Goal: Task Accomplishment & Management: Use online tool/utility

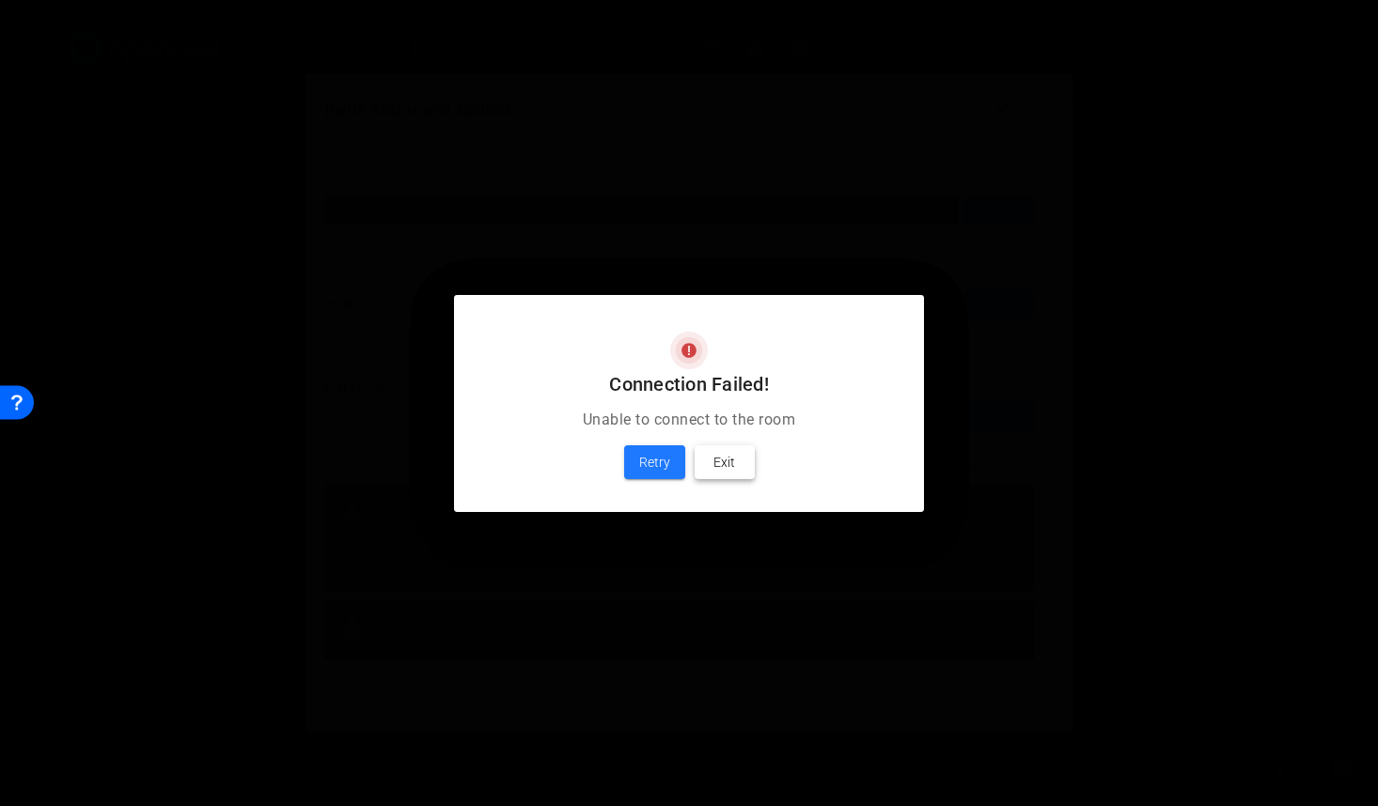
click at [727, 462] on span "Exit" at bounding box center [724, 462] width 22 height 23
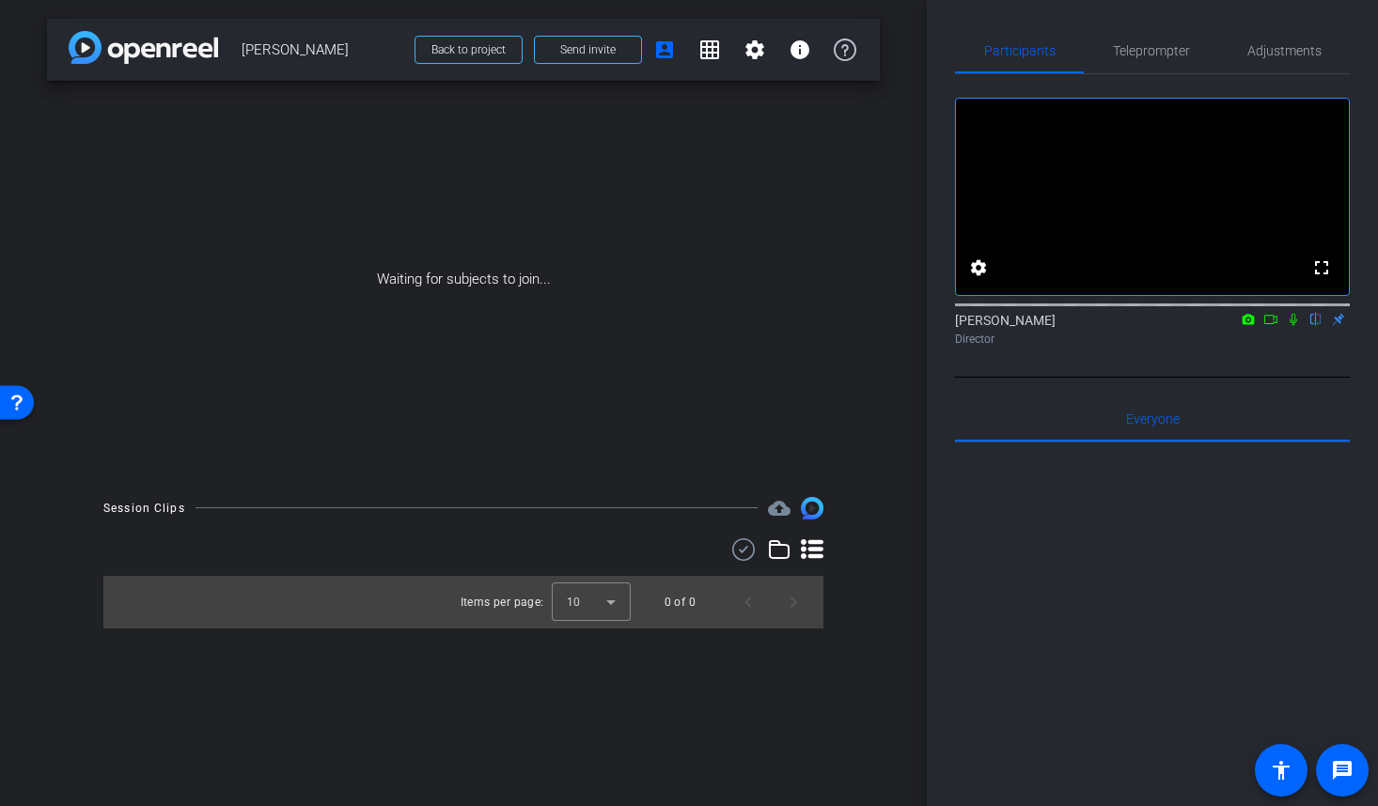
click at [1247, 326] on icon at bounding box center [1248, 319] width 15 height 13
click at [1249, 341] on div at bounding box center [689, 403] width 1378 height 806
click at [1249, 324] on icon at bounding box center [1248, 317] width 15 height 13
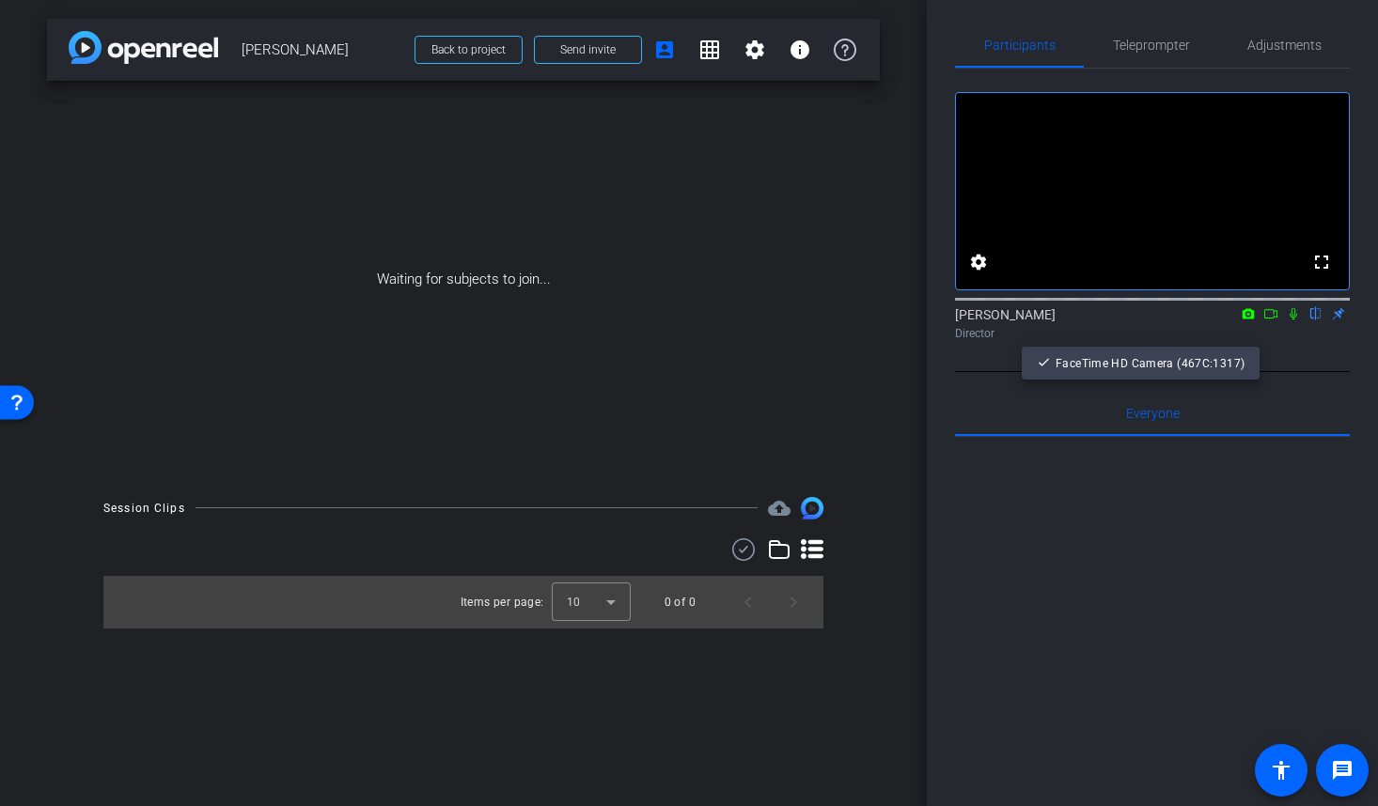
click at [1264, 340] on div at bounding box center [689, 403] width 1378 height 806
click at [1269, 321] on icon at bounding box center [1270, 313] width 15 height 13
click at [1320, 321] on icon at bounding box center [1315, 313] width 15 height 13
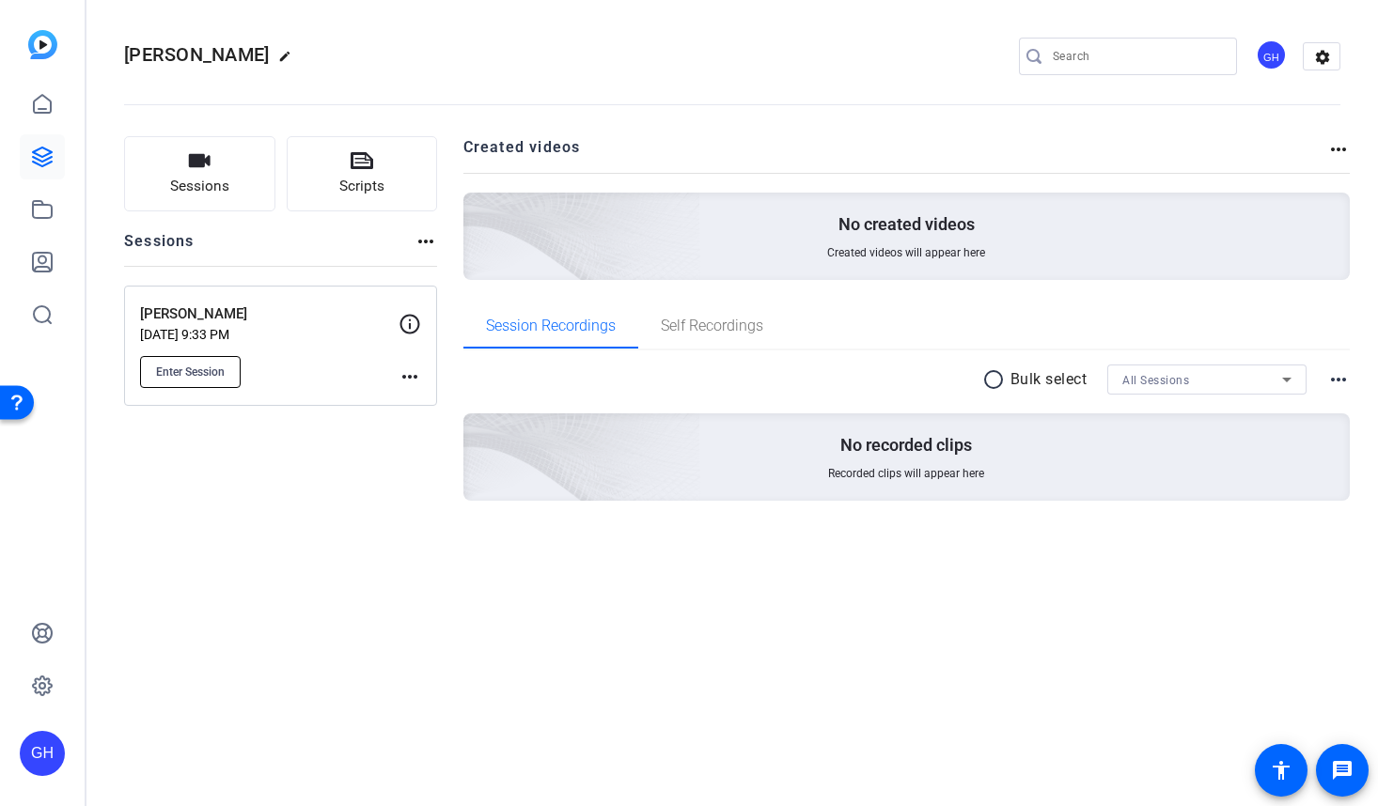
click at [208, 368] on span "Enter Session" at bounding box center [190, 372] width 69 height 15
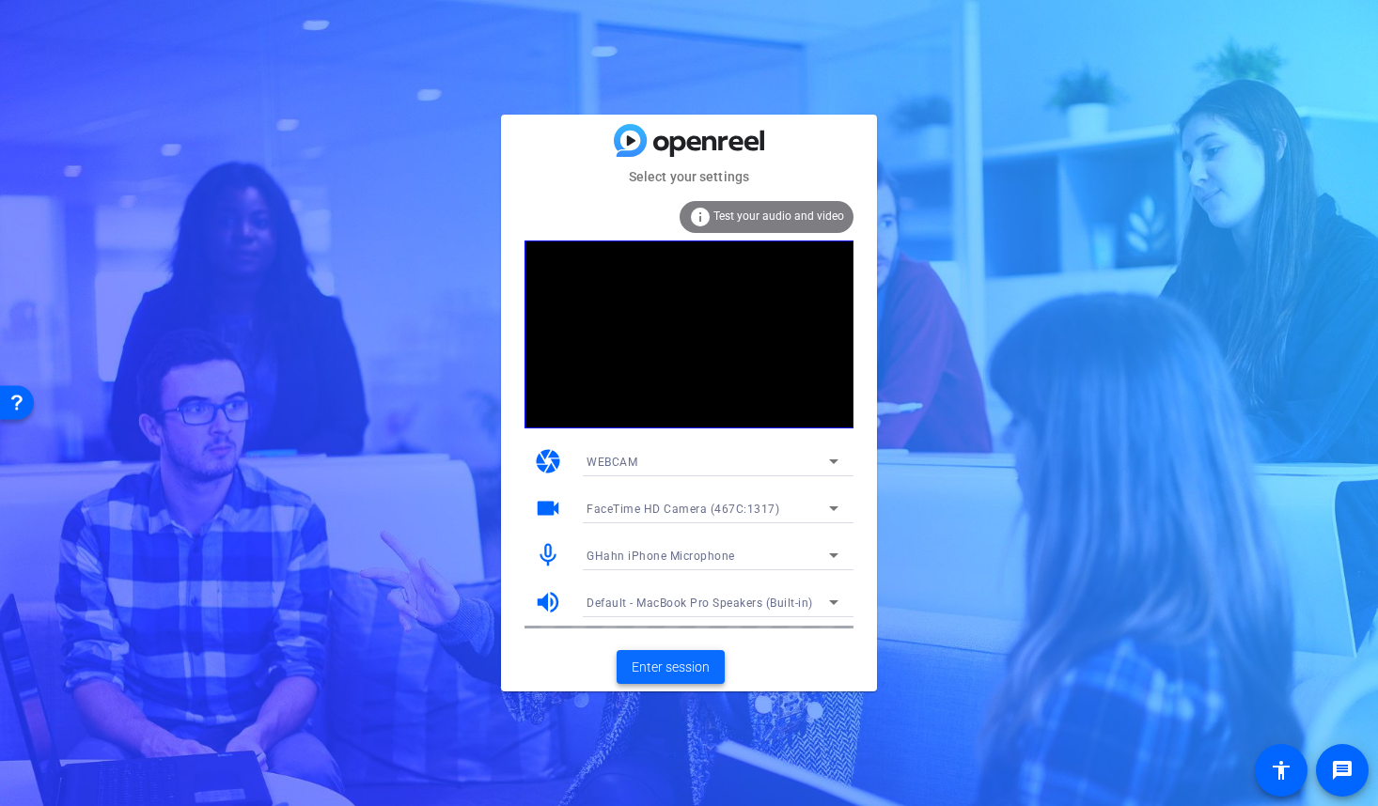
click at [674, 659] on span "Enter session" at bounding box center [671, 668] width 78 height 20
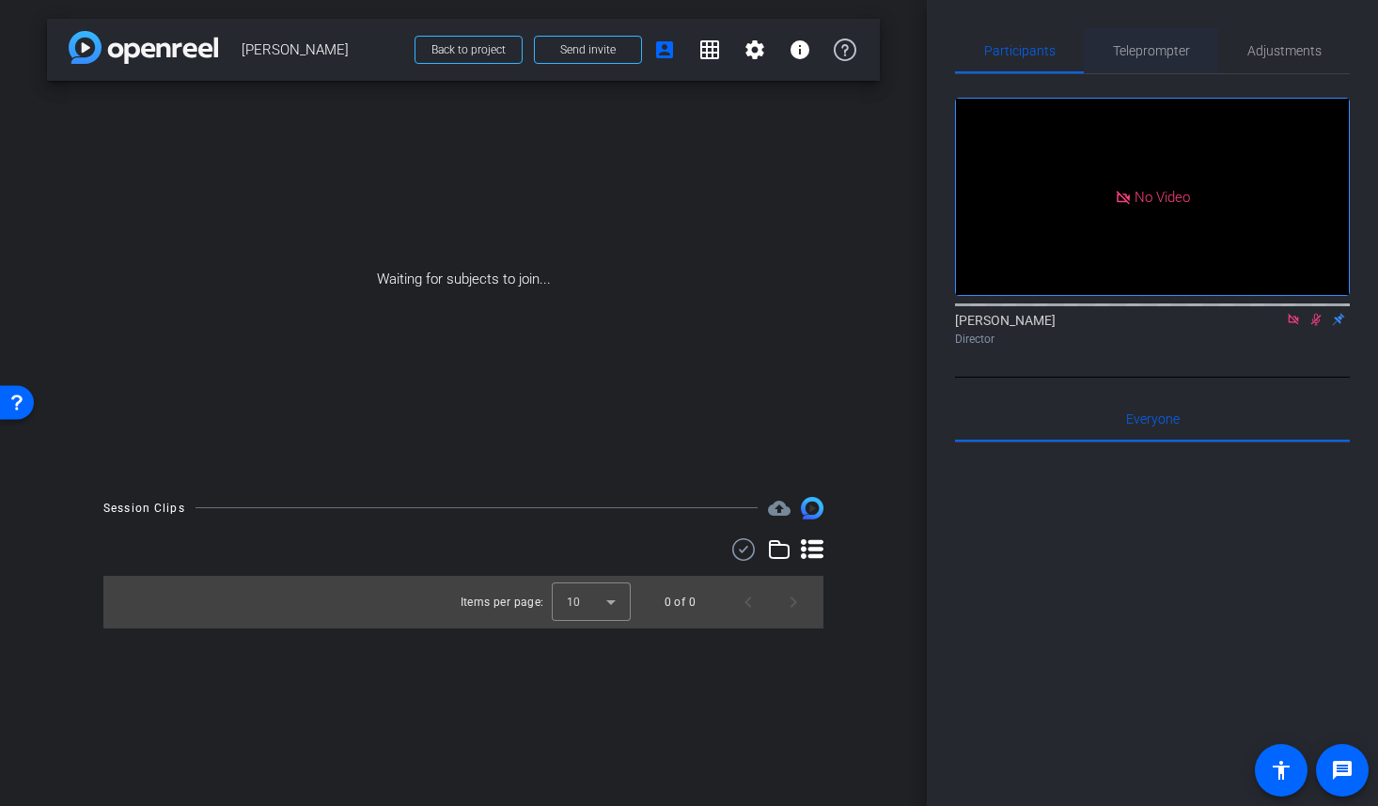
click at [1152, 55] on span "Teleprompter" at bounding box center [1151, 50] width 77 height 13
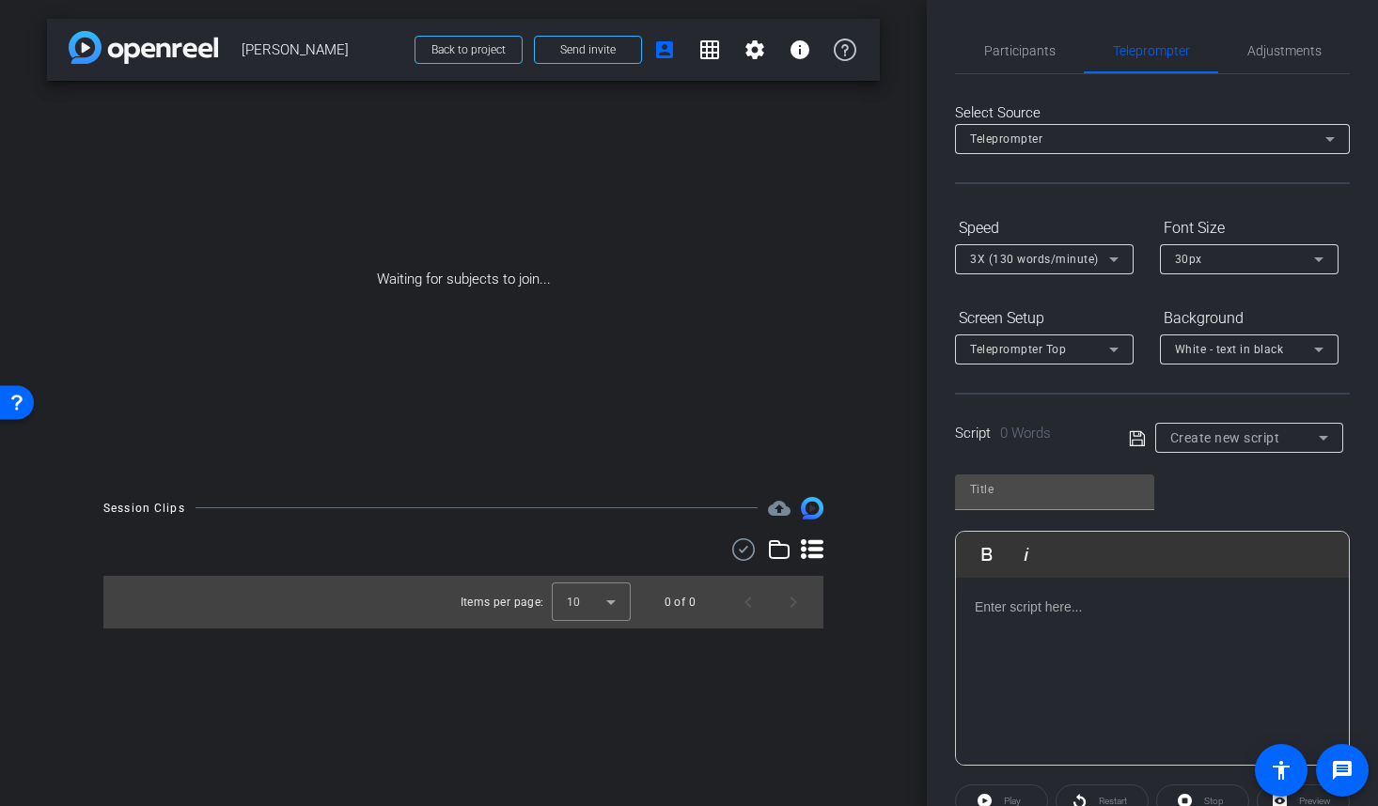
click at [1137, 437] on icon at bounding box center [1137, 439] width 17 height 23
click at [1075, 481] on input "text" at bounding box center [1054, 489] width 169 height 23
type input "Estee Q1"
click at [1044, 607] on p at bounding box center [1152, 604] width 355 height 21
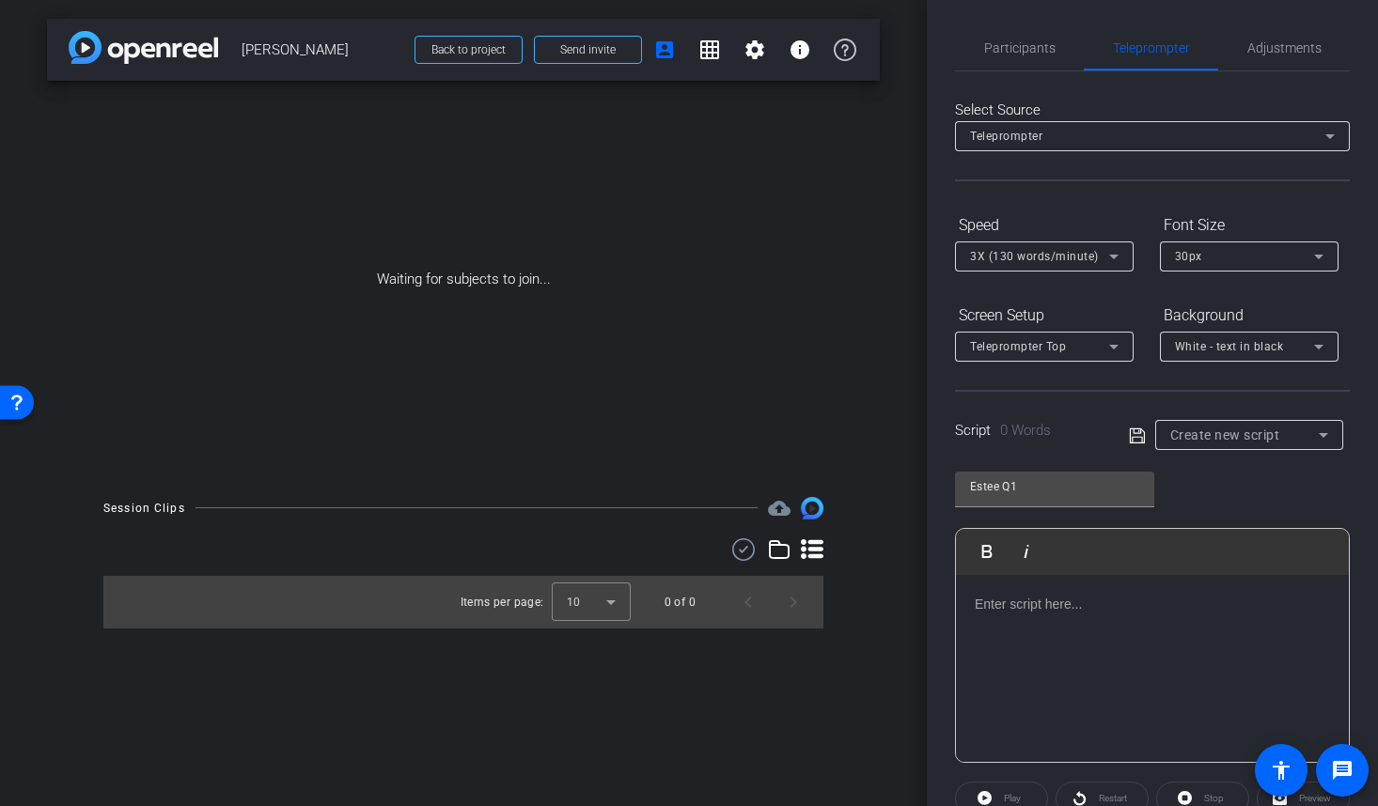
click at [1026, 617] on div at bounding box center [1152, 669] width 393 height 188
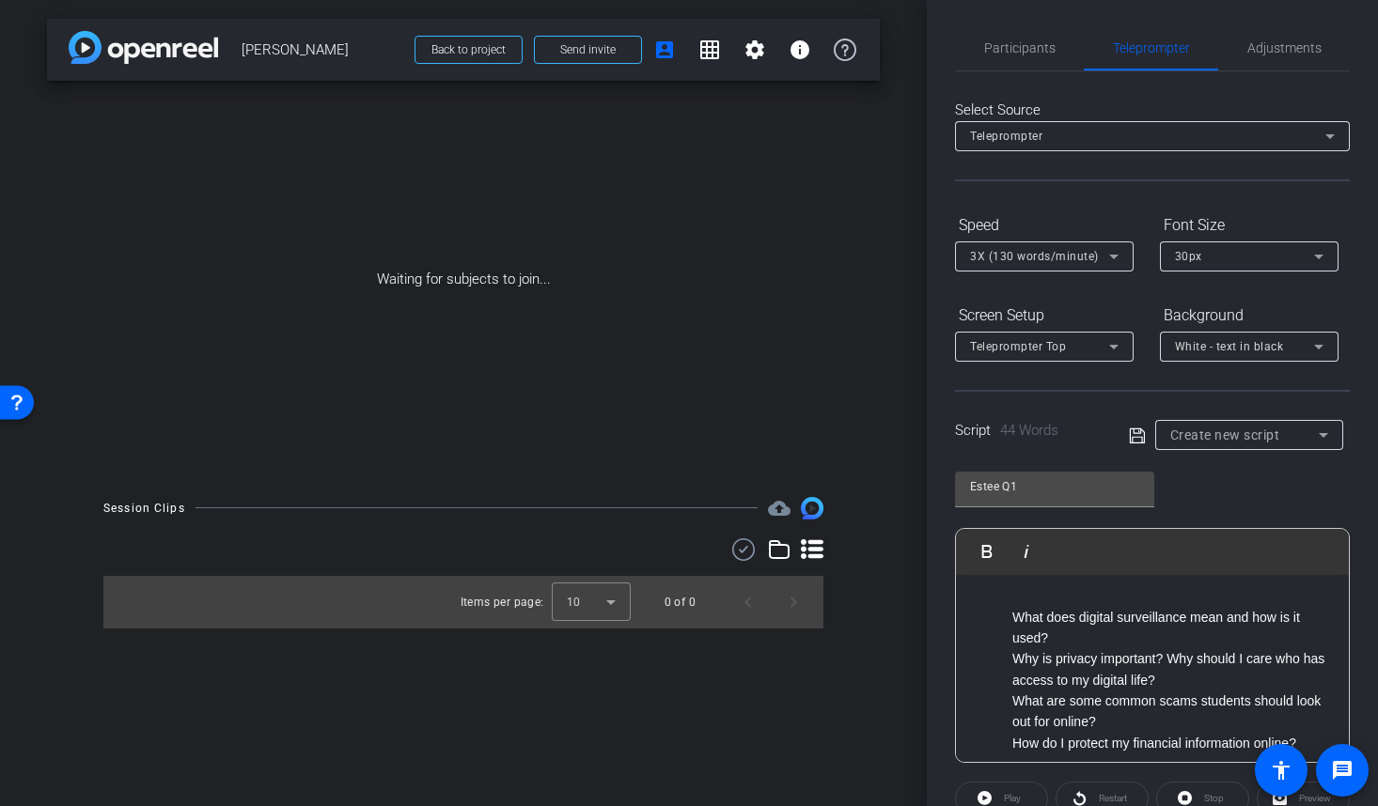
click at [1112, 635] on div "What does digital surveillance mean and how is it used?" at bounding box center [1171, 628] width 318 height 42
drag, startPoint x: 1082, startPoint y: 635, endPoint x: 994, endPoint y: 618, distance: 89.0
click at [994, 618] on ol "What does digital surveillance mean and how is it used? Why is privacy importan…" at bounding box center [1152, 681] width 355 height 148
click at [1157, 648] on div "What does digital surveillance mean and how is it used?" at bounding box center [1171, 628] width 318 height 42
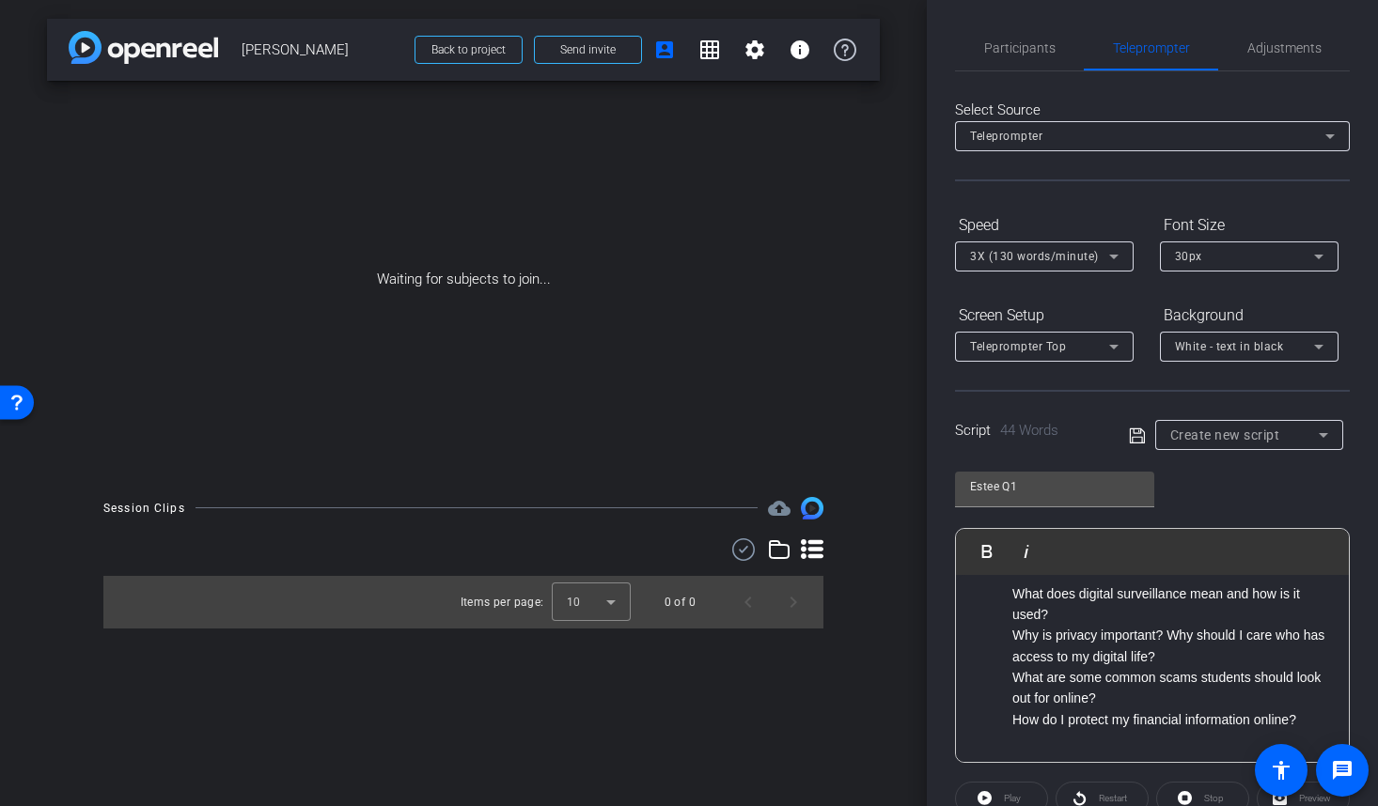
click at [1101, 636] on p "Why is privacy important? Why should I care who has access to my digital life?" at bounding box center [1171, 646] width 318 height 42
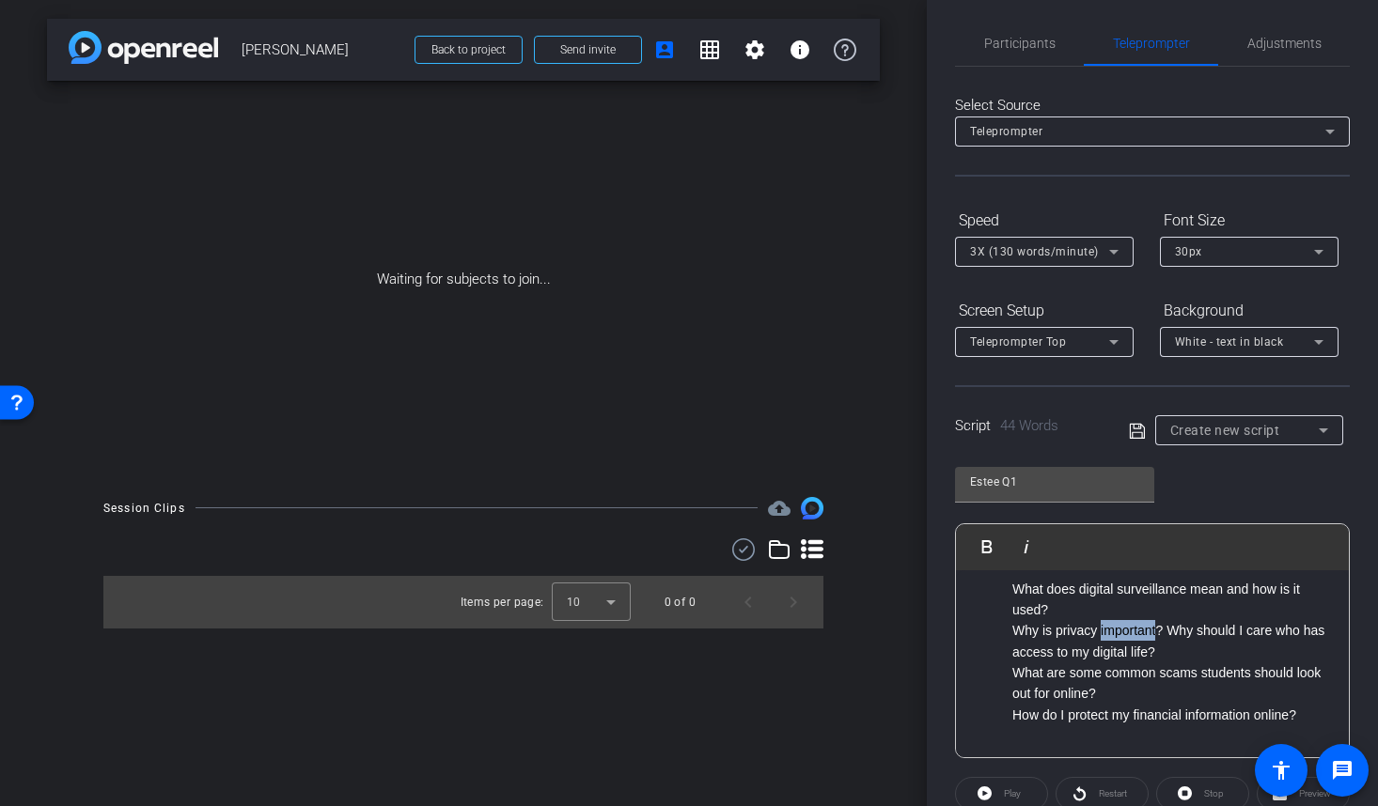
click at [1100, 636] on p "Why is privacy important? Why should I care who has access to my digital life?" at bounding box center [1171, 641] width 318 height 42
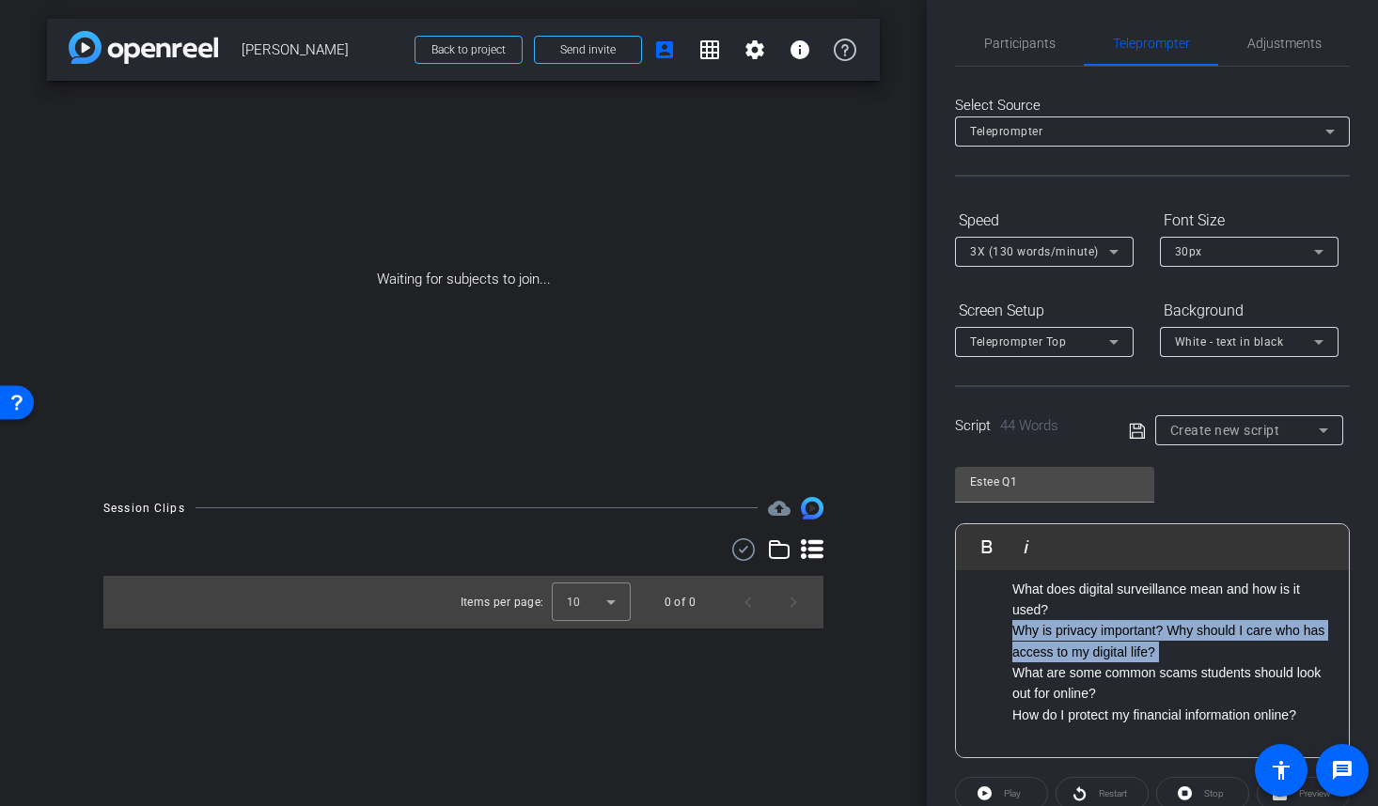
click at [1100, 636] on p "Why is privacy important? Why should I care who has access to my digital life?" at bounding box center [1171, 641] width 318 height 42
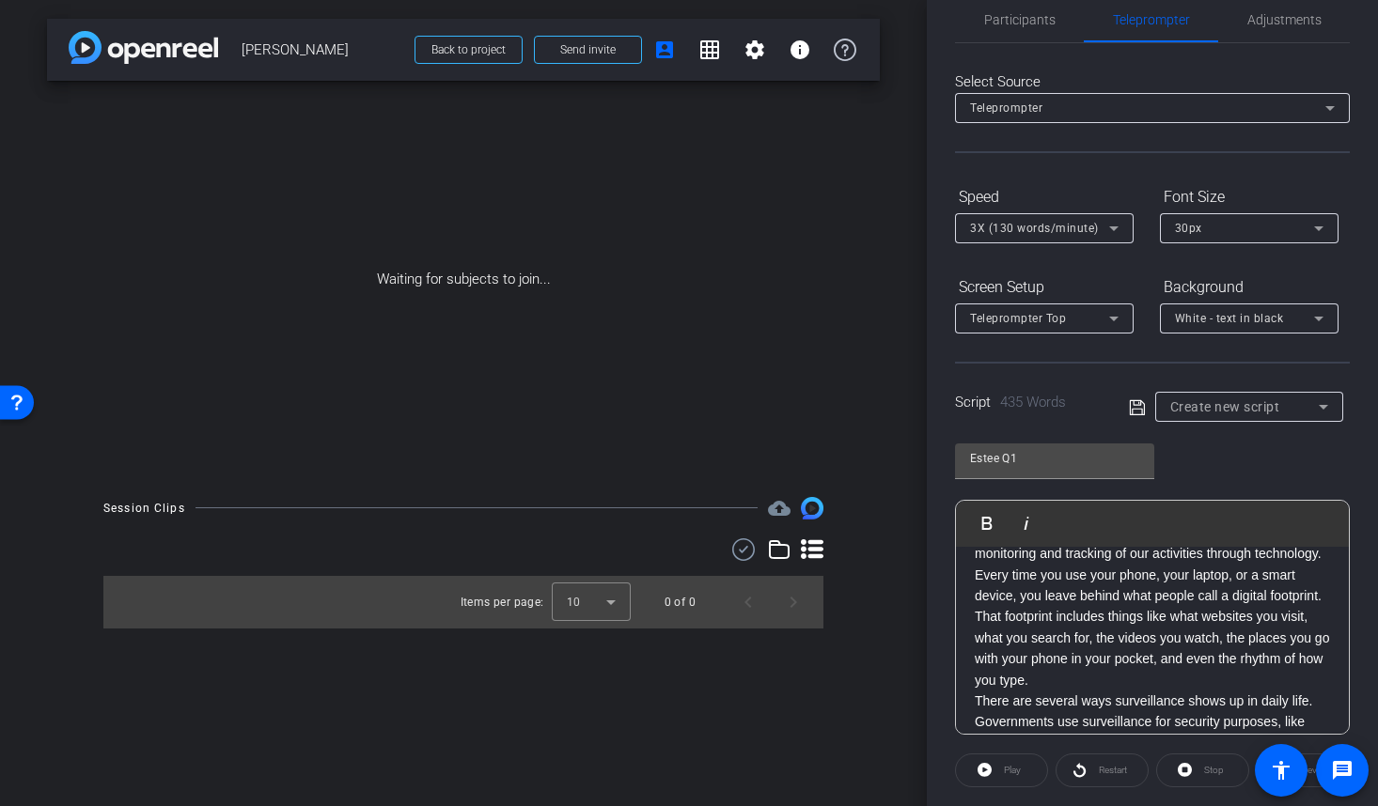
scroll to position [0, 0]
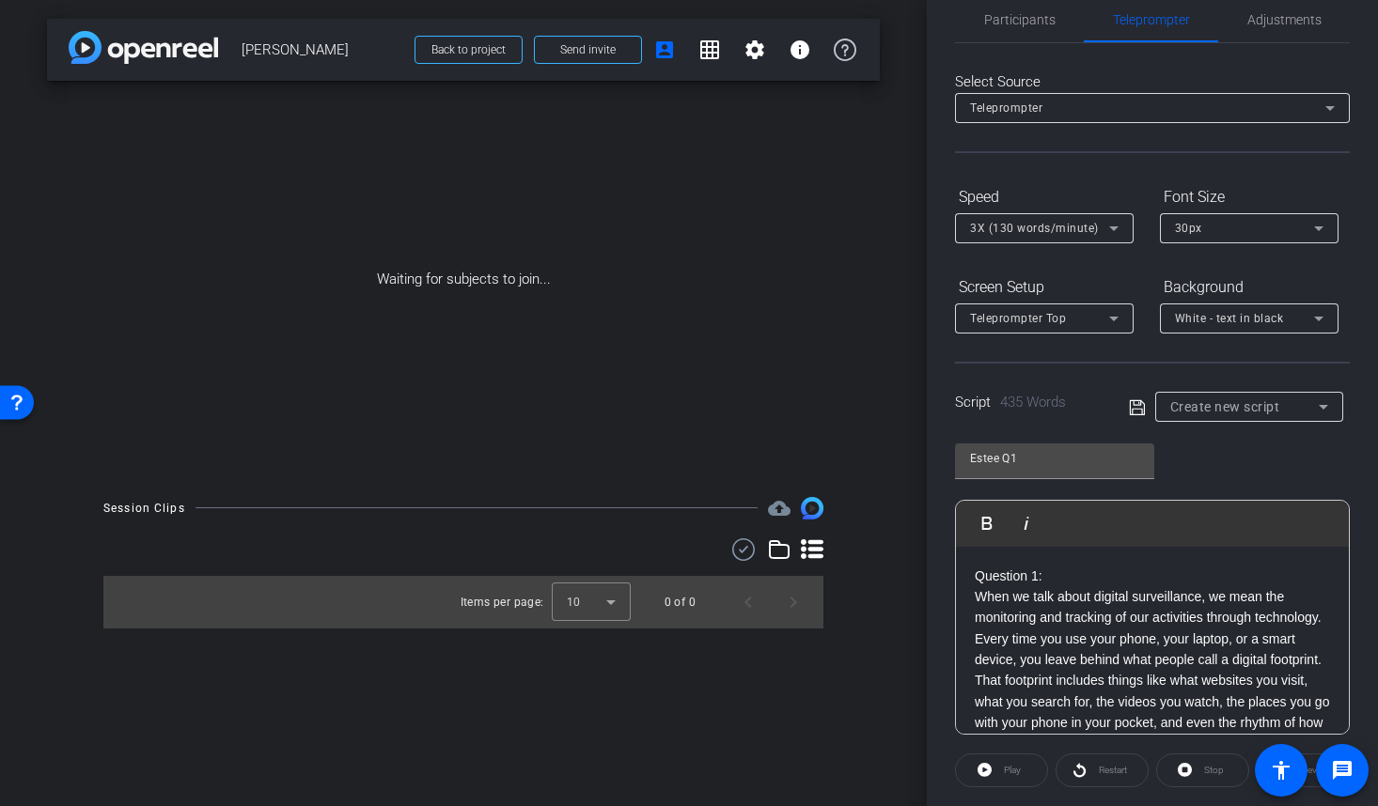
click at [1134, 403] on icon at bounding box center [1137, 408] width 17 height 23
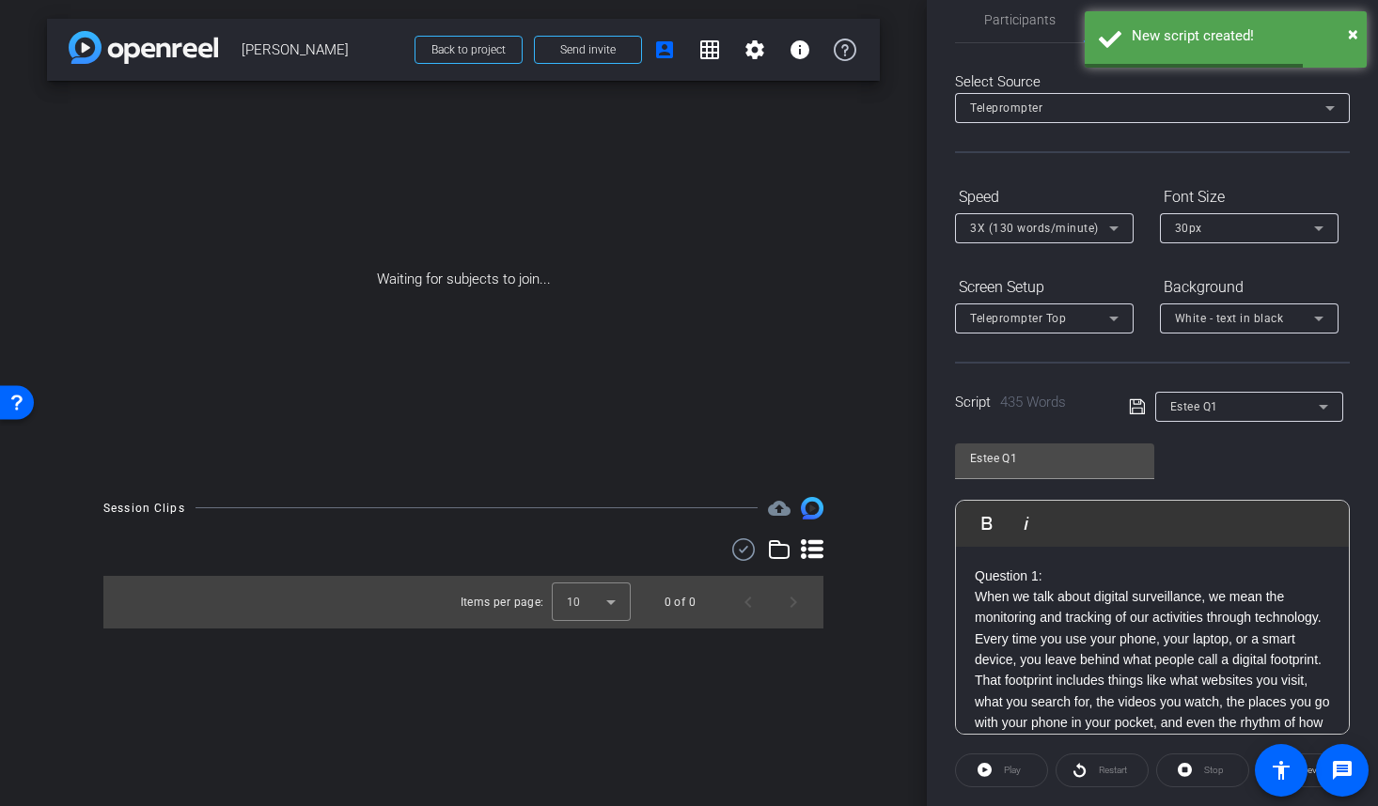
click at [1246, 406] on div "Estee Q1" at bounding box center [1244, 406] width 149 height 23
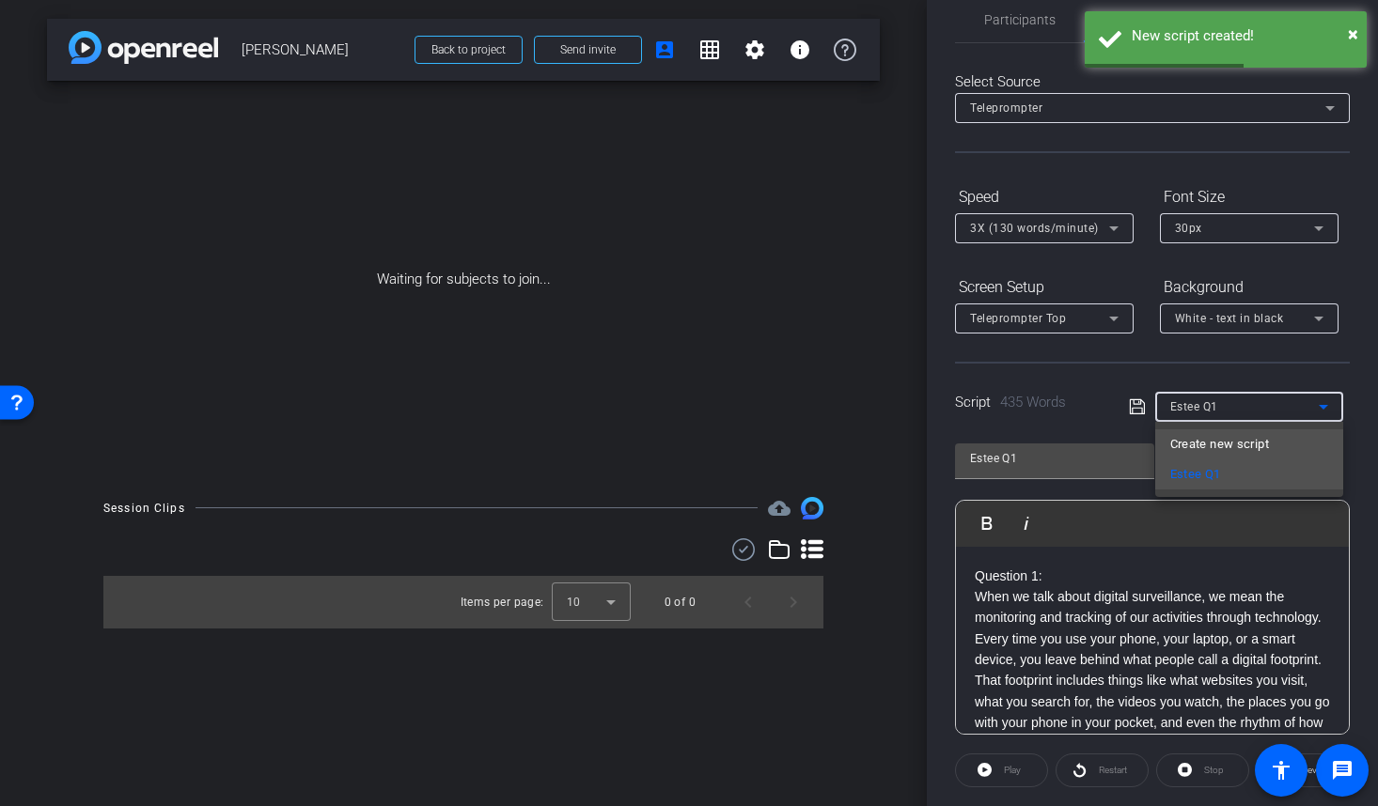
click at [1244, 443] on span "Create new script" at bounding box center [1219, 444] width 99 height 23
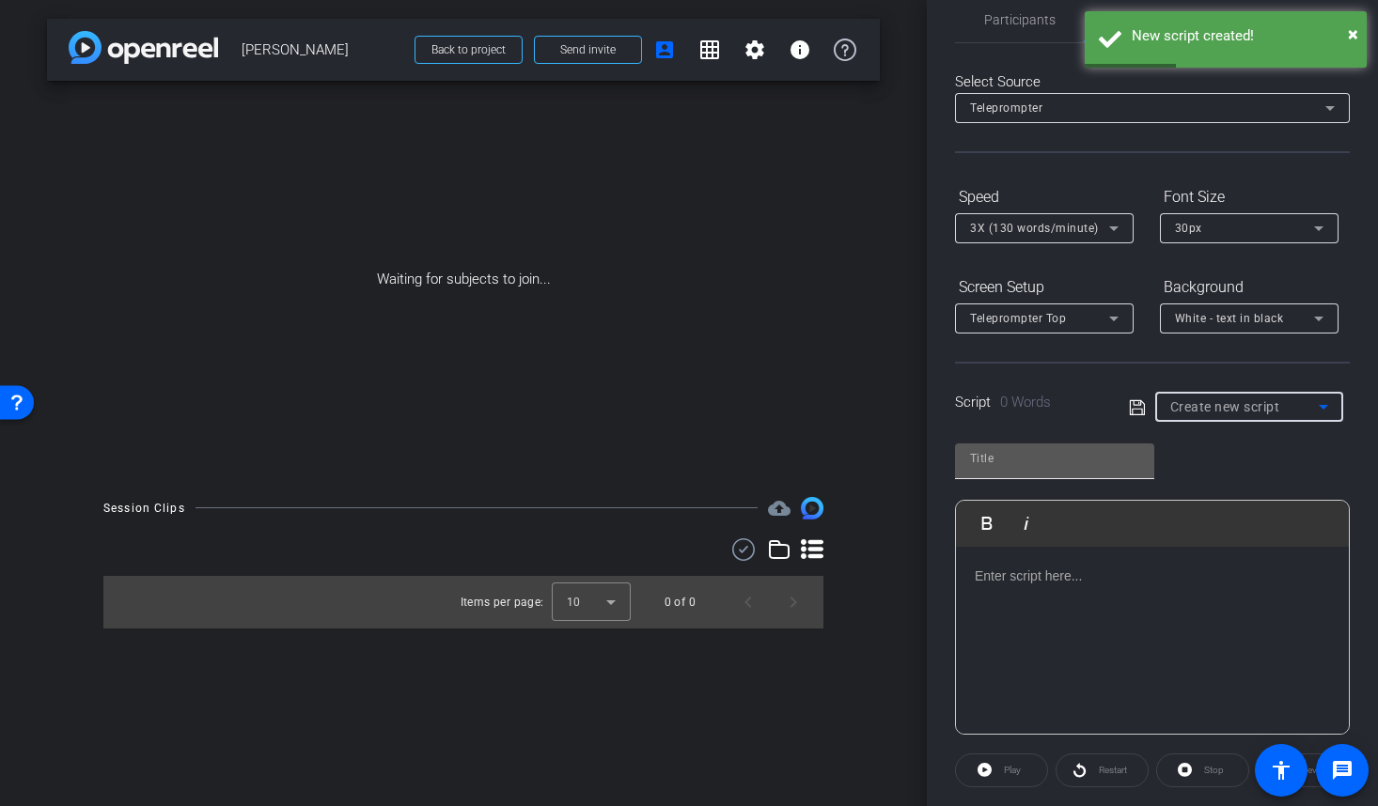
scroll to position [42, 0]
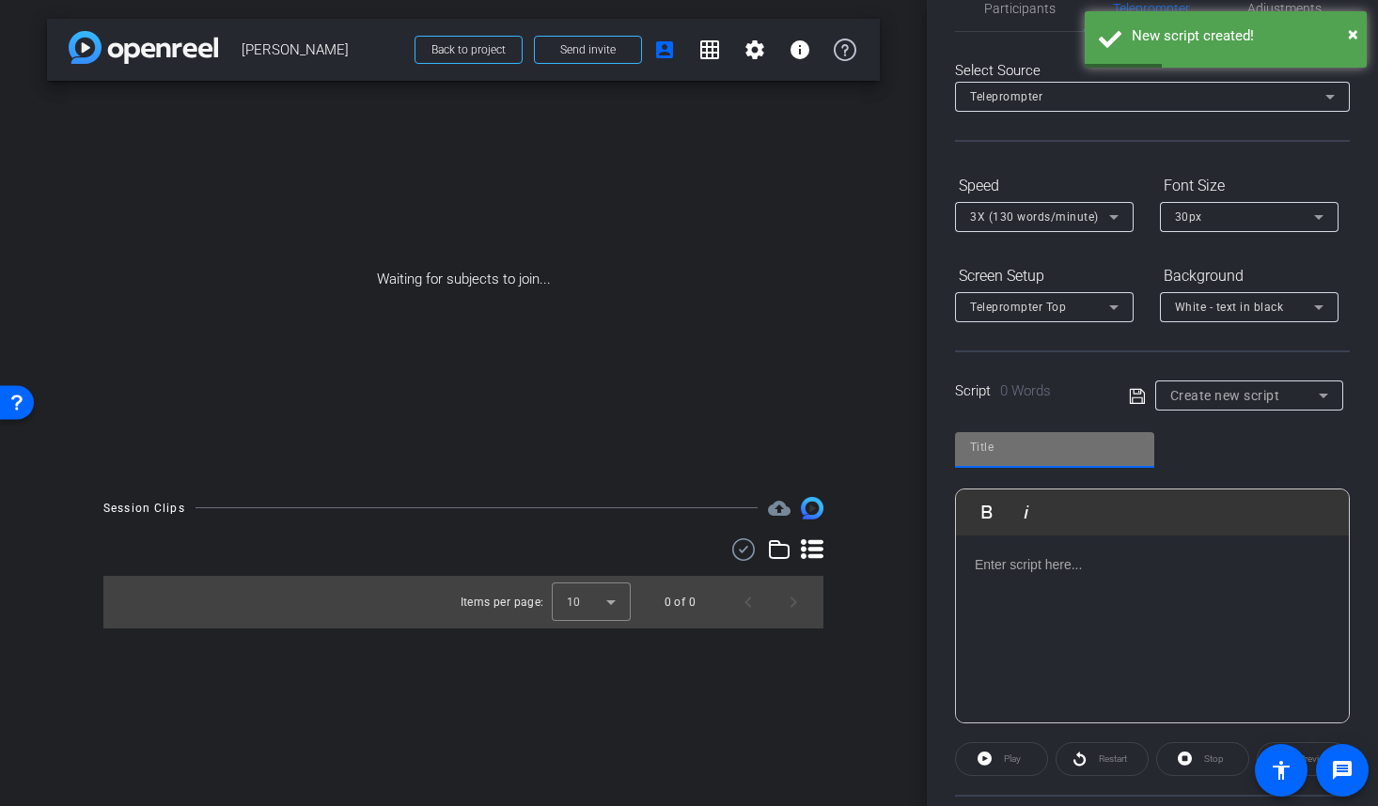
click at [1049, 462] on div at bounding box center [1054, 447] width 169 height 30
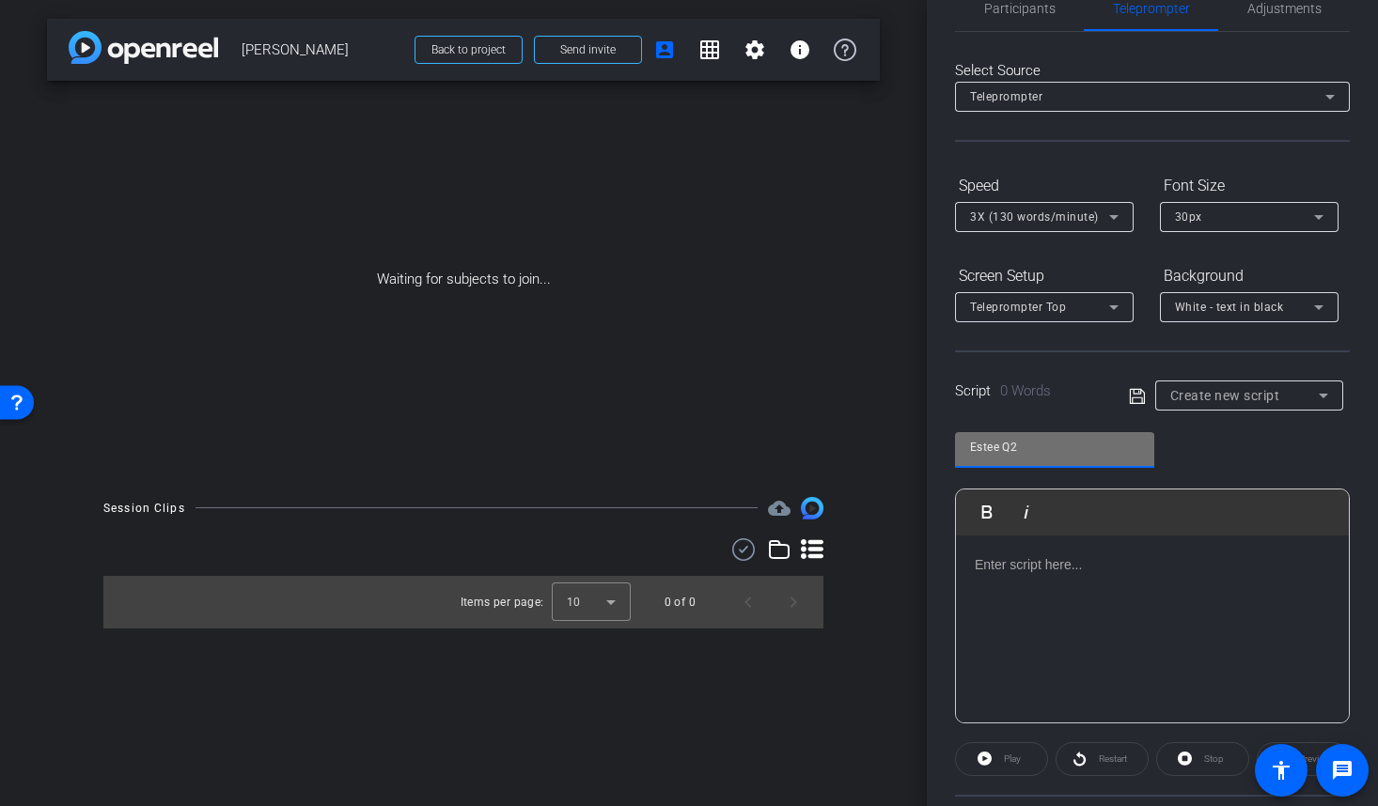
type input "Estee Q2"
click at [1012, 570] on p at bounding box center [1152, 565] width 355 height 21
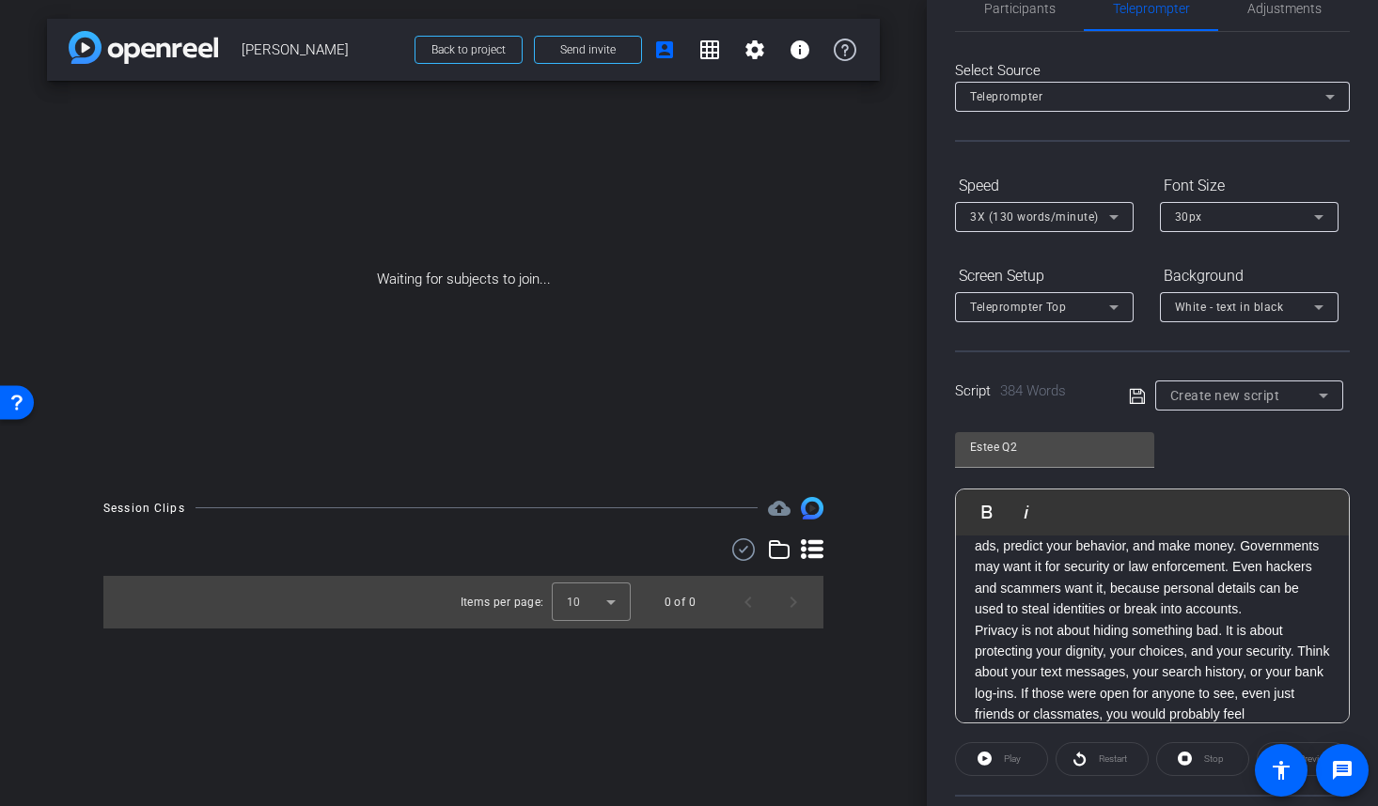
scroll to position [0, 0]
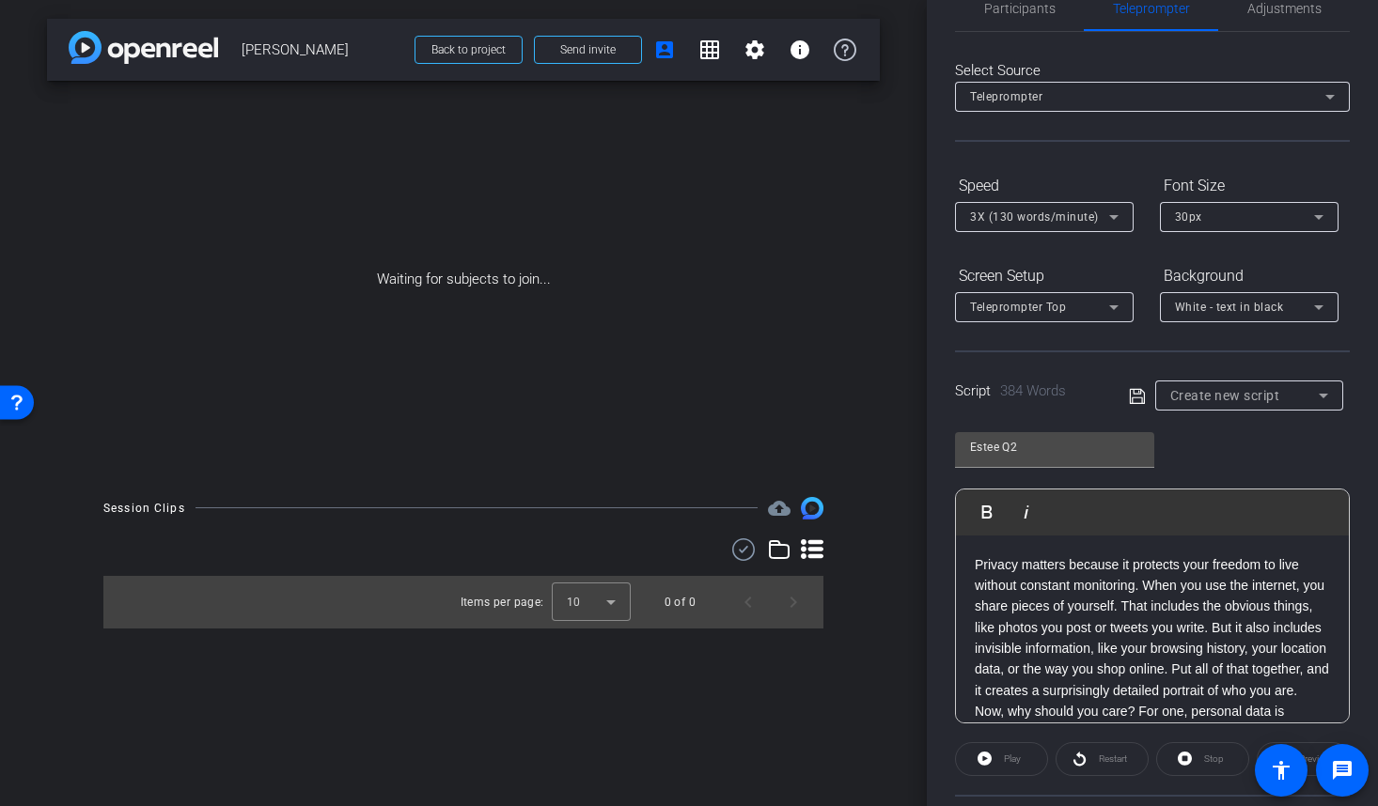
click at [1137, 395] on icon at bounding box center [1137, 396] width 17 height 23
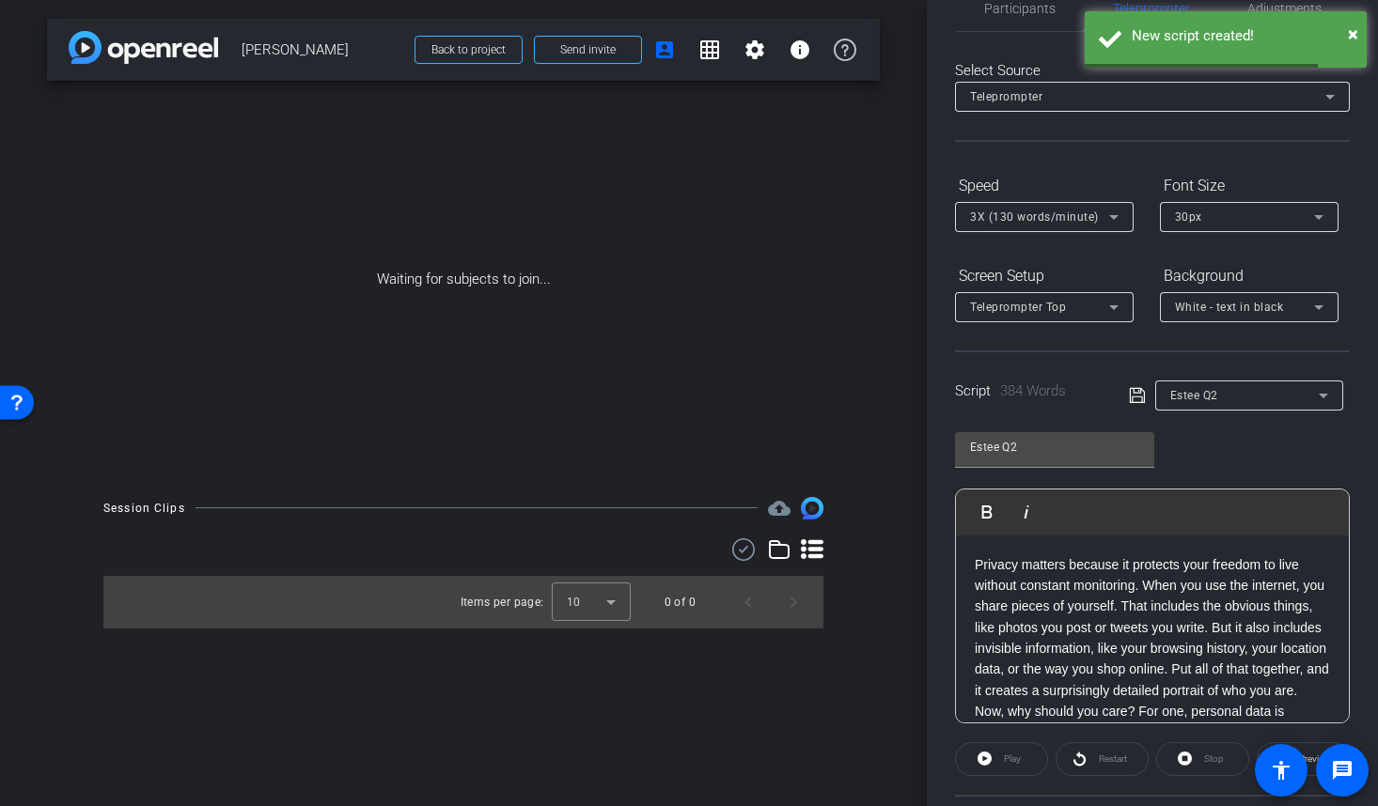
click at [1236, 399] on div "Estee Q2" at bounding box center [1244, 394] width 149 height 23
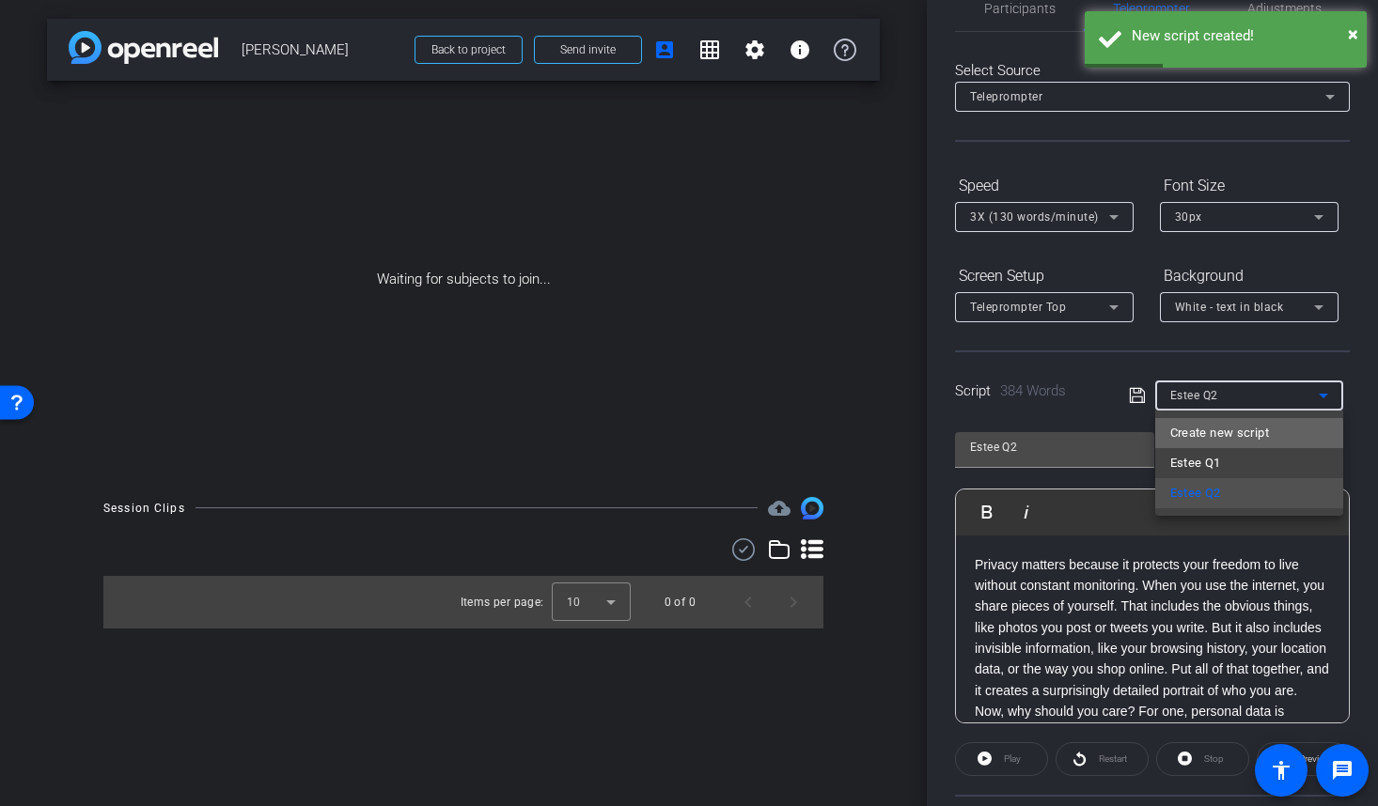
click at [1229, 436] on span "Create new script" at bounding box center [1219, 433] width 99 height 23
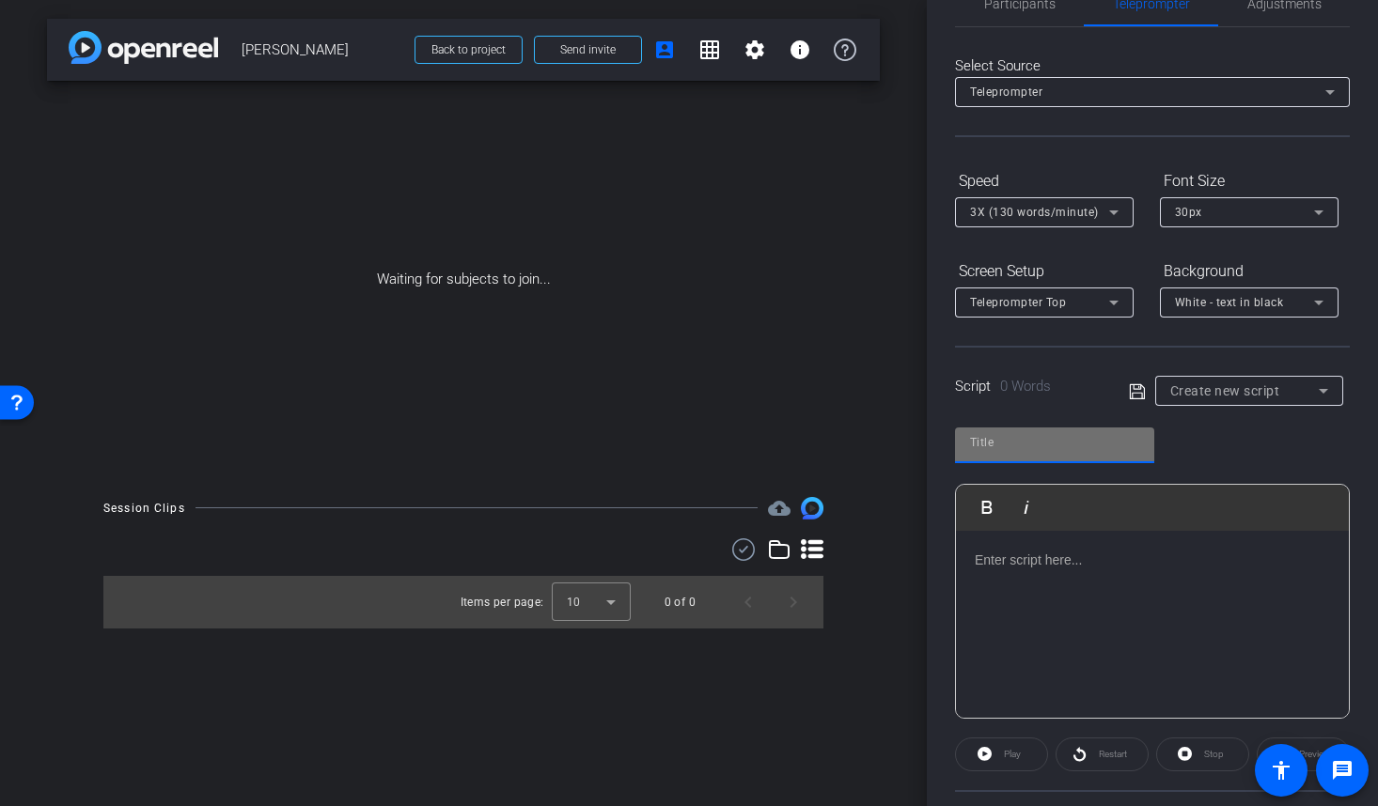
scroll to position [53, 0]
click at [1072, 450] on input "text" at bounding box center [1054, 444] width 169 height 23
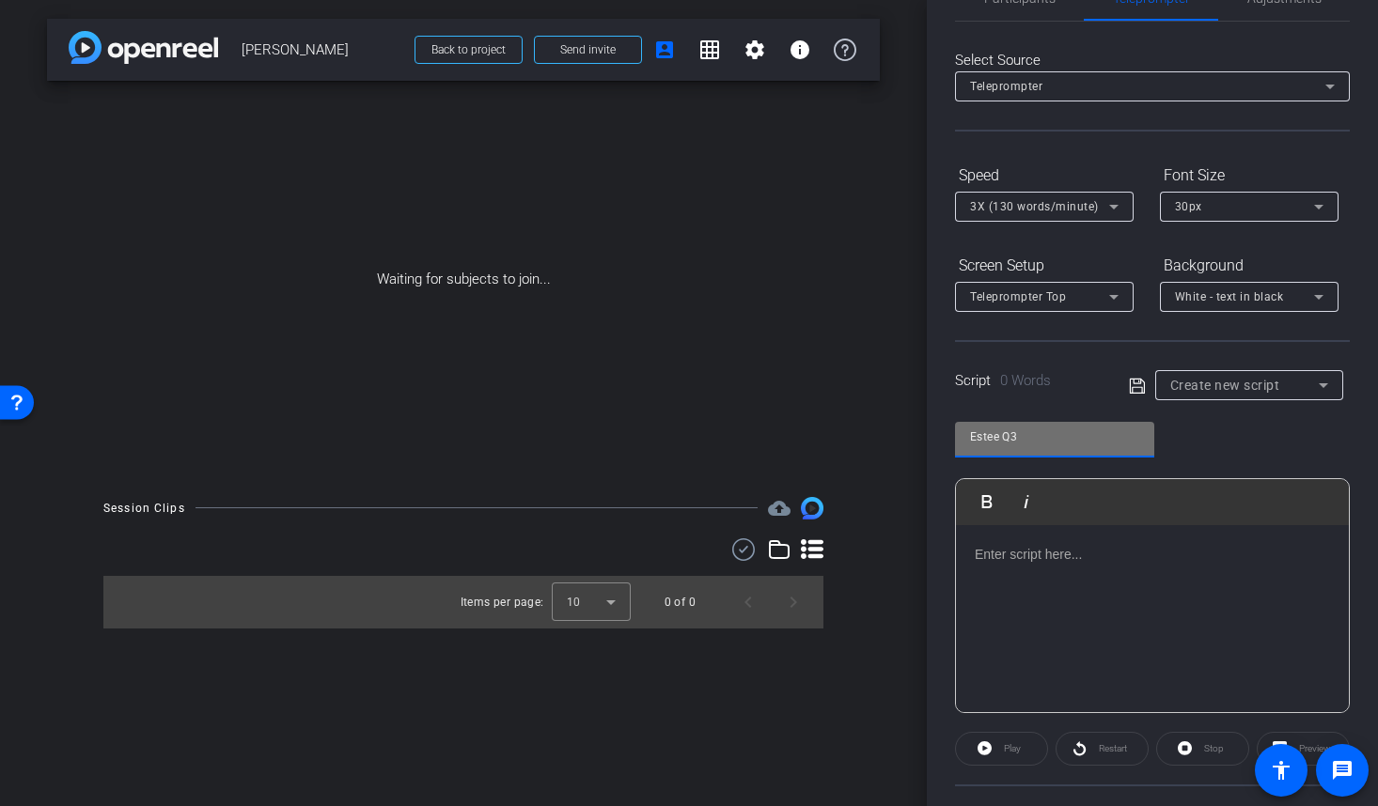
type input "Estee Q3"
click at [1029, 561] on p at bounding box center [1152, 554] width 355 height 21
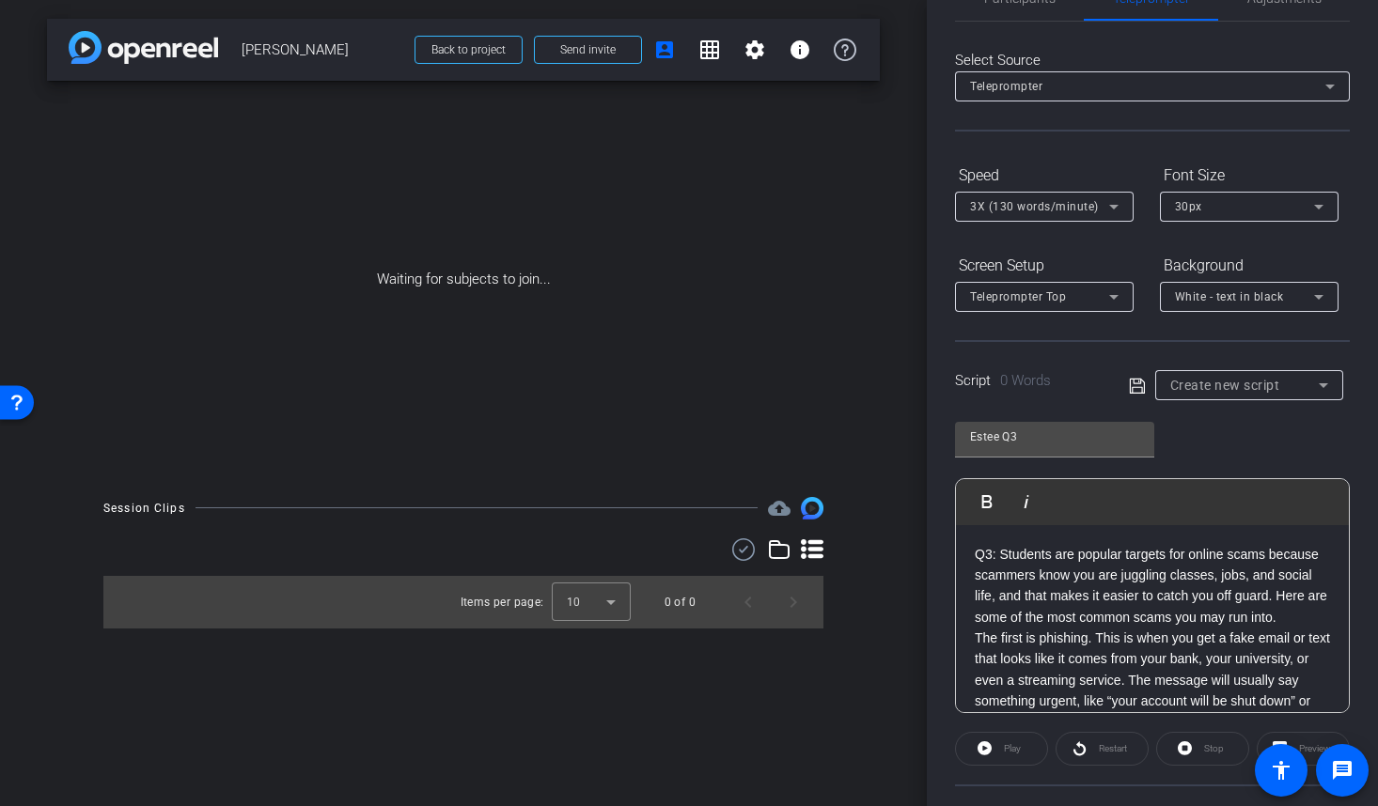
scroll to position [821, 0]
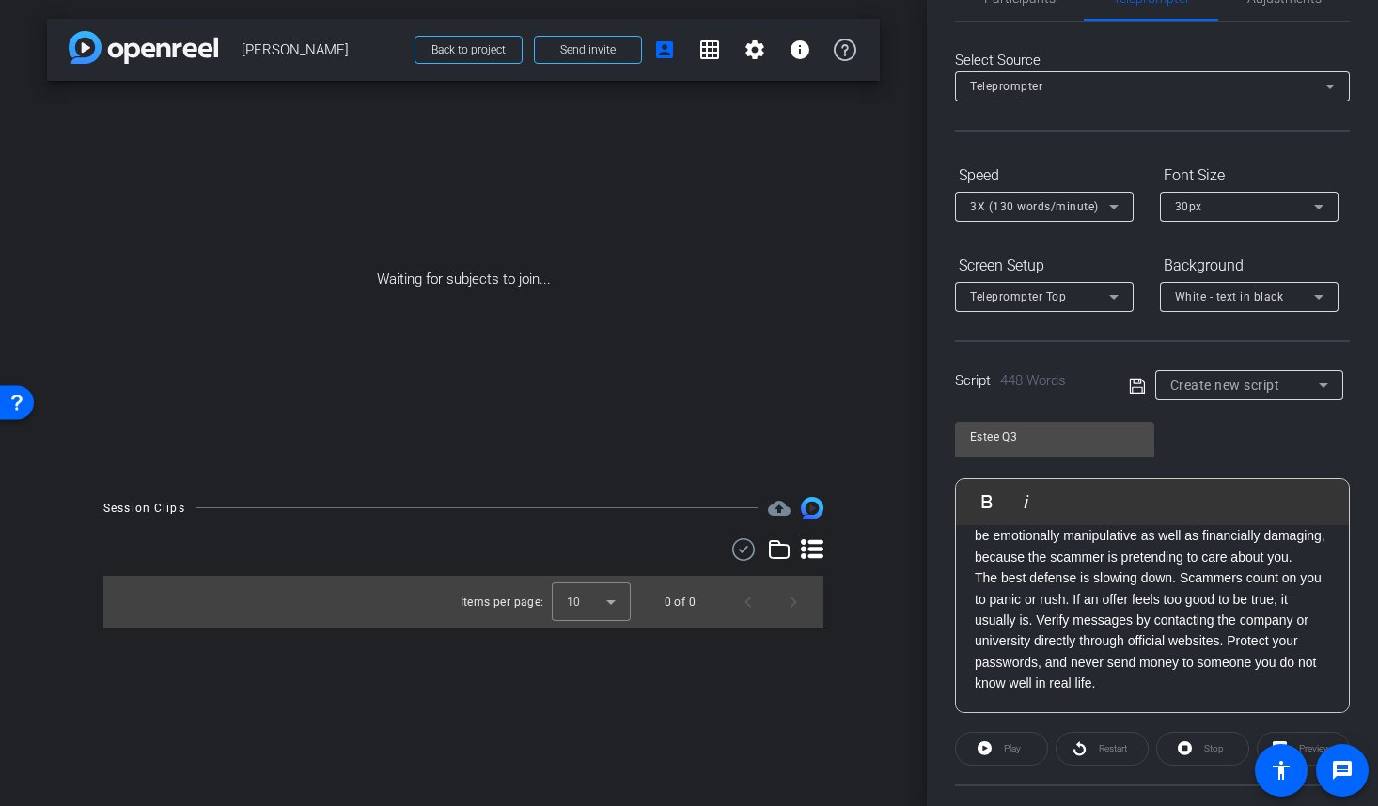
click at [1136, 386] on icon at bounding box center [1136, 385] width 15 height 15
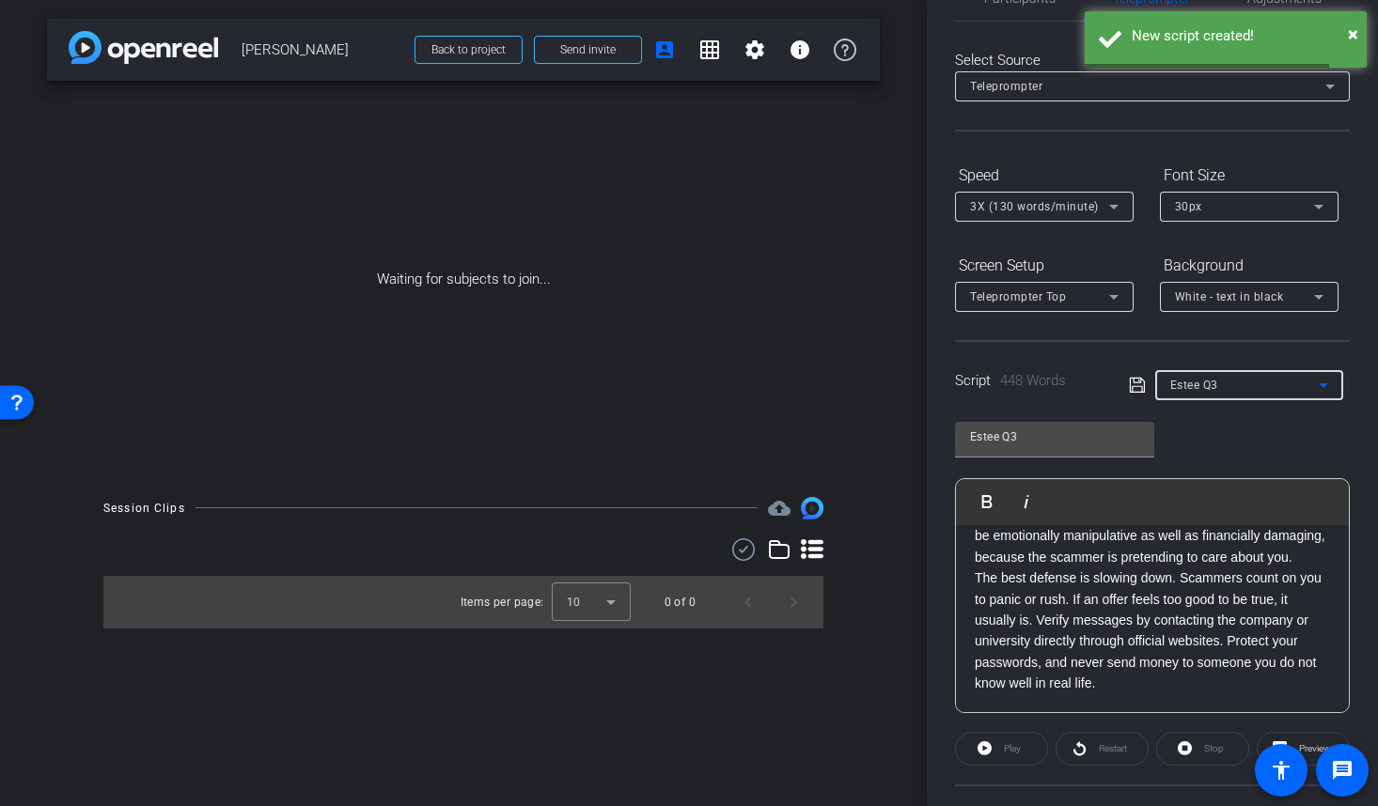
click at [1209, 387] on span "Estee Q3" at bounding box center [1194, 385] width 48 height 13
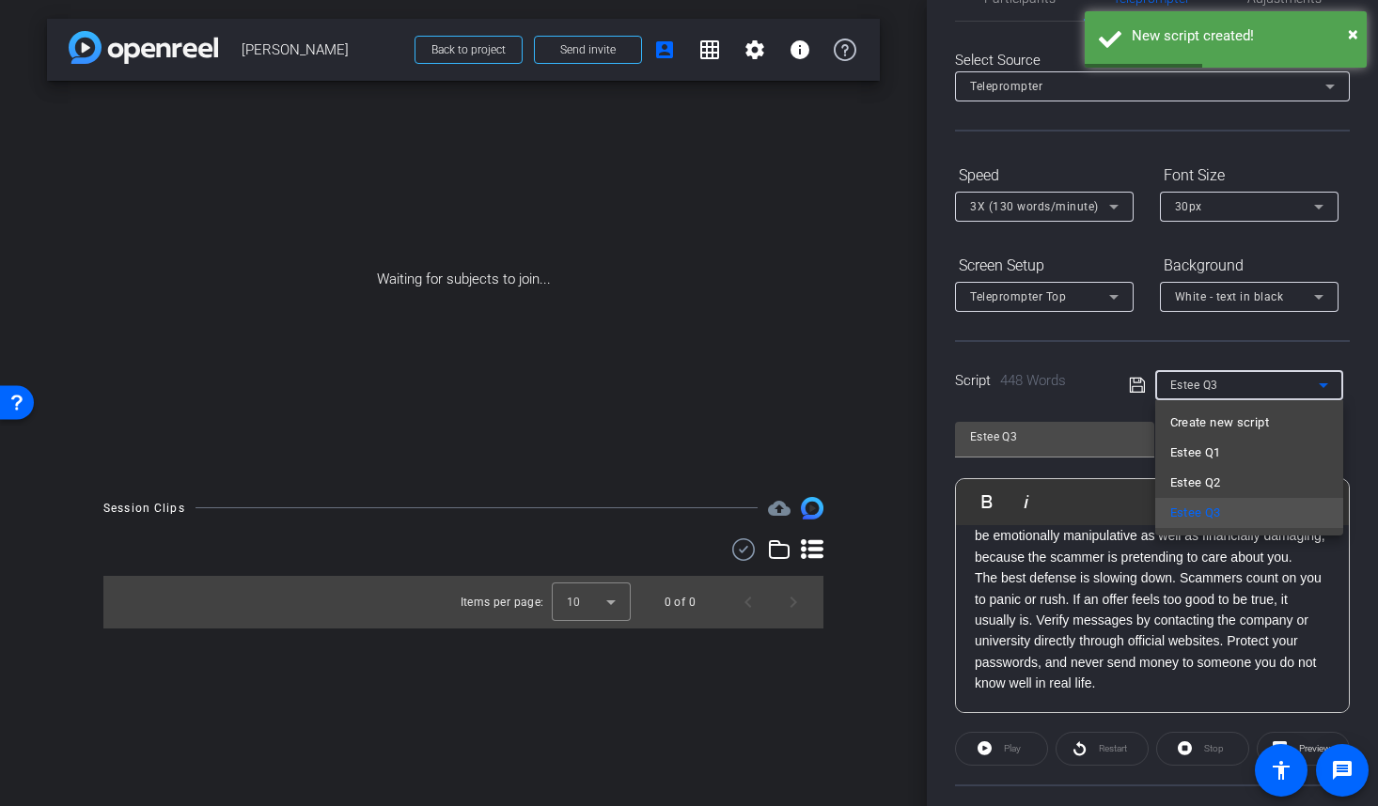
click at [1092, 388] on div at bounding box center [689, 403] width 1378 height 806
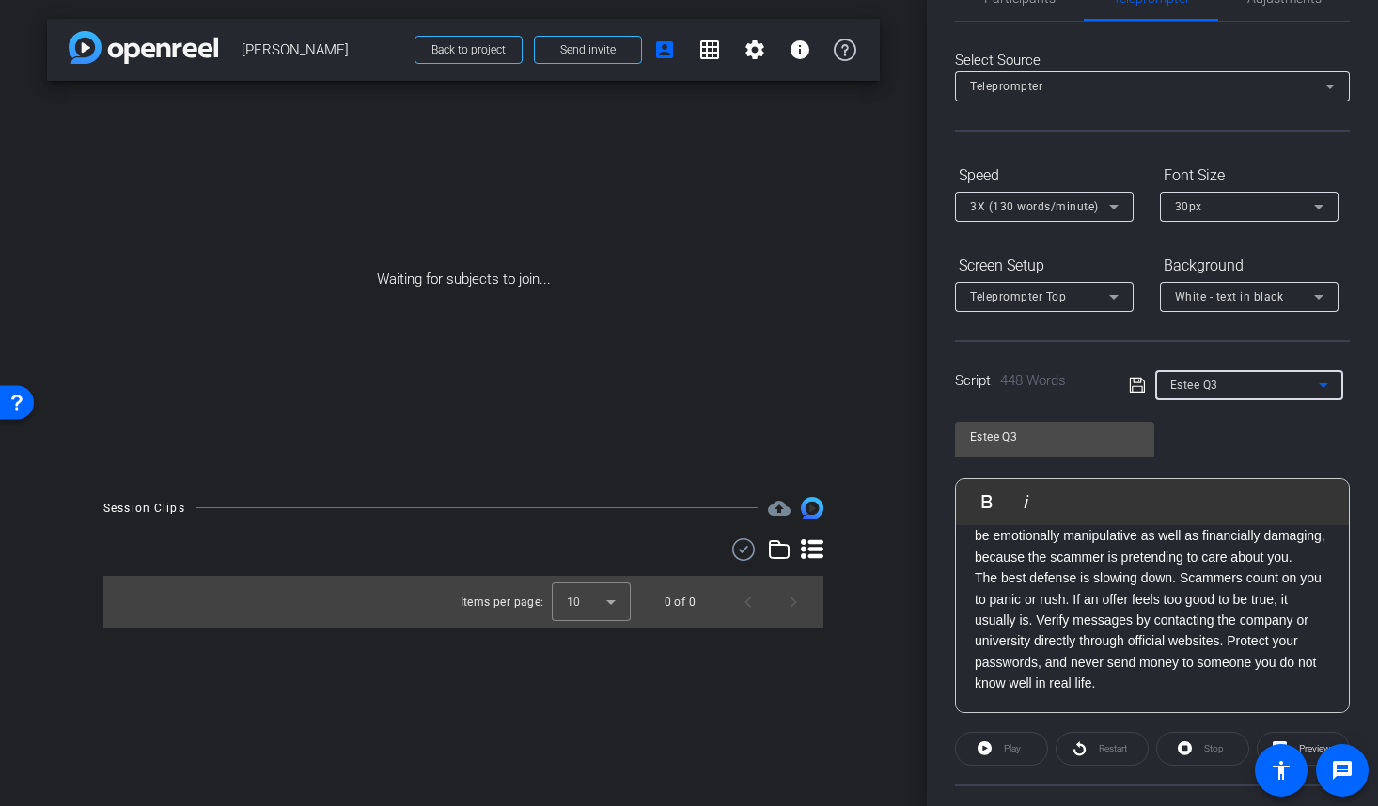
click at [1221, 391] on div "Estee Q3" at bounding box center [1244, 384] width 149 height 23
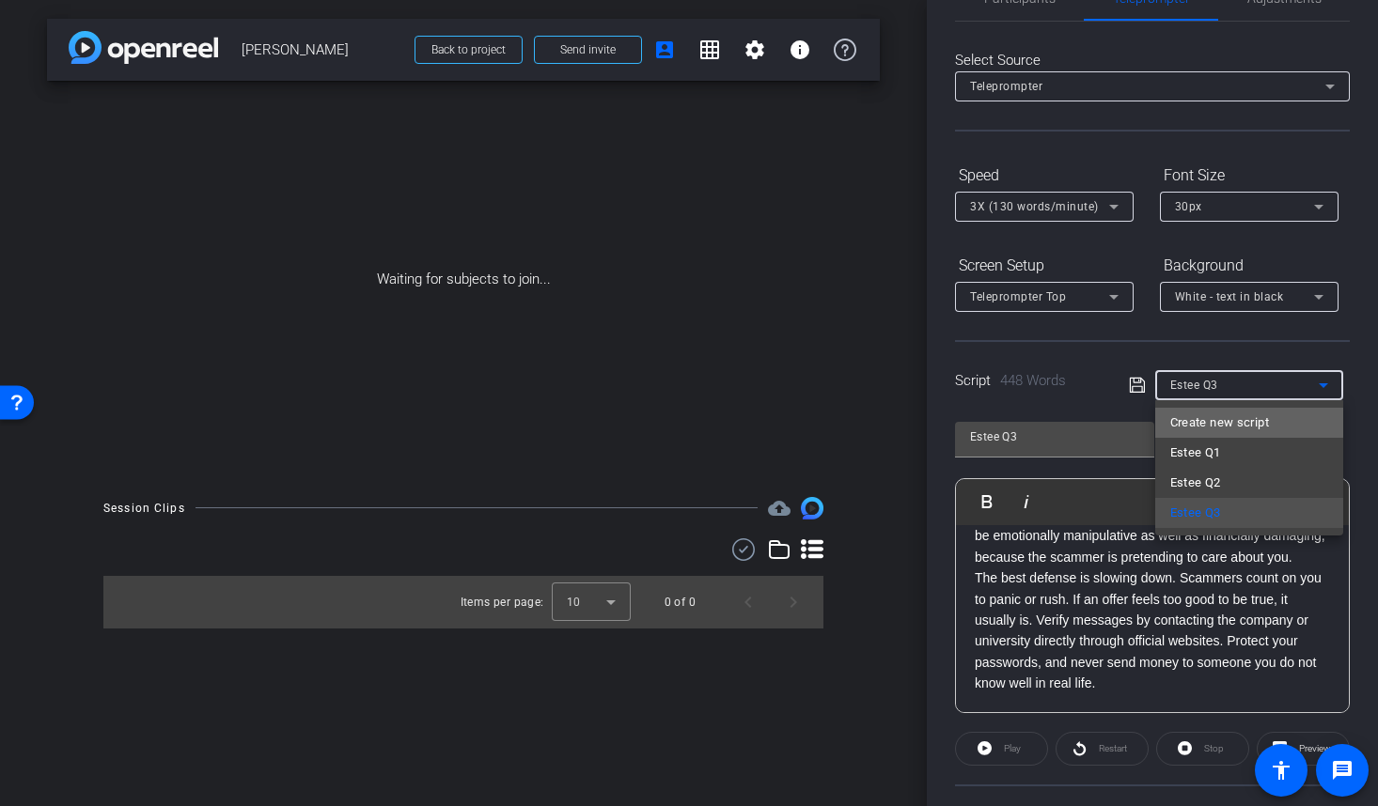
click at [1223, 417] on span "Create new script" at bounding box center [1219, 423] width 99 height 23
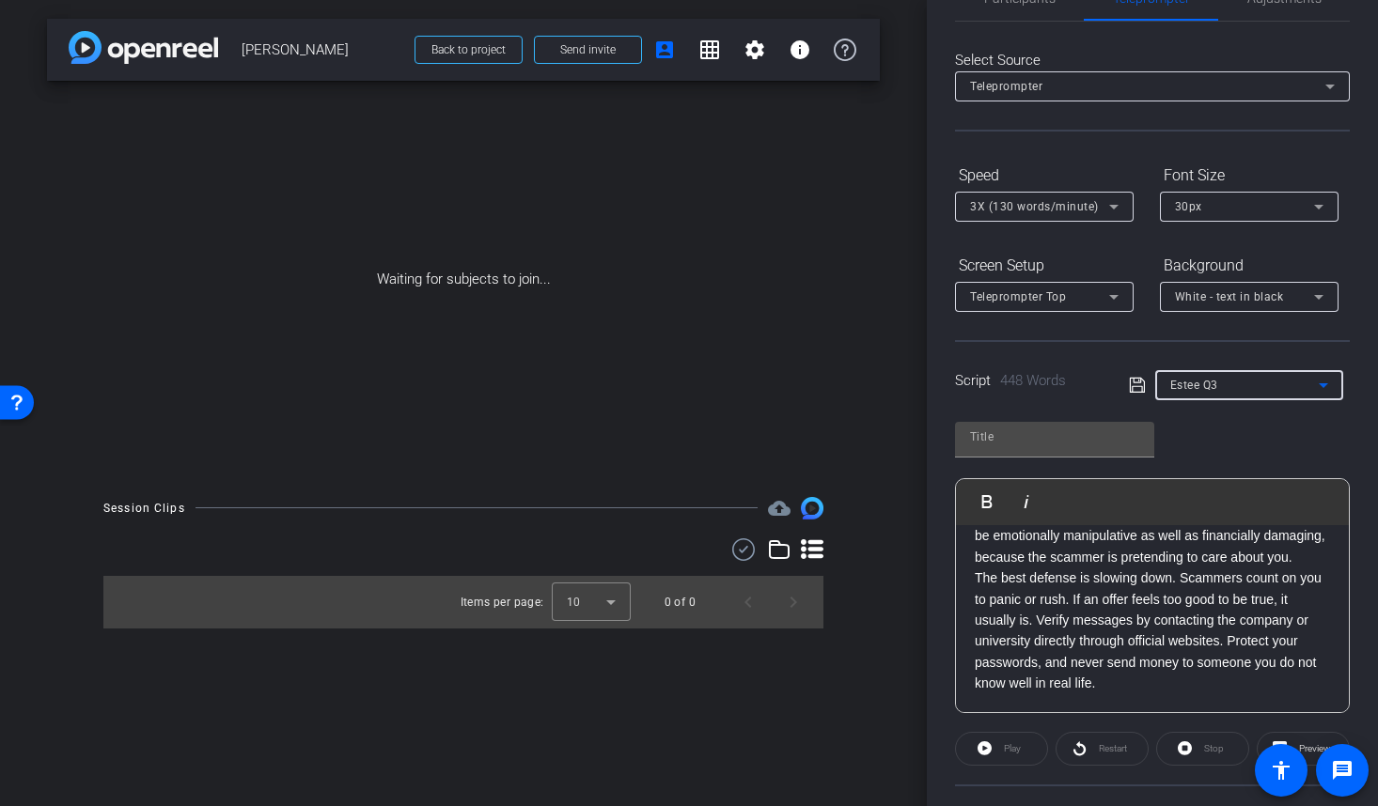
scroll to position [0, 0]
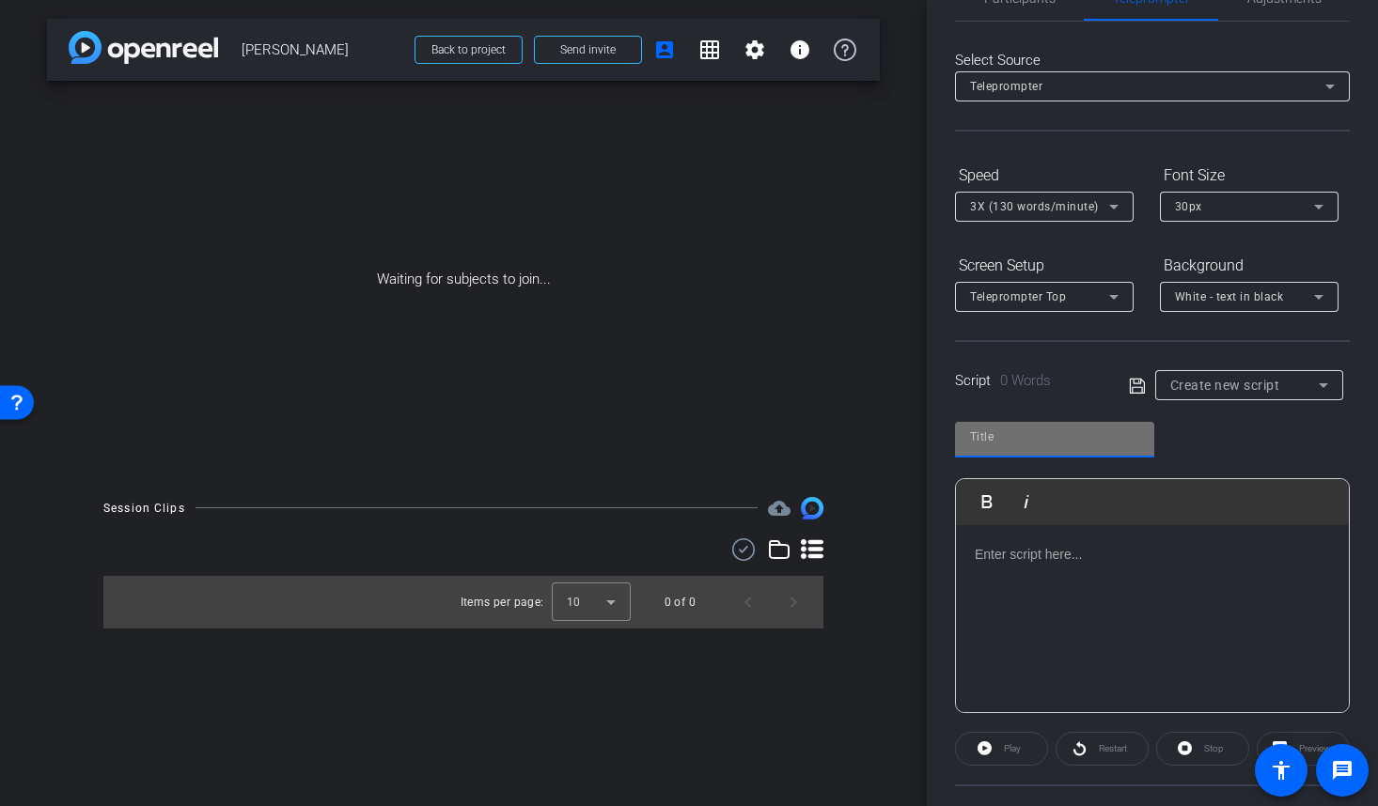
click at [1020, 443] on input "text" at bounding box center [1054, 437] width 169 height 23
click at [1097, 565] on div at bounding box center [1152, 619] width 393 height 188
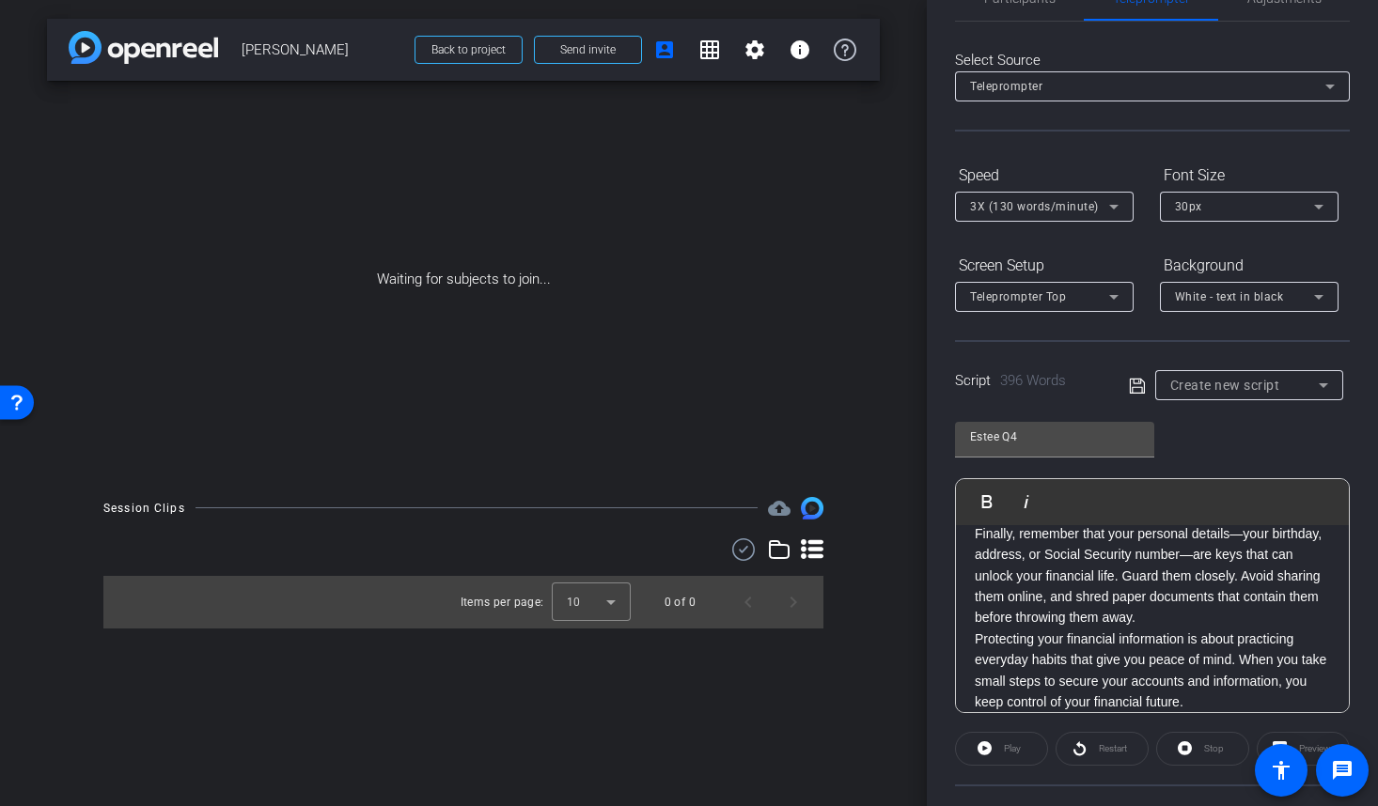
click at [1143, 578] on p "Finally, remember that your personal details—your birthday, address, or Social …" at bounding box center [1152, 576] width 355 height 105
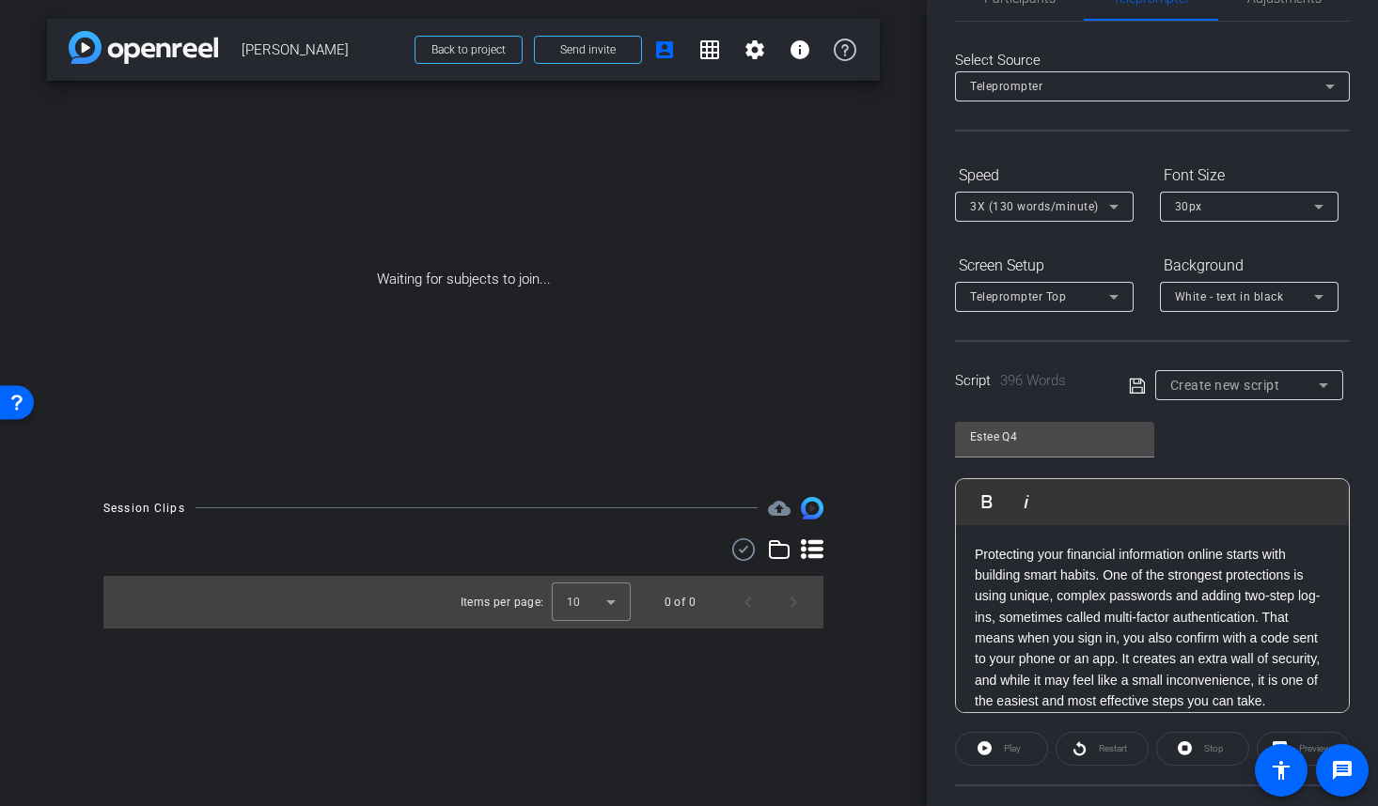
scroll to position [0, 0]
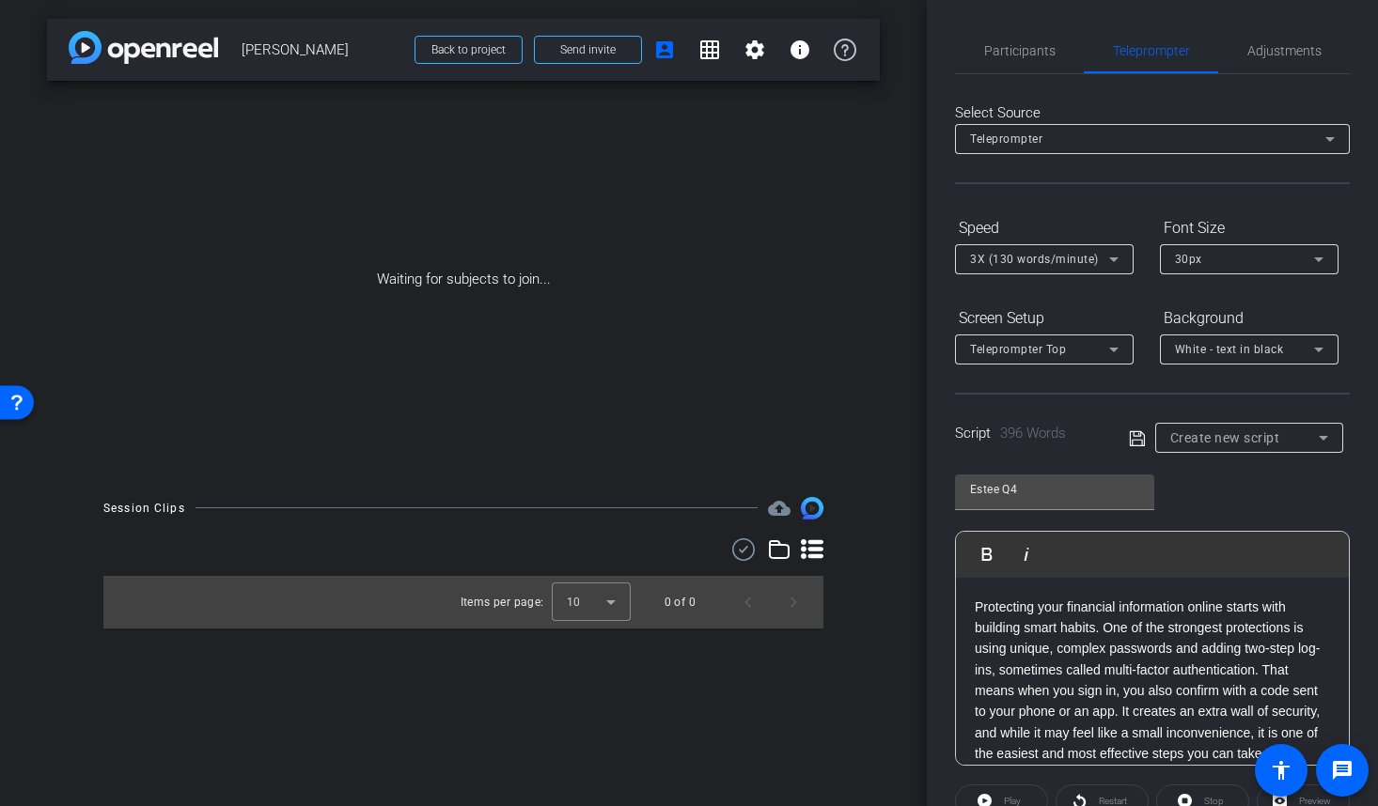
click at [1138, 443] on icon at bounding box center [1137, 439] width 17 height 23
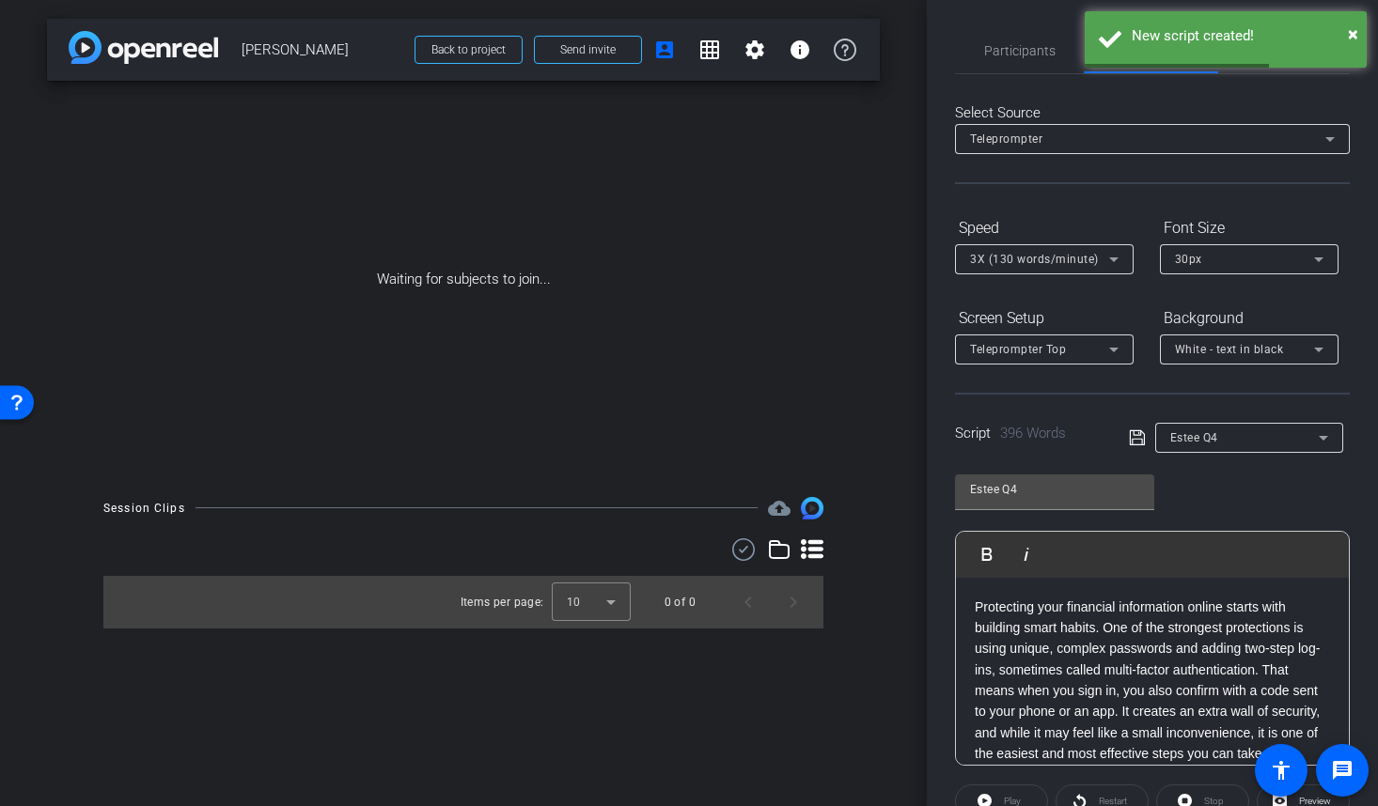
click at [1226, 439] on div "Estee Q4" at bounding box center [1244, 437] width 149 height 23
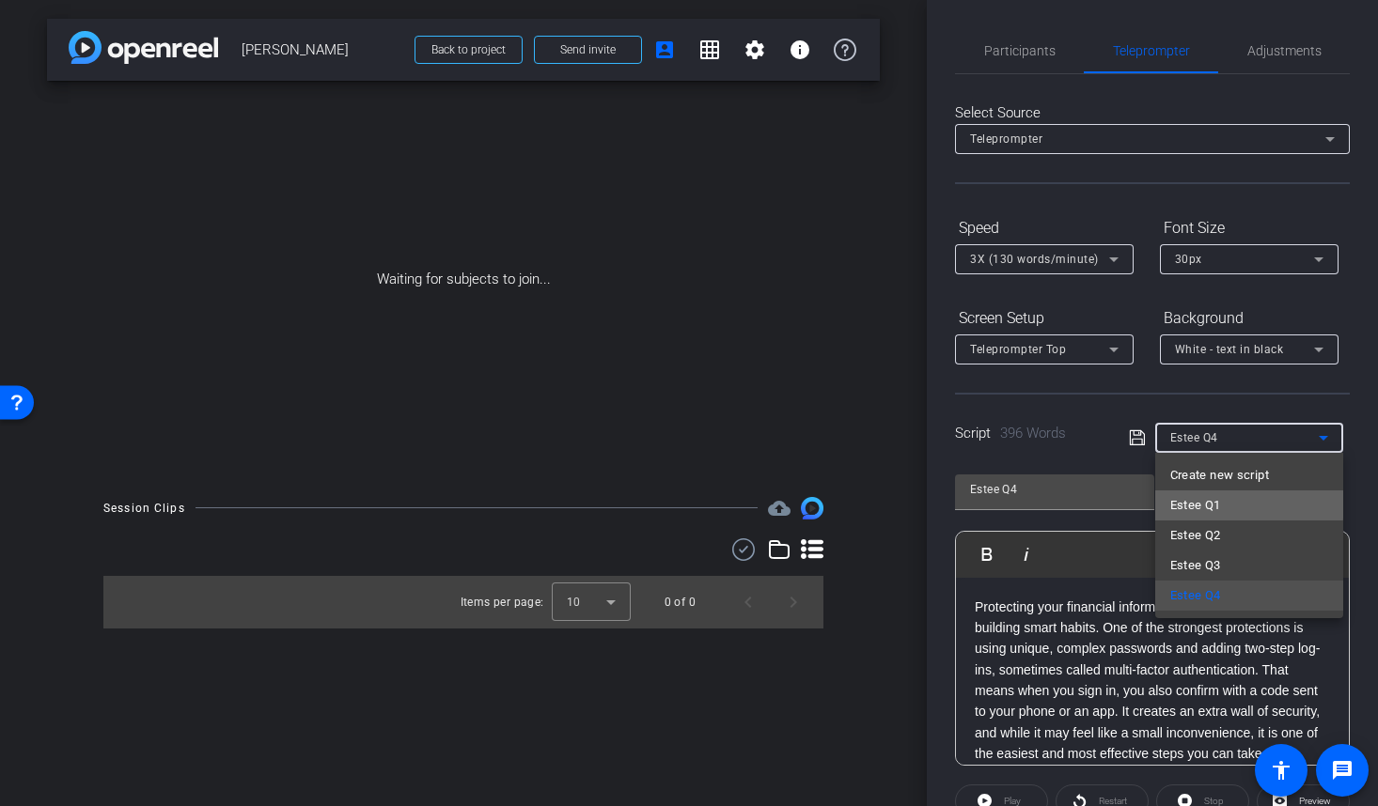
click at [1182, 501] on span "Estee Q1" at bounding box center [1195, 505] width 51 height 23
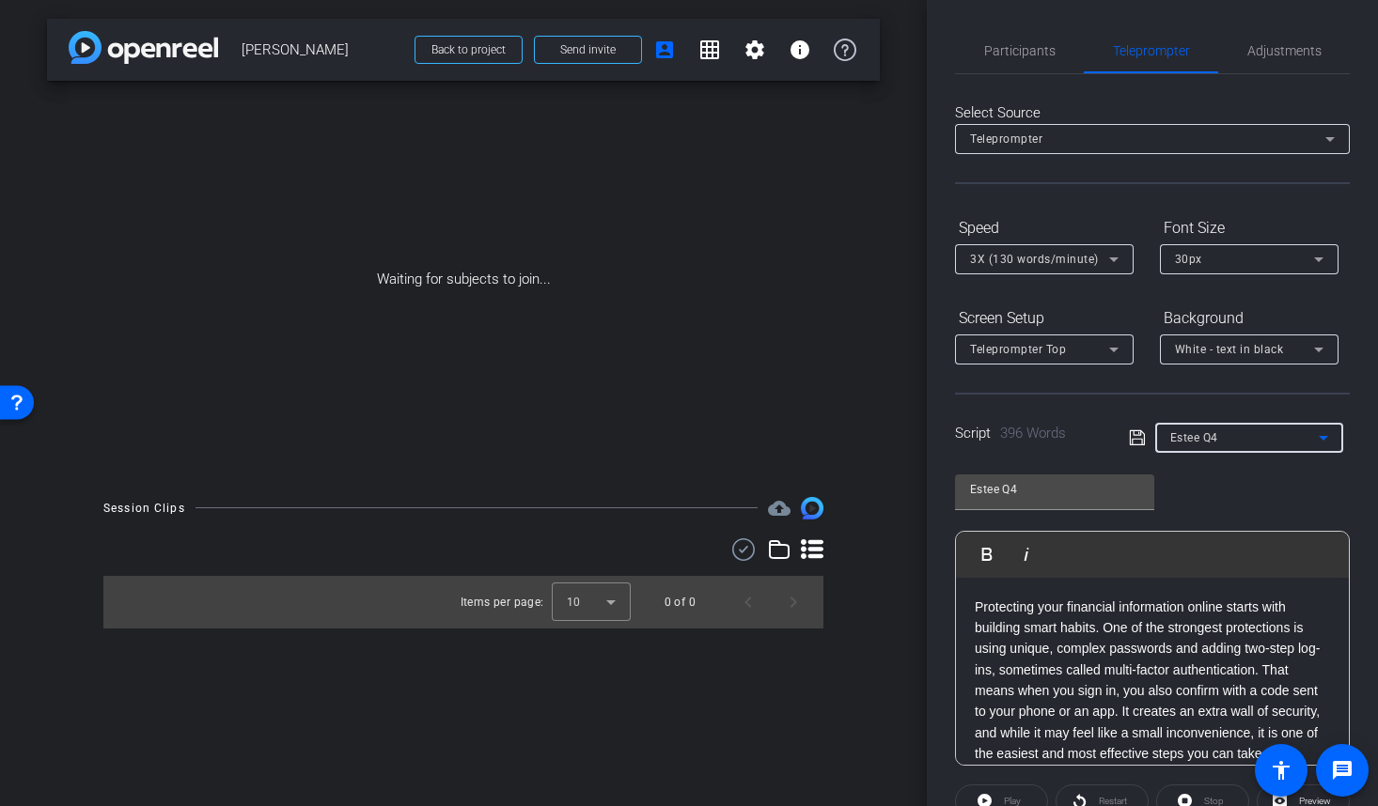
type input "Estee Q1"
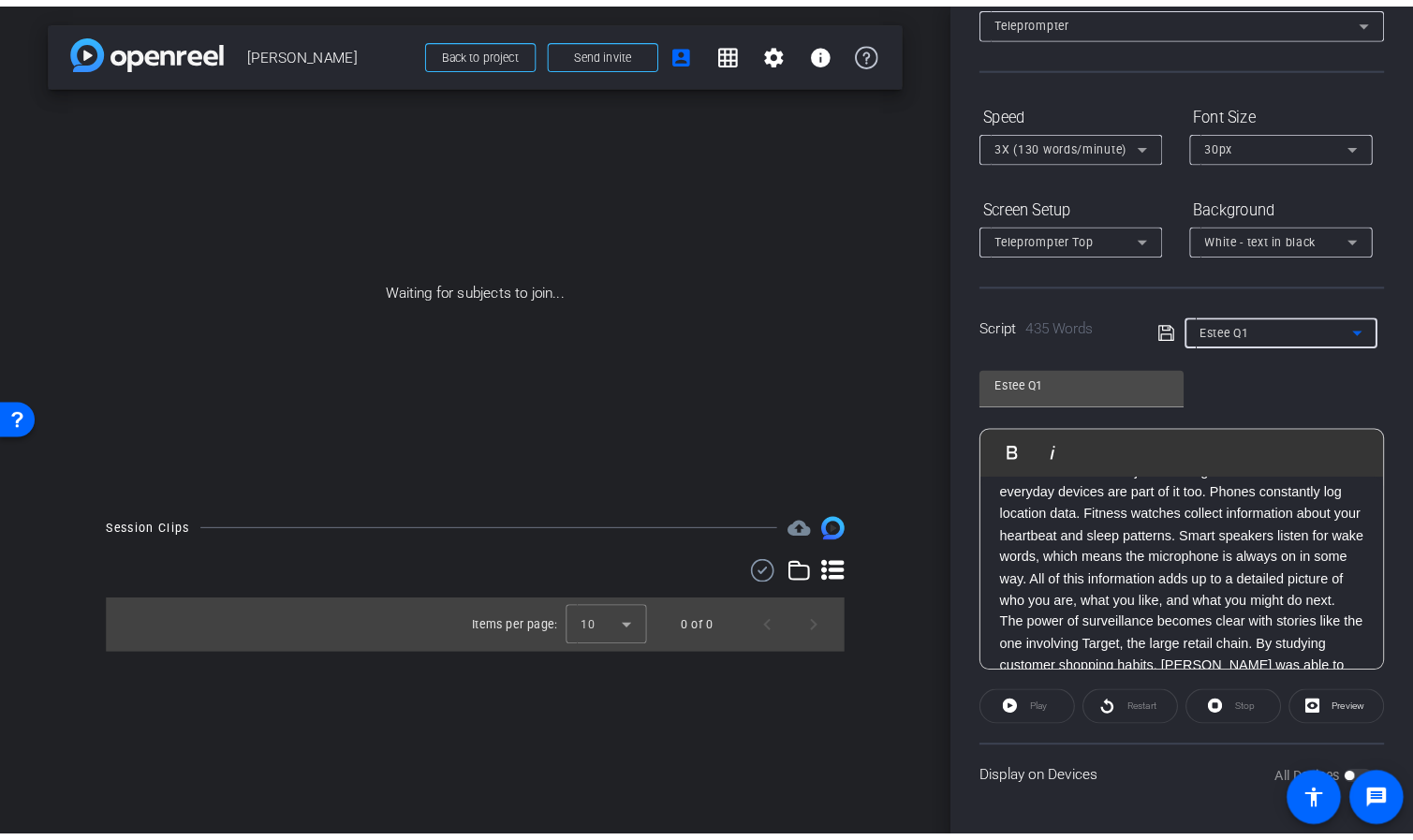
scroll to position [83, 0]
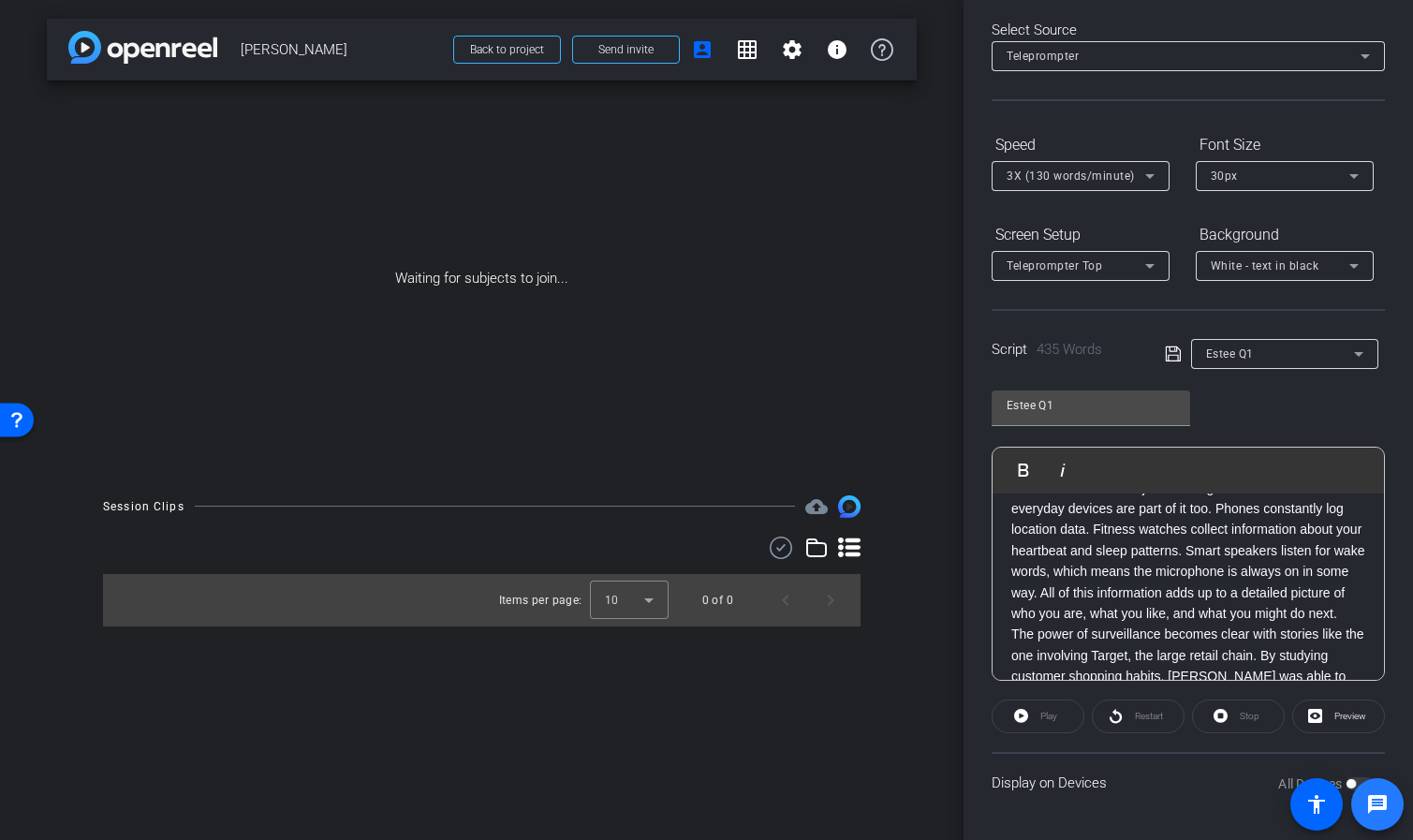
click at [1357, 781] on span at bounding box center [1377, 804] width 53 height 53
click at [1352, 782] on span at bounding box center [1377, 804] width 53 height 53
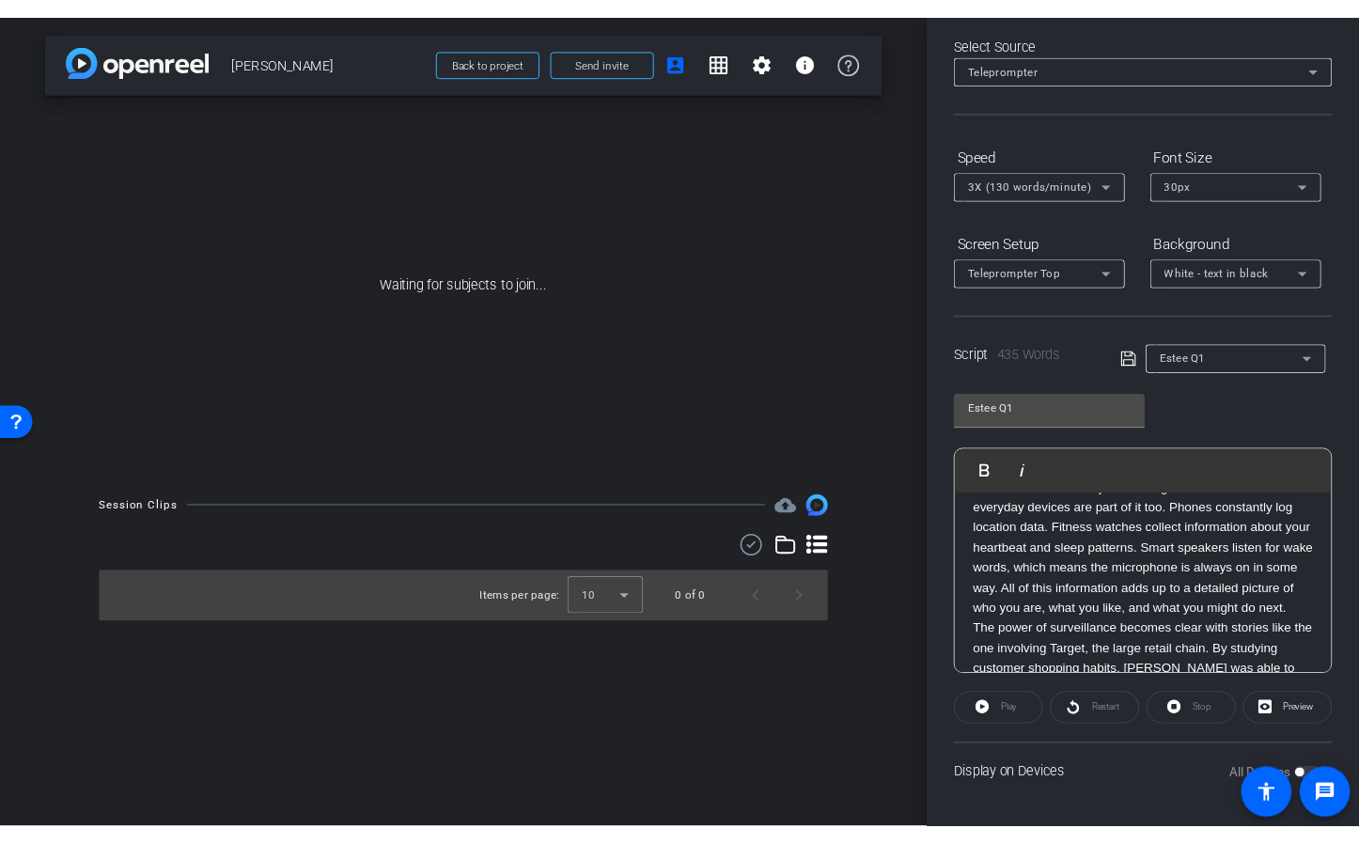
scroll to position [0, 0]
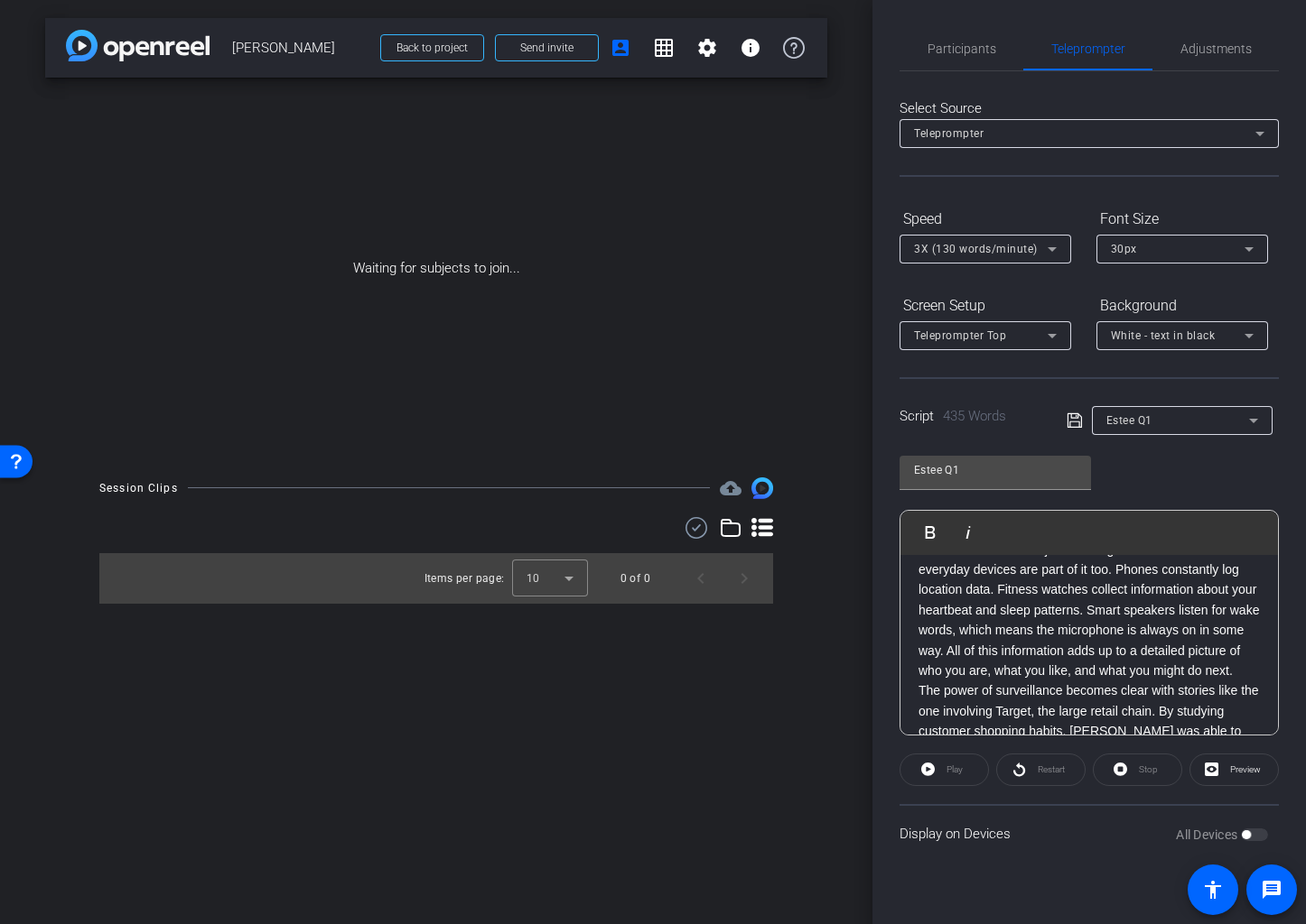
click at [1249, 774] on div "All Devices" at bounding box center [1222, 835] width 92 height 18
click at [1254, 774] on div "All Devices" at bounding box center [1222, 835] width 92 height 18
click at [1256, 774] on div "All Devices" at bounding box center [1222, 835] width 92 height 18
click at [1263, 774] on div "All Devices" at bounding box center [1222, 835] width 92 height 18
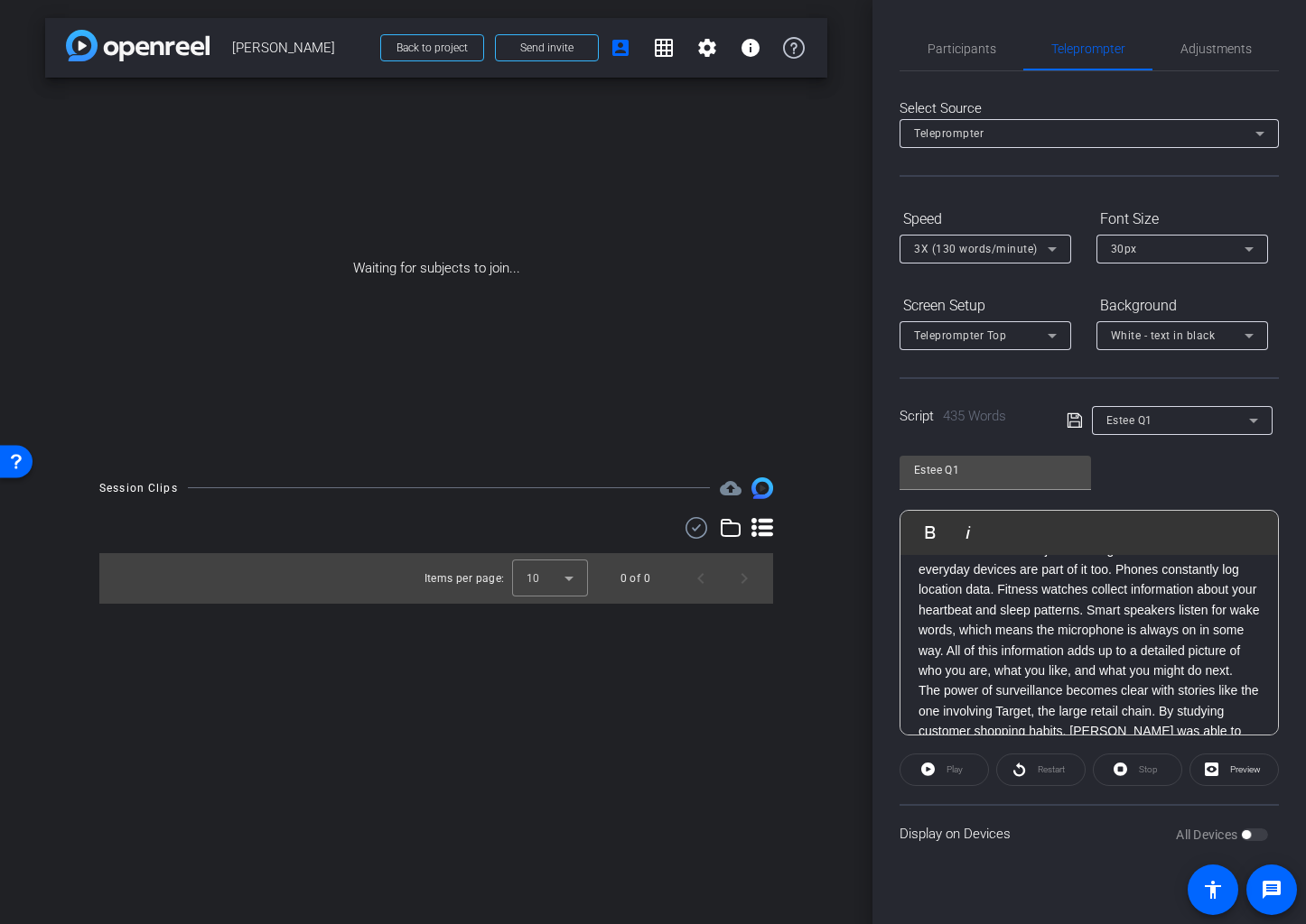
click at [1263, 774] on div "All Devices" at bounding box center [1222, 835] width 92 height 18
click at [1224, 770] on span at bounding box center [1234, 769] width 87 height 43
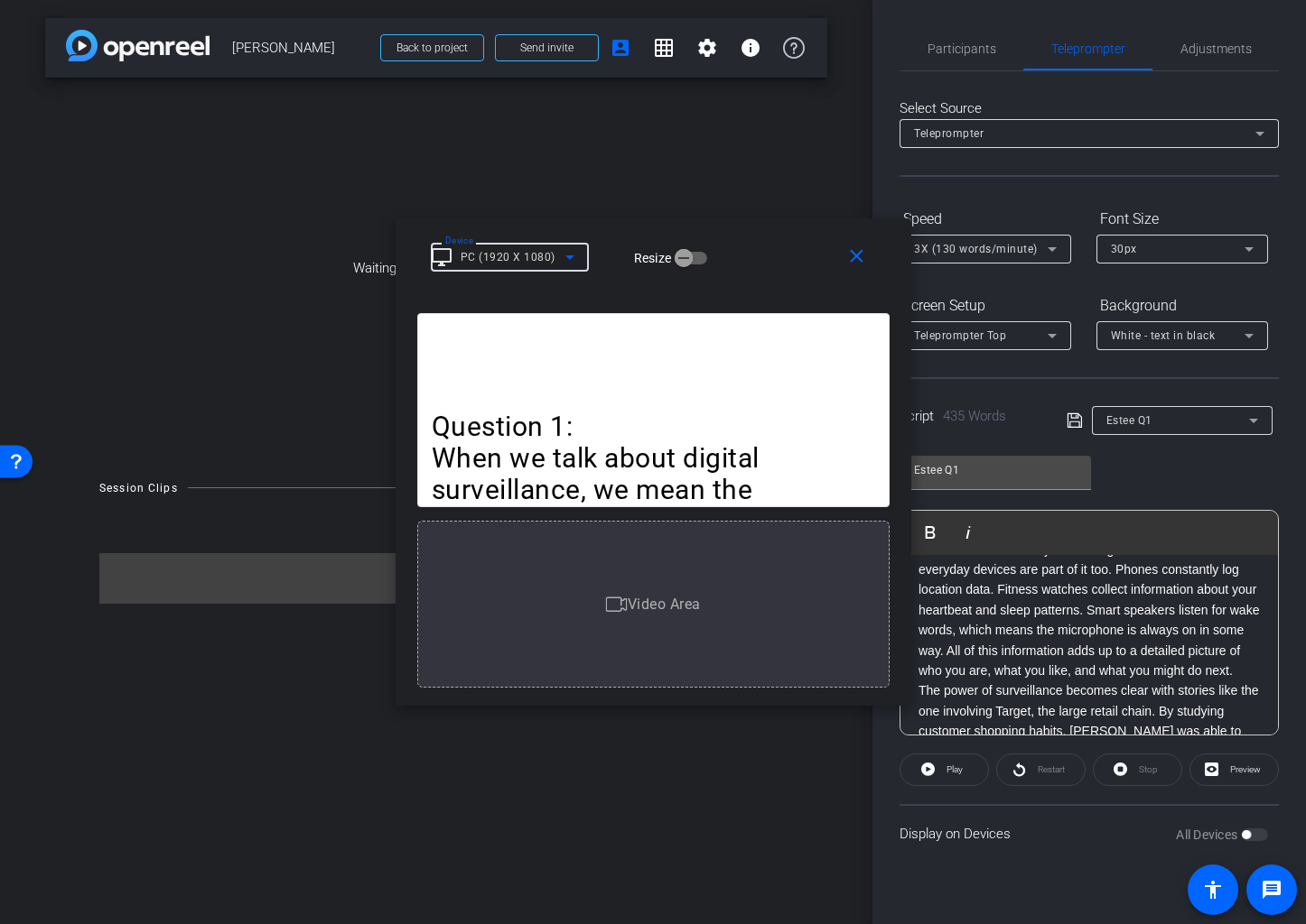
click at [573, 260] on icon at bounding box center [570, 257] width 22 height 22
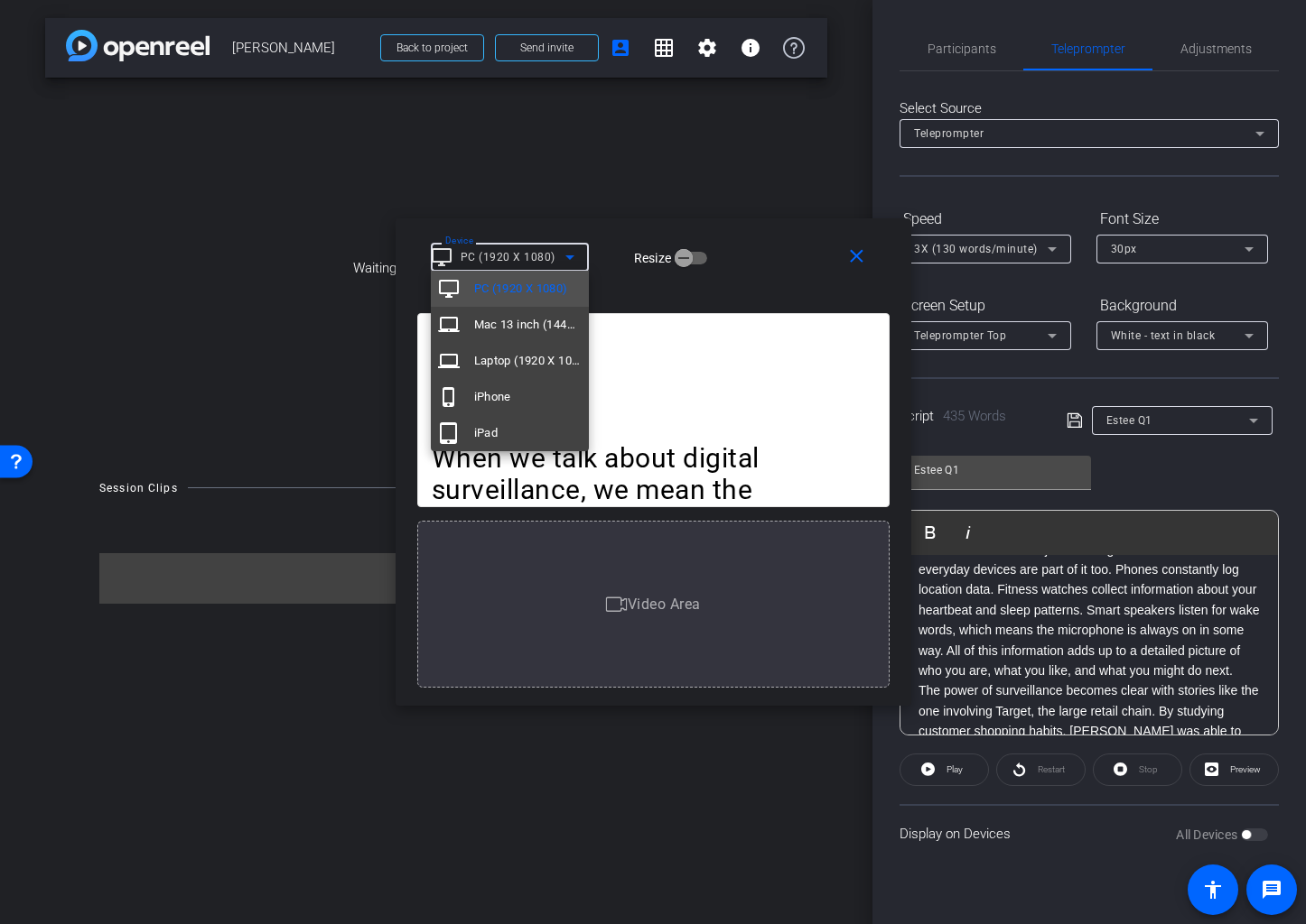
click at [544, 160] on div at bounding box center [653, 462] width 1306 height 924
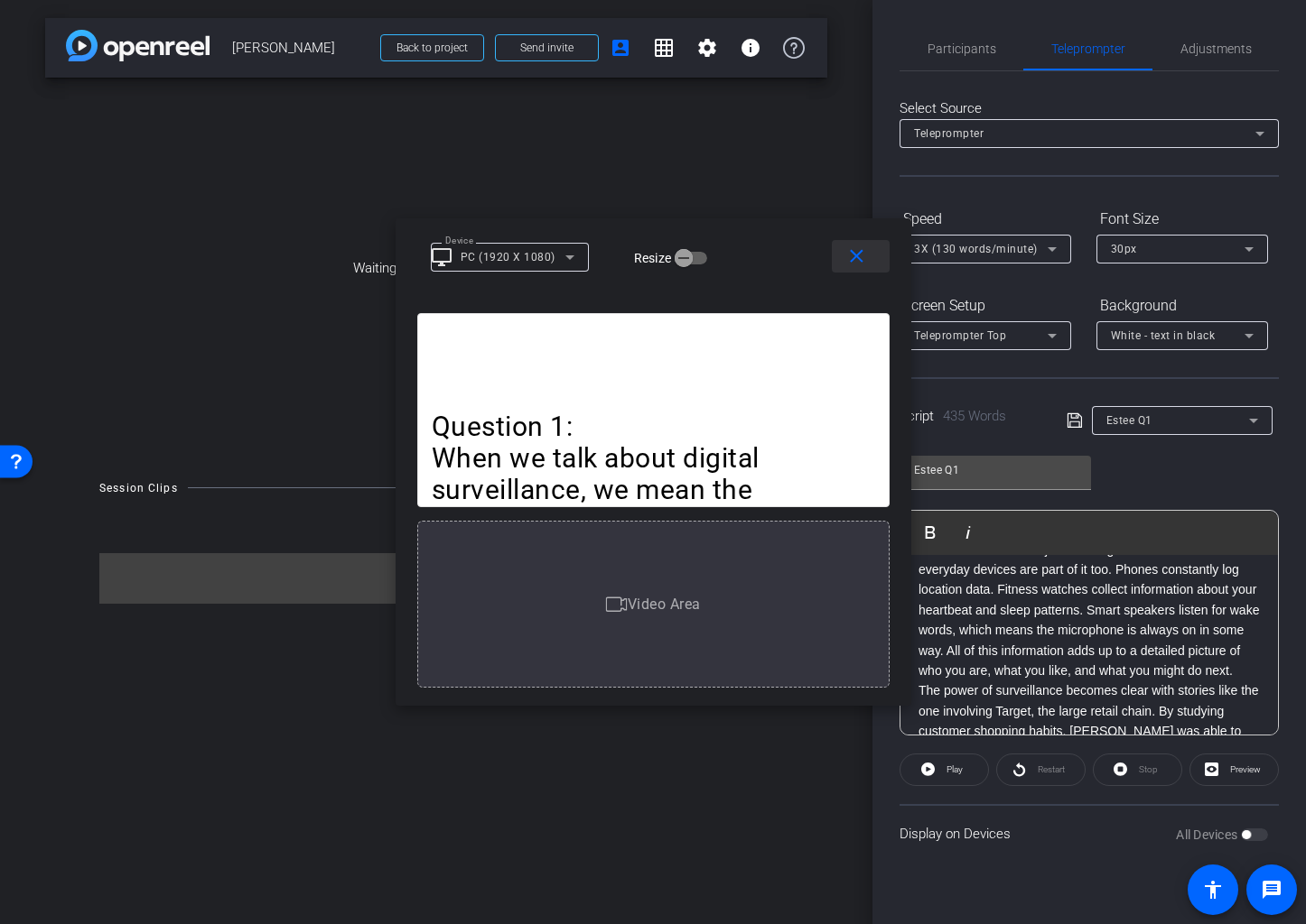
click at [858, 254] on mat-icon "close" at bounding box center [856, 256] width 22 height 22
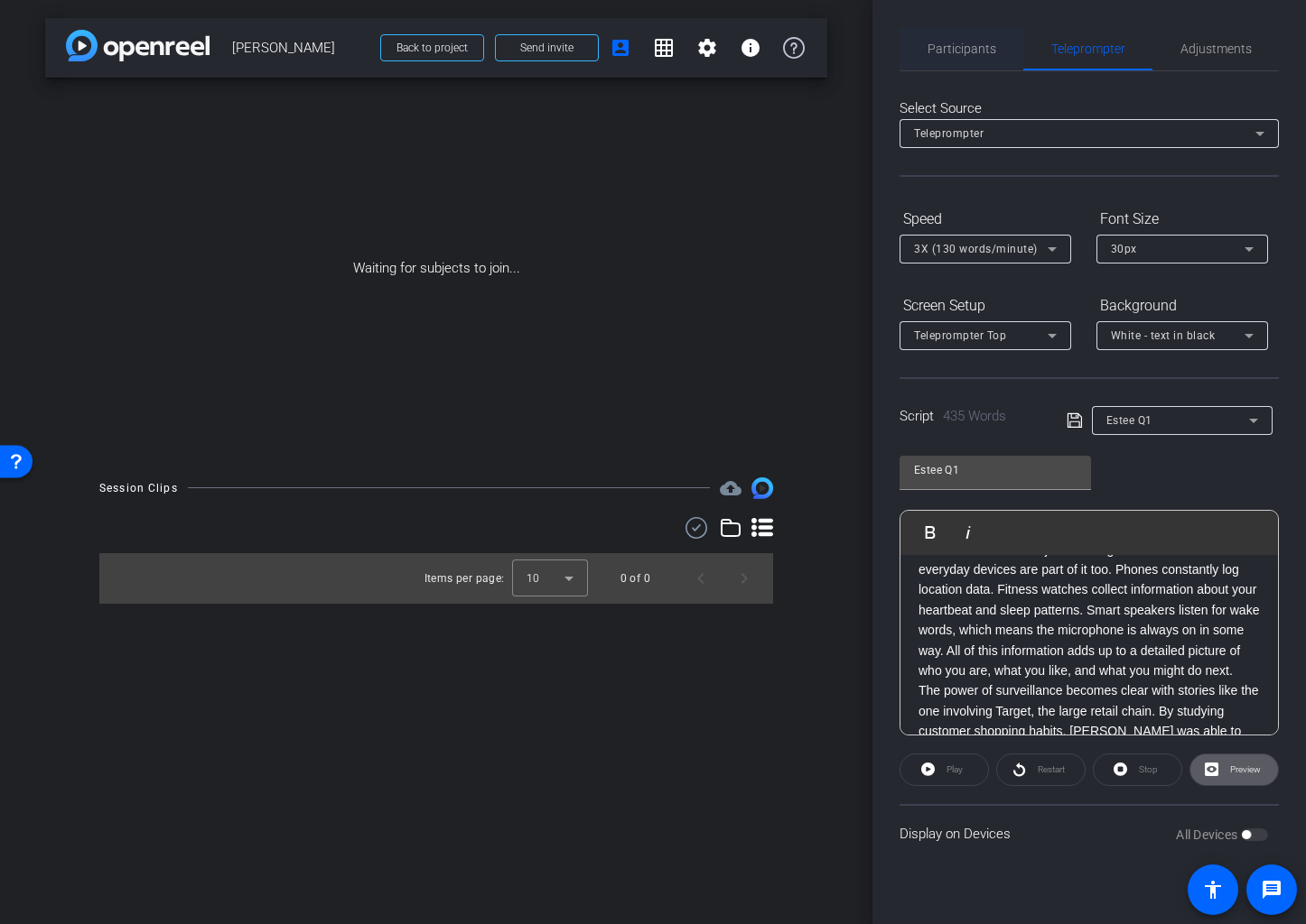
click at [969, 53] on span "Participants" at bounding box center [961, 48] width 68 height 12
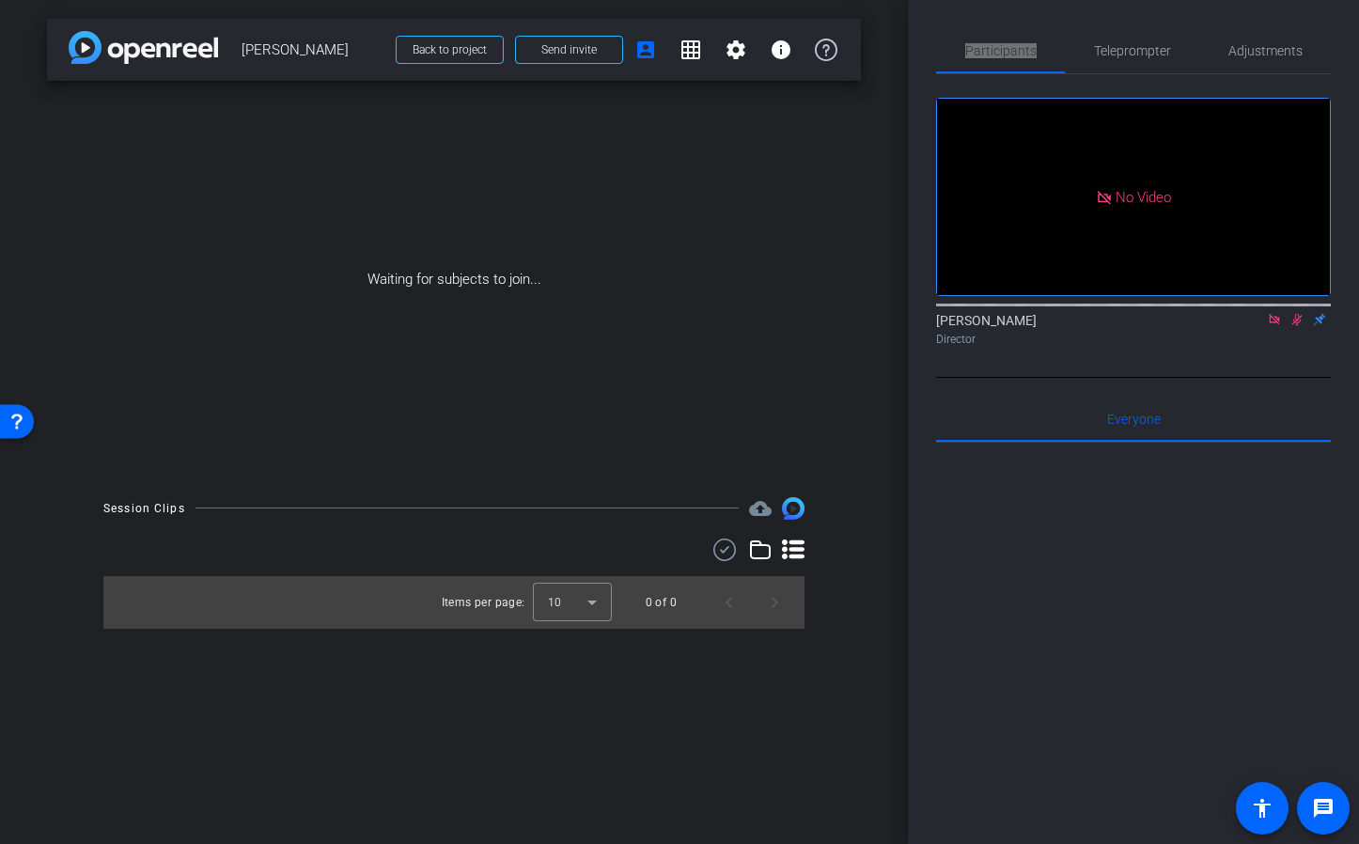
click at [1273, 313] on icon at bounding box center [1274, 319] width 15 height 13
click at [1300, 279] on mat-icon "fullscreen" at bounding box center [1302, 268] width 23 height 23
click at [1275, 326] on icon at bounding box center [1275, 320] width 10 height 12
click at [1250, 326] on icon at bounding box center [1251, 319] width 15 height 13
click at [1294, 326] on icon at bounding box center [1297, 319] width 15 height 13
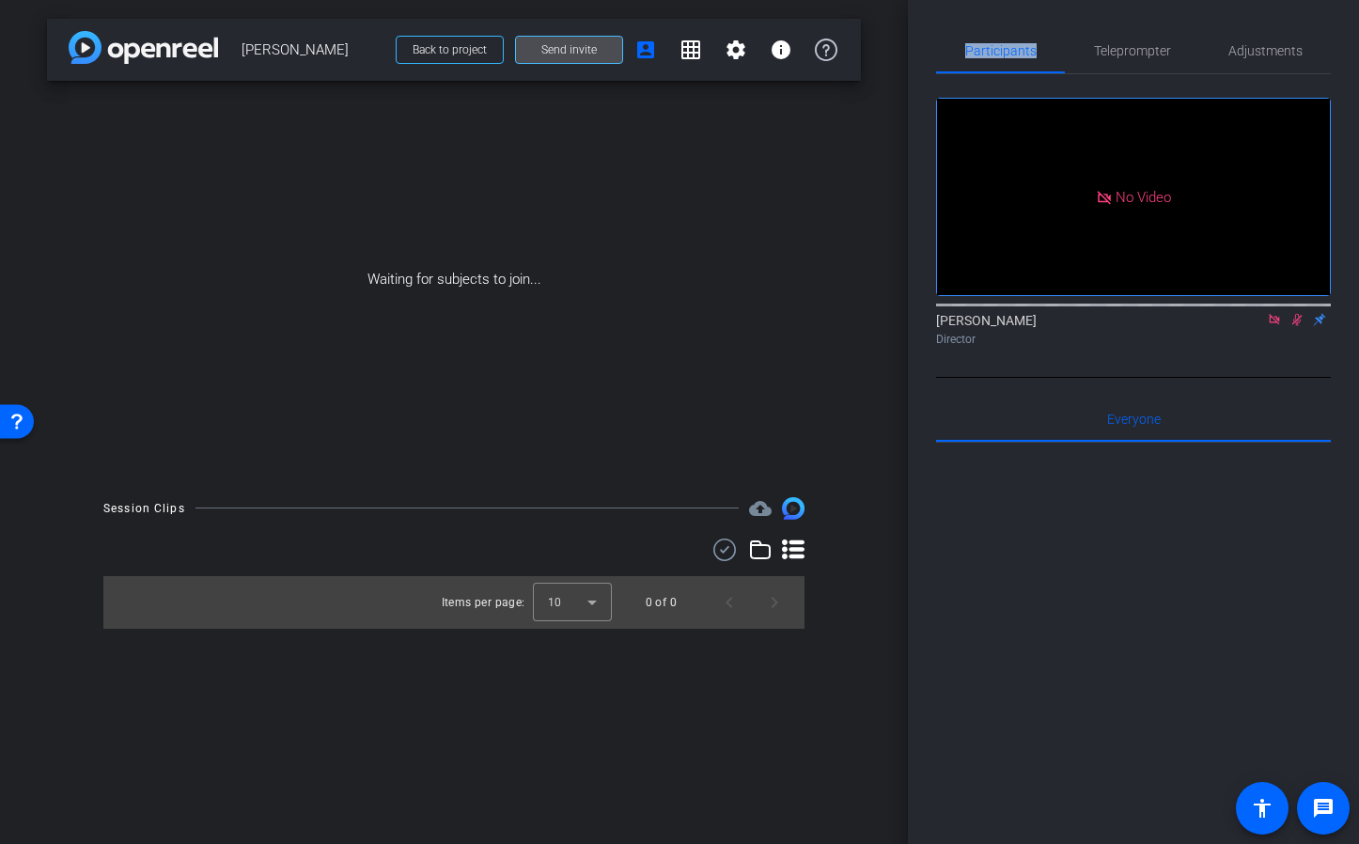
click at [569, 52] on span "Send invite" at bounding box center [568, 49] width 55 height 15
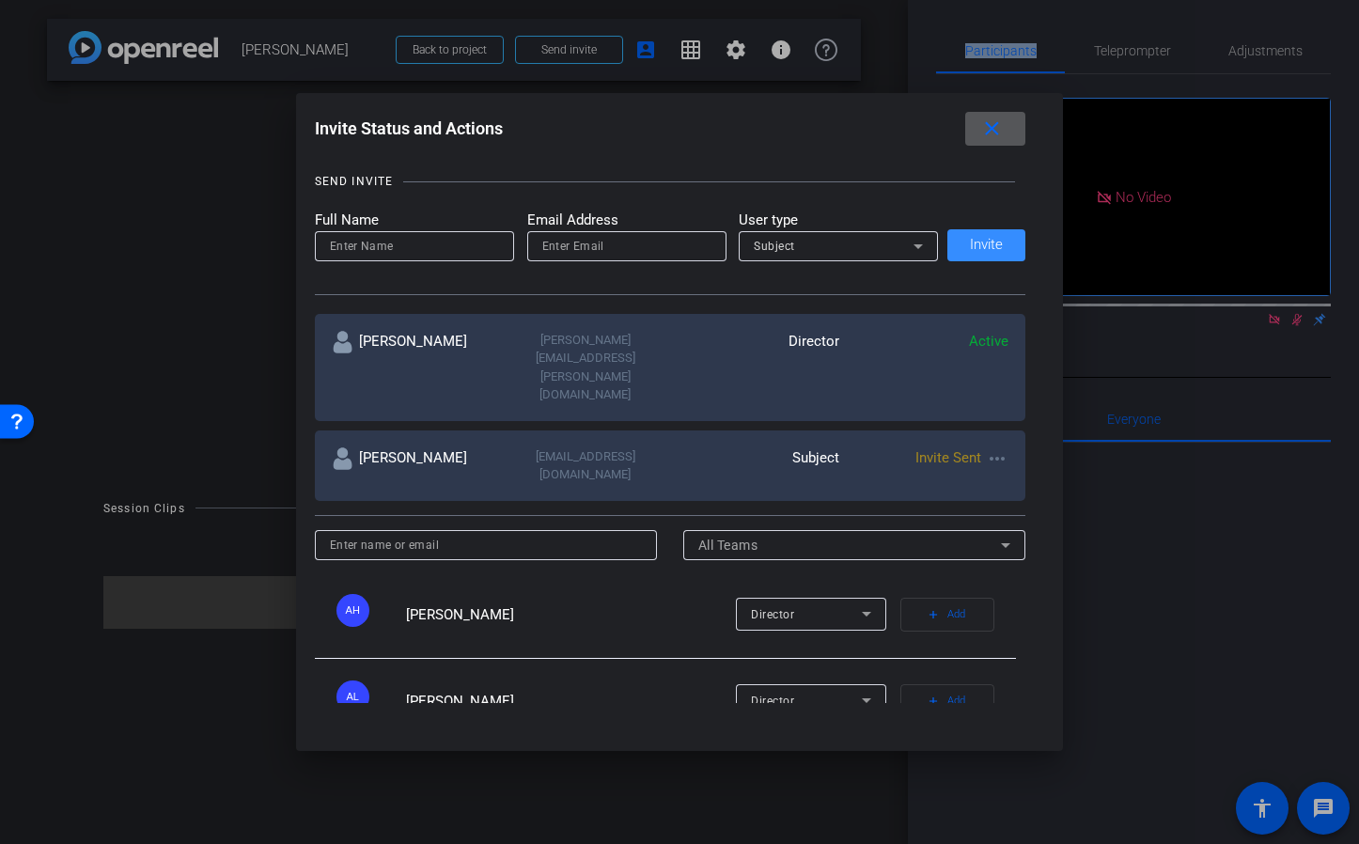
scroll to position [186, 0]
click at [499, 537] on input at bounding box center [486, 548] width 313 height 23
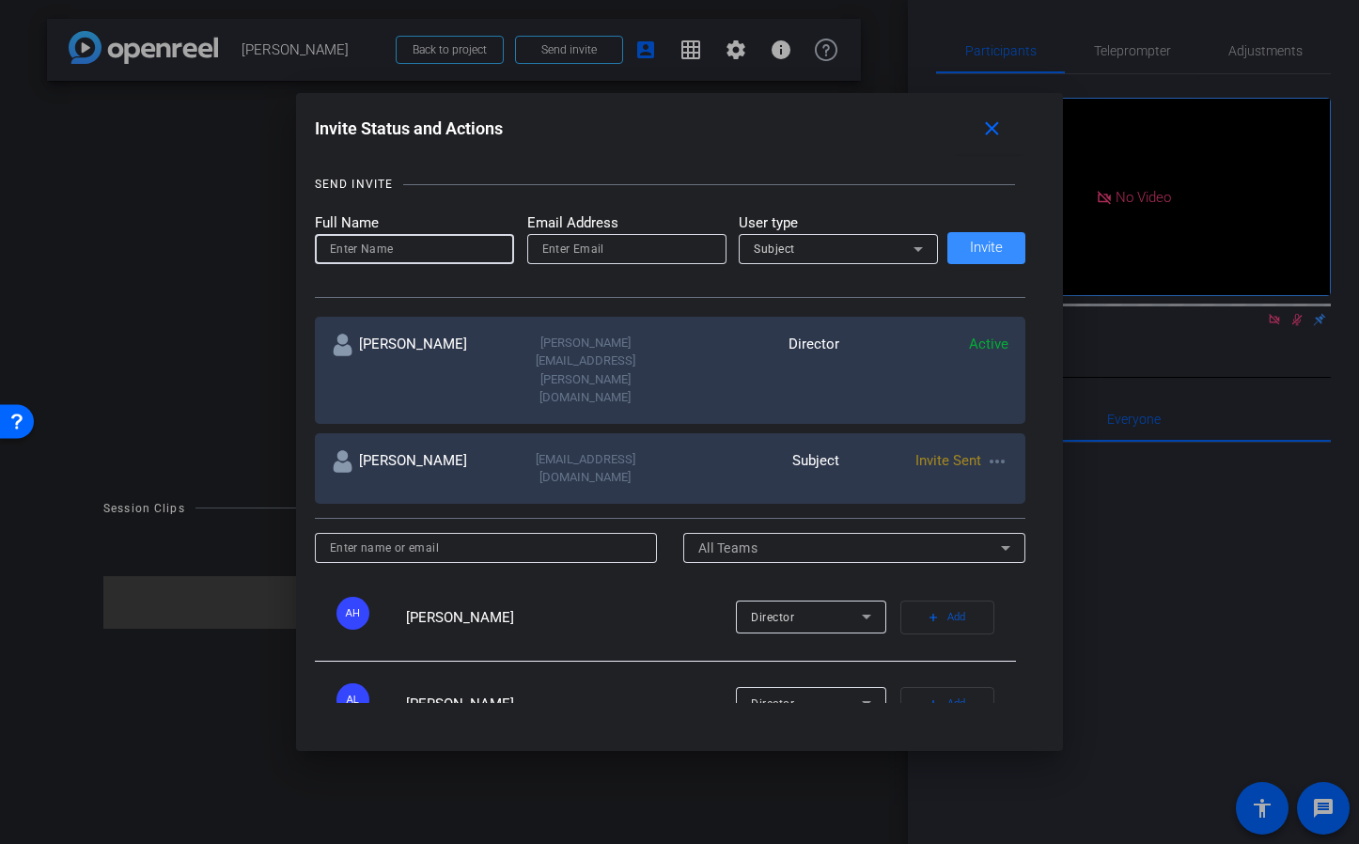
click at [381, 253] on input at bounding box center [414, 249] width 169 height 23
type input "a"
type input "Ailsa Dann"
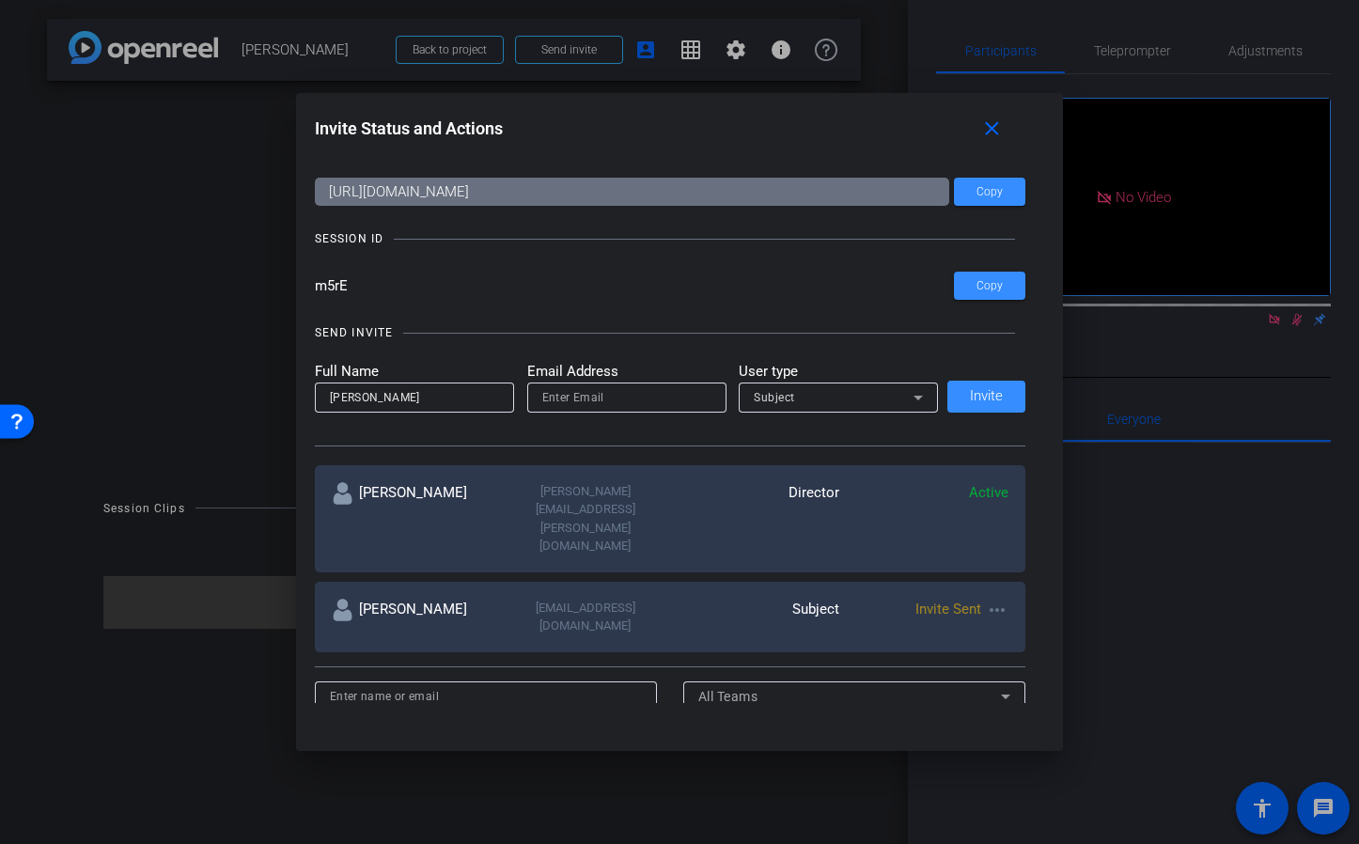
scroll to position [36, 0]
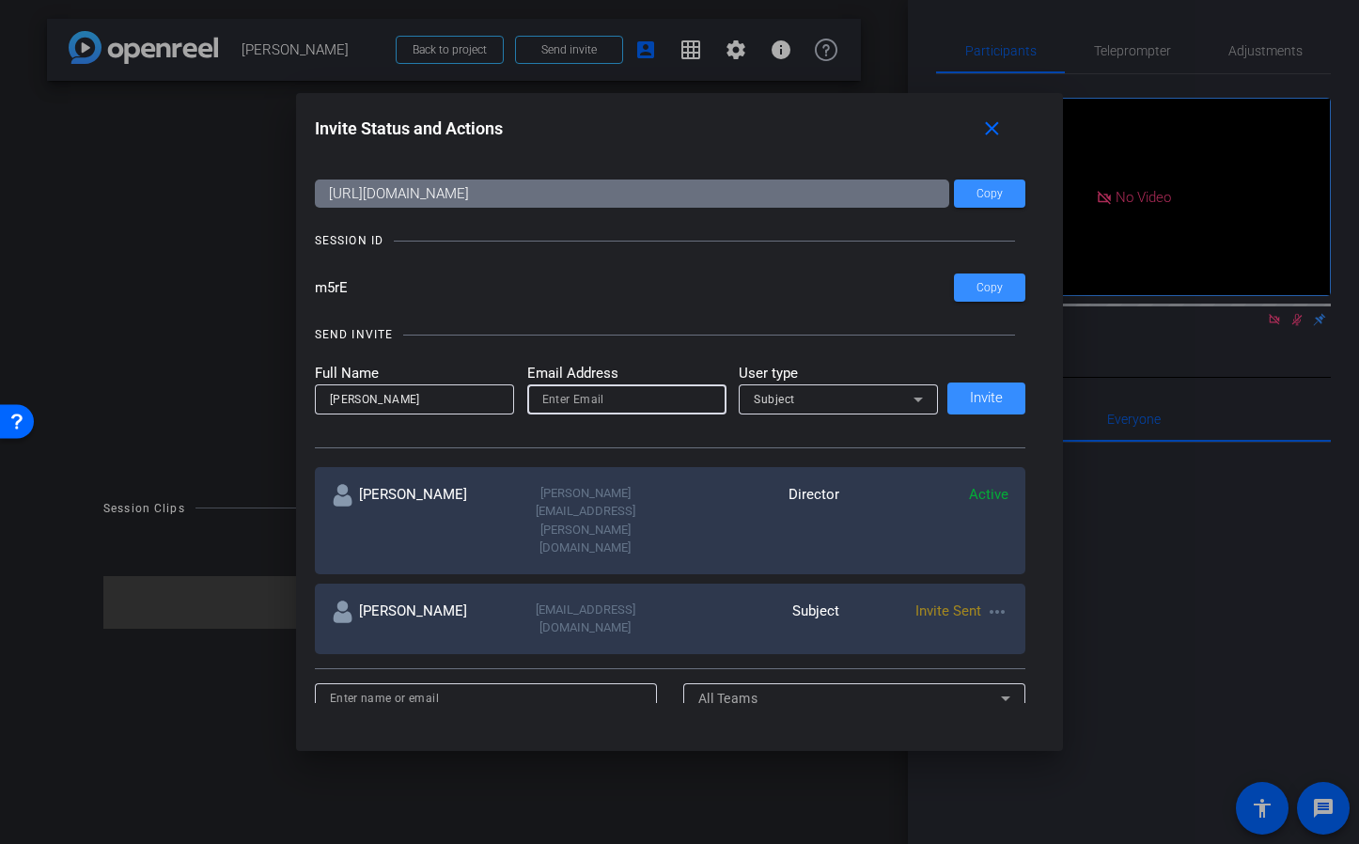
click at [671, 399] on input "email" at bounding box center [626, 399] width 169 height 23
paste input "ailsadann@hotmail.co.uk"
type input "ailsadann@hotmail.co.uk"
click at [834, 399] on div "Subject" at bounding box center [834, 398] width 160 height 23
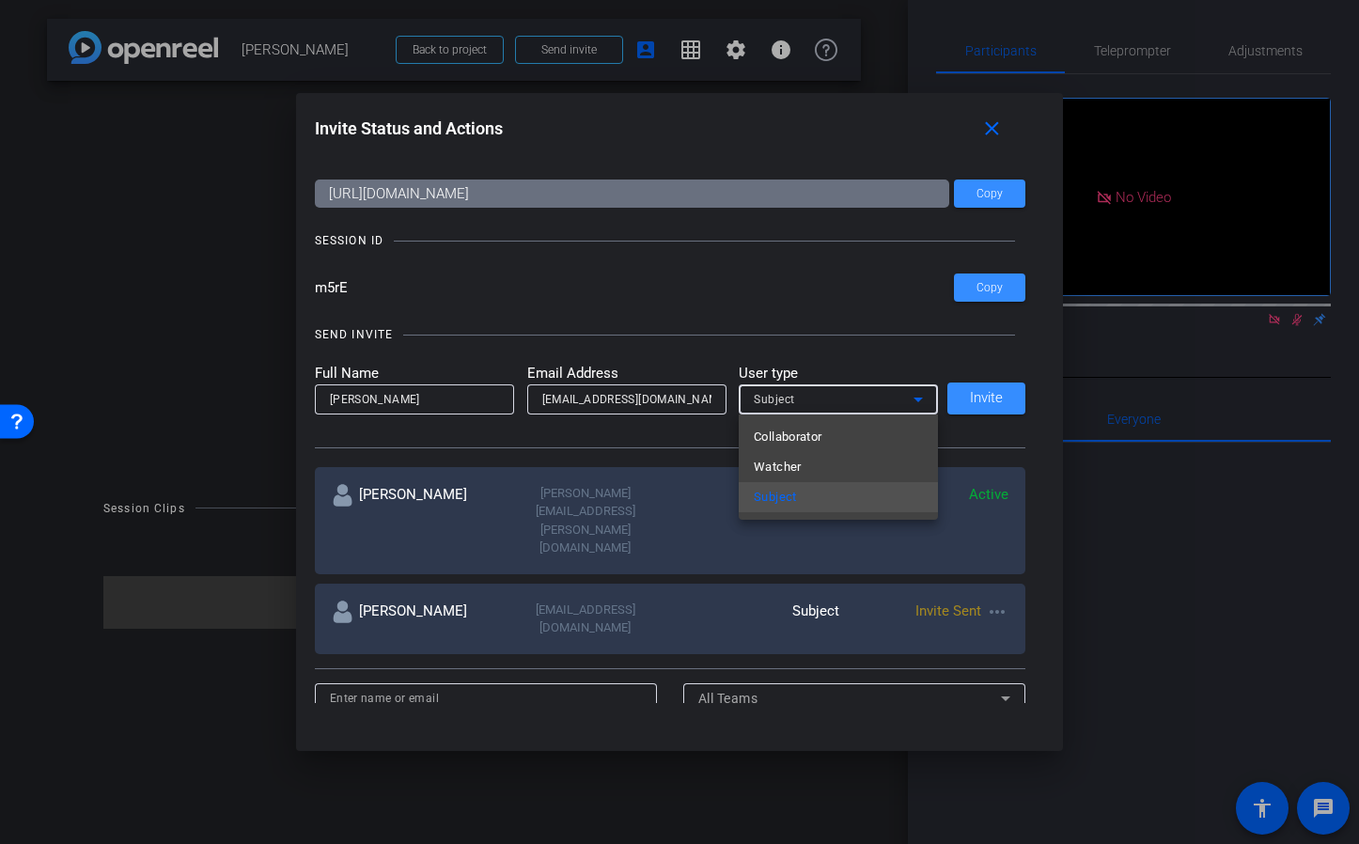
drag, startPoint x: 822, startPoint y: 438, endPoint x: 908, endPoint y: 431, distance: 85.8
click at [822, 438] on span "Collaborator" at bounding box center [788, 437] width 69 height 23
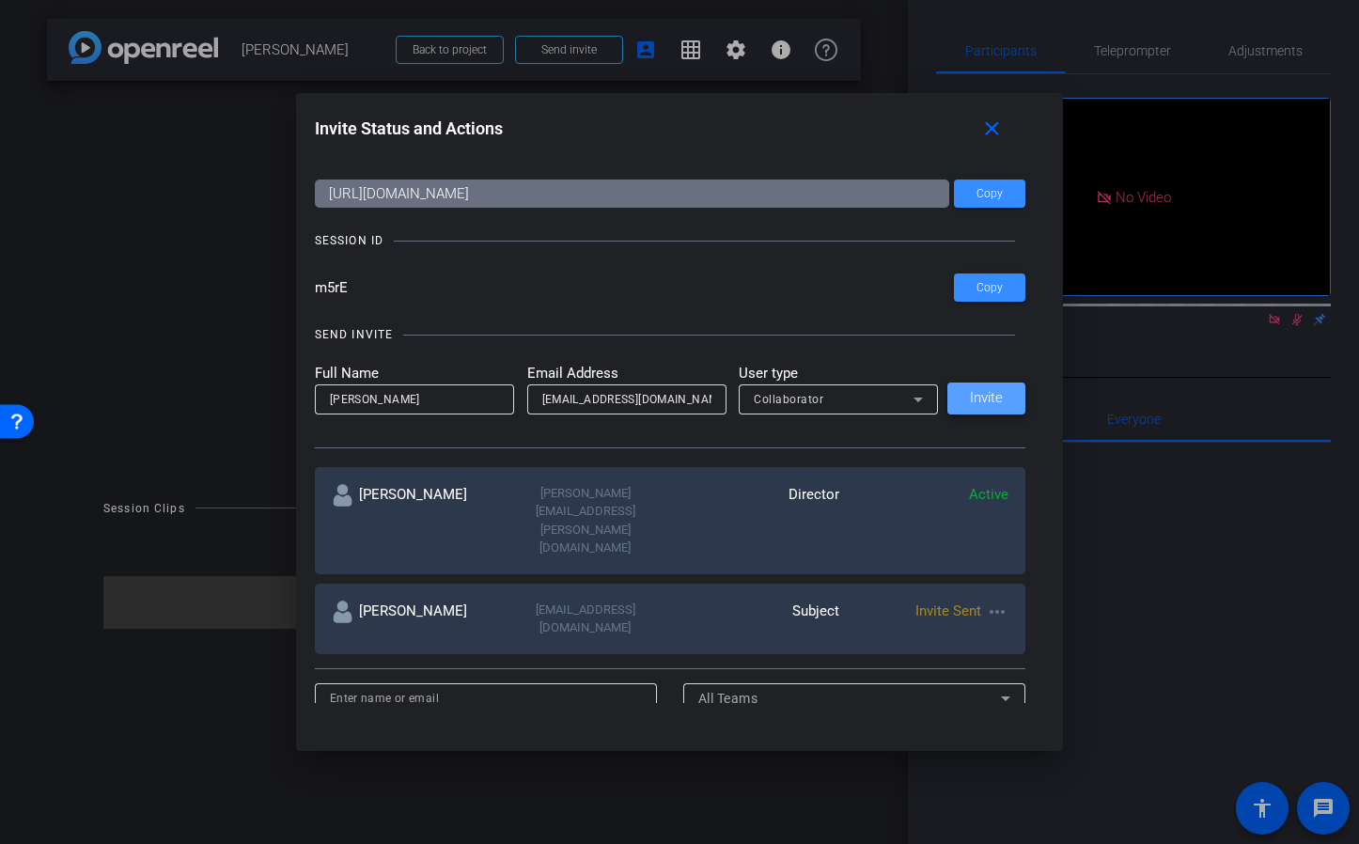
click at [992, 407] on span at bounding box center [986, 398] width 78 height 45
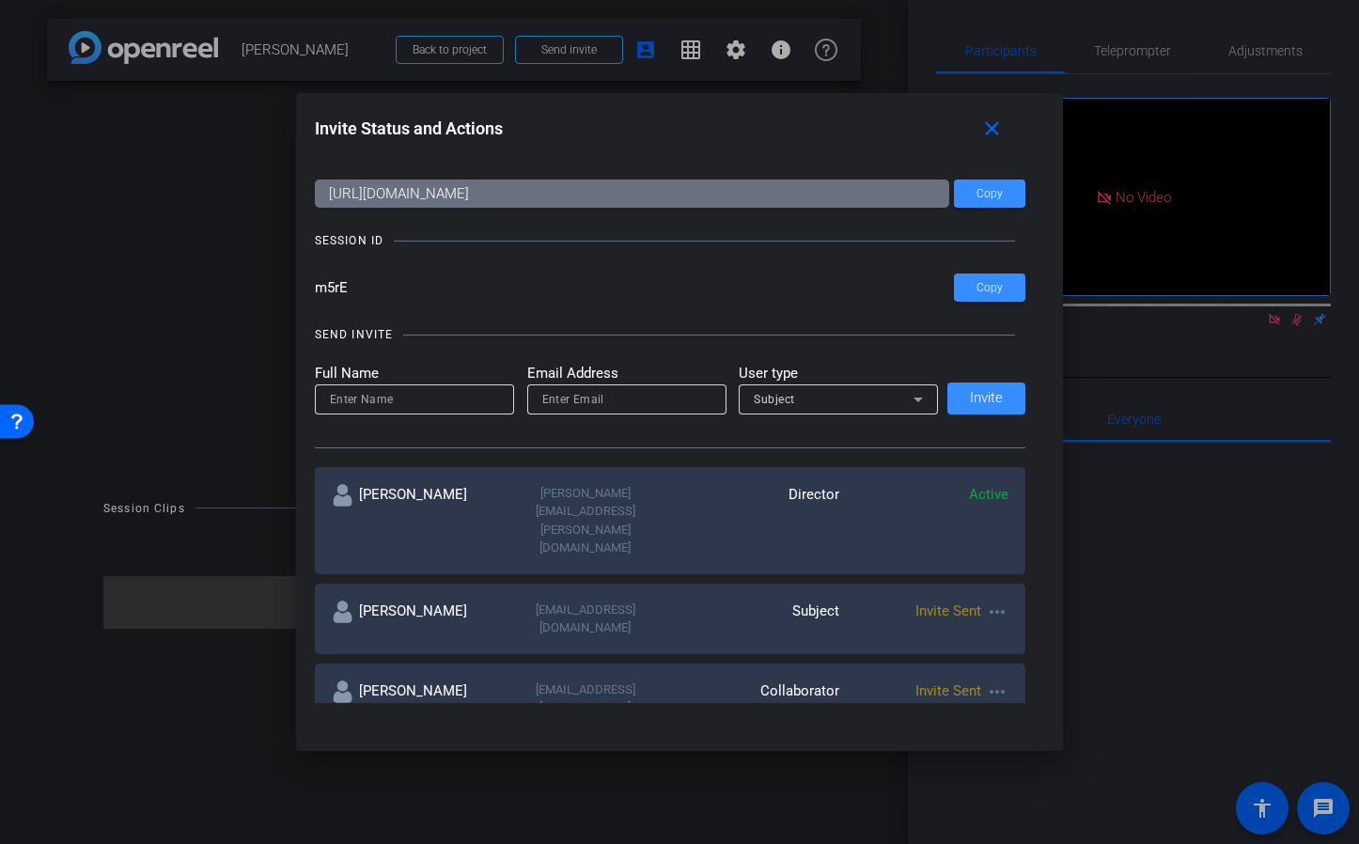
click at [999, 601] on mat-icon "more_horiz" at bounding box center [997, 612] width 23 height 23
drag, startPoint x: 1017, startPoint y: 143, endPoint x: 996, endPoint y: 136, distance: 21.7
click at [1017, 143] on div at bounding box center [679, 422] width 1359 height 844
click at [991, 133] on mat-icon "close" at bounding box center [991, 128] width 23 height 23
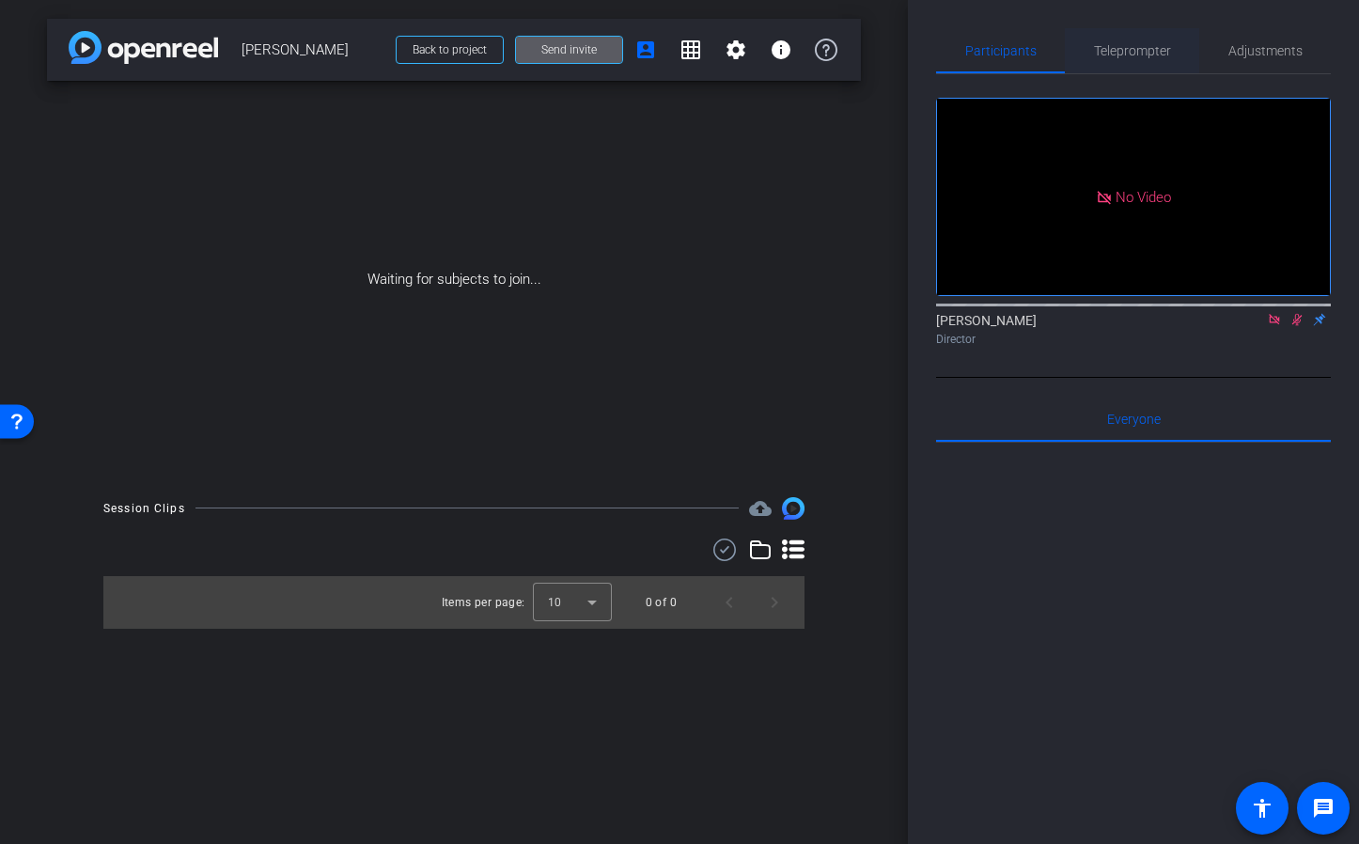
click at [1128, 49] on span "Teleprompter" at bounding box center [1132, 50] width 77 height 13
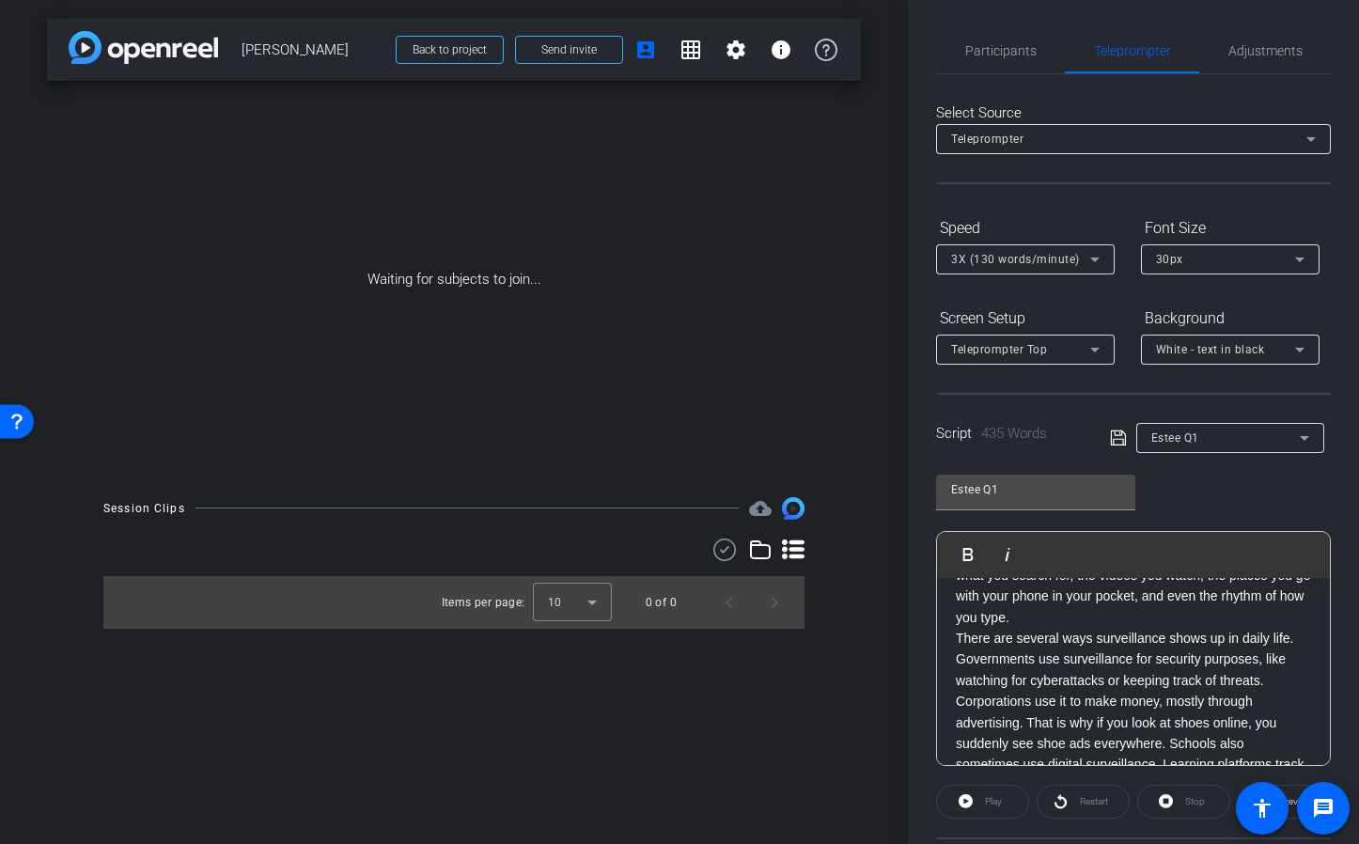
scroll to position [0, 0]
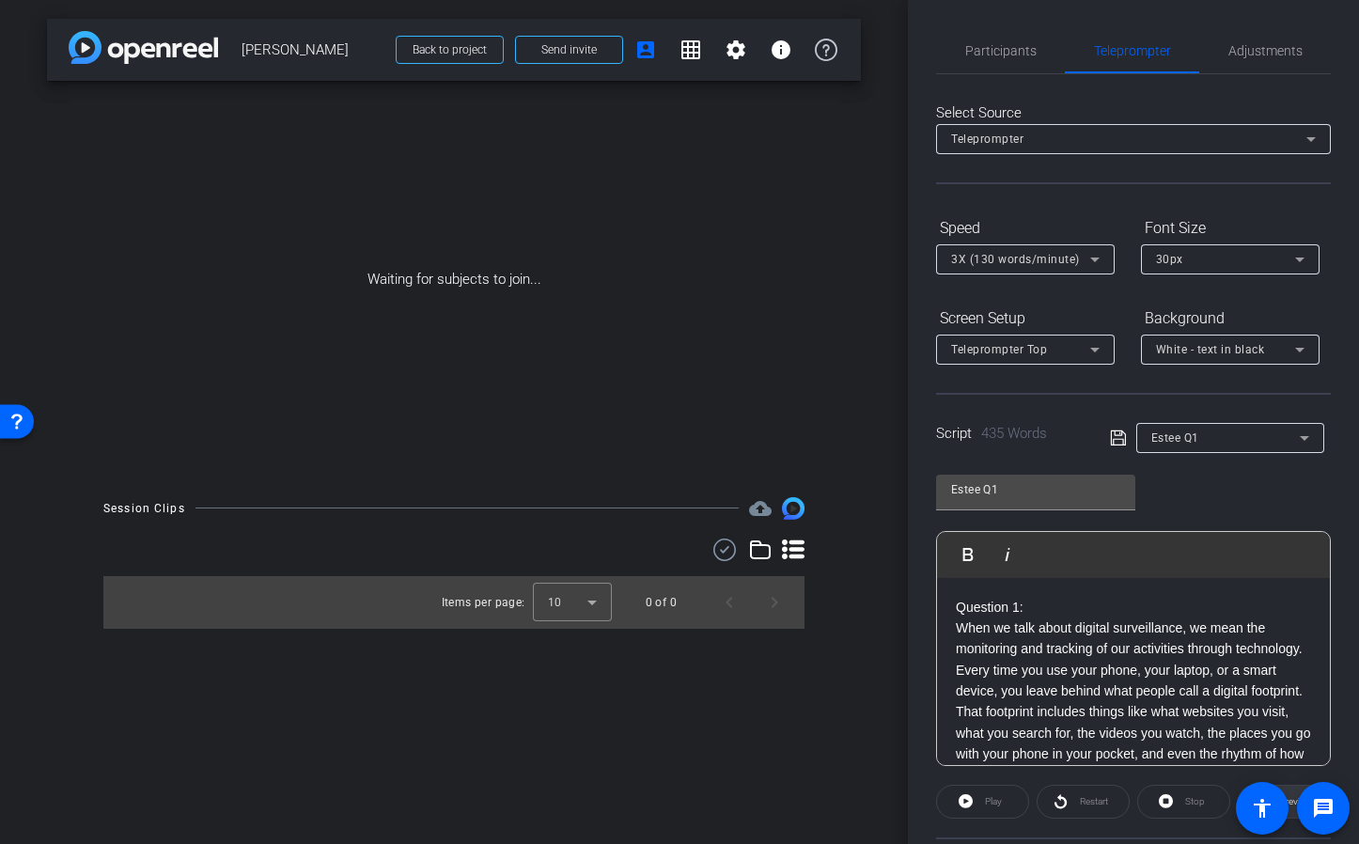
click at [1289, 793] on span "Preview" at bounding box center [1293, 802] width 37 height 26
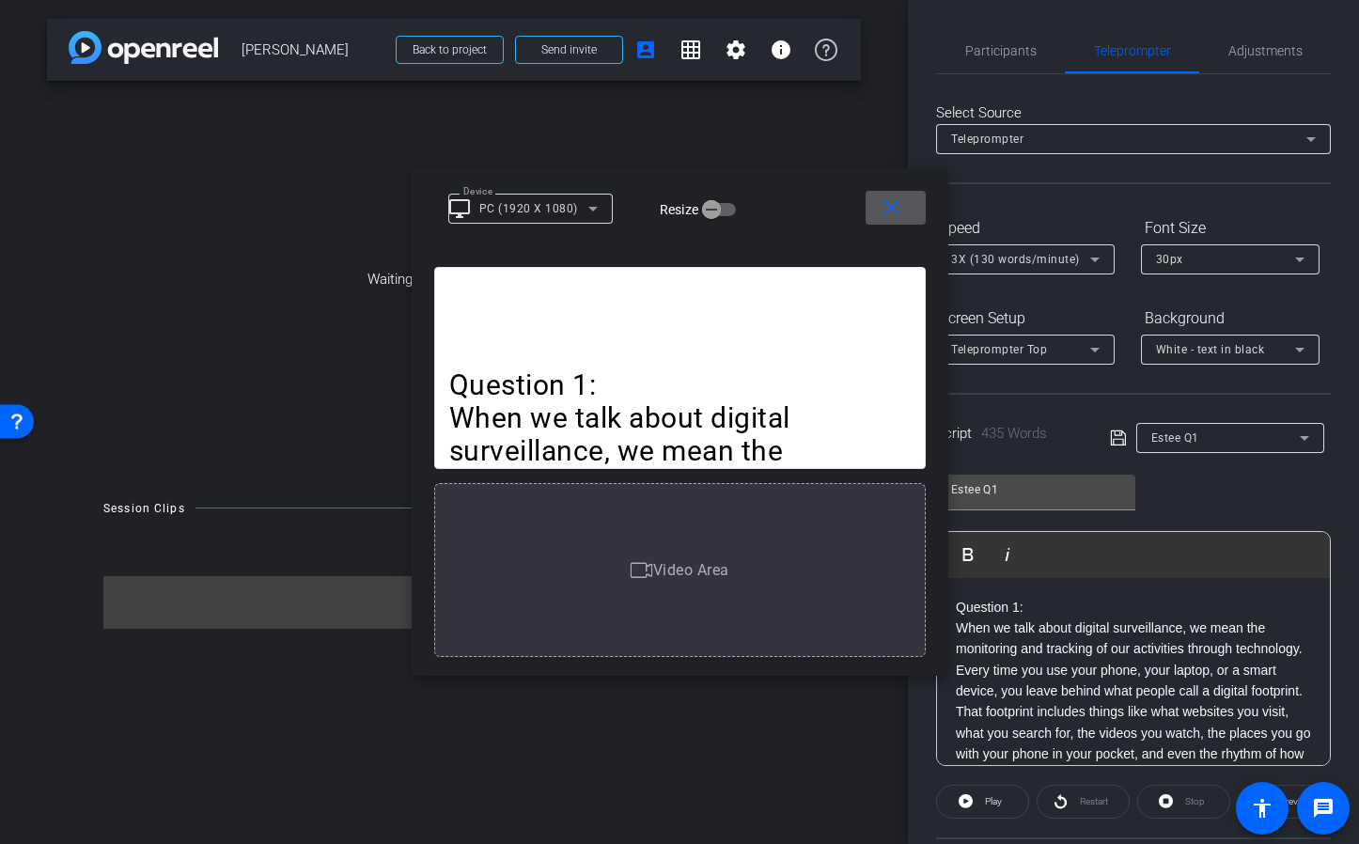
click at [593, 211] on icon at bounding box center [593, 208] width 23 height 23
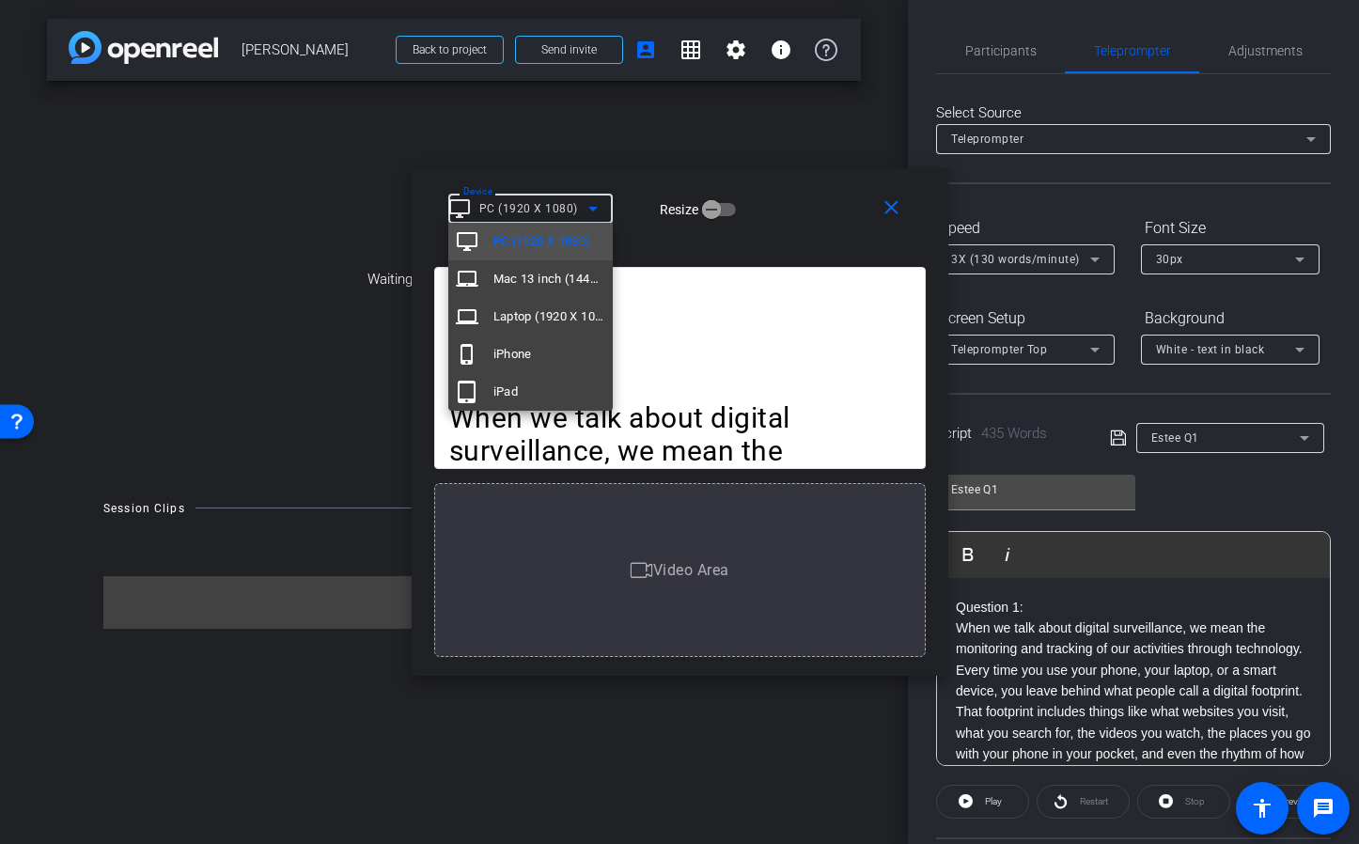
drag, startPoint x: 1322, startPoint y: 211, endPoint x: 1287, endPoint y: 214, distance: 35.8
click at [1322, 211] on div at bounding box center [679, 422] width 1359 height 844
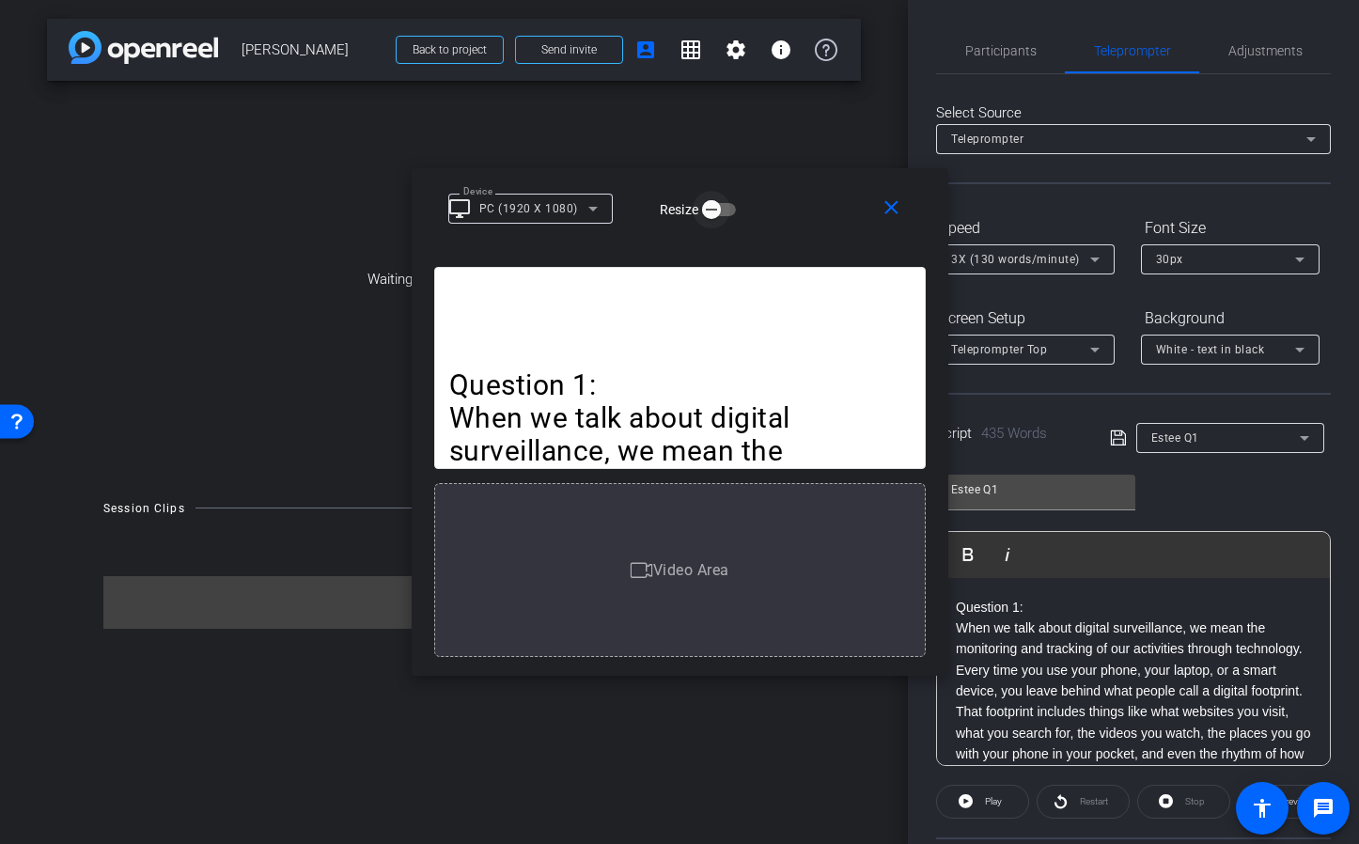
click at [726, 216] on span "button" at bounding box center [712, 210] width 38 height 38
click at [592, 211] on mat-form-field "Device" at bounding box center [530, 208] width 164 height 30
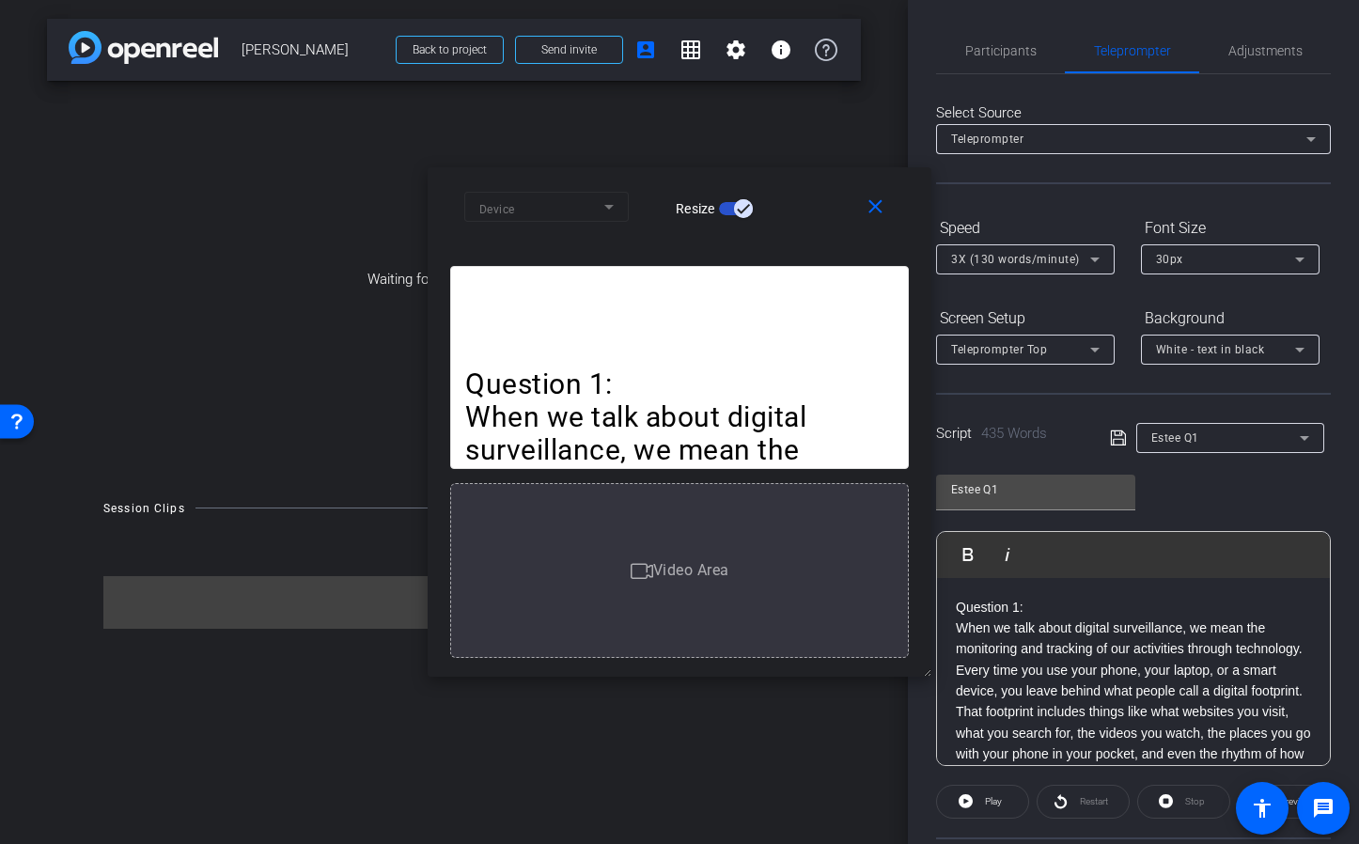
drag, startPoint x: 944, startPoint y: 667, endPoint x: 857, endPoint y: 461, distance: 224.1
click at [911, 660] on div "close Device Resize Question 1: When we talk about digital surveillance, we mea…" at bounding box center [680, 421] width 504 height 509
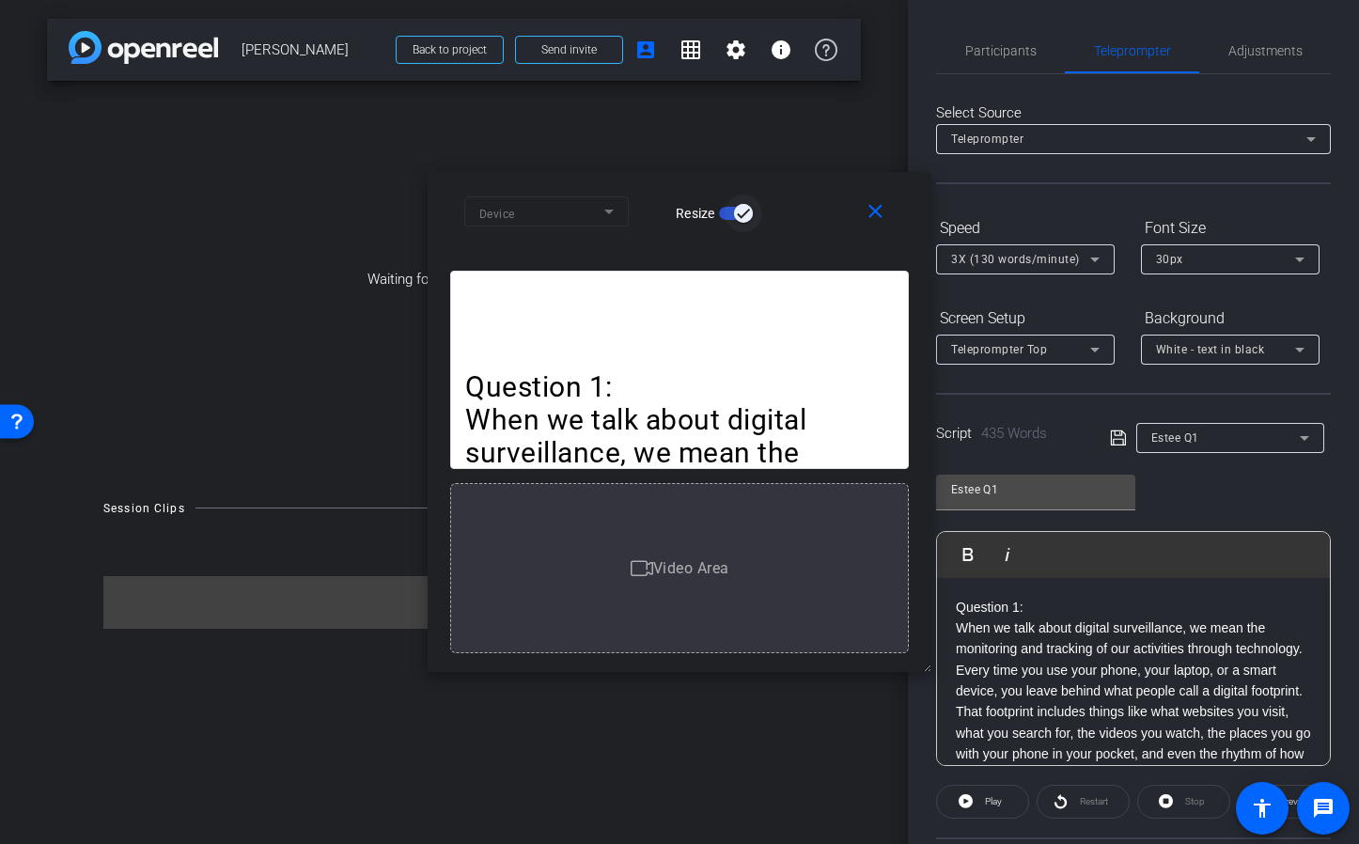
click at [728, 214] on span "button" at bounding box center [744, 214] width 38 height 38
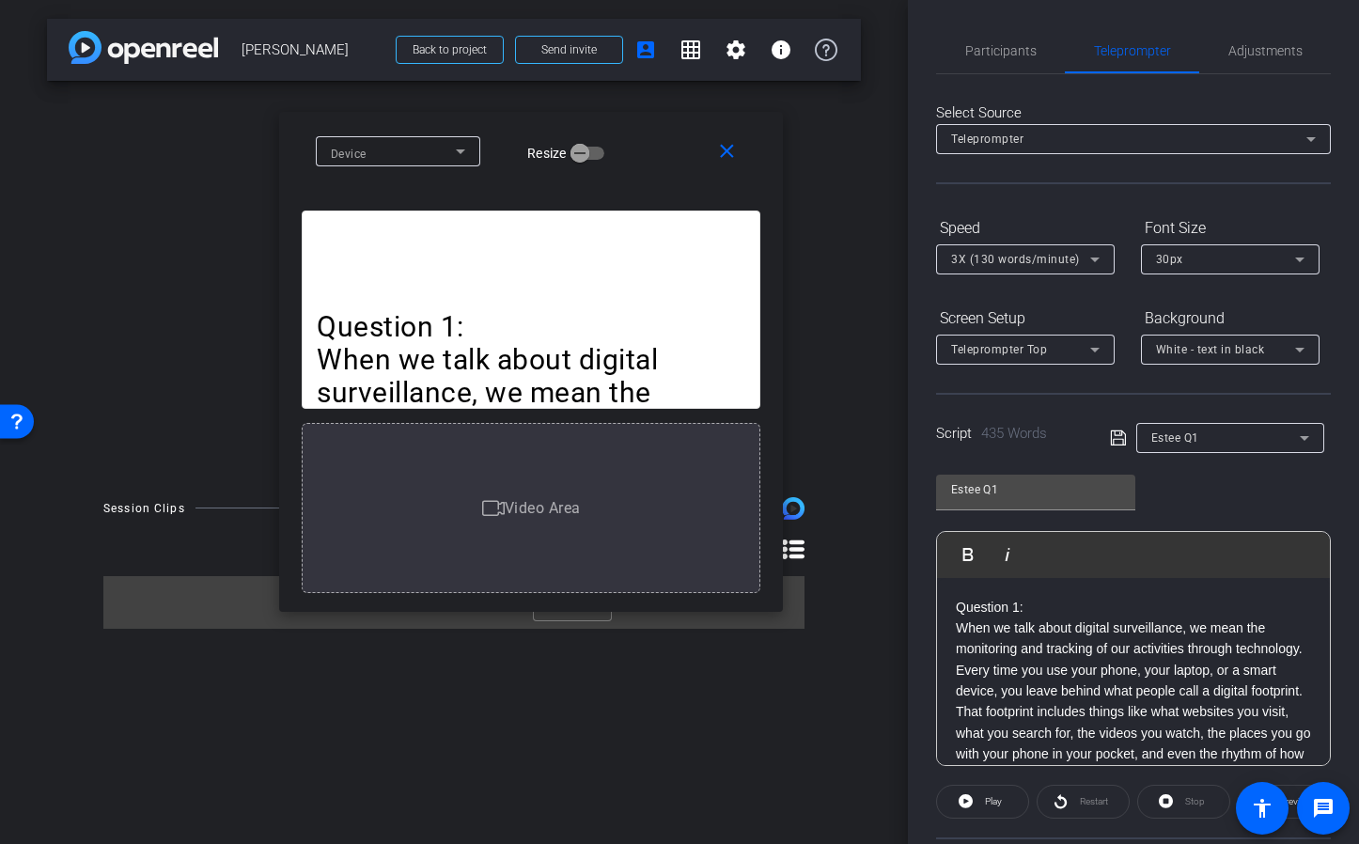
drag, startPoint x: 917, startPoint y: 656, endPoint x: 780, endPoint y: 605, distance: 146.3
click at [770, 596] on div "Question 1: When we talk about digital surveillance, we mean the monitoring and…" at bounding box center [531, 403] width 504 height 415
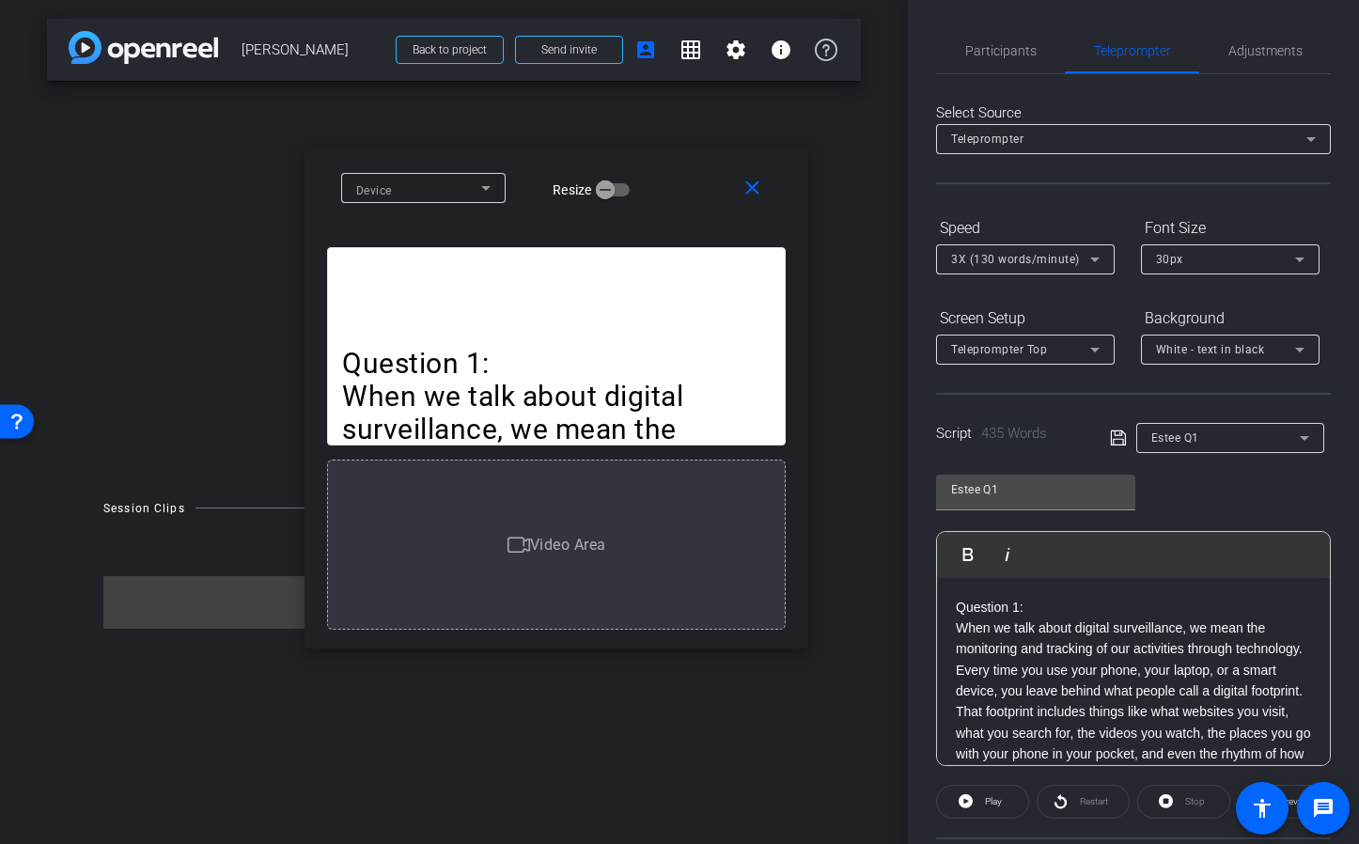
drag, startPoint x: 772, startPoint y: 608, endPoint x: 802, endPoint y: 633, distance: 38.8
click at [804, 649] on div "Question 1: When we talk about digital surveillance, we mean the monitoring and…" at bounding box center [557, 440] width 504 height 415
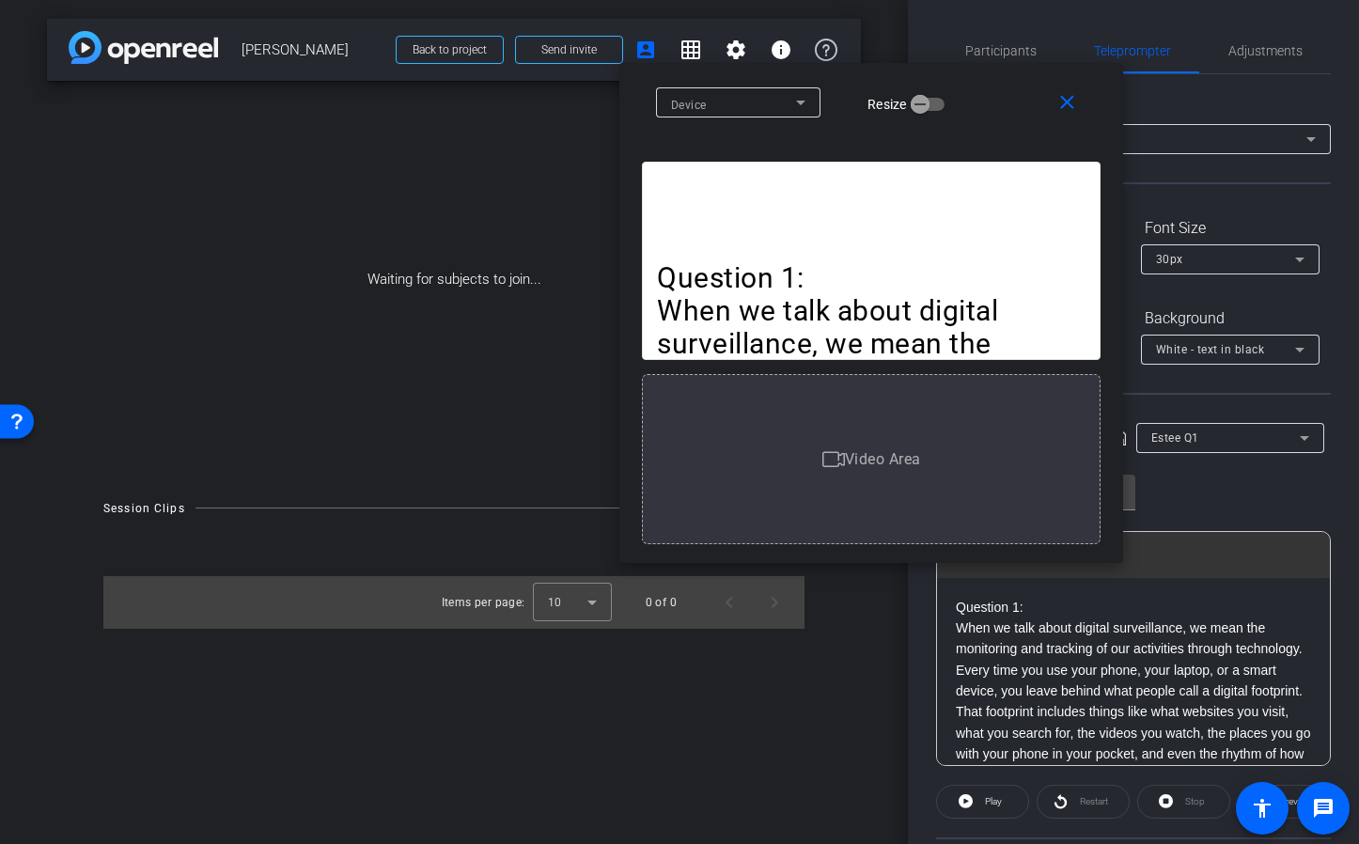
drag, startPoint x: 703, startPoint y: 182, endPoint x: 1010, endPoint y: 98, distance: 318.8
click at [1004, 98] on div "Device Resize" at bounding box center [878, 102] width 445 height 33
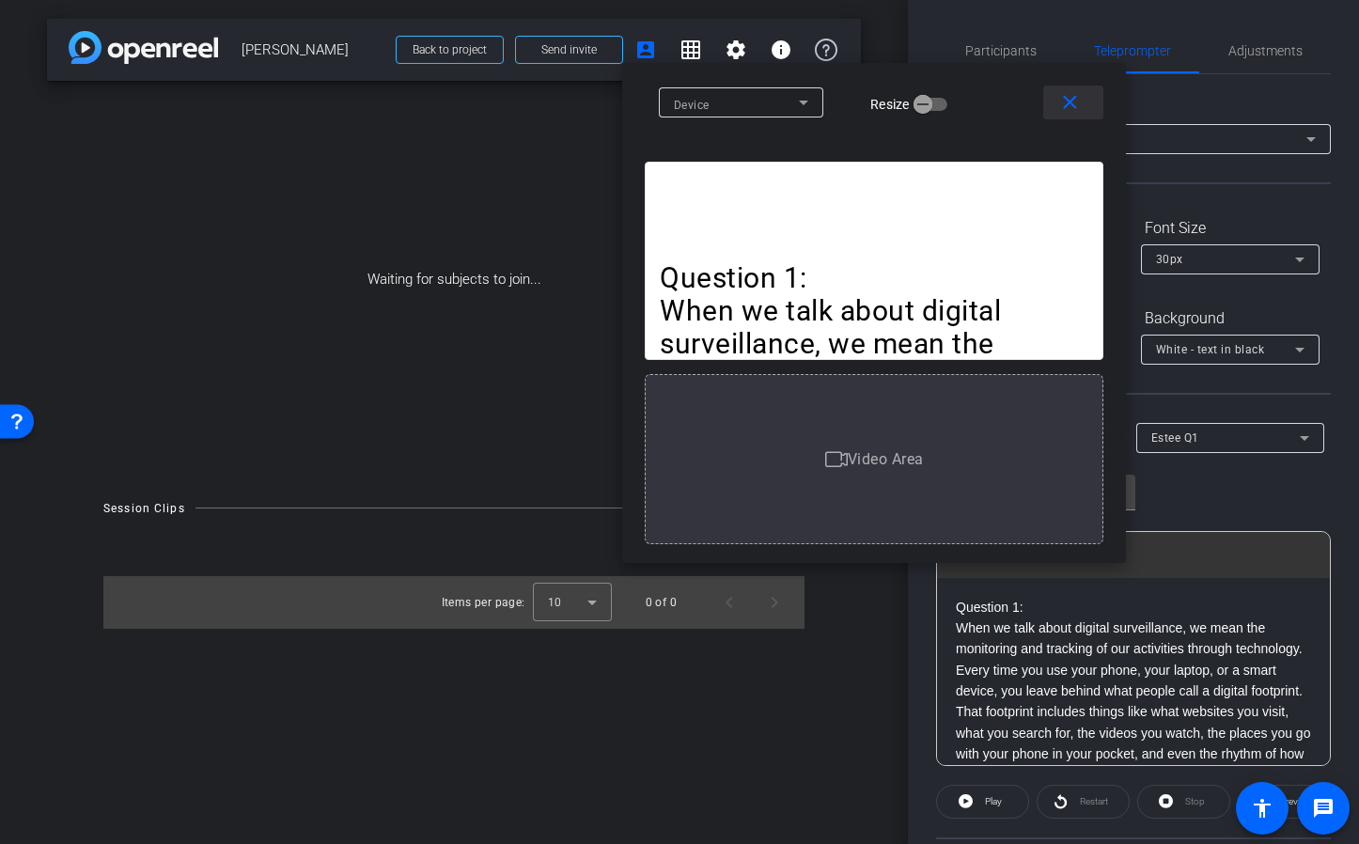
click at [1072, 104] on mat-icon "close" at bounding box center [1069, 102] width 23 height 23
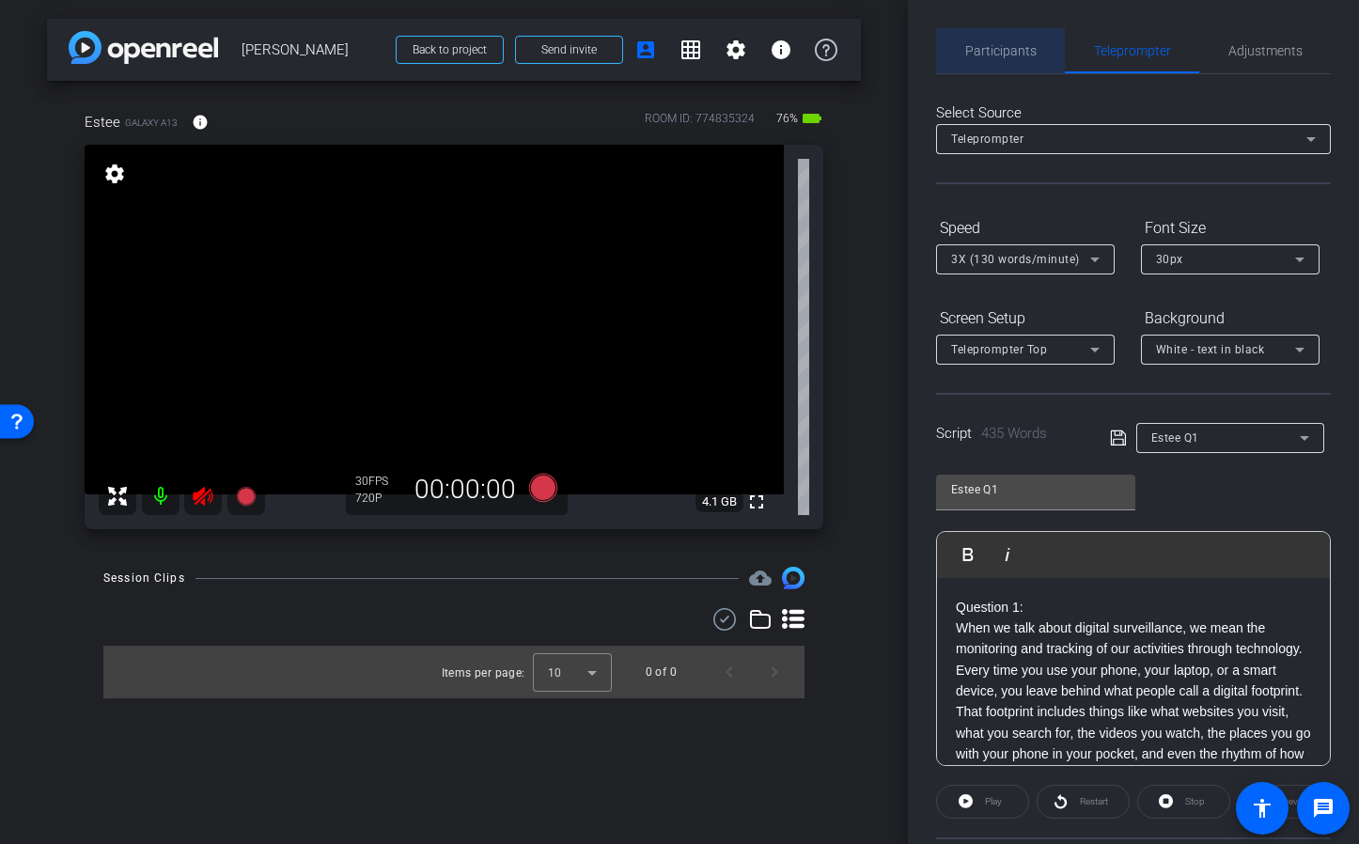
click at [1008, 55] on span "Participants" at bounding box center [1000, 50] width 71 height 13
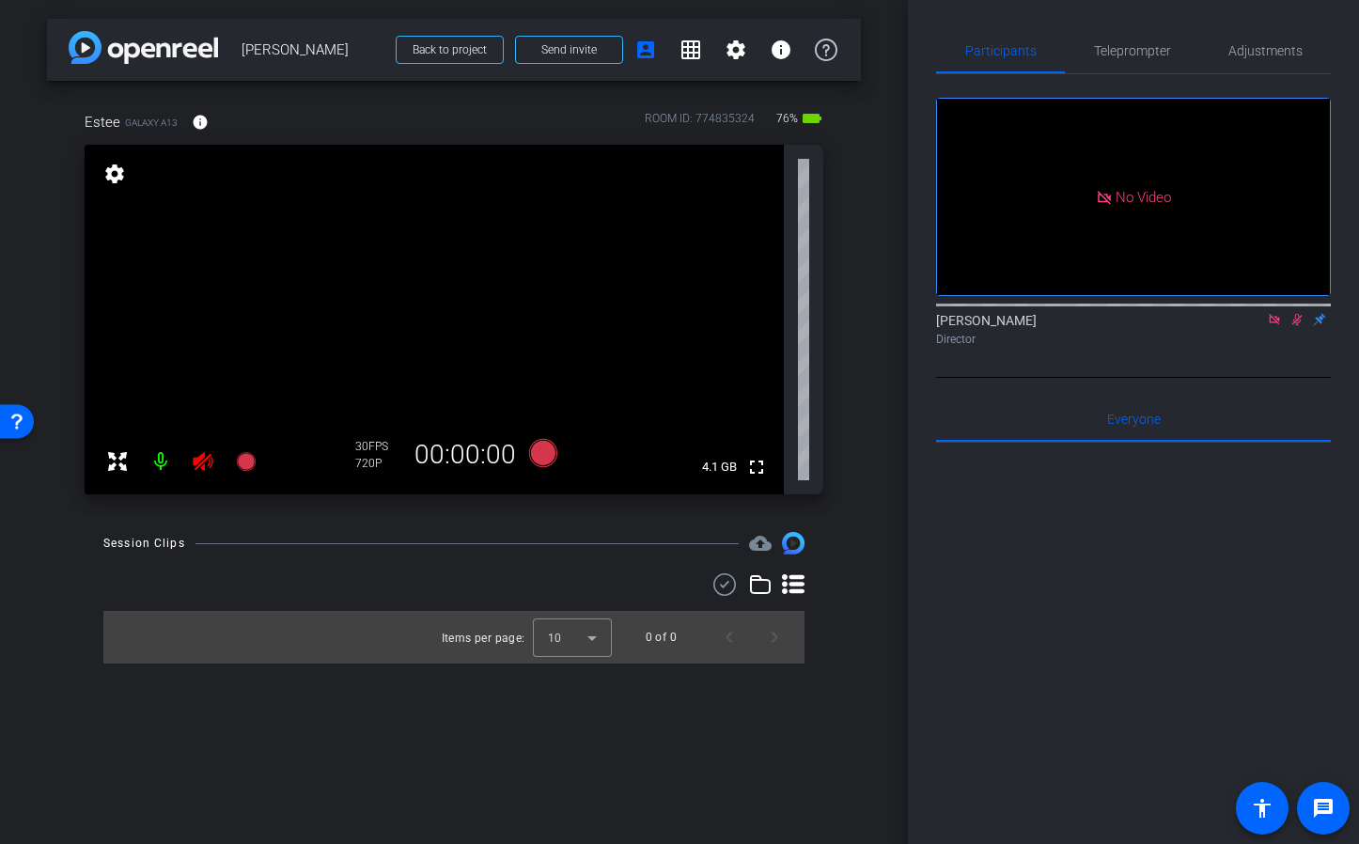
click at [1297, 314] on icon at bounding box center [1297, 320] width 10 height 12
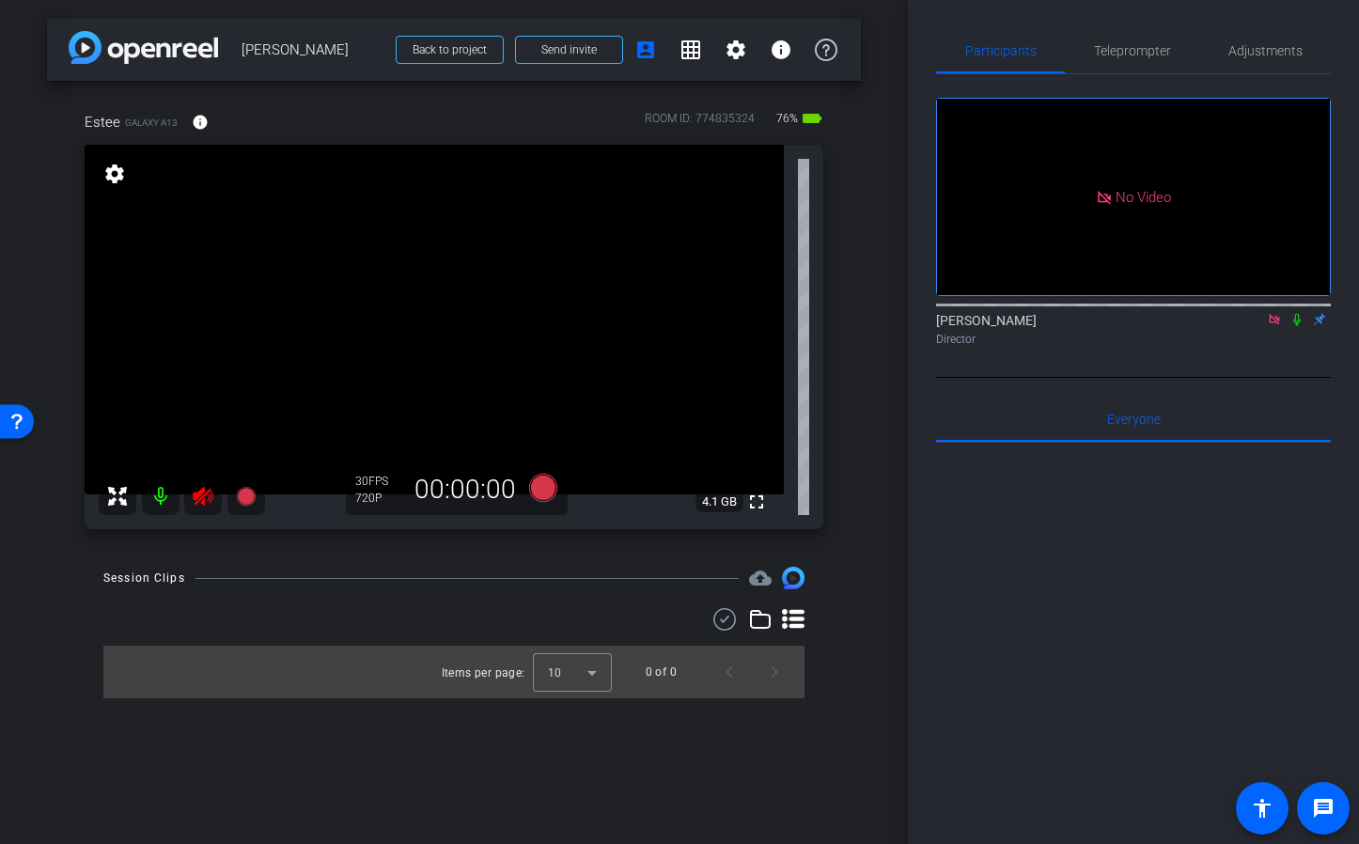
click at [203, 465] on div "fullscreen settings 4.1 GB" at bounding box center [454, 337] width 739 height 384
click at [204, 498] on icon at bounding box center [203, 496] width 23 height 23
click at [1275, 314] on icon at bounding box center [1274, 319] width 10 height 10
click at [1265, 55] on span "Adjustments" at bounding box center [1265, 50] width 74 height 13
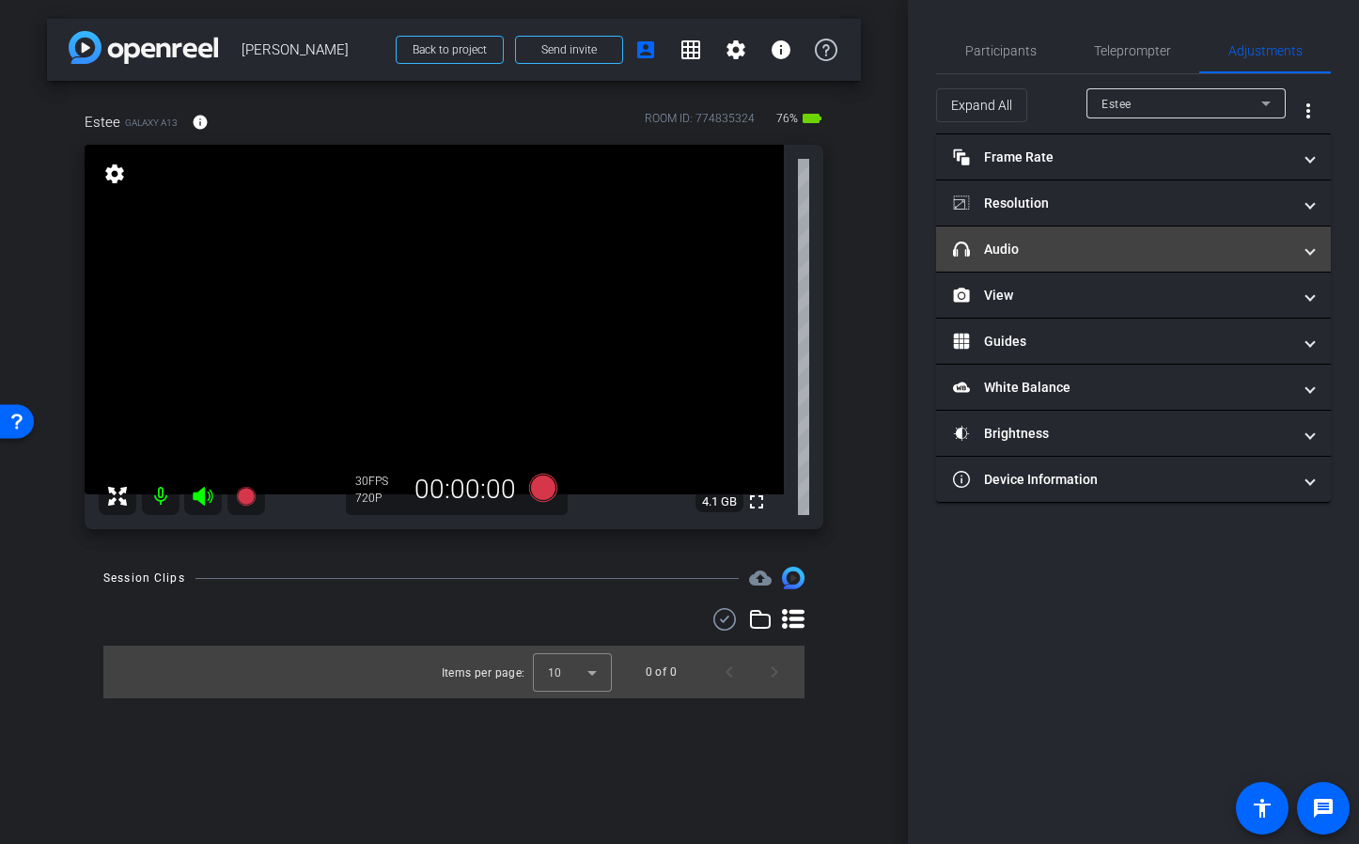
click at [1061, 242] on mat-panel-title "headphone icon Audio" at bounding box center [1122, 250] width 338 height 20
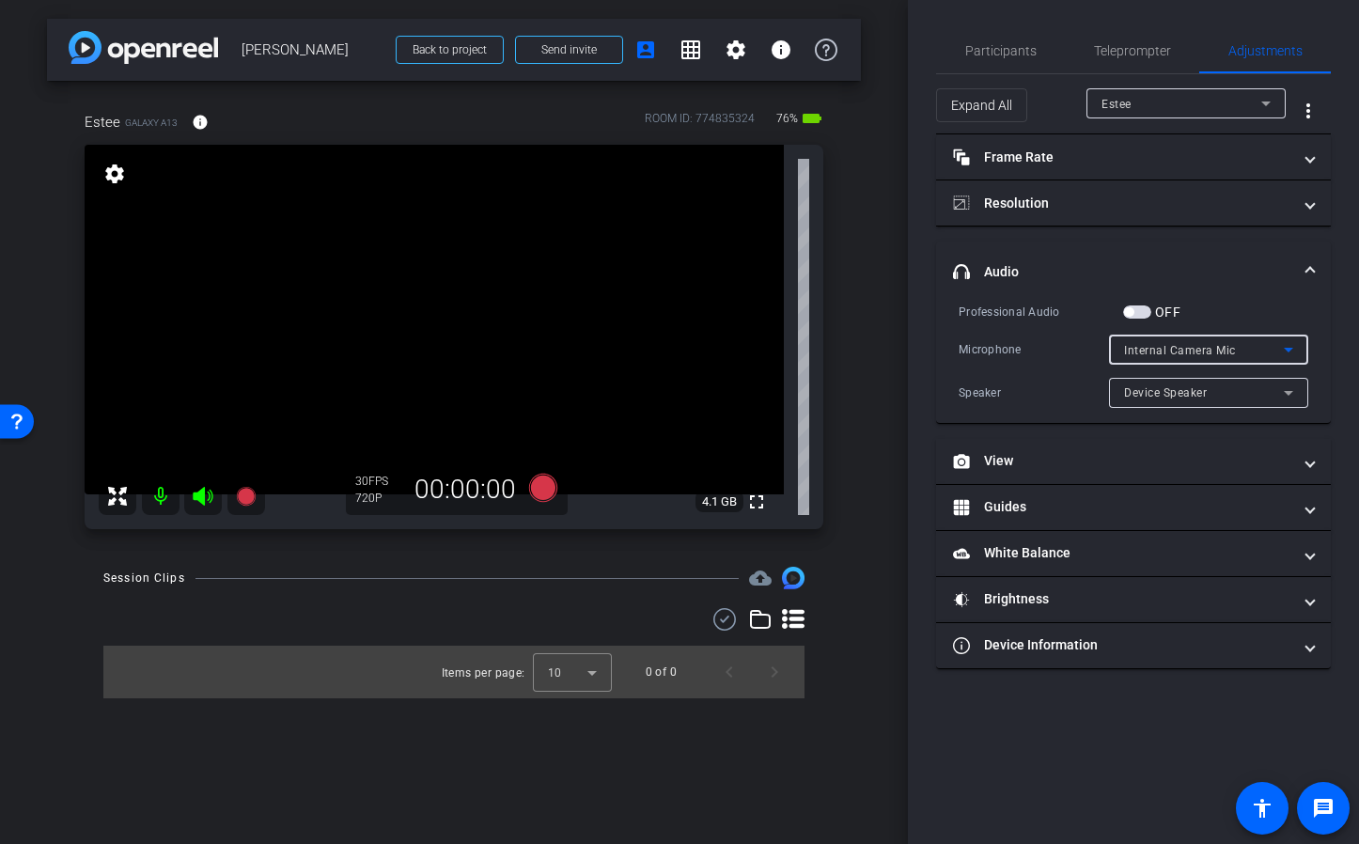
click at [1214, 350] on span "Internal Camera Mic" at bounding box center [1180, 350] width 112 height 13
click at [1251, 293] on div at bounding box center [679, 422] width 1359 height 844
click at [1219, 391] on div "Device Speaker" at bounding box center [1204, 392] width 160 height 23
click at [1201, 267] on div at bounding box center [679, 422] width 1359 height 844
click at [1135, 52] on span "Teleprompter" at bounding box center [1132, 50] width 77 height 13
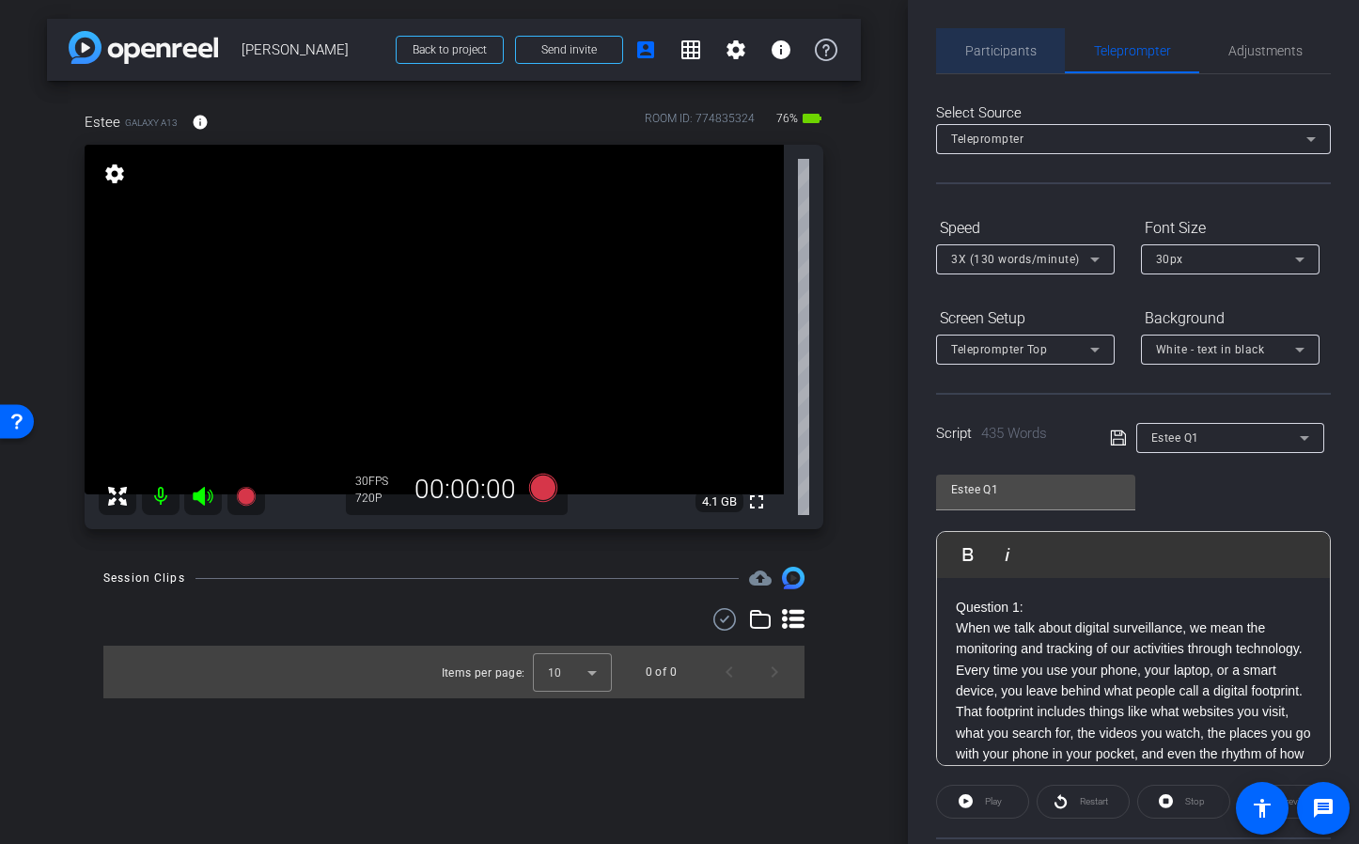
click at [1009, 54] on span "Participants" at bounding box center [1000, 50] width 71 height 13
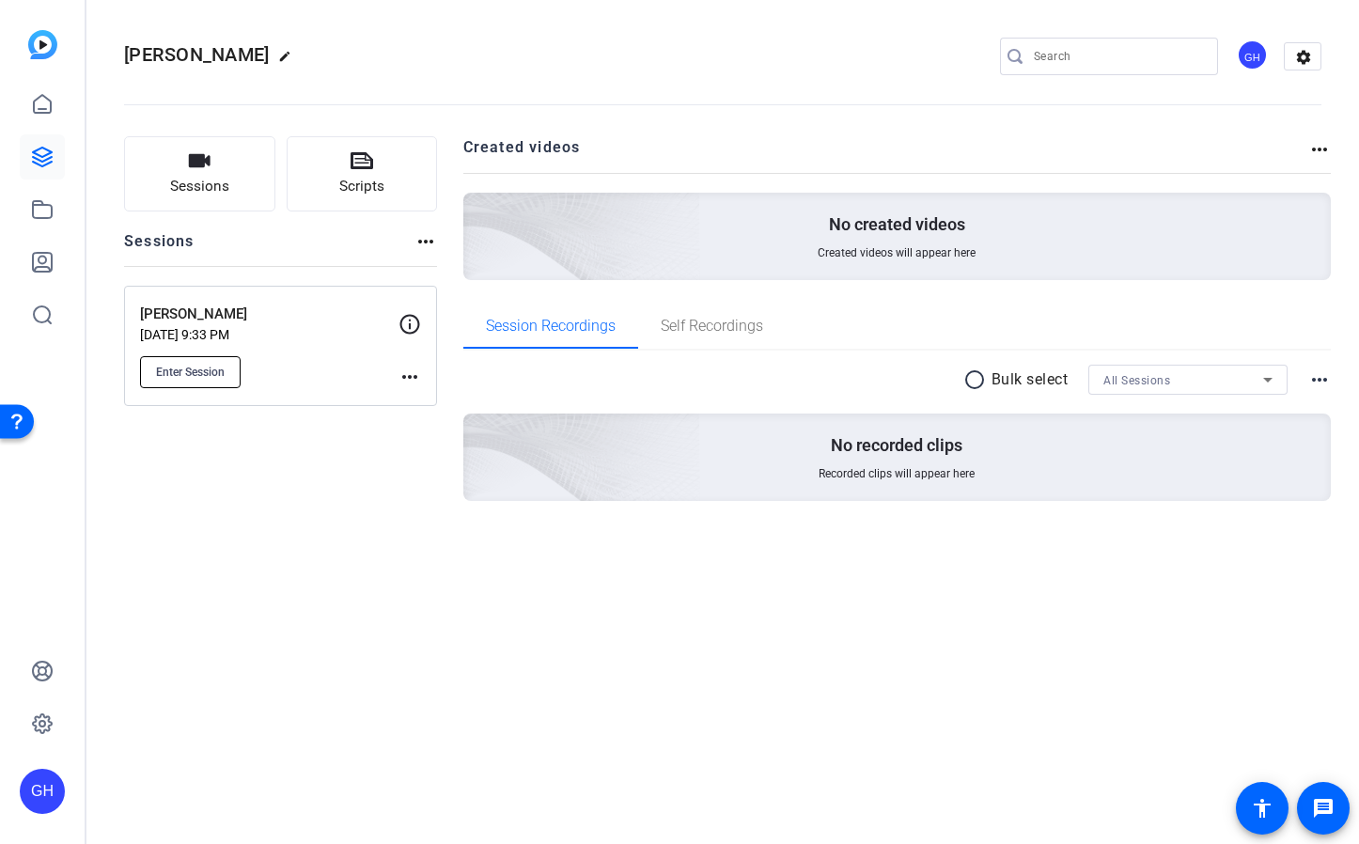
click at [218, 362] on button "Enter Session" at bounding box center [190, 372] width 101 height 32
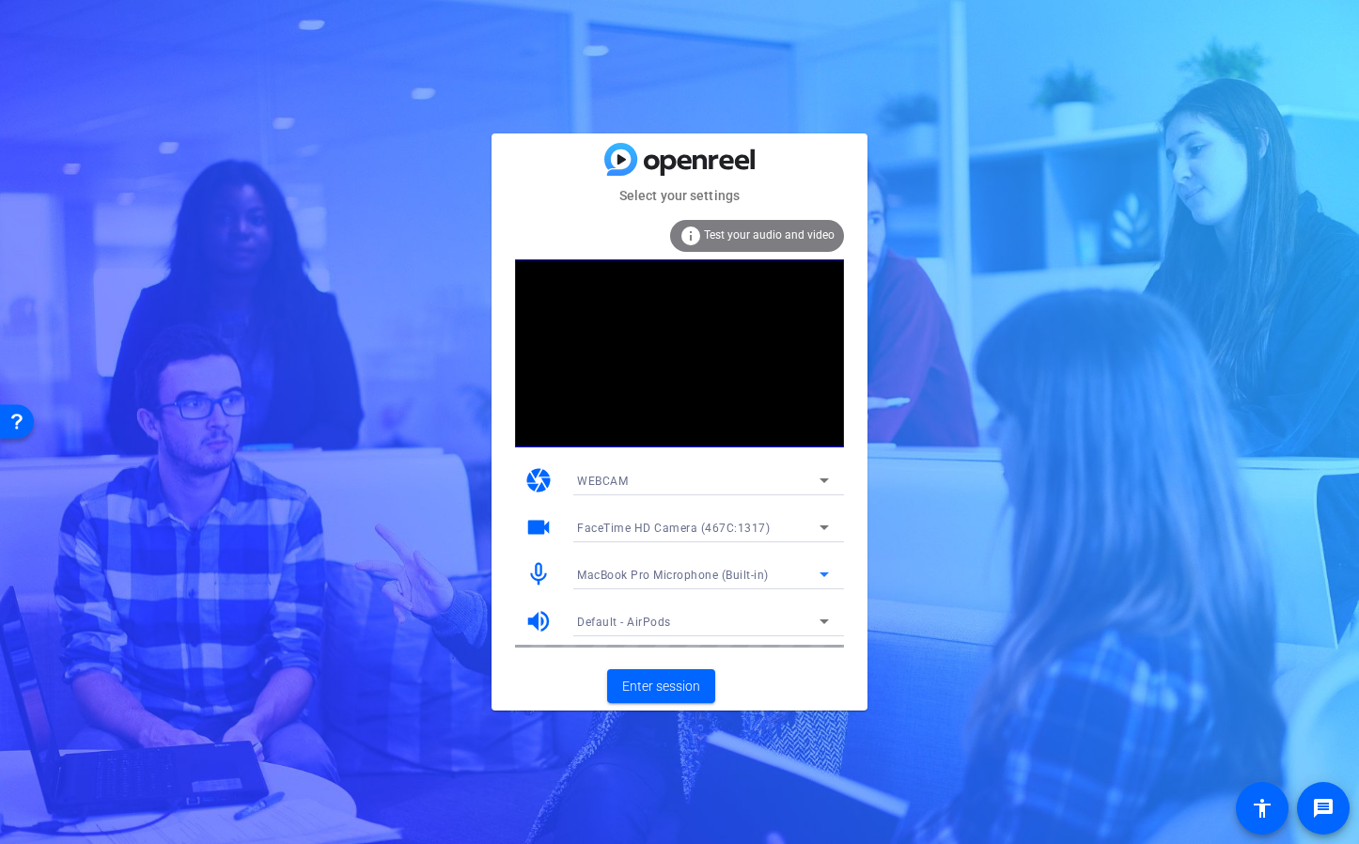
click at [646, 577] on span "MacBook Pro Microphone (Built-in)" at bounding box center [673, 575] width 192 height 13
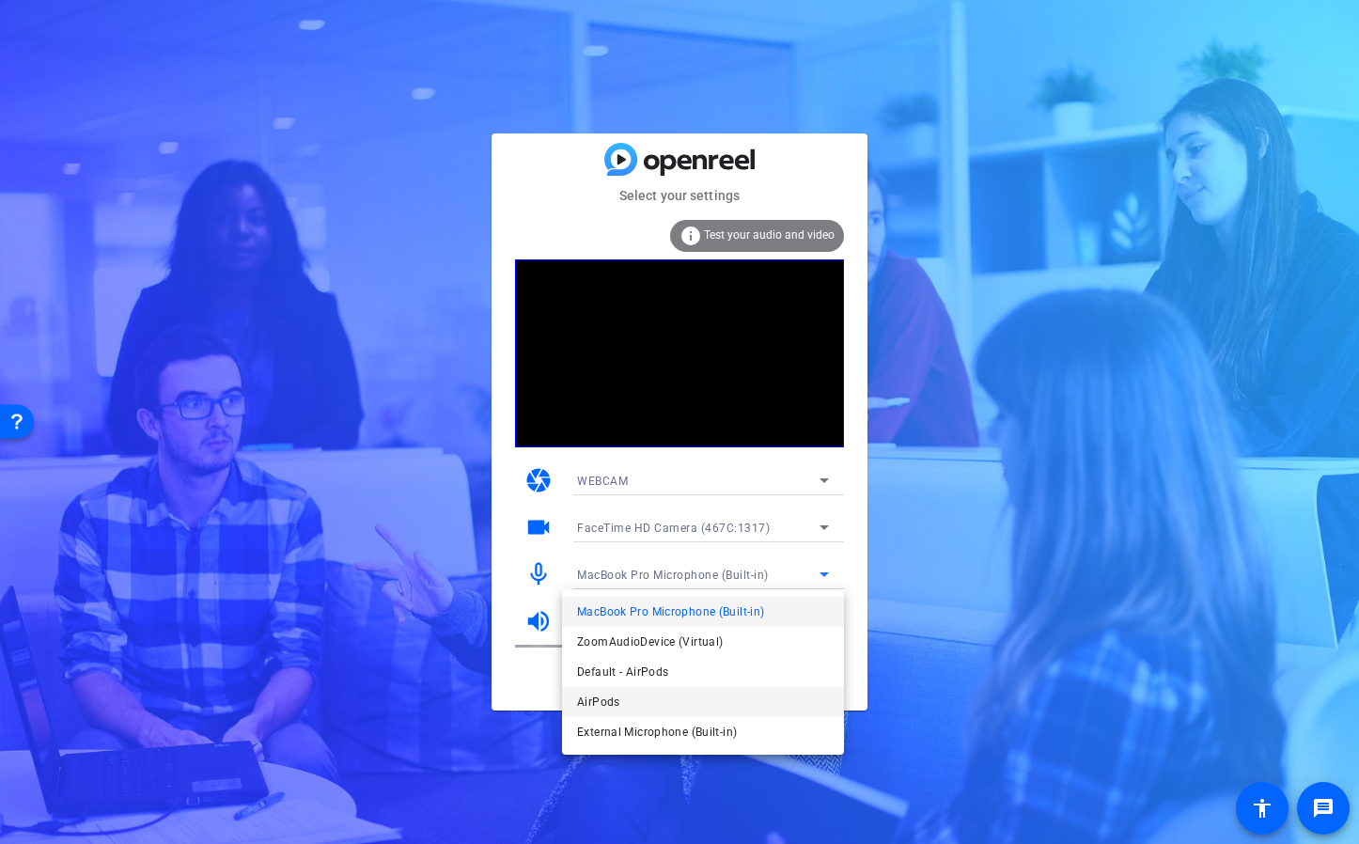
click at [618, 694] on span "AirPods" at bounding box center [598, 702] width 43 height 23
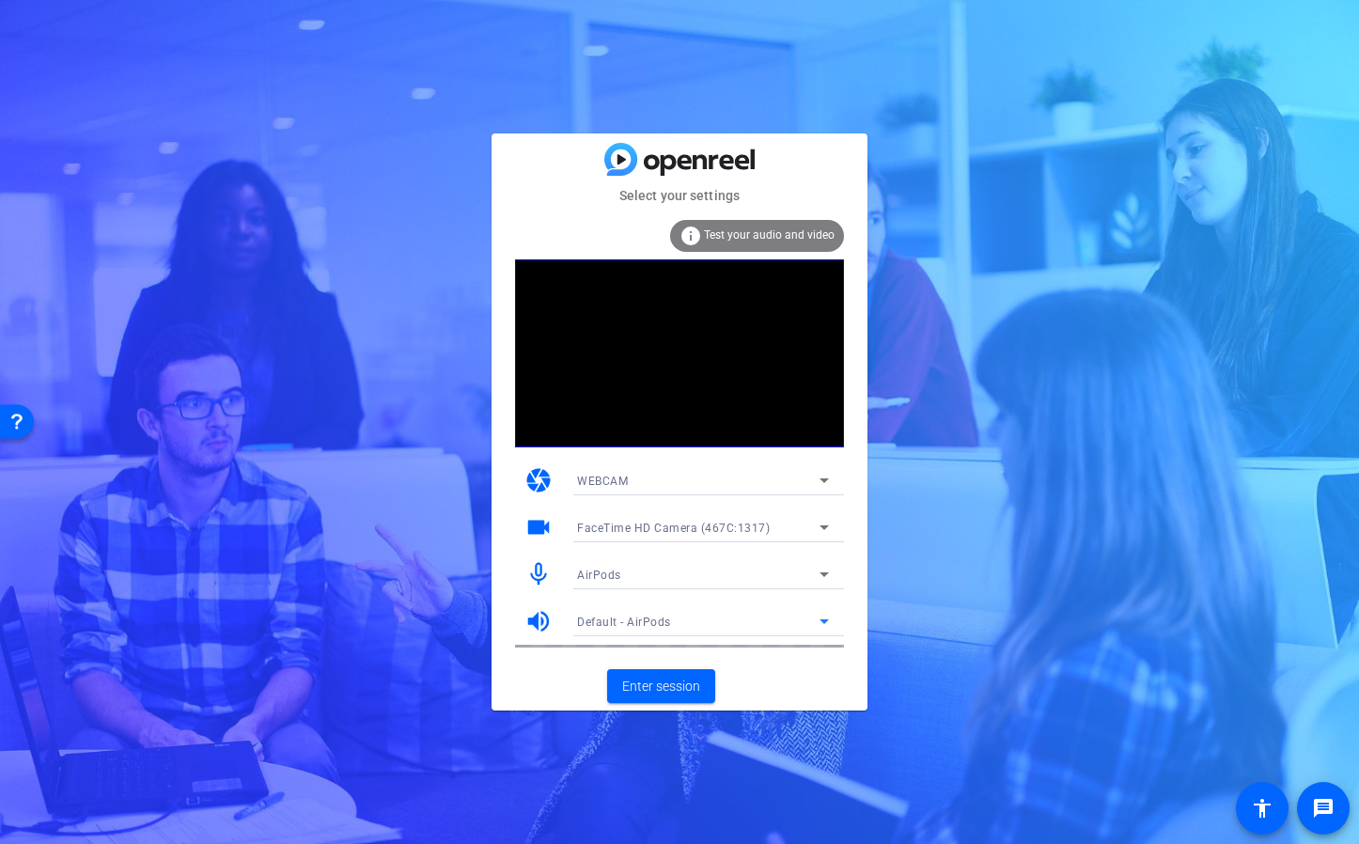
click at [665, 620] on span "Default - AirPods" at bounding box center [624, 622] width 94 height 13
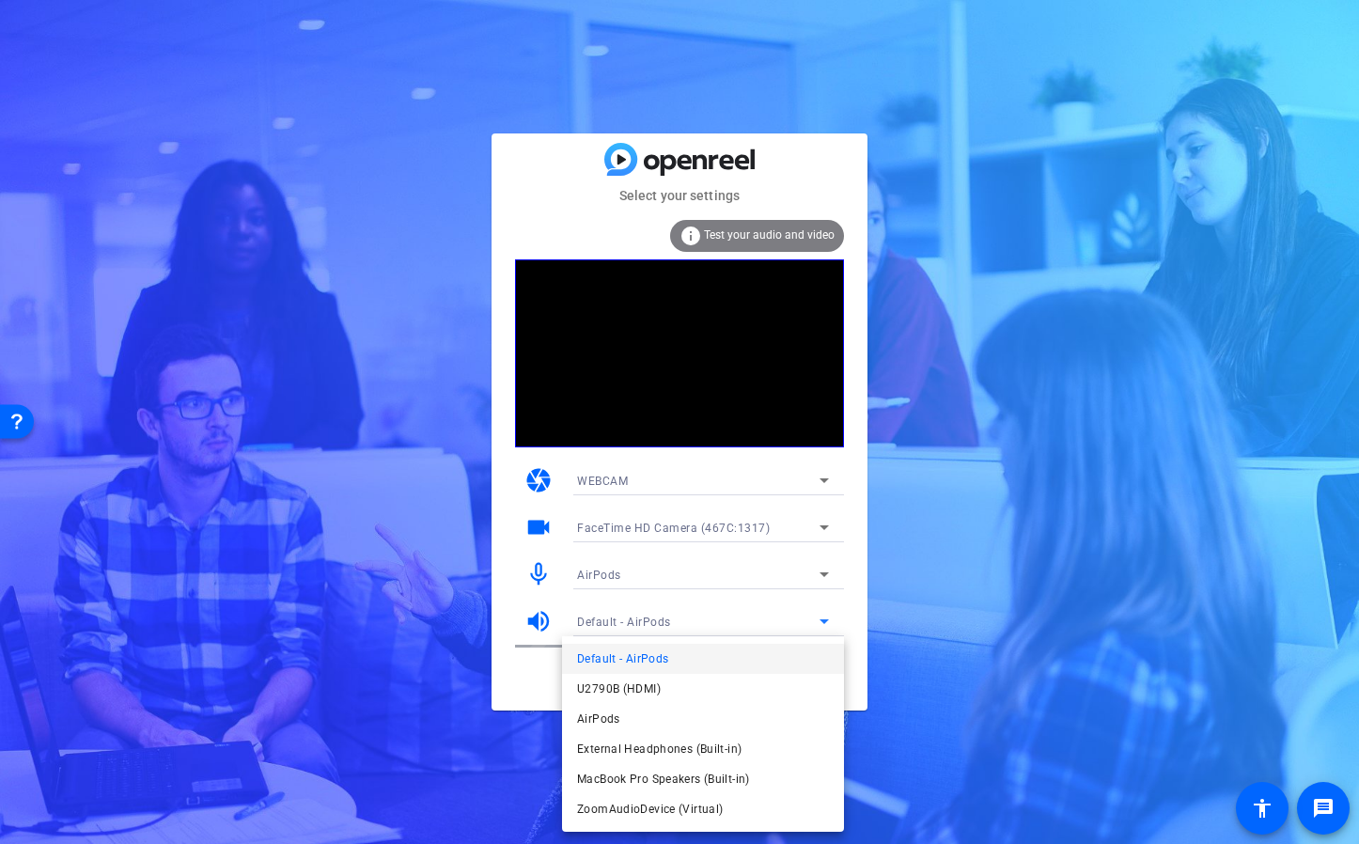
click at [993, 615] on div at bounding box center [679, 422] width 1359 height 844
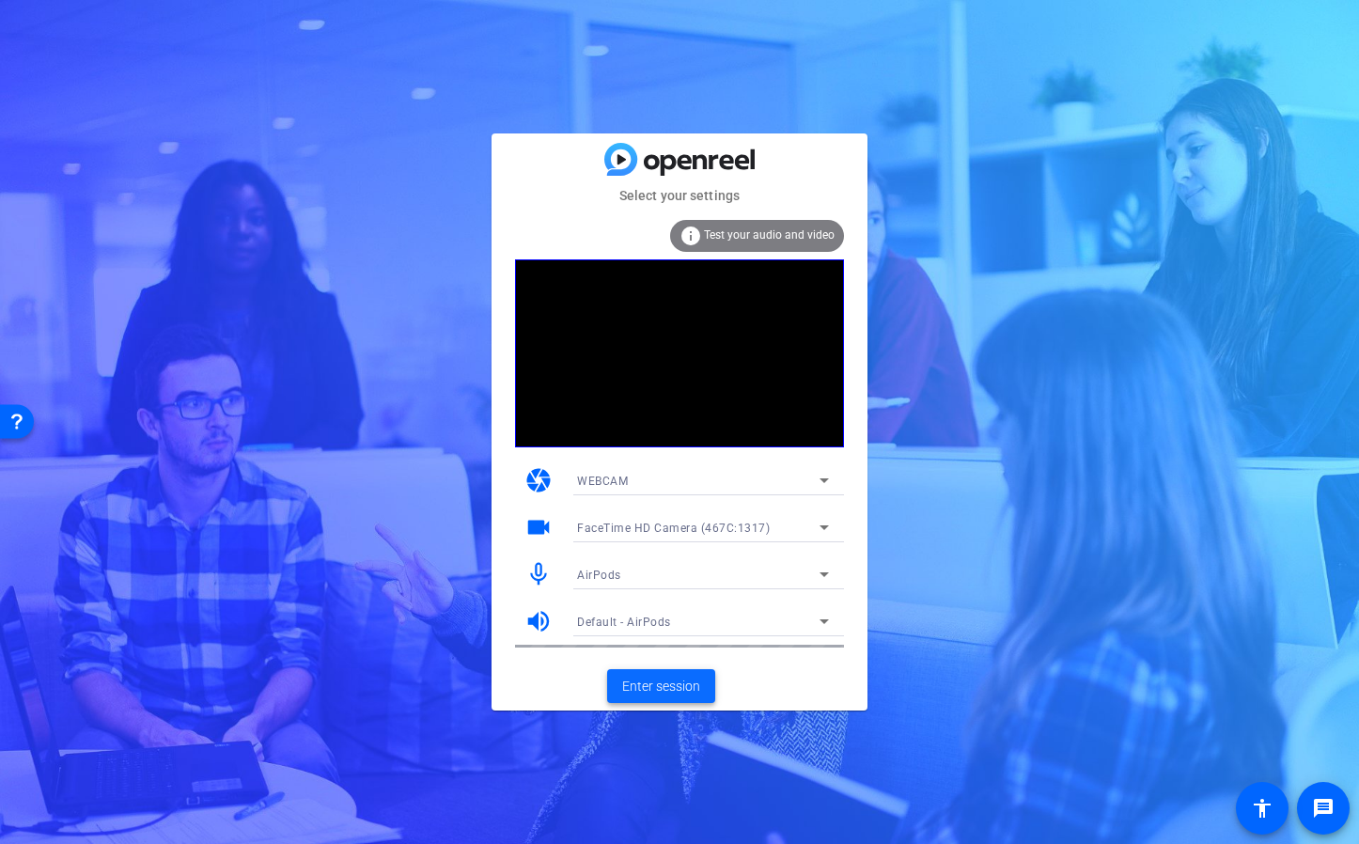
click at [658, 685] on span "Enter session" at bounding box center [661, 687] width 78 height 20
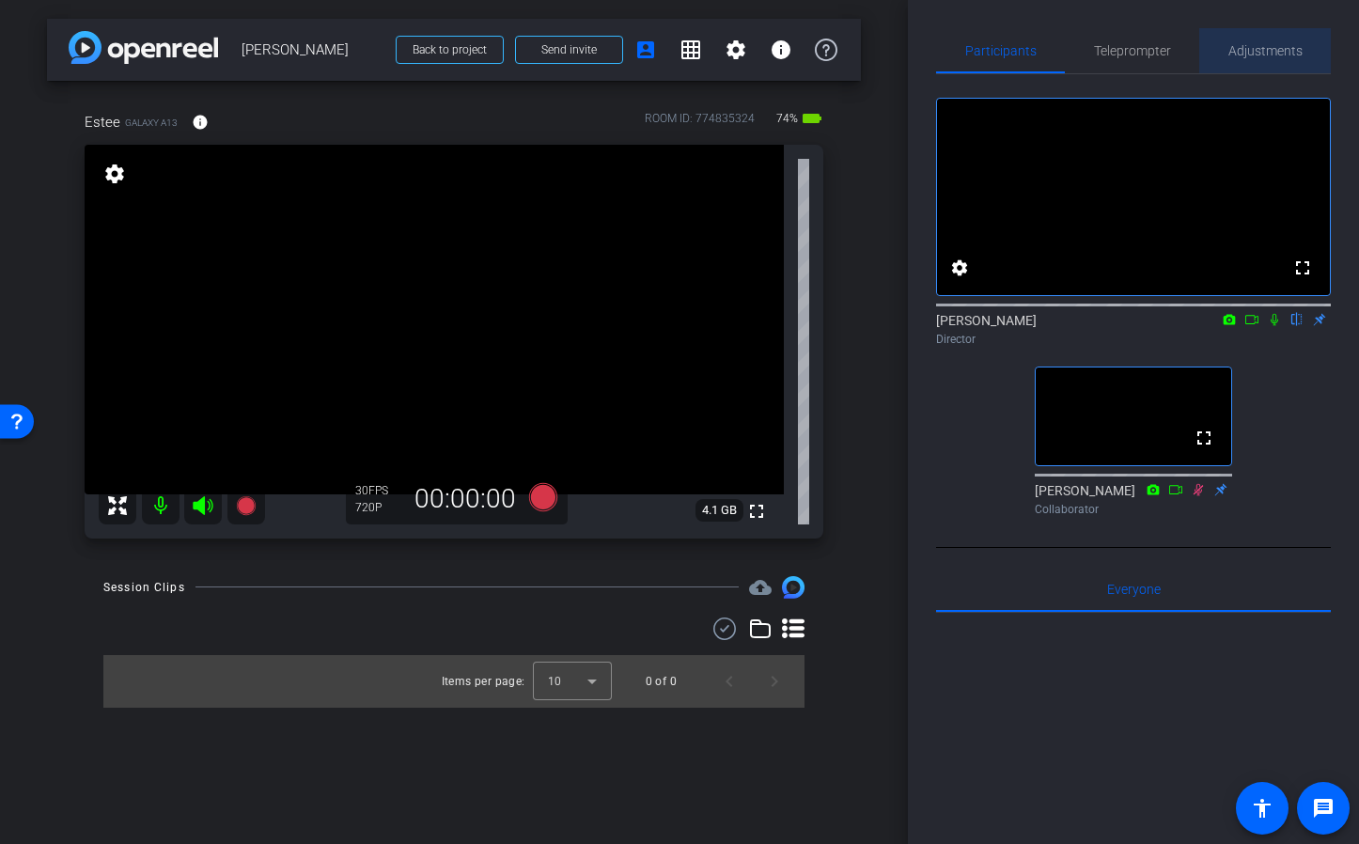
click at [1274, 52] on span "Adjustments" at bounding box center [1265, 50] width 74 height 13
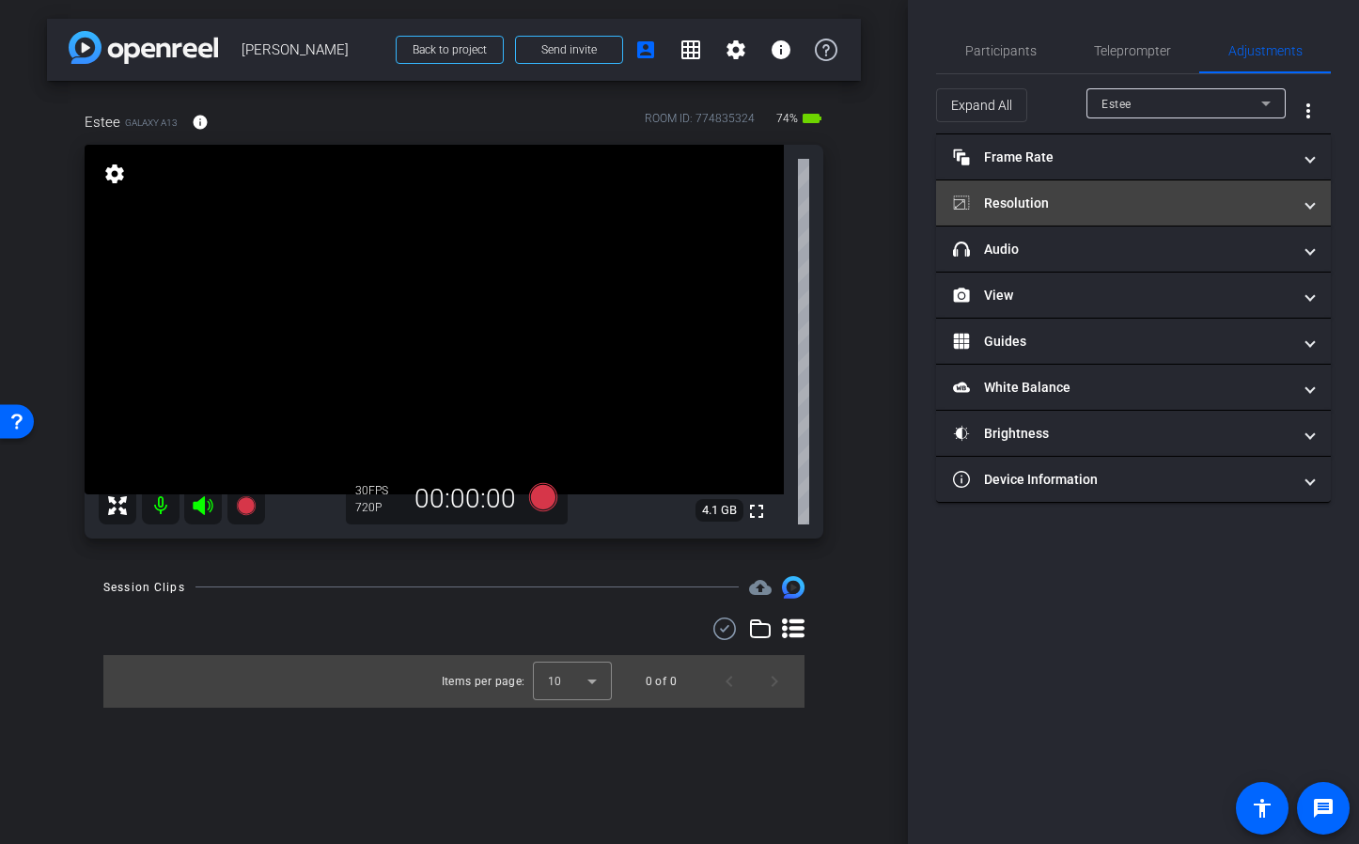
click at [1096, 205] on mat-panel-title "Resolution" at bounding box center [1122, 204] width 338 height 20
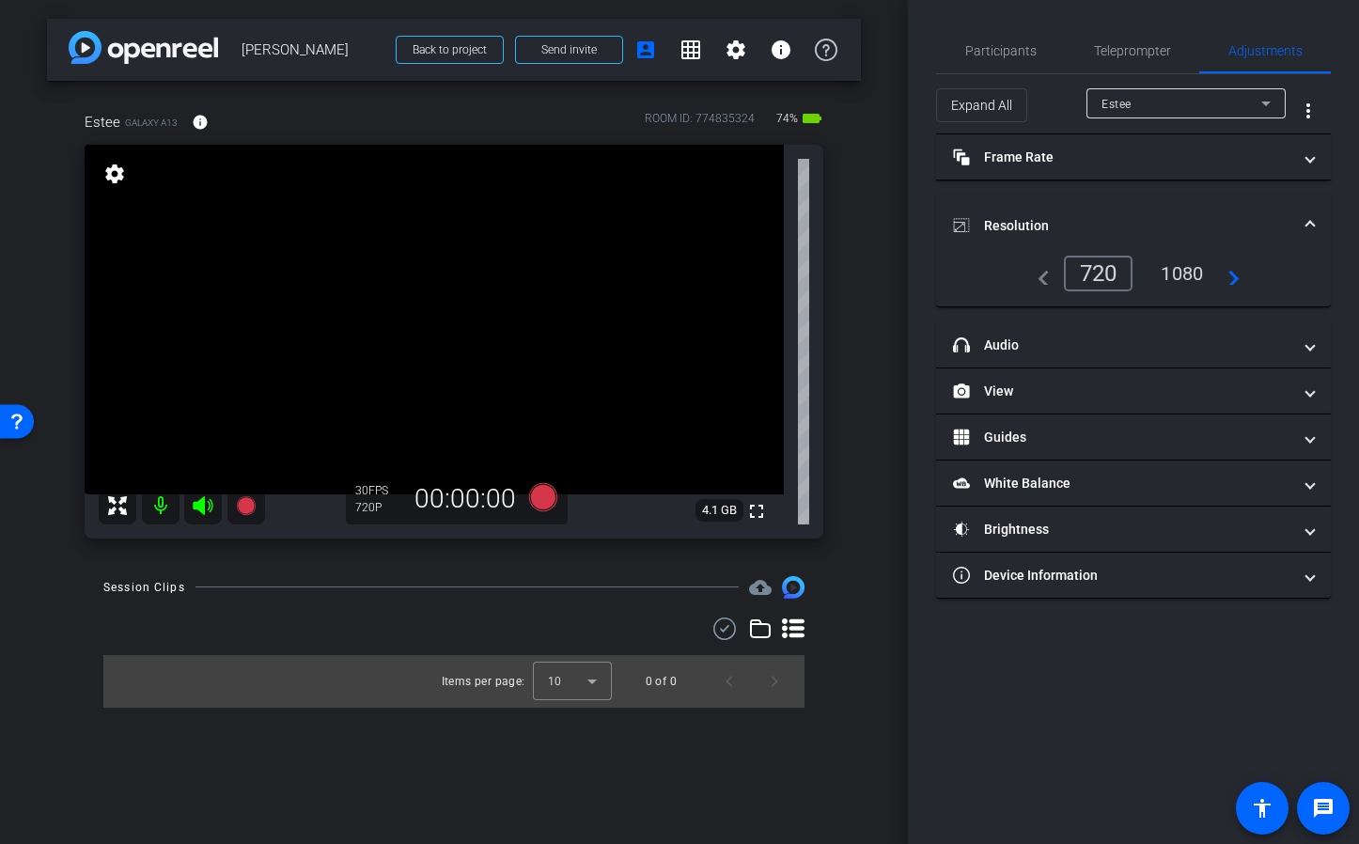
click at [1208, 279] on div "1080" at bounding box center [1182, 274] width 70 height 32
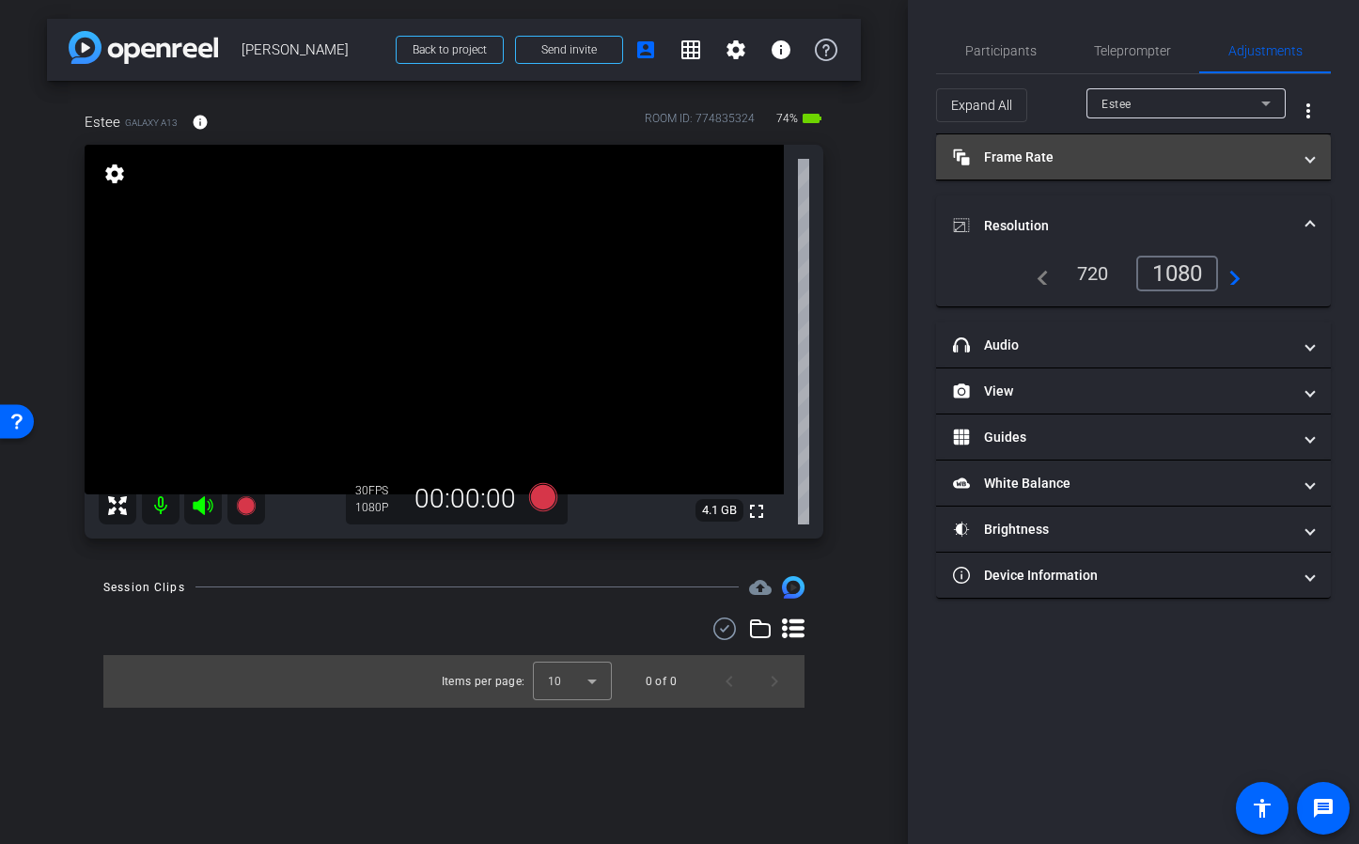
click at [1048, 158] on mat-panel-title "Frame Rate Frame Rate" at bounding box center [1122, 158] width 338 height 20
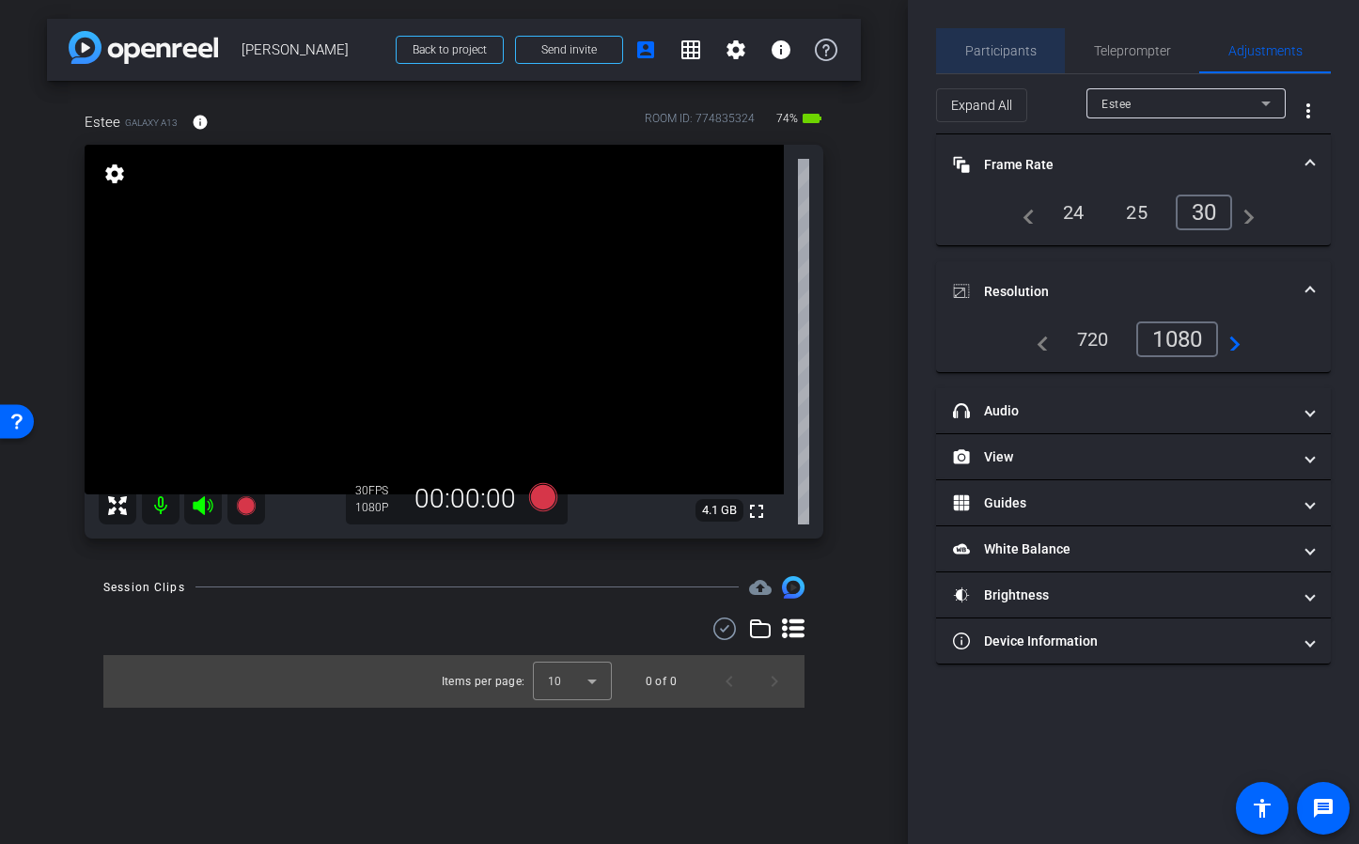
click at [1010, 66] on span "Participants" at bounding box center [1000, 50] width 71 height 45
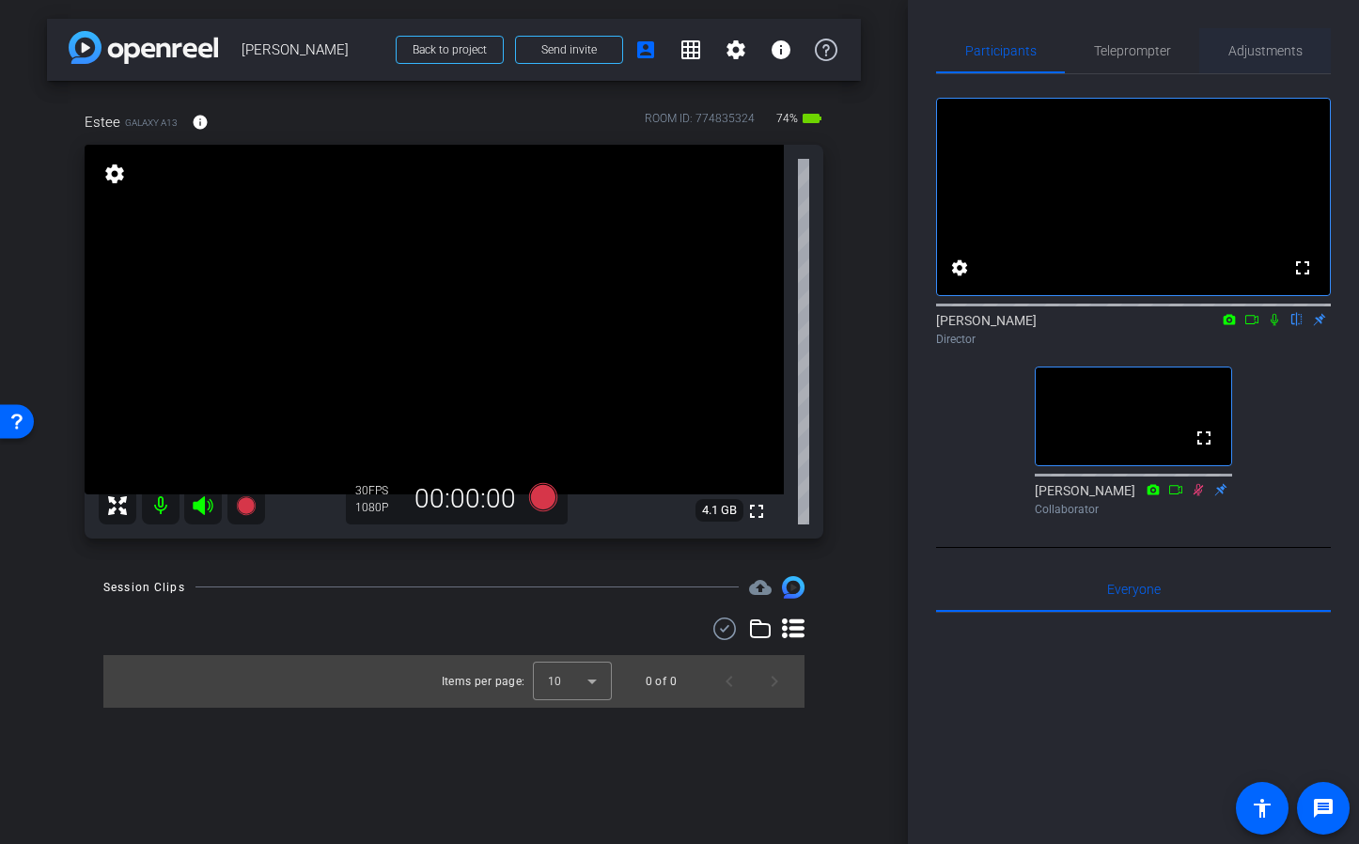
click at [1257, 52] on span "Adjustments" at bounding box center [1265, 50] width 74 height 13
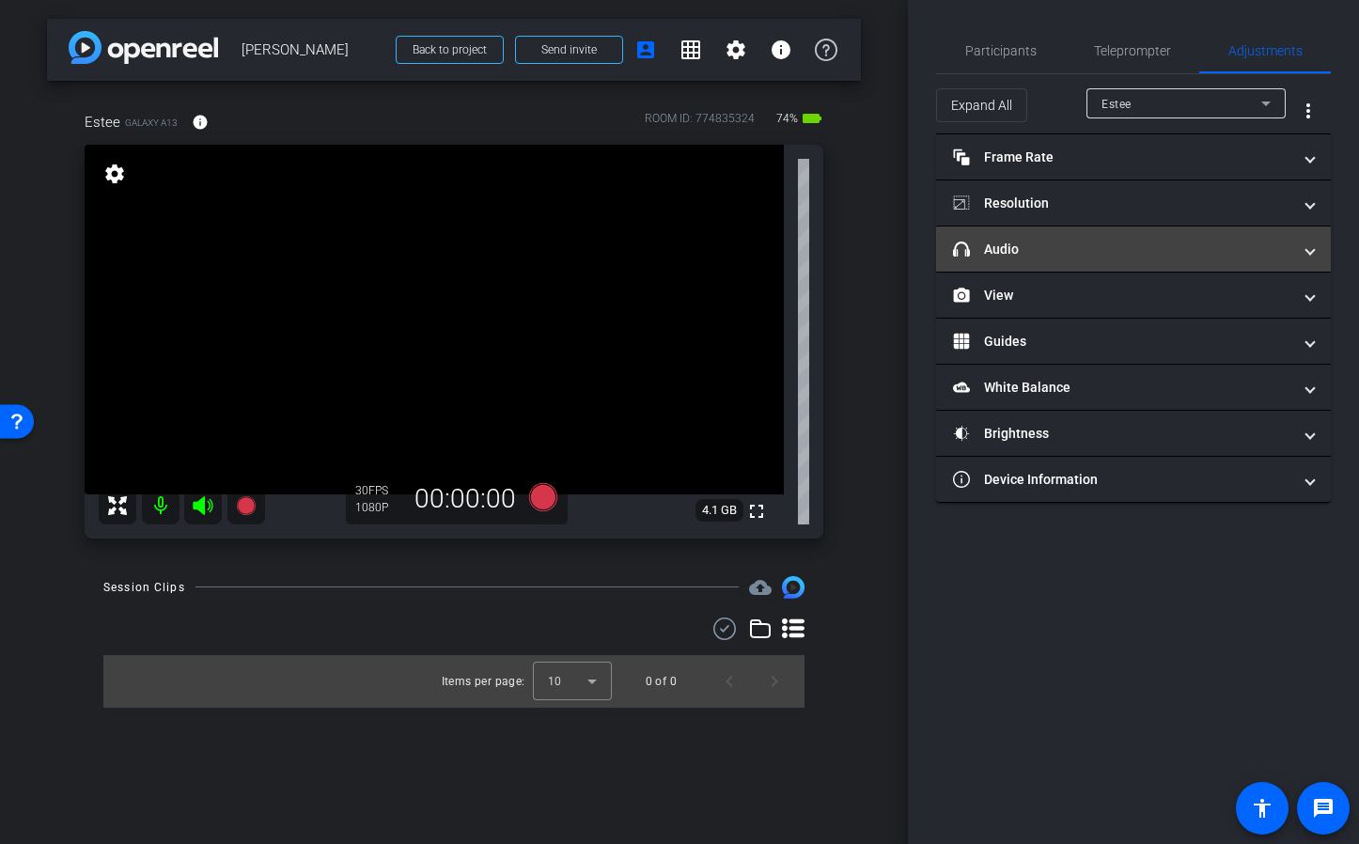
click at [1219, 243] on mat-panel-title "headphone icon Audio" at bounding box center [1122, 250] width 338 height 20
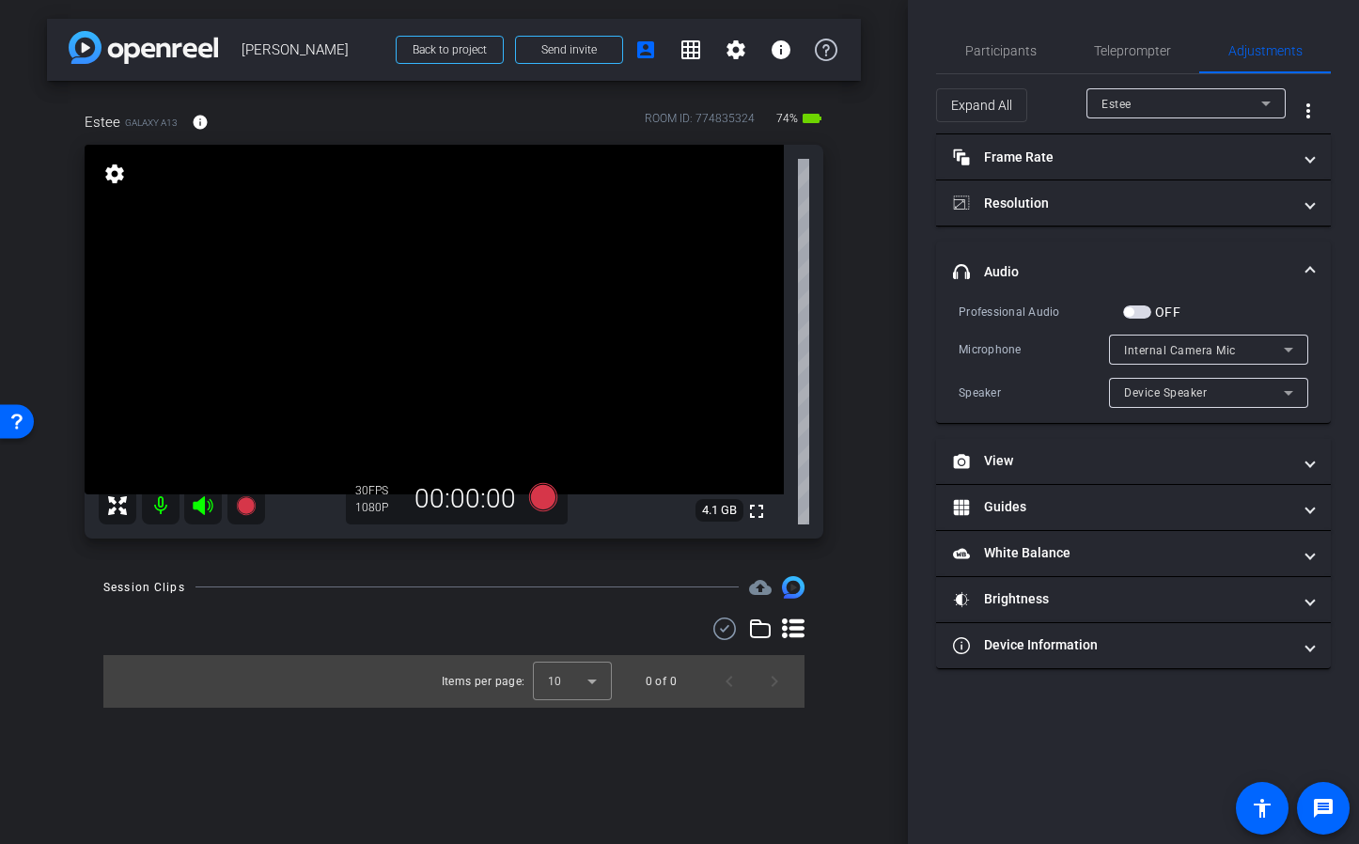
click at [1139, 313] on span "button" at bounding box center [1137, 311] width 28 height 13
click at [1181, 352] on span "Internal Camera Mic" at bounding box center [1180, 350] width 112 height 13
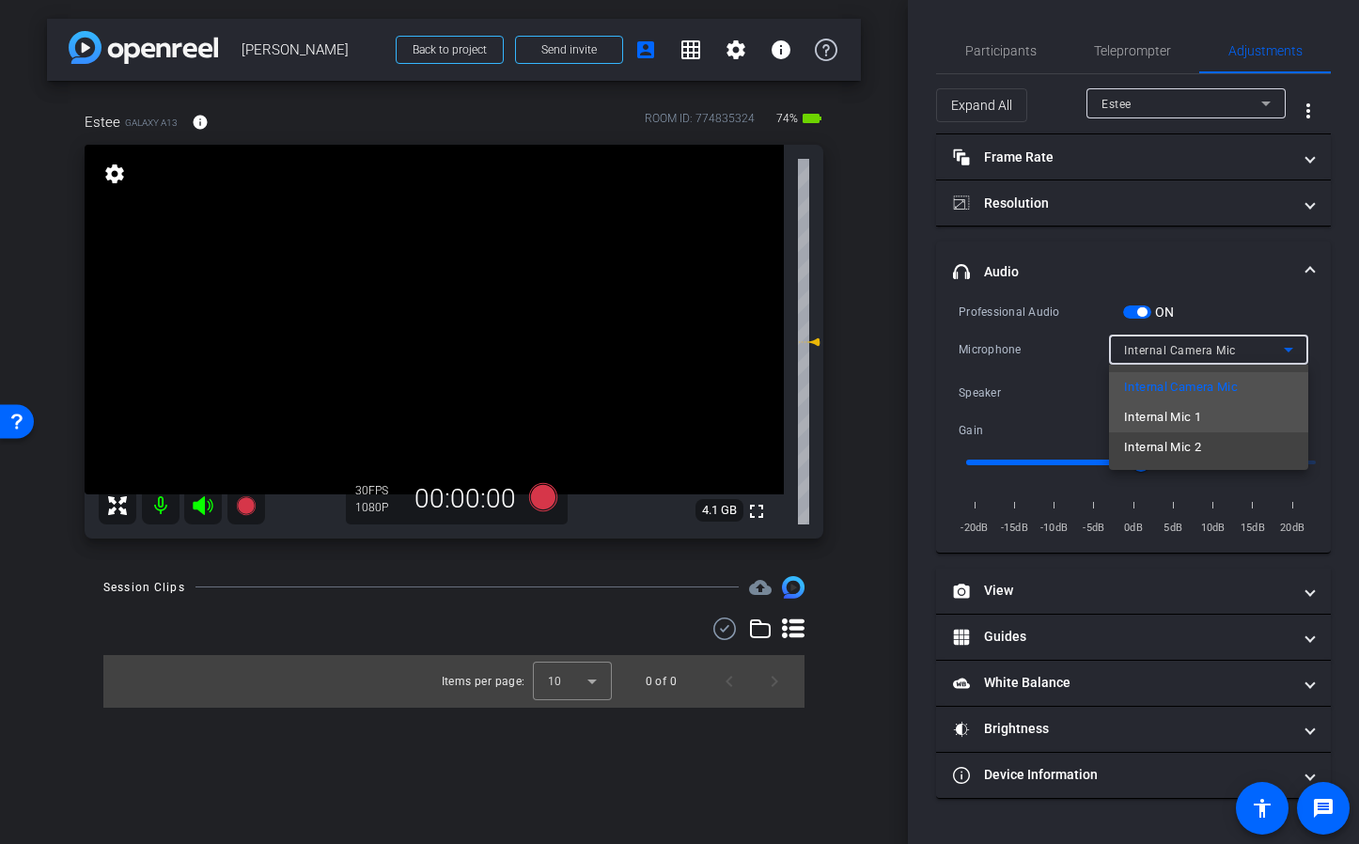
click at [1182, 427] on span "Internal Mic 1" at bounding box center [1162, 417] width 77 height 23
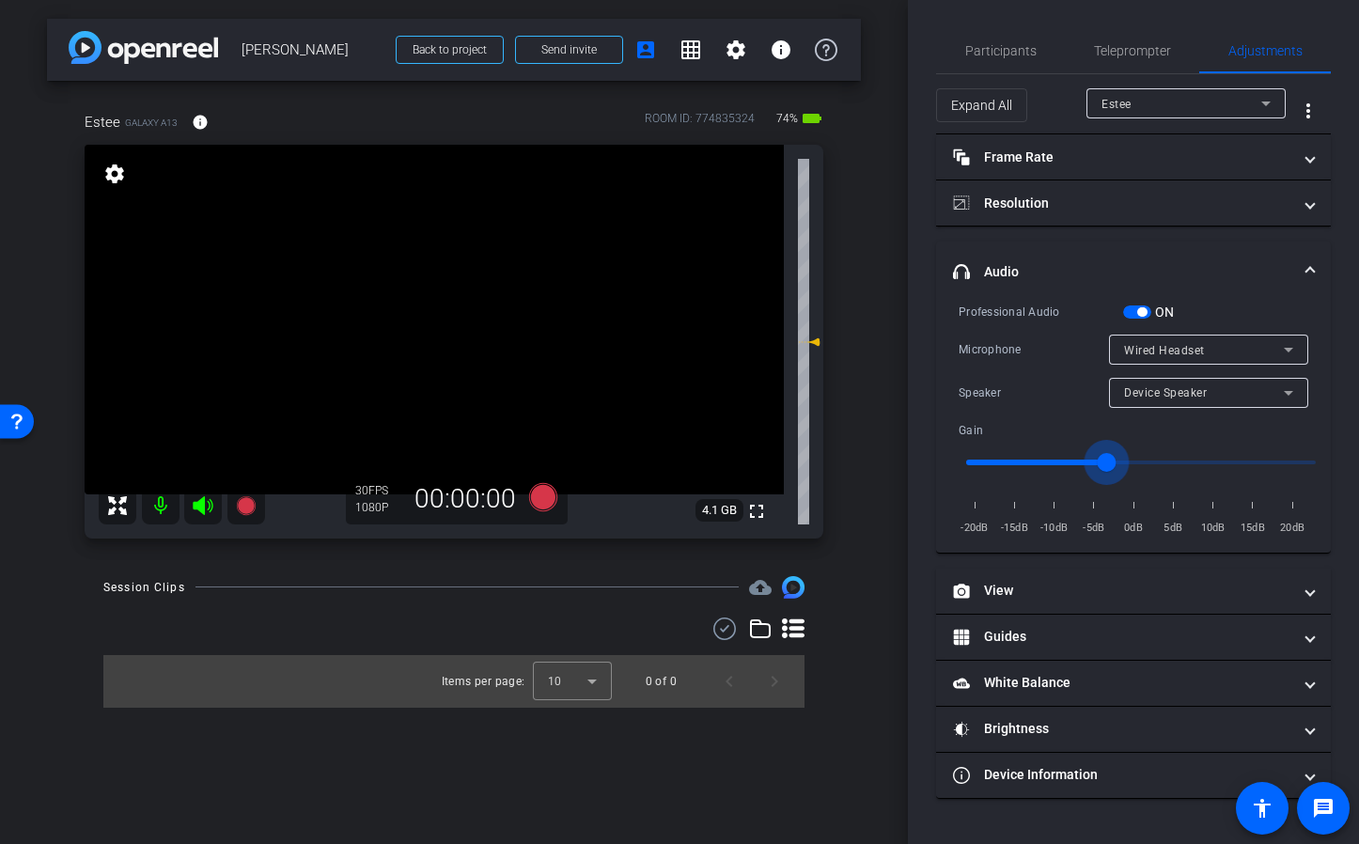
drag, startPoint x: 1134, startPoint y: 464, endPoint x: 1106, endPoint y: 464, distance: 27.3
type input "-4"
click at [1106, 464] on input "range" at bounding box center [1140, 462] width 389 height 41
click at [1005, 56] on span "Participants" at bounding box center [1000, 50] width 71 height 13
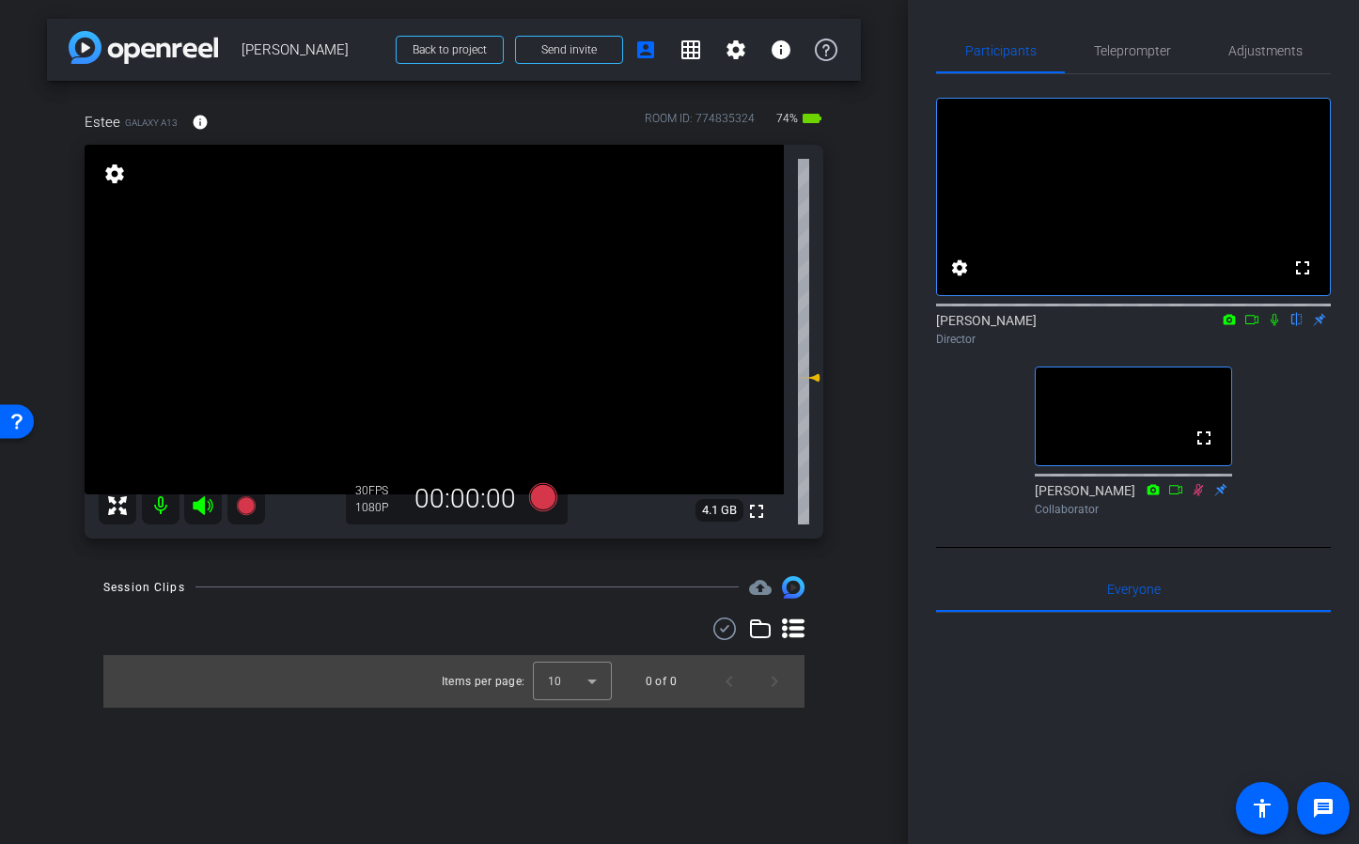
click at [1253, 326] on icon at bounding box center [1251, 319] width 15 height 13
click at [1175, 496] on icon at bounding box center [1175, 489] width 15 height 13
click at [1176, 496] on icon at bounding box center [1175, 489] width 15 height 13
click at [1144, 50] on span "Teleprompter" at bounding box center [1132, 50] width 77 height 13
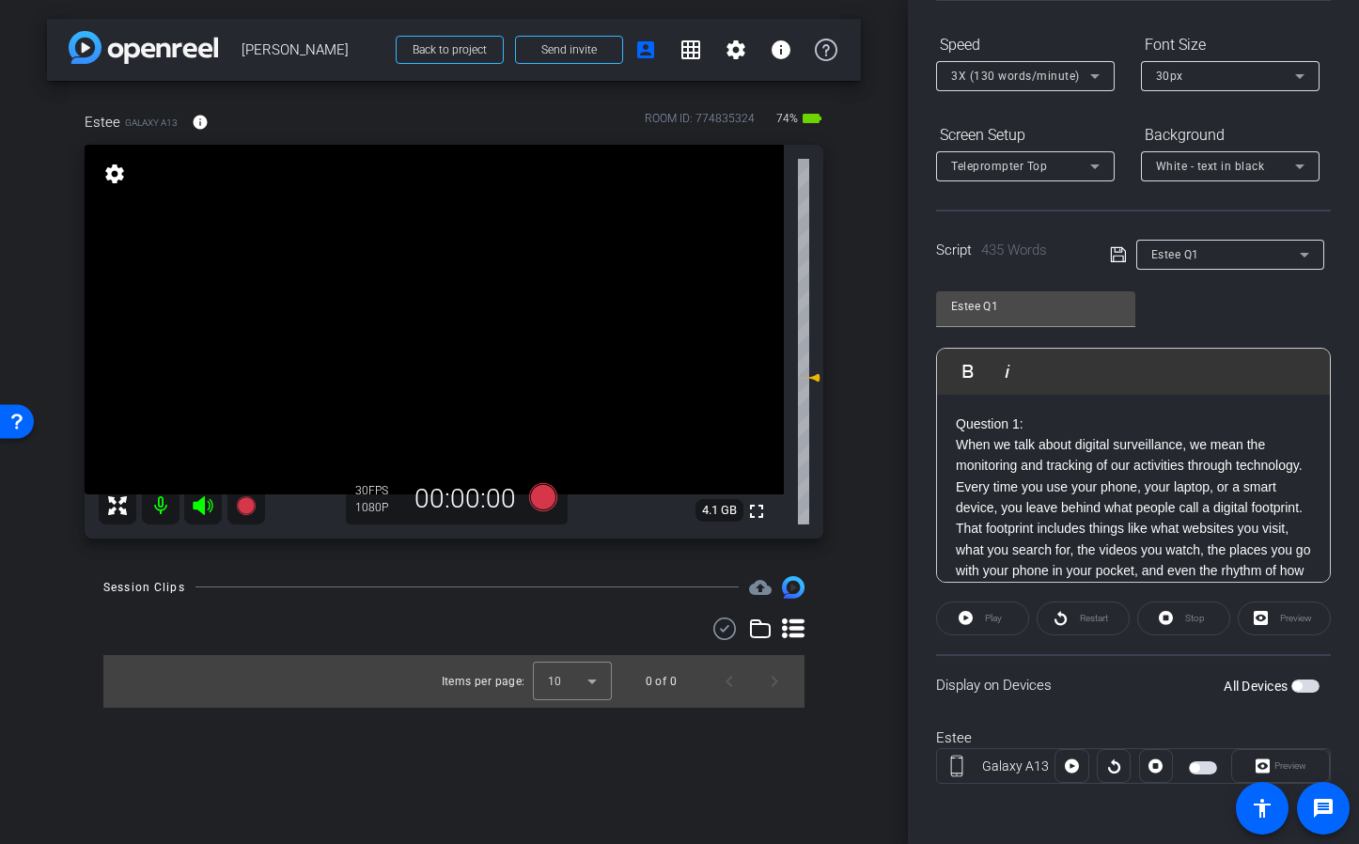
click at [1275, 770] on div "Preview" at bounding box center [1280, 766] width 99 height 34
click at [1281, 768] on div "Preview" at bounding box center [1280, 766] width 99 height 34
click at [1299, 692] on span "button" at bounding box center [1305, 686] width 28 height 13
click at [989, 623] on span "Play" at bounding box center [993, 618] width 17 height 10
click at [1280, 763] on span "Preview" at bounding box center [1291, 765] width 32 height 10
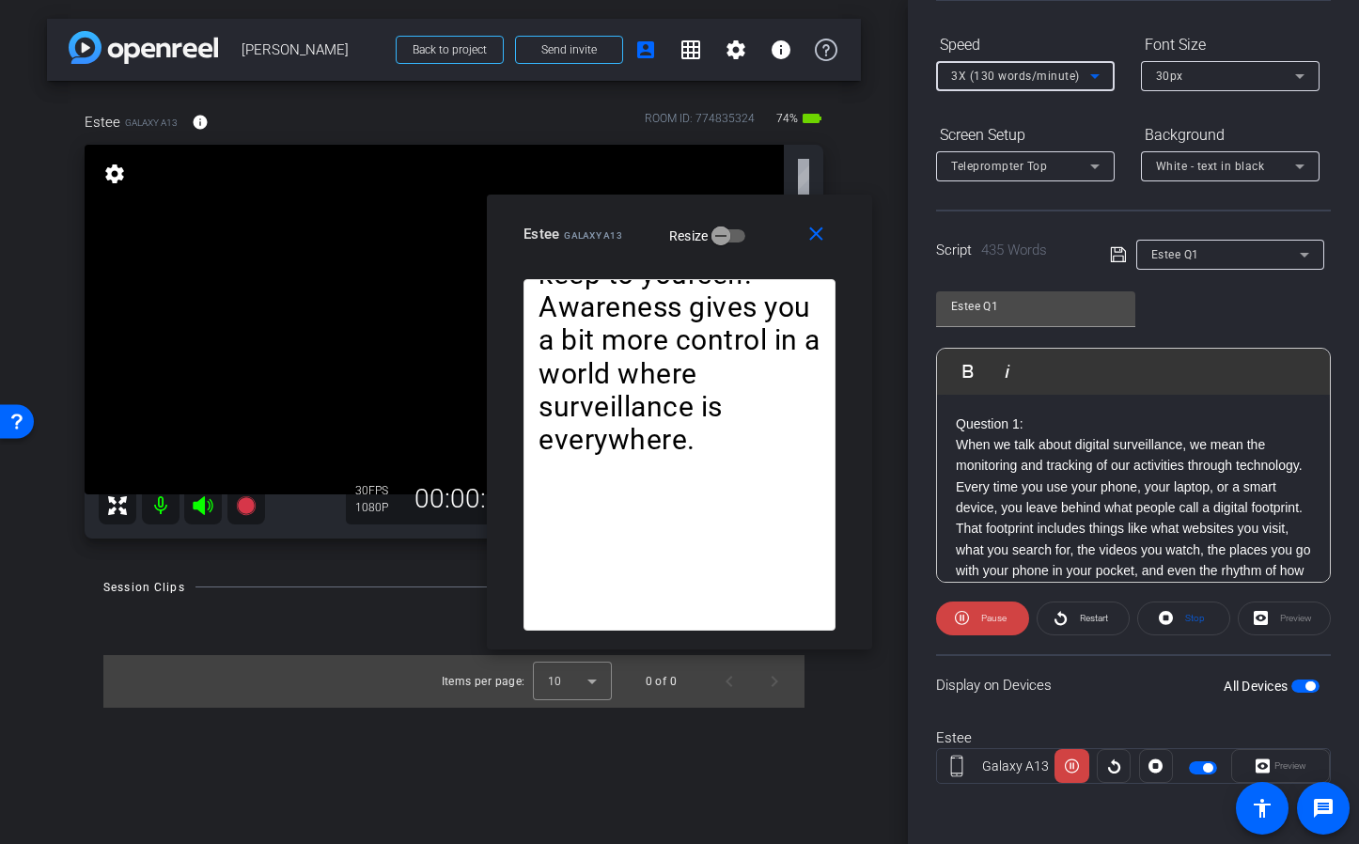
click at [1020, 82] on span "3X (130 words/minute)" at bounding box center [1015, 76] width 129 height 13
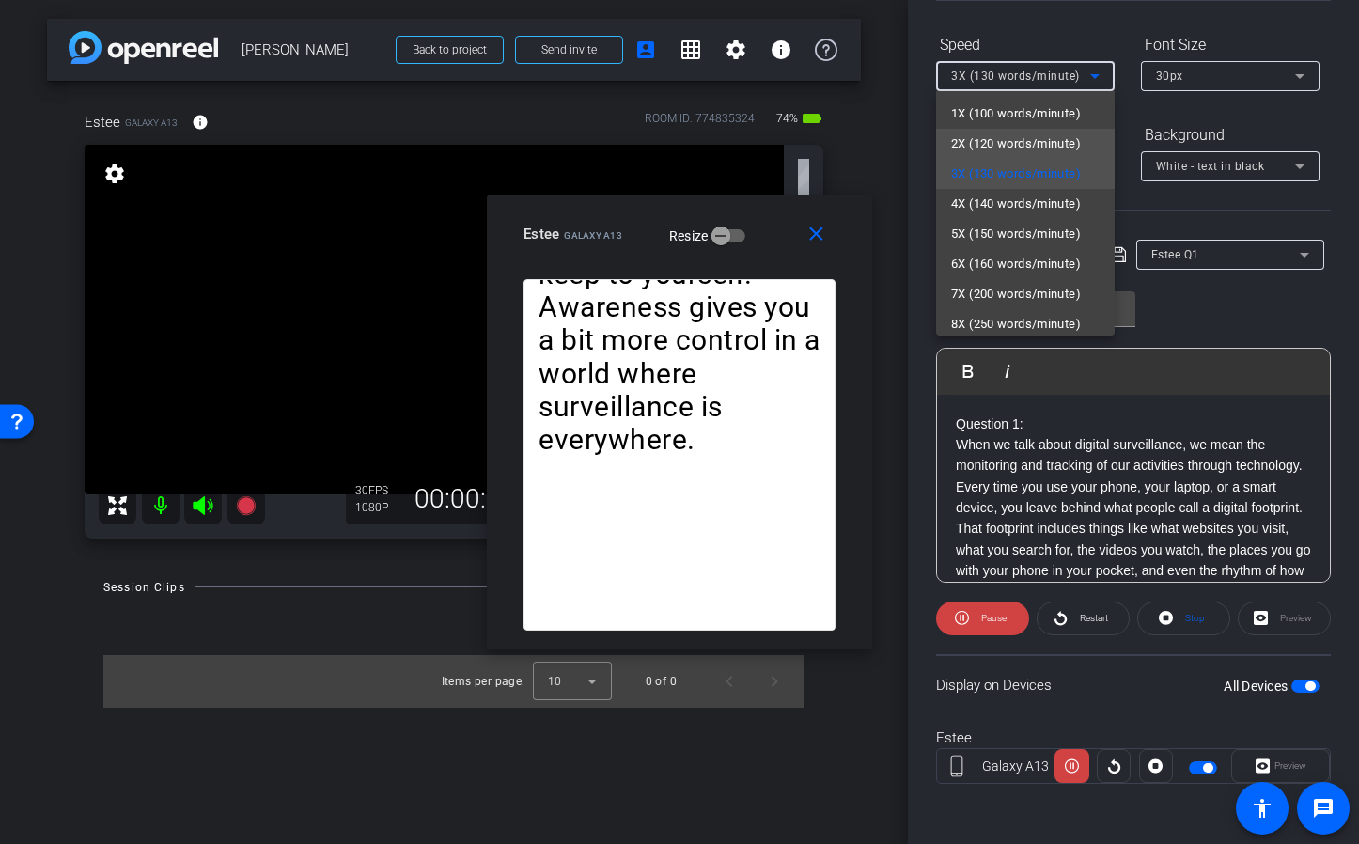
click at [996, 137] on span "2X (120 words/minute)" at bounding box center [1016, 144] width 130 height 23
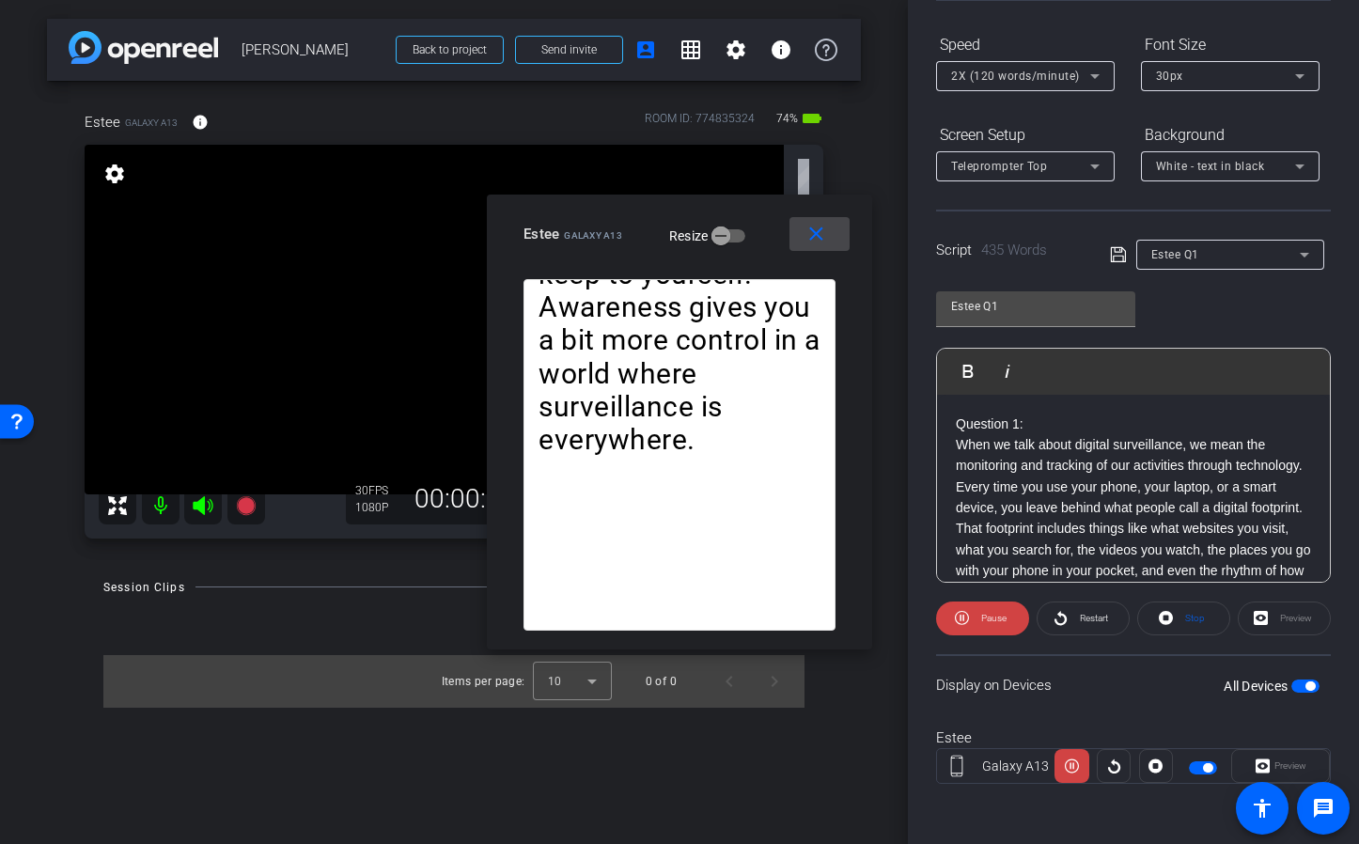
click at [814, 232] on mat-icon "close" at bounding box center [816, 234] width 23 height 23
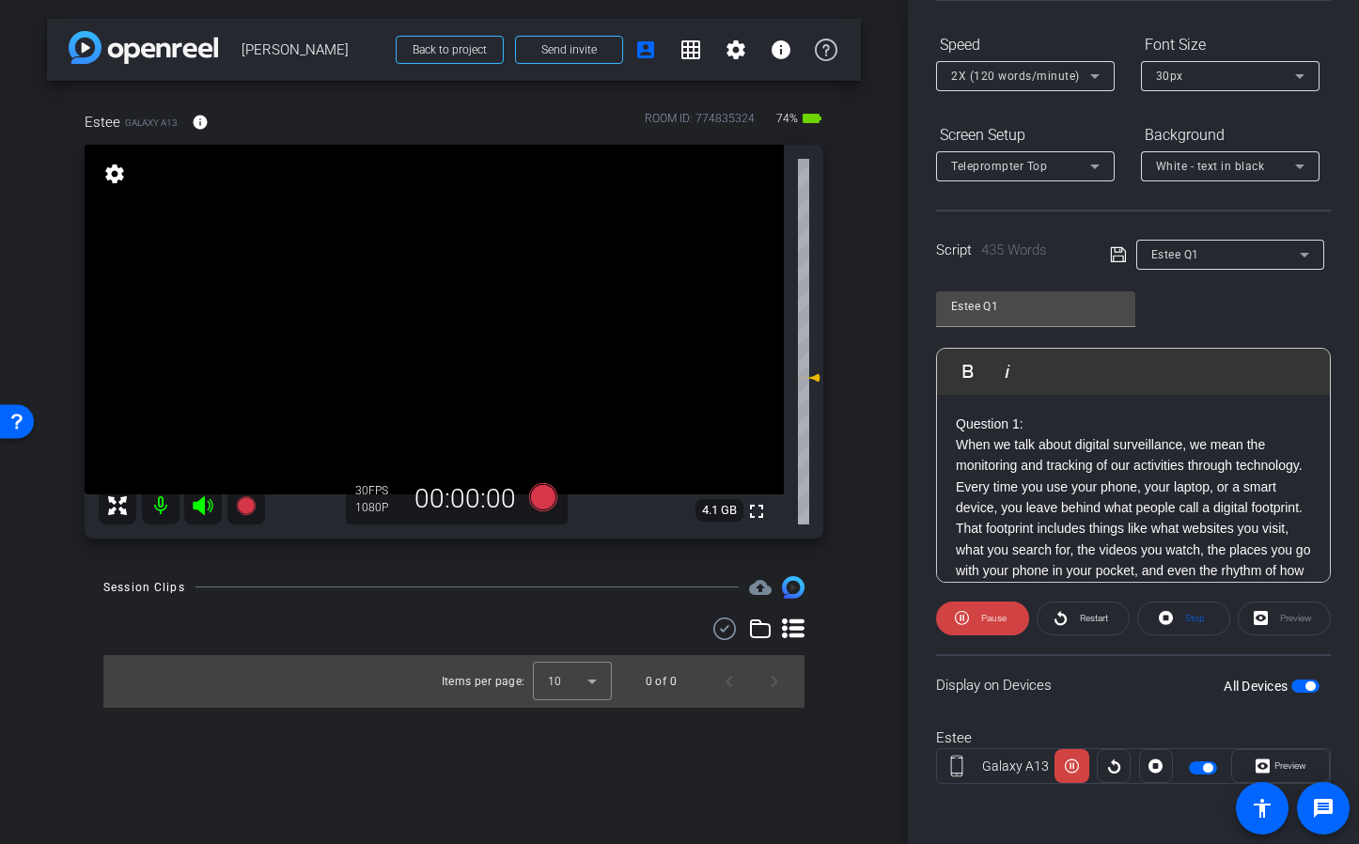
click at [1296, 620] on div "Preview" at bounding box center [1284, 619] width 93 height 34
click at [983, 626] on span "Pause" at bounding box center [992, 618] width 30 height 26
click at [1083, 620] on span "Restart" at bounding box center [1094, 618] width 28 height 10
click at [1284, 618] on div "Preview" at bounding box center [1284, 619] width 93 height 34
click at [1283, 760] on span "Preview" at bounding box center [1291, 765] width 32 height 10
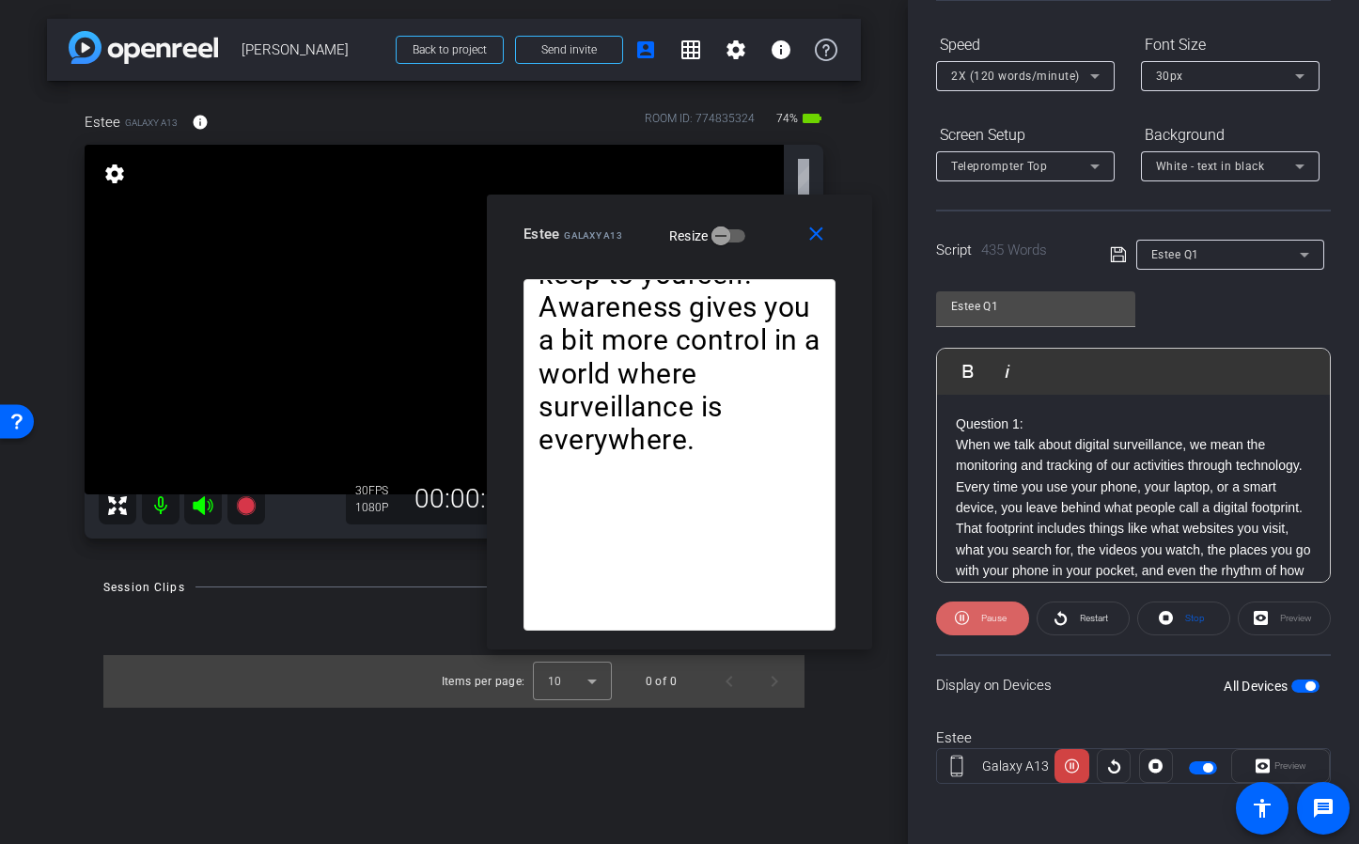
click at [992, 616] on span "Pause" at bounding box center [993, 618] width 25 height 10
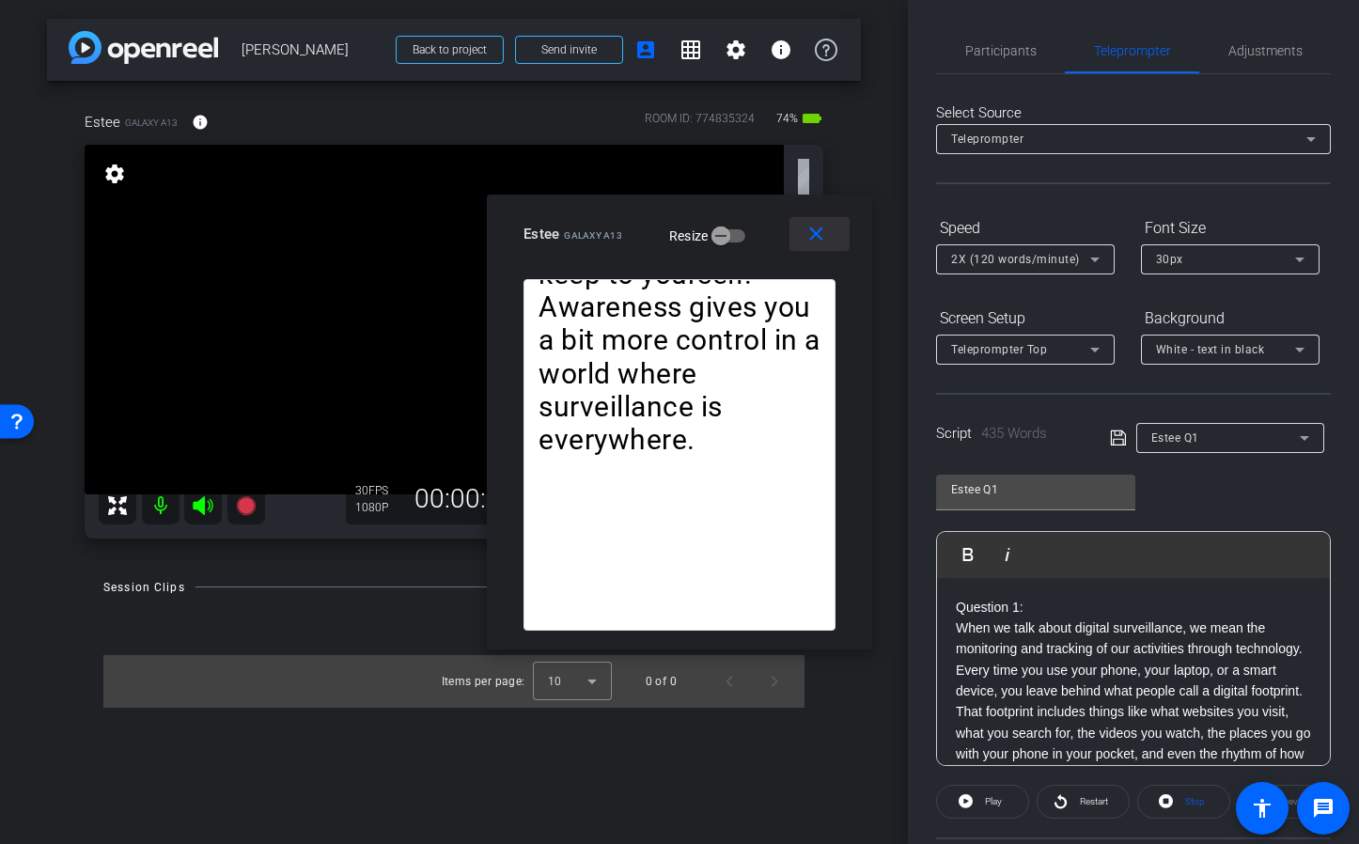
click at [822, 239] on mat-icon "close" at bounding box center [816, 234] width 23 height 23
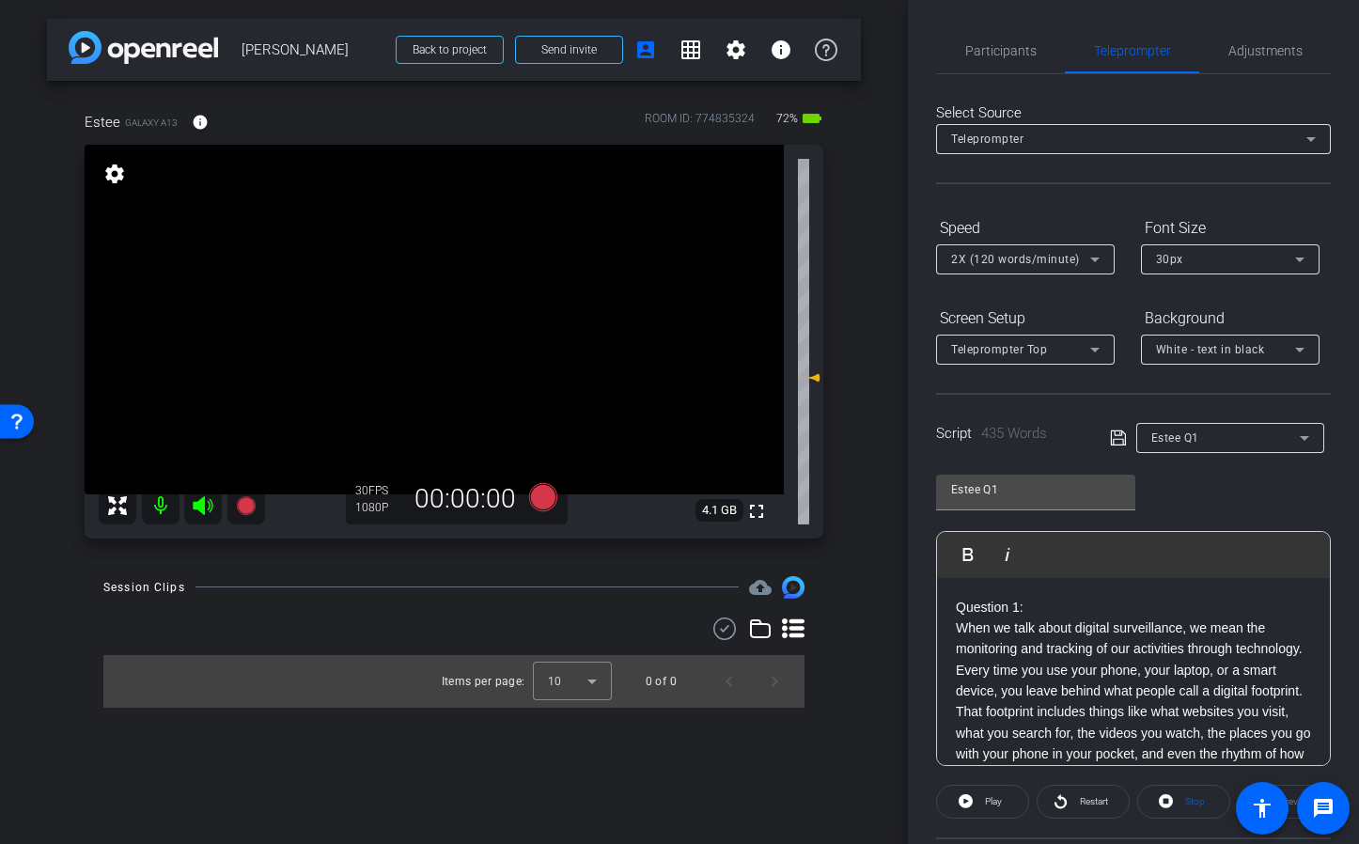
click at [865, 163] on div "arrow_back Estee Beck Back to project Send invite account_box grid_on settings …" at bounding box center [454, 422] width 908 height 844
click at [882, 203] on div "arrow_back Estee Beck Back to project Send invite account_box grid_on settings …" at bounding box center [454, 422] width 908 height 844
click at [885, 199] on div "arrow_back Estee Beck Back to project Send invite account_box grid_on settings …" at bounding box center [454, 422] width 908 height 844
click at [916, 240] on div "Participants Teleprompter Adjustments Geoff Hahn Director Ailsa Dann Collaborat…" at bounding box center [1133, 422] width 451 height 844
click at [863, 263] on div "arrow_back Estee Beck Back to project Send invite account_box grid_on settings …" at bounding box center [454, 422] width 908 height 844
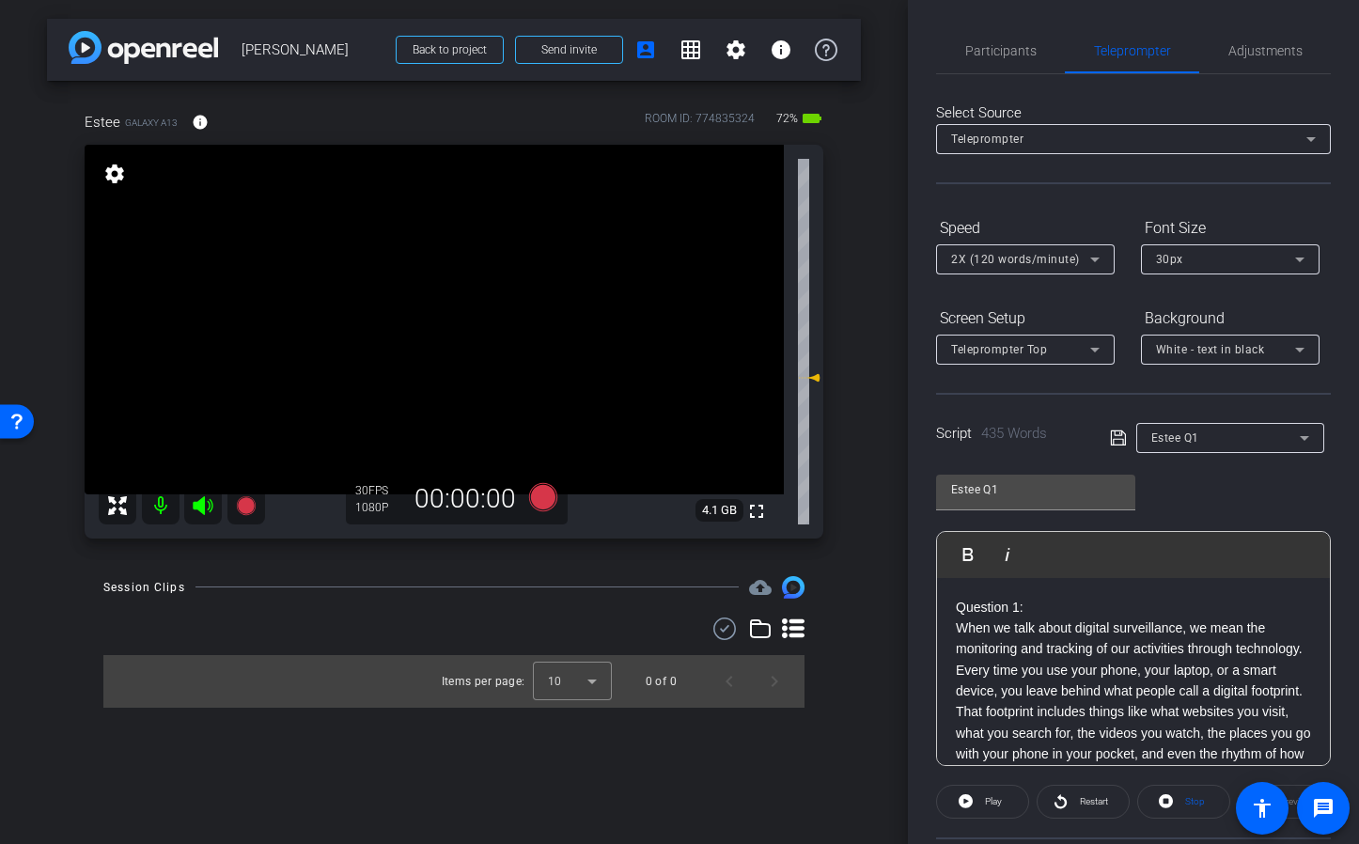
click at [864, 256] on div "arrow_back Estee Beck Back to project Send invite account_box grid_on settings …" at bounding box center [454, 422] width 908 height 844
click at [861, 266] on div "arrow_back Estee Beck Back to project Send invite account_box grid_on settings …" at bounding box center [454, 422] width 908 height 844
click at [863, 264] on div "arrow_back Estee Beck Back to project Send invite account_box grid_on settings …" at bounding box center [454, 422] width 908 height 844
click at [250, 507] on icon at bounding box center [245, 504] width 19 height 19
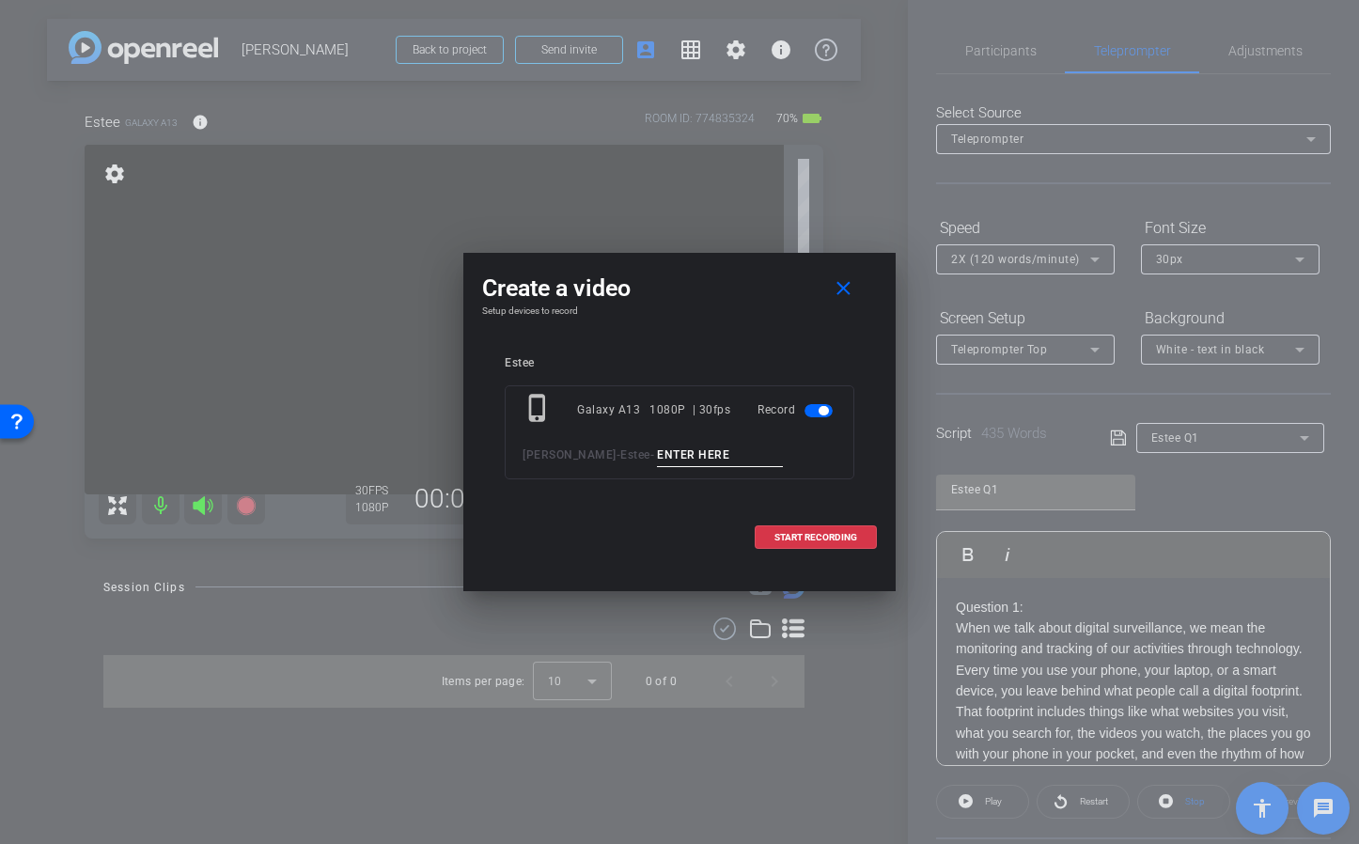
click at [670, 450] on input at bounding box center [720, 455] width 126 height 23
type input "EB"
click at [823, 540] on span "START RECORDING" at bounding box center [815, 537] width 83 height 9
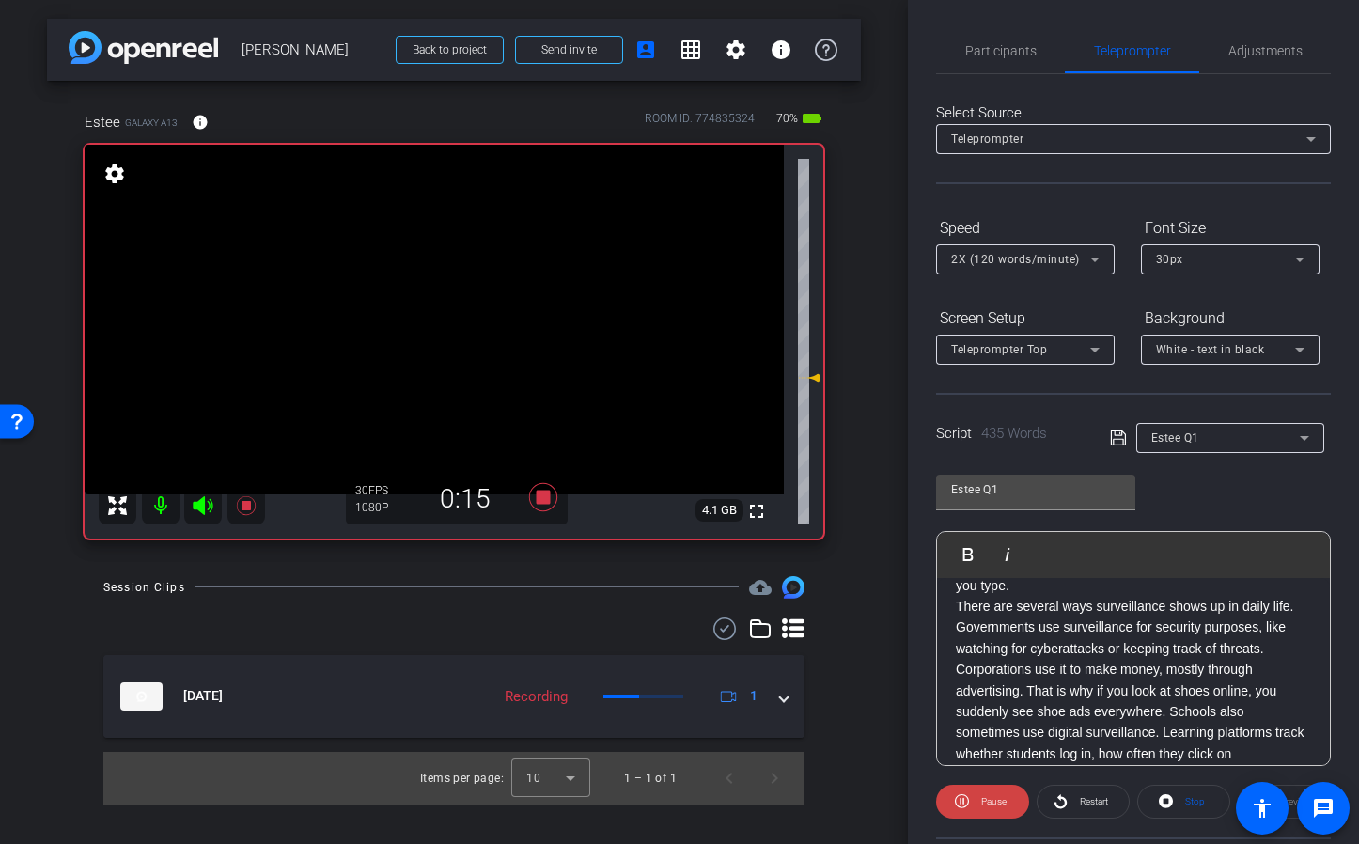
scroll to position [191, 0]
click at [998, 55] on span "Participants" at bounding box center [1000, 50] width 71 height 13
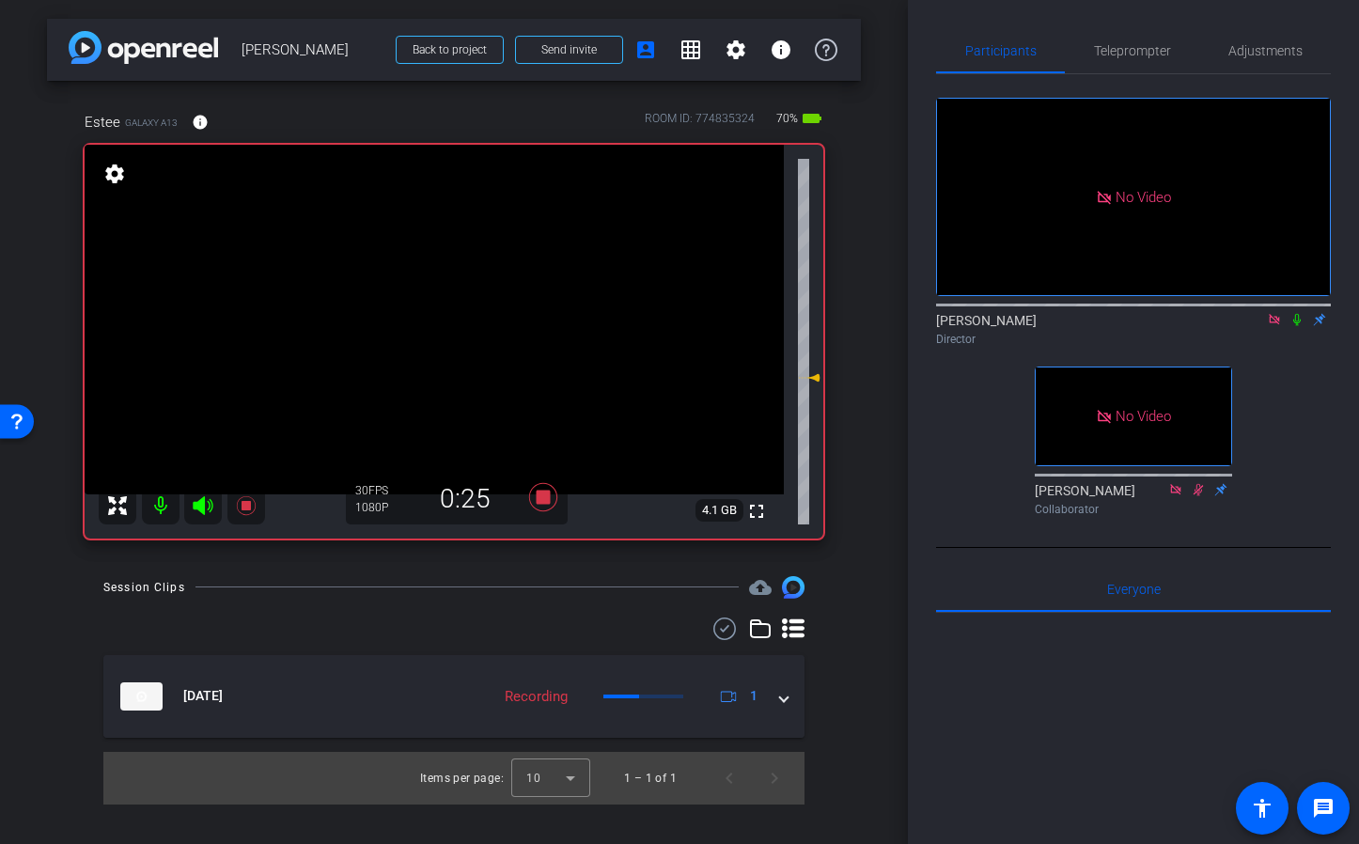
click at [1295, 313] on icon at bounding box center [1297, 319] width 15 height 13
click at [1134, 52] on span "Teleprompter" at bounding box center [1132, 50] width 77 height 13
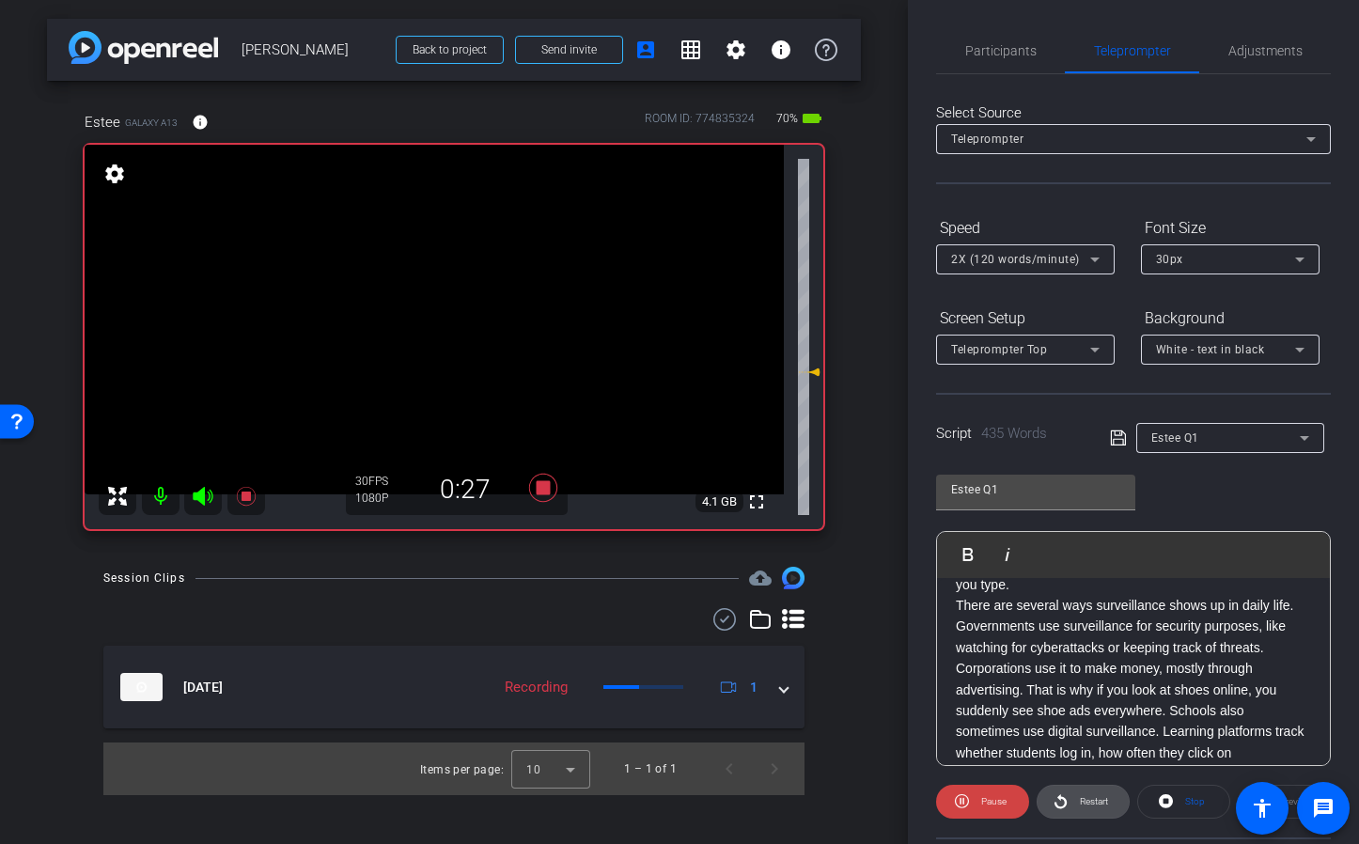
click at [1088, 801] on span "Restart" at bounding box center [1094, 801] width 28 height 10
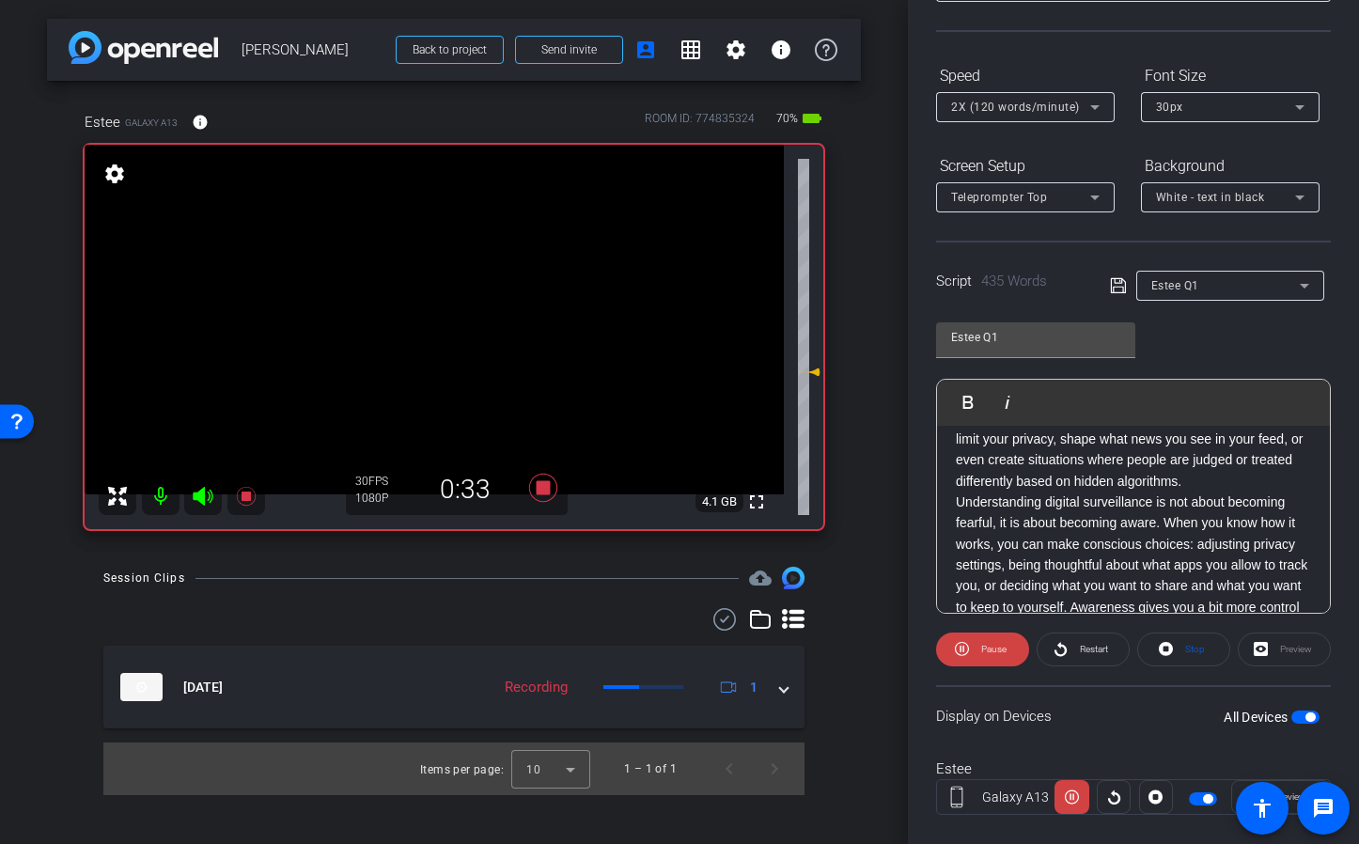
scroll to position [183, 0]
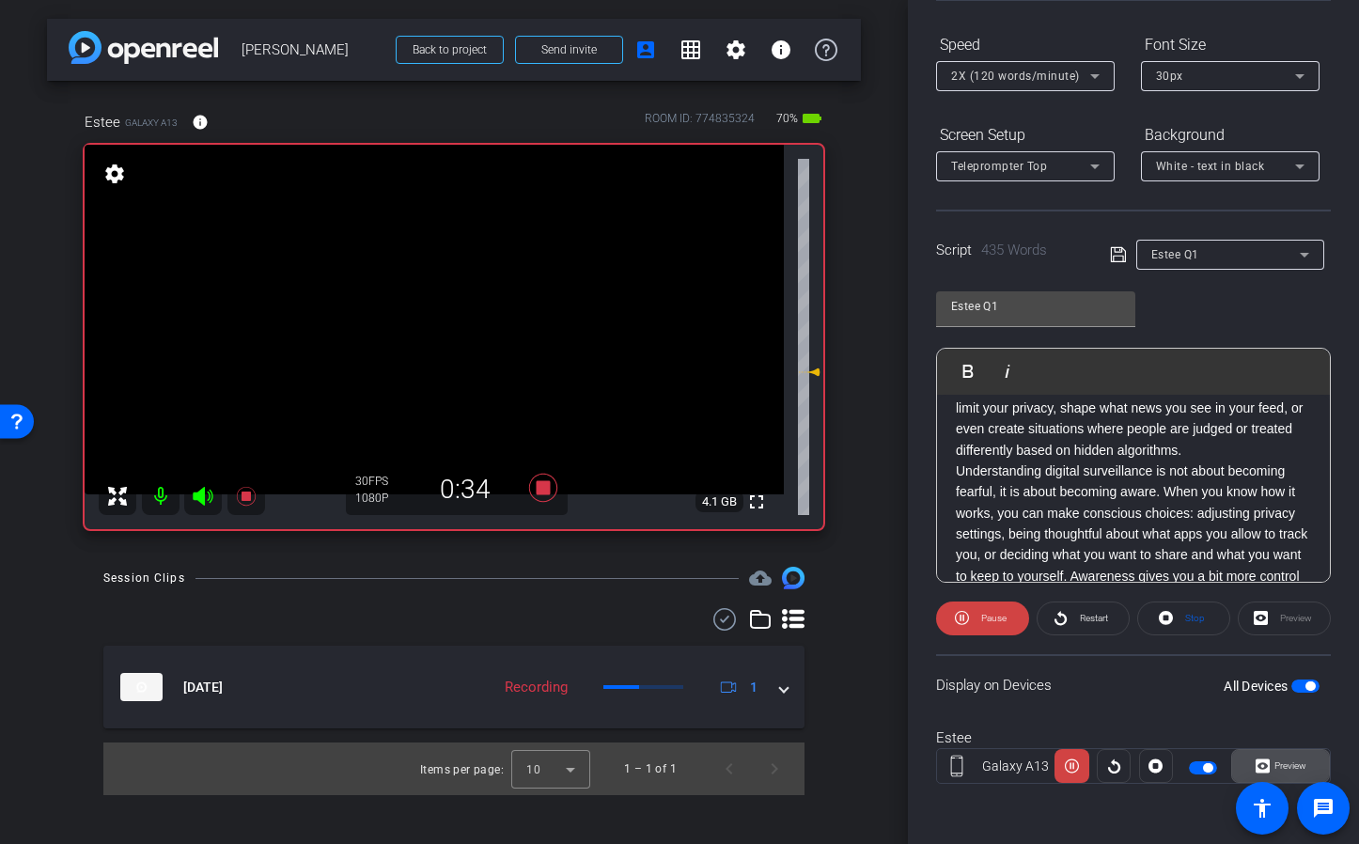
click at [1286, 768] on span "Preview" at bounding box center [1291, 765] width 32 height 10
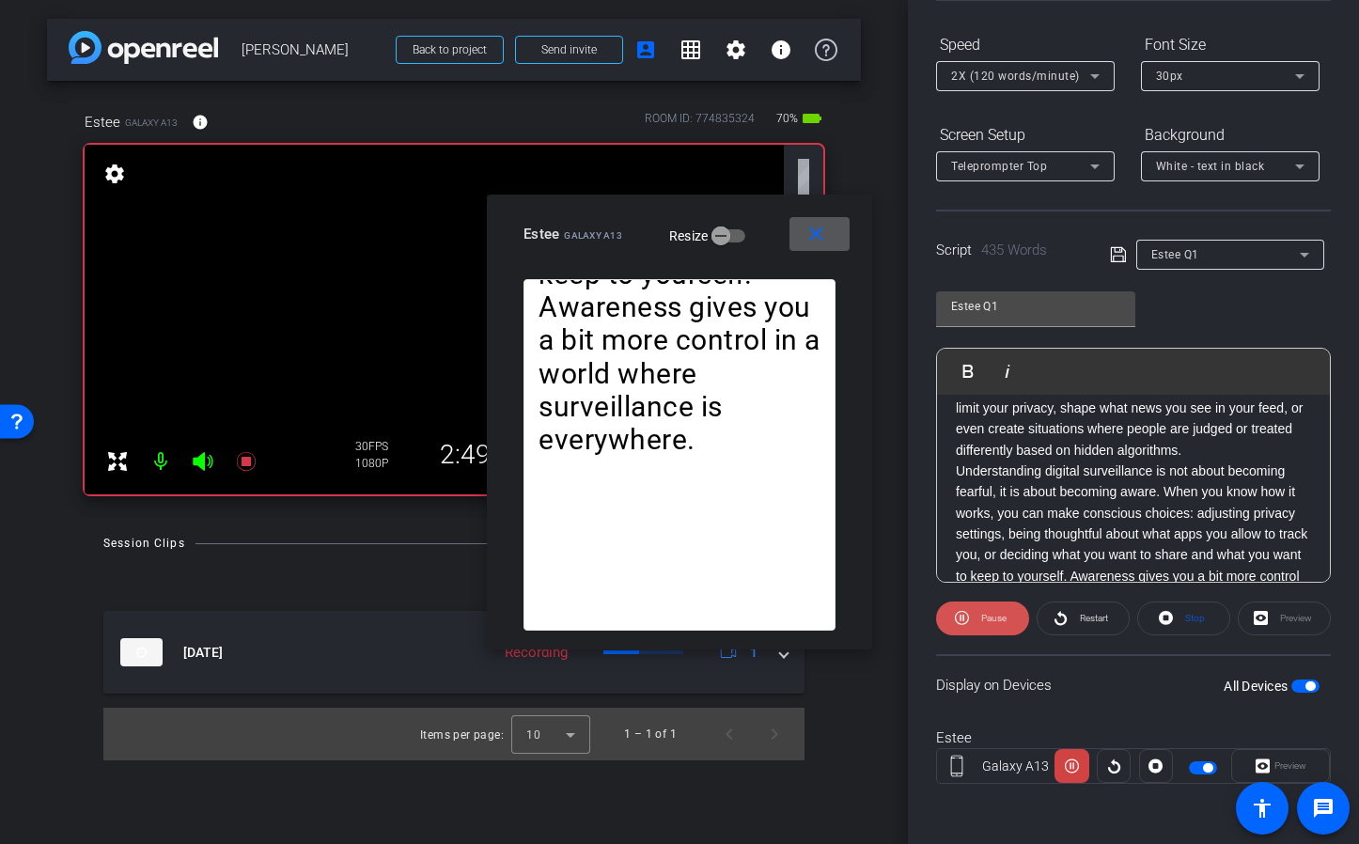
click at [993, 626] on span "Pause" at bounding box center [992, 618] width 30 height 26
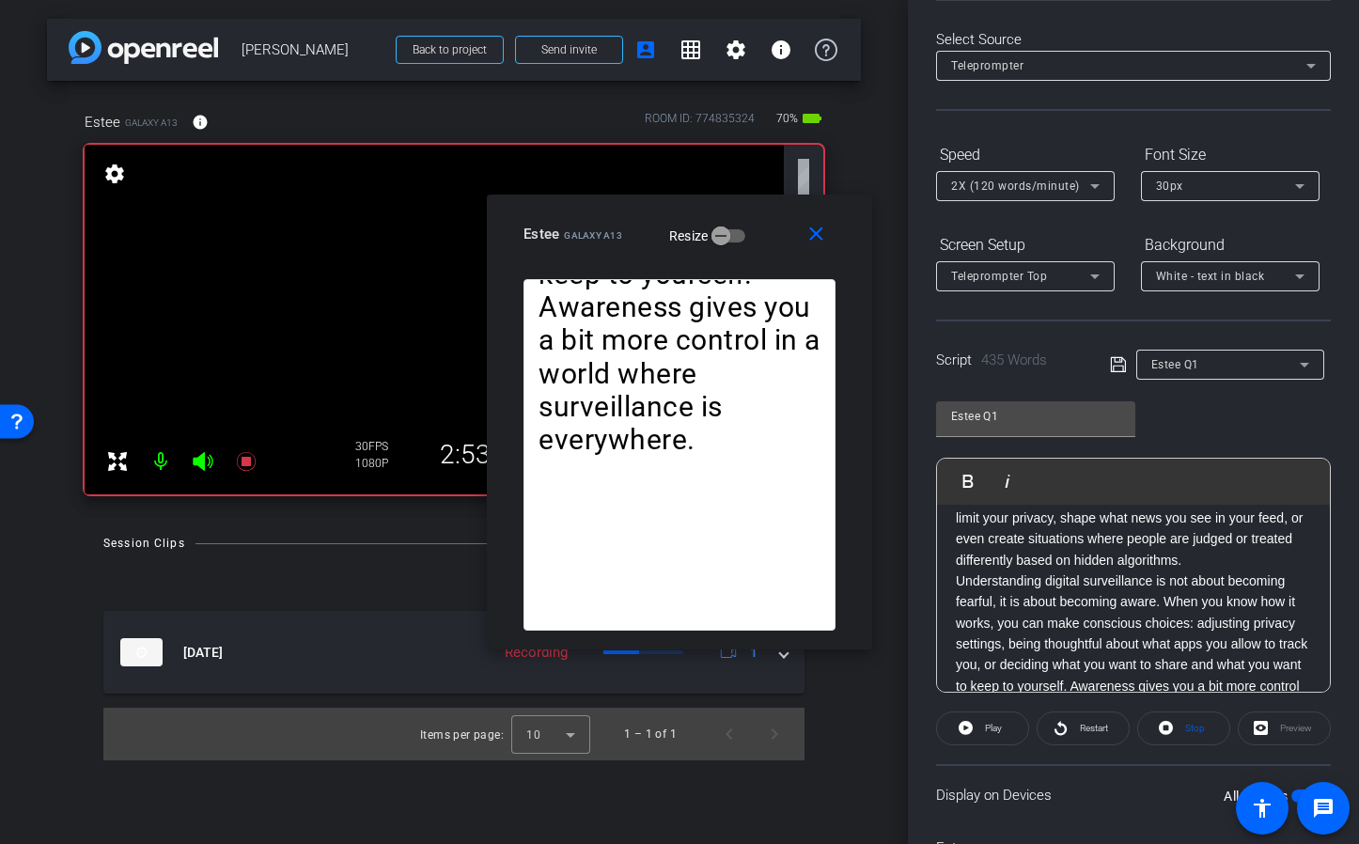
scroll to position [0, 0]
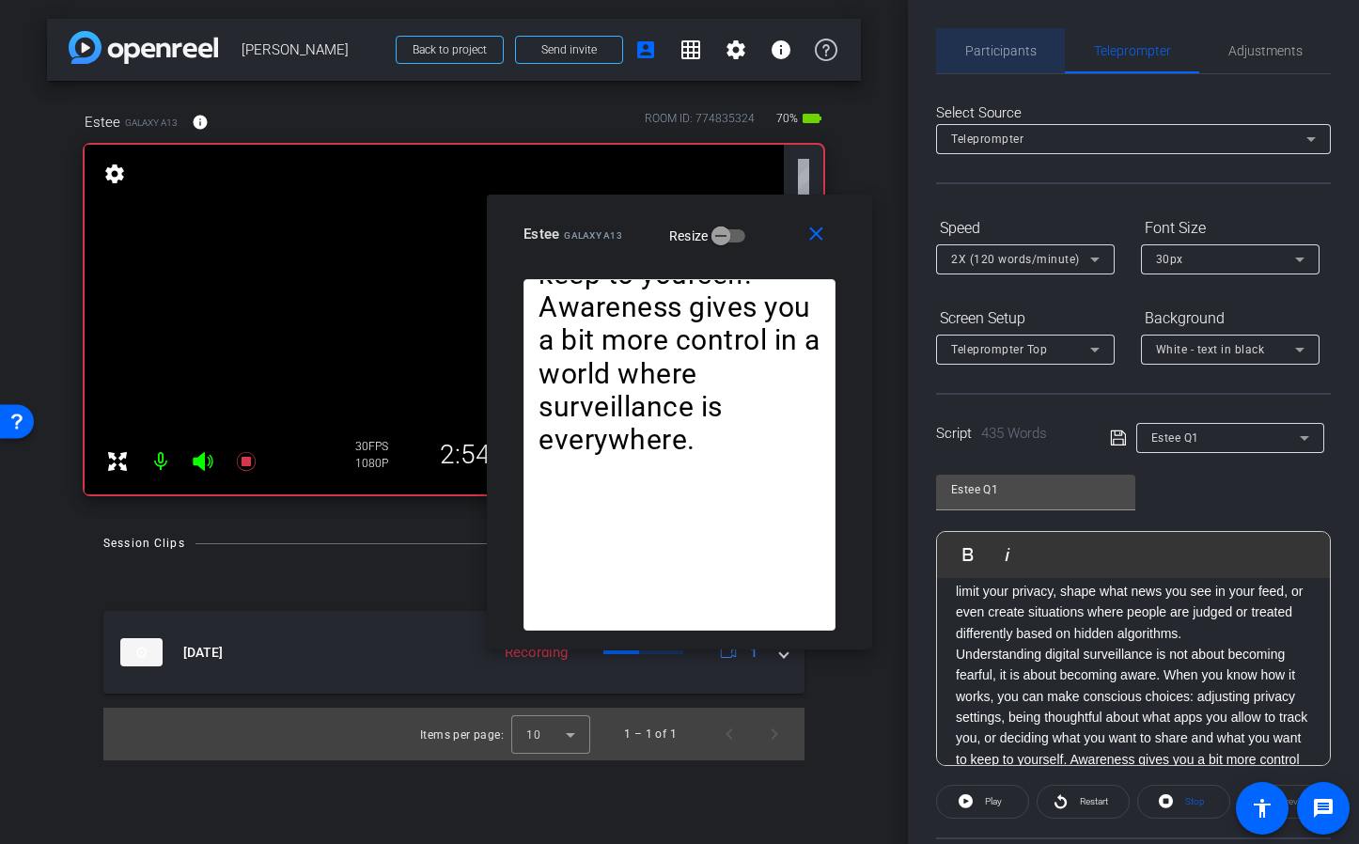
drag, startPoint x: 1017, startPoint y: 44, endPoint x: 1028, endPoint y: 56, distance: 16.6
click at [1017, 45] on span "Participants" at bounding box center [1000, 50] width 71 height 13
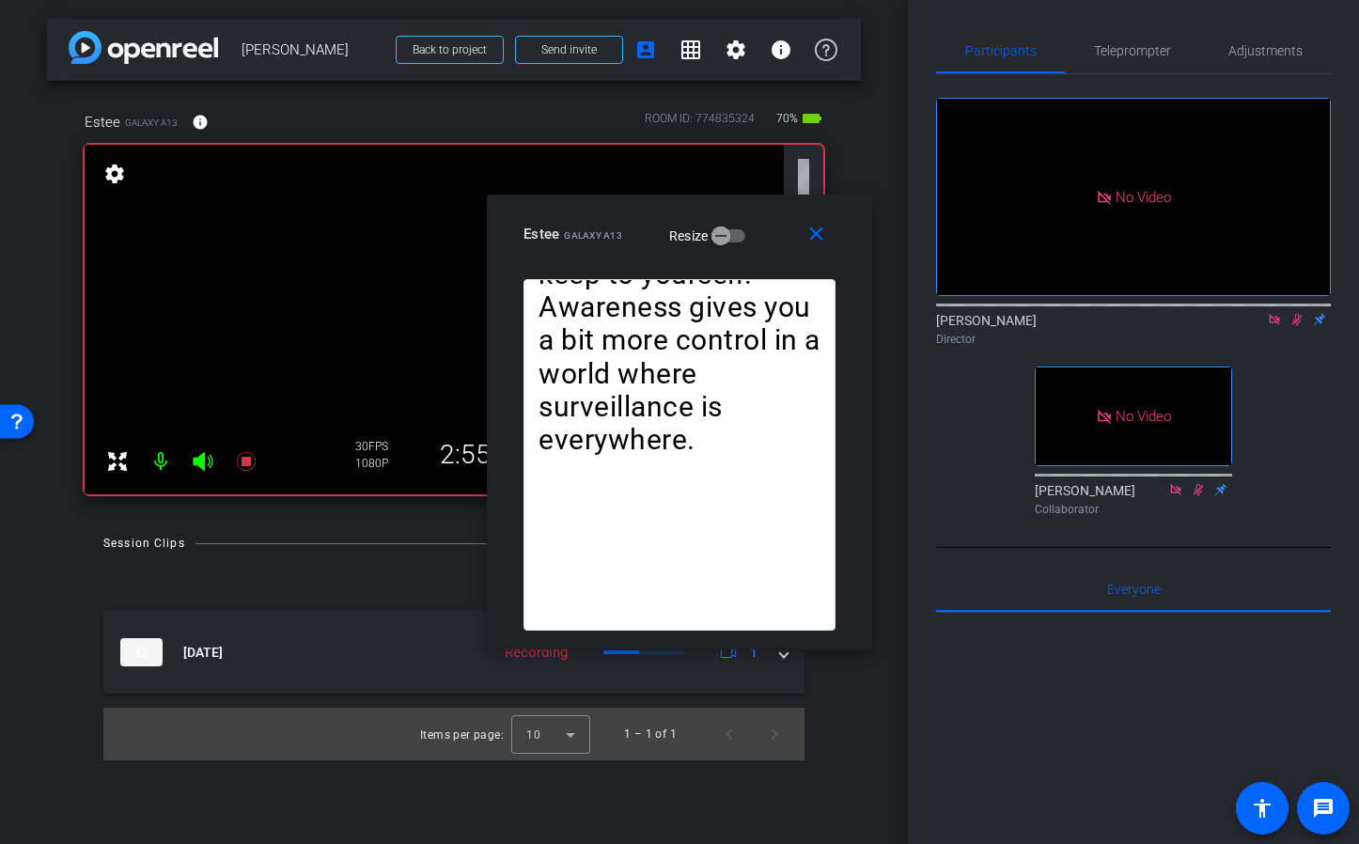
click at [1293, 313] on icon at bounding box center [1297, 319] width 15 height 13
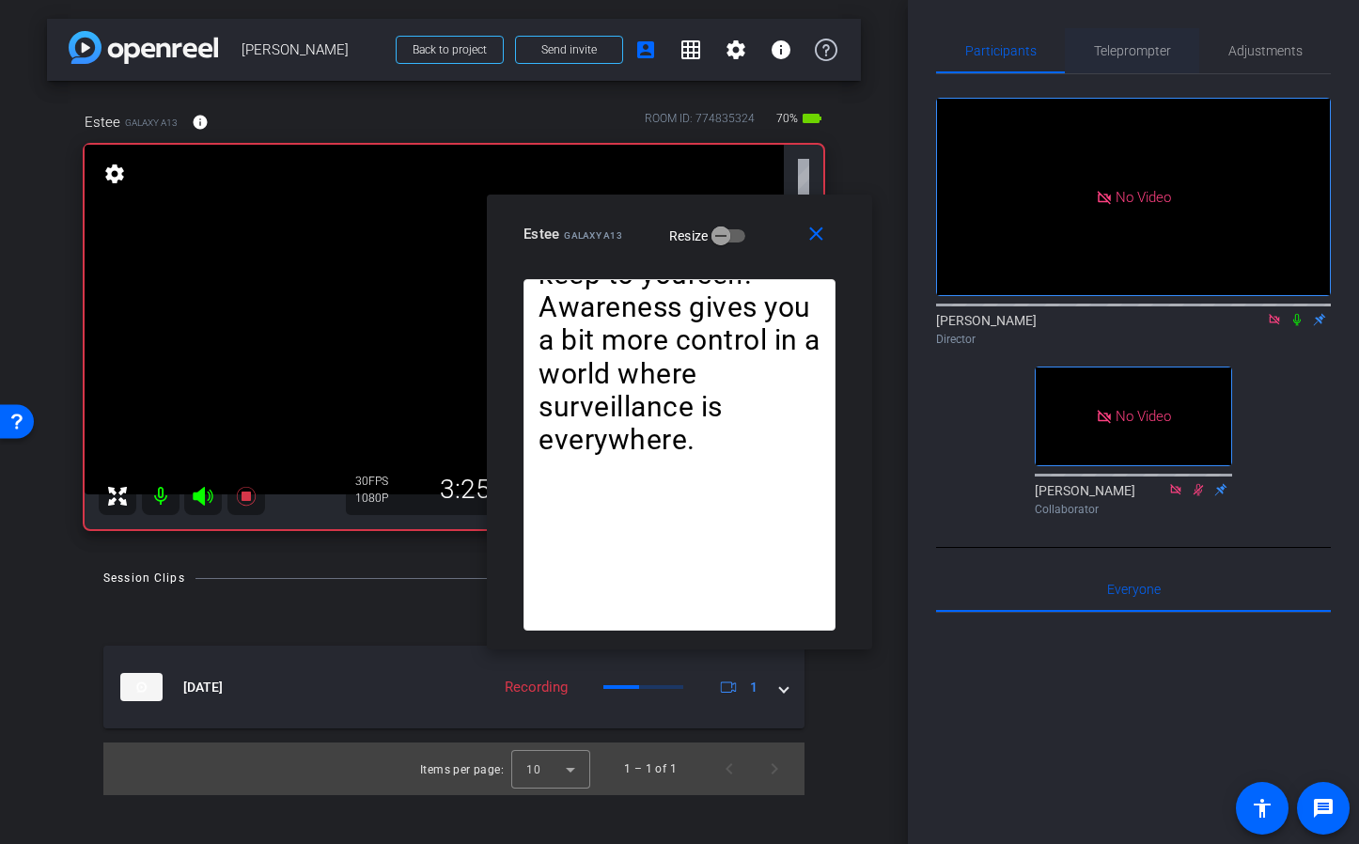
click at [1139, 52] on span "Teleprompter" at bounding box center [1132, 50] width 77 height 13
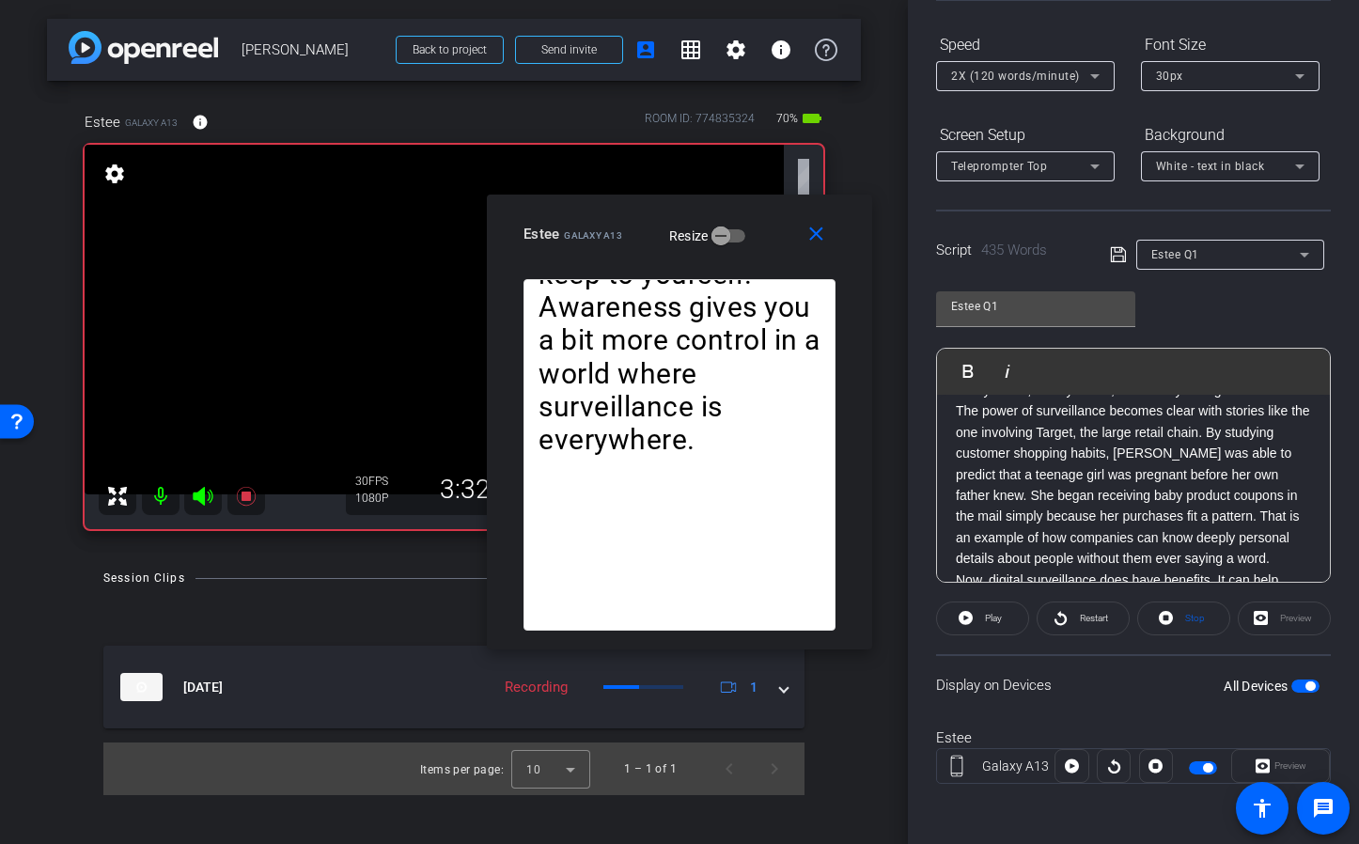
scroll to position [593, 0]
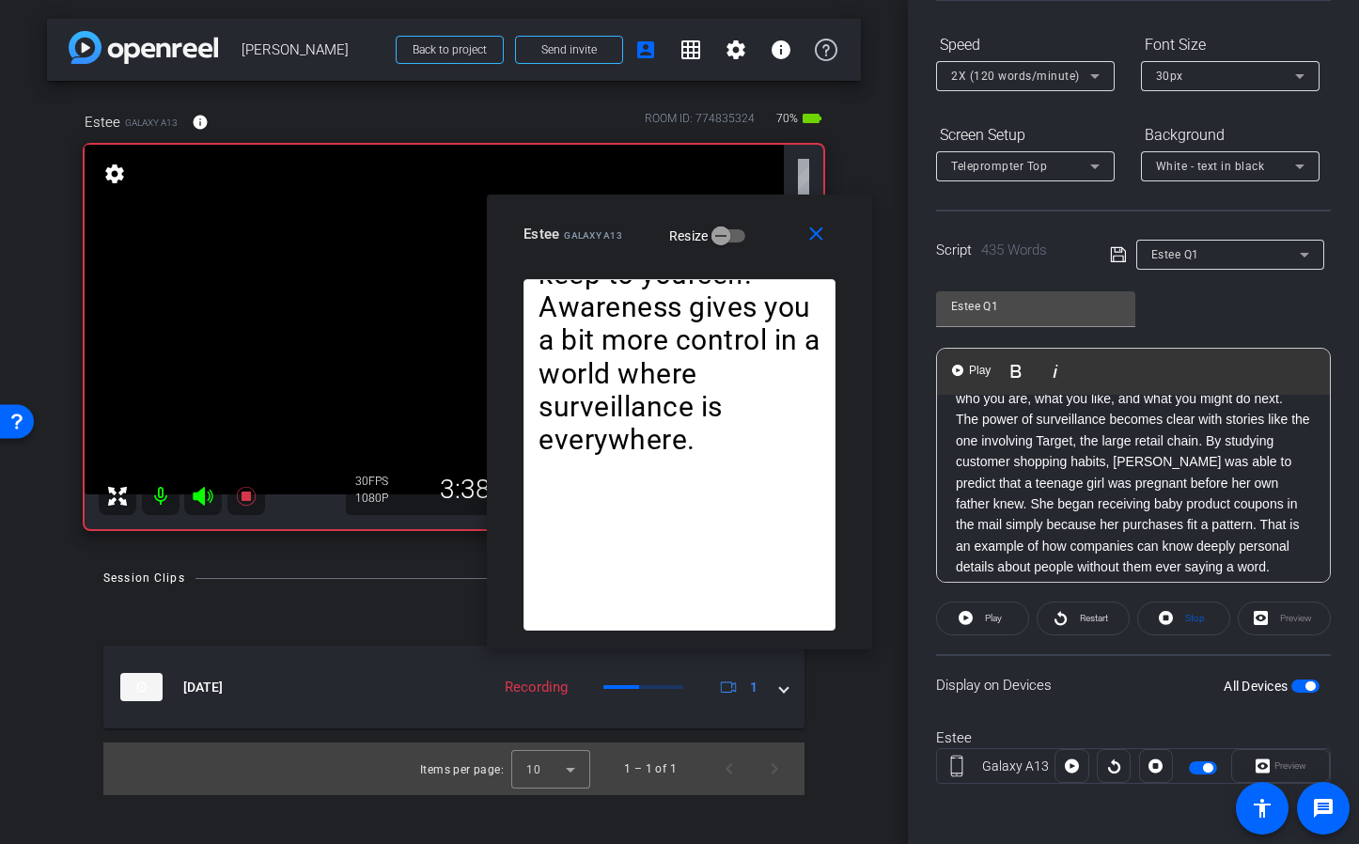
click at [955, 443] on div "Question 1: When we talk about digital surveillance, we mean the monitoring and…" at bounding box center [1133, 336] width 393 height 1069
click at [824, 237] on mat-icon "close" at bounding box center [816, 234] width 23 height 23
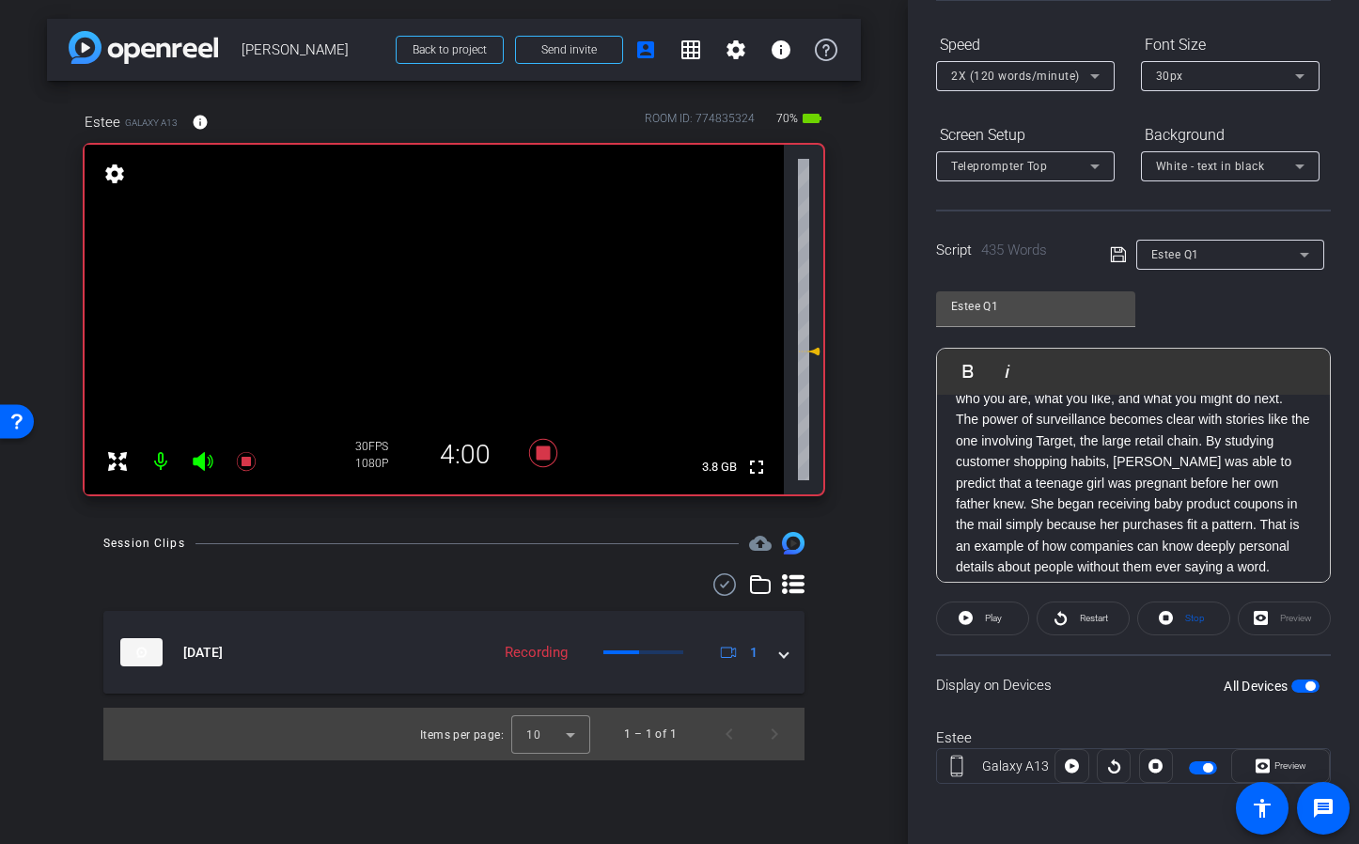
click at [1282, 620] on div "Preview" at bounding box center [1284, 619] width 93 height 34
click at [977, 620] on span at bounding box center [982, 618] width 91 height 45
click at [1278, 760] on span "Preview" at bounding box center [1291, 765] width 32 height 10
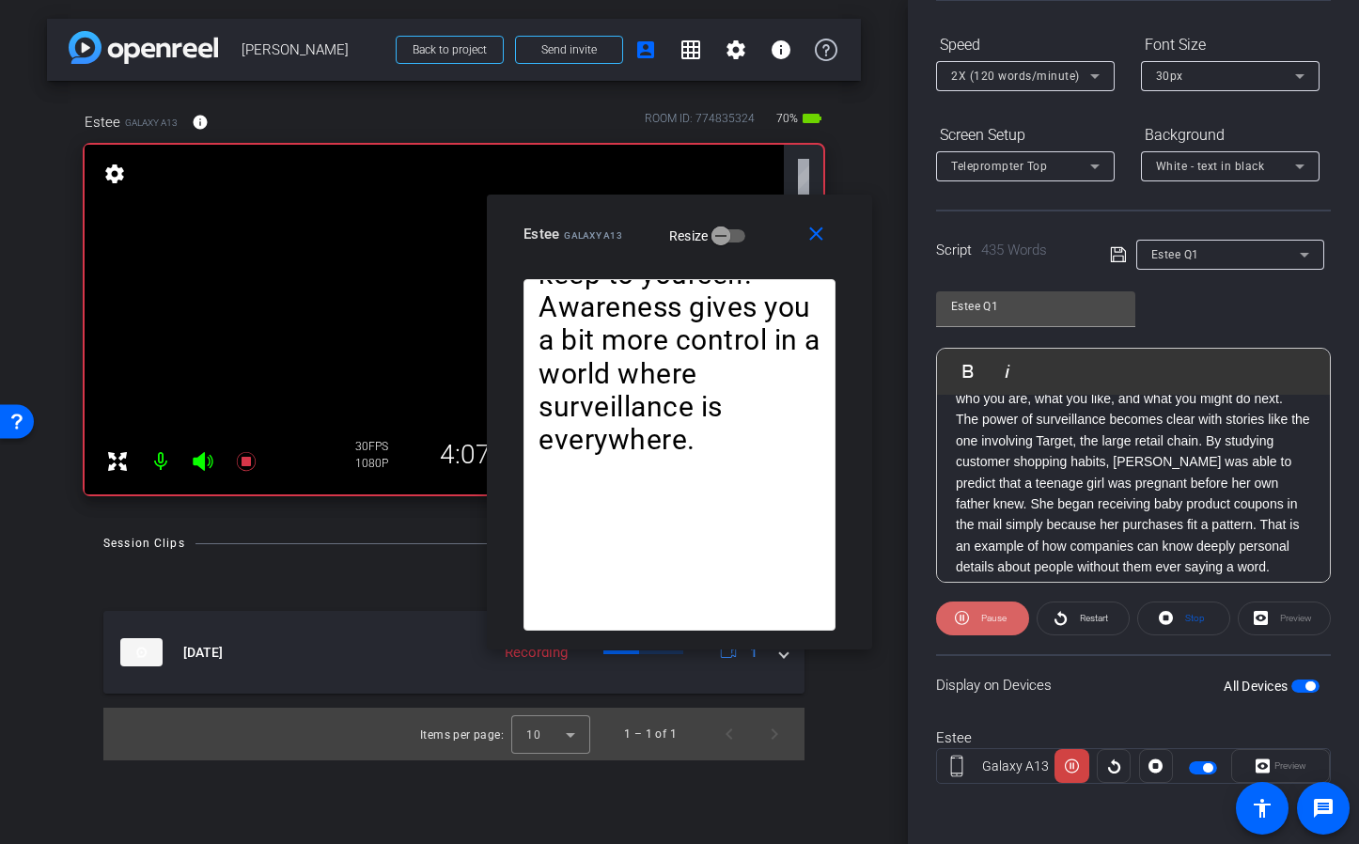
click at [981, 626] on span "Pause" at bounding box center [992, 618] width 30 height 26
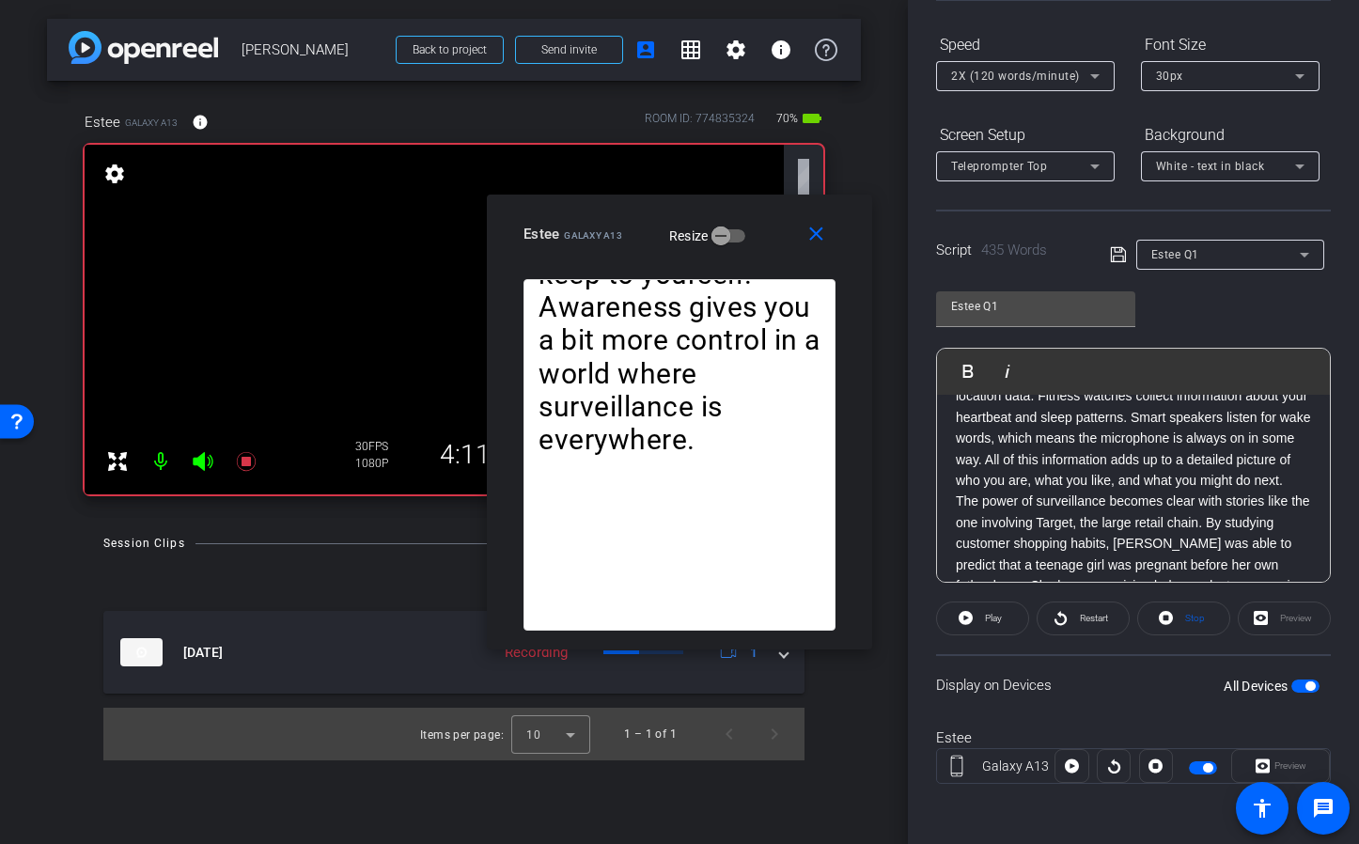
scroll to position [527, 0]
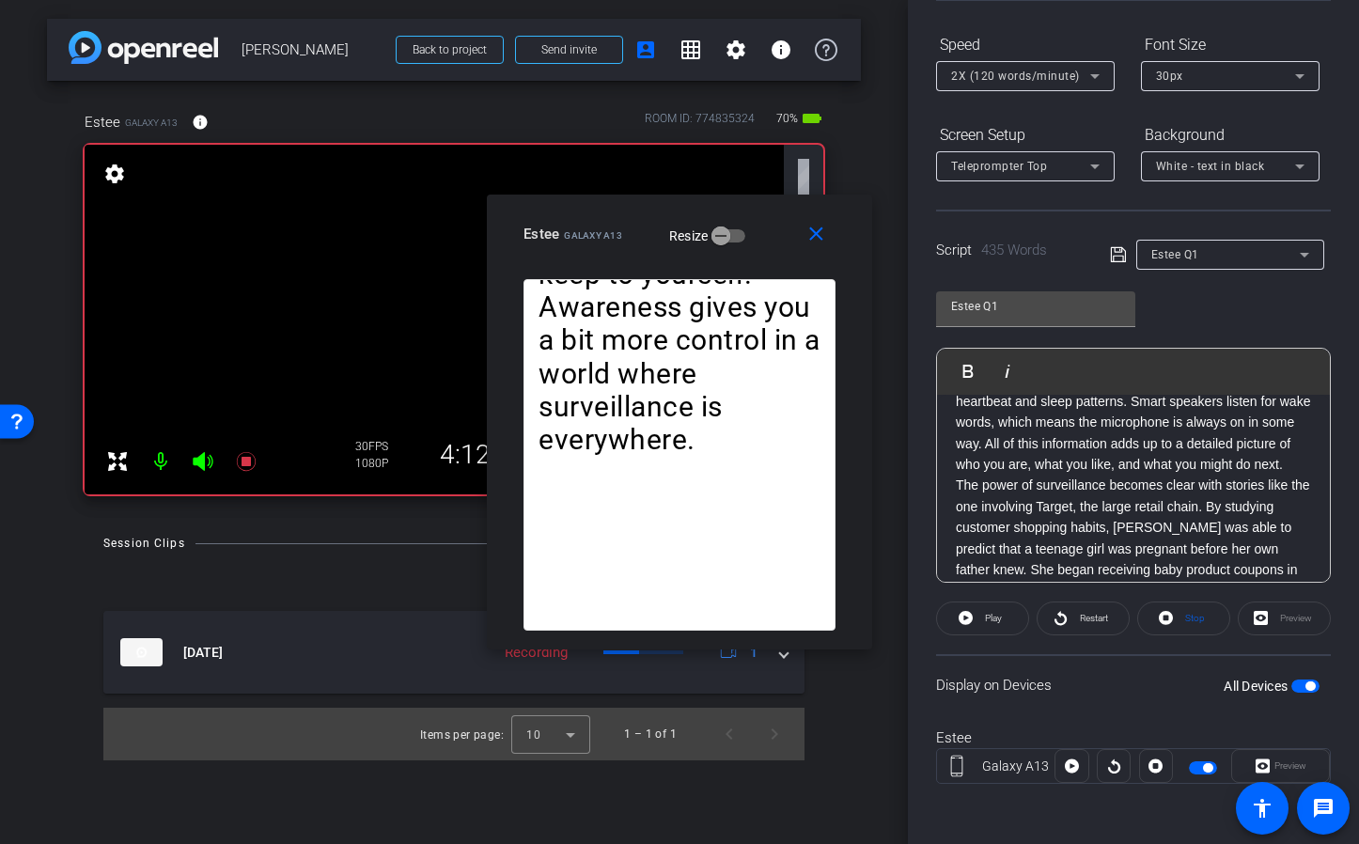
click at [956, 508] on p "The power of surveillance becomes clear with stories like the one involving Tar…" at bounding box center [1133, 559] width 355 height 168
click at [969, 380] on button "Play Play from this location" at bounding box center [972, 371] width 44 height 38
click at [983, 619] on span "Pause" at bounding box center [993, 618] width 25 height 10
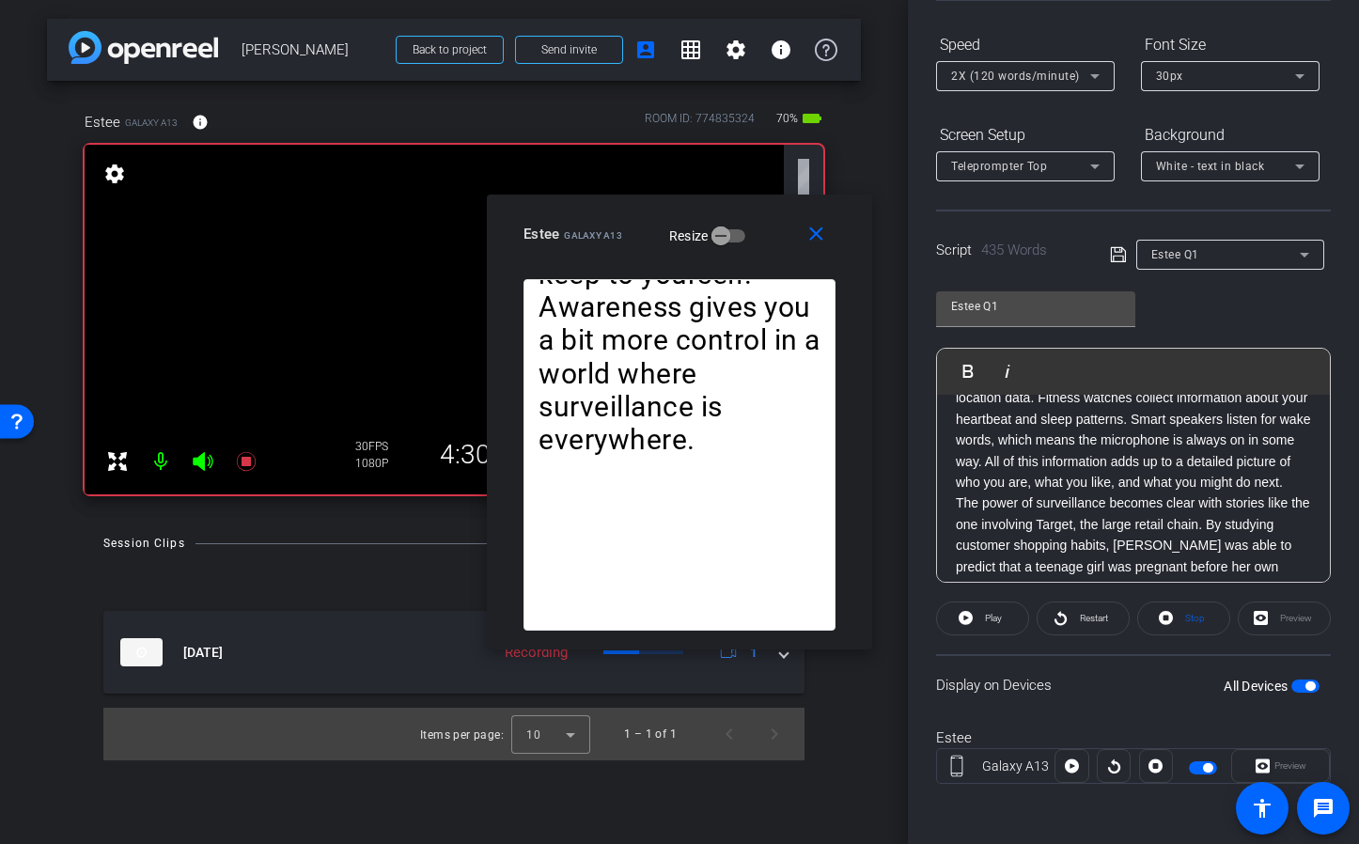
click at [954, 527] on div "Question 1: When we talk about digital surveillance, we mean the monitoring and…" at bounding box center [1133, 419] width 393 height 1069
click at [969, 369] on span "Play" at bounding box center [979, 371] width 29 height 16
click at [814, 234] on mat-icon "close" at bounding box center [816, 234] width 23 height 23
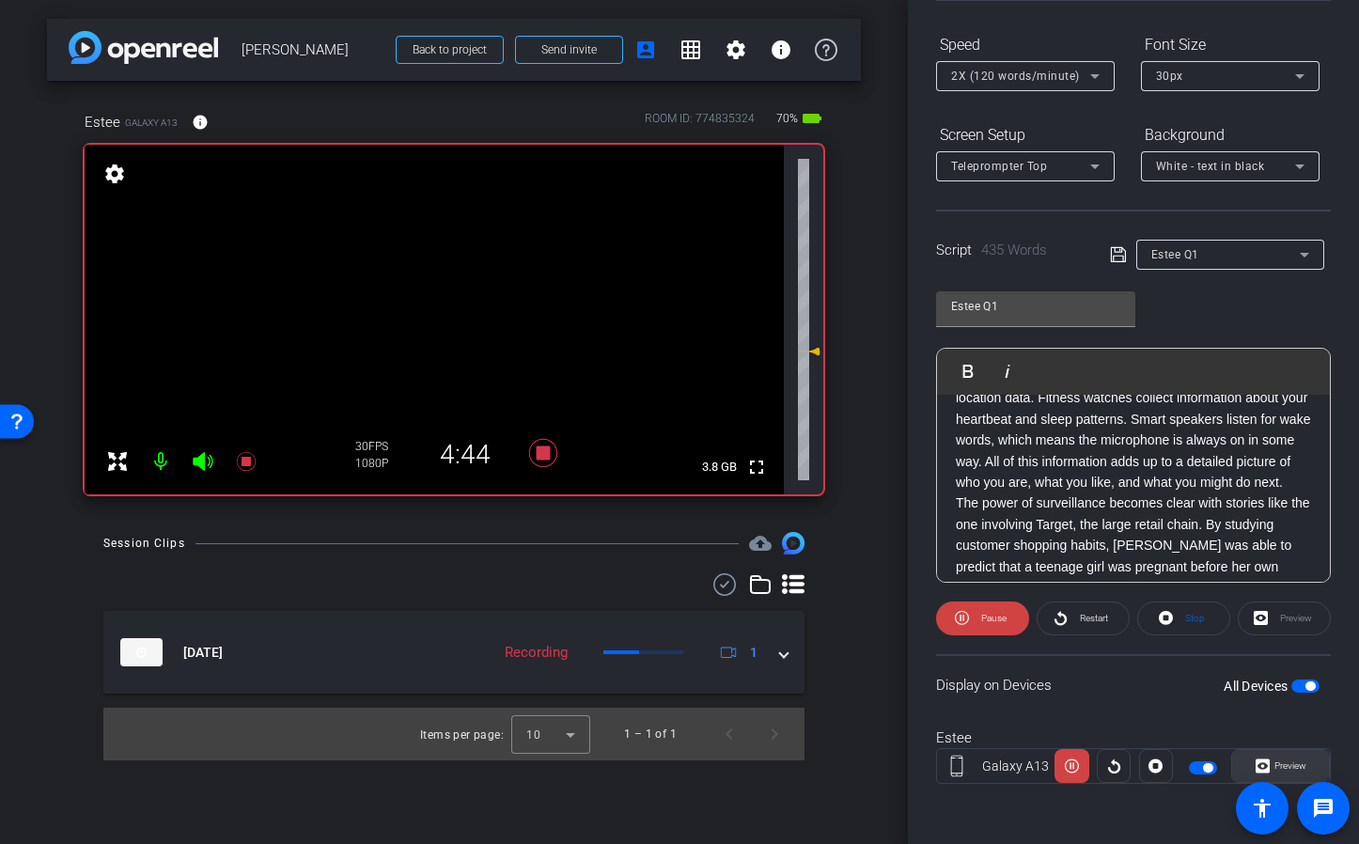
click at [1291, 768] on span "Preview" at bounding box center [1291, 765] width 32 height 10
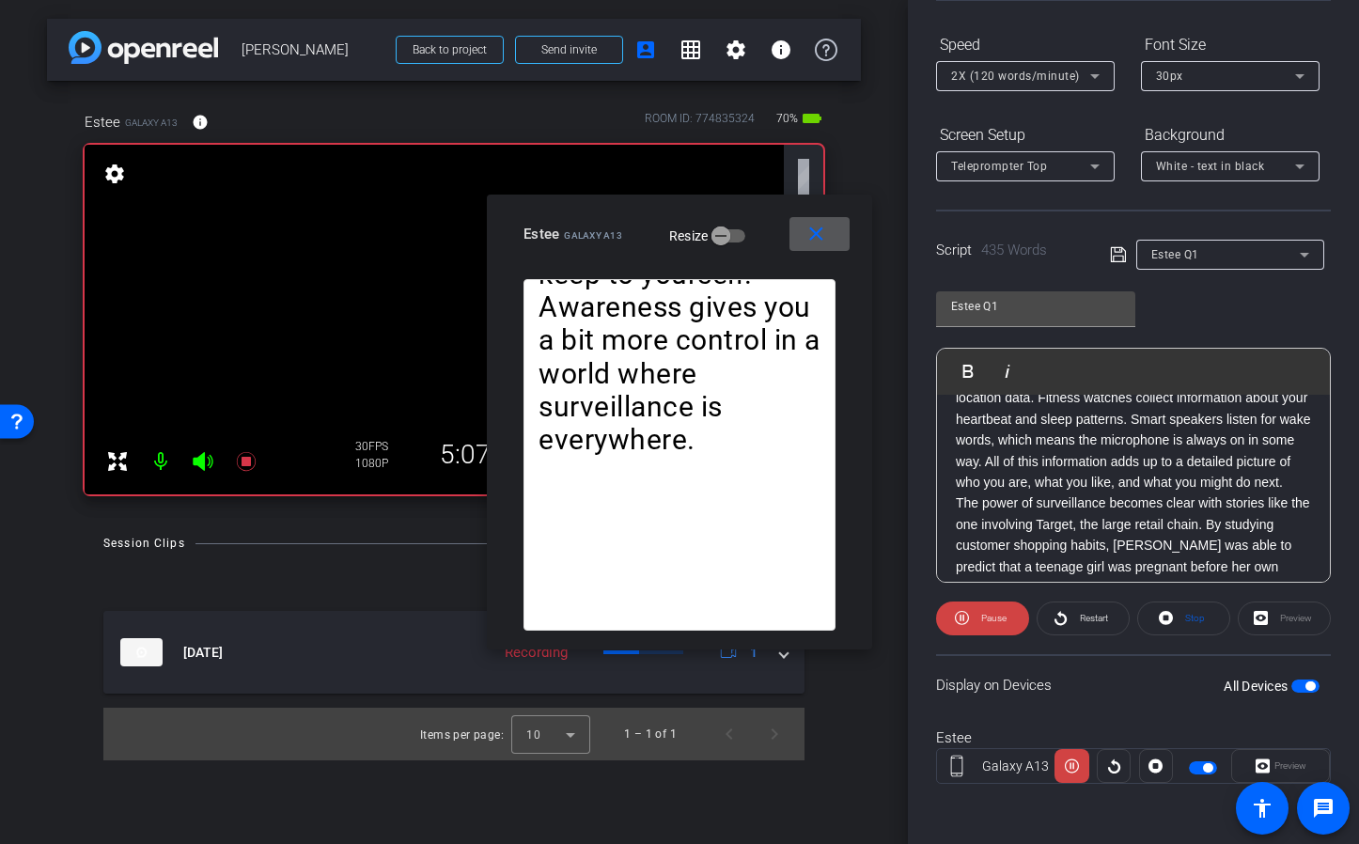
scroll to position [0, 0]
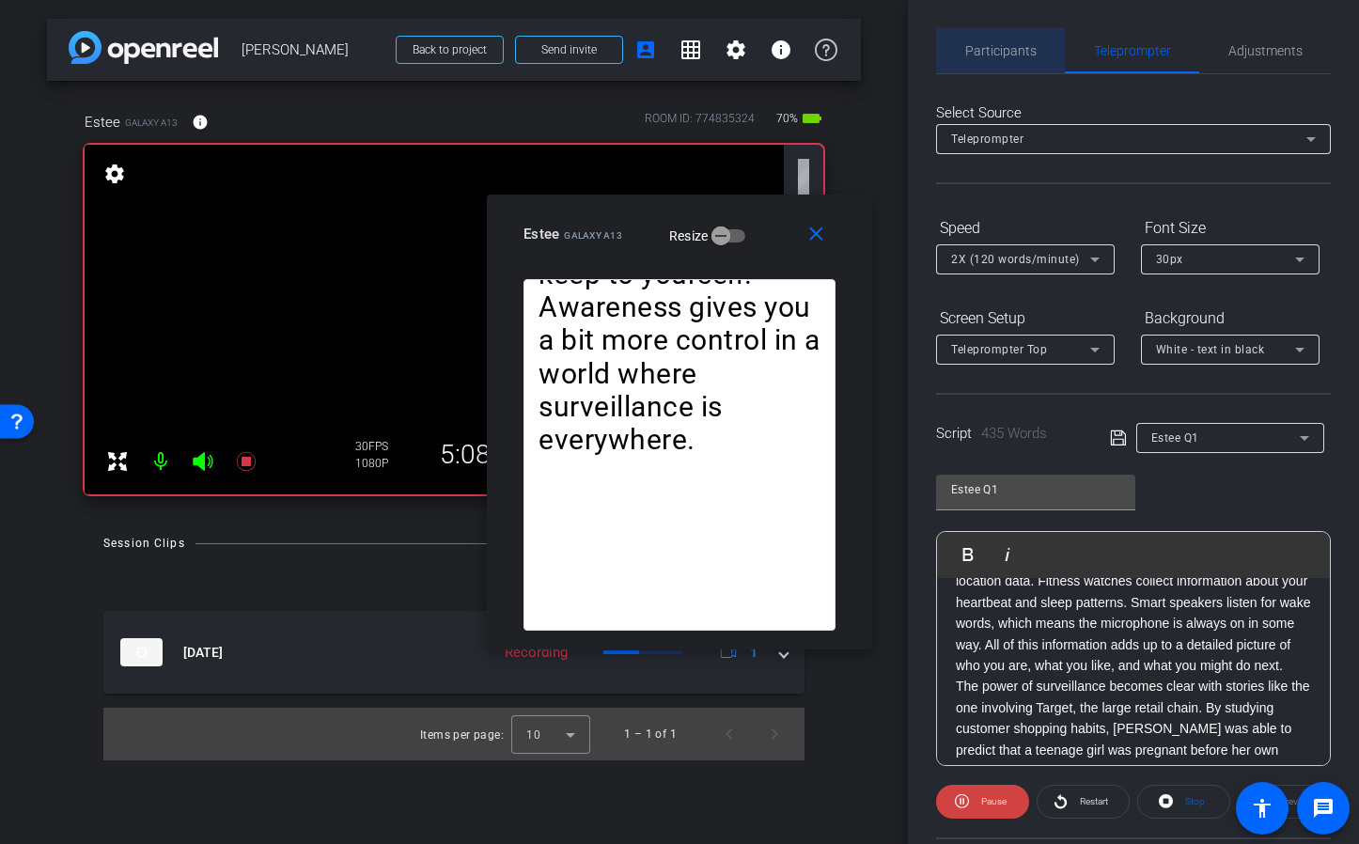
click at [1011, 58] on span "Participants" at bounding box center [1000, 50] width 71 height 45
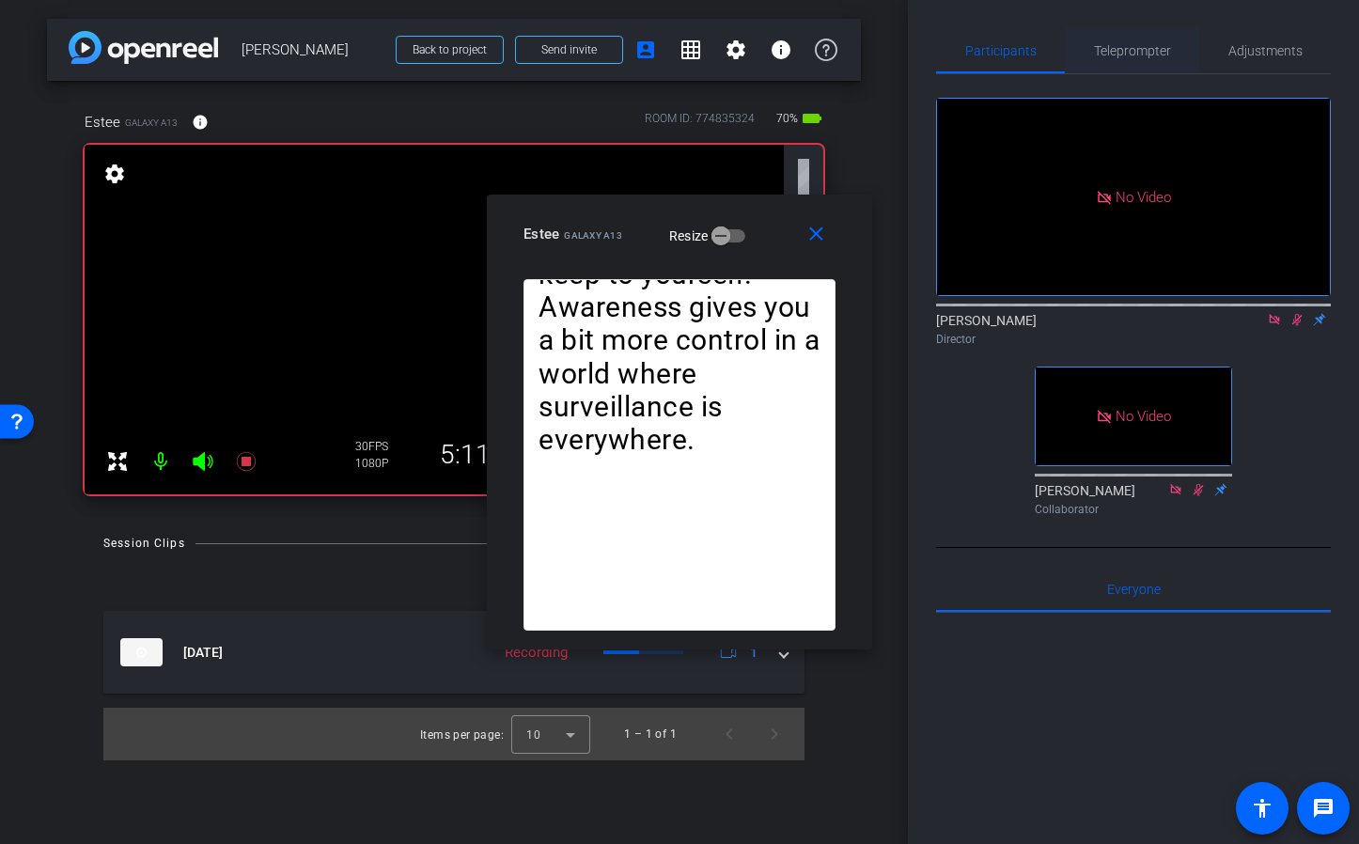
click at [1122, 55] on span "Teleprompter" at bounding box center [1132, 50] width 77 height 13
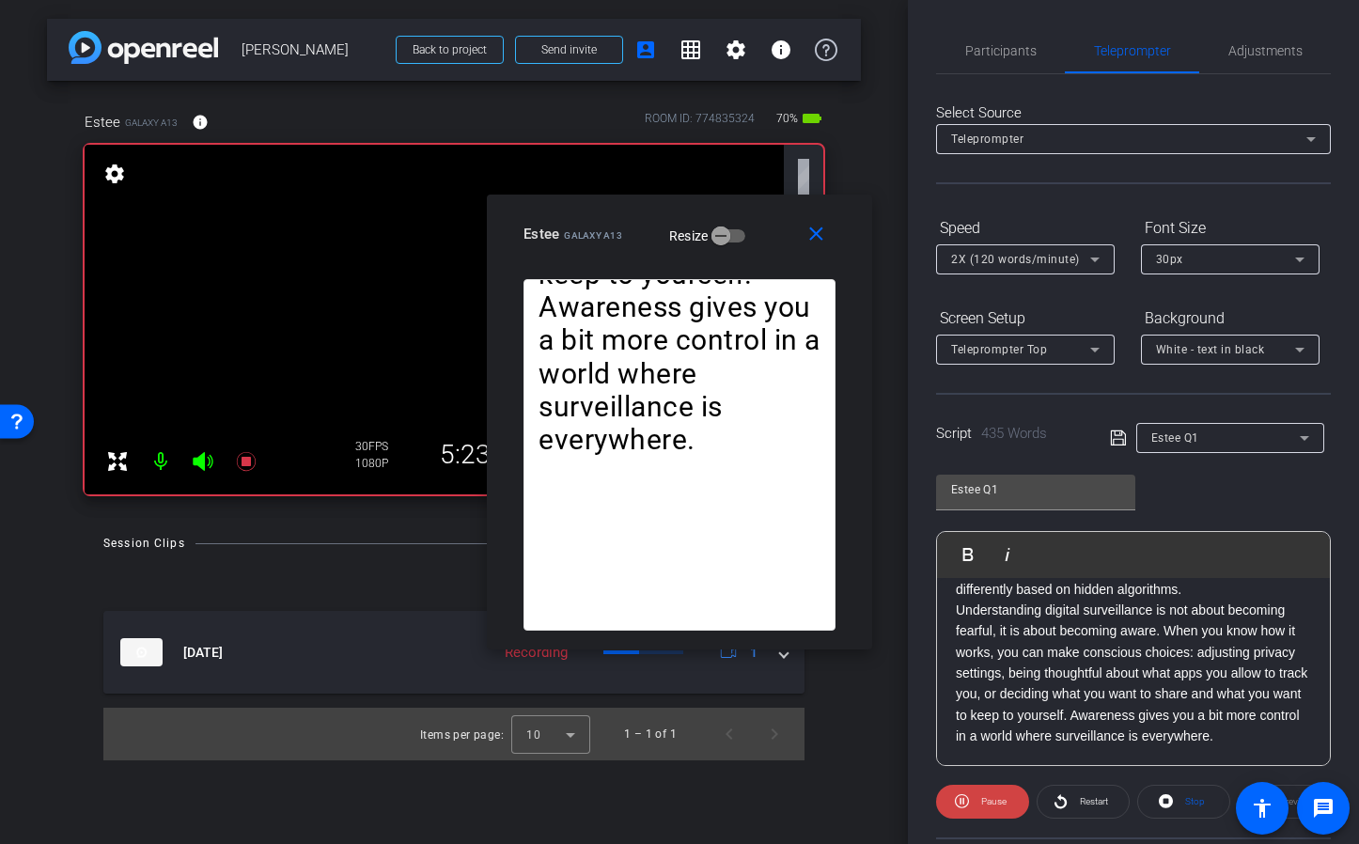
scroll to position [902, 0]
click at [1009, 49] on span "Participants" at bounding box center [1000, 50] width 71 height 13
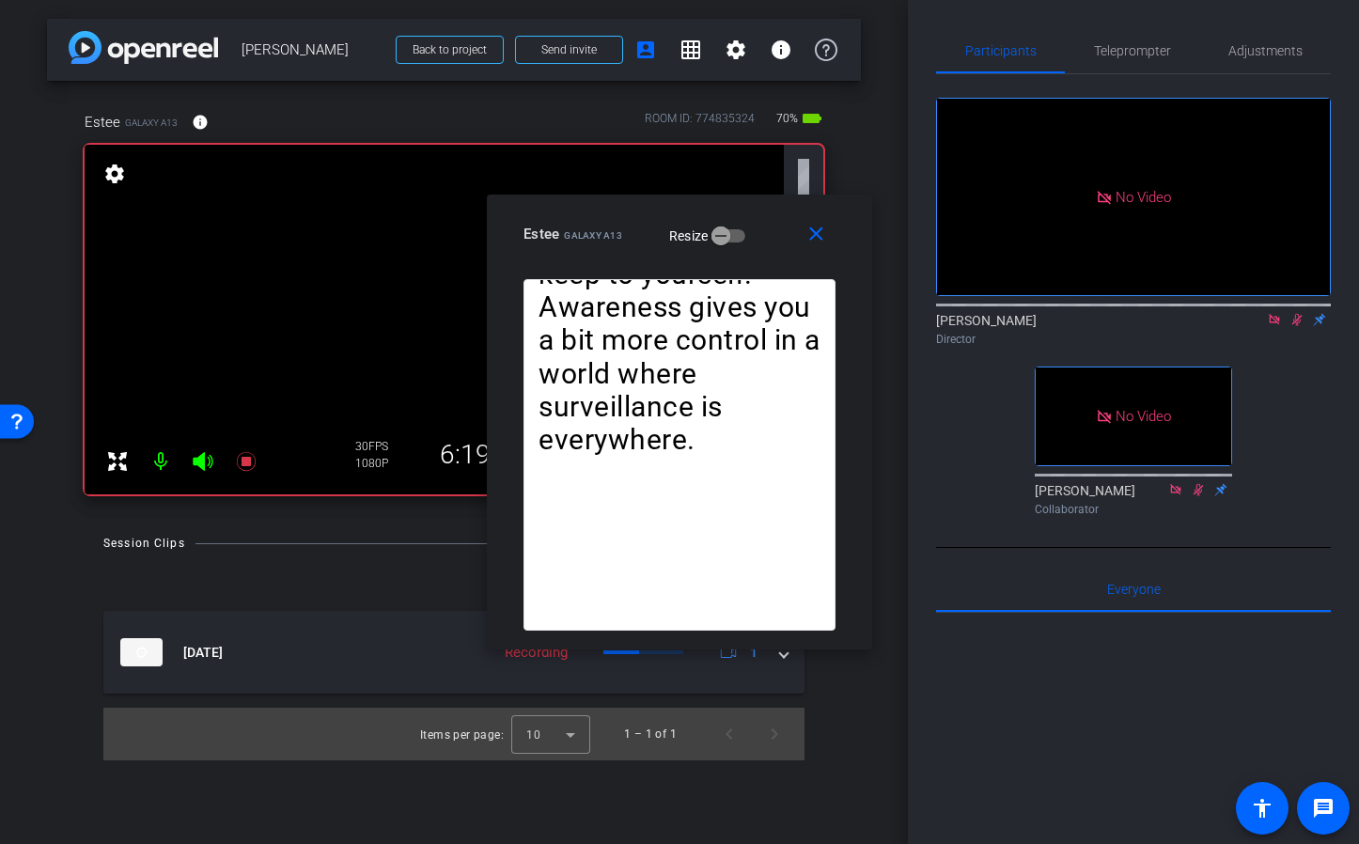
click at [1301, 313] on icon at bounding box center [1297, 319] width 15 height 13
click at [818, 237] on mat-icon "close" at bounding box center [816, 234] width 23 height 23
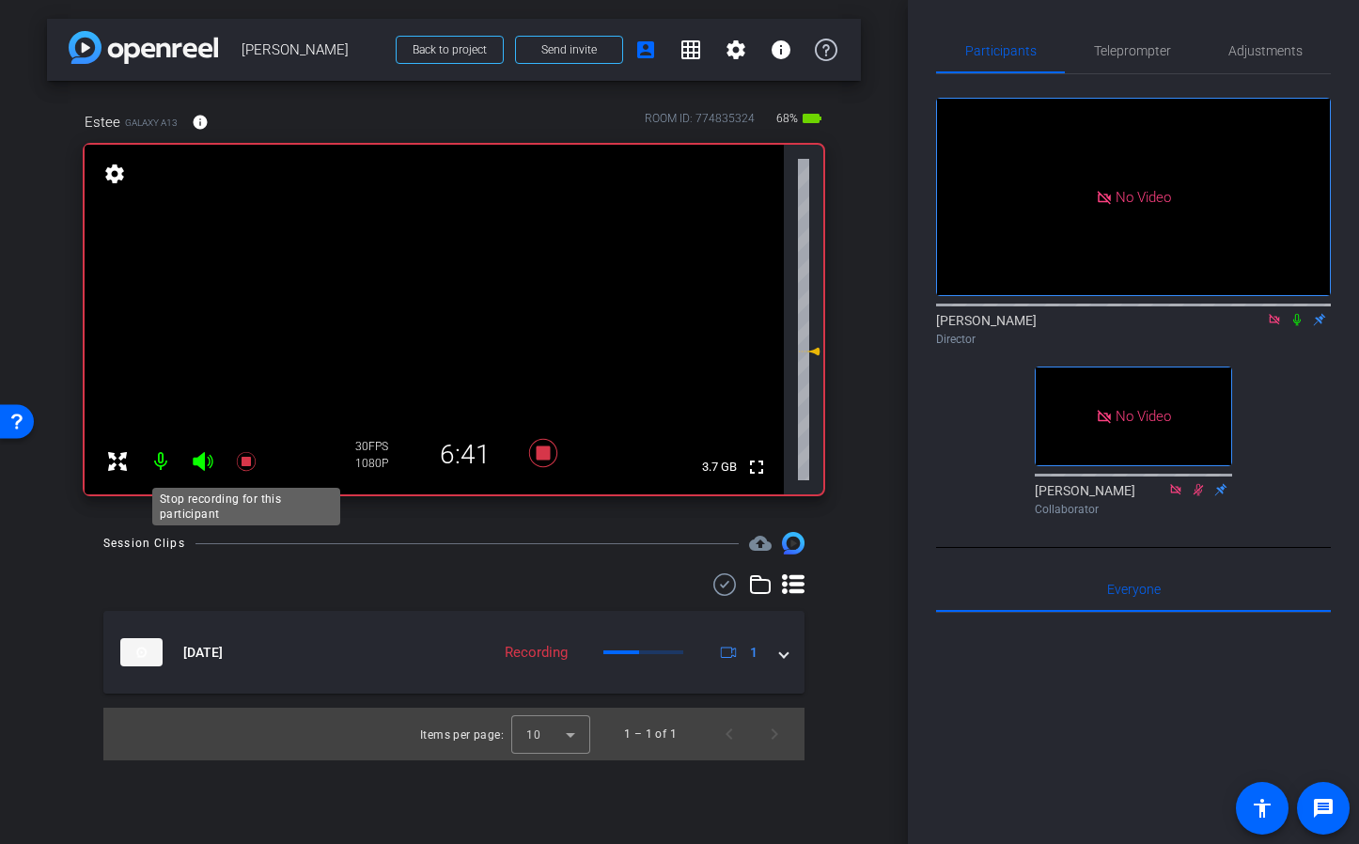
click at [243, 462] on icon at bounding box center [245, 461] width 19 height 19
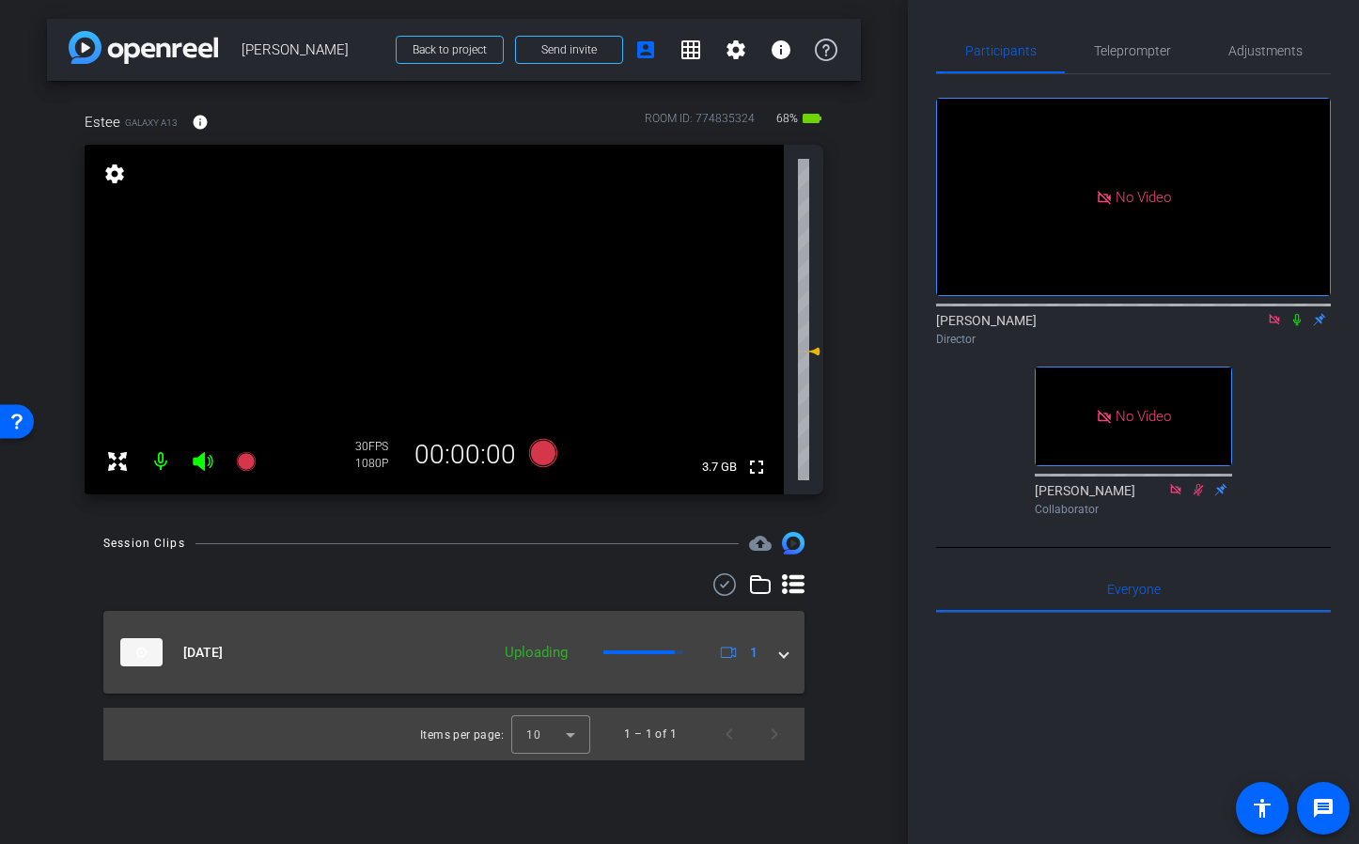
click at [779, 657] on div "Sep 25, 2025 Uploading 1" at bounding box center [450, 652] width 660 height 28
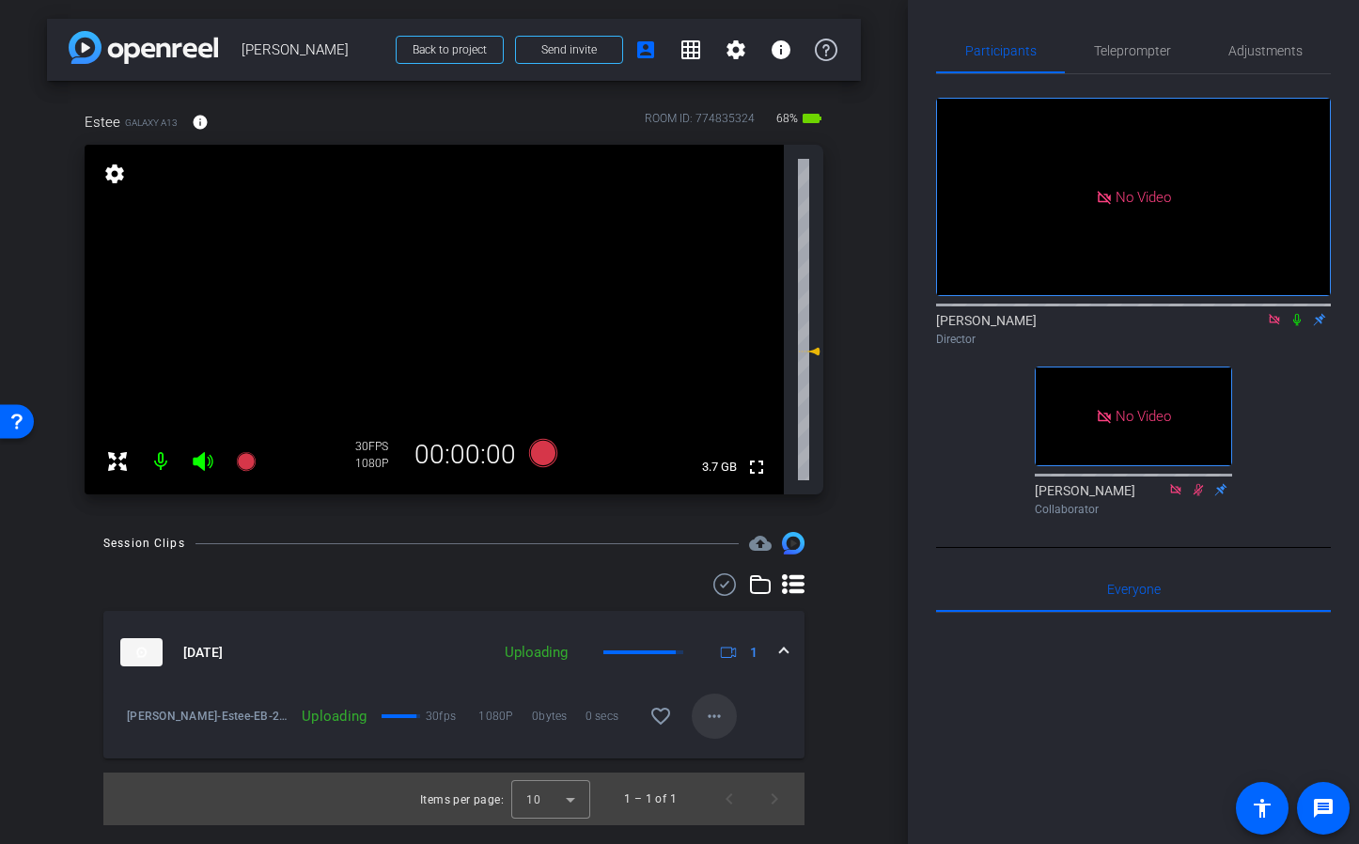
click at [720, 713] on mat-icon "more_horiz" at bounding box center [714, 716] width 23 height 23
click at [770, 701] on div at bounding box center [679, 422] width 1359 height 844
click at [710, 719] on mat-icon "more_horiz" at bounding box center [714, 716] width 23 height 23
click at [783, 708] on div at bounding box center [679, 422] width 1359 height 844
click at [716, 712] on mat-icon "more_horiz" at bounding box center [714, 716] width 23 height 23
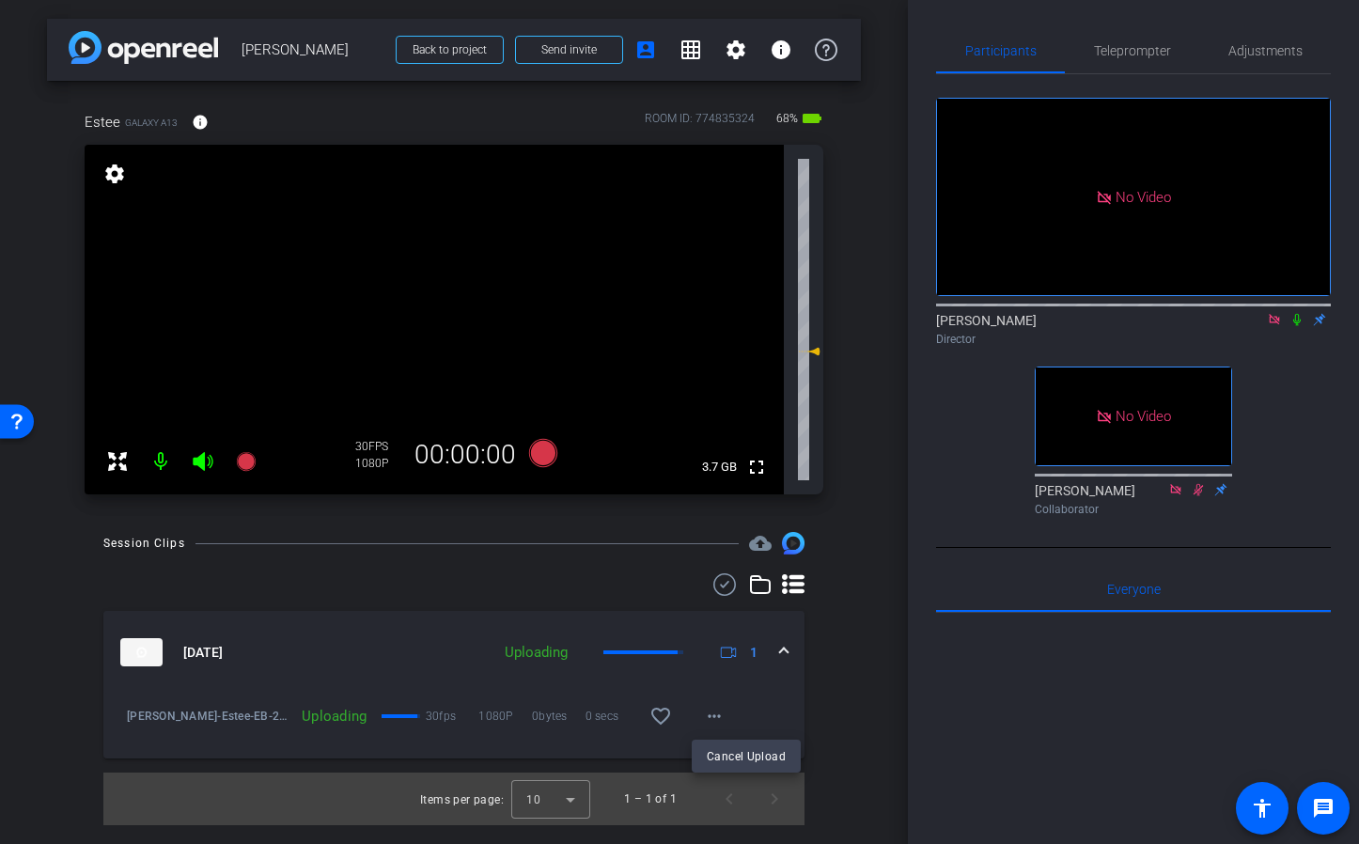
click at [796, 707] on div at bounding box center [679, 422] width 1359 height 844
click at [398, 666] on mat-expansion-panel-header "Sep 25, 2025 Uploading 1" at bounding box center [453, 652] width 701 height 83
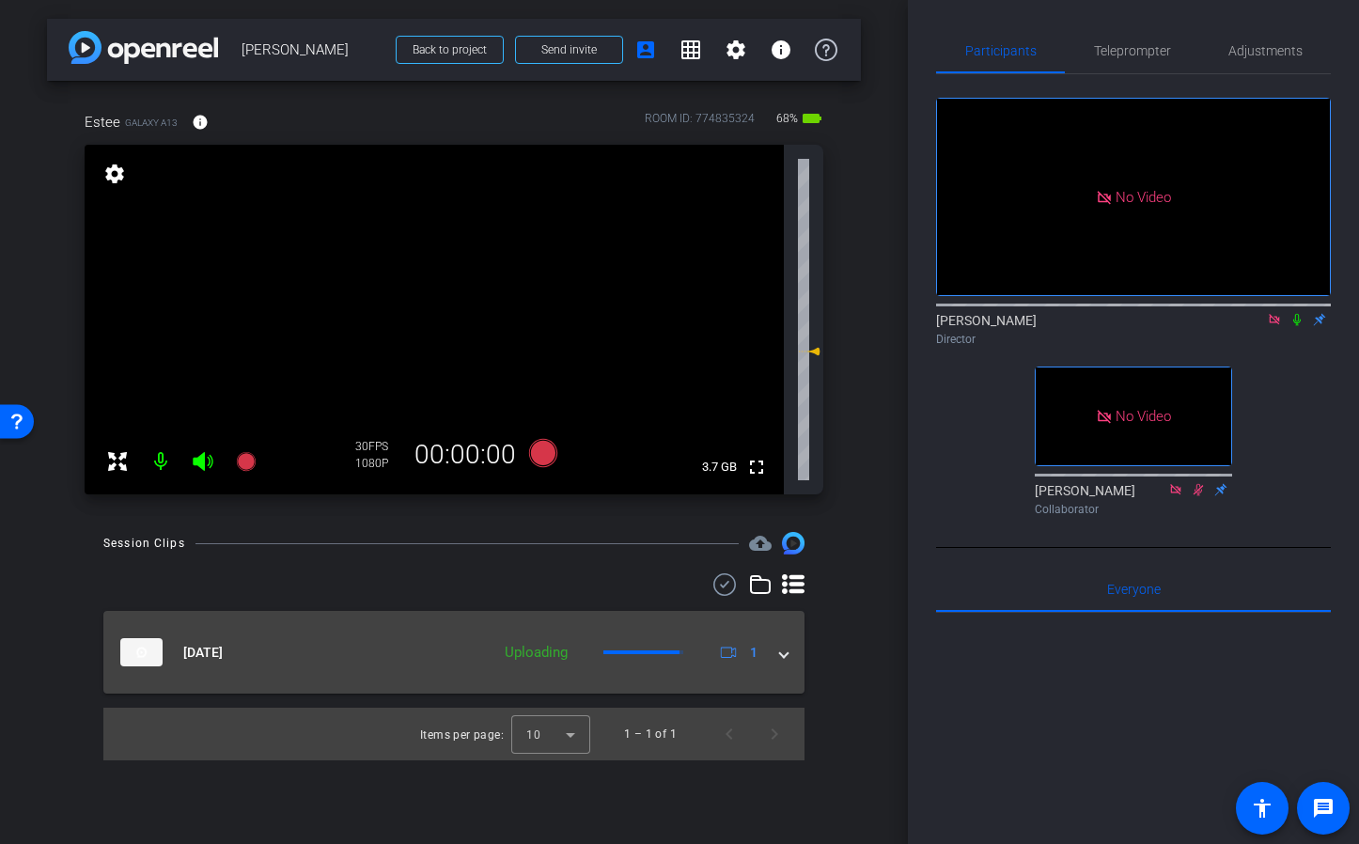
click at [394, 667] on mat-expansion-panel-header "Sep 25, 2025 Uploading 1" at bounding box center [453, 652] width 701 height 83
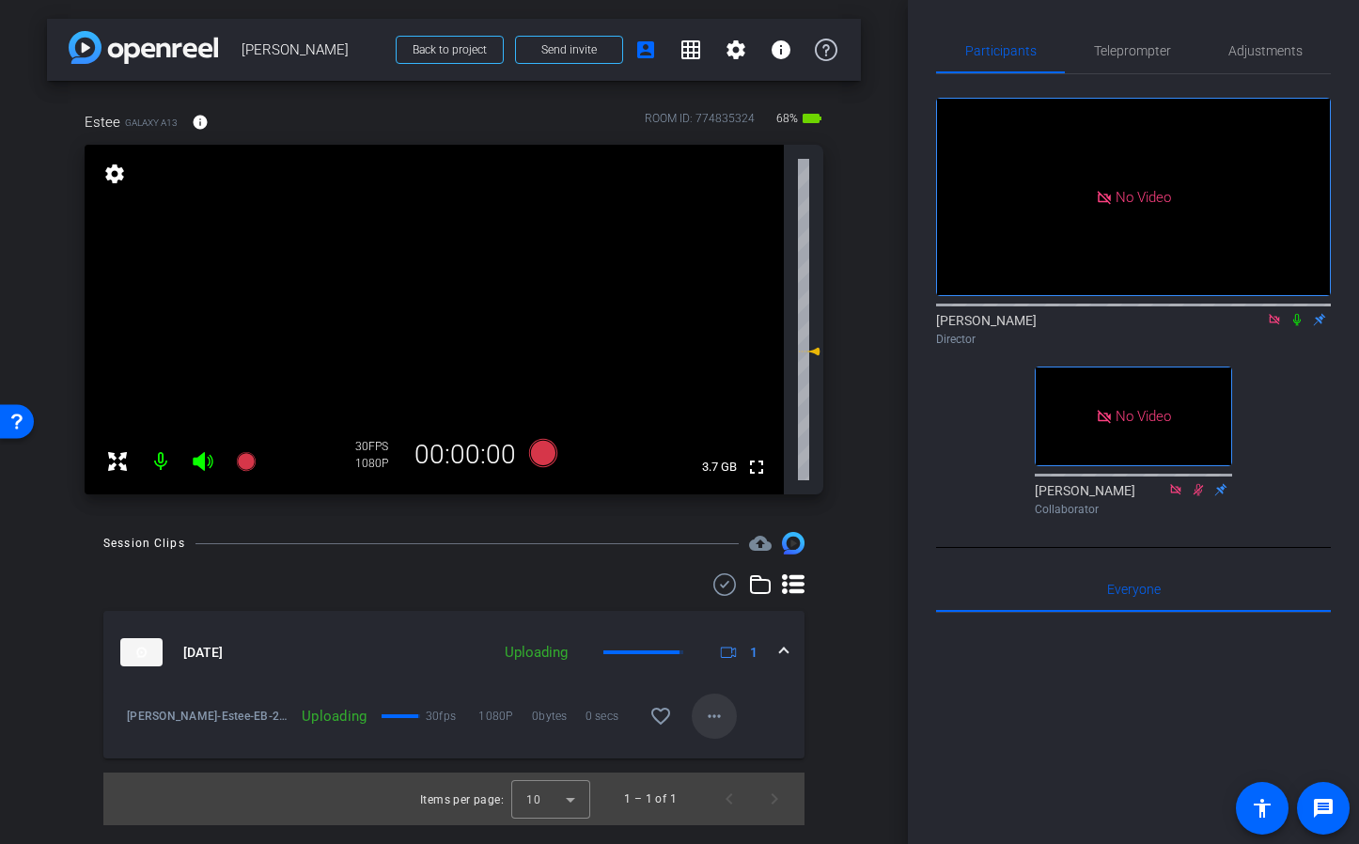
click at [712, 721] on mat-icon "more_horiz" at bounding box center [714, 716] width 23 height 23
click at [764, 702] on div at bounding box center [679, 422] width 1359 height 844
click at [718, 717] on mat-icon "more_horiz" at bounding box center [714, 716] width 23 height 23
click at [774, 706] on div at bounding box center [679, 422] width 1359 height 844
drag, startPoint x: 771, startPoint y: 713, endPoint x: 731, endPoint y: 716, distance: 39.6
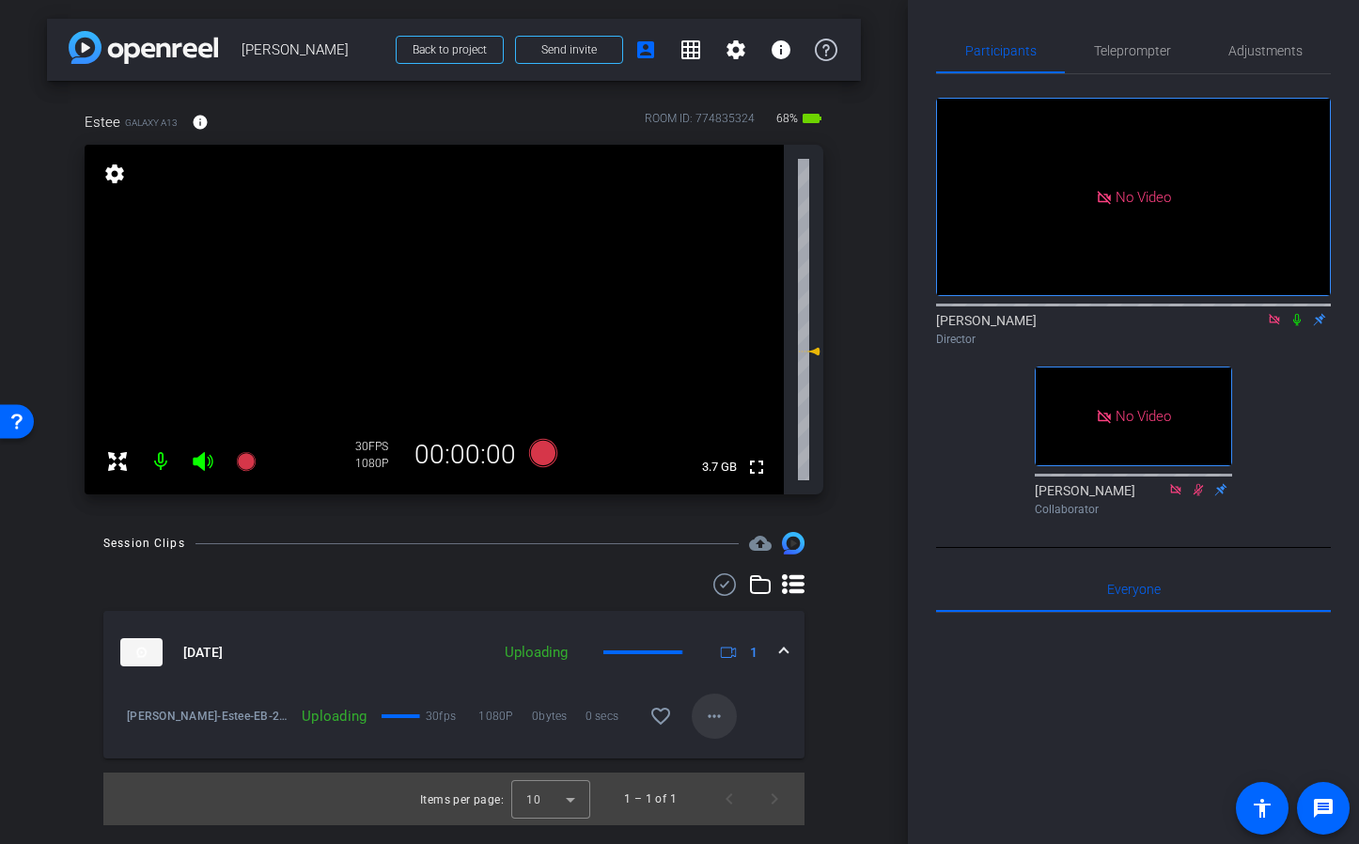
click at [769, 713] on div "Estee Beck-Estee-EB-2025-09-25-08-25-38-772-0 Uploading 30fps 1080P 0bytes 0 se…" at bounding box center [453, 705] width 673 height 23
click at [723, 716] on mat-icon "more_horiz" at bounding box center [714, 716] width 23 height 23
click at [776, 714] on div at bounding box center [679, 422] width 1359 height 844
click at [712, 721] on mat-icon "more_horiz" at bounding box center [714, 716] width 23 height 23
click at [784, 715] on div at bounding box center [679, 422] width 1359 height 844
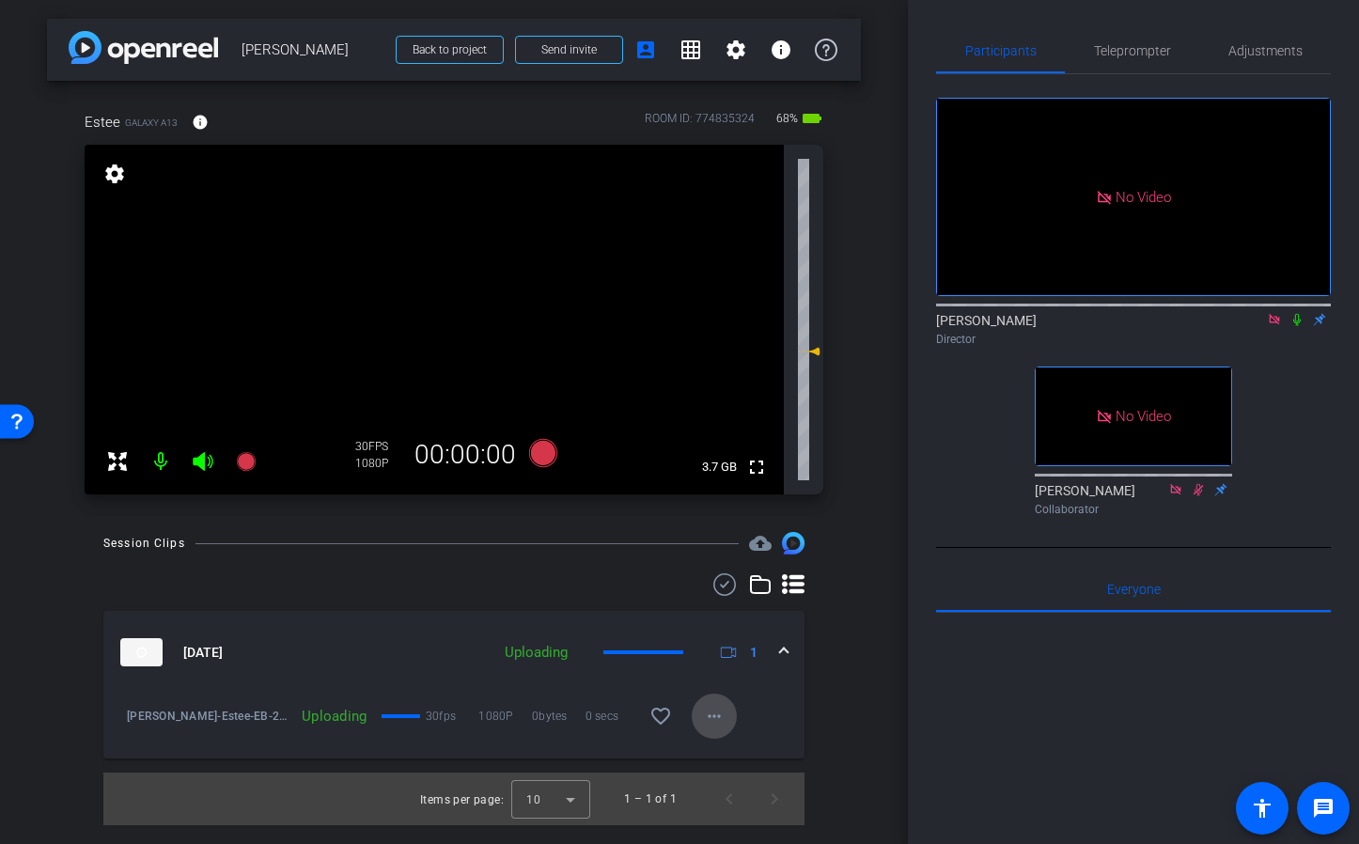
click at [720, 716] on mat-icon "more_horiz" at bounding box center [714, 716] width 23 height 23
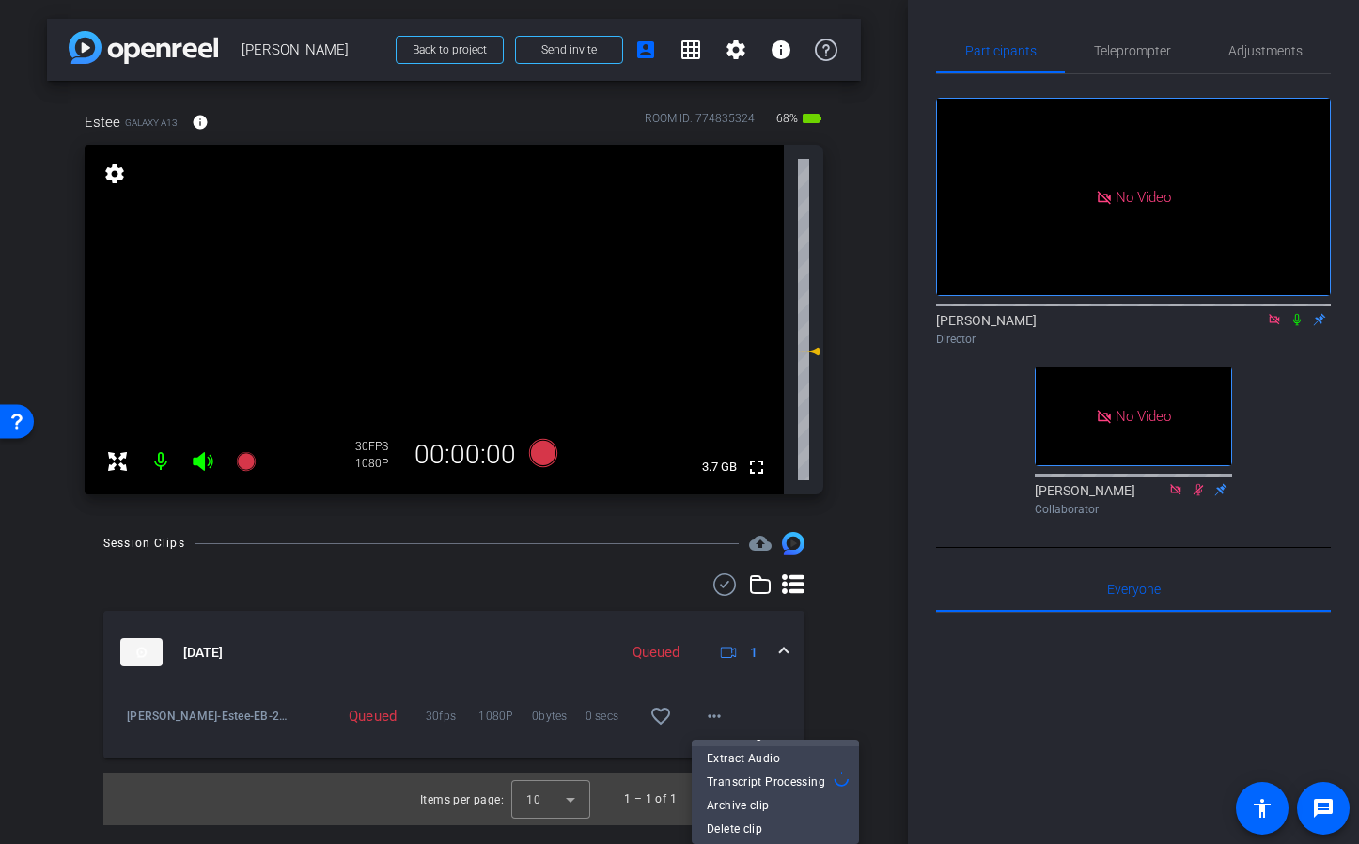
scroll to position [0, 0]
click at [757, 756] on span "Download Original" at bounding box center [775, 755] width 137 height 23
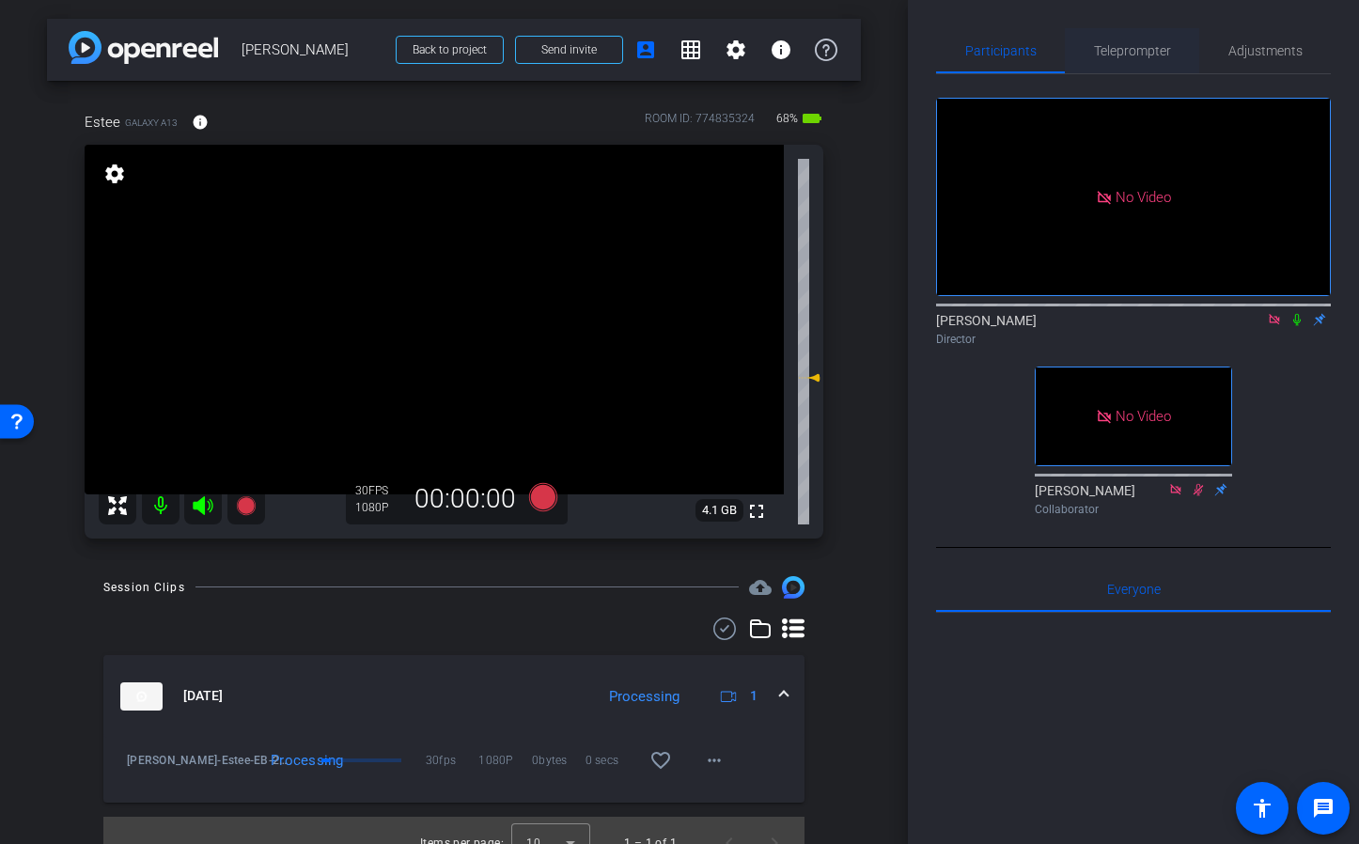
click at [1135, 53] on span "Teleprompter" at bounding box center [1132, 50] width 77 height 13
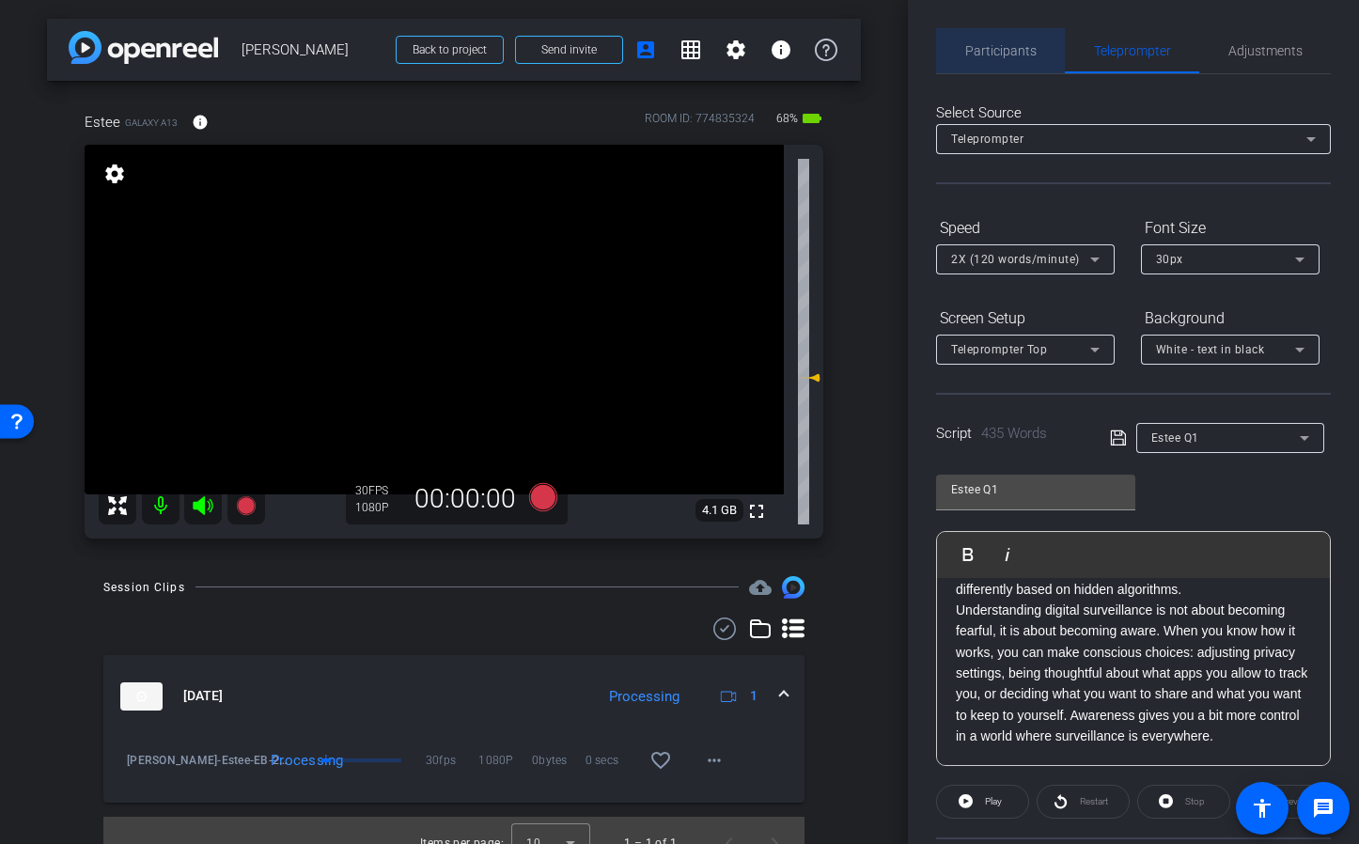
click at [1005, 45] on span "Participants" at bounding box center [1000, 50] width 71 height 13
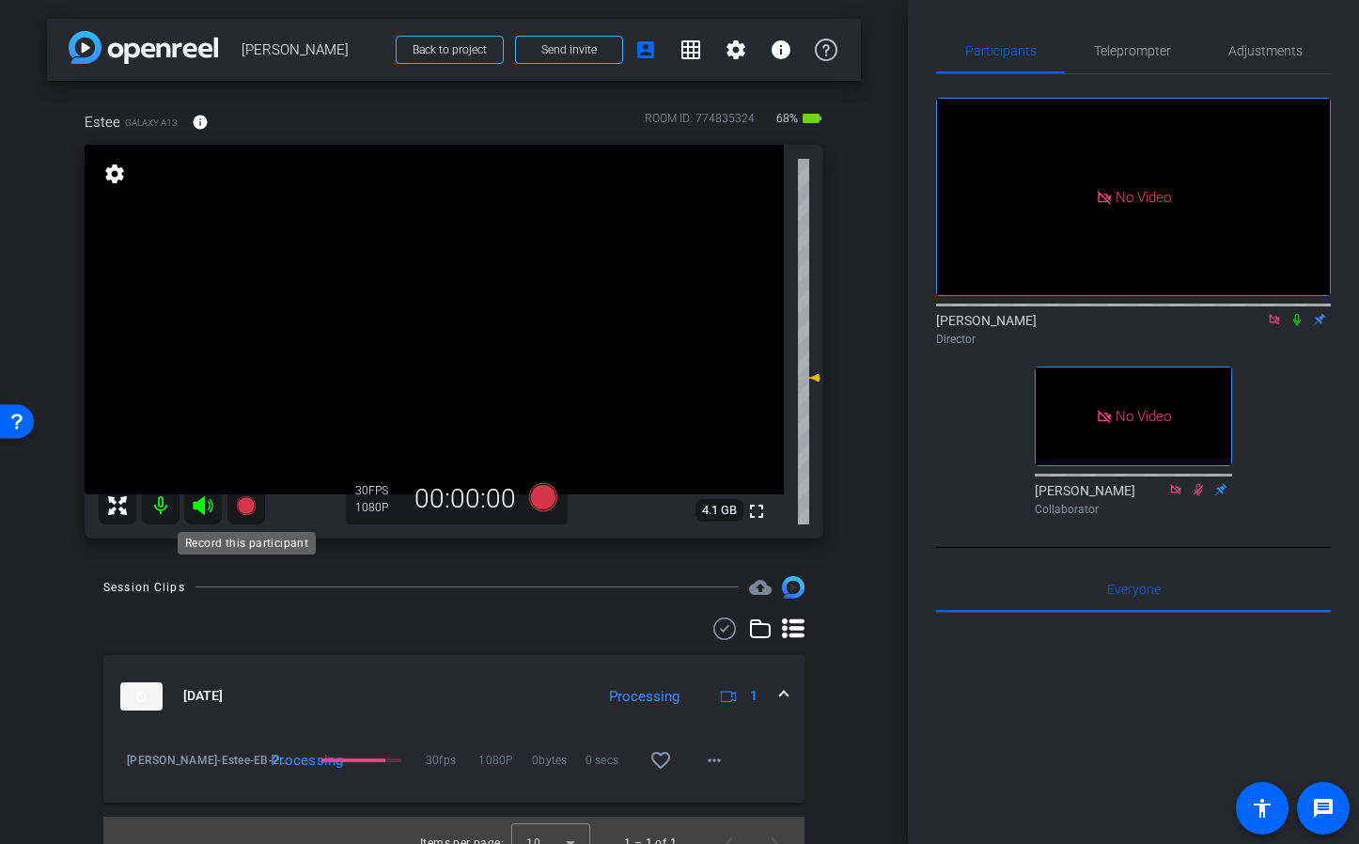
click at [239, 508] on icon at bounding box center [245, 504] width 19 height 19
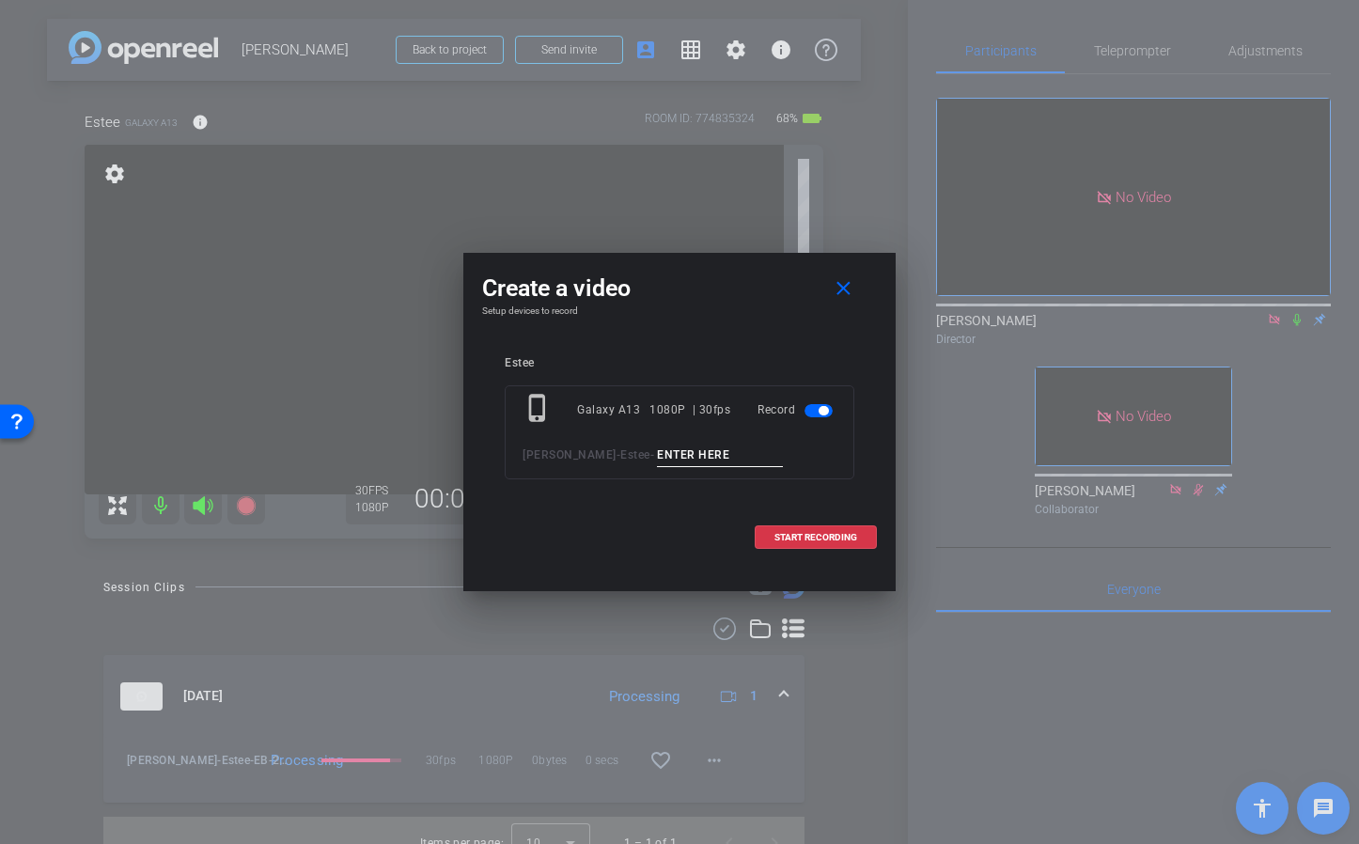
click at [657, 458] on input at bounding box center [720, 455] width 126 height 23
type input "Intro"
click at [830, 536] on span "START RECORDING" at bounding box center [815, 537] width 83 height 9
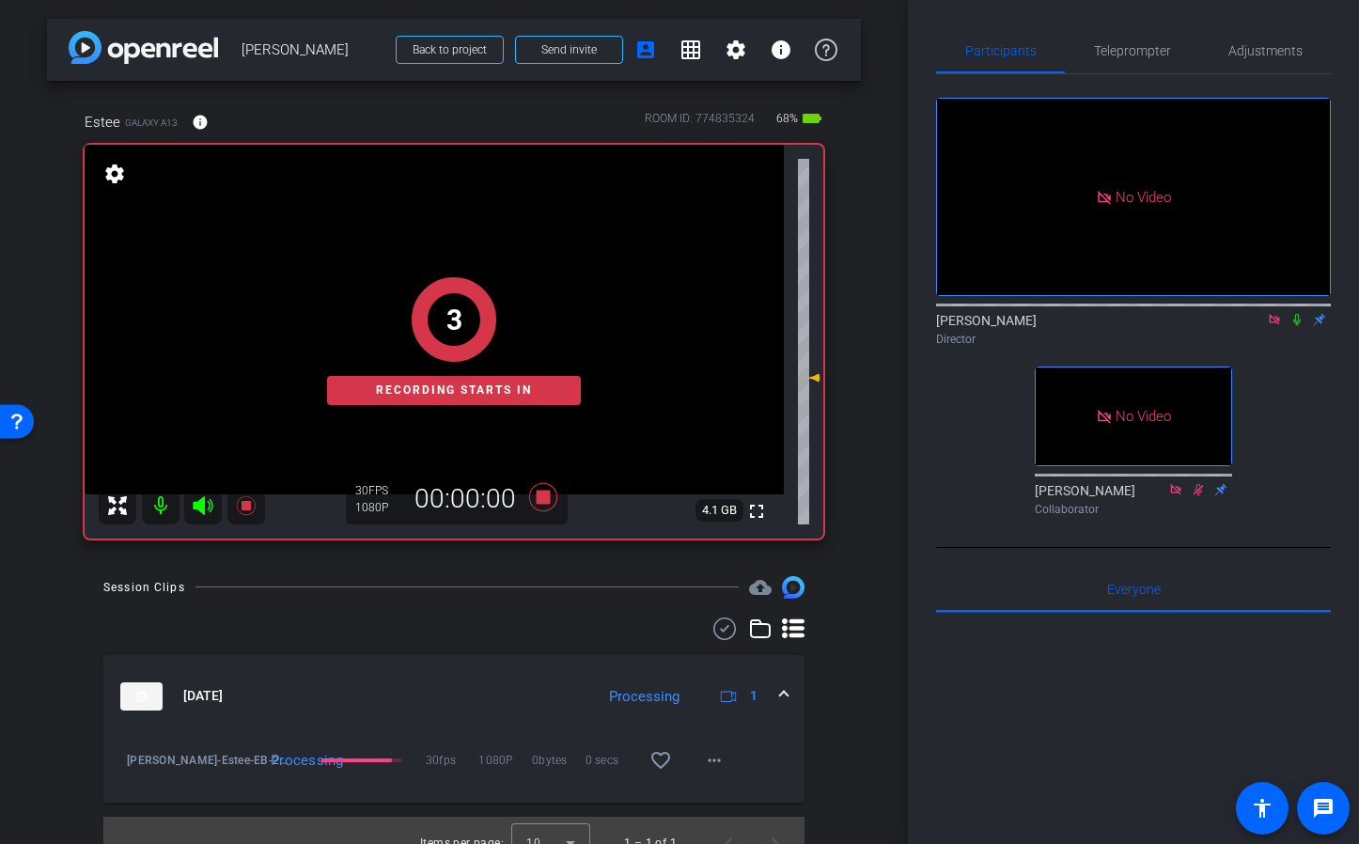
click at [1297, 313] on icon at bounding box center [1297, 319] width 15 height 13
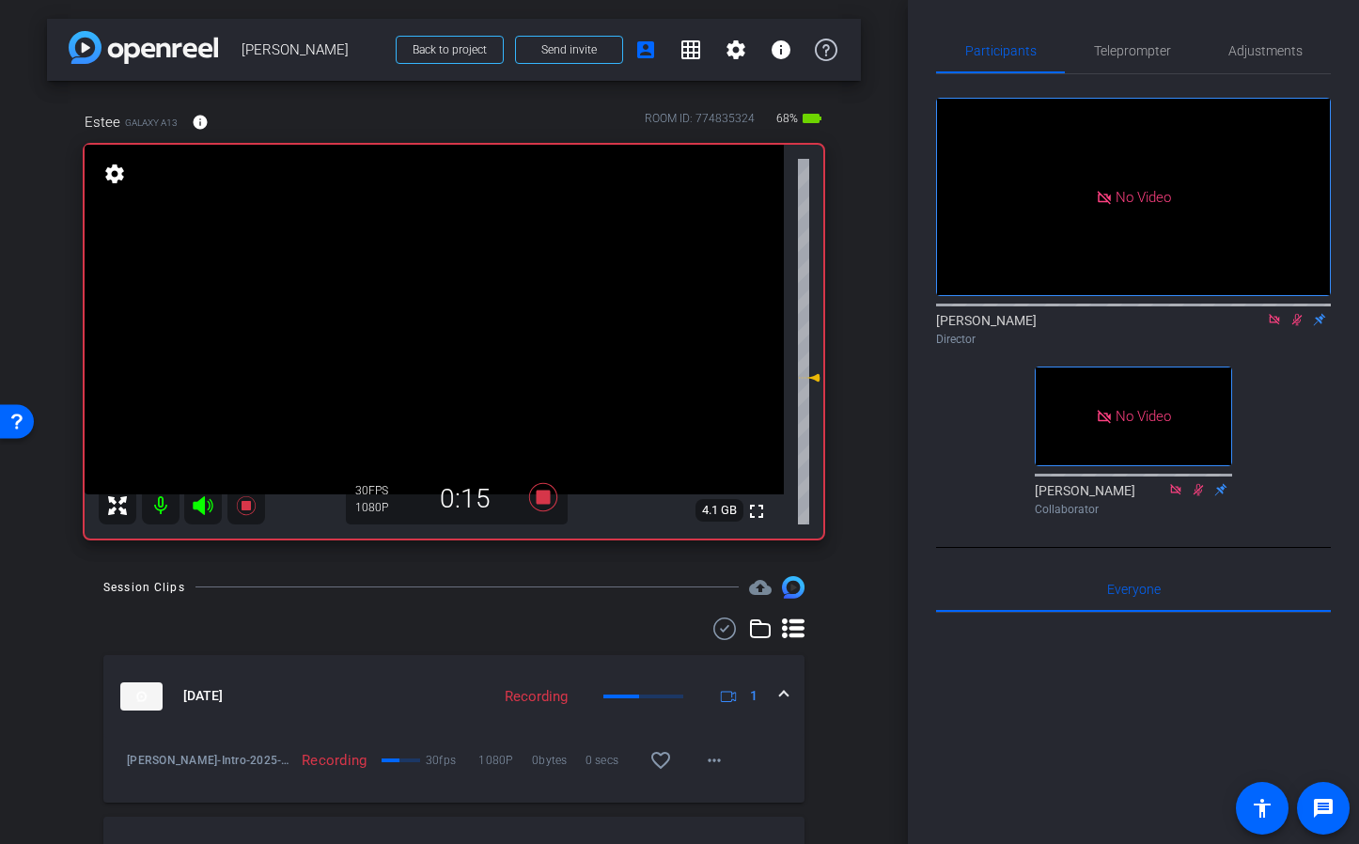
click at [1301, 313] on icon at bounding box center [1297, 319] width 15 height 13
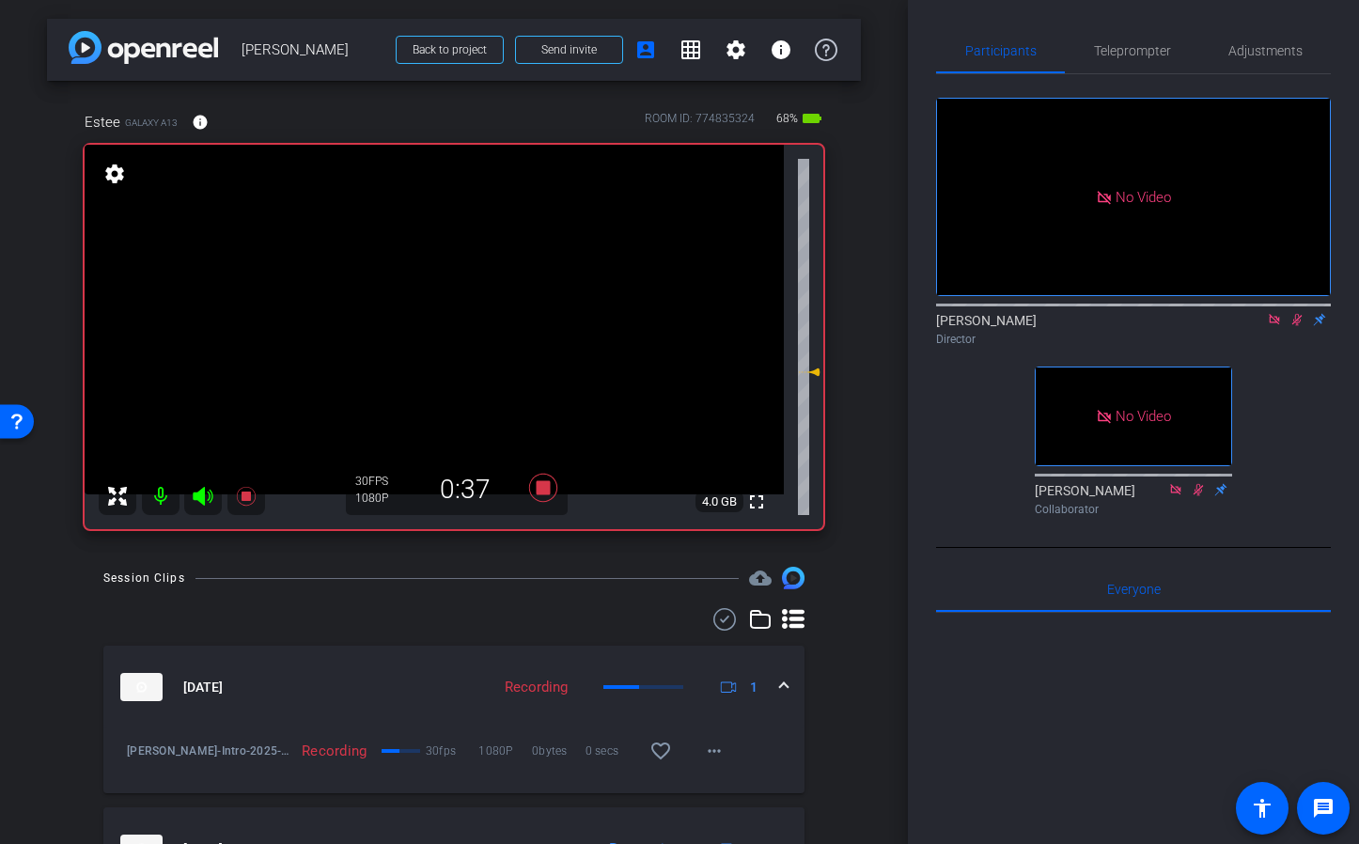
click at [1298, 313] on icon at bounding box center [1297, 319] width 15 height 13
click at [246, 499] on icon at bounding box center [245, 496] width 19 height 19
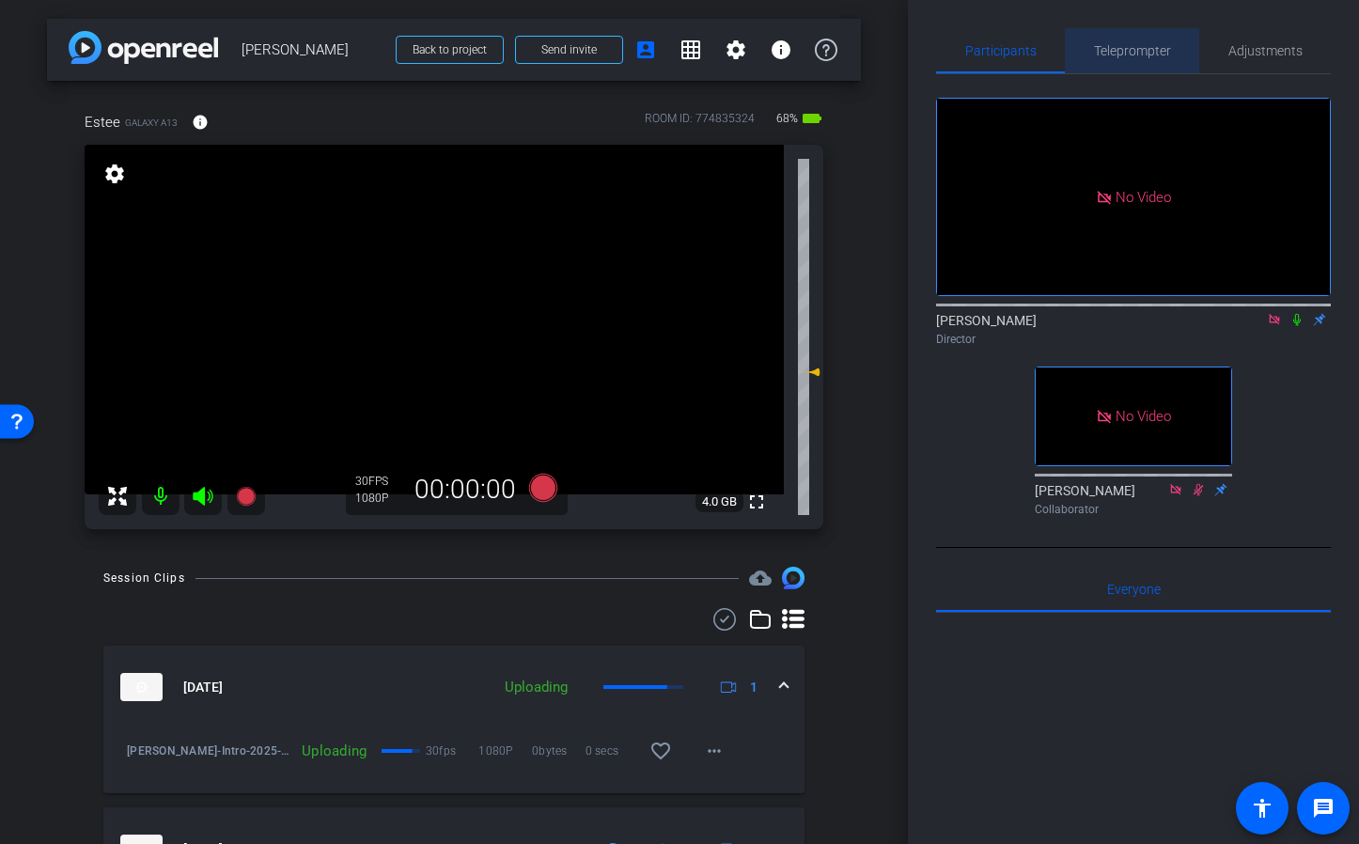
click at [1141, 52] on span "Teleprompter" at bounding box center [1132, 50] width 77 height 13
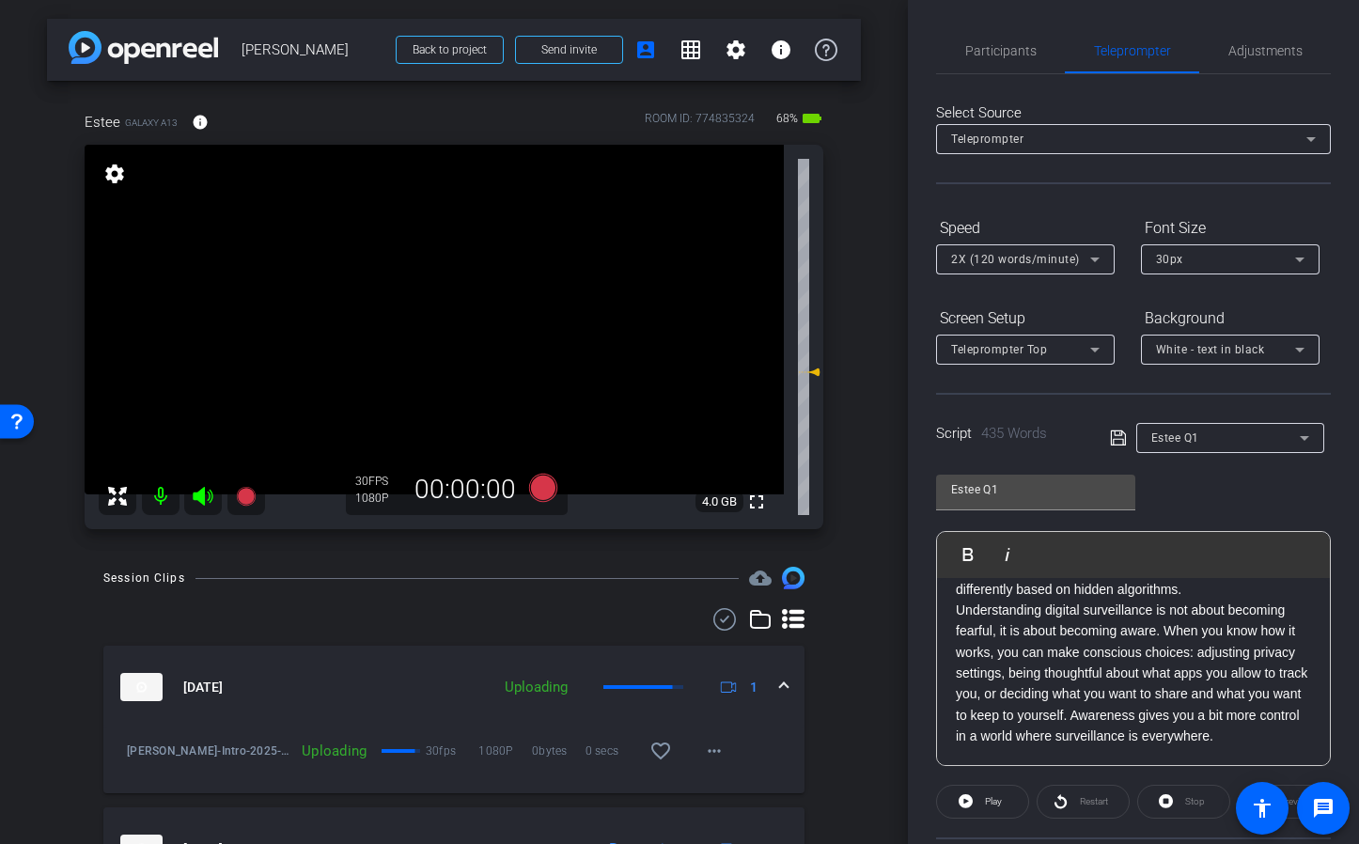
click at [1208, 441] on div "Estee Q1" at bounding box center [1225, 437] width 149 height 23
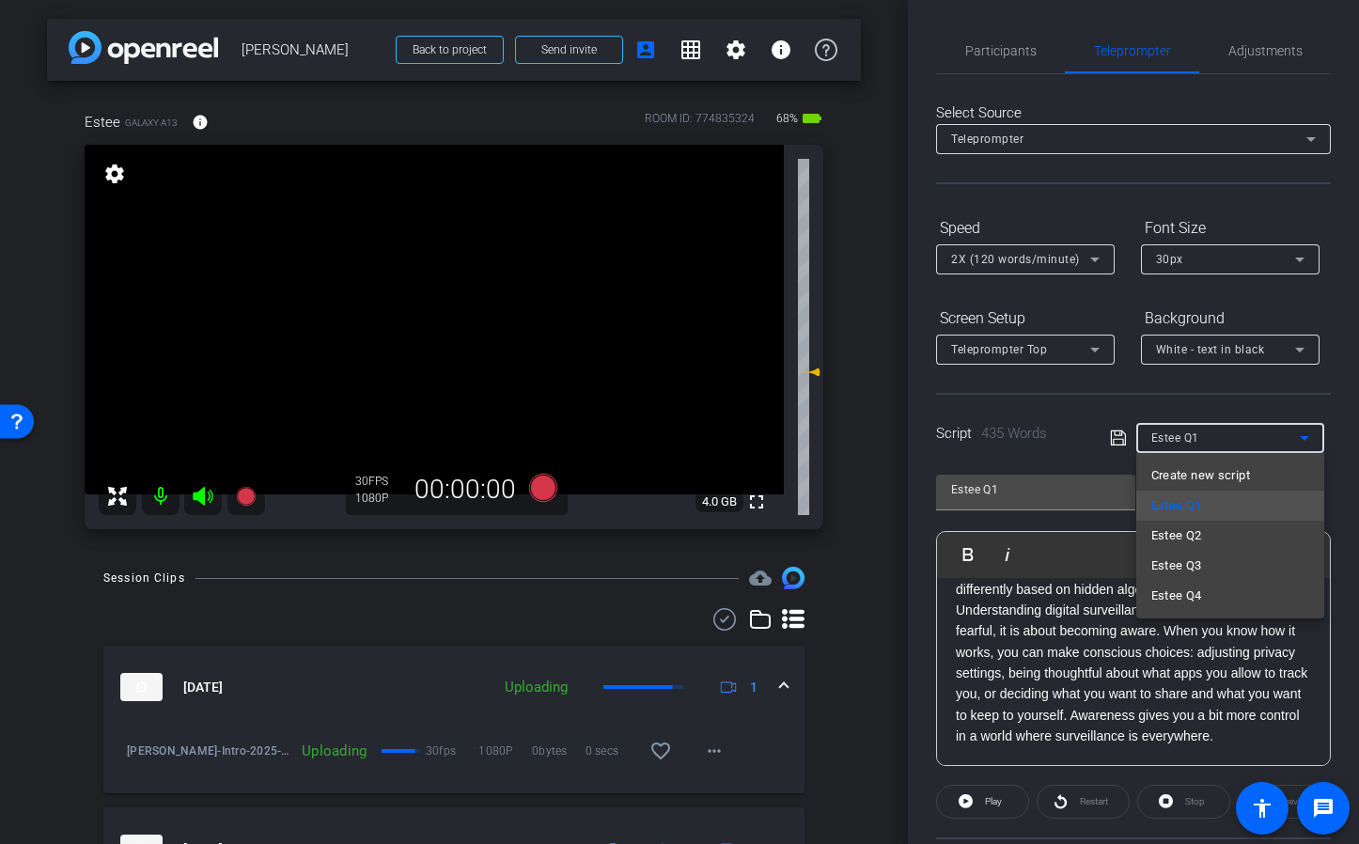
click at [1201, 539] on span "Estee Q2" at bounding box center [1176, 535] width 51 height 23
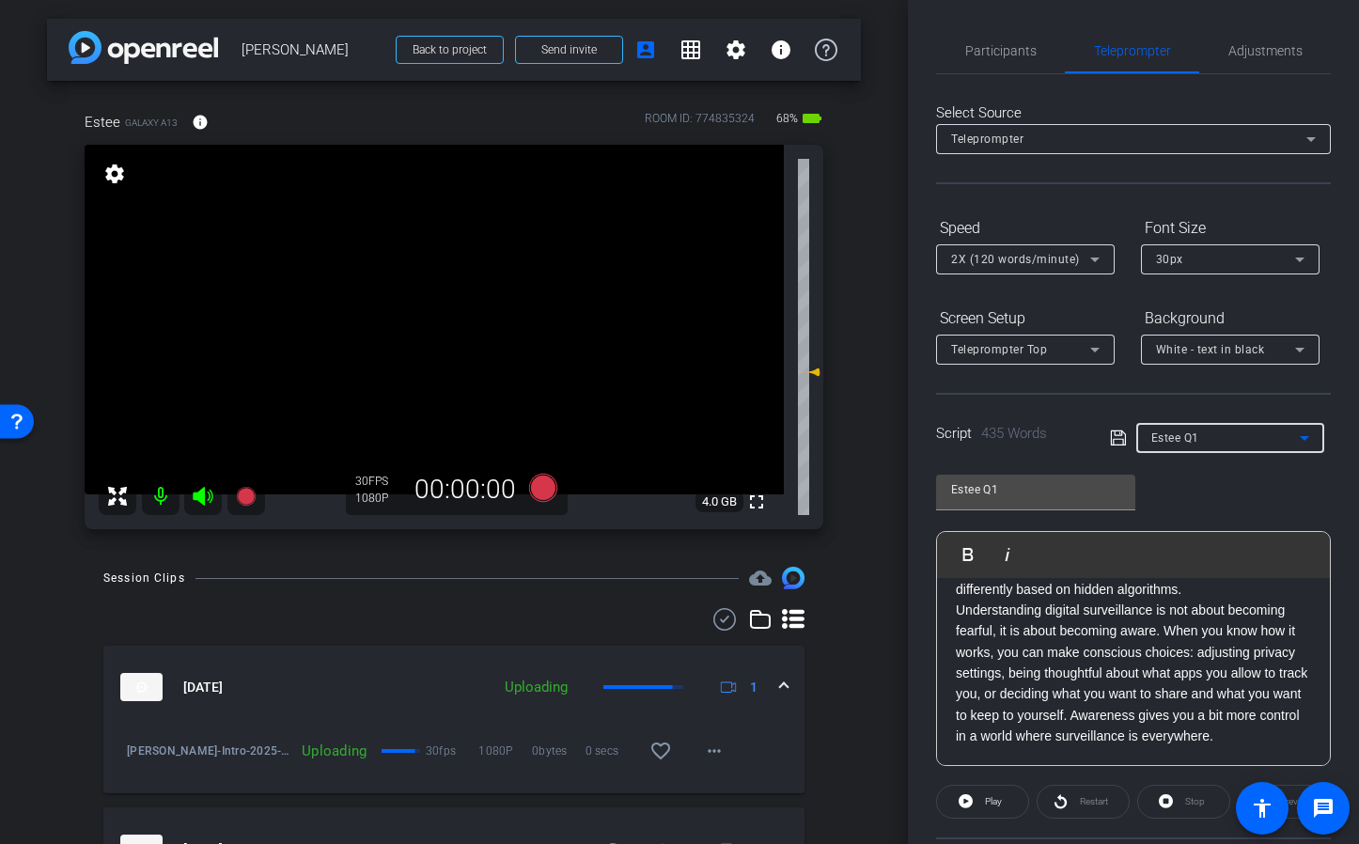
type input "Estee Q2"
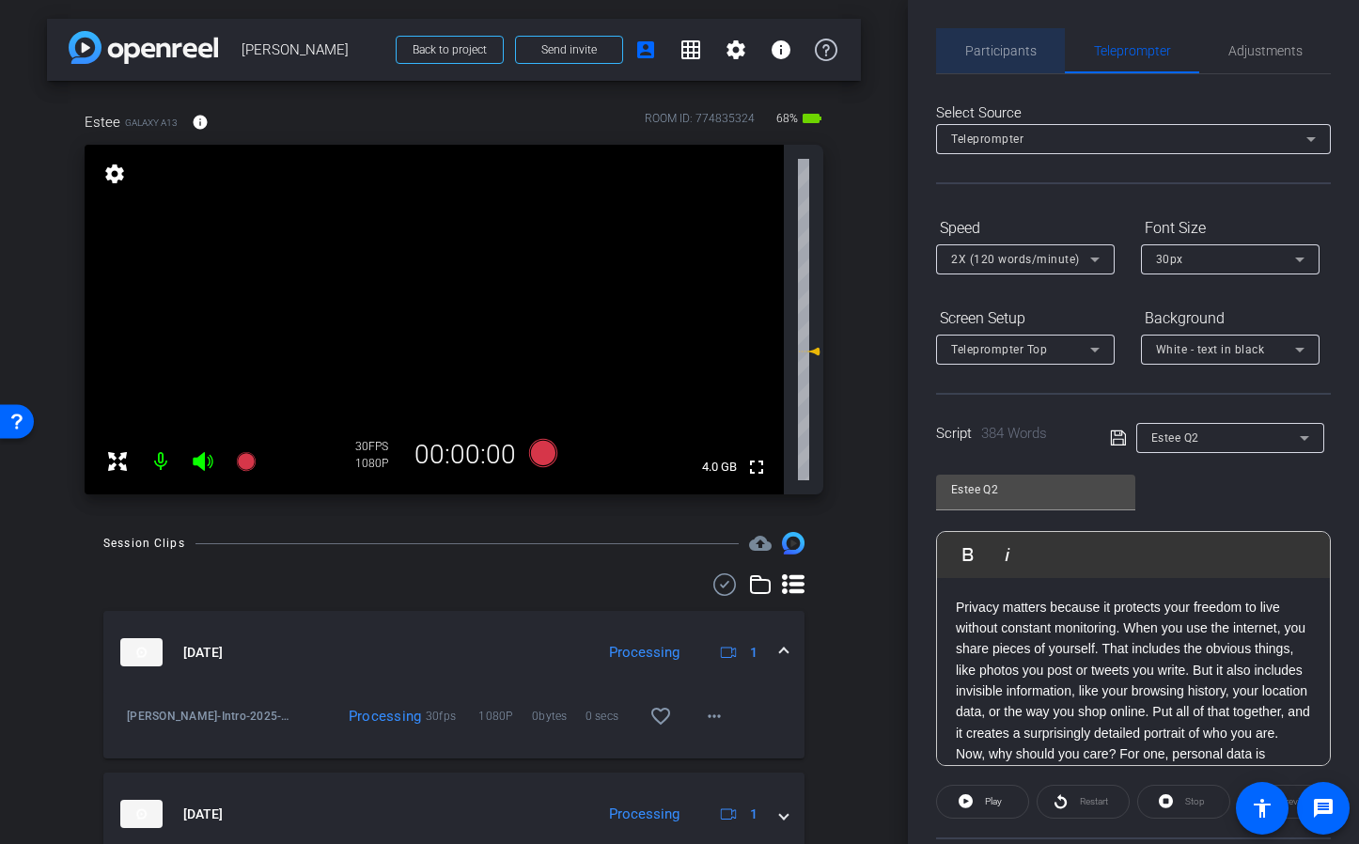
click at [1015, 53] on span "Participants" at bounding box center [1000, 50] width 71 height 13
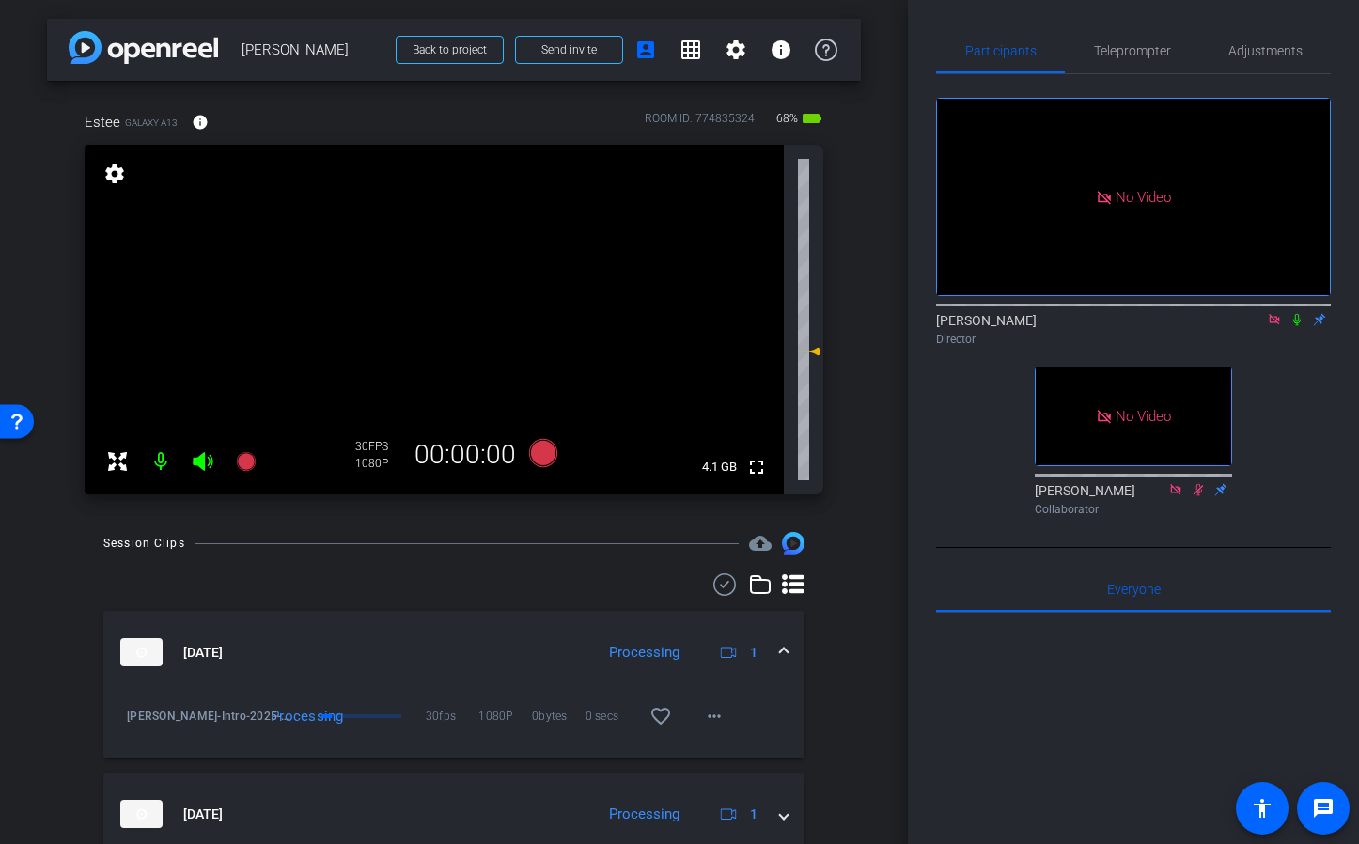
click at [982, 22] on div "Participants Teleprompter Adjustments No Video Geoff Hahn Director No Video Ail…" at bounding box center [1133, 422] width 451 height 844
click at [1134, 53] on span "Teleprompter" at bounding box center [1132, 50] width 77 height 13
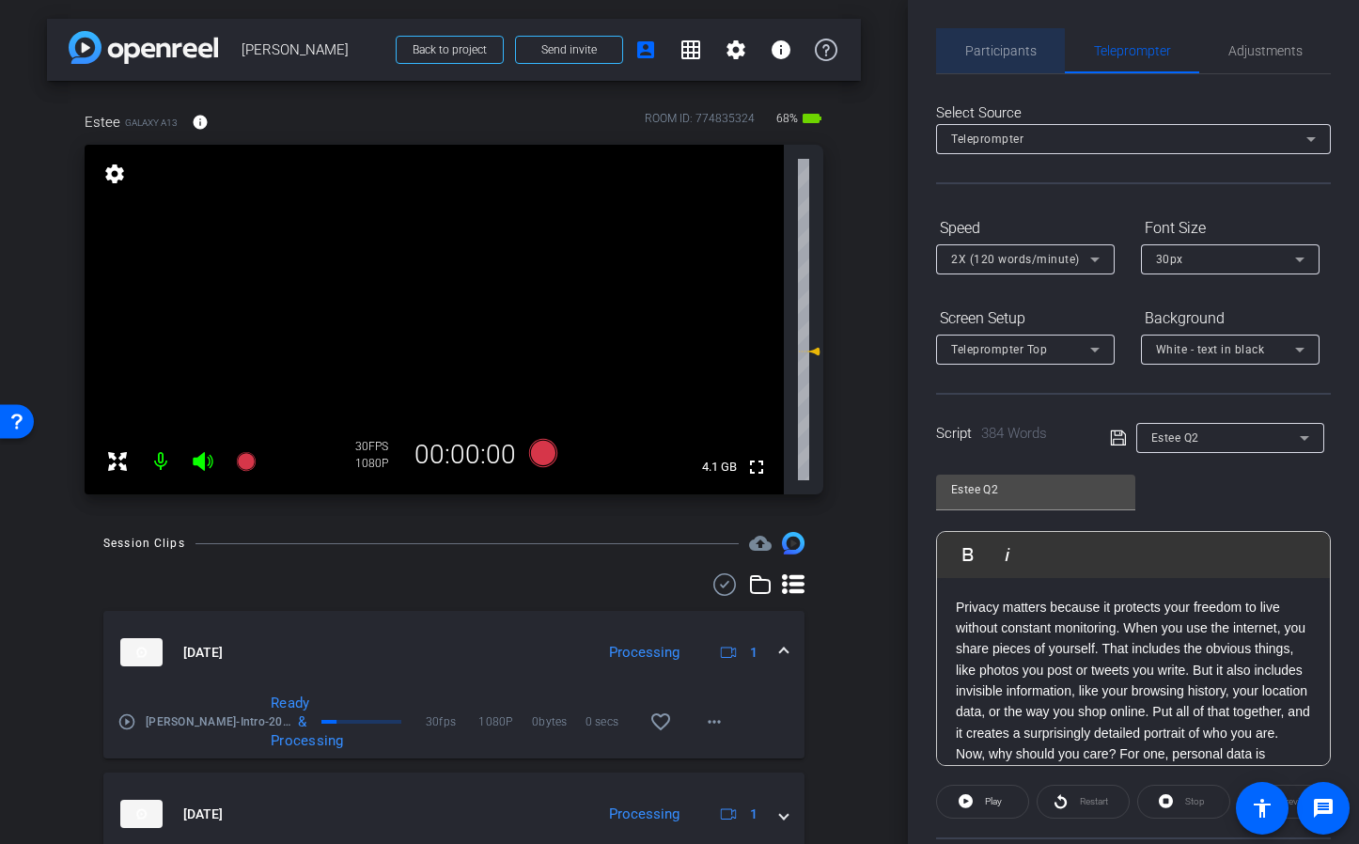
click at [996, 57] on span "Participants" at bounding box center [1000, 50] width 71 height 45
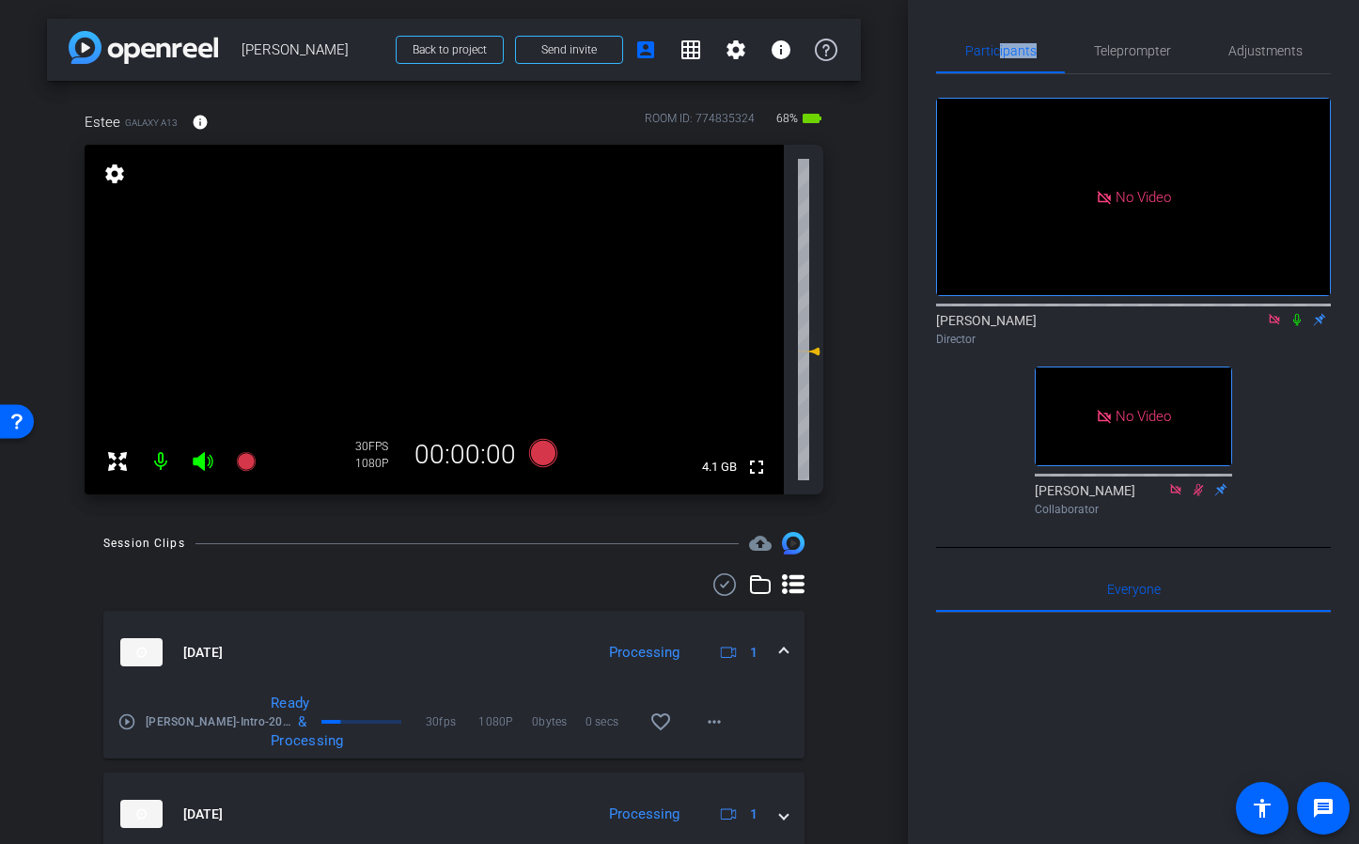
click at [1296, 313] on icon at bounding box center [1297, 319] width 15 height 13
click at [244, 467] on icon at bounding box center [245, 461] width 19 height 19
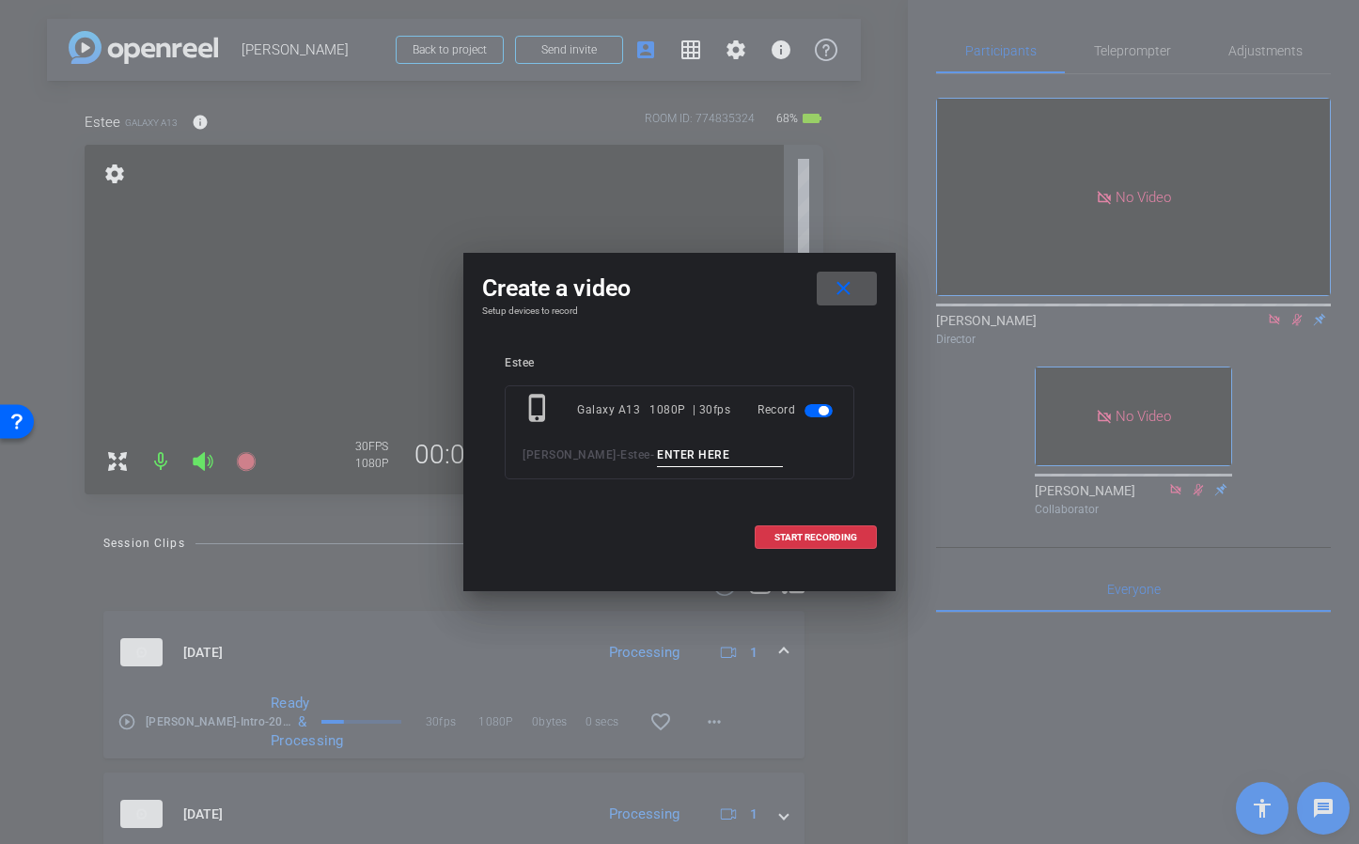
click at [734, 451] on input at bounding box center [720, 455] width 126 height 23
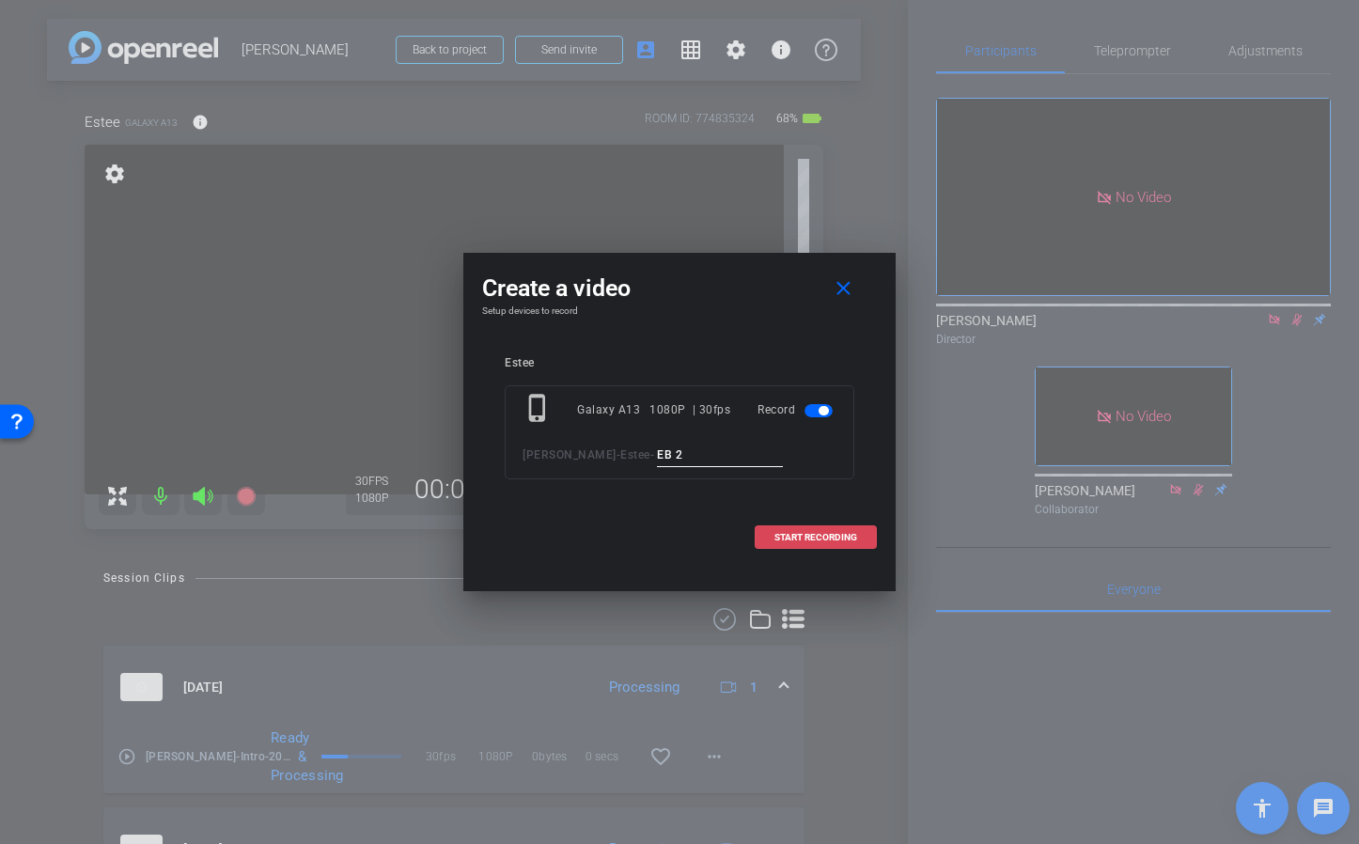
type input "EB 2"
click at [815, 536] on span "START RECORDING" at bounding box center [815, 537] width 83 height 9
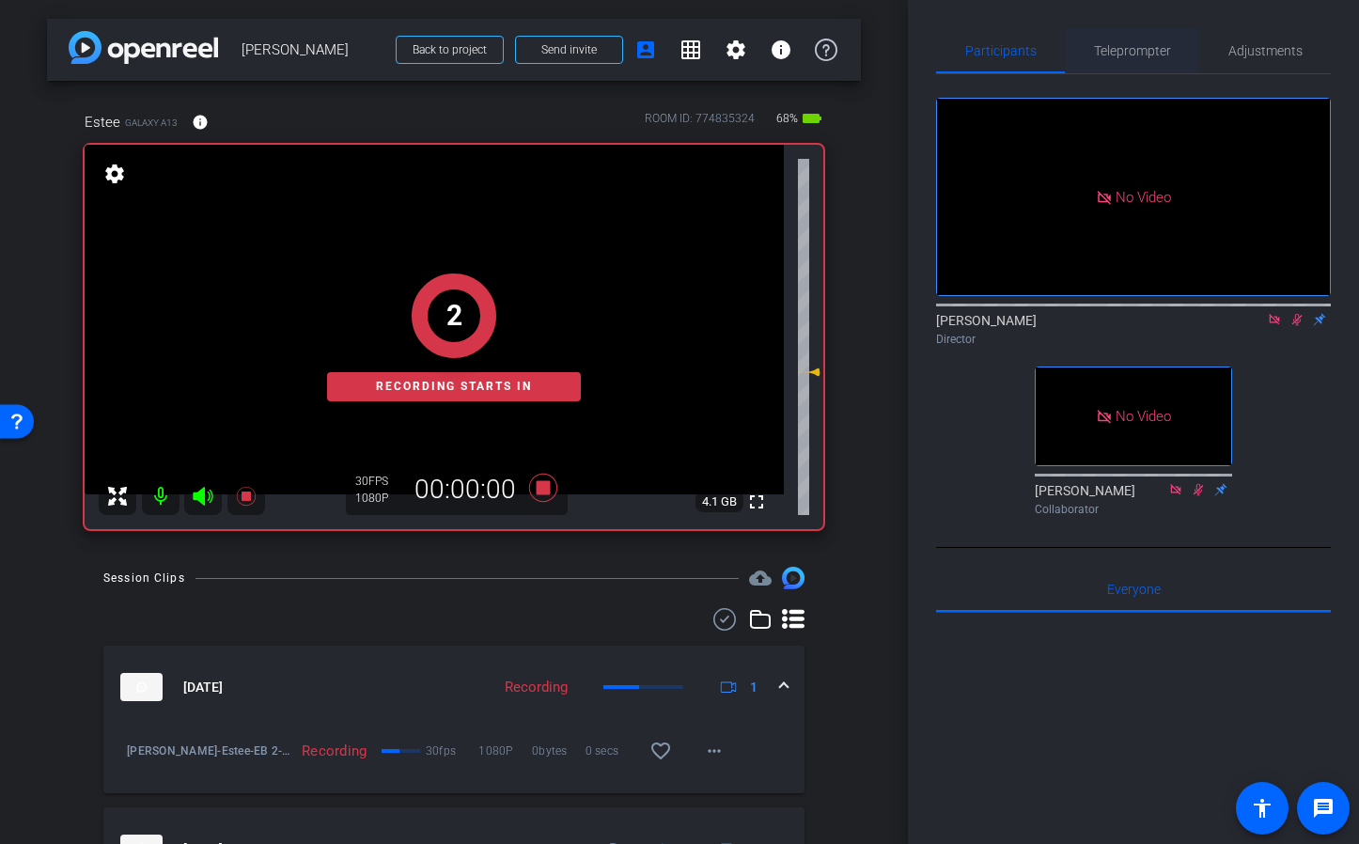
click at [1137, 53] on span "Teleprompter" at bounding box center [1132, 50] width 77 height 13
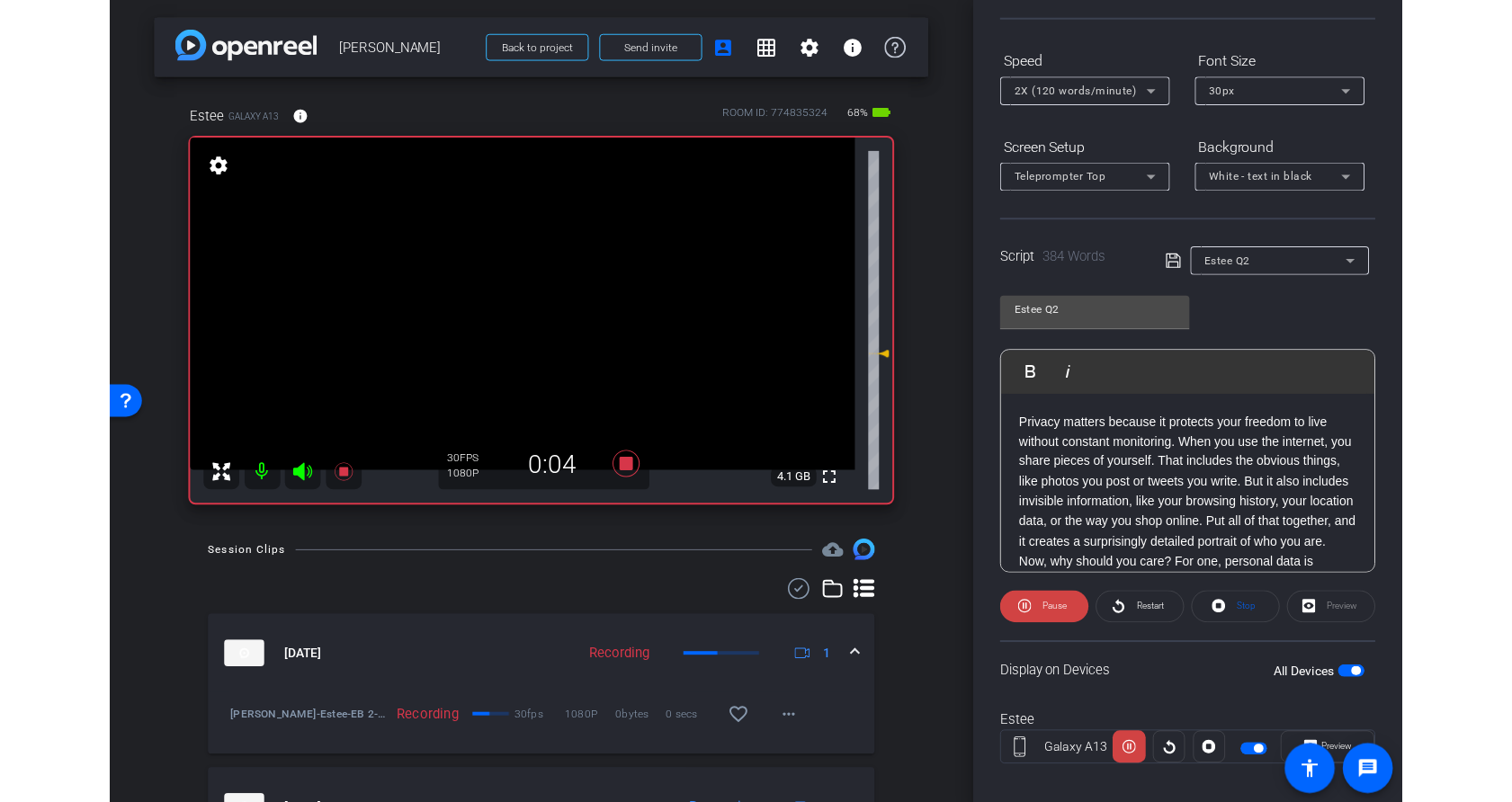
scroll to position [175, 0]
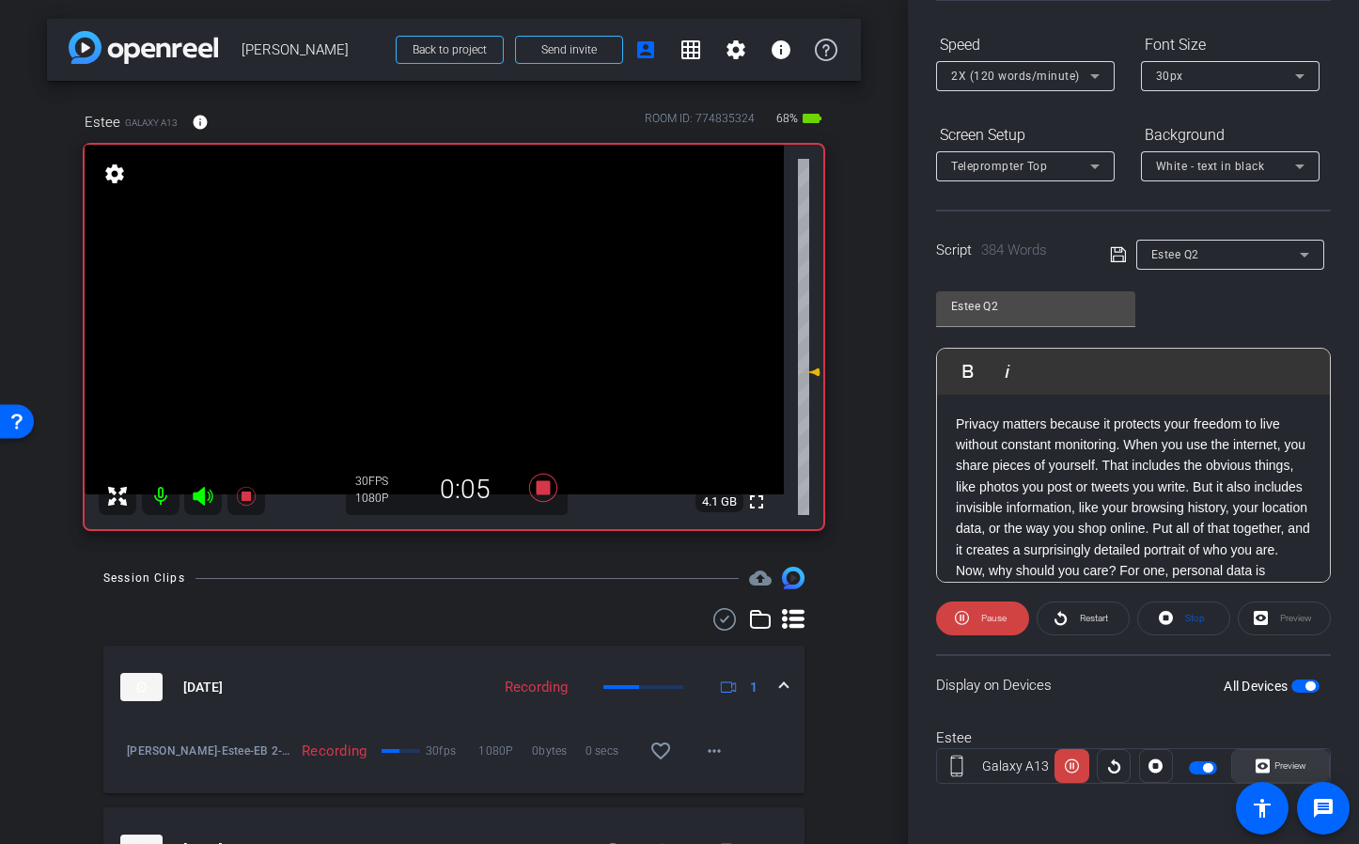
click at [1294, 768] on span "Preview" at bounding box center [1291, 765] width 32 height 10
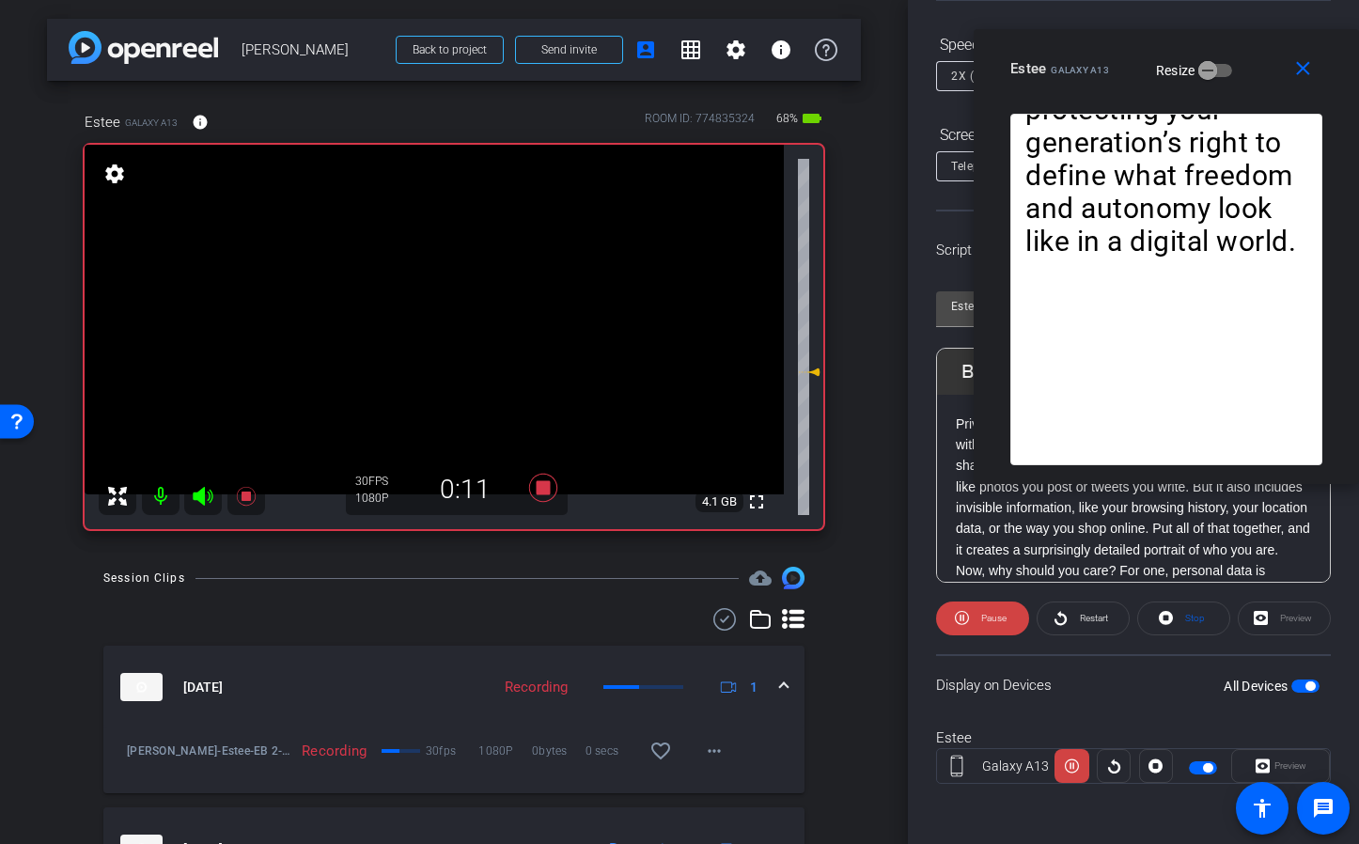
drag, startPoint x: 603, startPoint y: 233, endPoint x: 1102, endPoint y: 68, distance: 524.9
click at [1102, 68] on span "Galaxy A13" at bounding box center [1080, 70] width 58 height 10
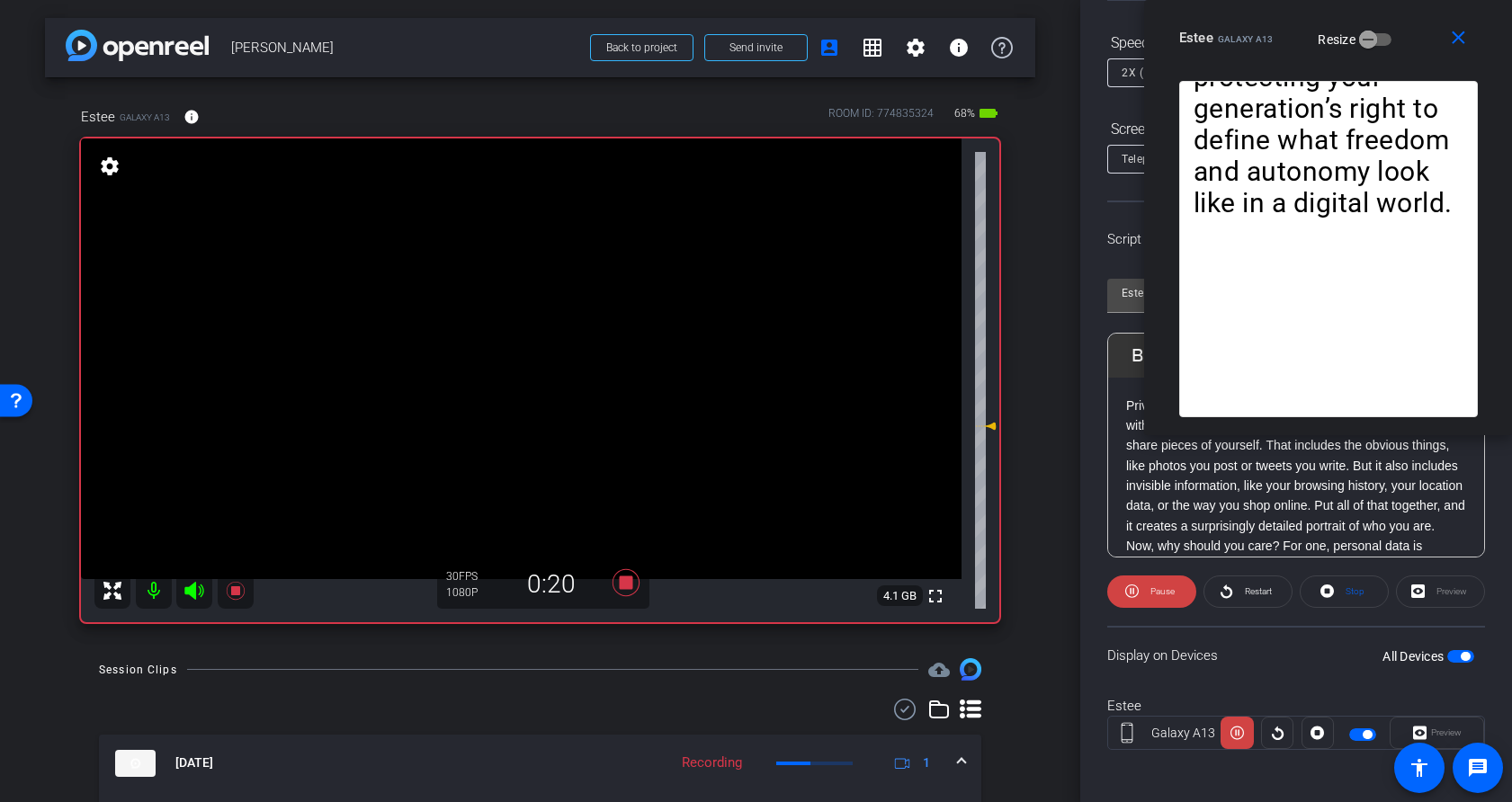
drag, startPoint x: 1121, startPoint y: 50, endPoint x: 1274, endPoint y: -22, distance: 169.1
click at [1274, 0] on html "Accessibility Screen-Reader Guide, Feedback, and Issue Reporting | New window m…" at bounding box center [756, 401] width 1512 height 802
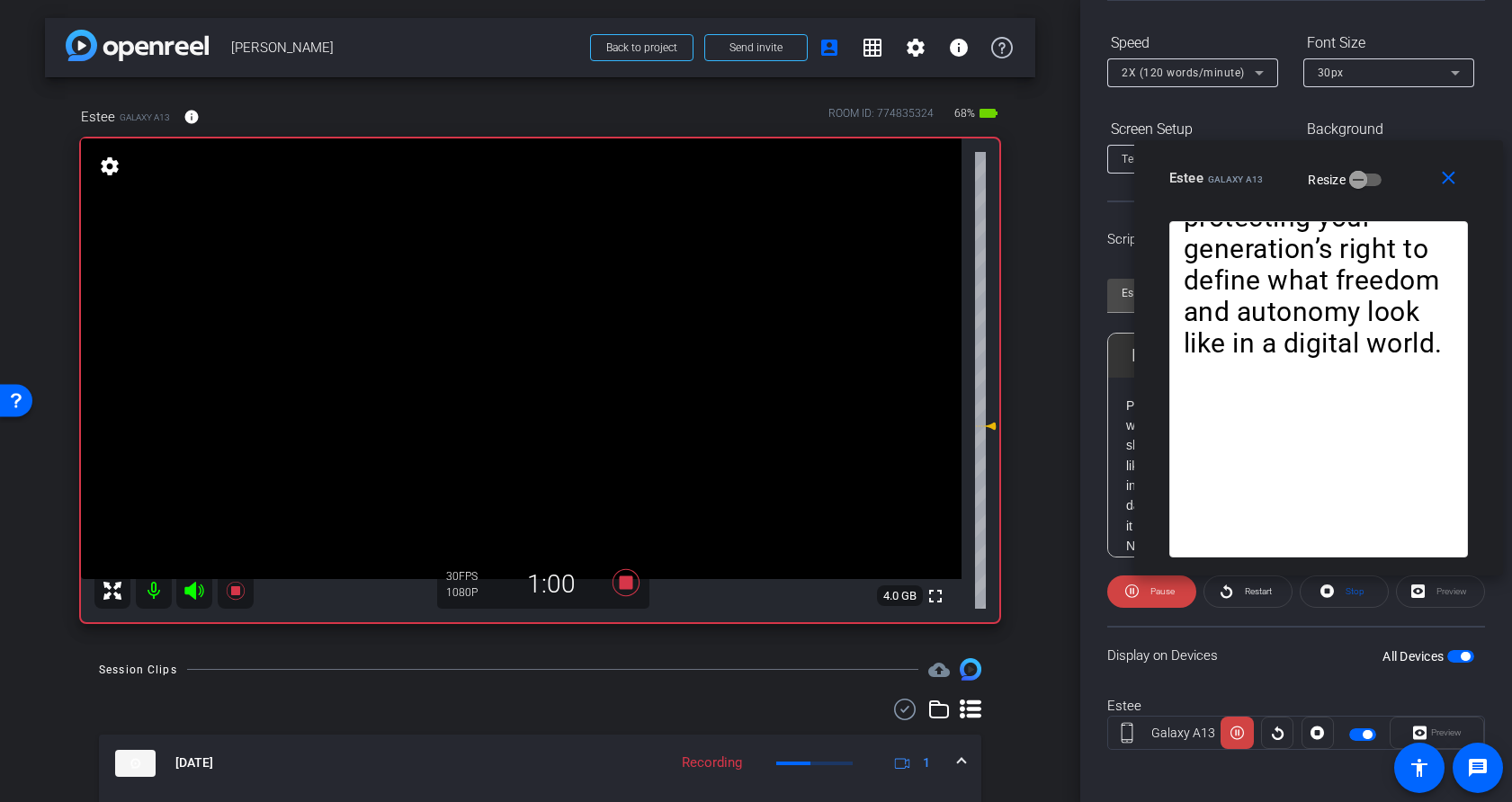
drag, startPoint x: 1295, startPoint y: 29, endPoint x: 1287, endPoint y: 157, distance: 128.2
click at [1288, 165] on mat-slide-toggle "Resize" at bounding box center [1330, 179] width 100 height 29
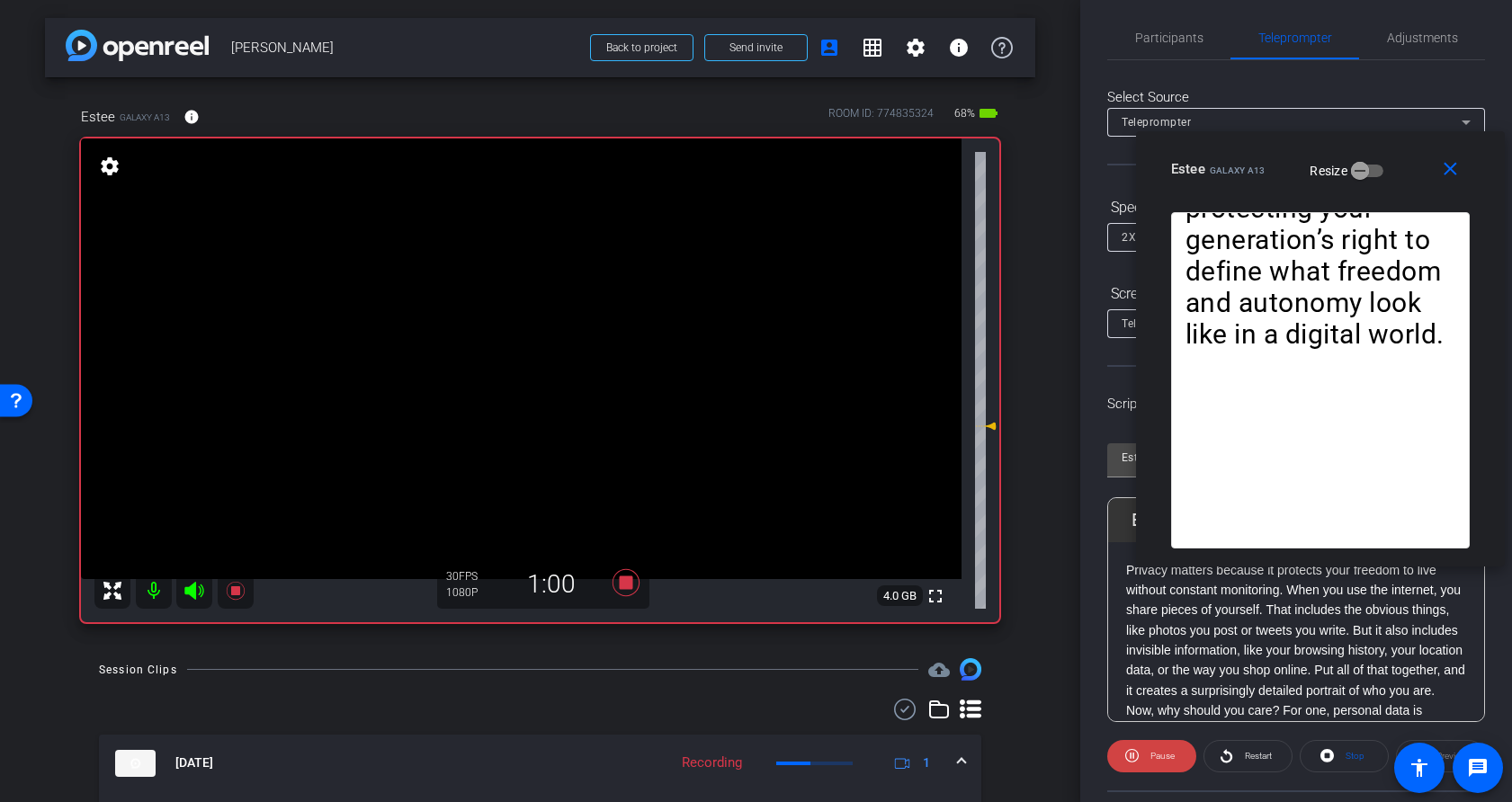
scroll to position [0, 0]
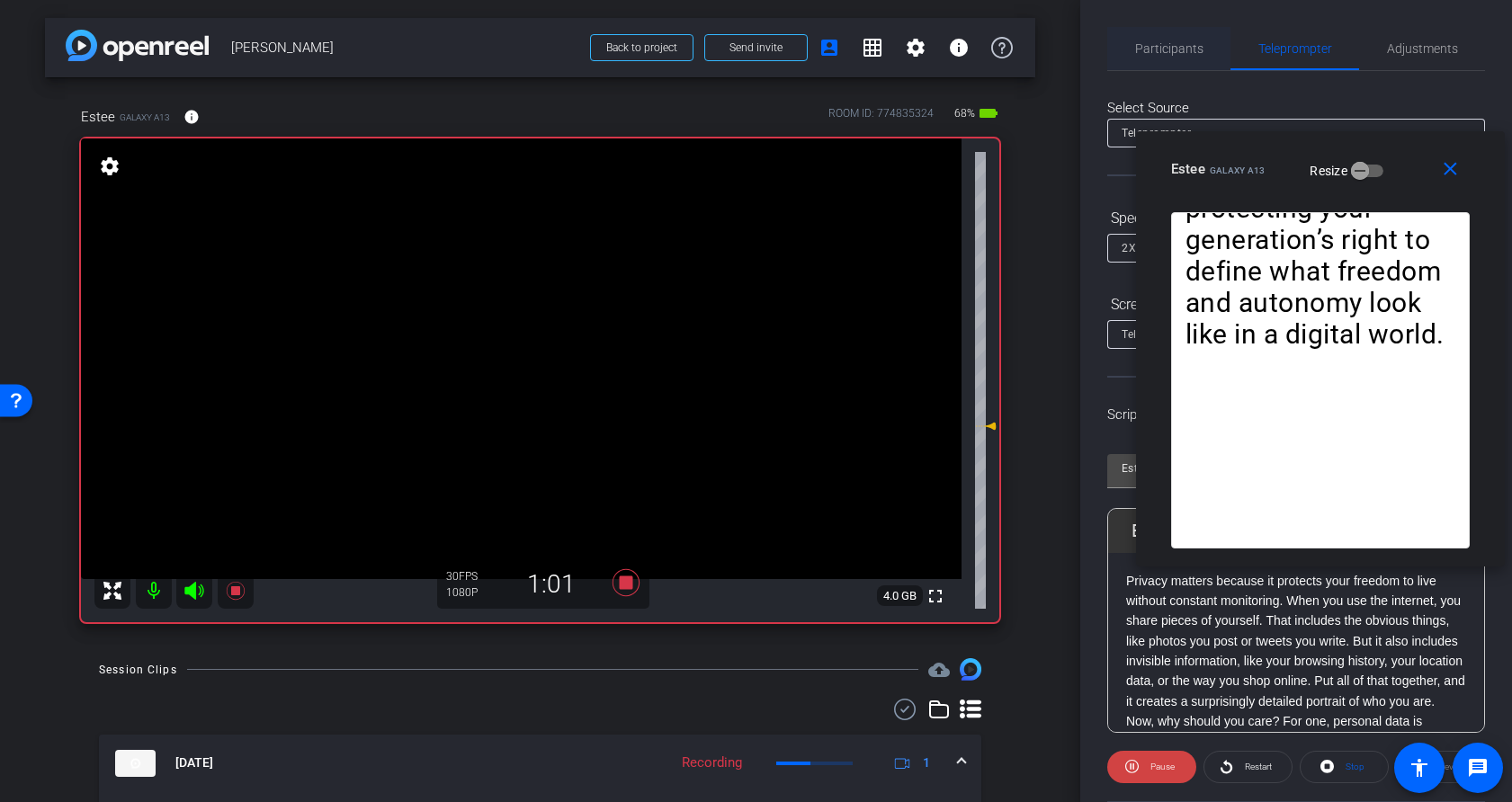
click at [1175, 55] on span "Participants" at bounding box center [1168, 48] width 68 height 12
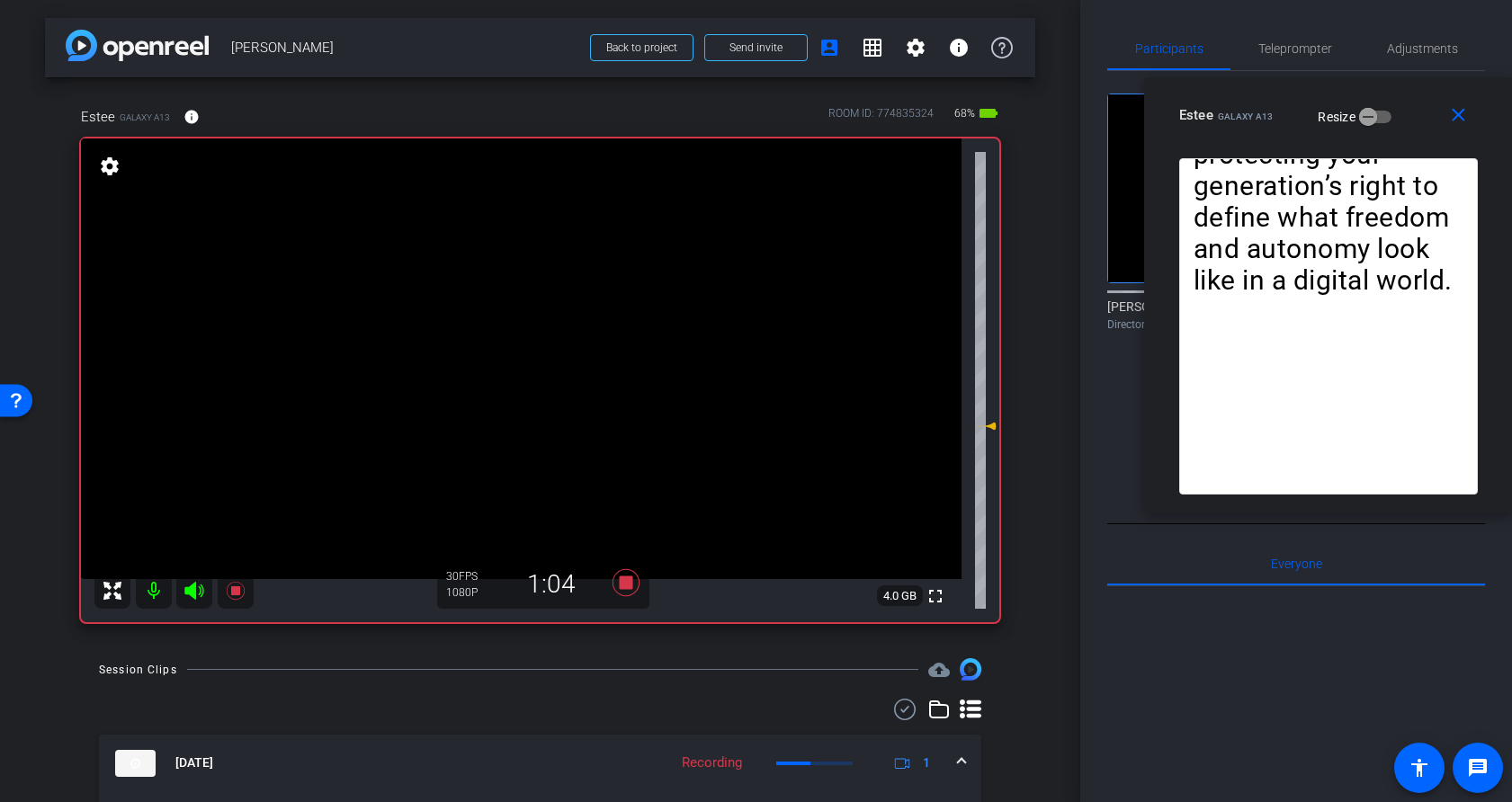
drag, startPoint x: 1287, startPoint y: 148, endPoint x: 1314, endPoint y: 95, distance: 59.5
click at [1300, 95] on div "close Estee Galaxy A13 Resize" at bounding box center [1328, 118] width 368 height 81
click at [1292, 56] on span "Teleprompter" at bounding box center [1295, 48] width 74 height 43
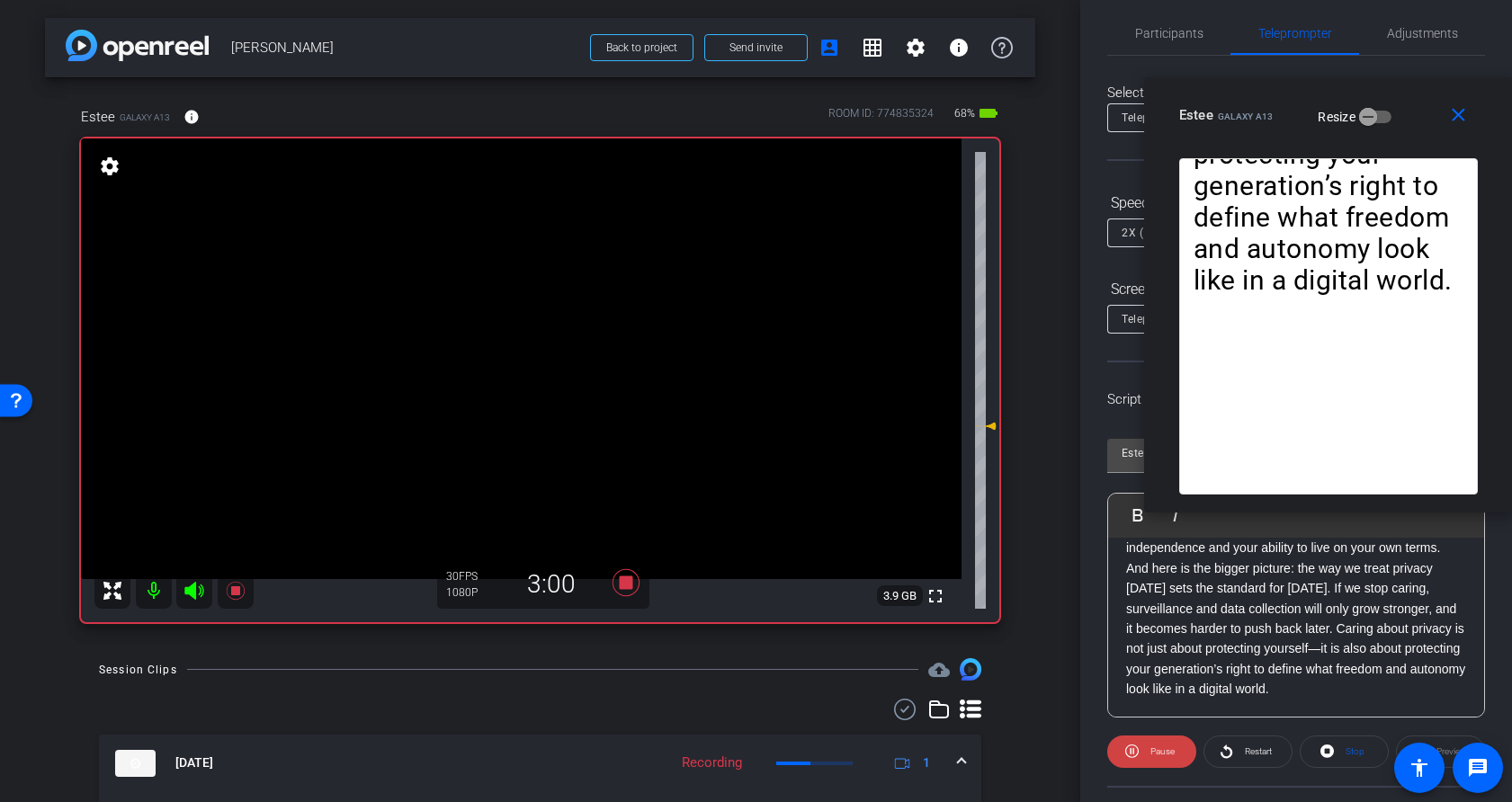
scroll to position [24, 0]
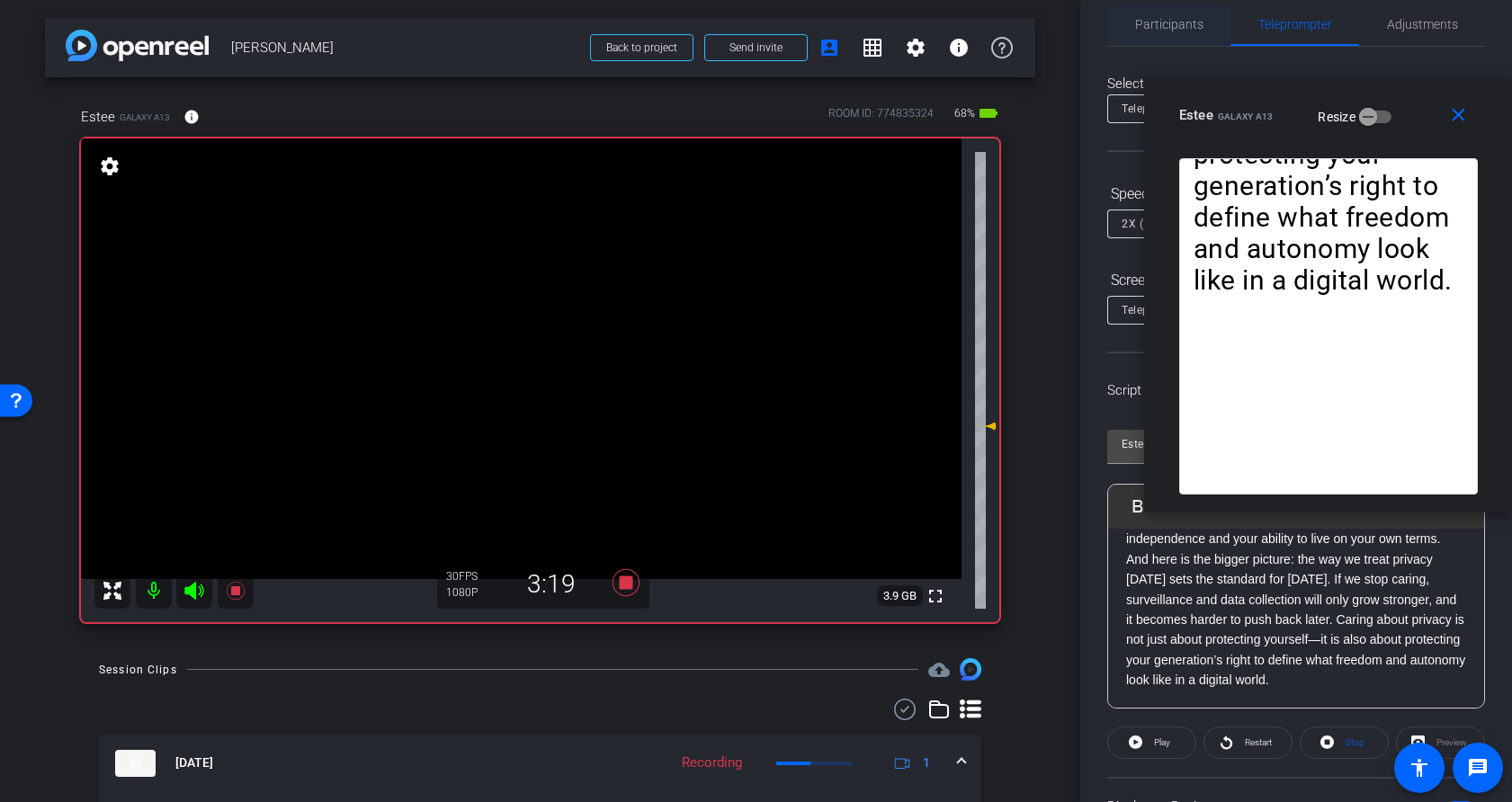
click at [1167, 27] on span "Participants" at bounding box center [1168, 24] width 68 height 12
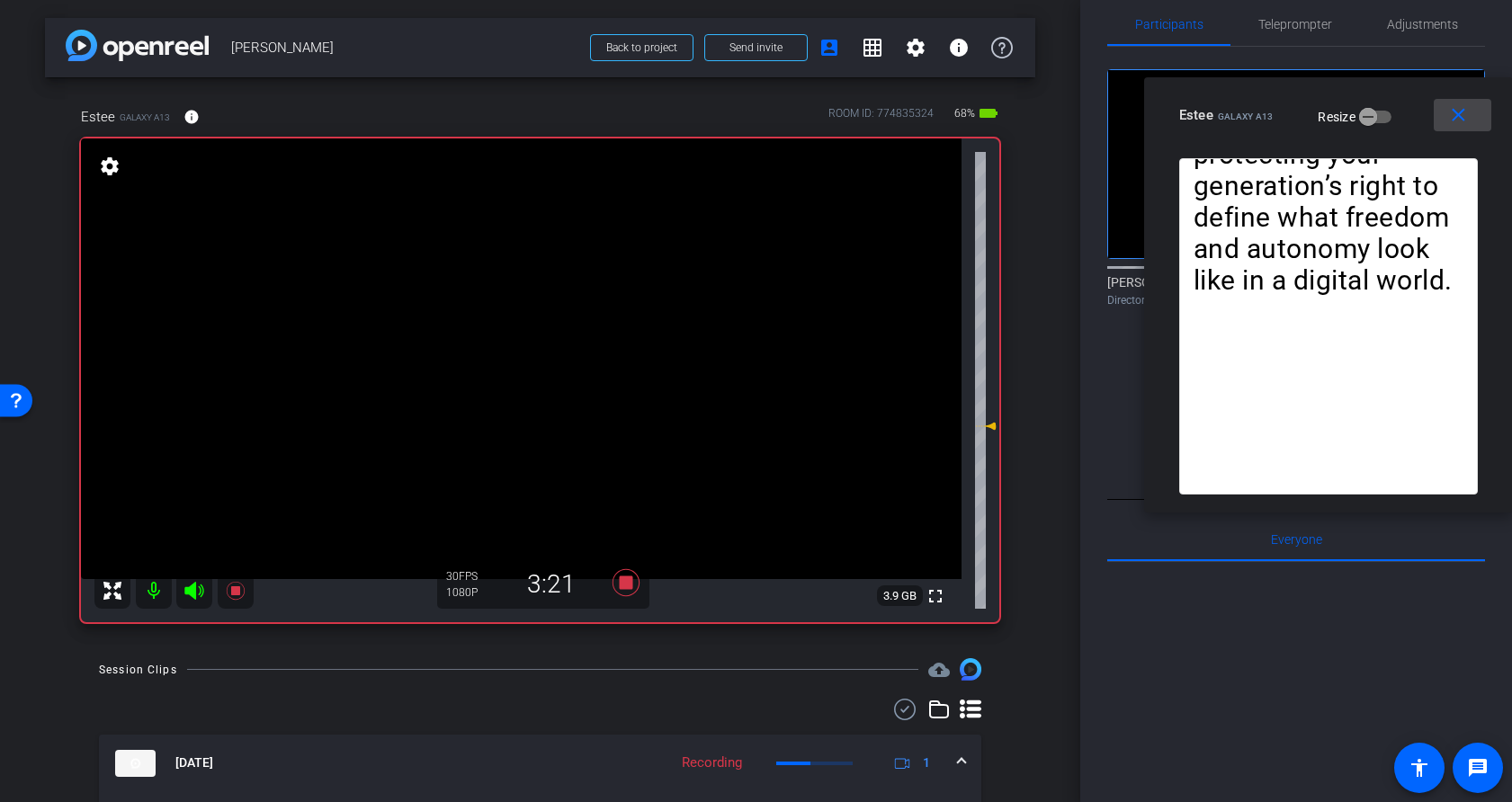
click at [1300, 113] on mat-icon "close" at bounding box center [1457, 115] width 22 height 22
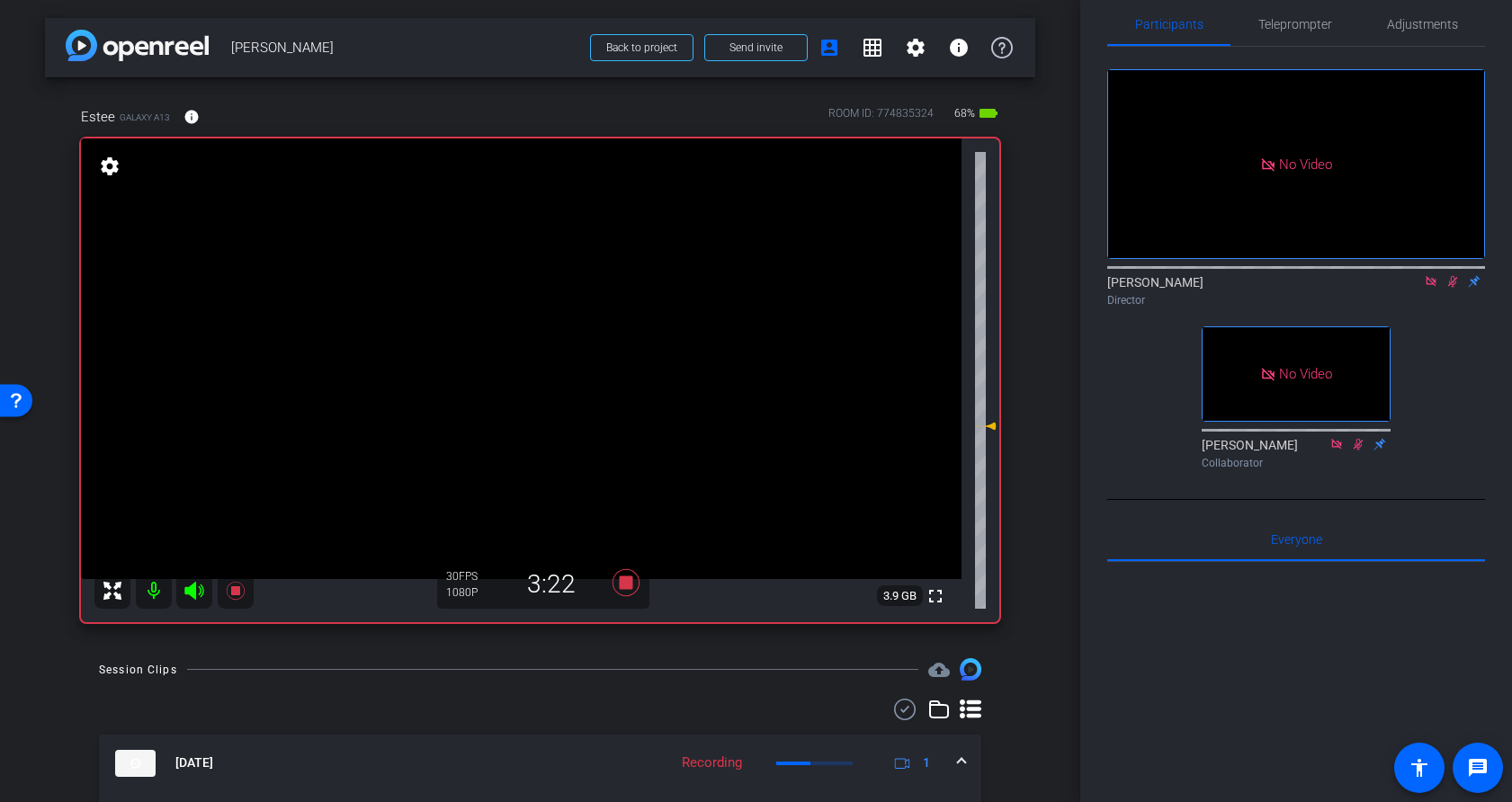
click at [1300, 277] on icon at bounding box center [1453, 282] width 10 height 11
click at [233, 591] on icon at bounding box center [234, 590] width 18 height 18
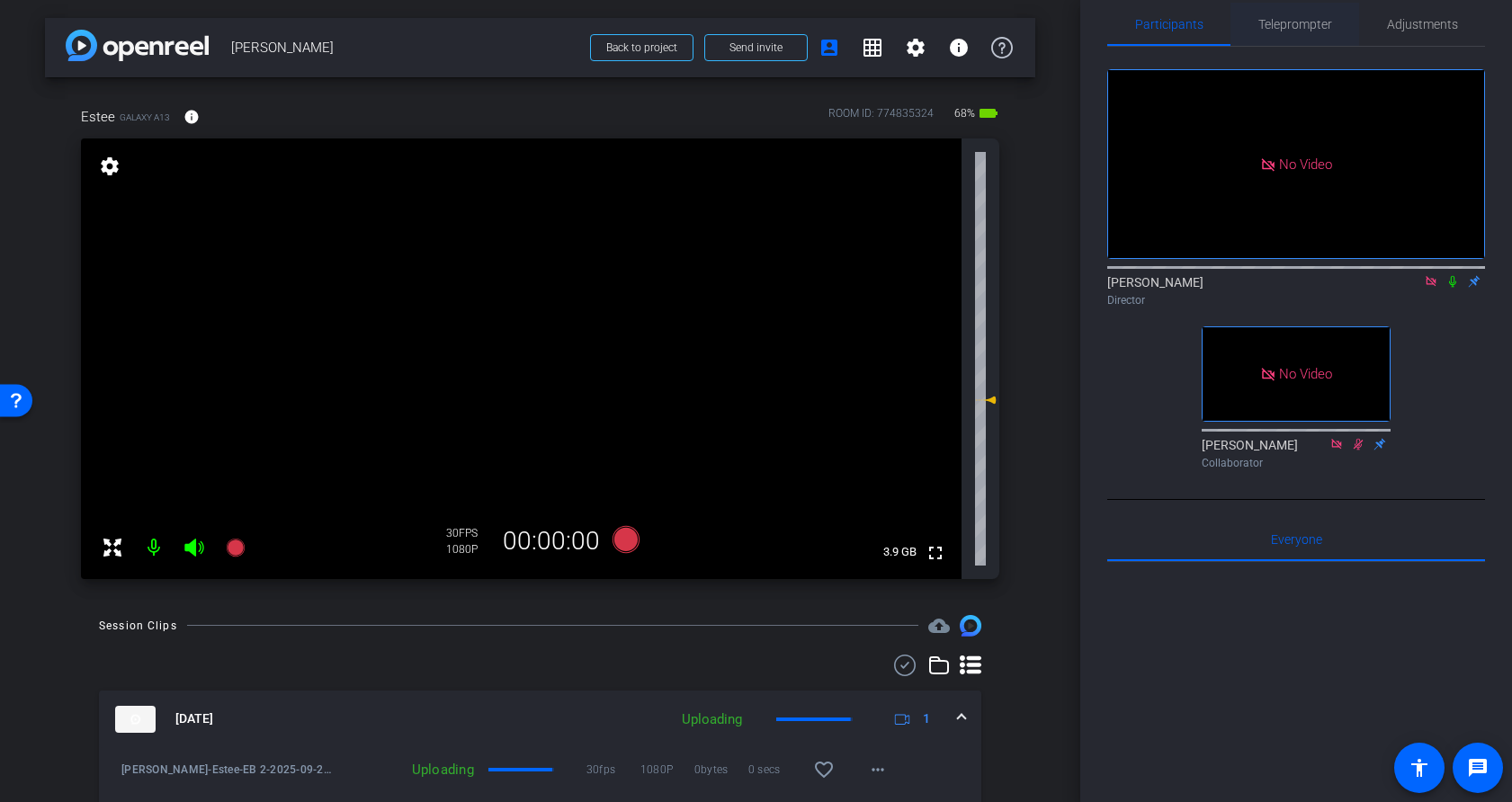
click at [1295, 25] on span "Teleprompter" at bounding box center [1295, 24] width 74 height 12
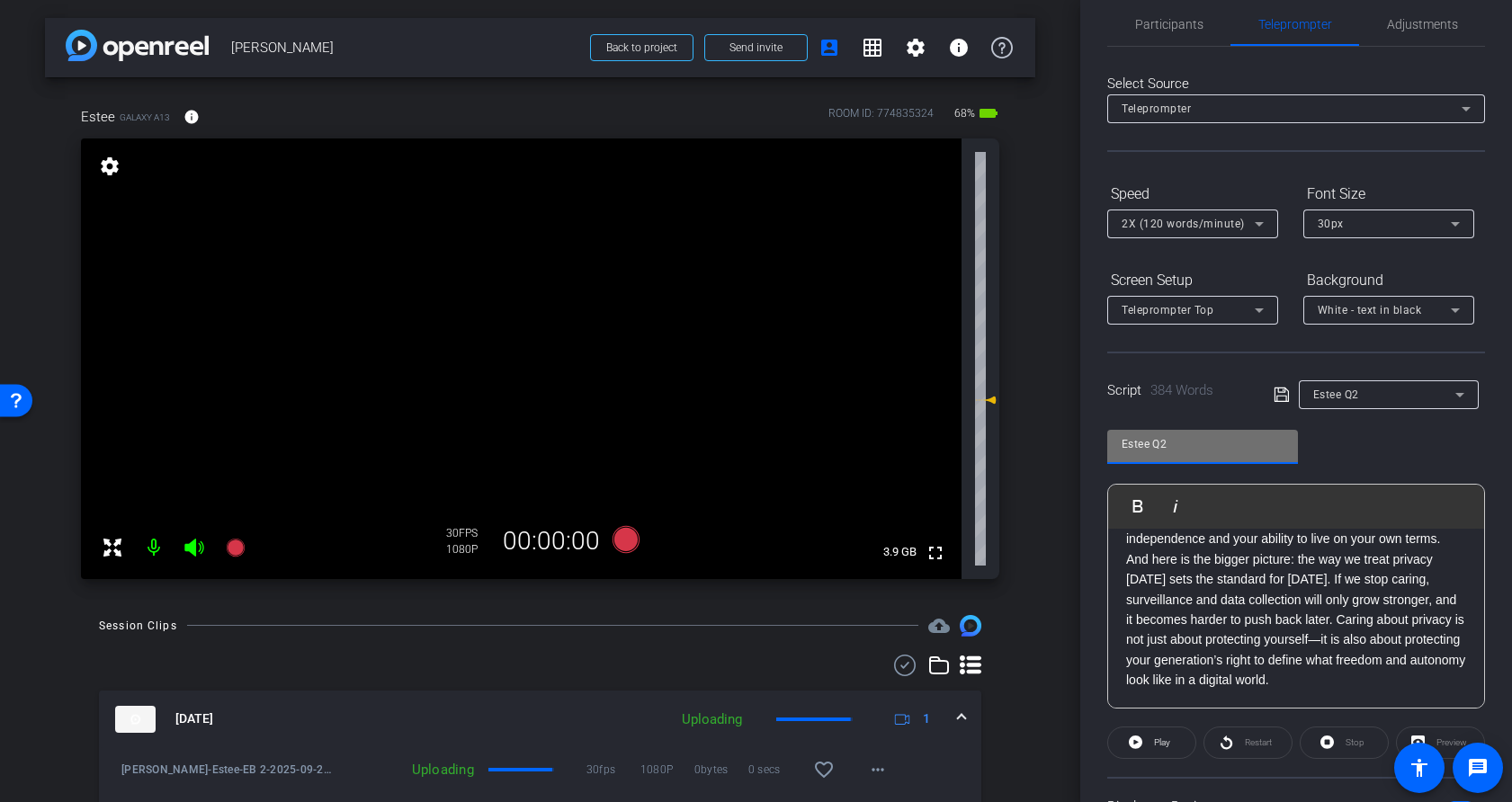
click at [1213, 453] on input "Estee Q2" at bounding box center [1202, 444] width 162 height 22
drag, startPoint x: 1367, startPoint y: 455, endPoint x: 1368, endPoint y: 442, distance: 13.0
click at [1300, 455] on div "Estee Q2 Play Play from this location Play Selected Play and display the select…" at bounding box center [1296, 562] width 378 height 292
click at [1300, 399] on div "Estee Q2" at bounding box center [1384, 393] width 143 height 22
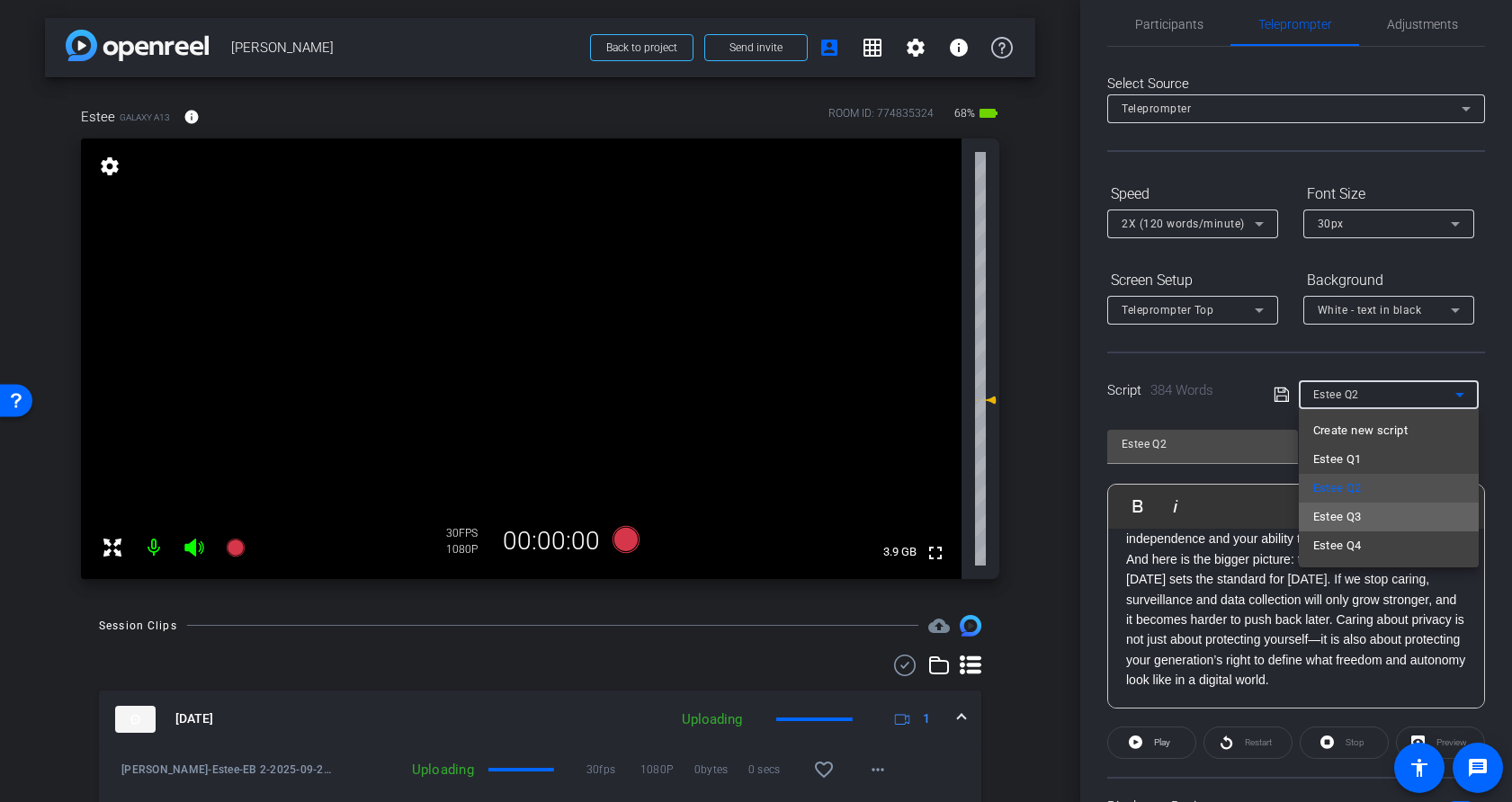
click at [1300, 517] on span "Estee Q3" at bounding box center [1337, 517] width 49 height 22
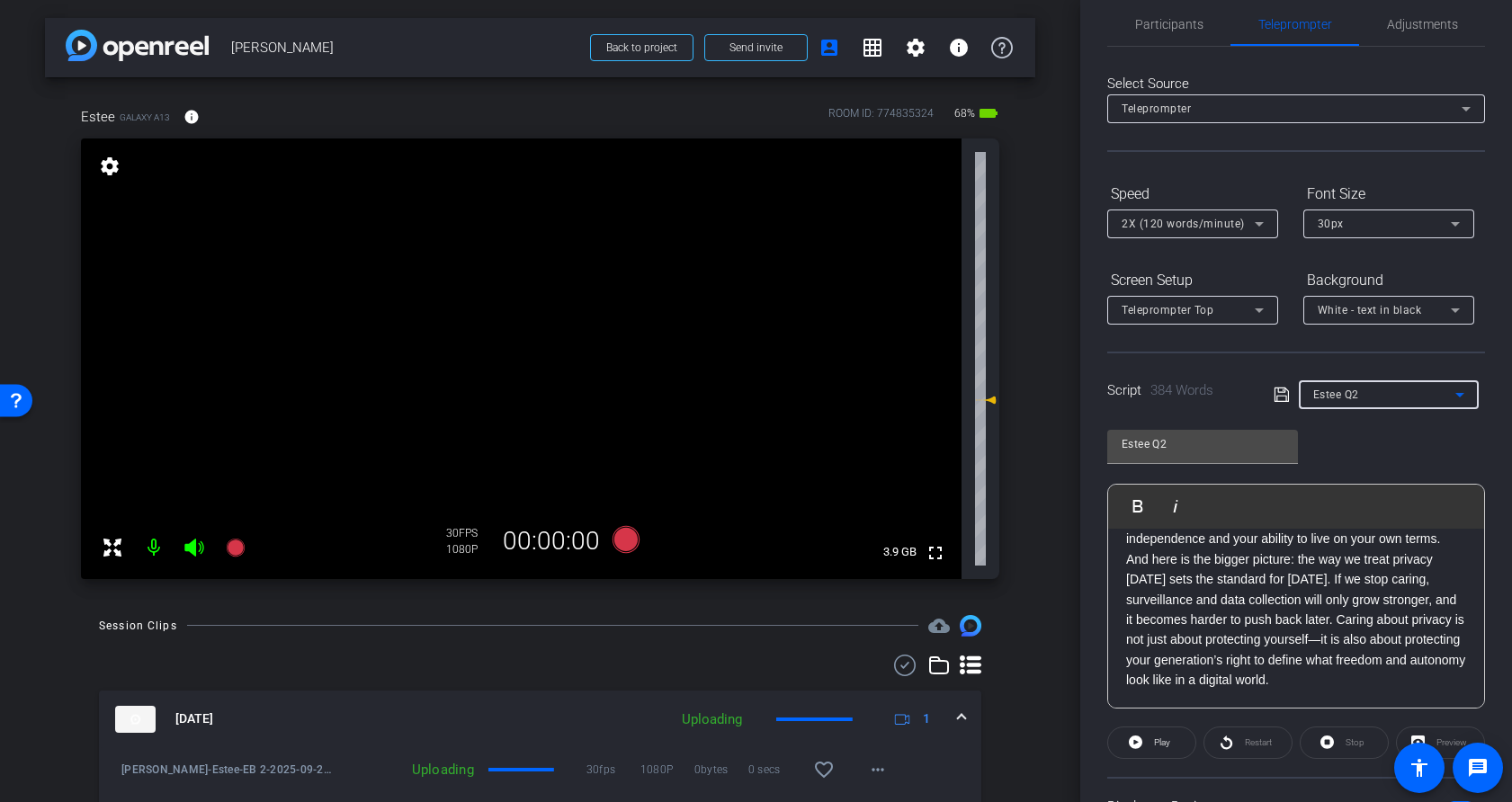
type input "Estee Q3"
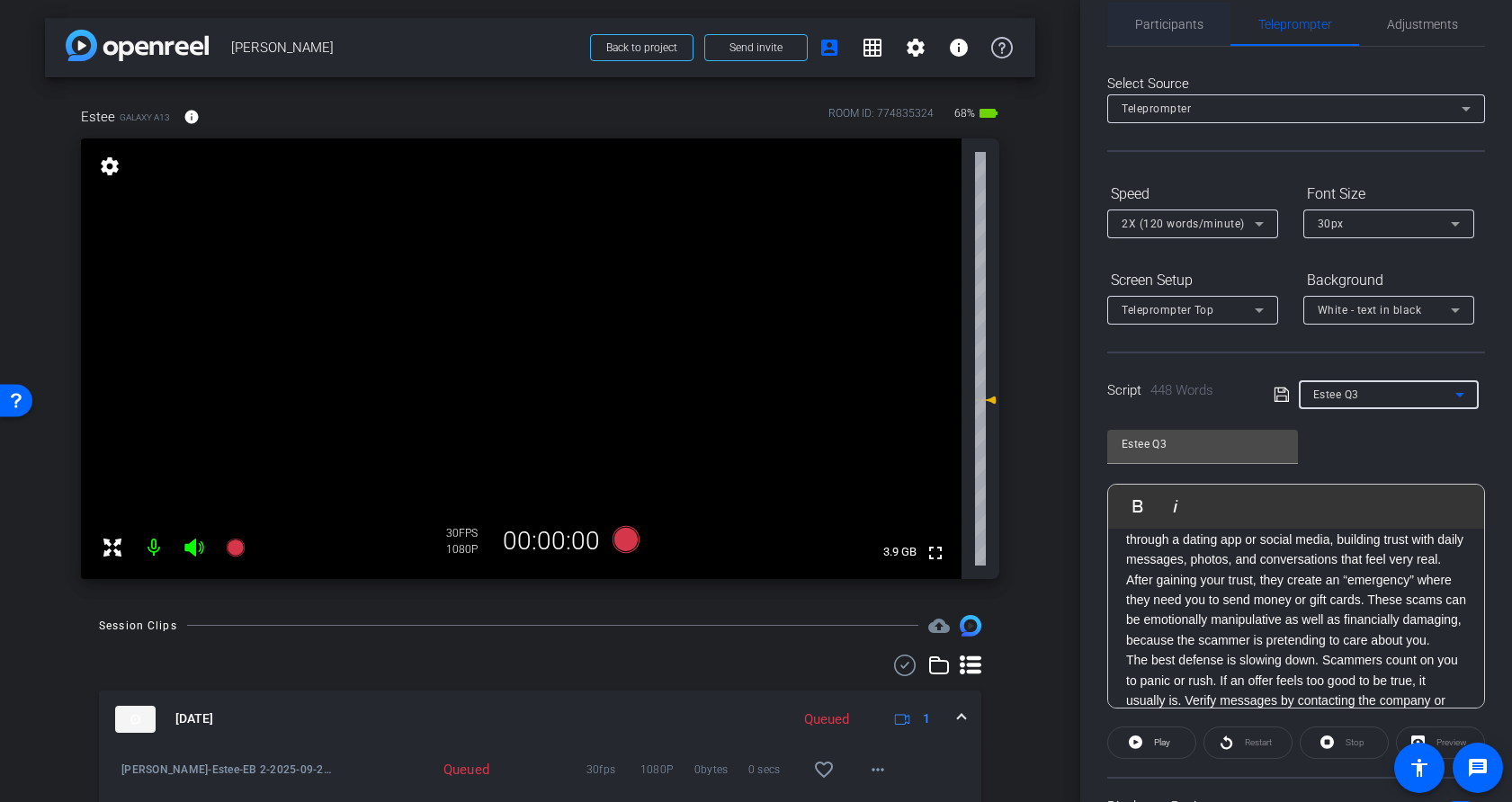
click at [1181, 31] on span "Participants" at bounding box center [1168, 24] width 68 height 12
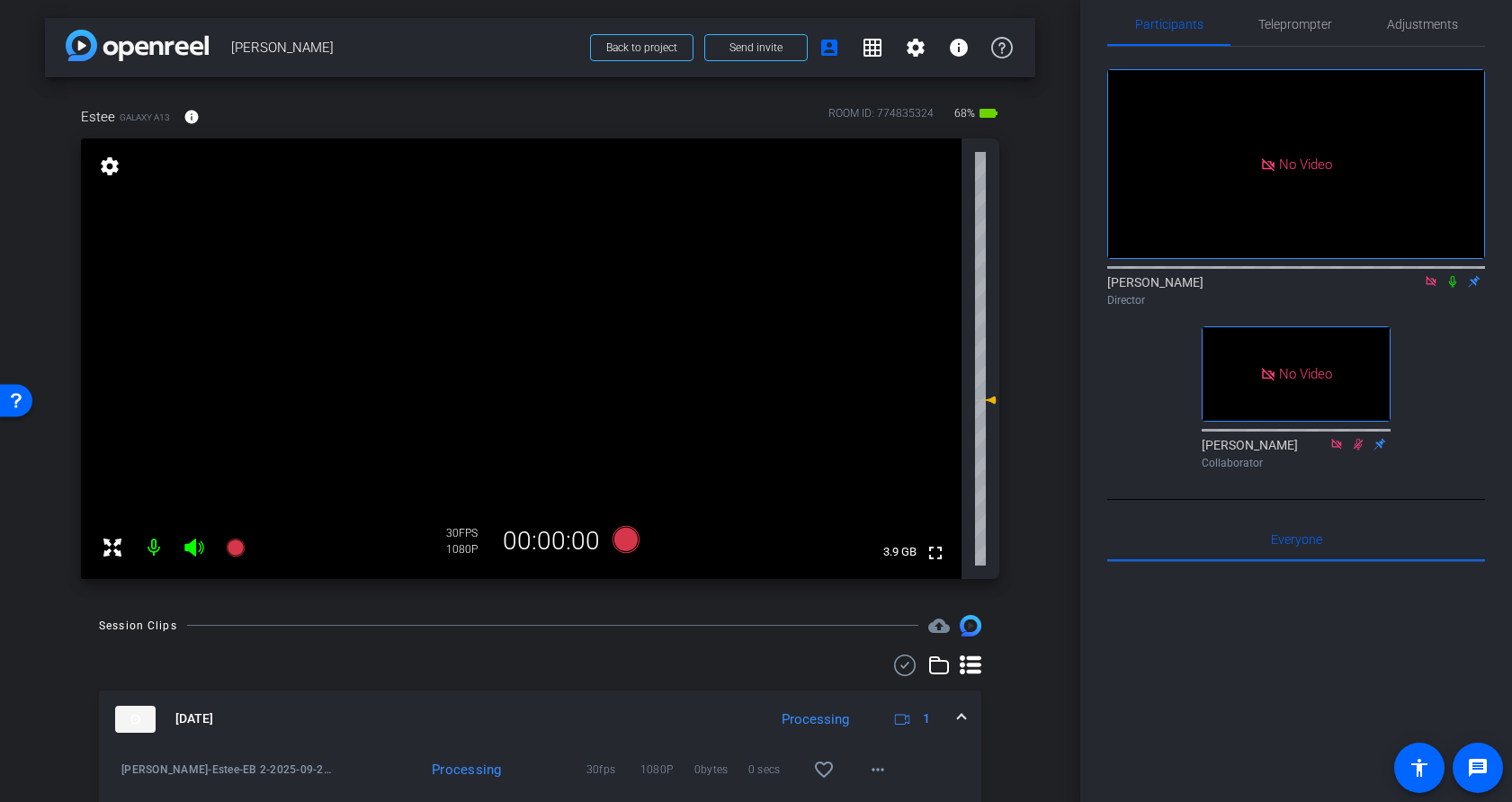
drag, startPoint x: 1455, startPoint y: 230, endPoint x: 1420, endPoint y: 105, distance: 129.8
click at [1300, 276] on icon at bounding box center [1452, 281] width 14 height 12
click at [1279, 33] on span "Teleprompter" at bounding box center [1295, 24] width 74 height 43
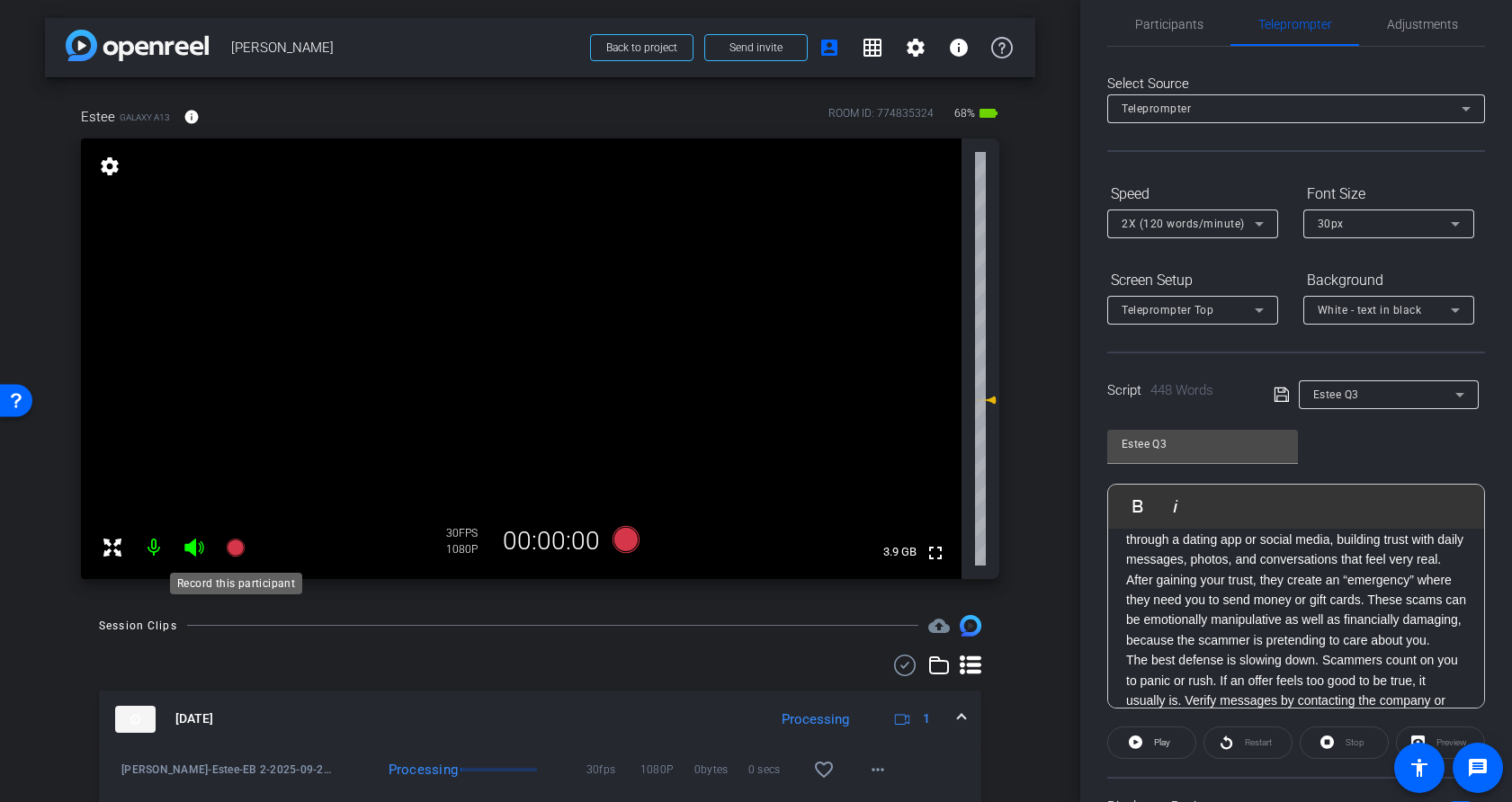
click at [226, 549] on icon at bounding box center [234, 546] width 18 height 18
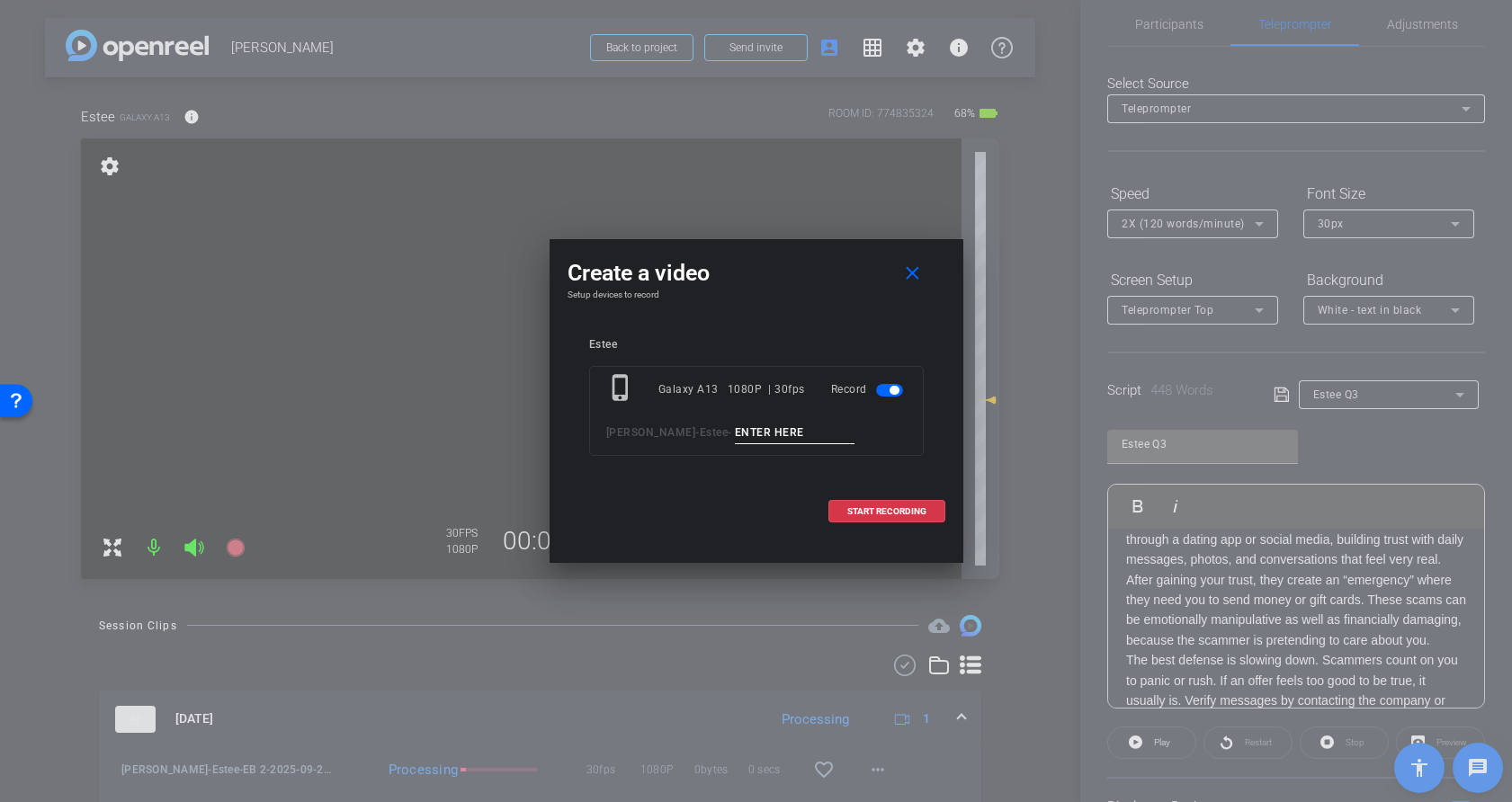
click at [756, 435] on input at bounding box center [795, 433] width 121 height 22
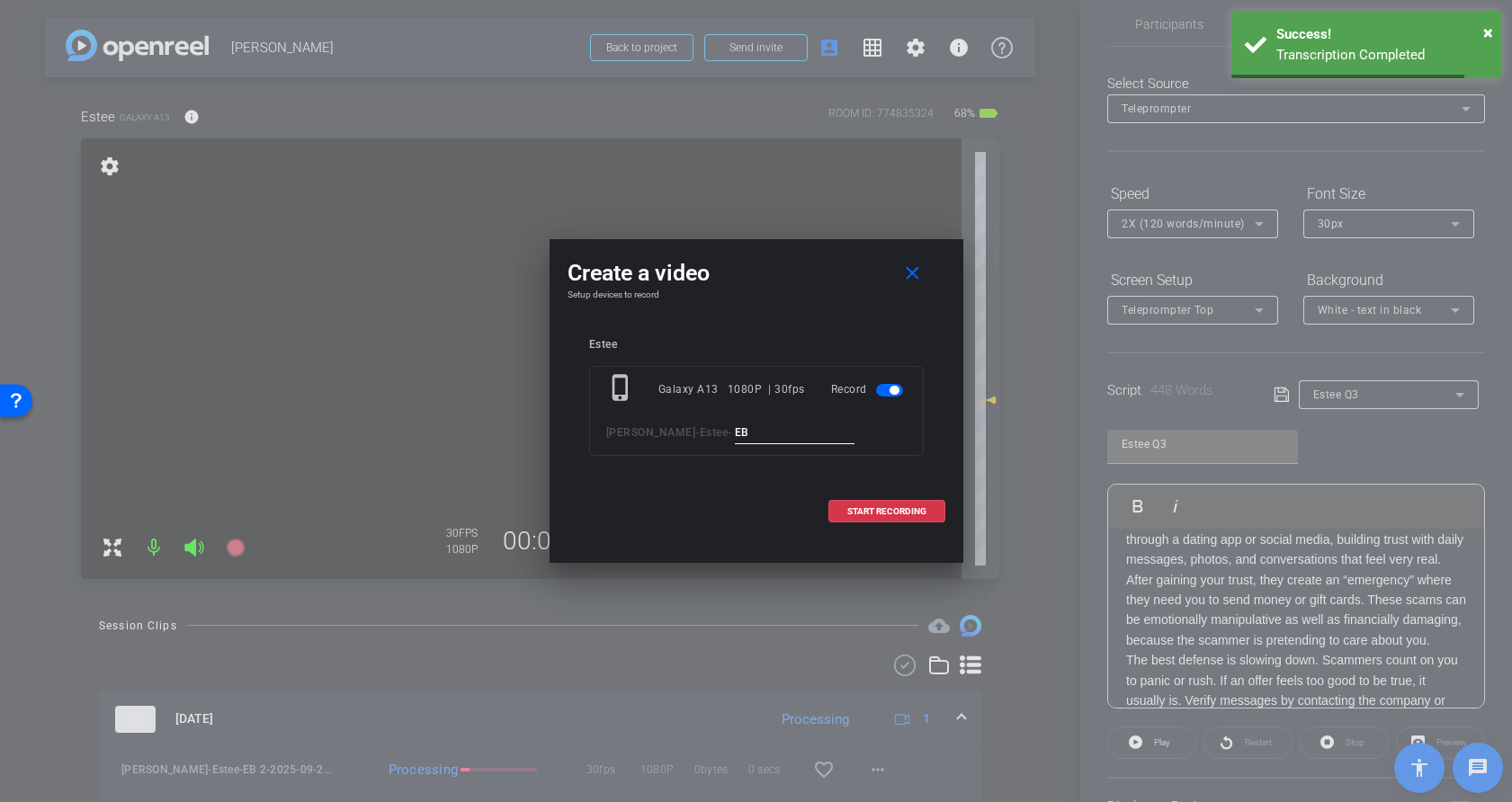
type input "E"
type input "Q3"
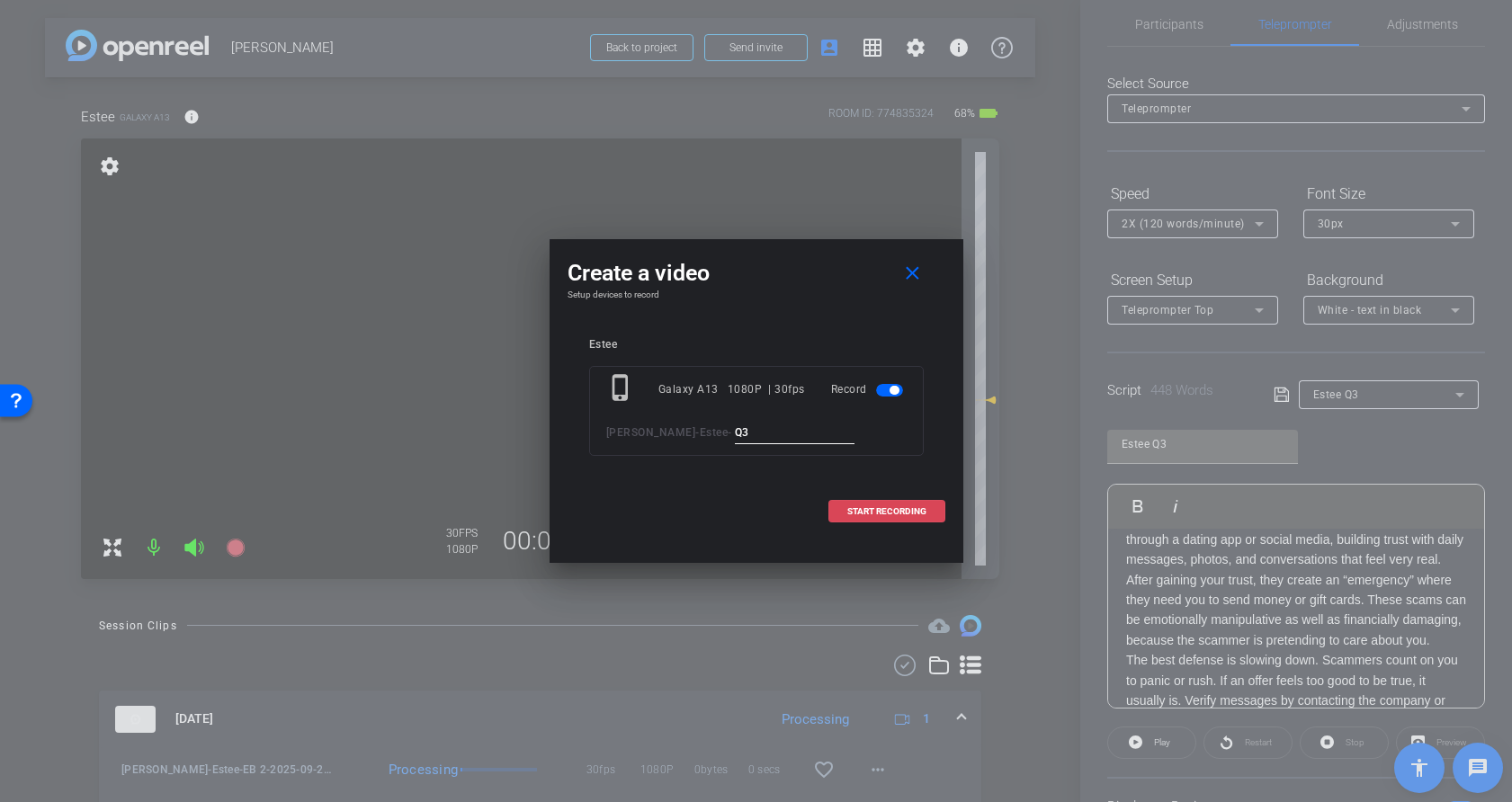
click at [903, 509] on span "START RECORDING" at bounding box center [886, 511] width 79 height 9
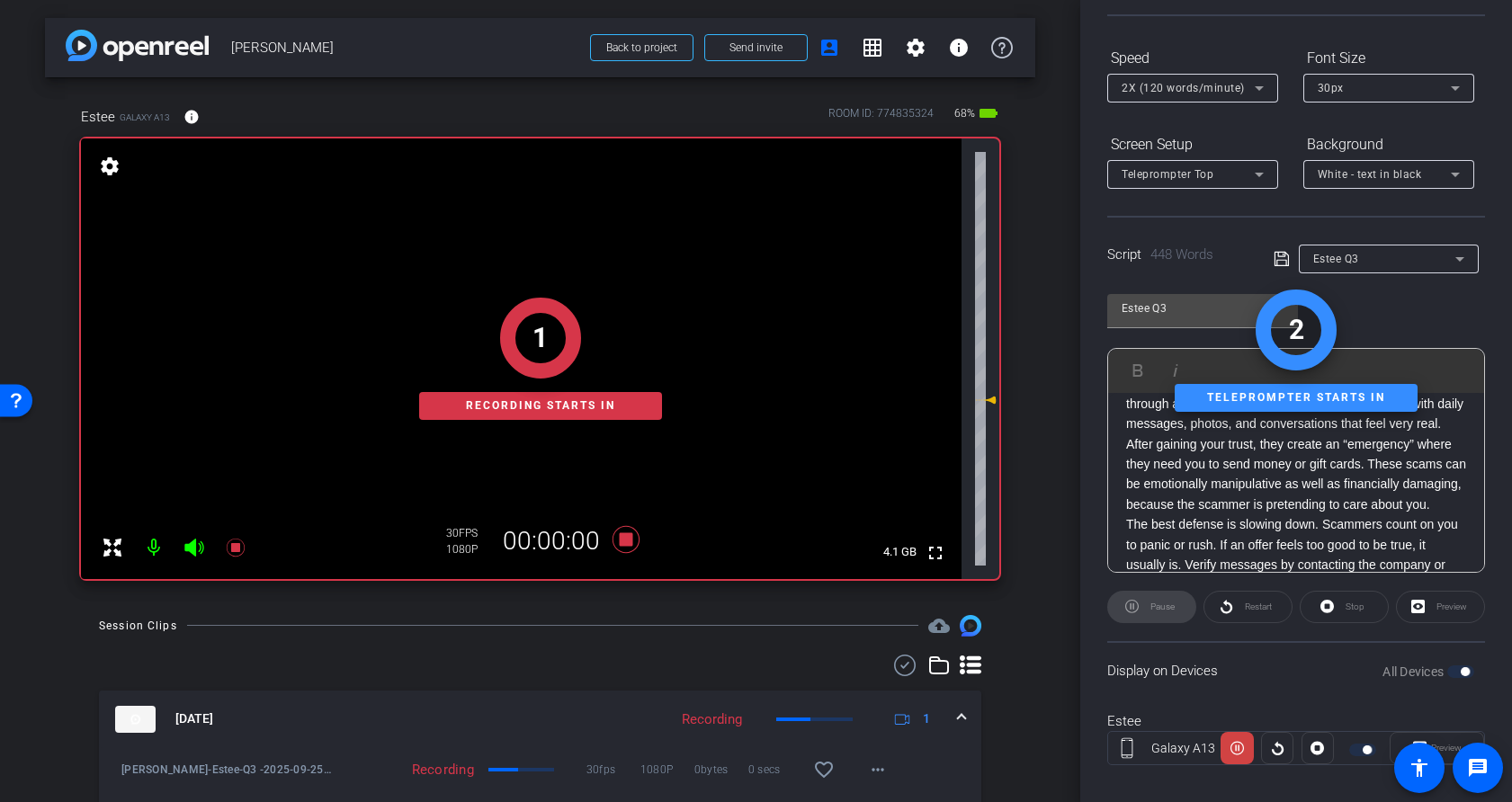
scroll to position [181, 0]
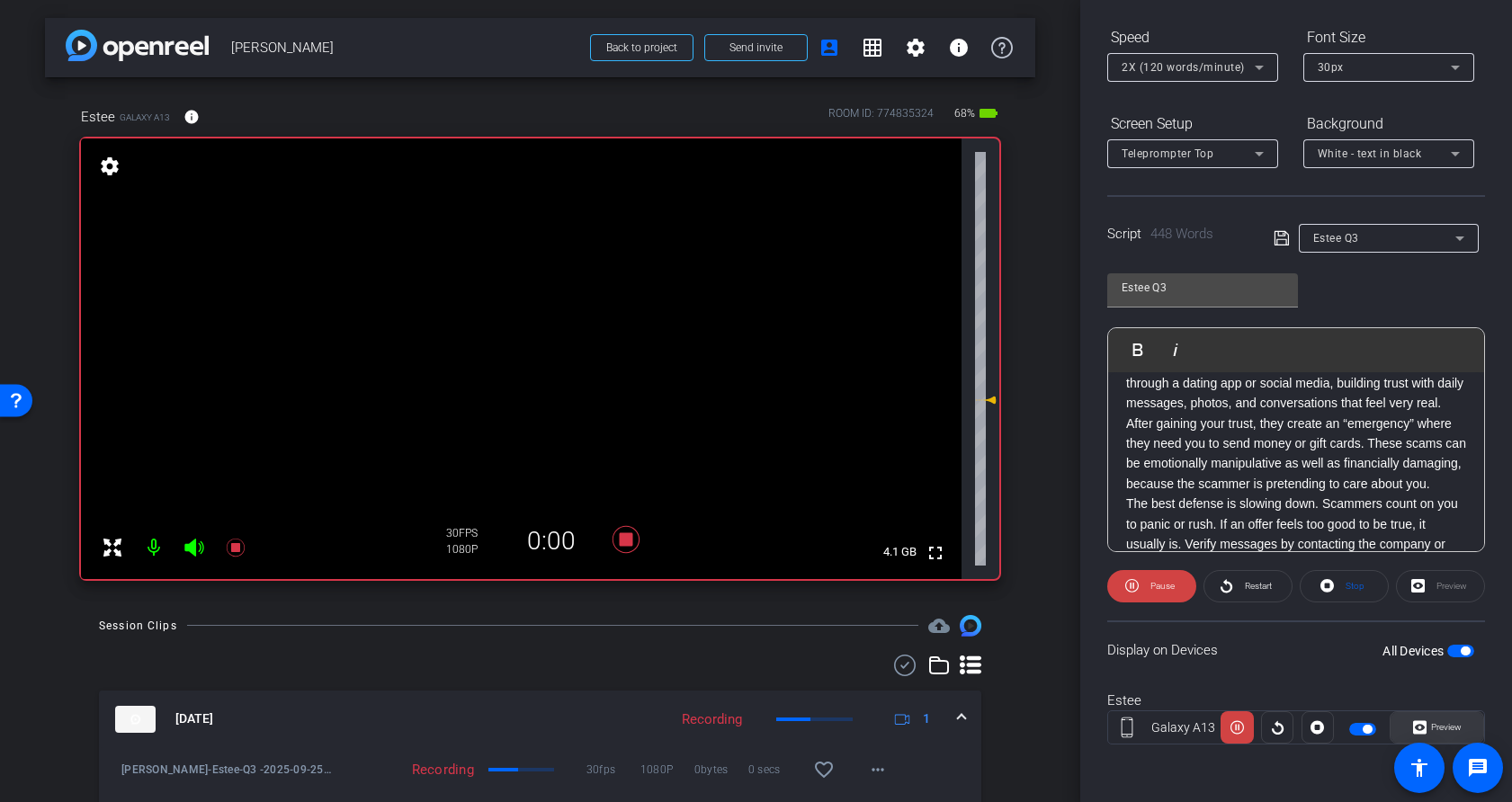
click at [1300, 724] on span "Preview" at bounding box center [1446, 727] width 31 height 10
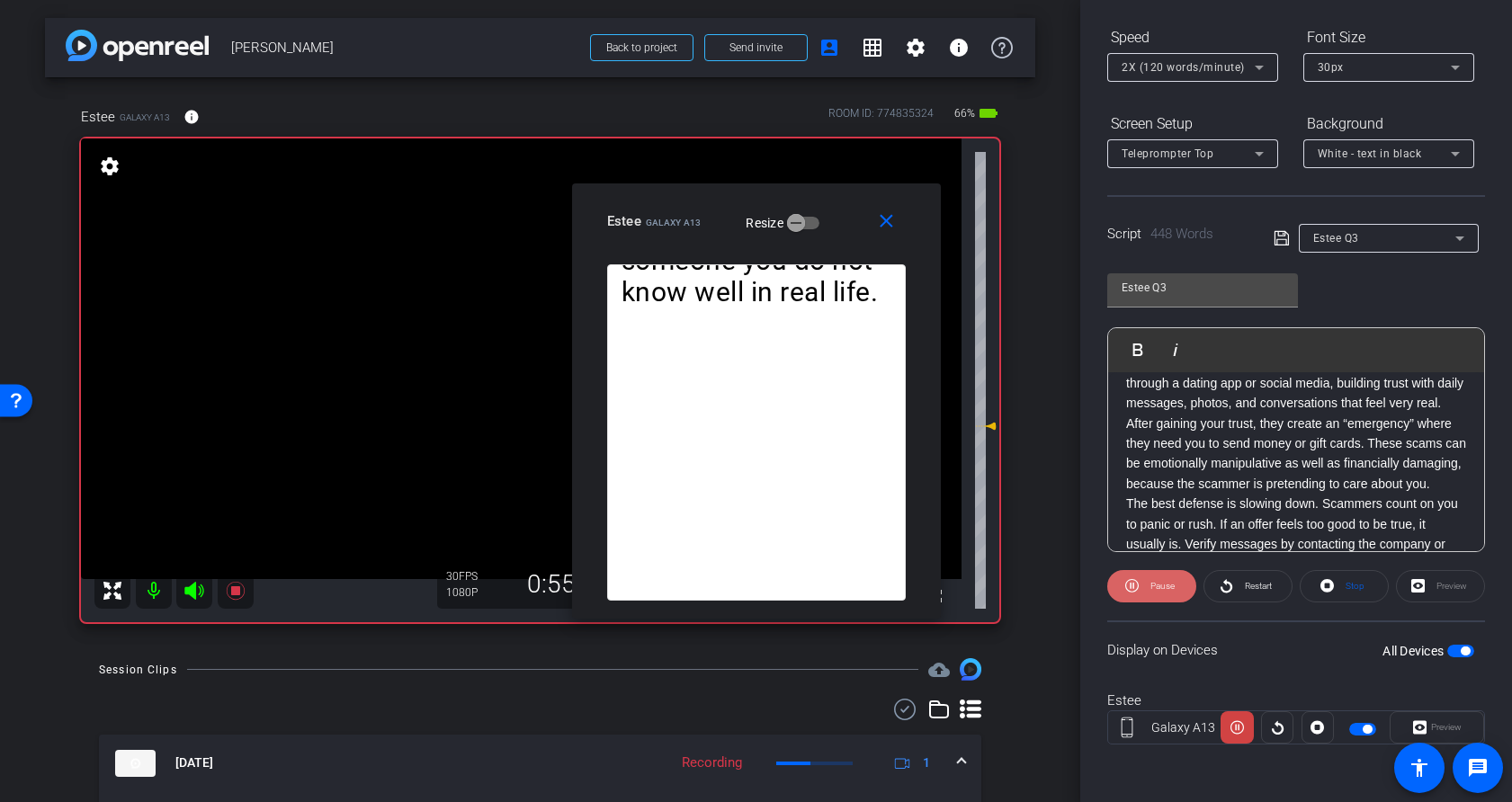
click at [1157, 591] on span "Pause" at bounding box center [1160, 587] width 29 height 25
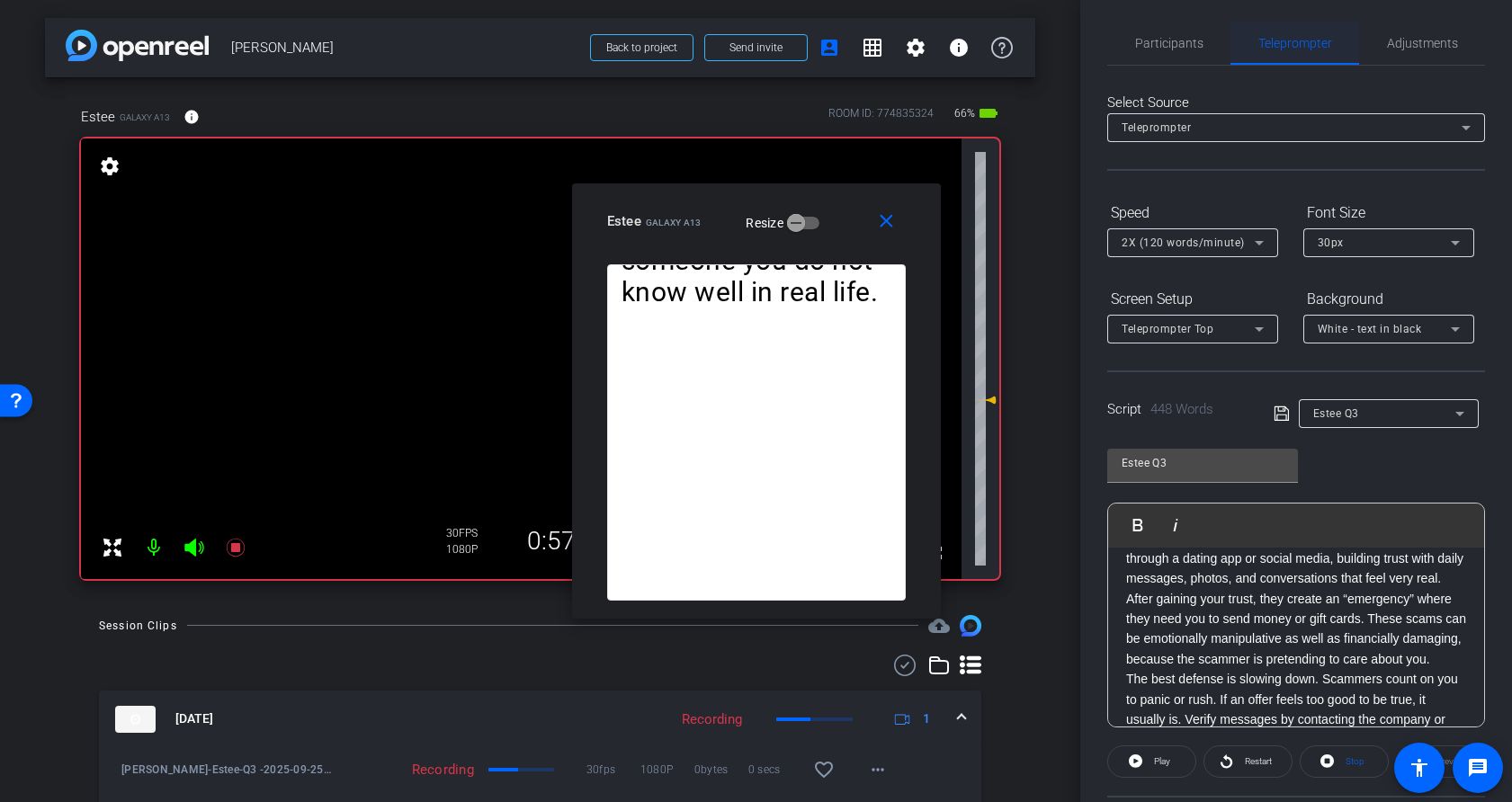
scroll to position [0, 0]
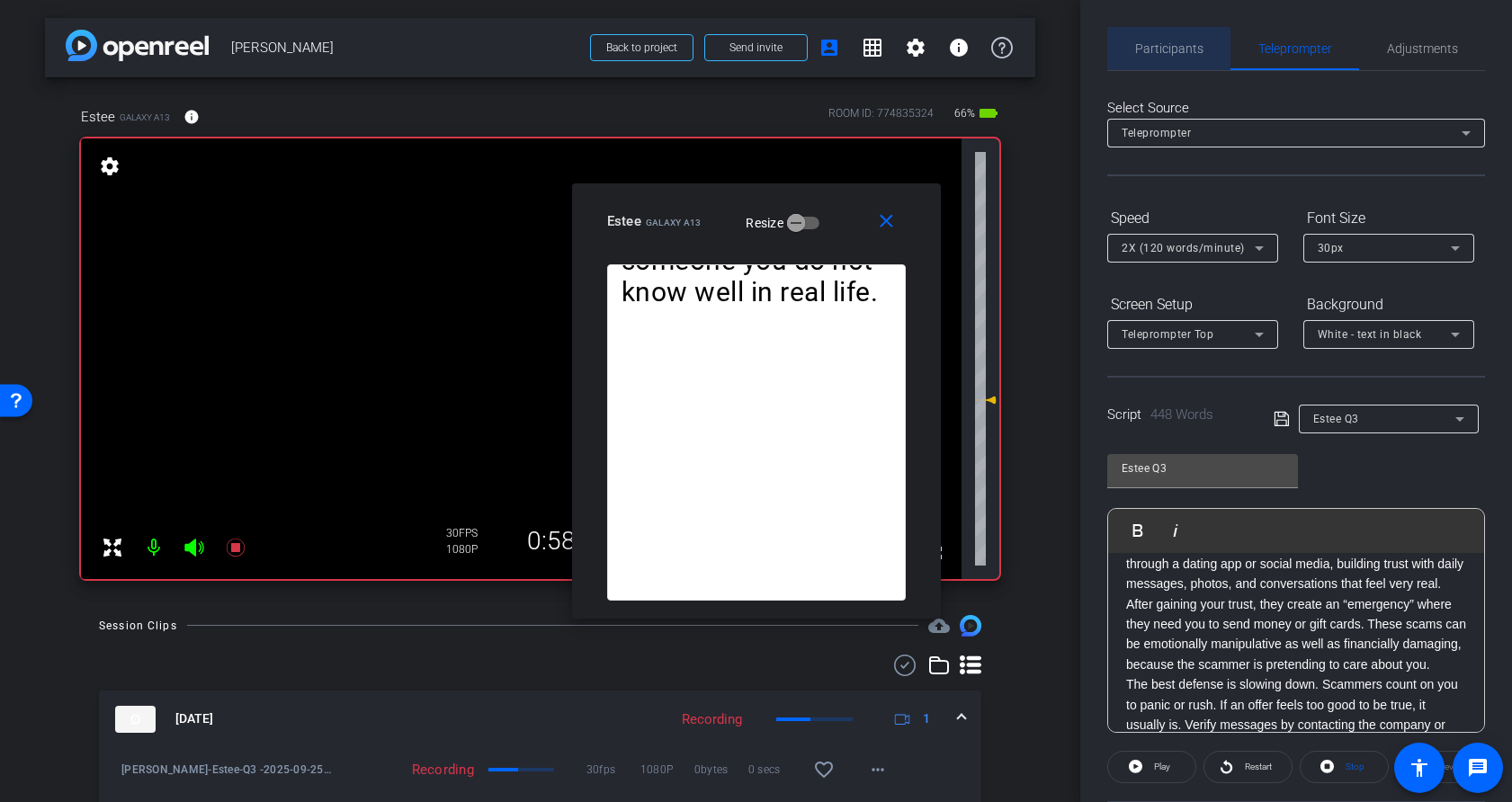
click at [1172, 50] on span "Participants" at bounding box center [1168, 48] width 68 height 12
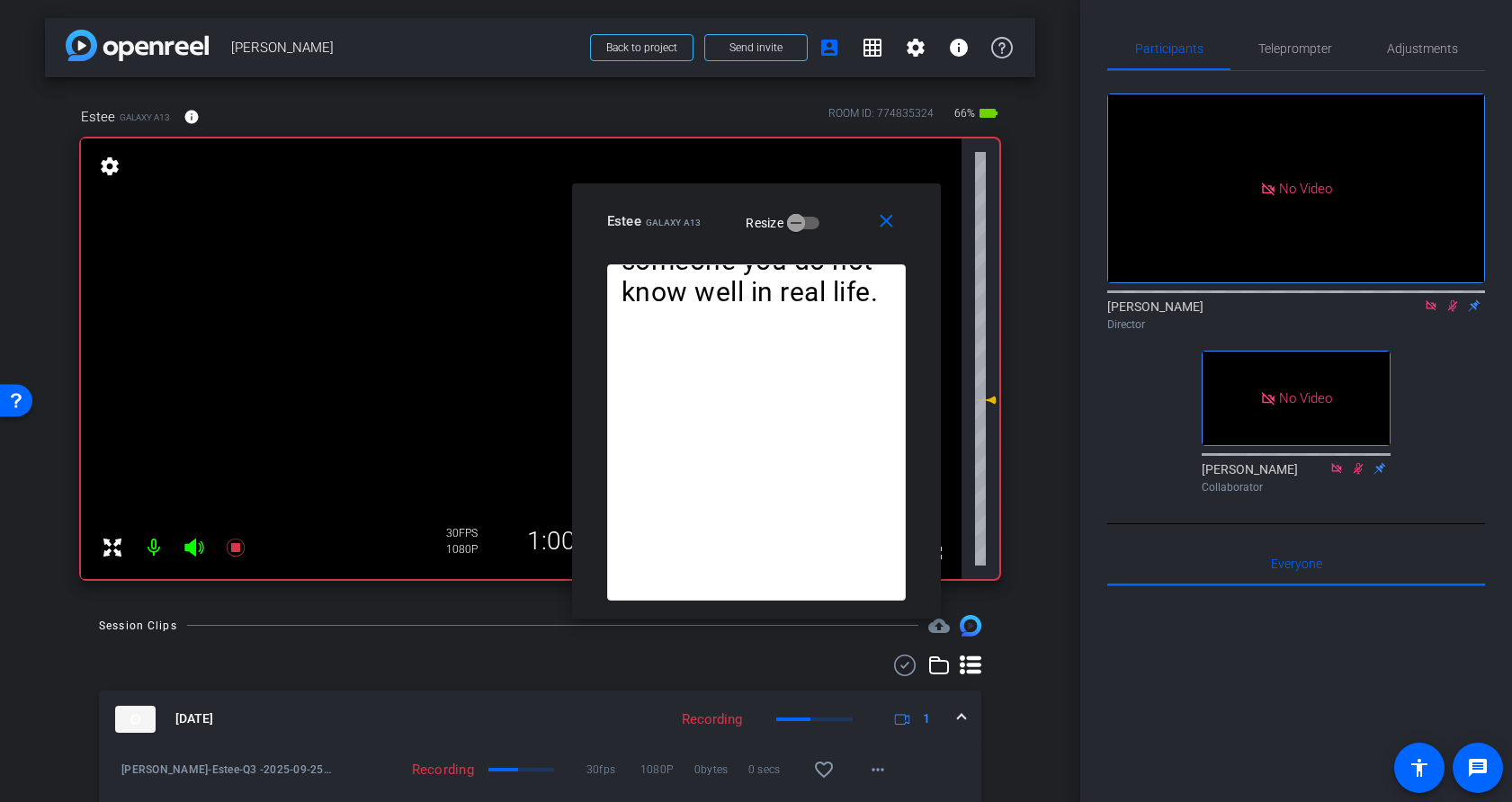
click at [1300, 300] on icon at bounding box center [1452, 305] width 14 height 12
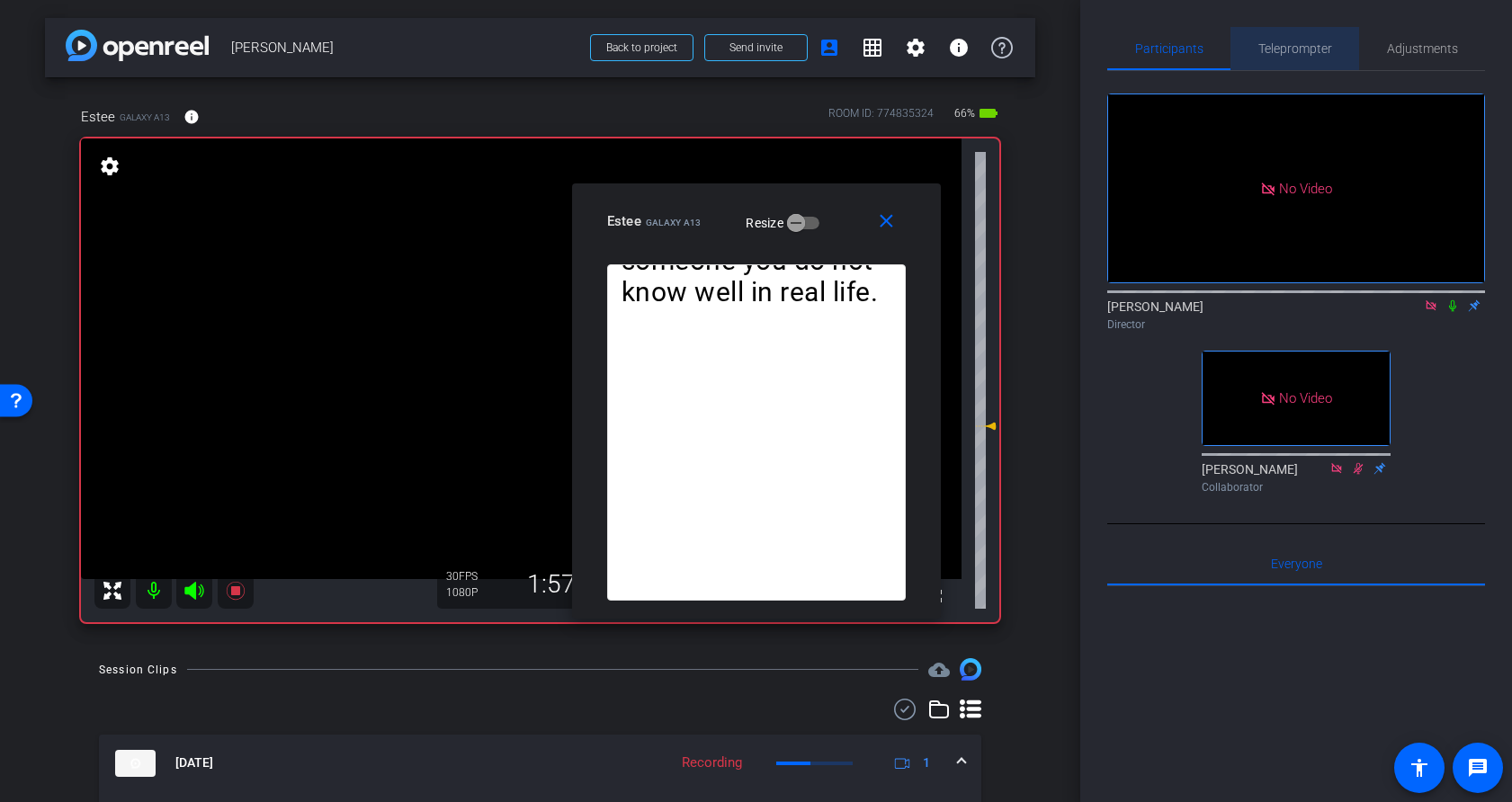
click at [1280, 51] on span "Teleprompter" at bounding box center [1295, 48] width 74 height 12
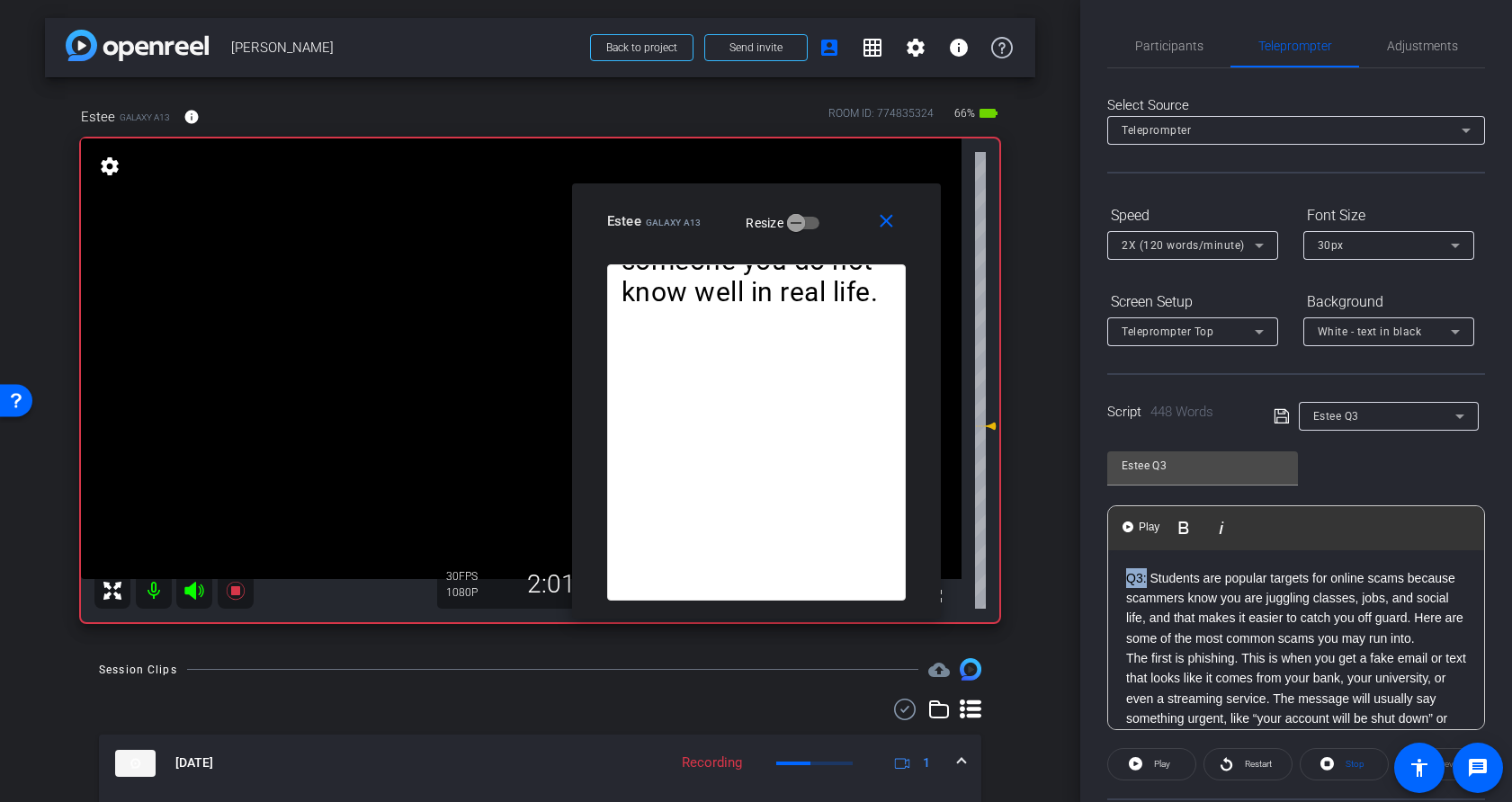
drag, startPoint x: 1147, startPoint y: 575, endPoint x: 1106, endPoint y: 580, distance: 41.3
click at [1106, 580] on div "Participants Teleprompter Adjustments Geoff Hahn Director Ailsa Dann Collaborat…" at bounding box center [1296, 401] width 432 height 802
click at [883, 227] on mat-icon "close" at bounding box center [886, 221] width 22 height 22
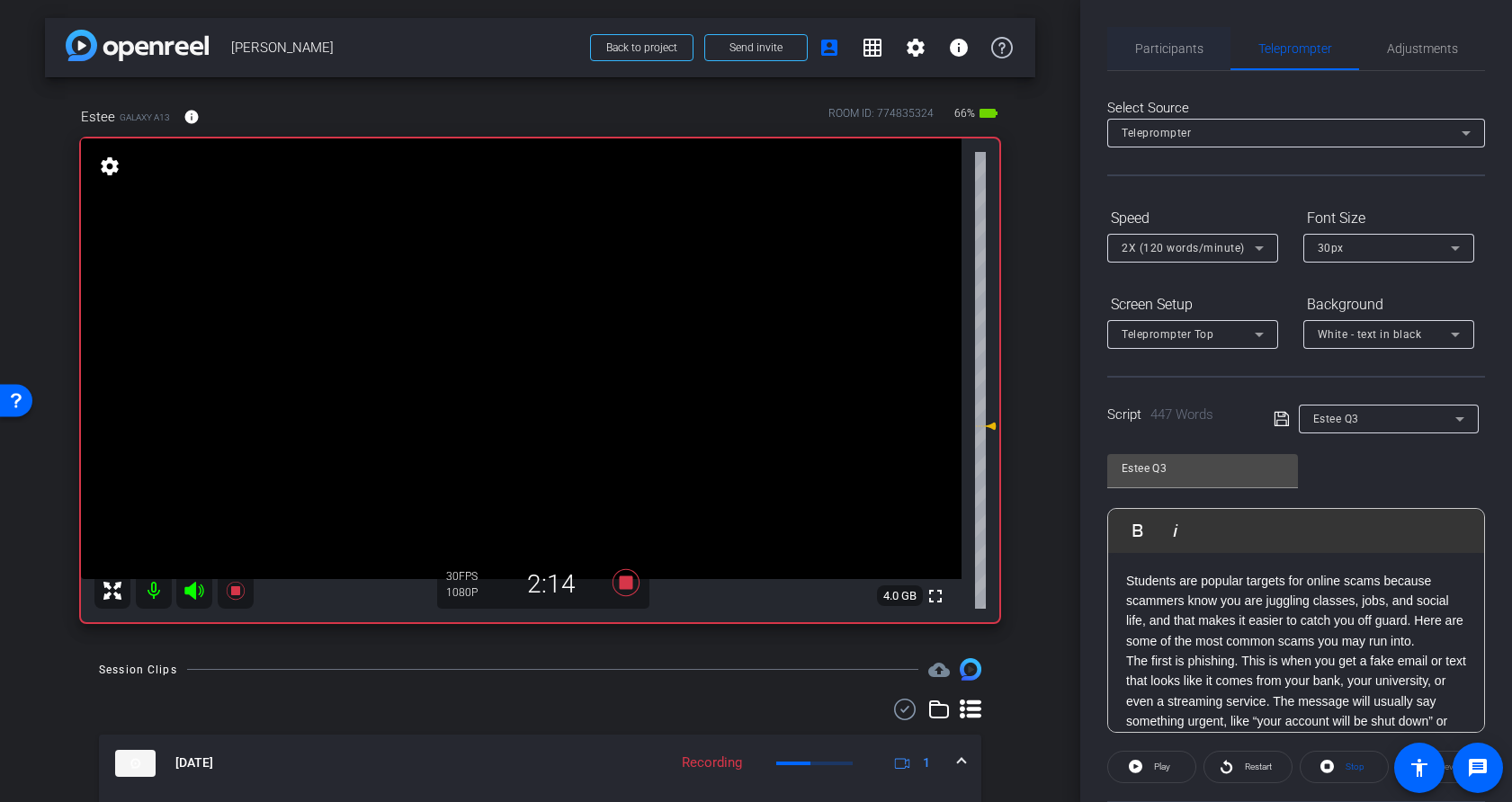
click at [1164, 64] on span "Participants" at bounding box center [1168, 48] width 68 height 43
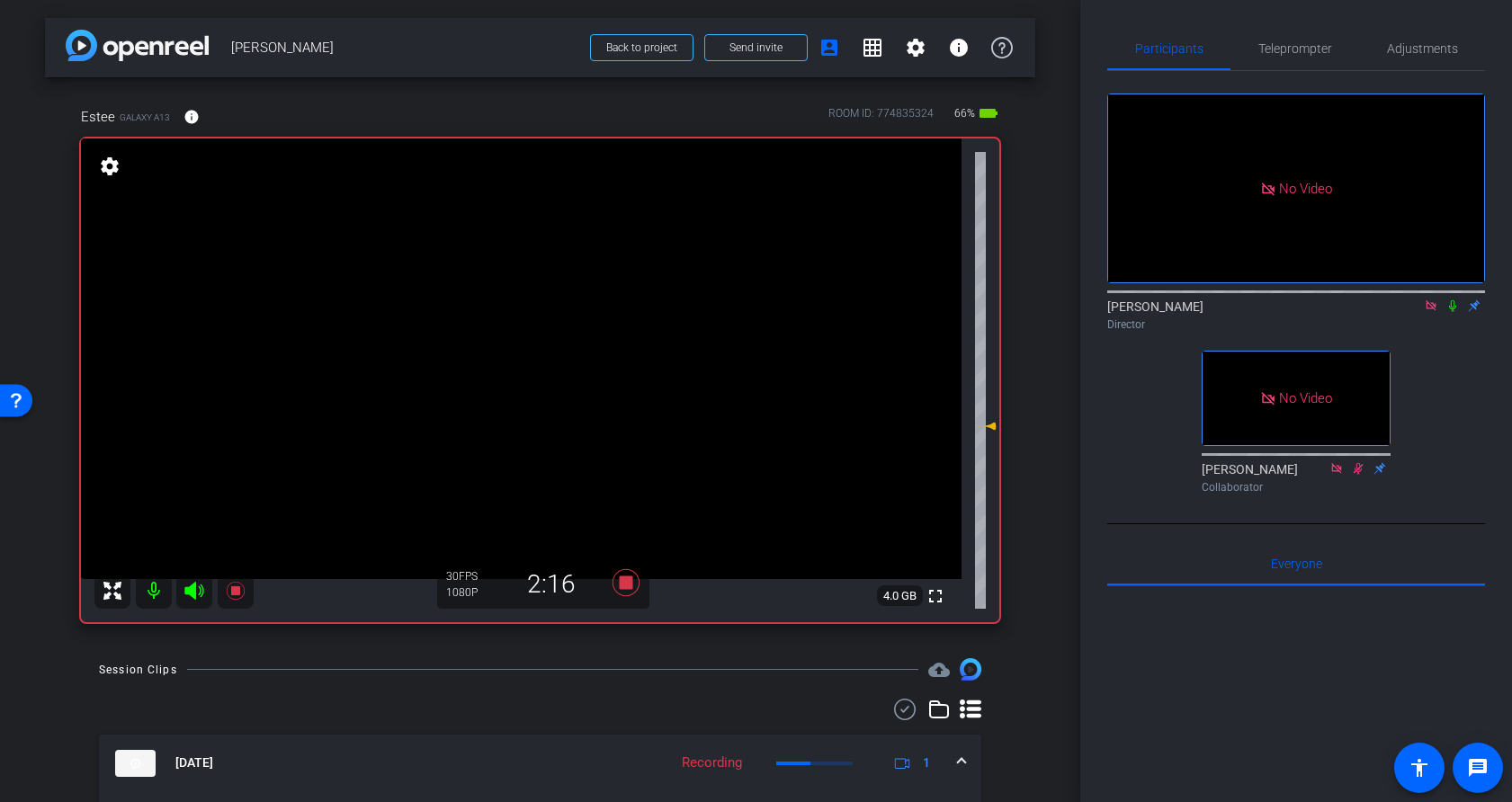
click at [1300, 300] on icon at bounding box center [1452, 305] width 14 height 12
click at [1300, 53] on span "Teleprompter" at bounding box center [1295, 48] width 74 height 12
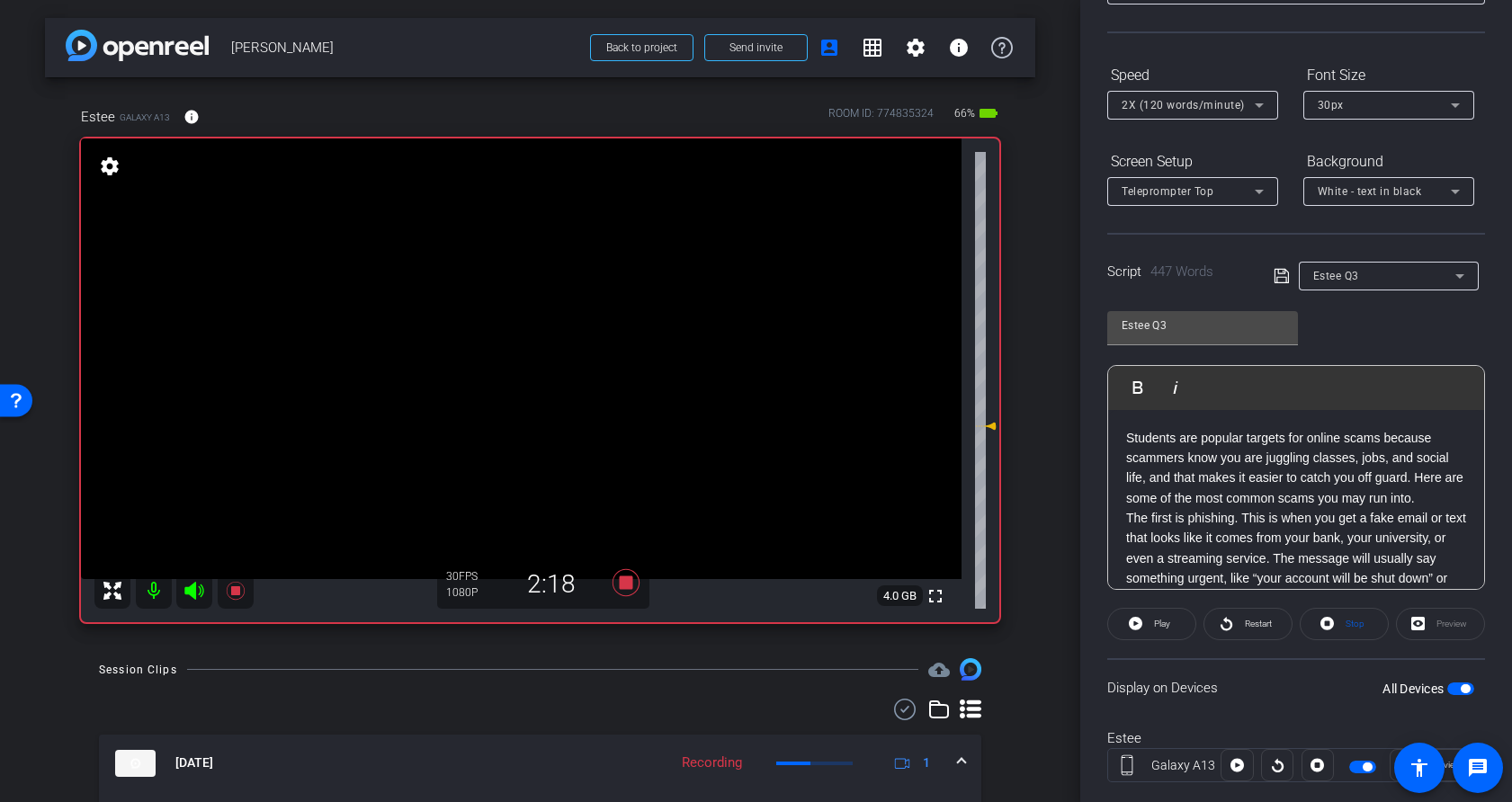
scroll to position [181, 0]
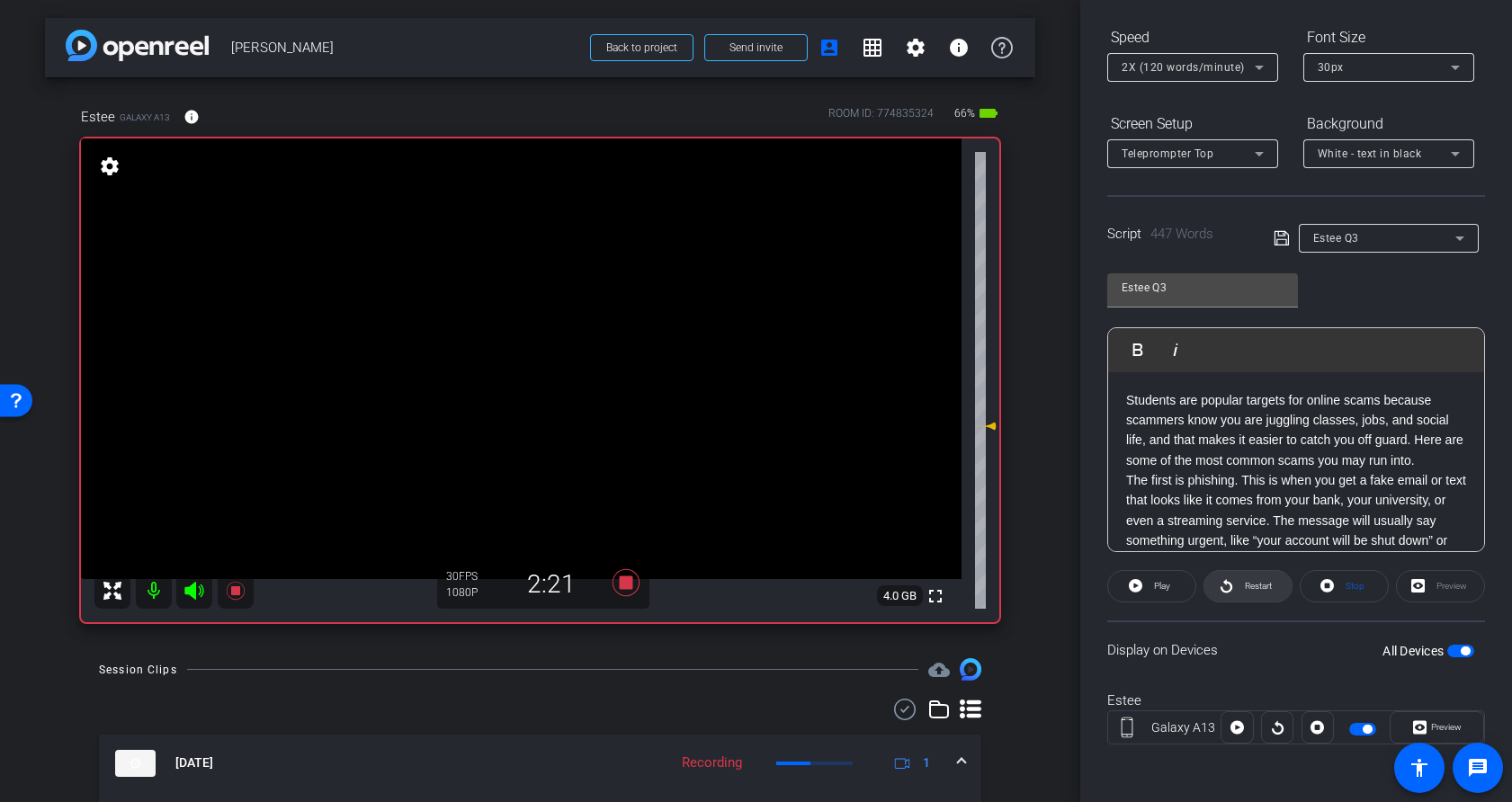
click at [1256, 587] on span "Restart" at bounding box center [1258, 586] width 27 height 10
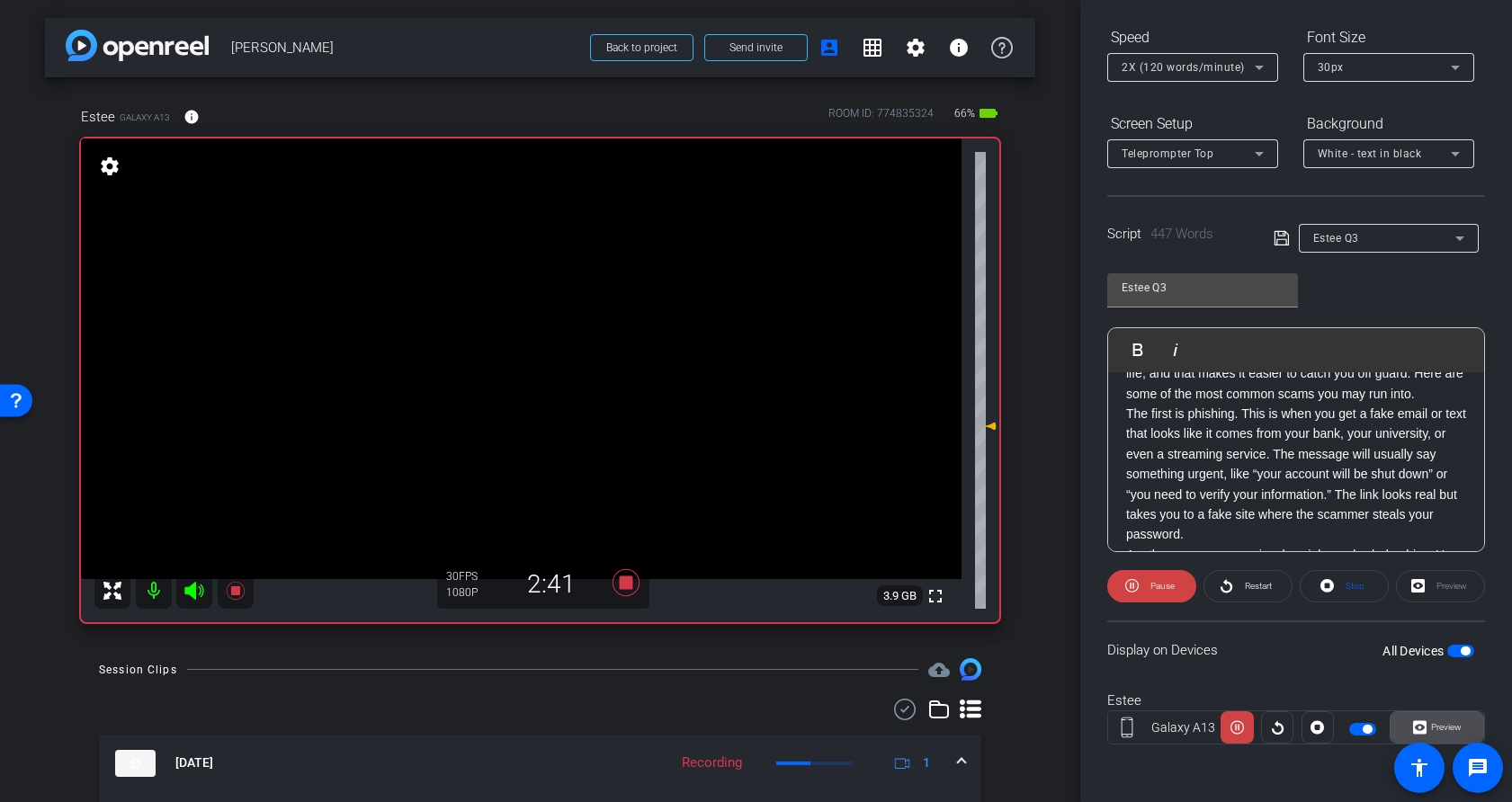
click at [1300, 727] on span "Preview" at bounding box center [1446, 727] width 31 height 10
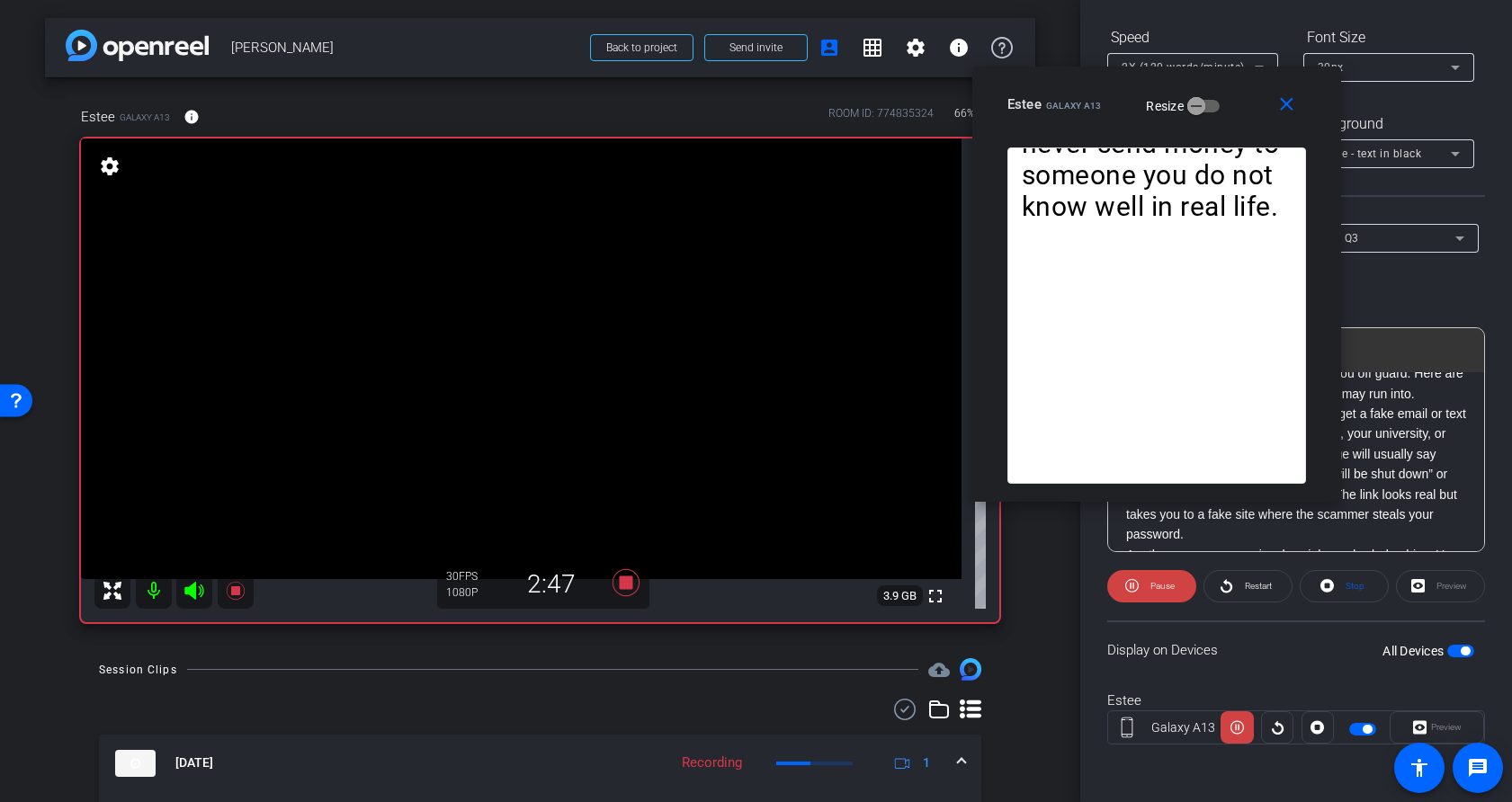
drag, startPoint x: 672, startPoint y: 207, endPoint x: 1062, endPoint y: 98, distance: 404.9
click at [1062, 98] on div "Estee Galaxy A13" at bounding box center [1055, 102] width 95 height 22
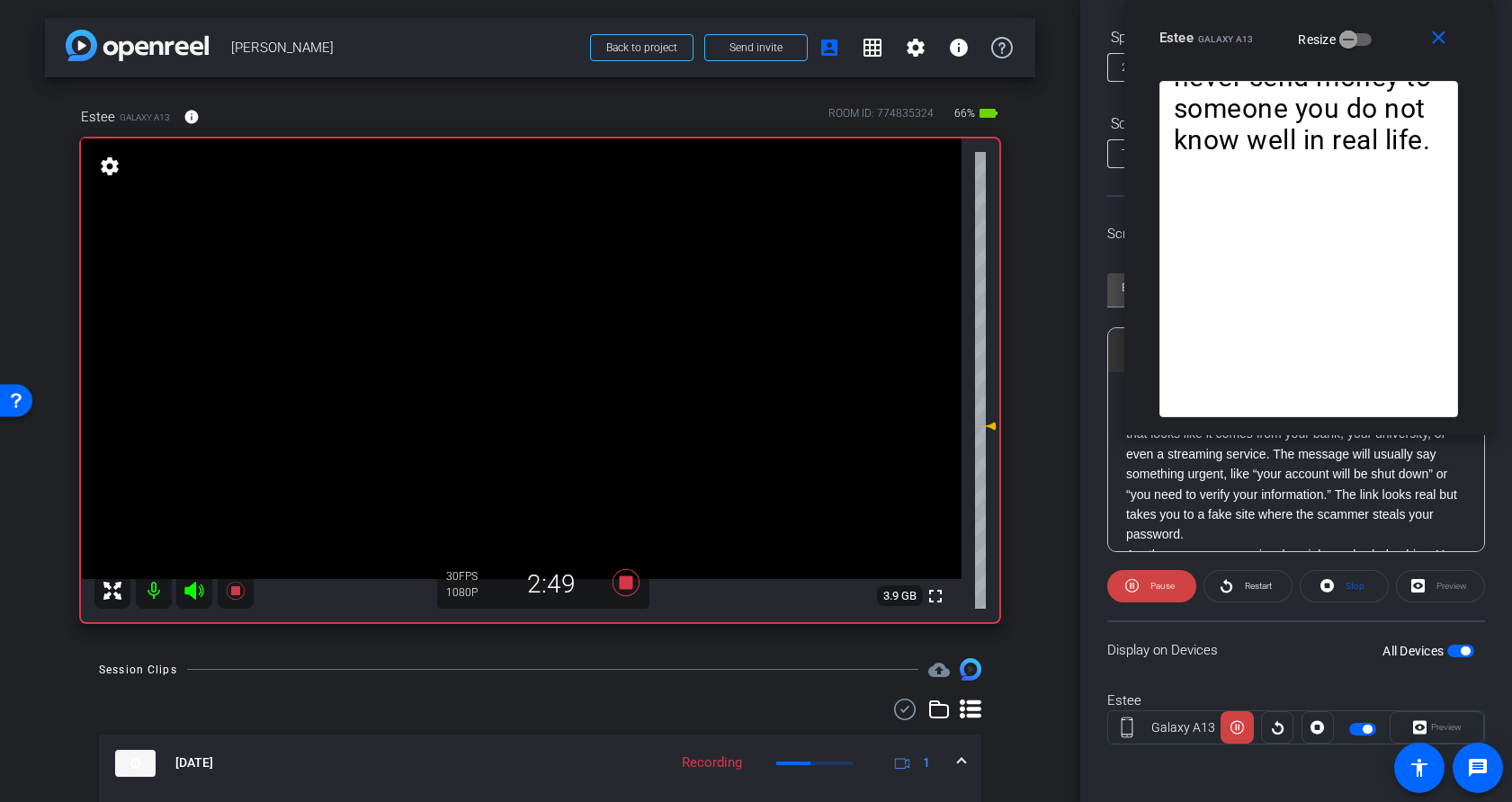
drag, startPoint x: 1071, startPoint y: 103, endPoint x: 1222, endPoint y: 4, distance: 180.6
click at [1223, 0] on html "Accessibility Screen-Reader Guide, Feedback, and Issue Reporting | New window m…" at bounding box center [756, 401] width 1512 height 802
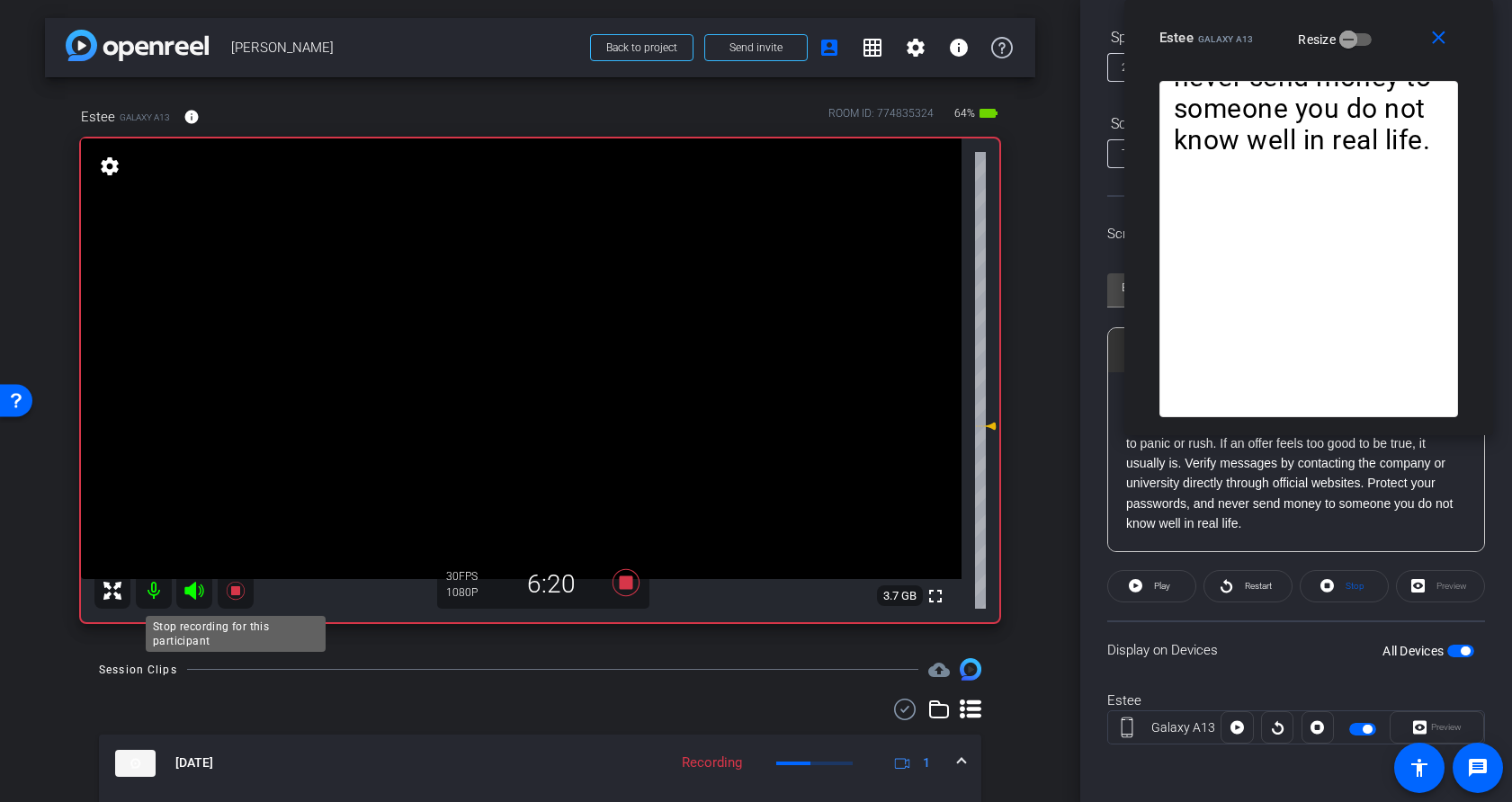
click at [235, 590] on icon at bounding box center [234, 590] width 18 height 18
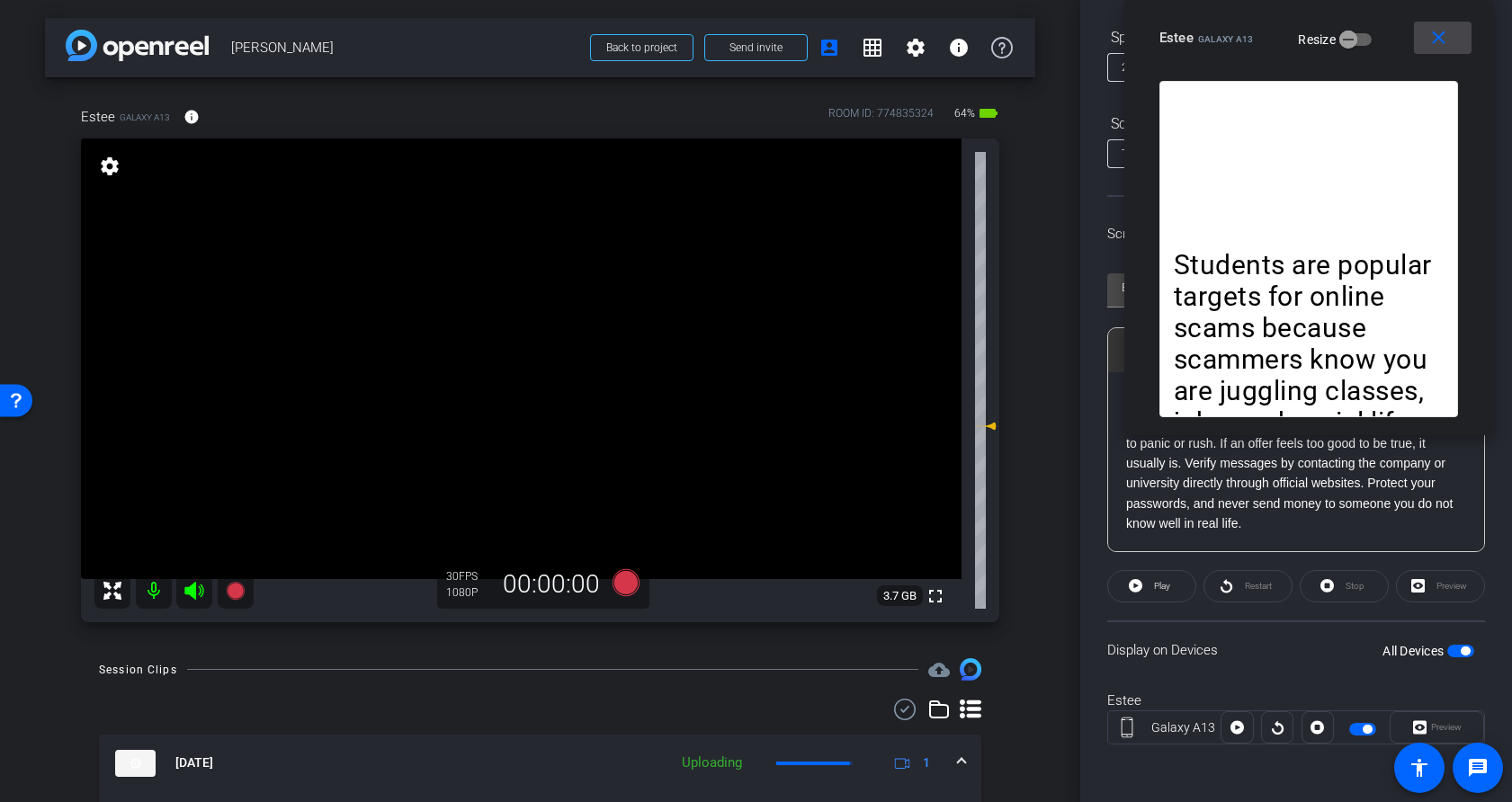
click at [1300, 36] on mat-icon "close" at bounding box center [1438, 37] width 22 height 22
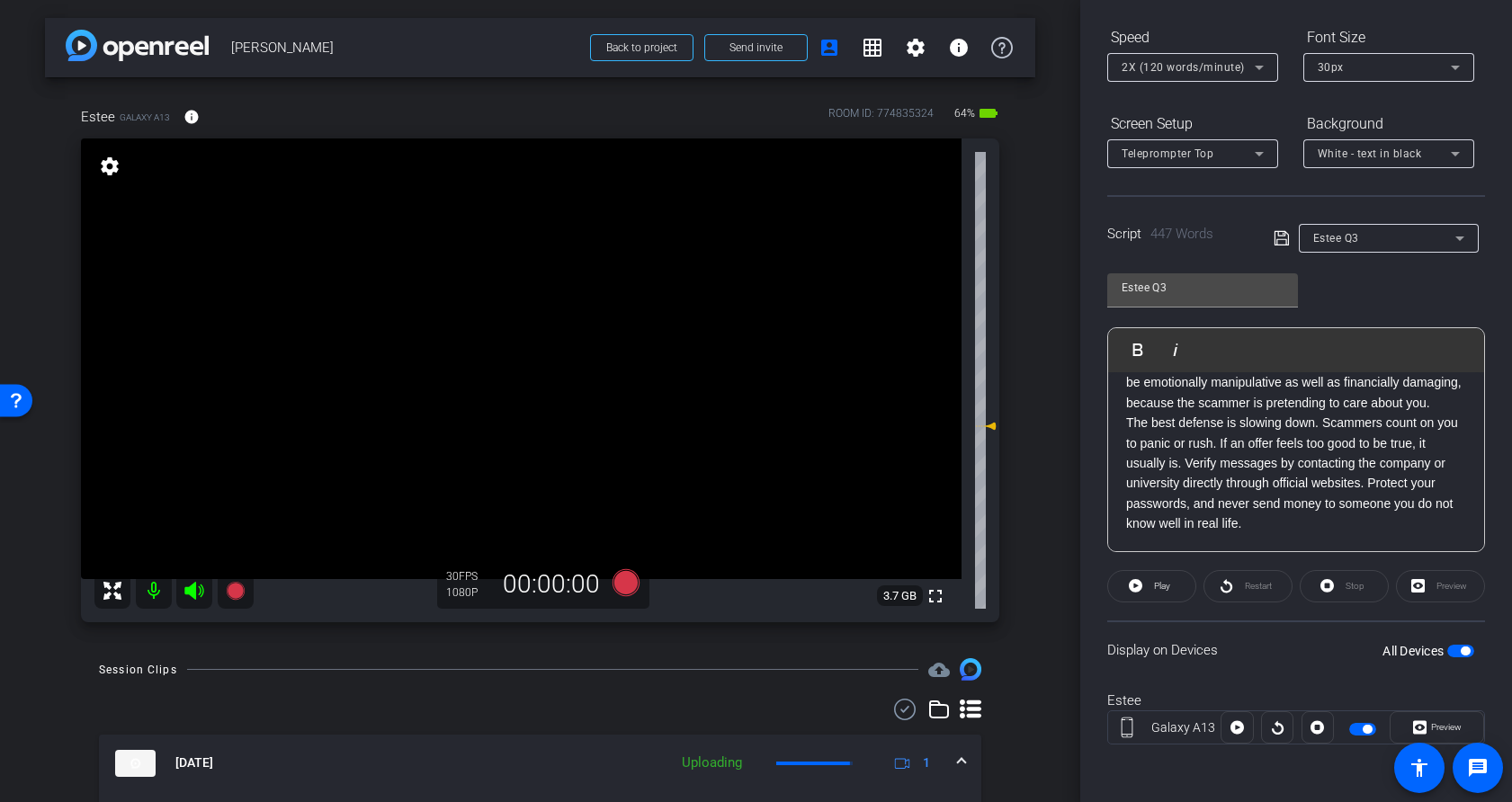
scroll to position [0, 0]
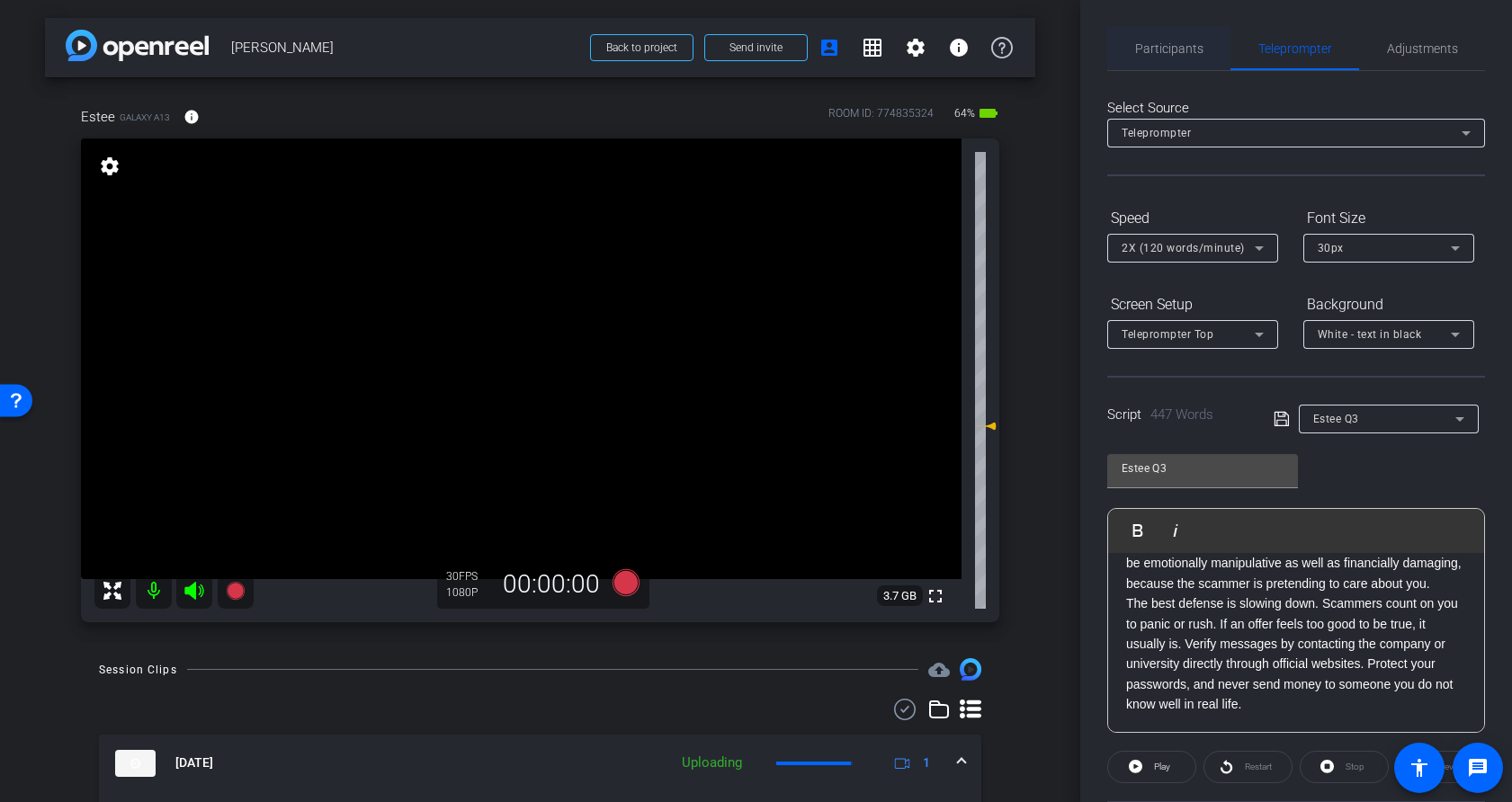
click at [1190, 47] on span "Participants" at bounding box center [1168, 48] width 68 height 12
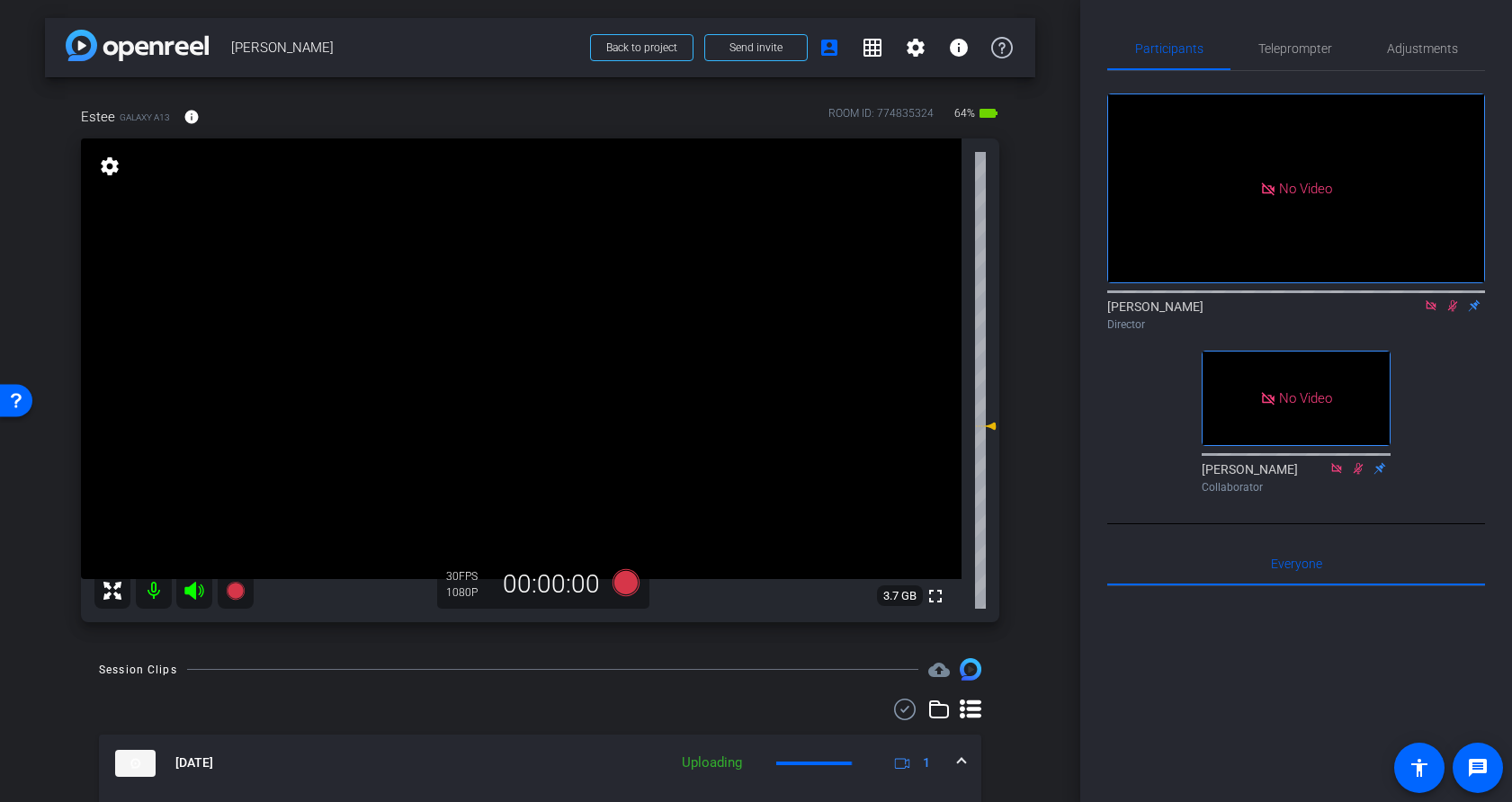
click at [1300, 301] on icon at bounding box center [1453, 306] width 10 height 11
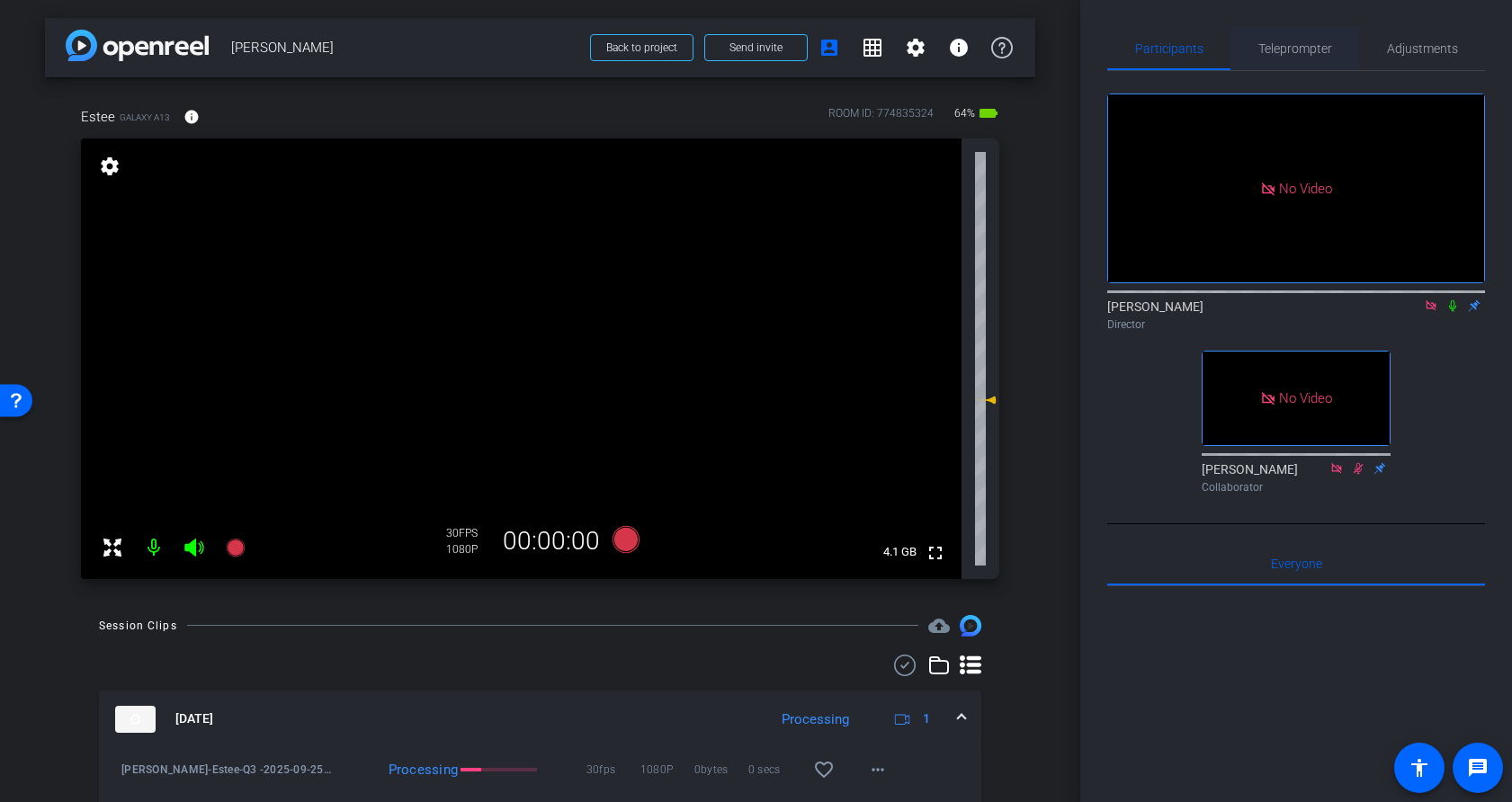
click at [1300, 48] on span "Teleprompter" at bounding box center [1295, 48] width 74 height 12
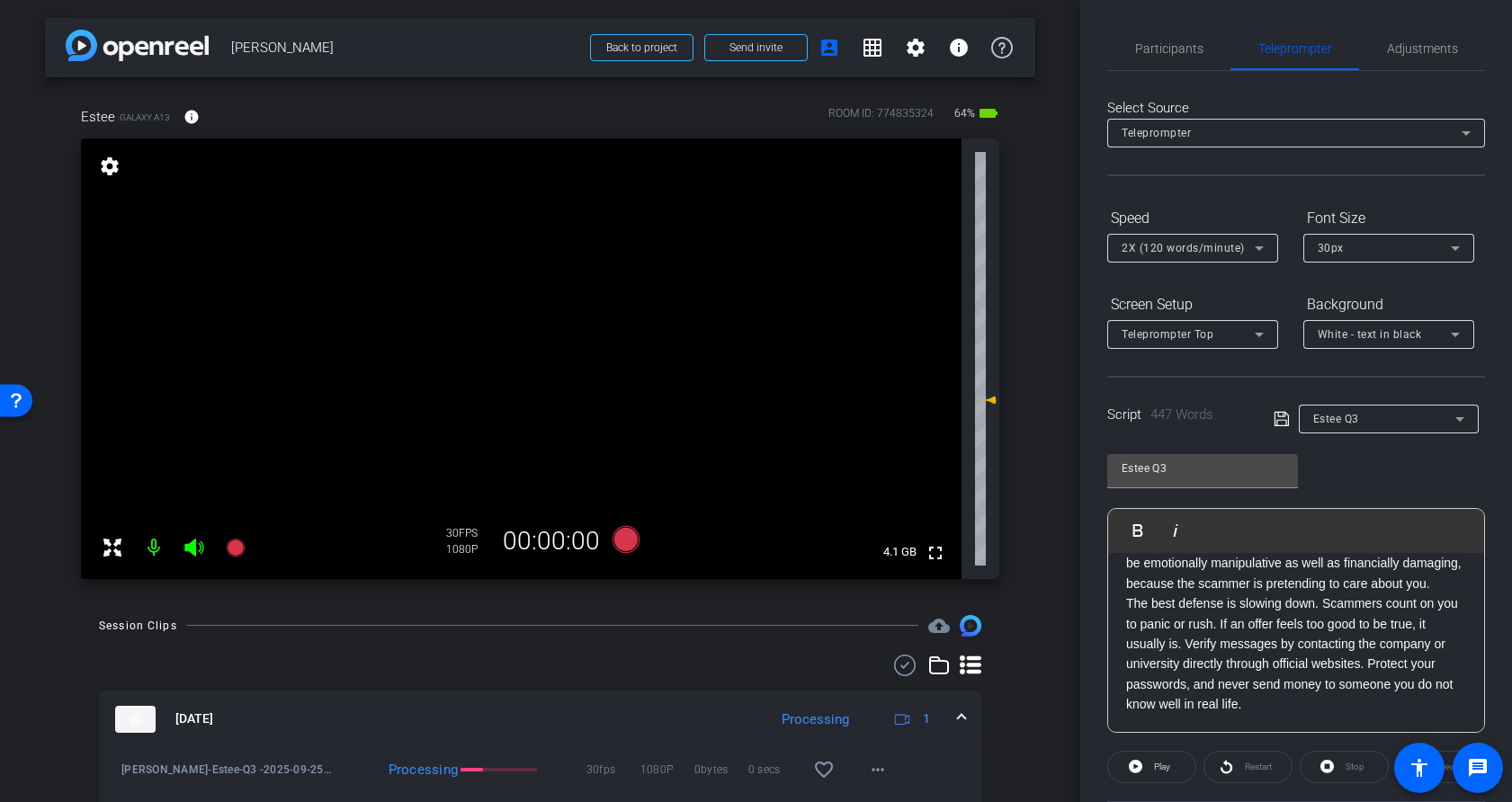
click at [1300, 451] on div "Estee Q3 Play Play from this location Play Selected Play and display the select…" at bounding box center [1296, 587] width 378 height 292
click at [1300, 424] on div "Estee Q3" at bounding box center [1384, 418] width 143 height 22
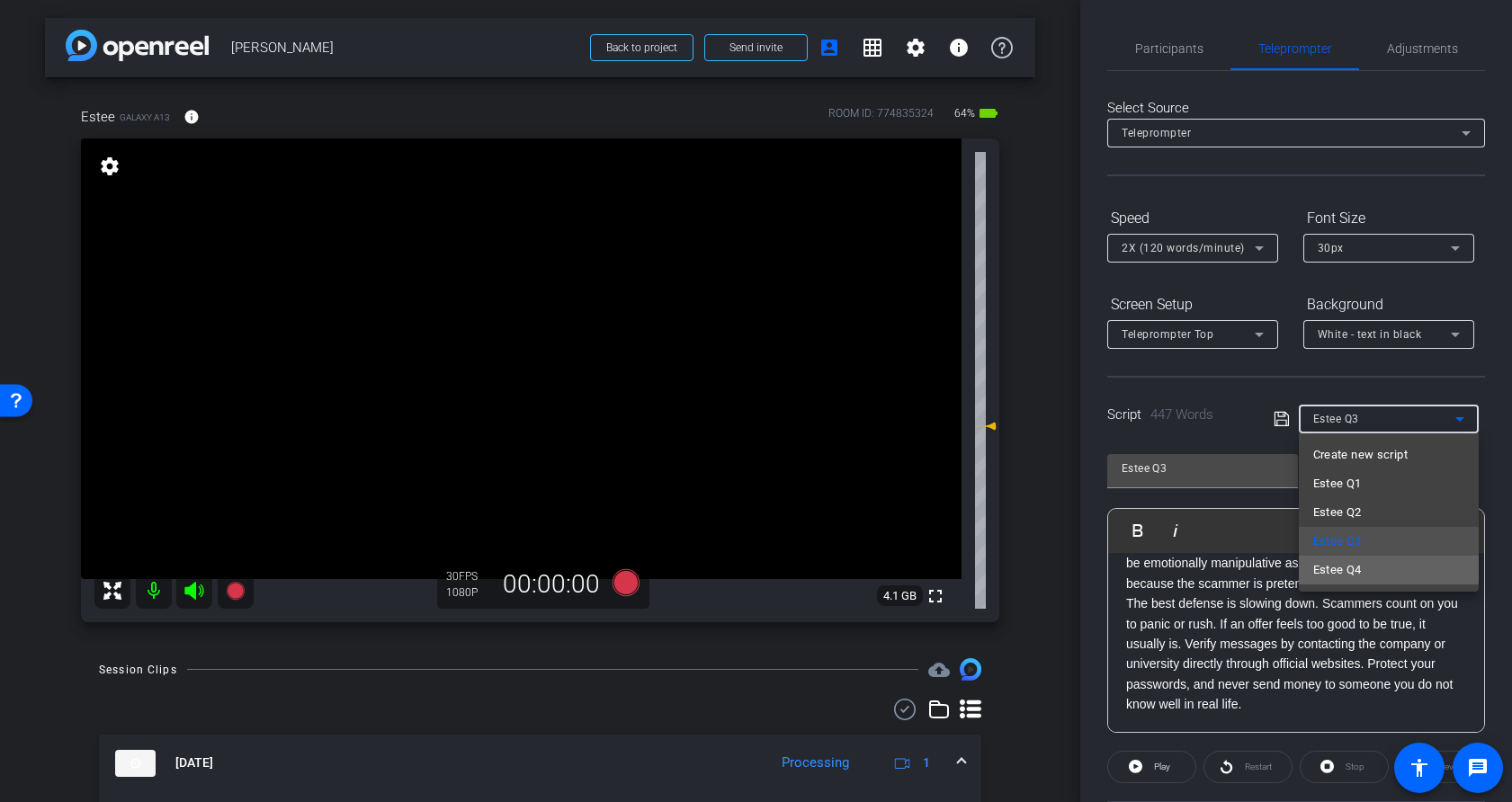
click at [1300, 567] on span "Estee Q4" at bounding box center [1337, 570] width 49 height 22
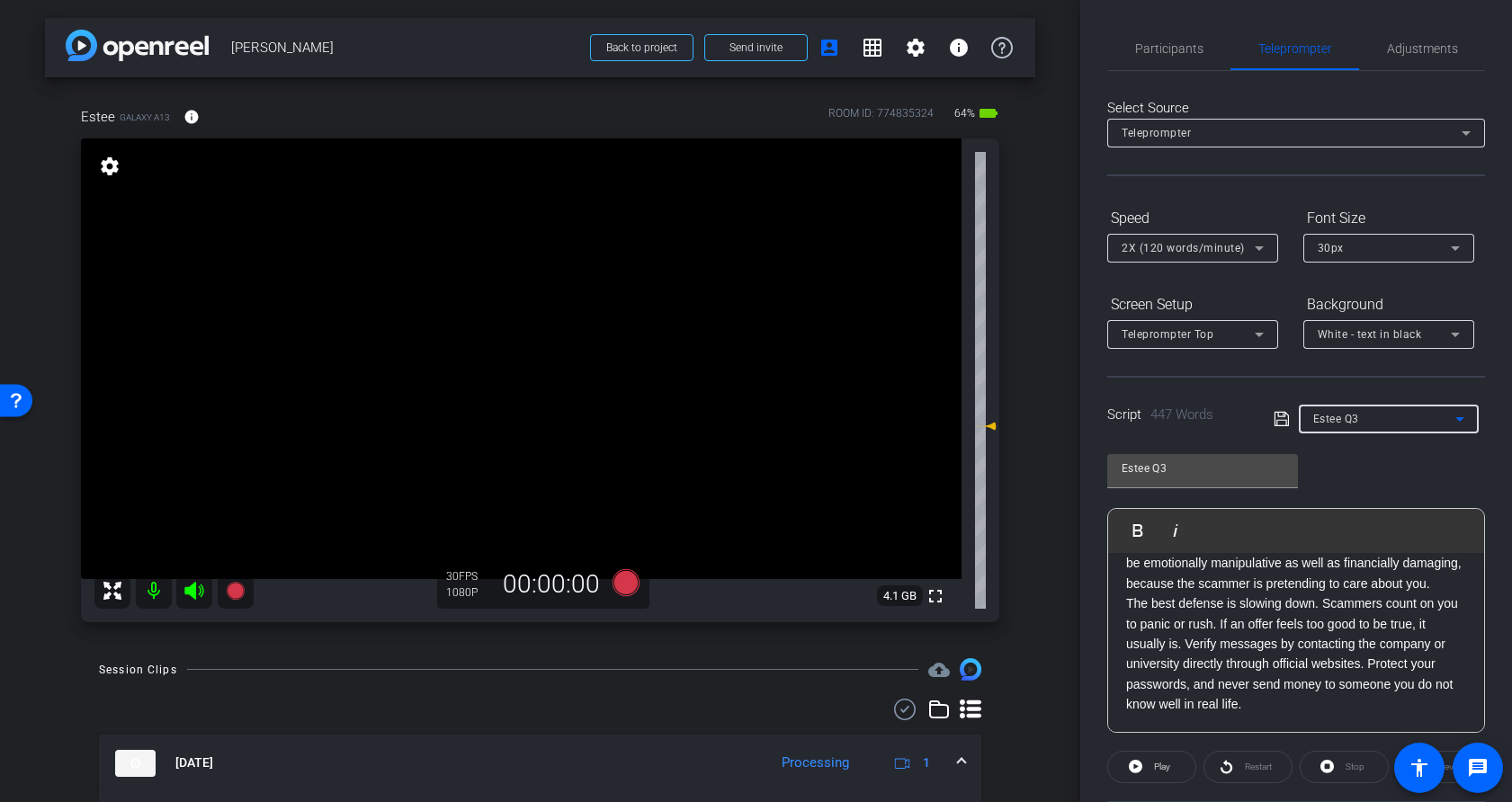
type input "Estee Q4"
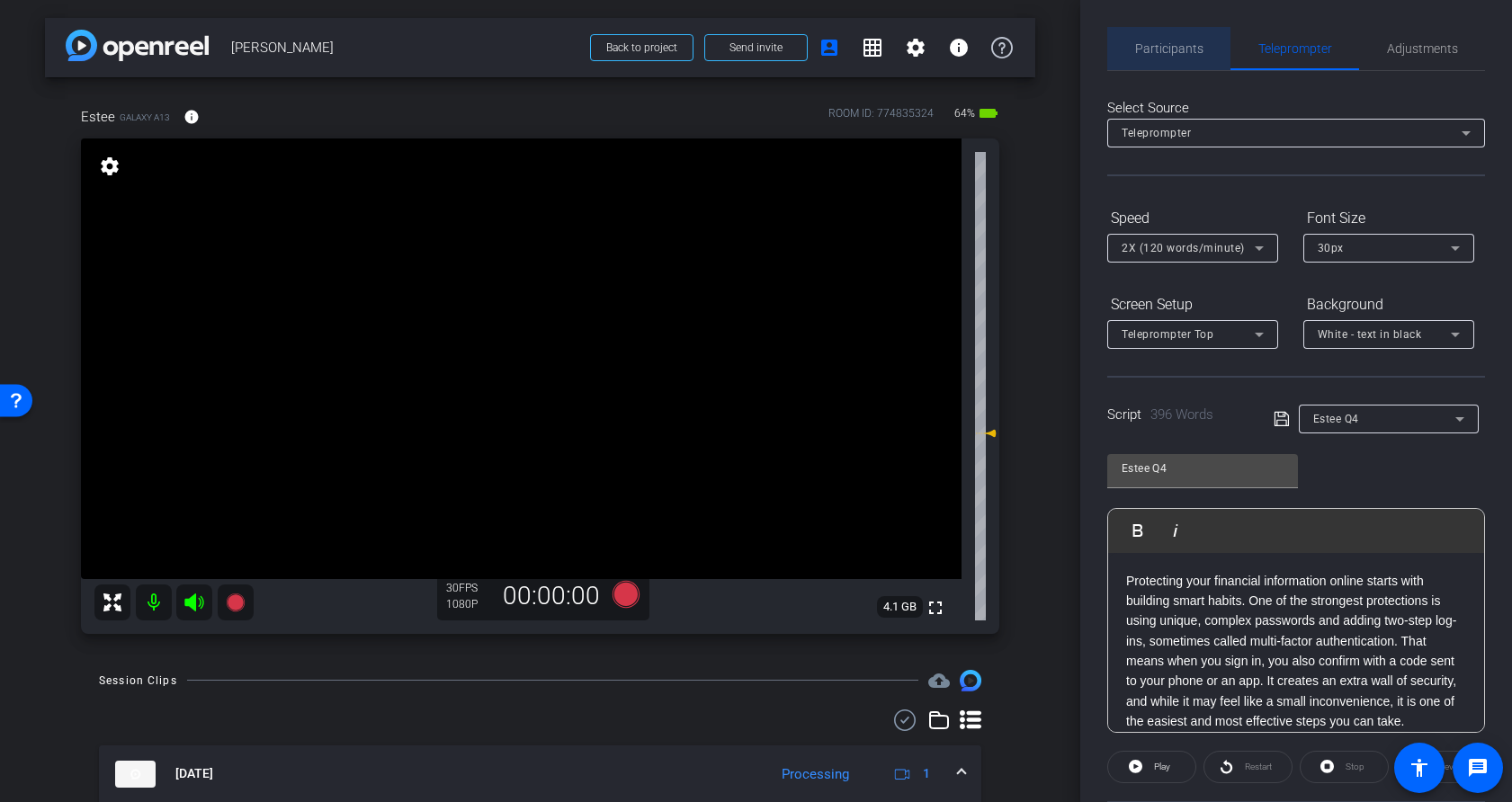
click at [1178, 53] on span "Participants" at bounding box center [1168, 48] width 68 height 12
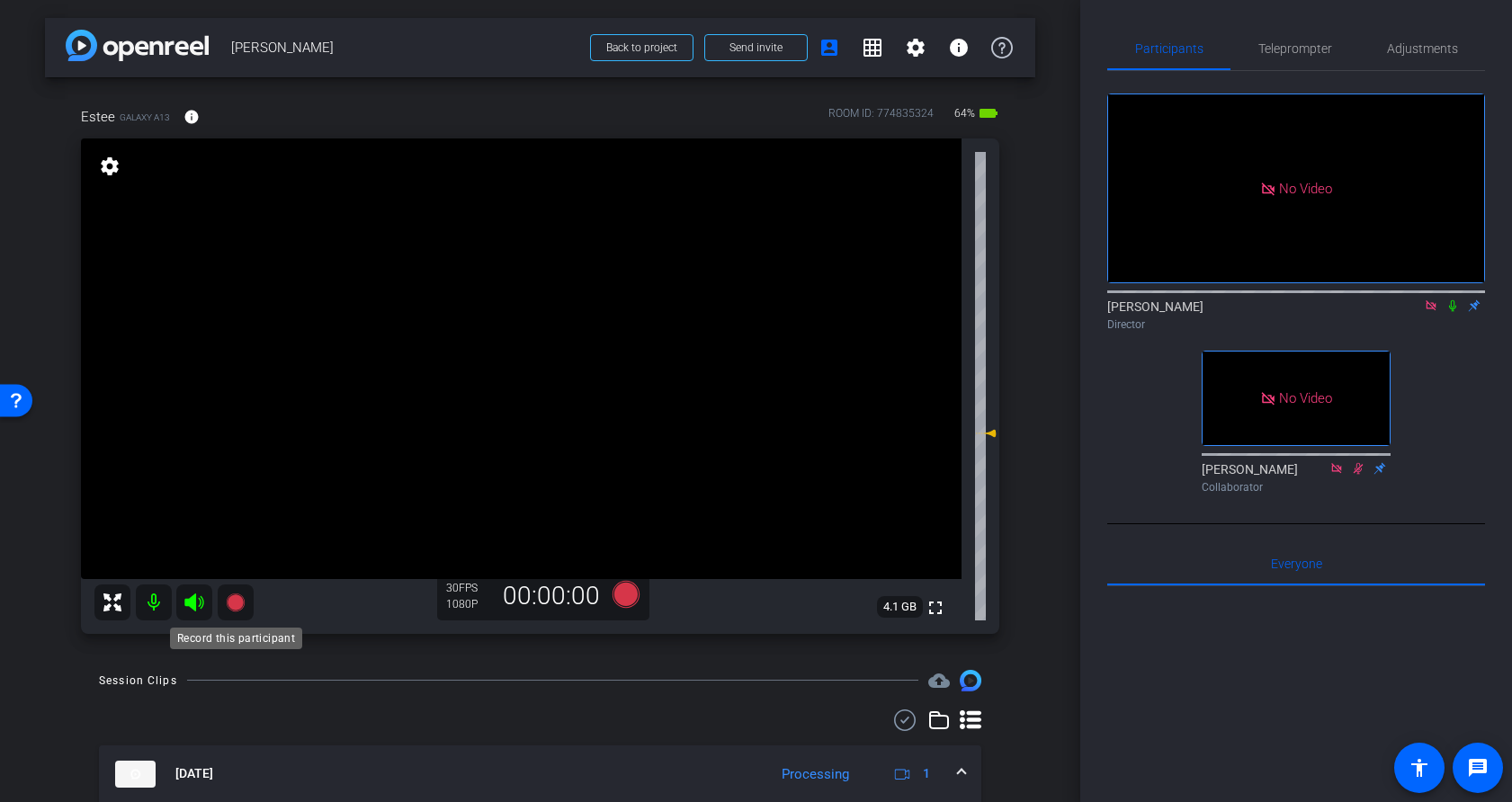
click at [238, 603] on icon at bounding box center [234, 601] width 18 height 18
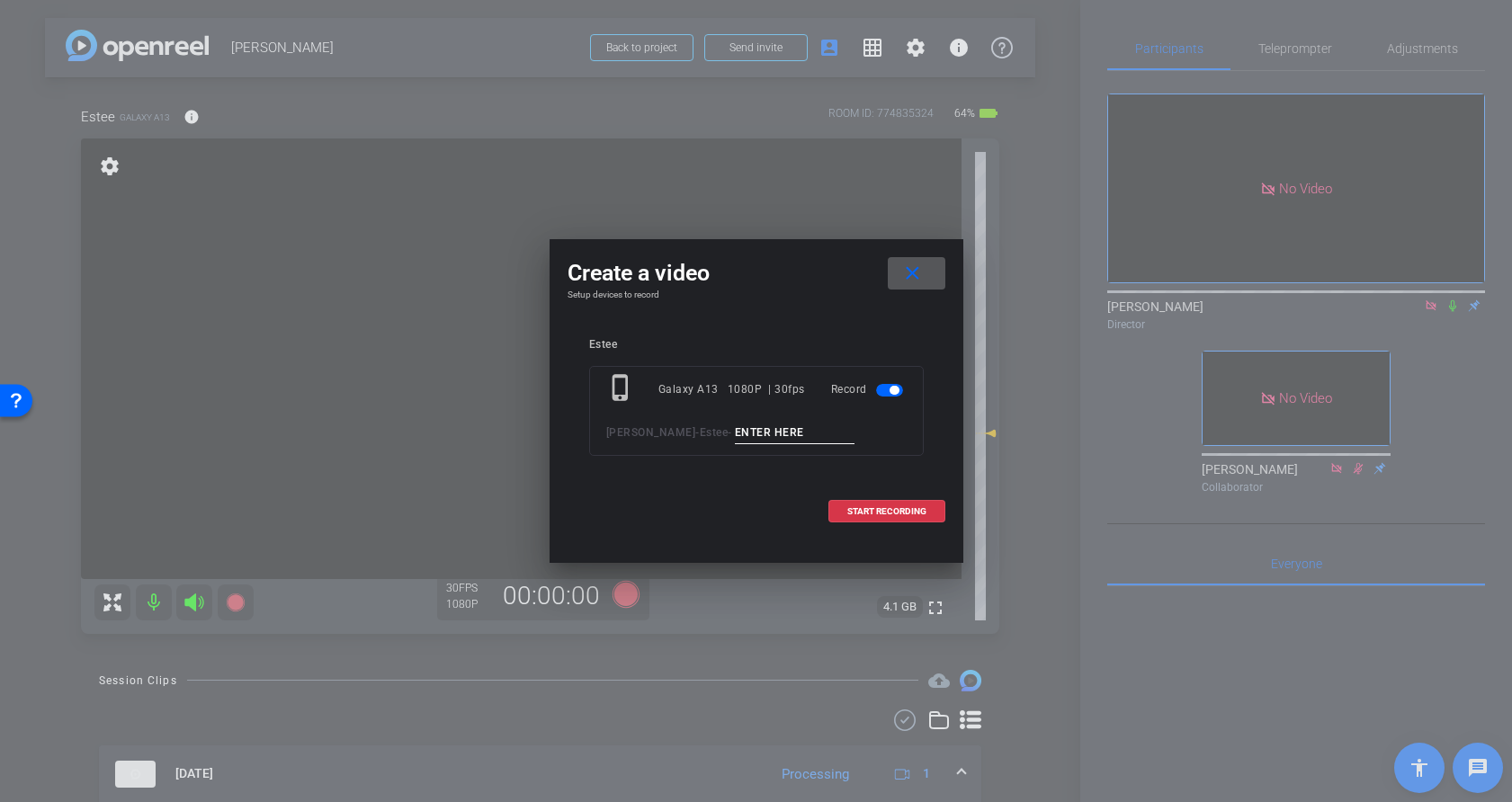
click at [741, 436] on input at bounding box center [795, 433] width 121 height 22
type input "Q4"
click at [909, 510] on span "START RECORDING" at bounding box center [886, 511] width 79 height 9
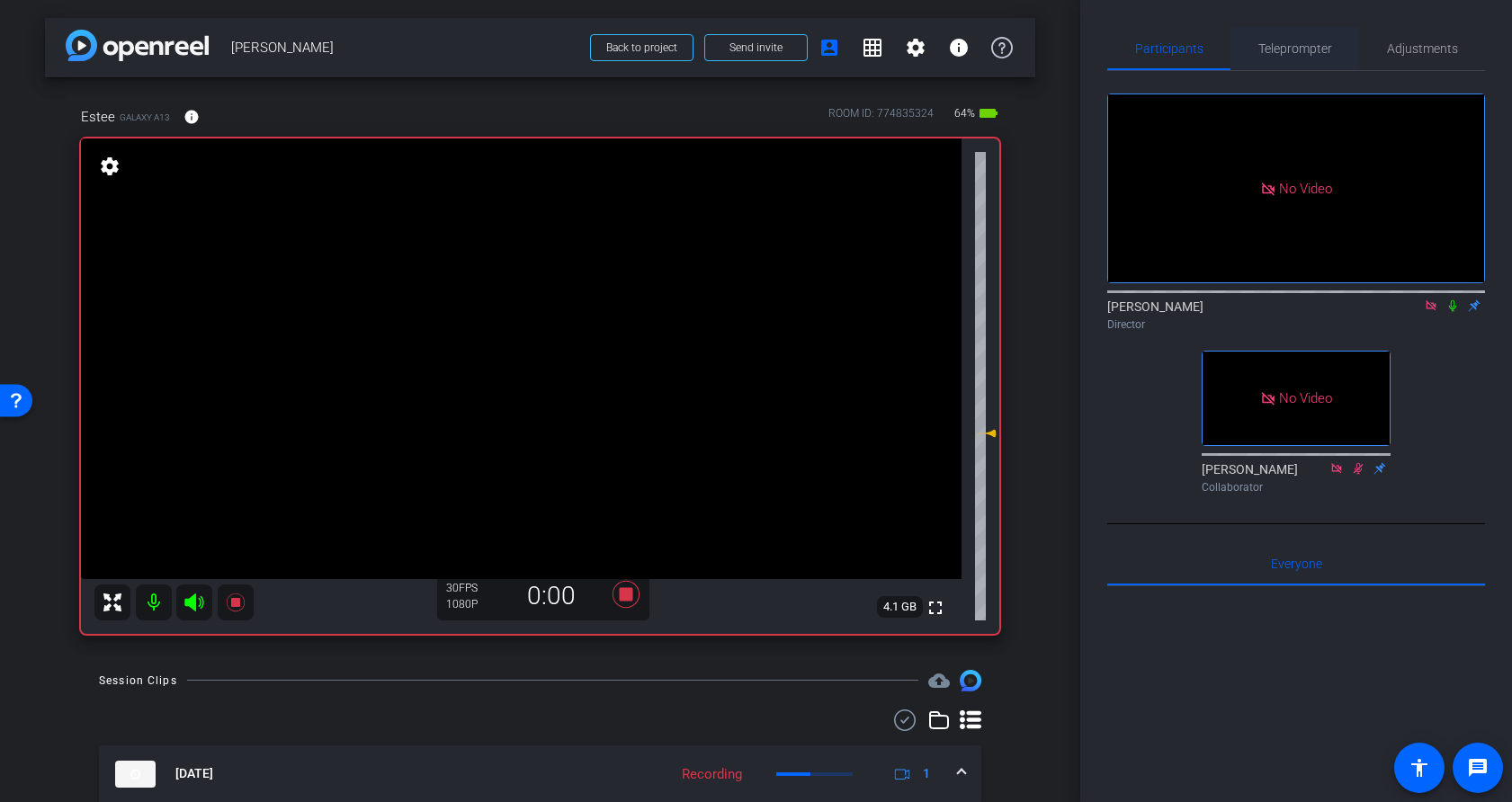
click at [1300, 56] on span "Teleprompter" at bounding box center [1295, 48] width 74 height 43
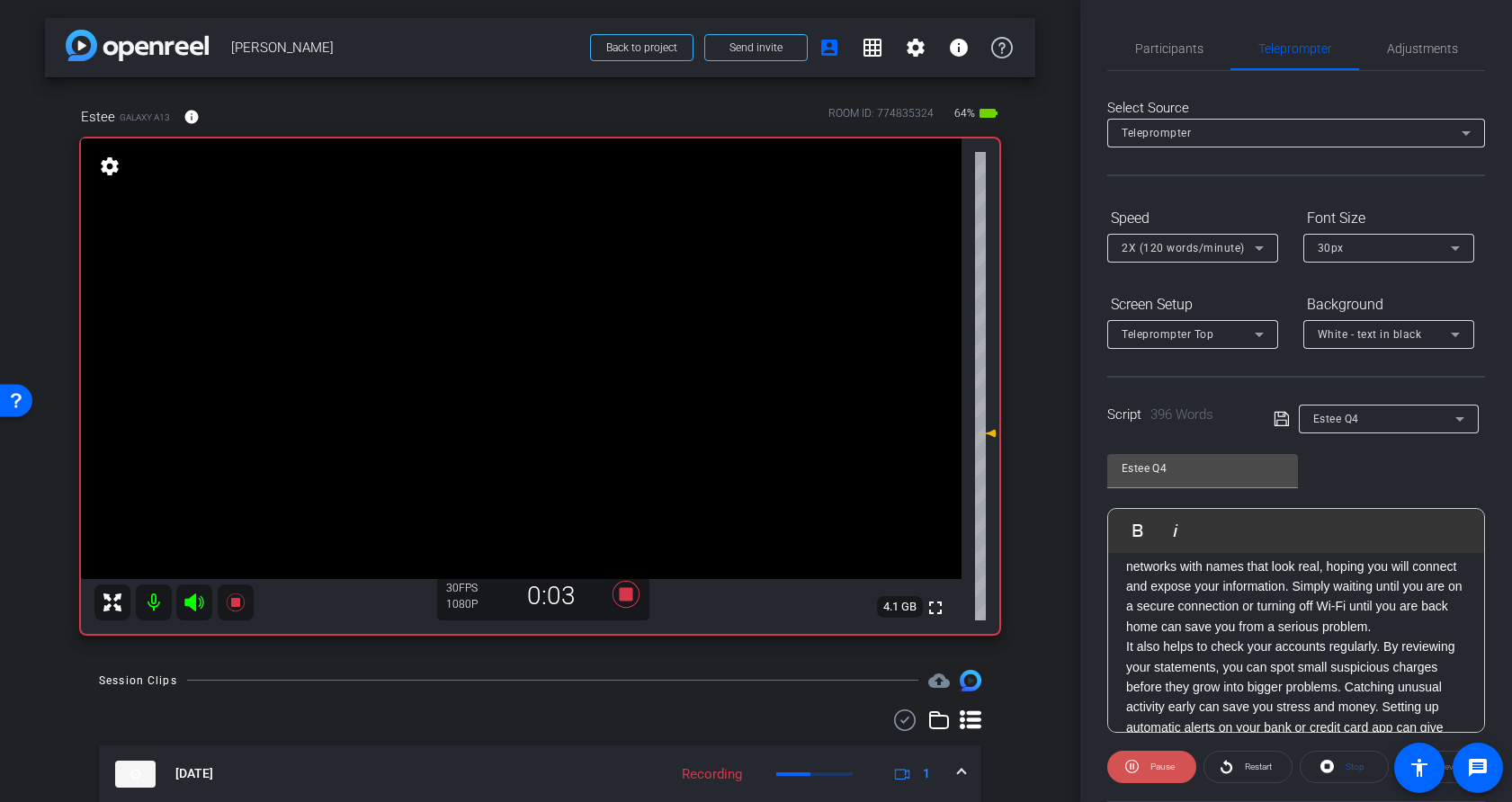
click at [1158, 756] on span "Pause" at bounding box center [1160, 768] width 29 height 25
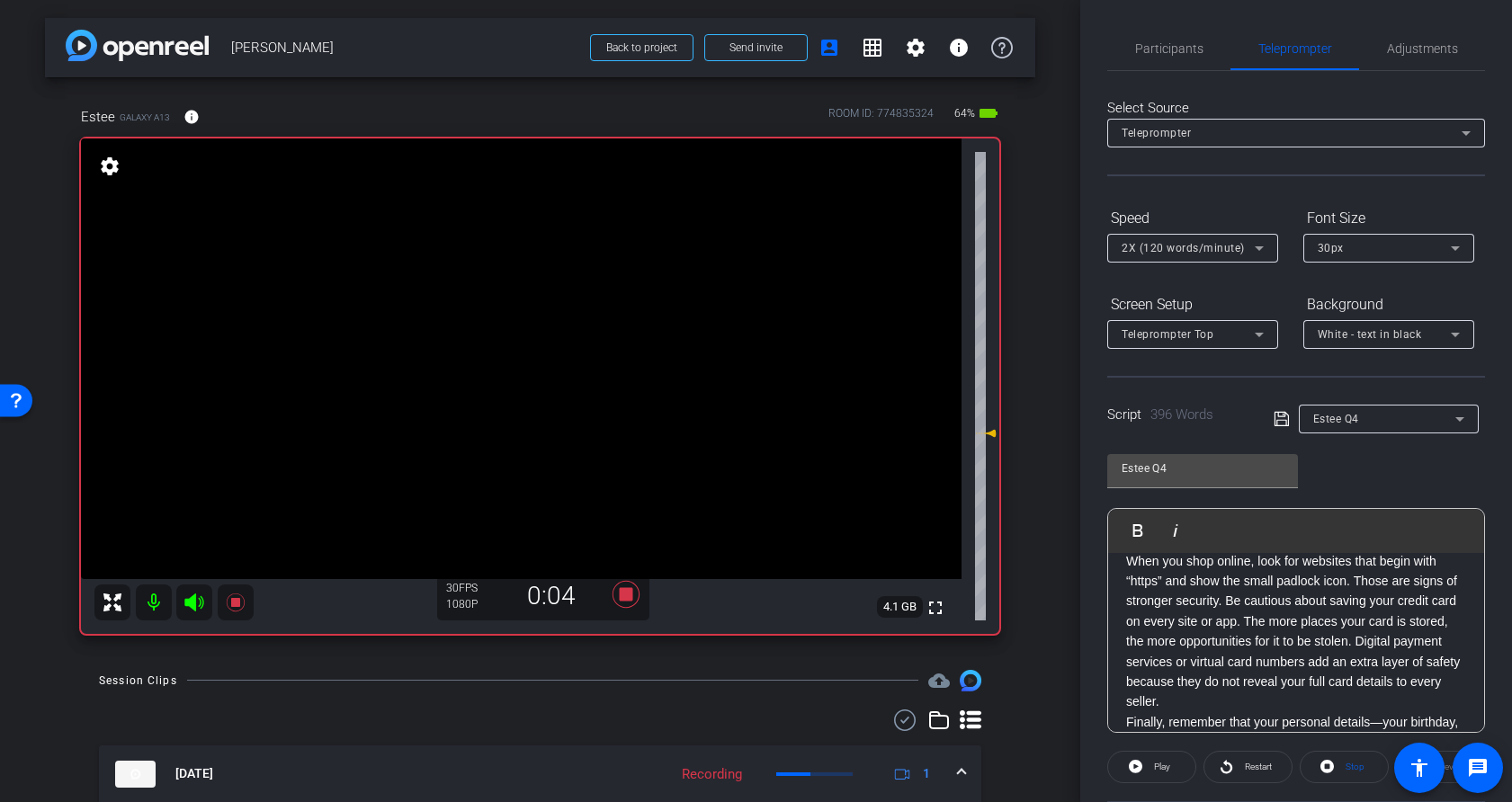
scroll to position [546, 0]
click at [1167, 35] on span "Participants" at bounding box center [1168, 48] width 68 height 43
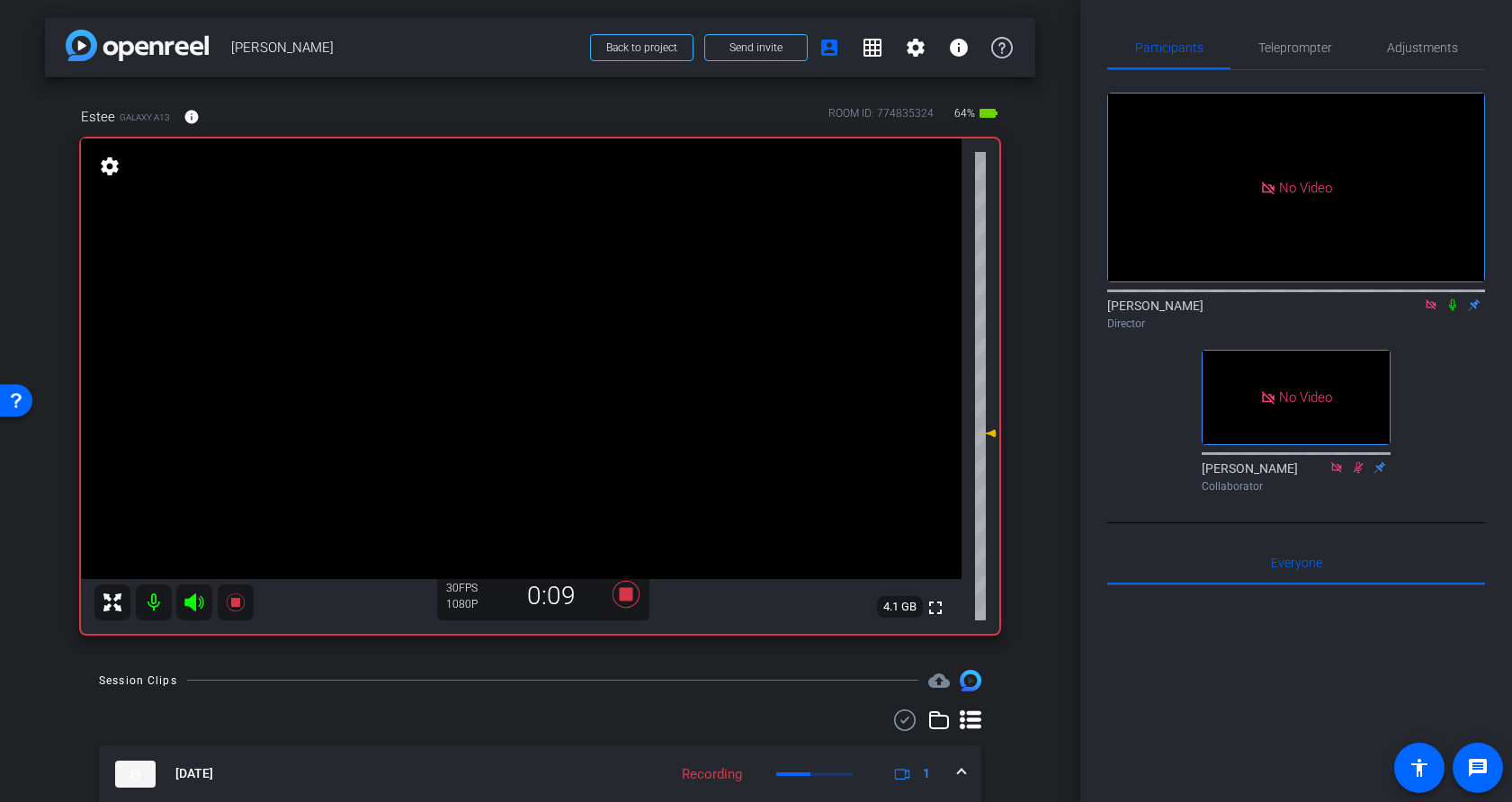
click at [1300, 300] on icon at bounding box center [1453, 305] width 8 height 11
click at [1293, 50] on span "Teleprompter" at bounding box center [1295, 47] width 74 height 12
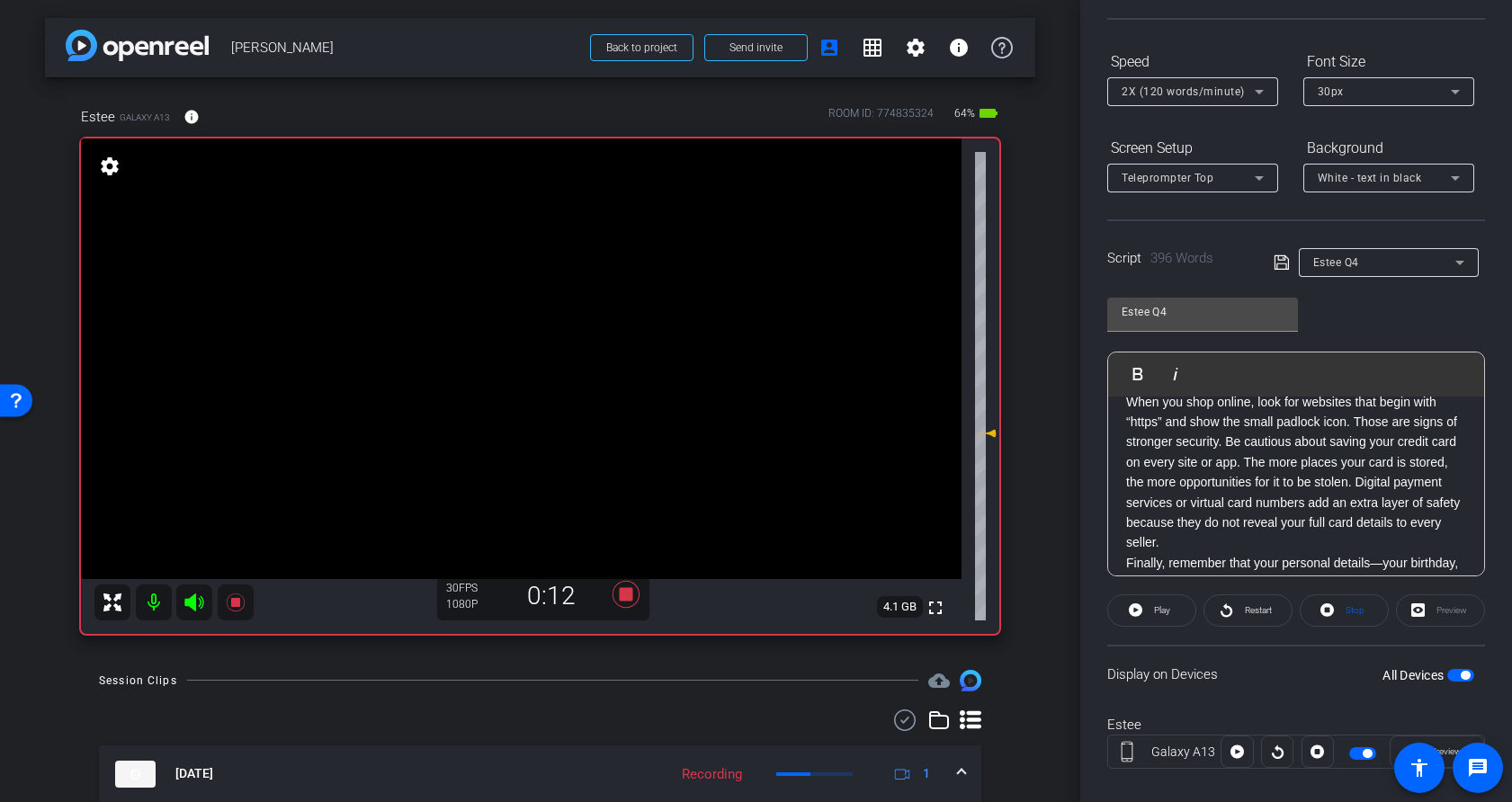
scroll to position [181, 0]
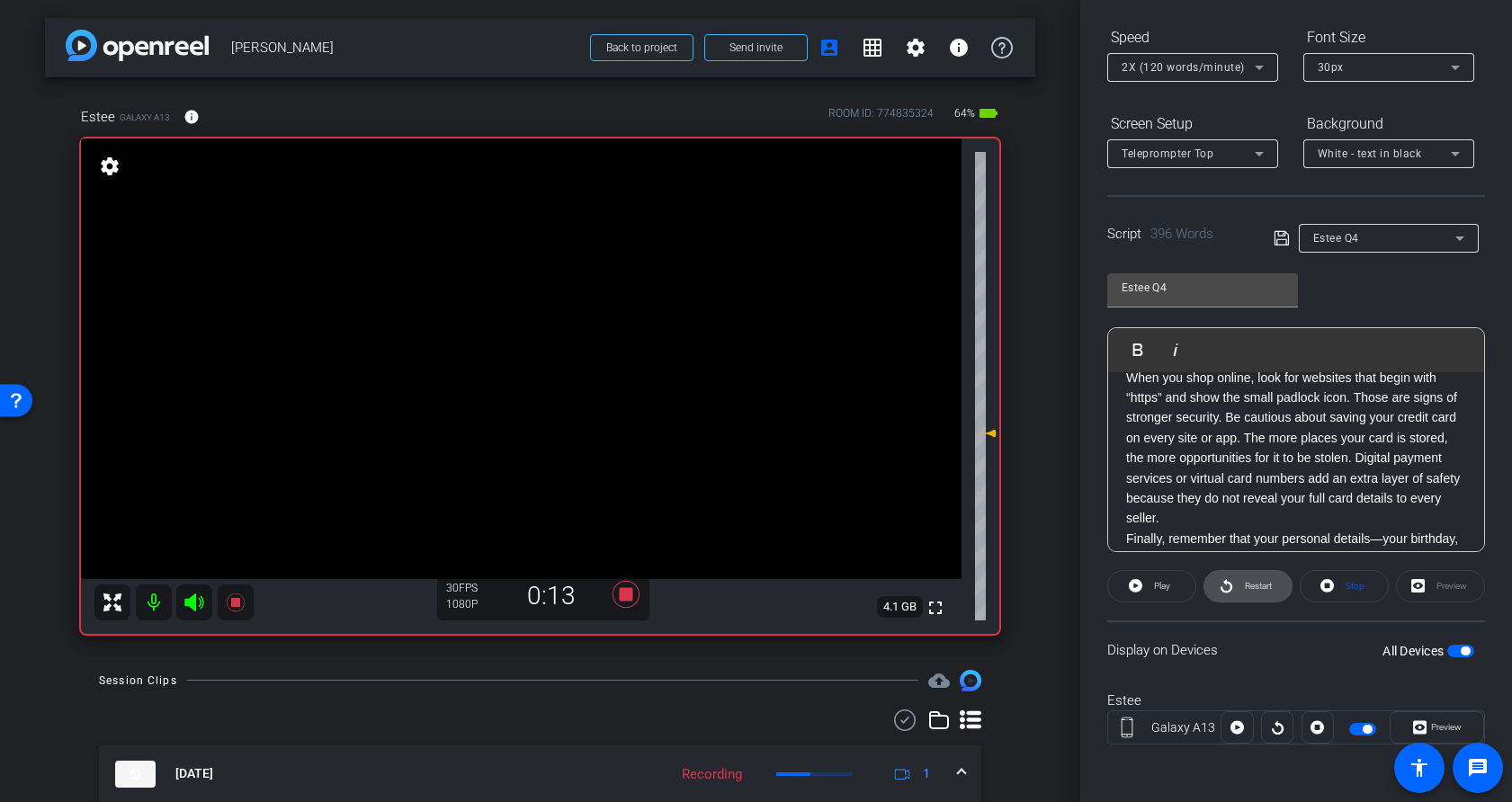
click at [1248, 591] on span "Restart" at bounding box center [1256, 587] width 32 height 25
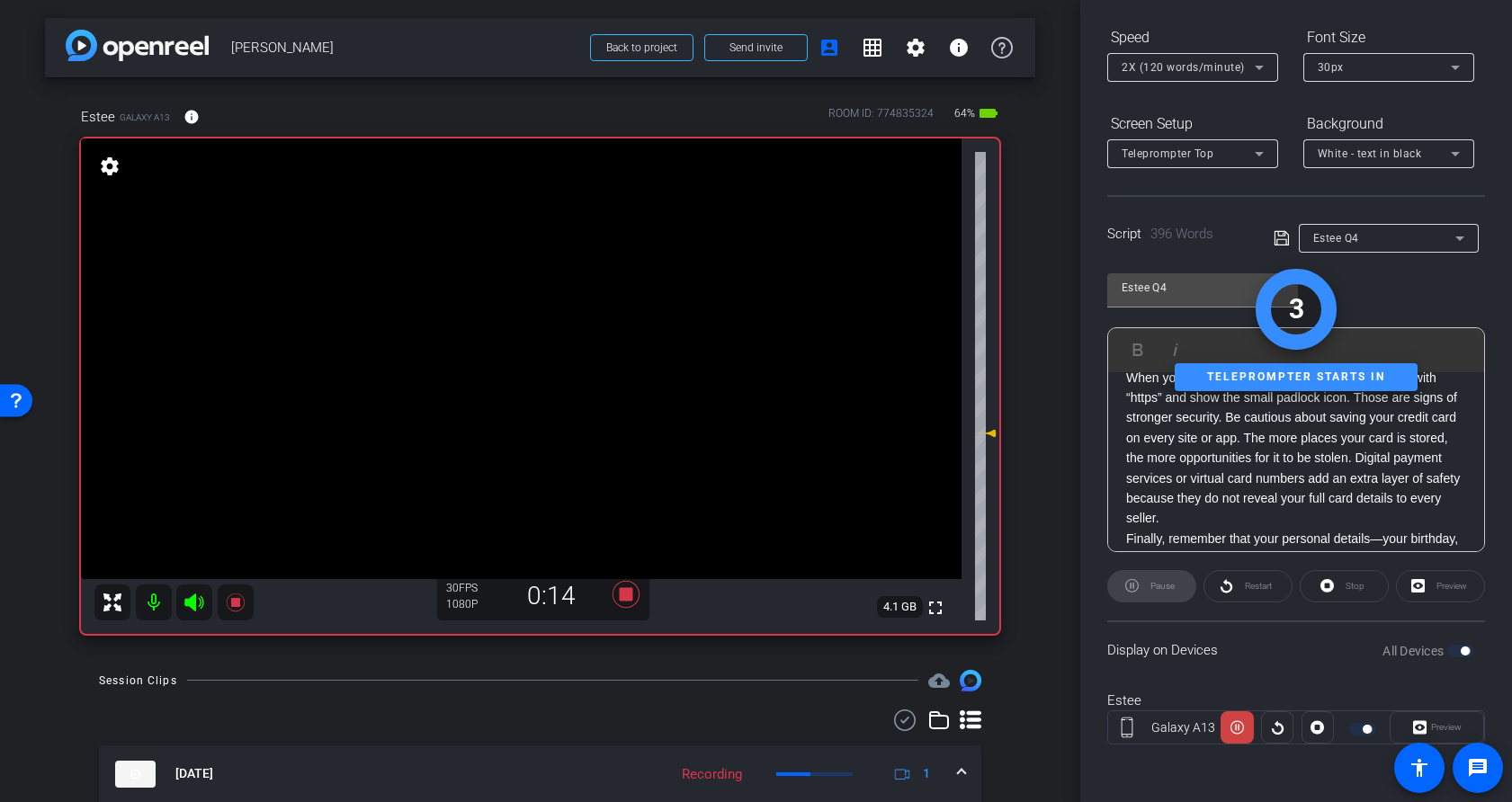
click at [1300, 728] on div "Preview" at bounding box center [1436, 727] width 95 height 33
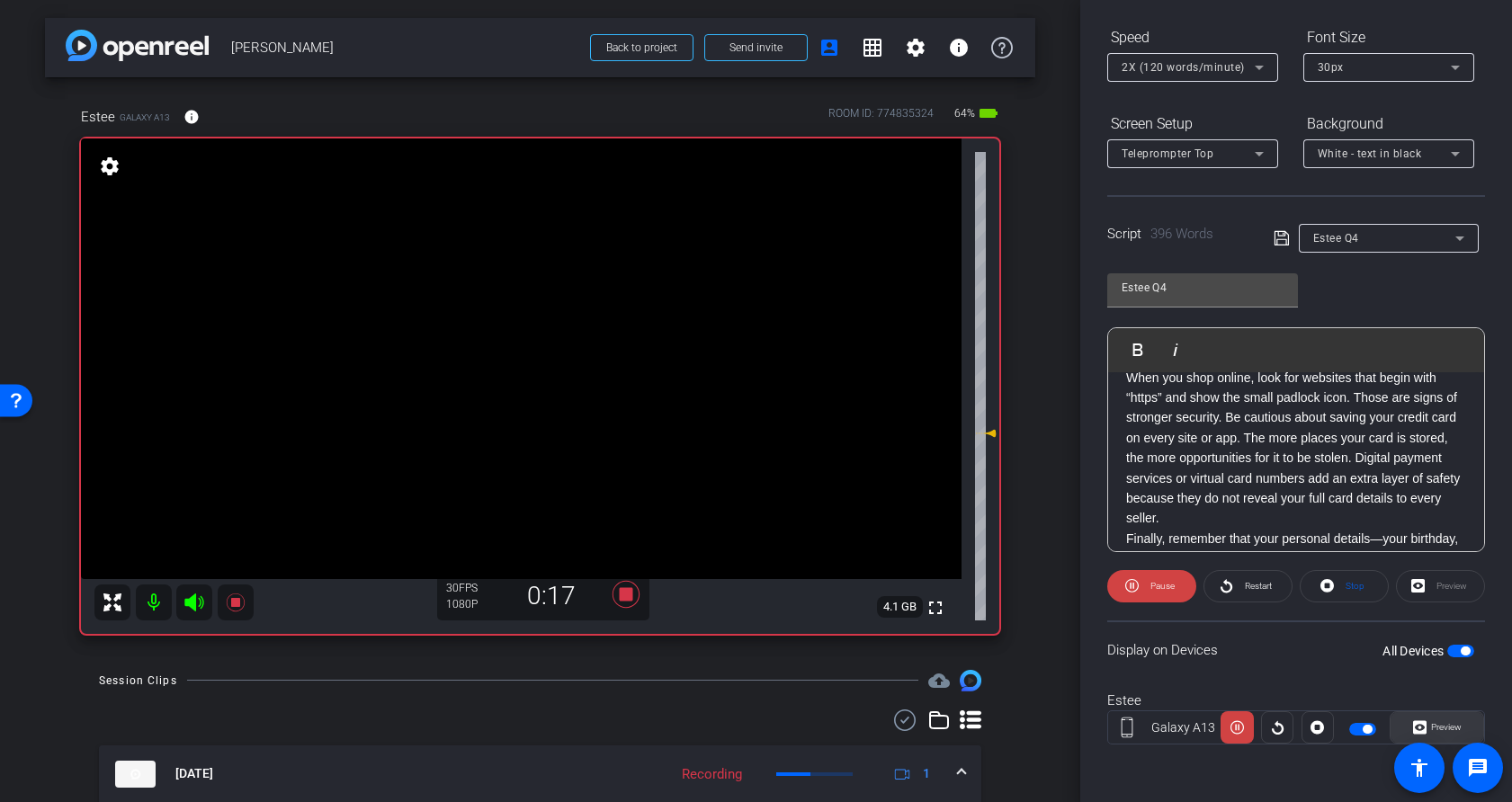
click at [1300, 731] on span "Preview" at bounding box center [1446, 727] width 31 height 10
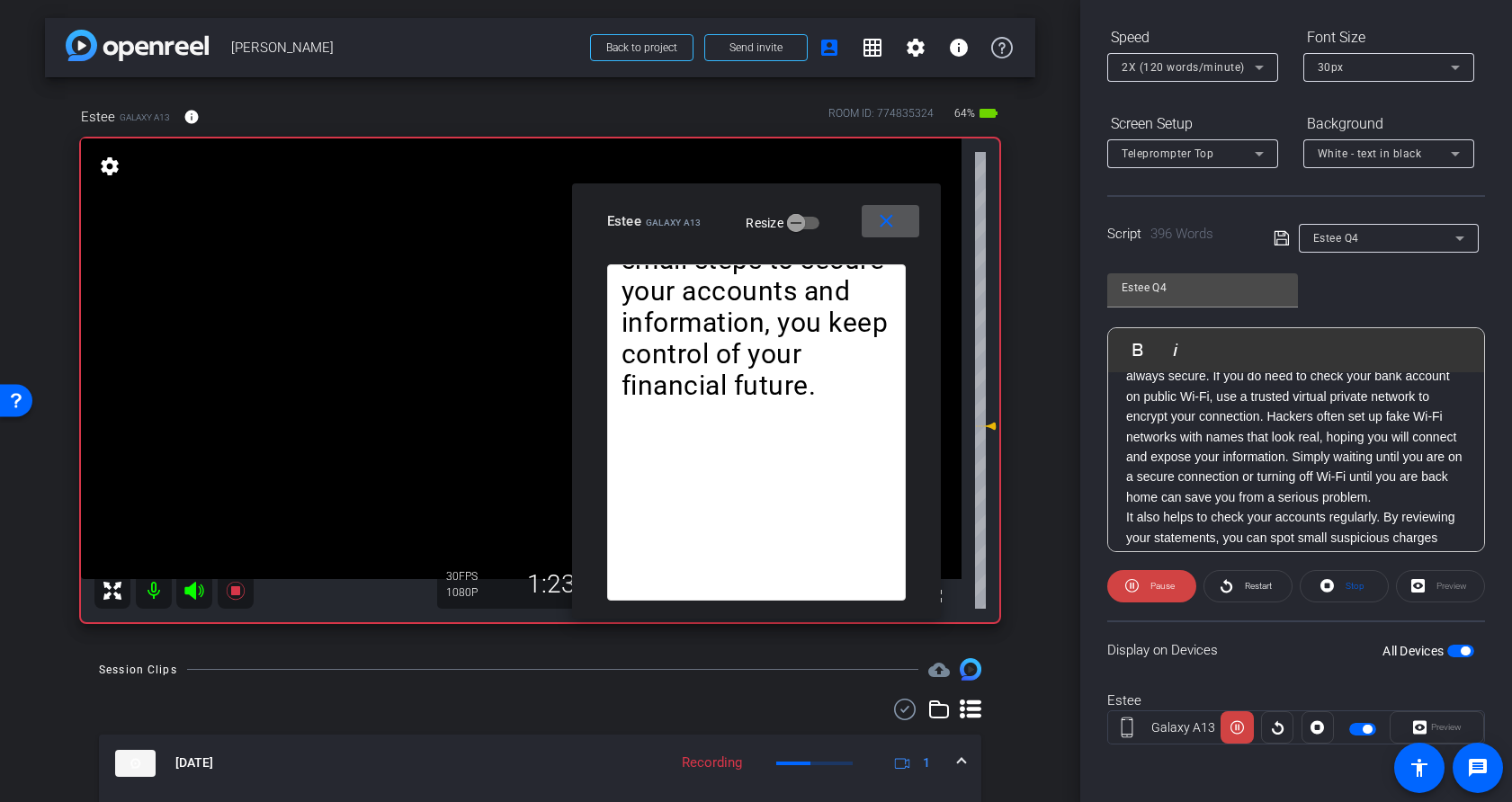
scroll to position [220, 0]
click at [1160, 585] on span "Pause" at bounding box center [1162, 586] width 24 height 10
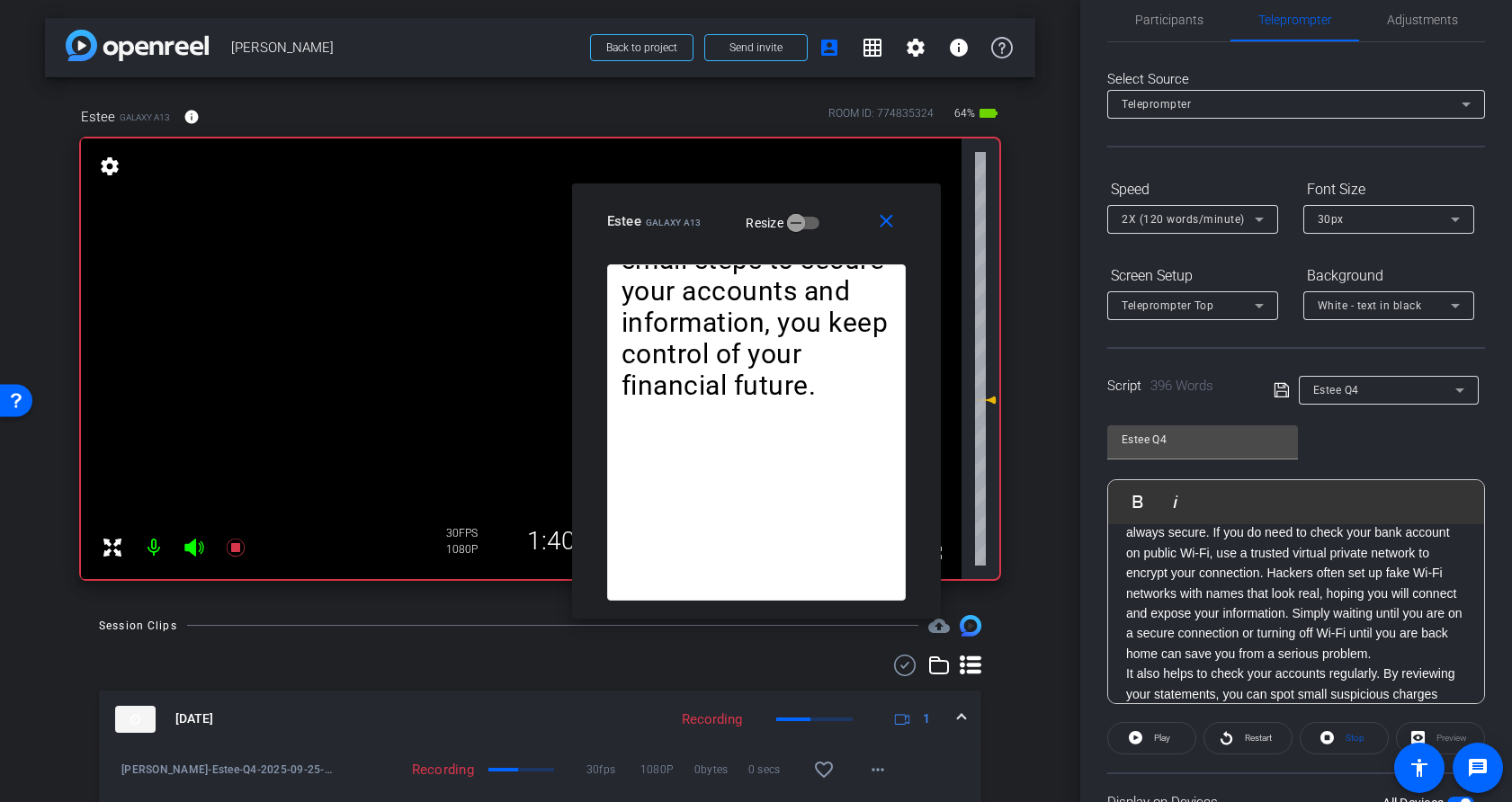
scroll to position [0, 0]
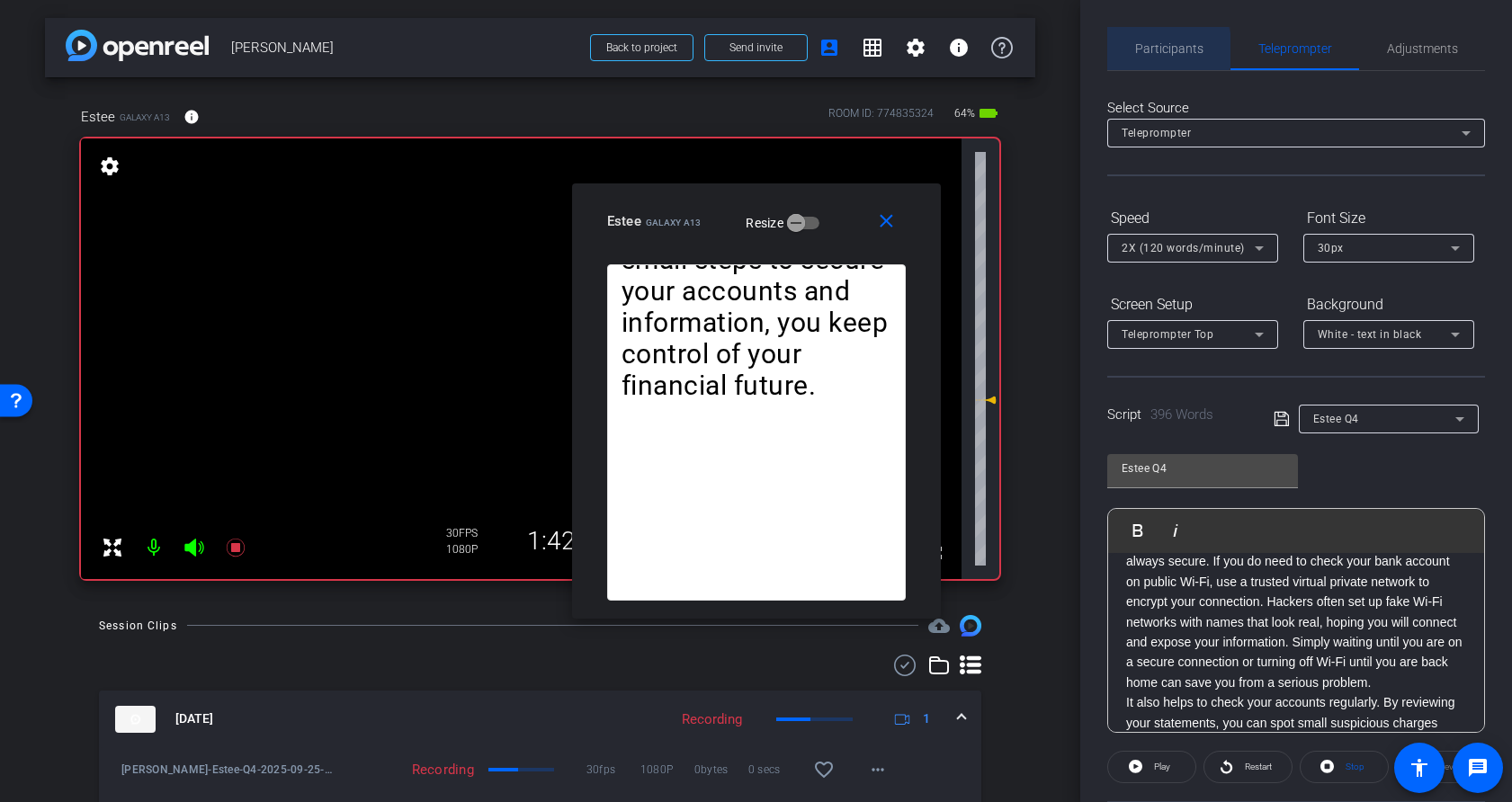
click at [1147, 51] on span "Participants" at bounding box center [1168, 48] width 68 height 12
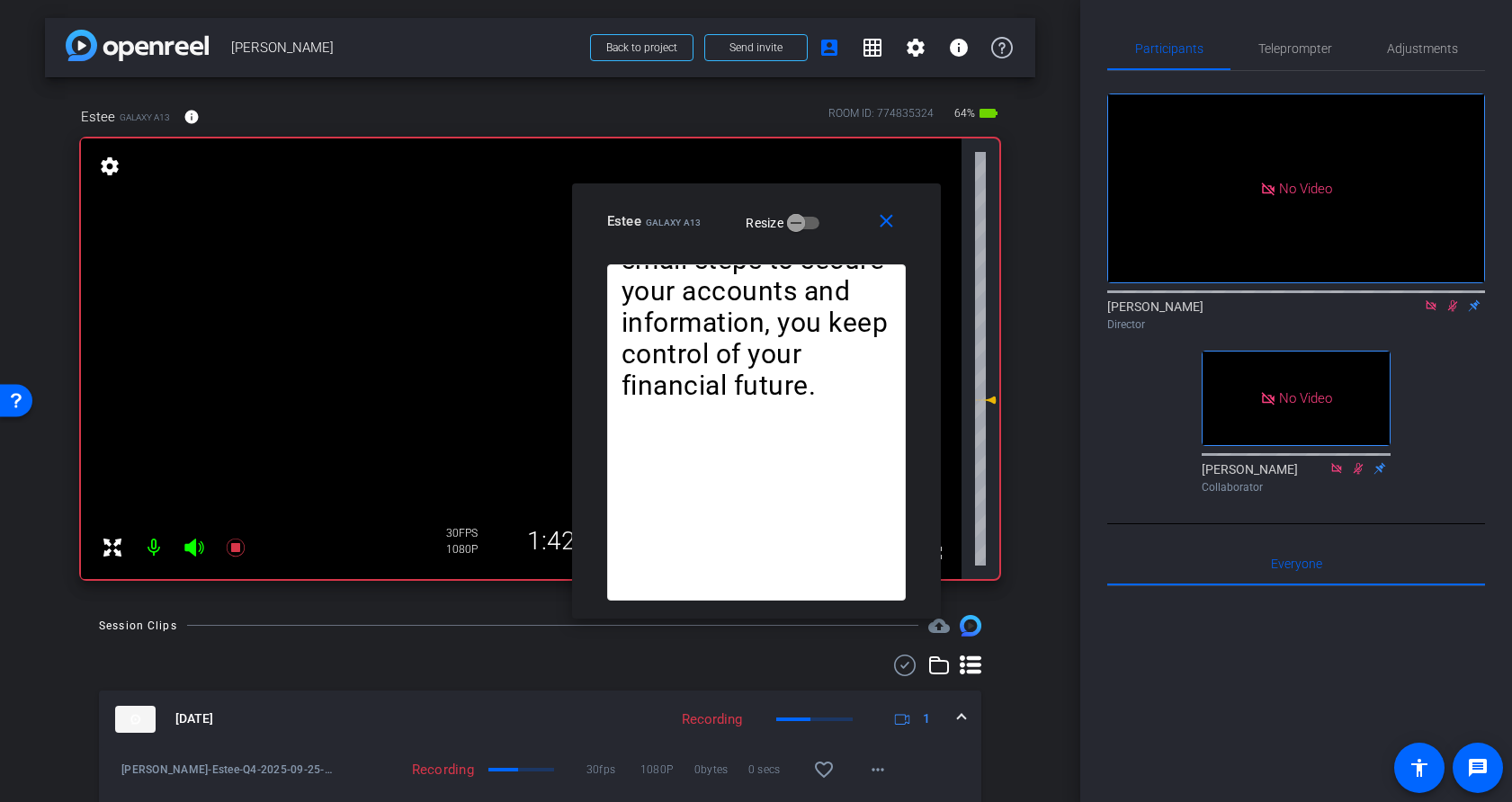
click at [1300, 300] on icon at bounding box center [1452, 305] width 14 height 12
drag, startPoint x: 886, startPoint y: 226, endPoint x: 1245, endPoint y: 113, distance: 376.4
click at [889, 225] on mat-icon "close" at bounding box center [886, 221] width 22 height 22
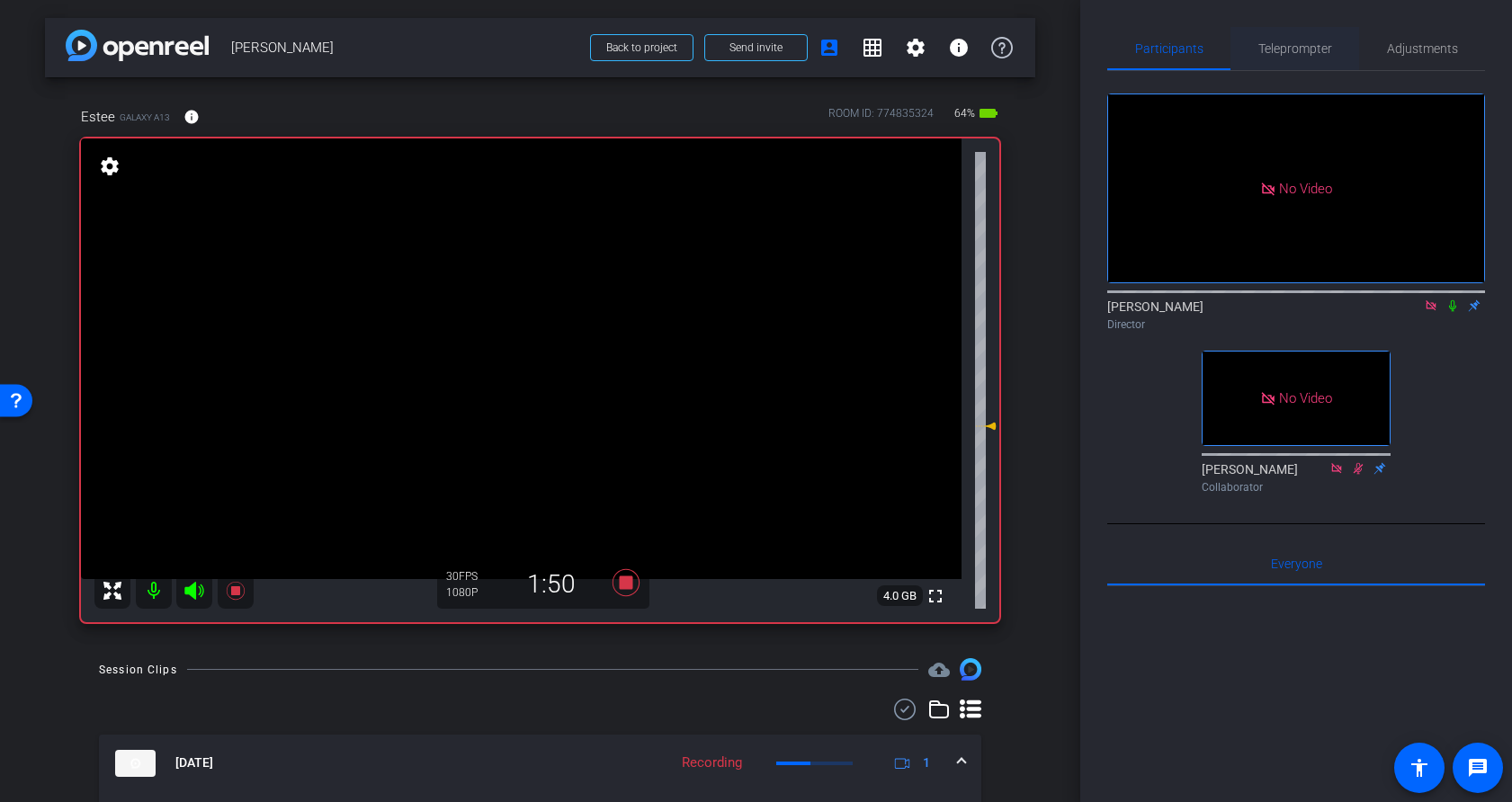
click at [1300, 53] on span "Teleprompter" at bounding box center [1295, 48] width 74 height 12
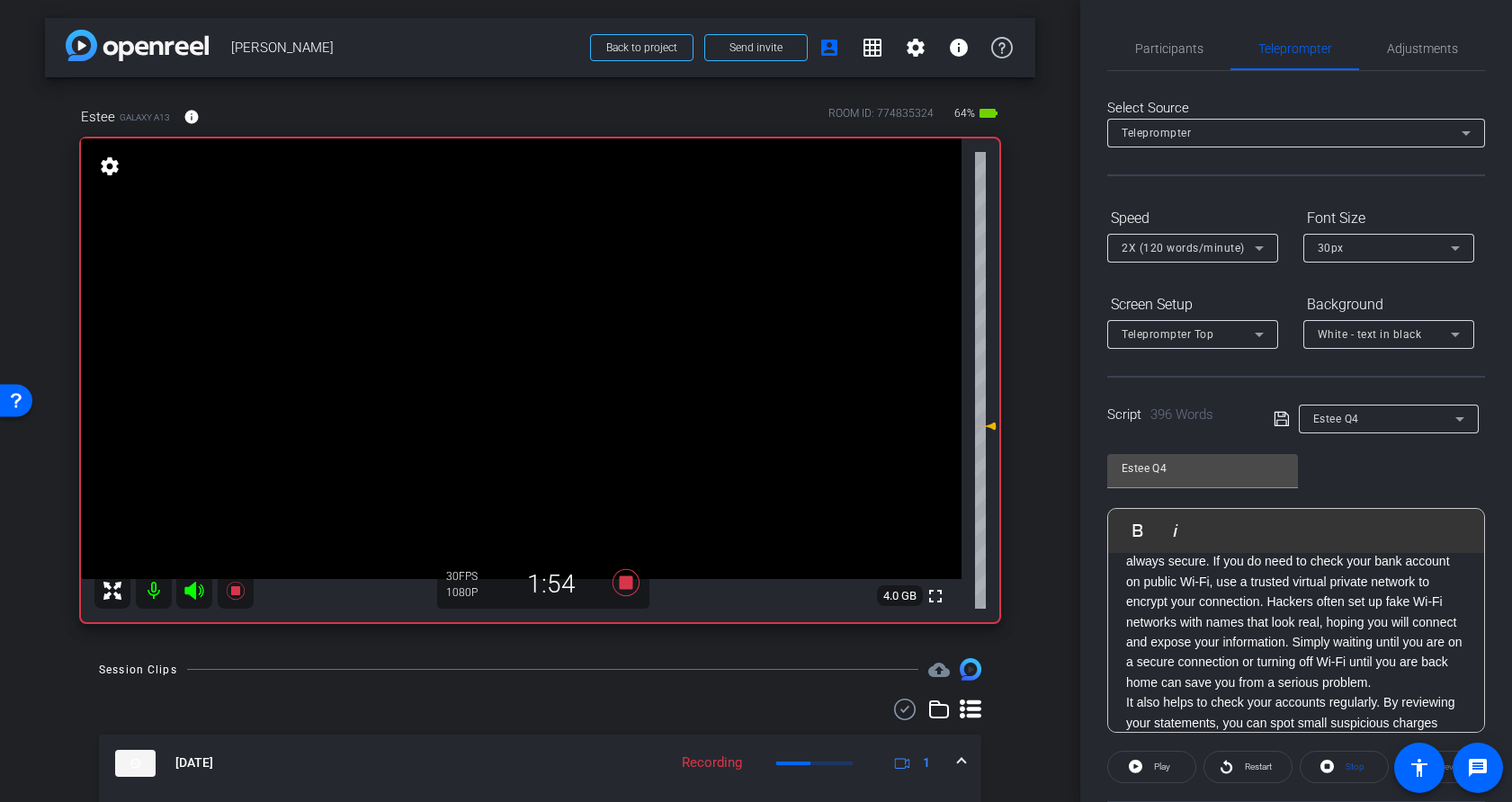
click at [1299, 621] on p "Another habit is being careful about where you log in. Public Wi-Fi at coffee s…" at bounding box center [1296, 603] width 340 height 182
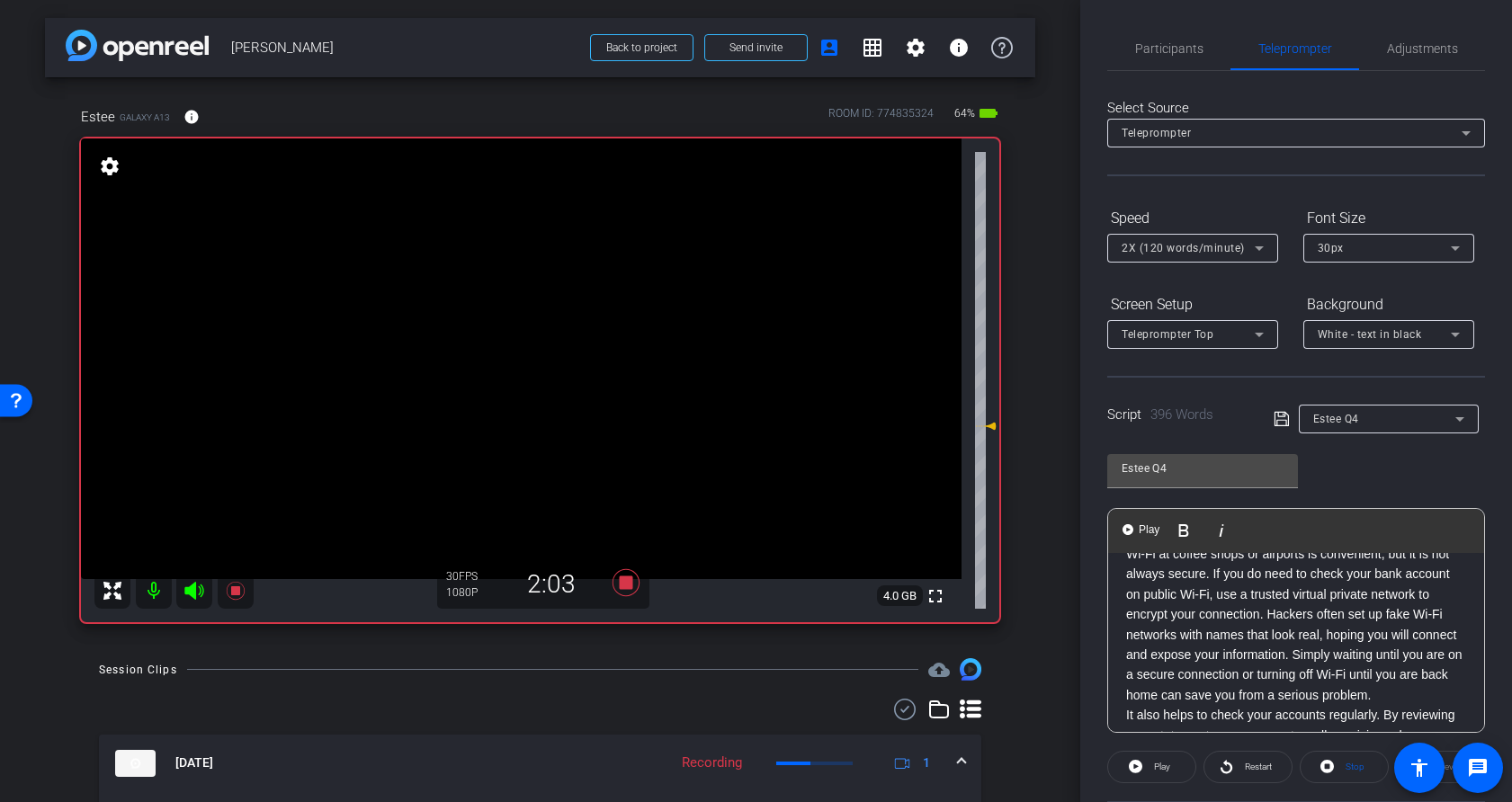
click at [1272, 614] on p "Another habit is being careful about where you log in. Public Wi-Fi at coffee s…" at bounding box center [1296, 615] width 340 height 182
click at [1170, 52] on span "Participants" at bounding box center [1168, 48] width 68 height 12
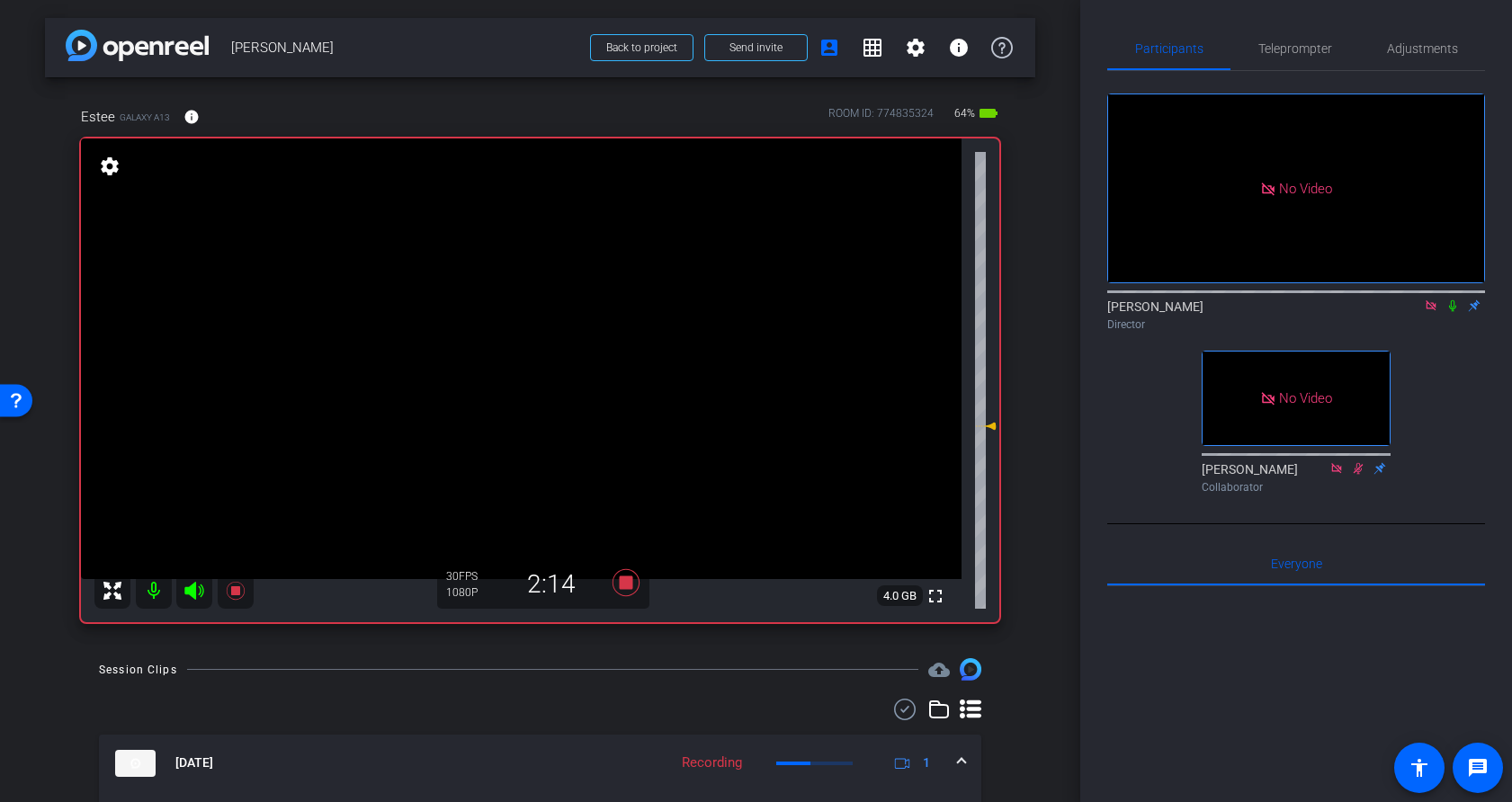
click at [1300, 300] on icon at bounding box center [1452, 305] width 14 height 12
click at [1294, 48] on span "Teleprompter" at bounding box center [1295, 48] width 74 height 12
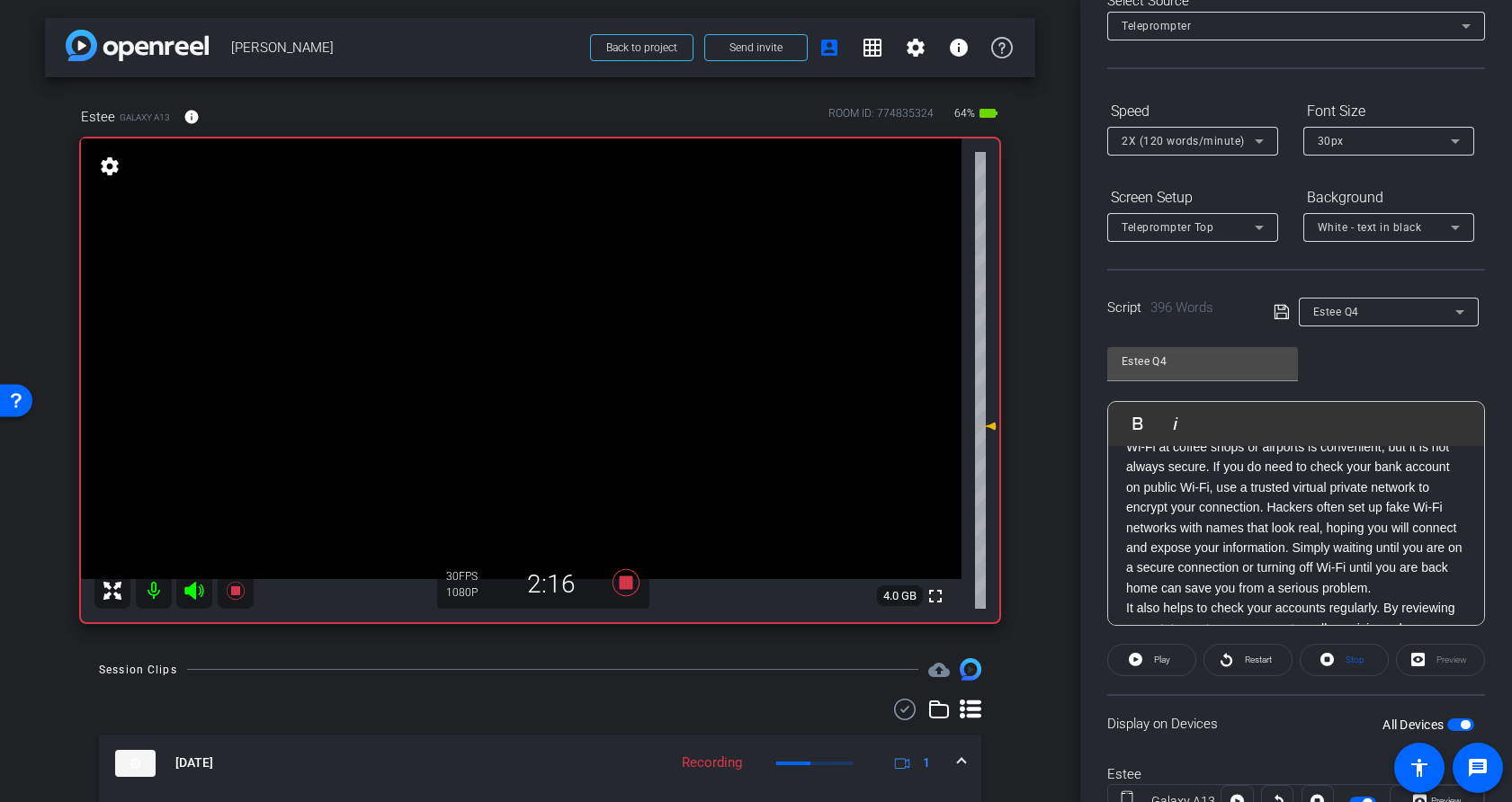
scroll to position [108, 0]
drag, startPoint x: 1275, startPoint y: 506, endPoint x: 1283, endPoint y: 507, distance: 8.1
click at [1275, 506] on p "Another habit is being careful about where you log in. Public Wi-Fi at coffee s…" at bounding box center [1296, 507] width 340 height 182
click at [1273, 507] on p "Another habit is being careful about where you log in. Public Wi-Fi at coffee s…" at bounding box center [1296, 507] width 340 height 182
click at [1137, 419] on span "Play" at bounding box center [1148, 422] width 28 height 15
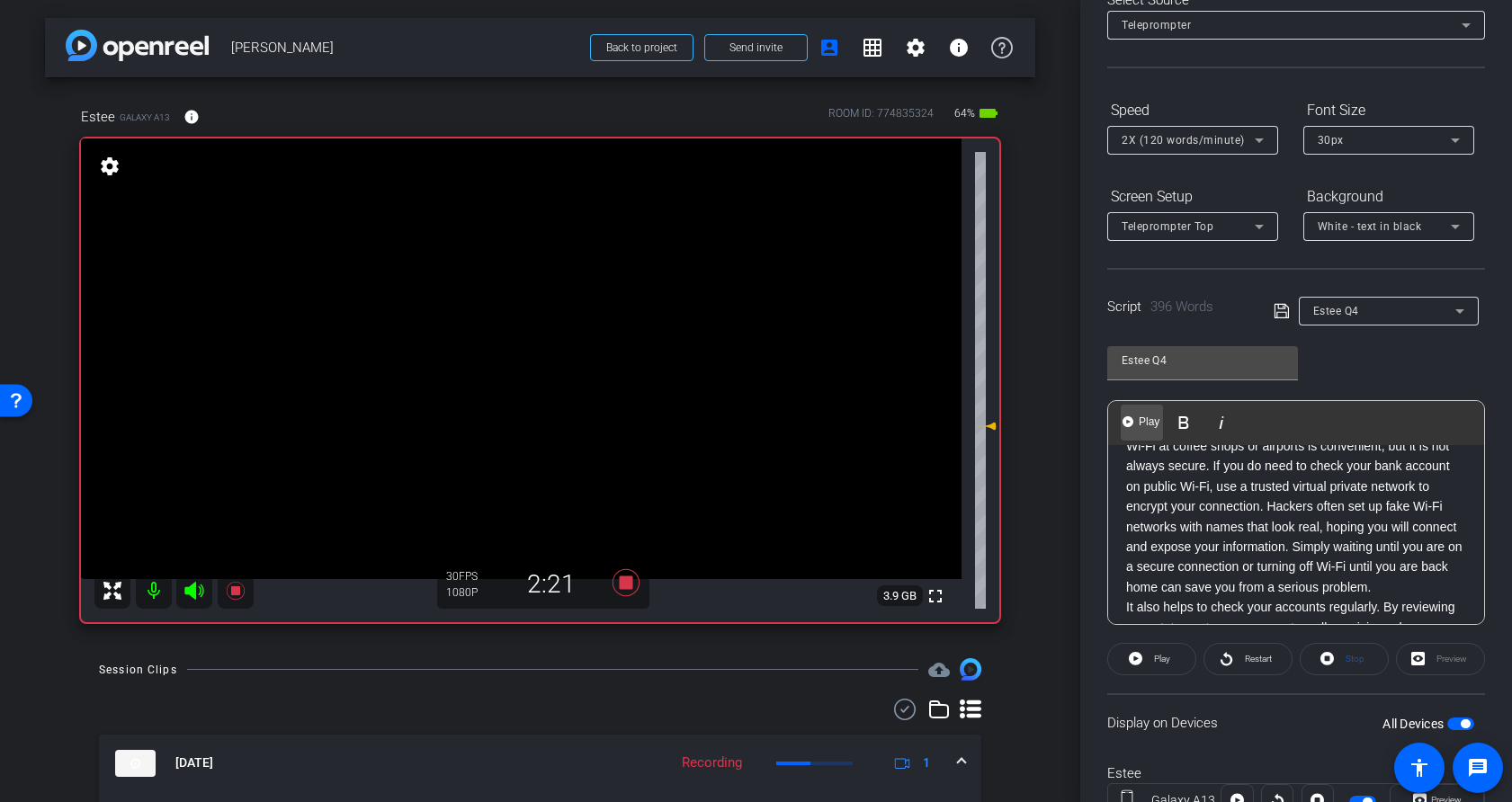
scroll to position [109, 0]
click at [1135, 423] on span "Play" at bounding box center [1148, 421] width 28 height 15
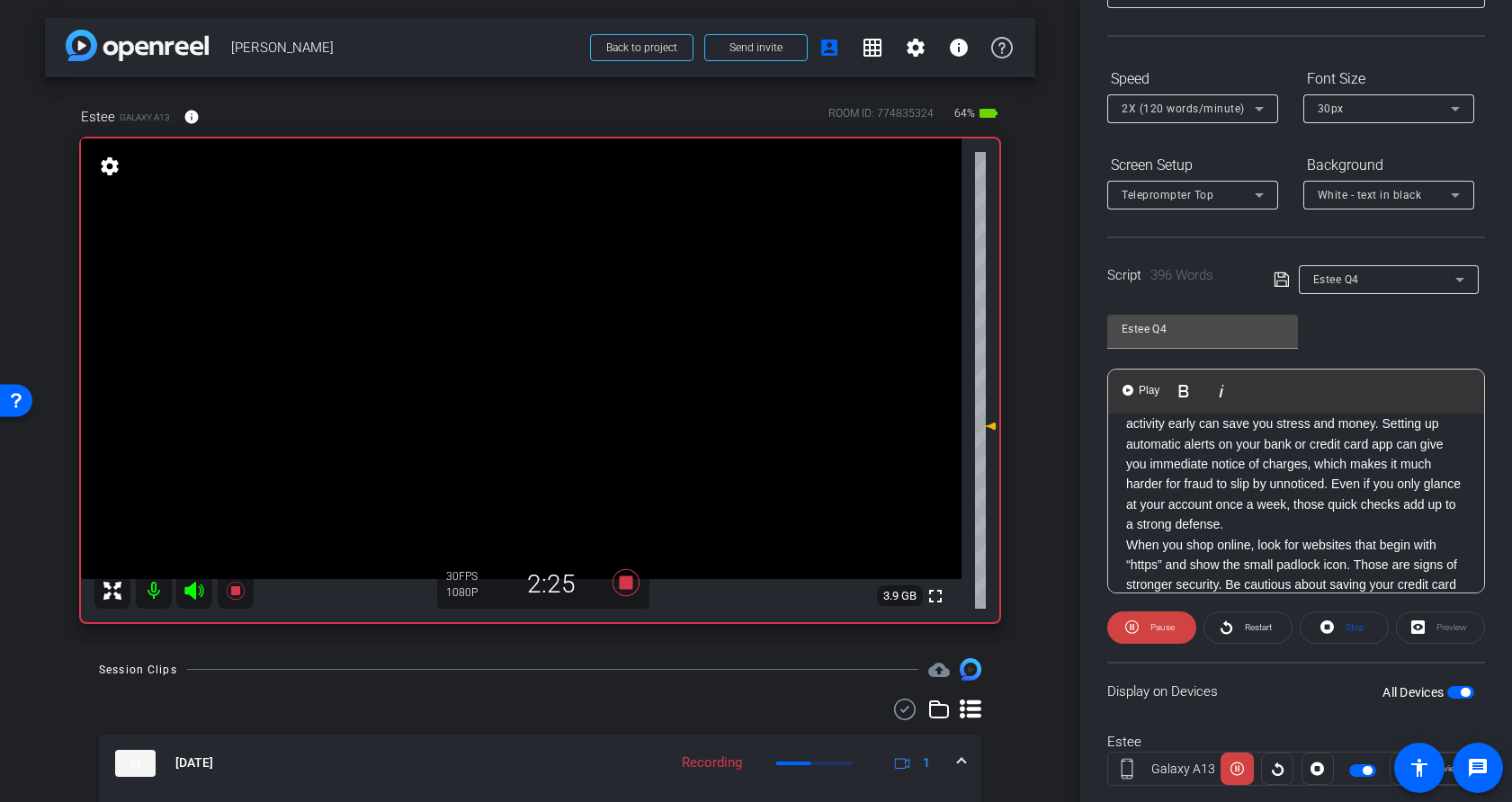
scroll to position [181, 0]
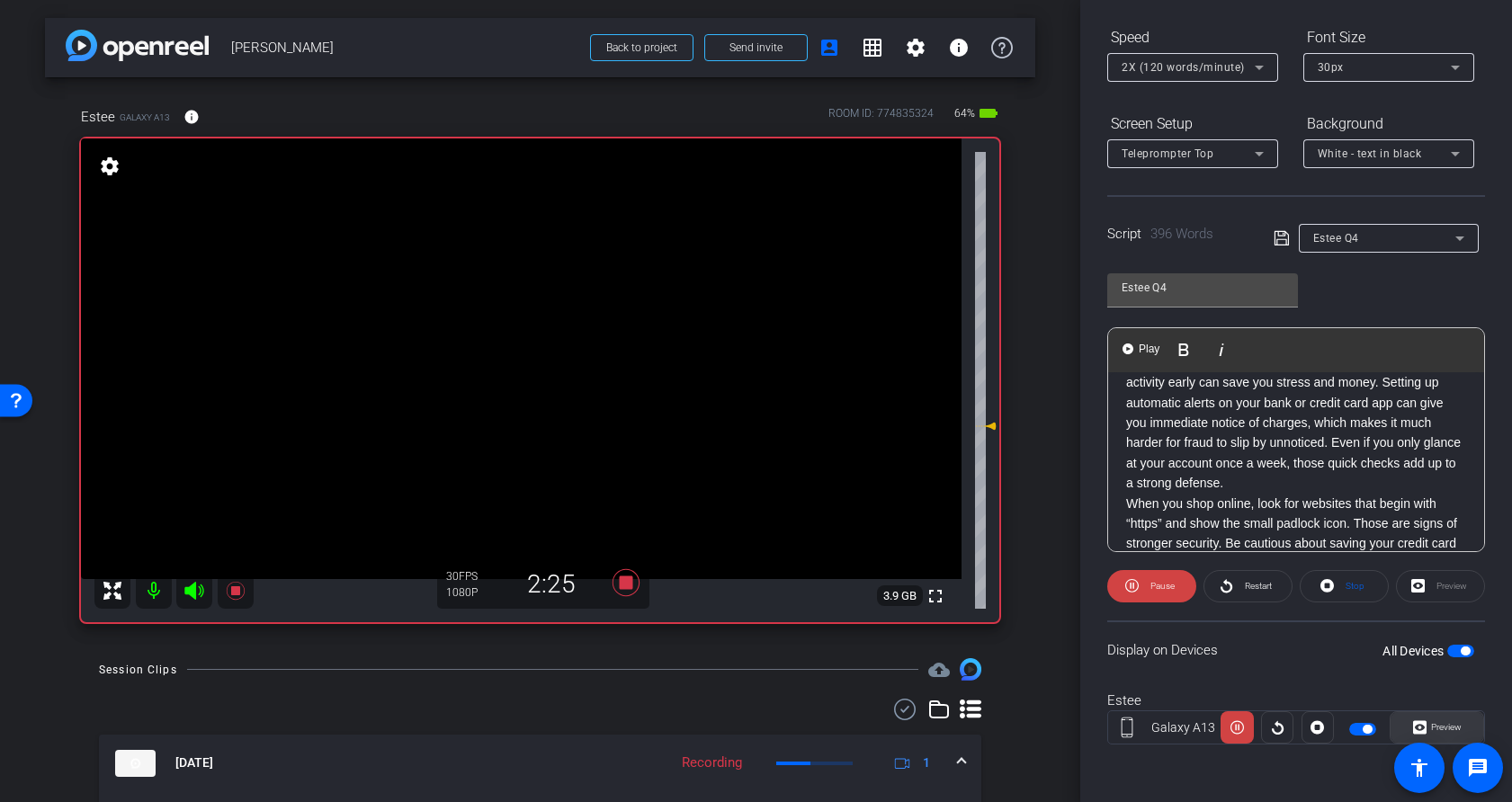
click at [1300, 725] on span "Preview" at bounding box center [1446, 727] width 31 height 10
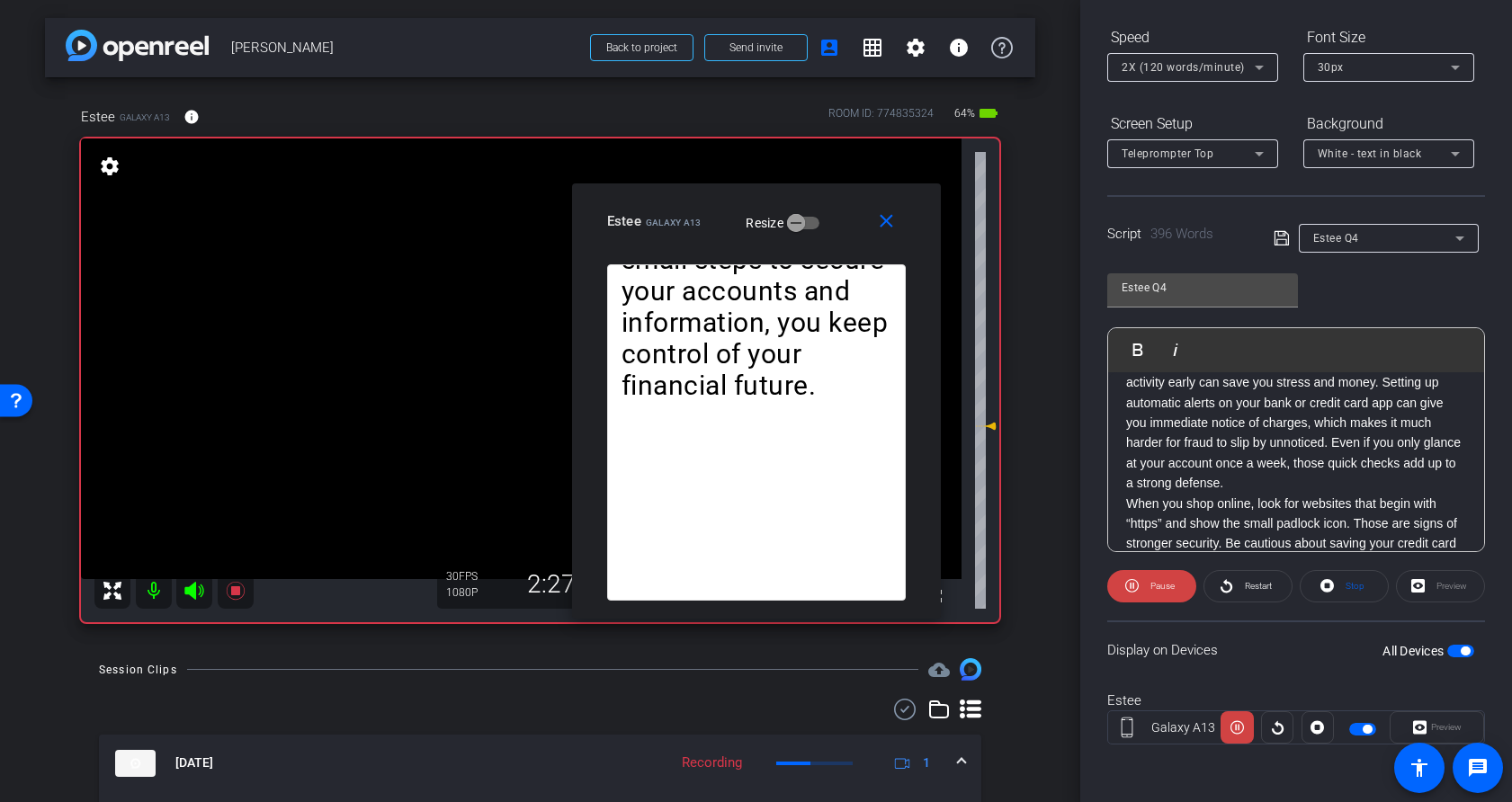
click at [1300, 736] on div "Preview" at bounding box center [1436, 727] width 95 height 33
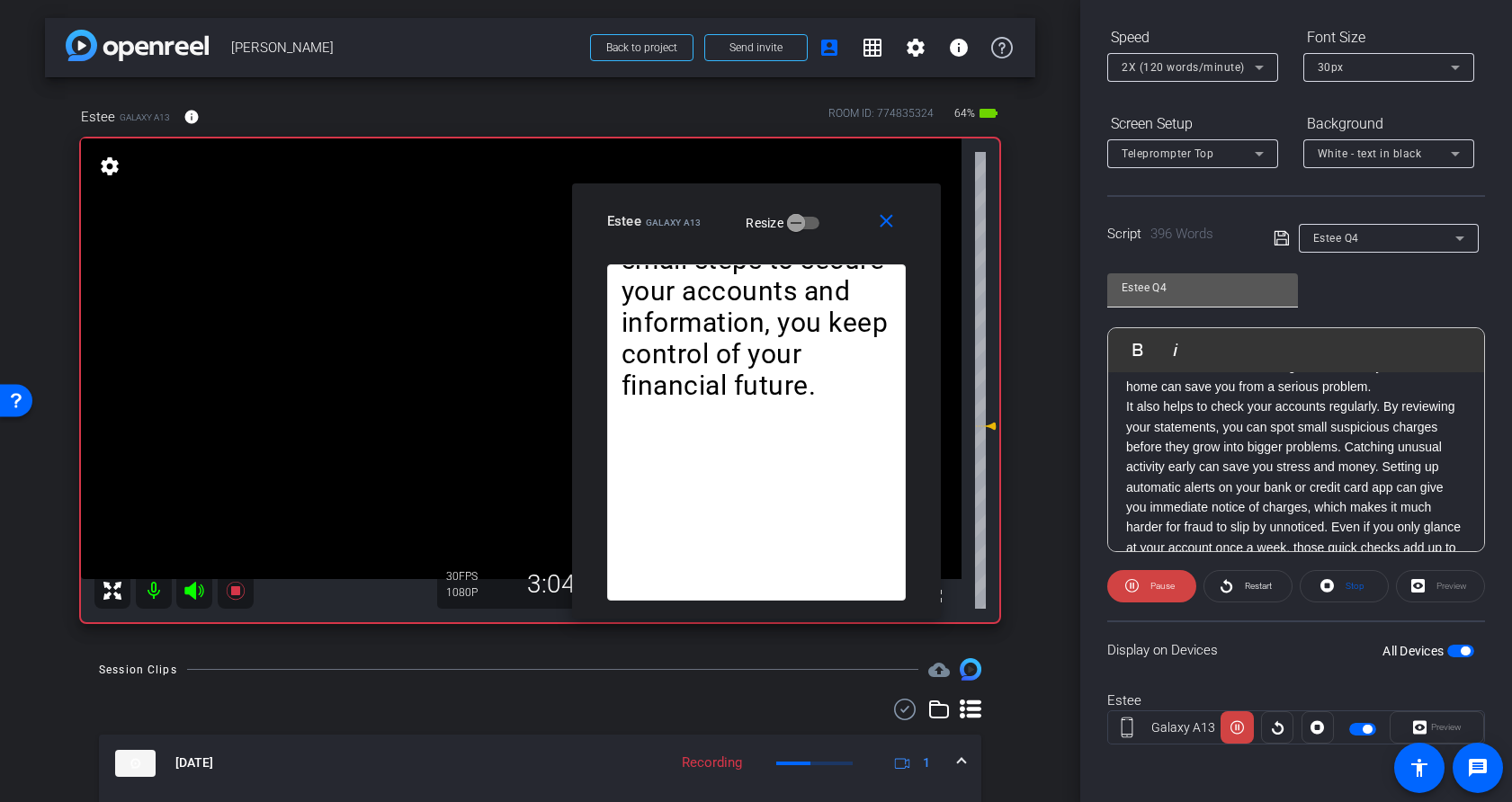
scroll to position [0, 0]
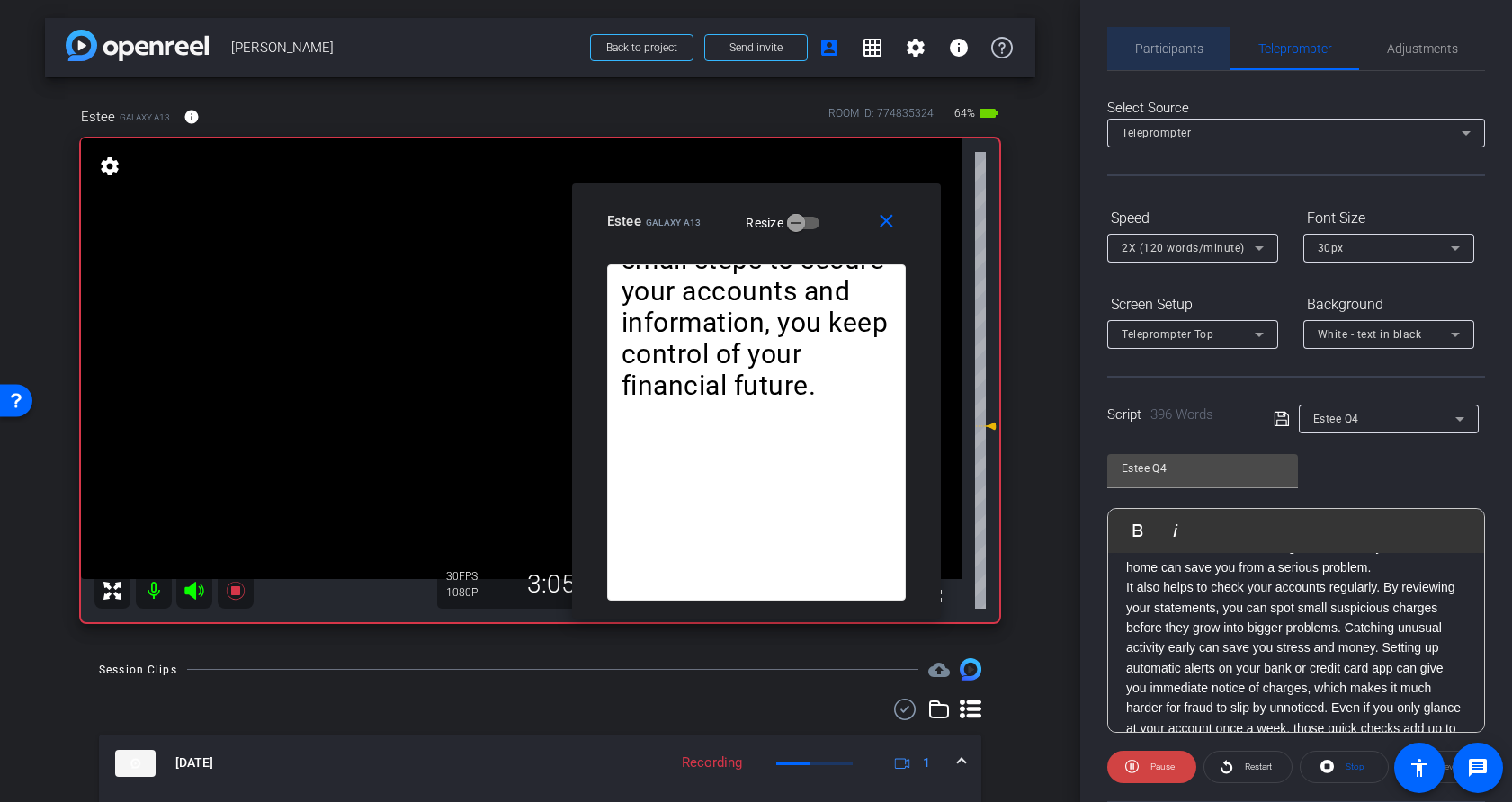
click at [1173, 49] on span "Participants" at bounding box center [1168, 48] width 68 height 12
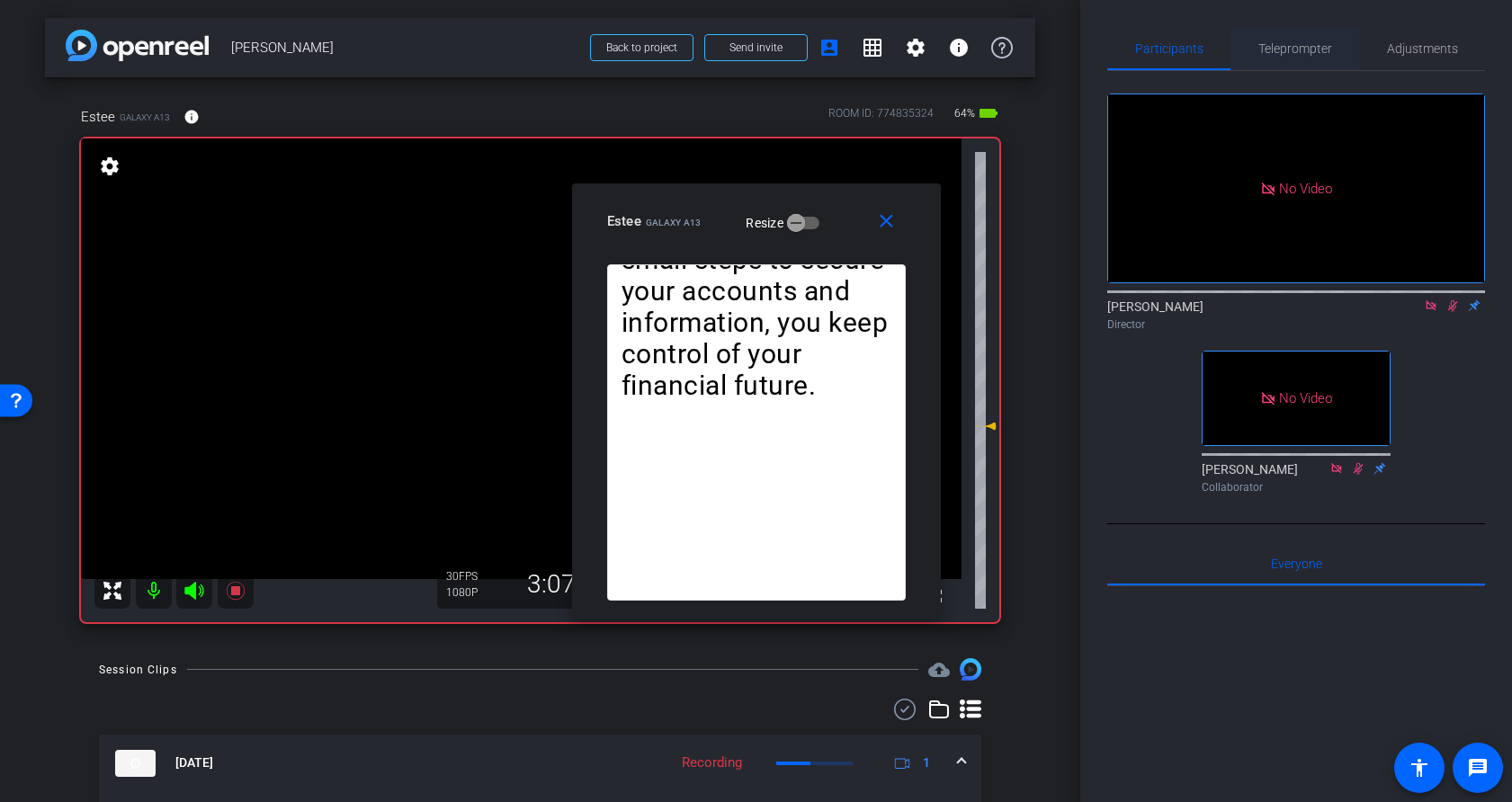
click at [1300, 49] on span "Teleprompter" at bounding box center [1295, 48] width 74 height 12
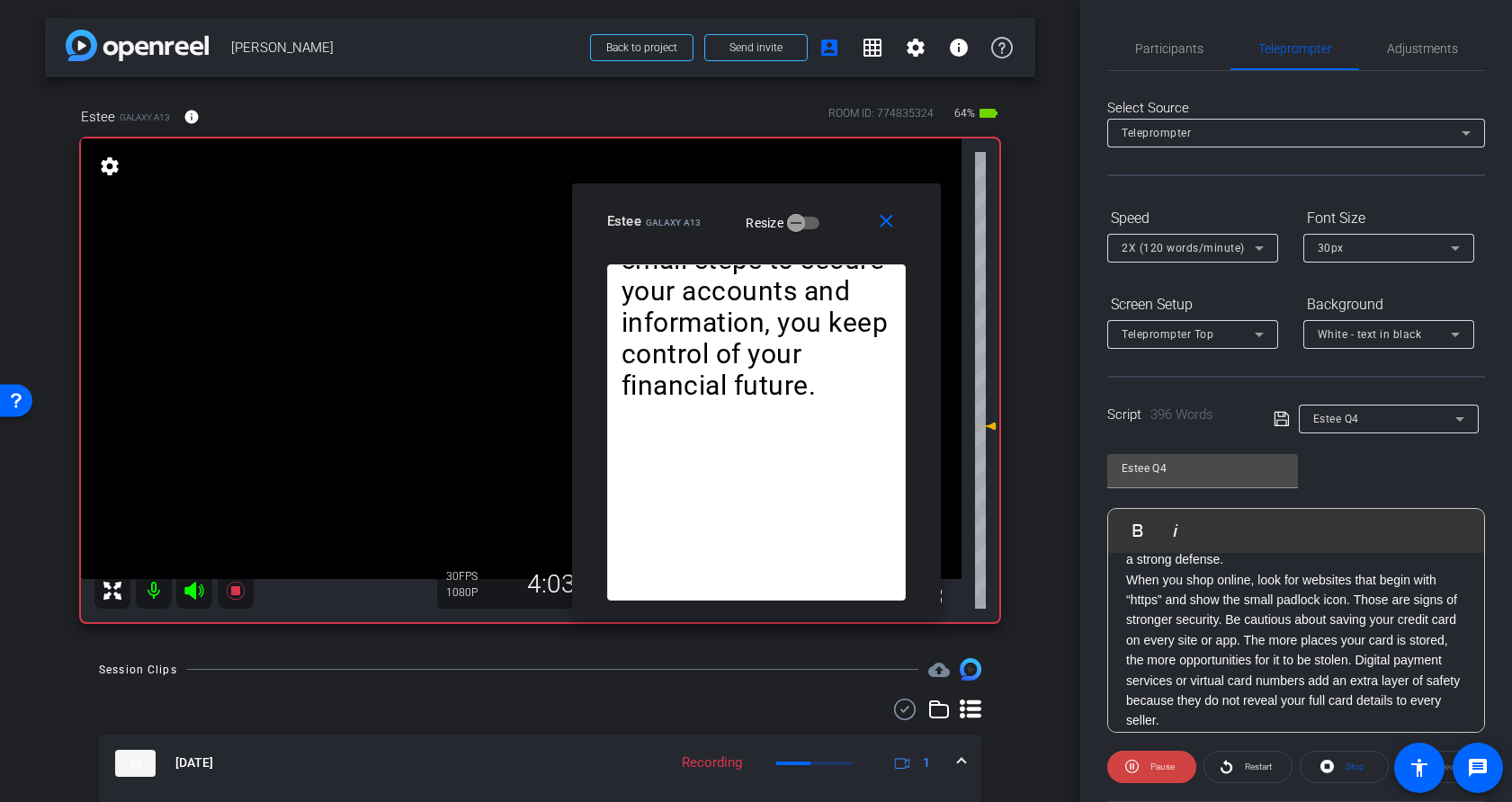
scroll to position [531, 0]
click at [1175, 43] on span "Participants" at bounding box center [1168, 48] width 68 height 12
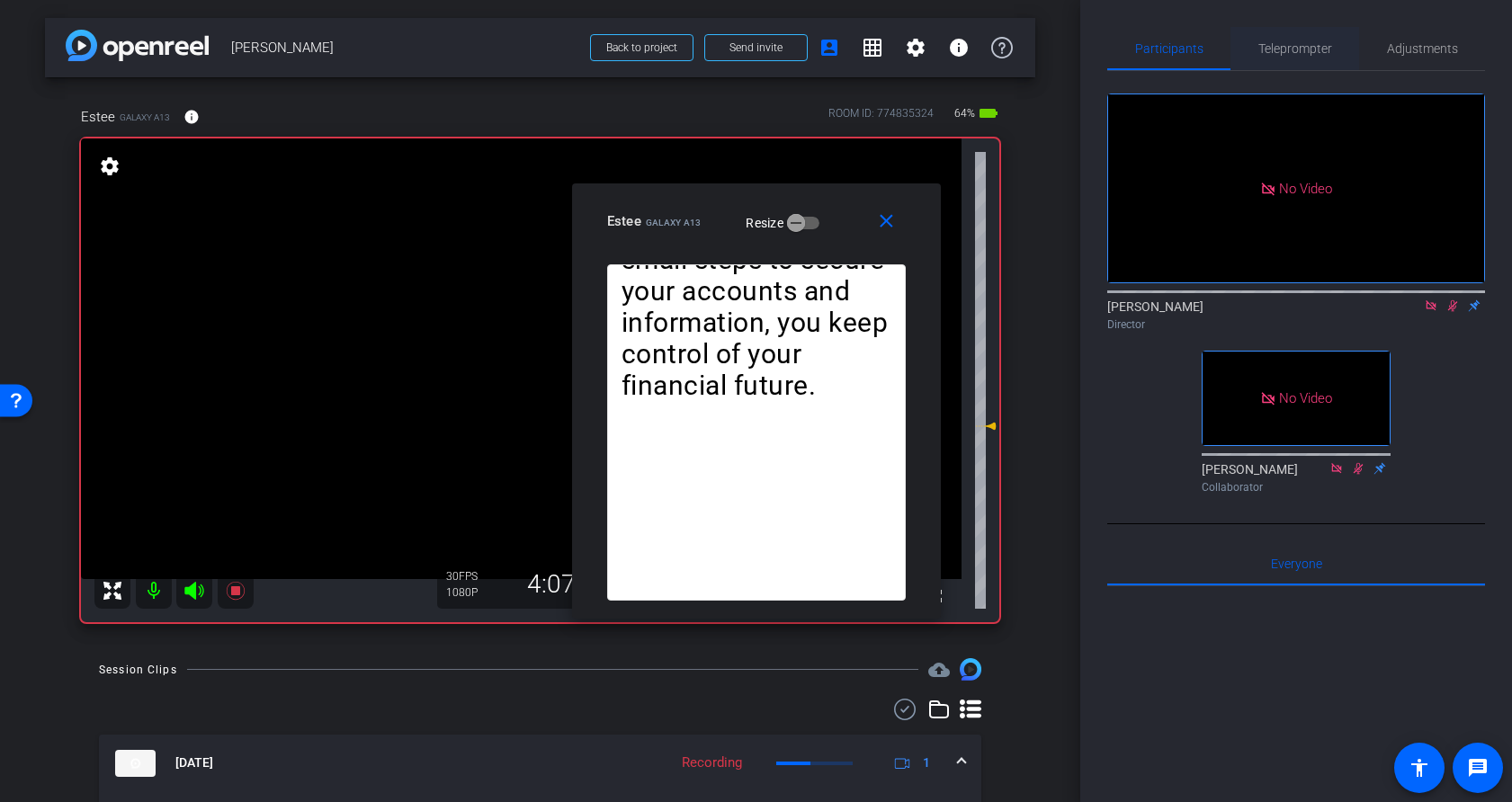
click at [1299, 46] on span "Teleprompter" at bounding box center [1295, 48] width 74 height 12
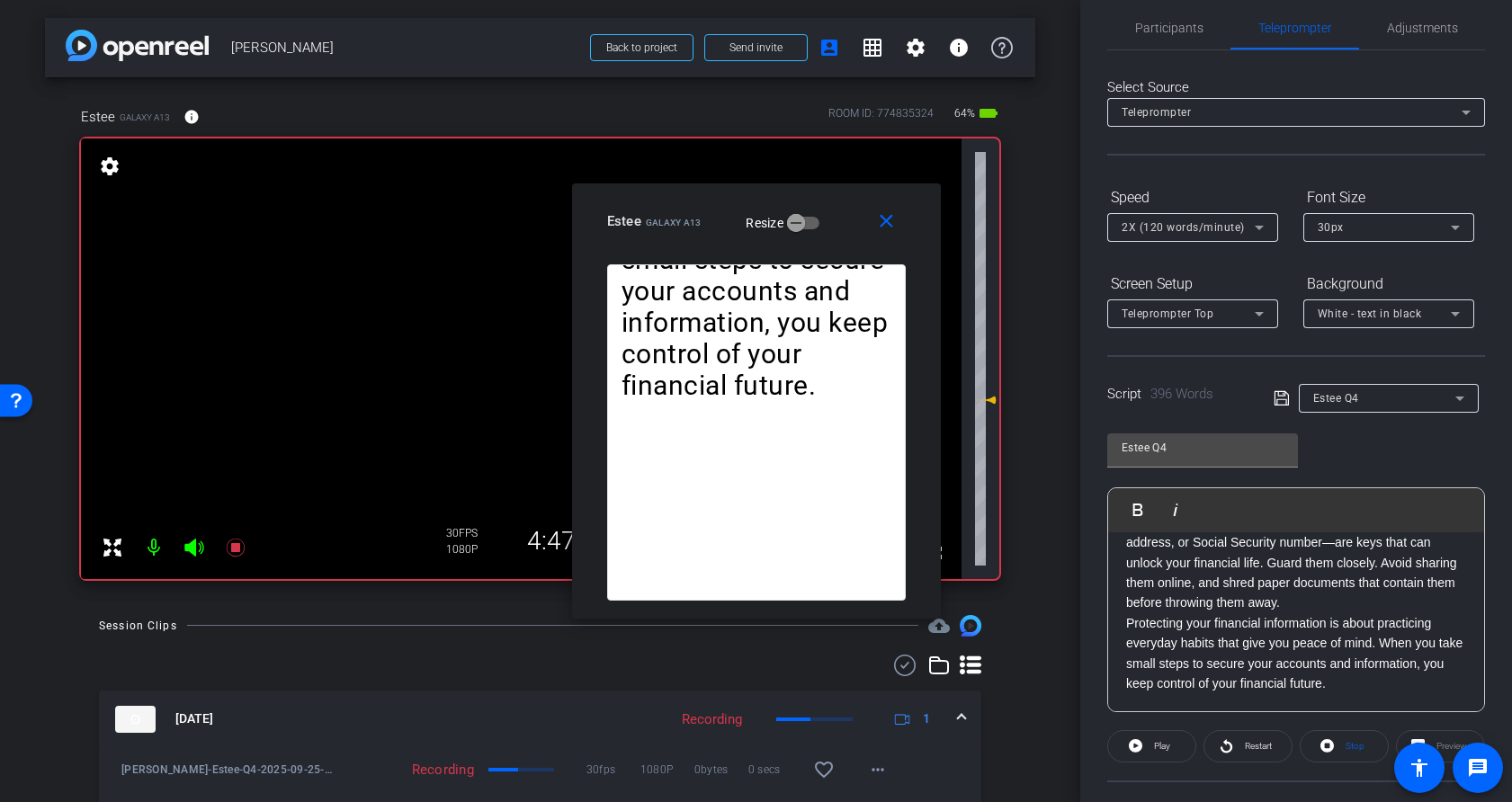
scroll to position [19, 0]
click at [265, 495] on video at bounding box center [522, 359] width 880 height 441
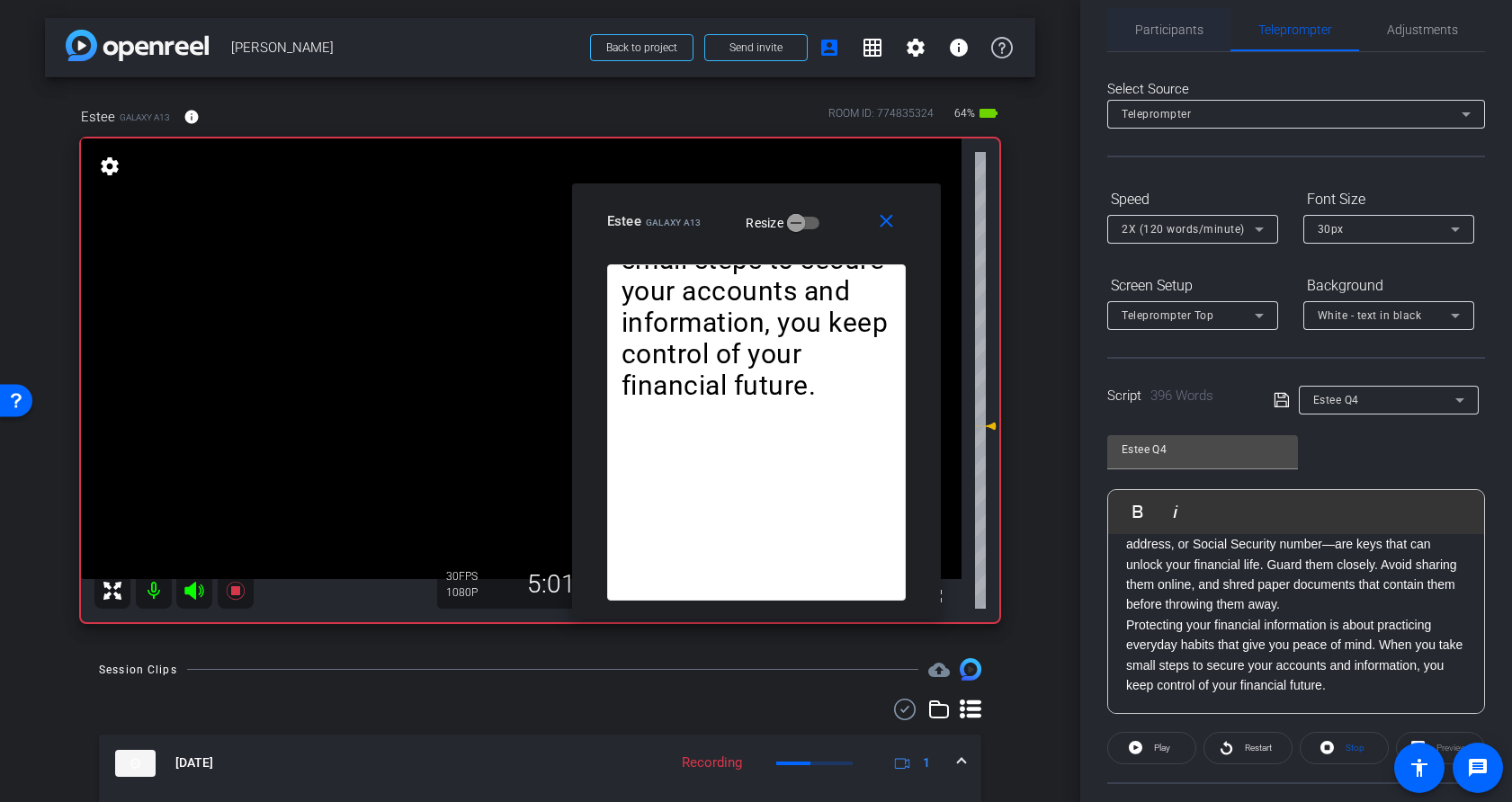
click at [1187, 28] on span "Participants" at bounding box center [1168, 29] width 68 height 12
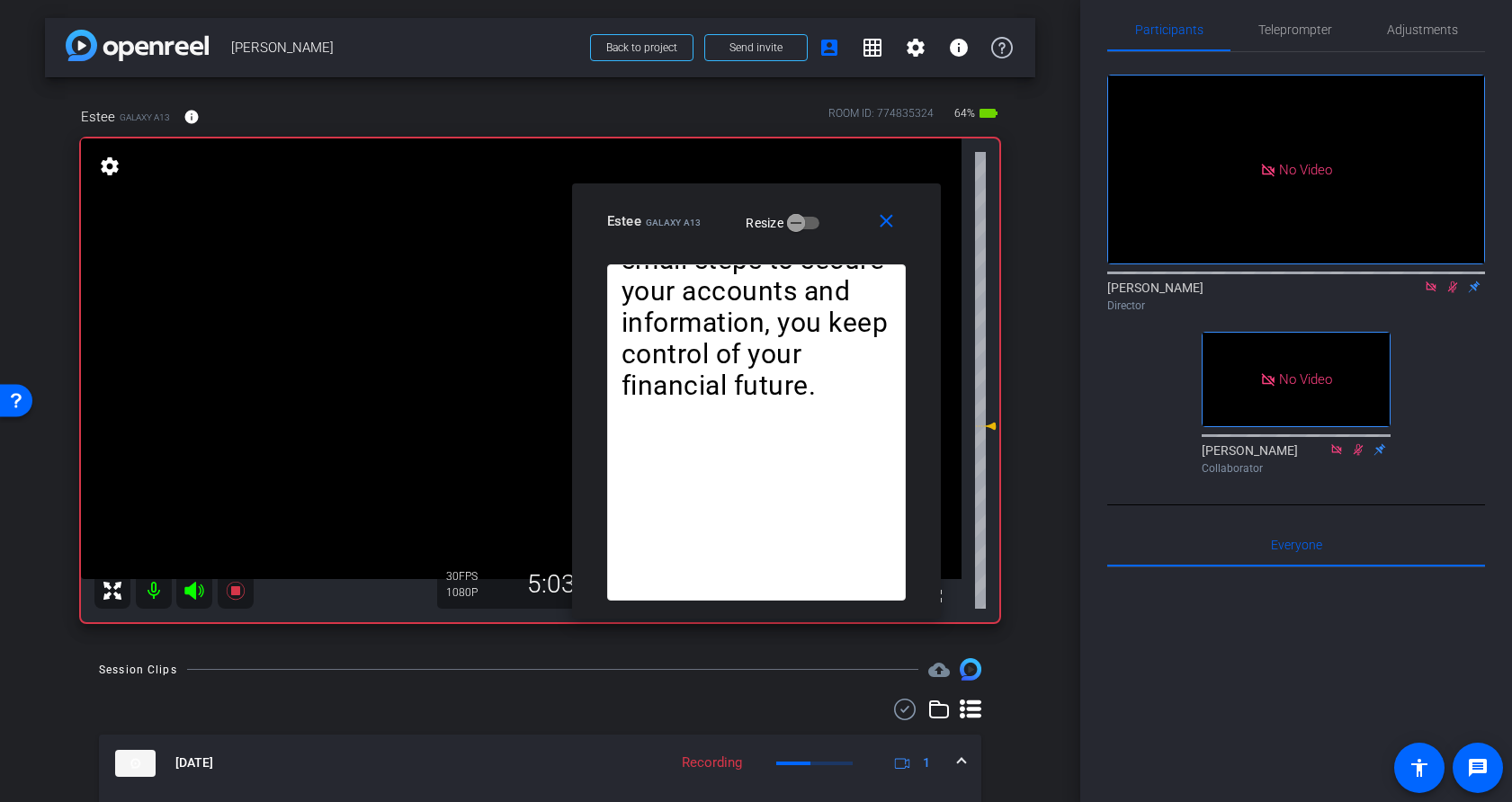
click at [1300, 280] on icon at bounding box center [1452, 286] width 14 height 12
click at [238, 593] on icon at bounding box center [234, 590] width 18 height 18
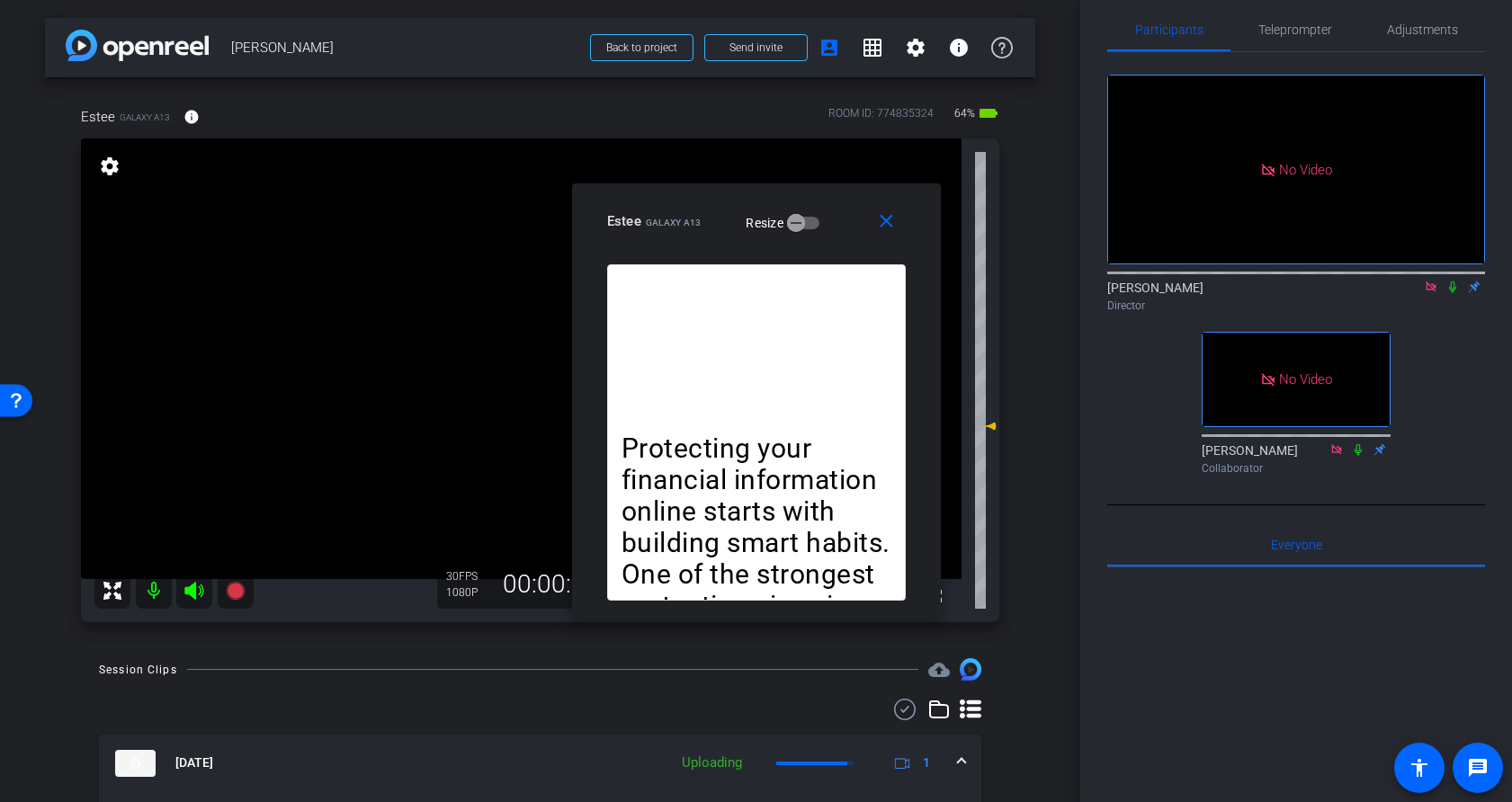
click at [1300, 281] on icon at bounding box center [1431, 286] width 10 height 10
click at [888, 225] on mat-icon "close" at bounding box center [886, 221] width 22 height 22
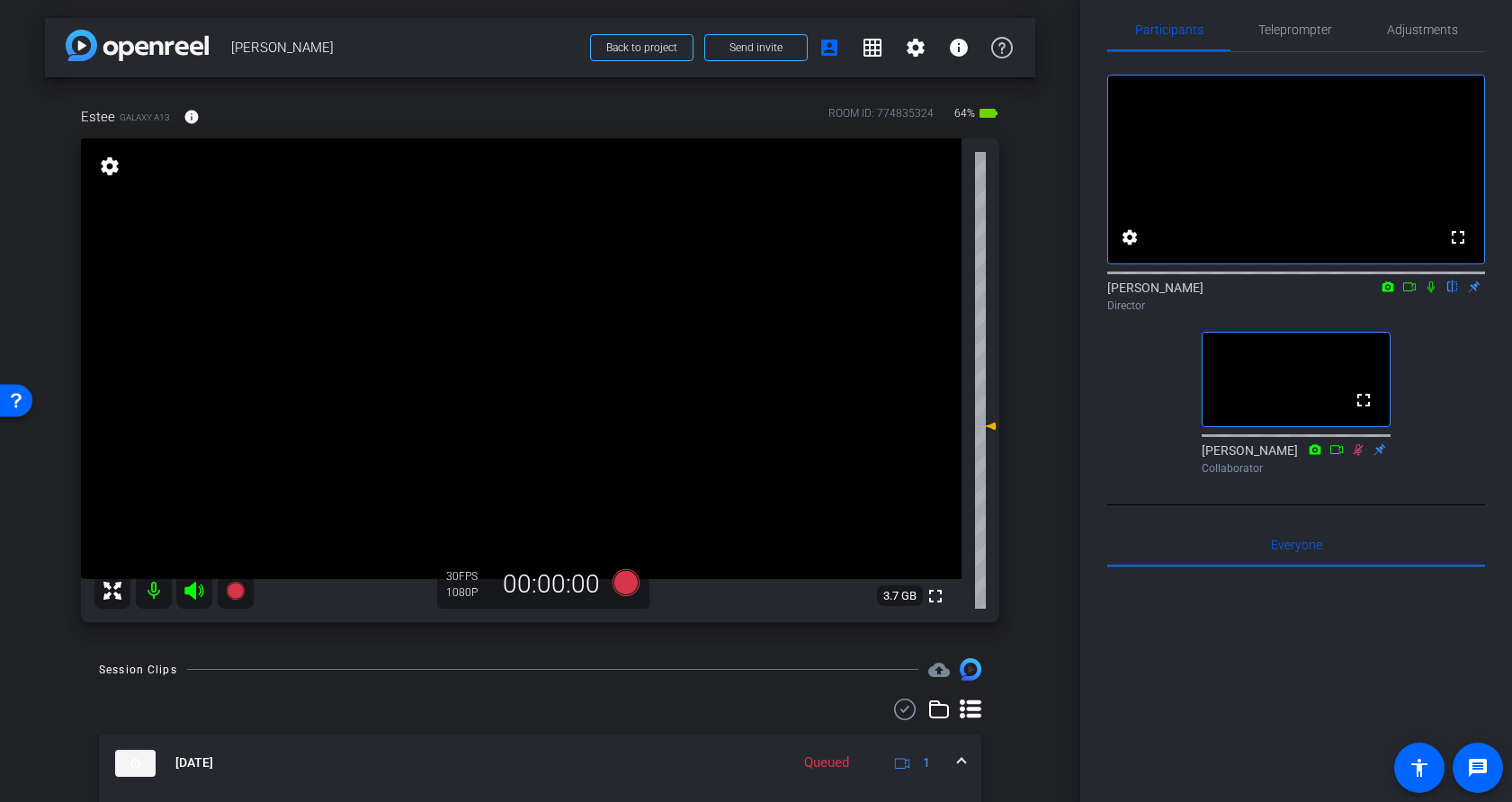
click at [1039, 339] on div "arrow_back Estee Beck Back to project Send invite account_box grid_on settings …" at bounding box center [540, 401] width 1080 height 802
click at [1034, 311] on div "Estee Galaxy A13 info ROOM ID: 774835324 64% battery_std fullscreen settings 3.…" at bounding box center [540, 359] width 990 height 563
click at [1033, 273] on div "Estee Galaxy A13 info ROOM ID: 774835324 64% battery_std fullscreen settings 3.…" at bounding box center [540, 359] width 990 height 563
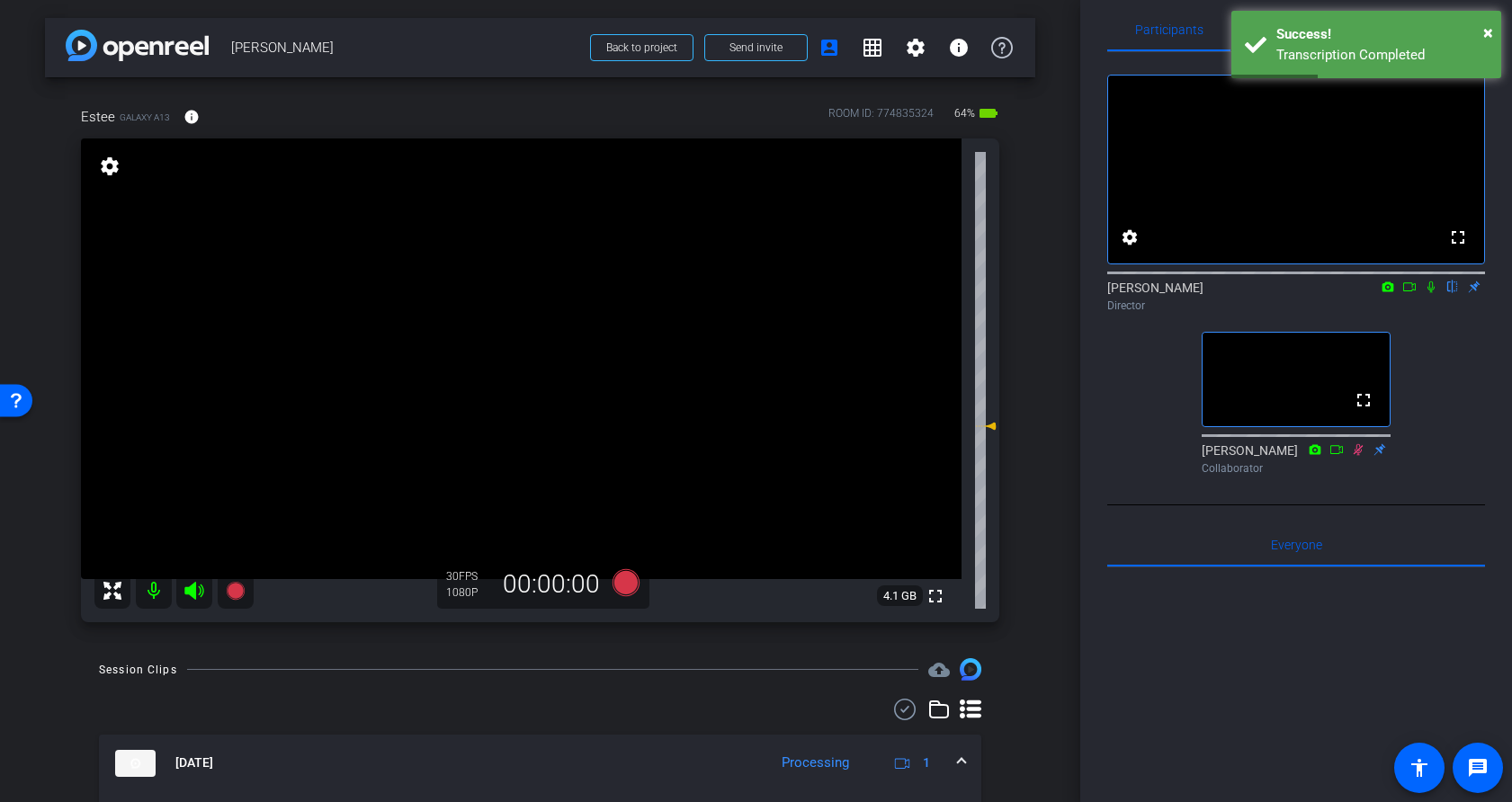
click at [1054, 164] on div "arrow_back Estee Beck Back to project Send invite account_box grid_on settings …" at bounding box center [540, 401] width 1080 height 802
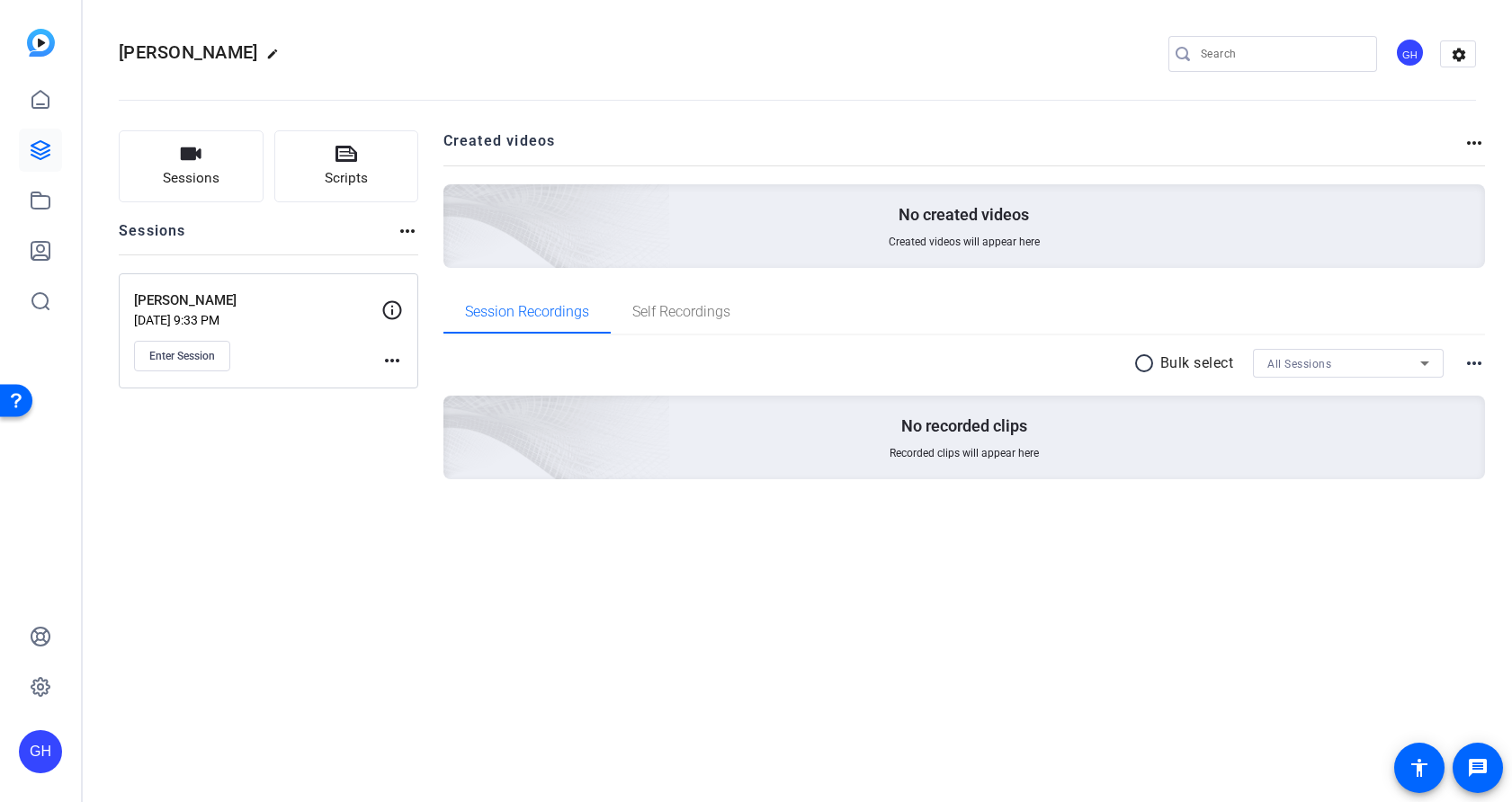
click at [390, 355] on mat-icon "more_horiz" at bounding box center [392, 361] width 22 height 22
click at [185, 363] on div at bounding box center [756, 401] width 1512 height 802
click at [185, 359] on span "Enter Session" at bounding box center [182, 356] width 66 height 14
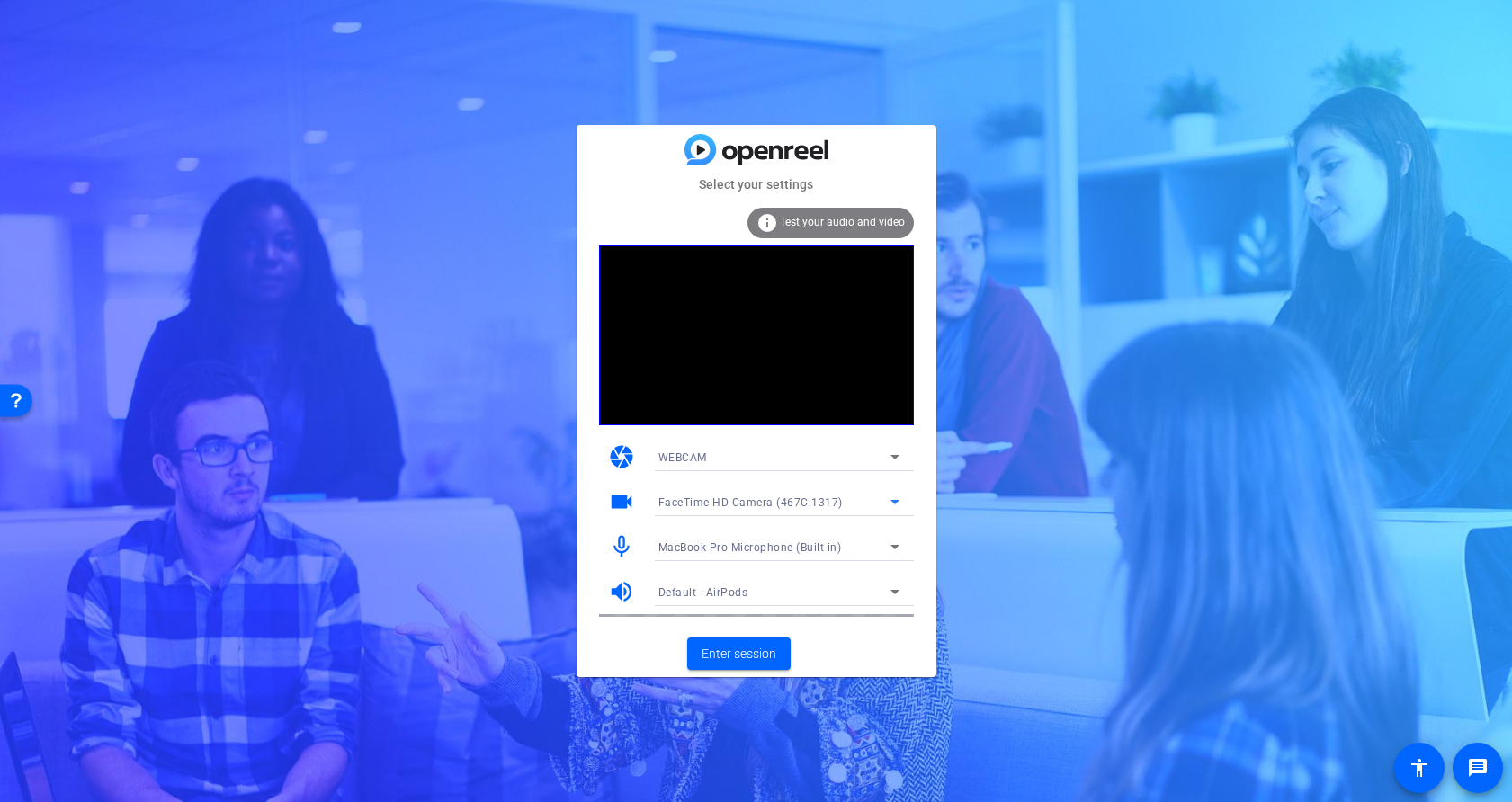
click at [782, 503] on span "FaceTime HD Camera (467C:1317)" at bounding box center [750, 502] width 185 height 12
click at [744, 628] on div at bounding box center [756, 401] width 1512 height 802
click at [769, 548] on span "MacBook Pro Microphone (Built-in)" at bounding box center [750, 547] width 184 height 12
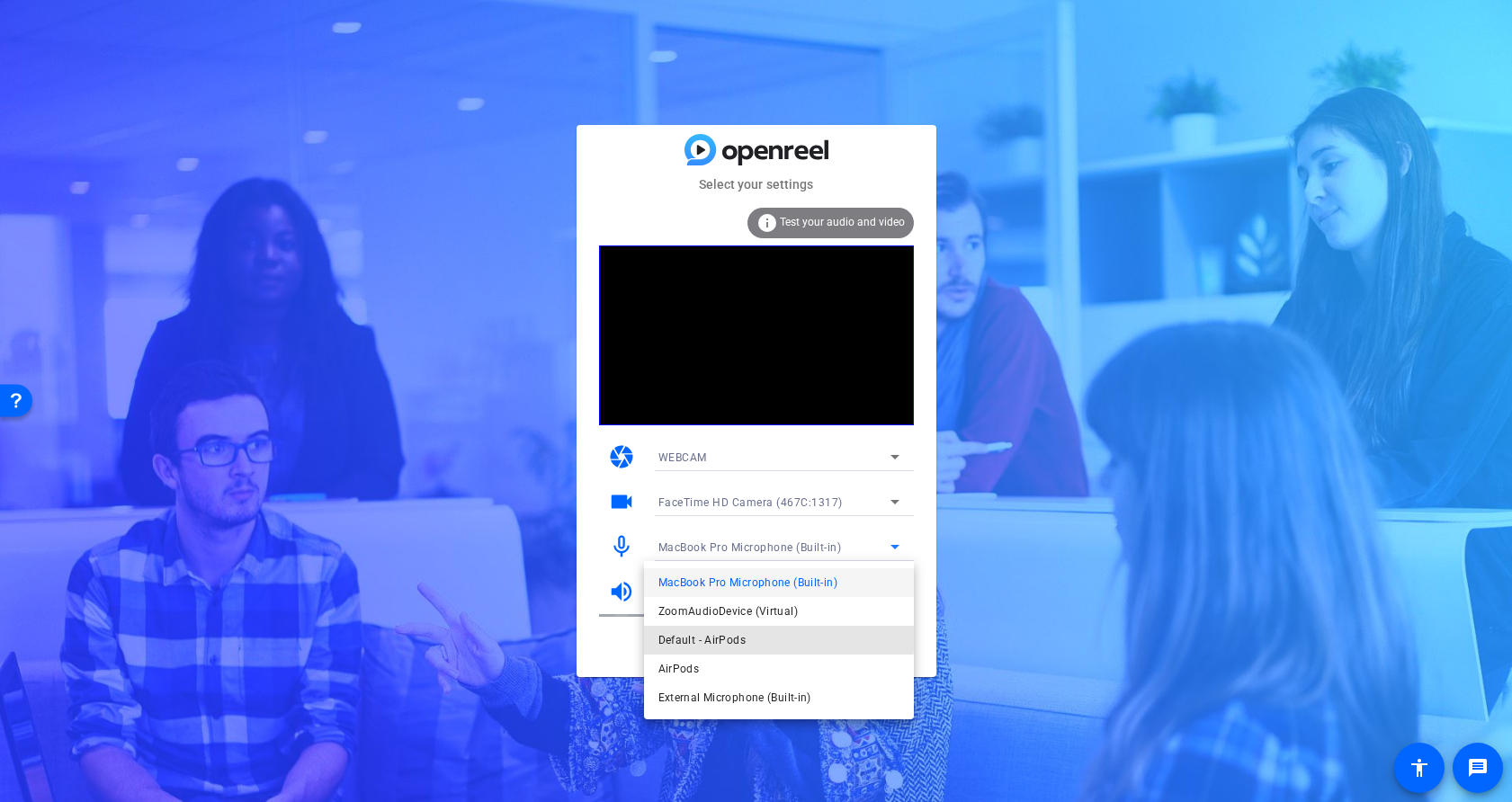
drag, startPoint x: 756, startPoint y: 635, endPoint x: 756, endPoint y: 616, distance: 19.0
click at [756, 635] on mat-option "Default - AirPods" at bounding box center [779, 640] width 270 height 29
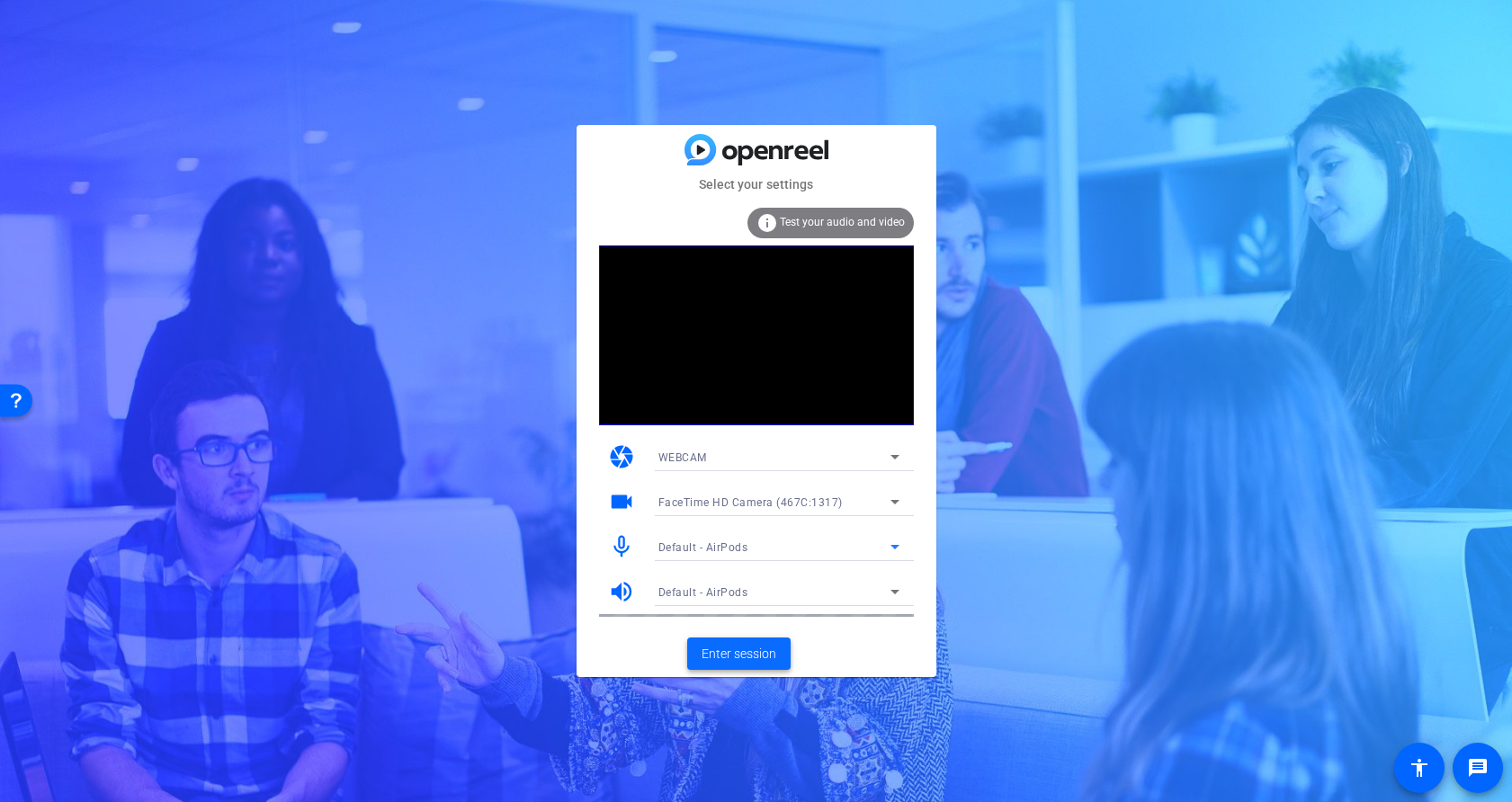
click at [744, 642] on span at bounding box center [739, 654] width 103 height 43
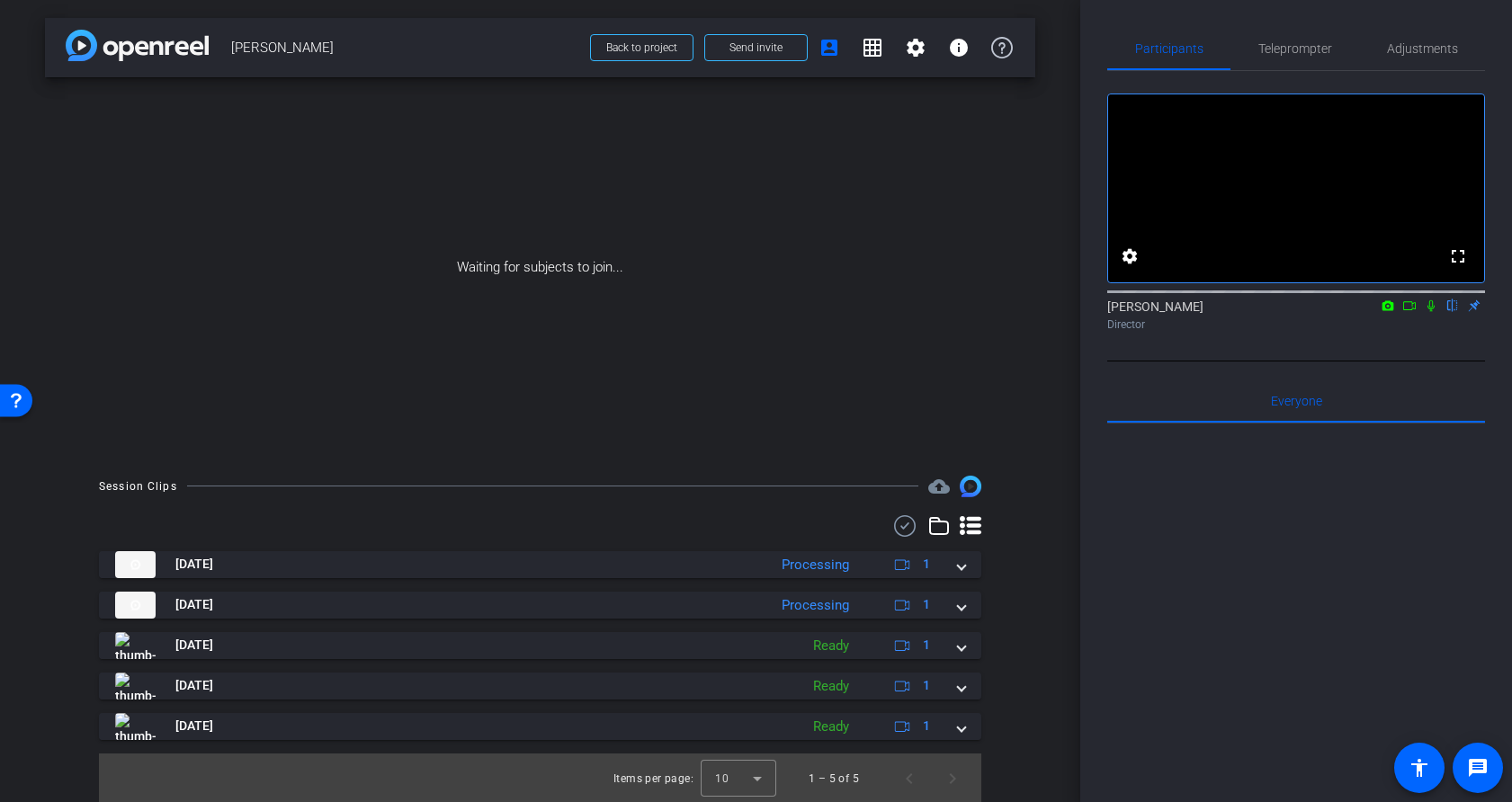
click at [1406, 312] on icon at bounding box center [1409, 305] width 14 height 12
click at [1449, 312] on icon at bounding box center [1452, 305] width 14 height 12
click at [971, 526] on icon at bounding box center [970, 524] width 22 height 22
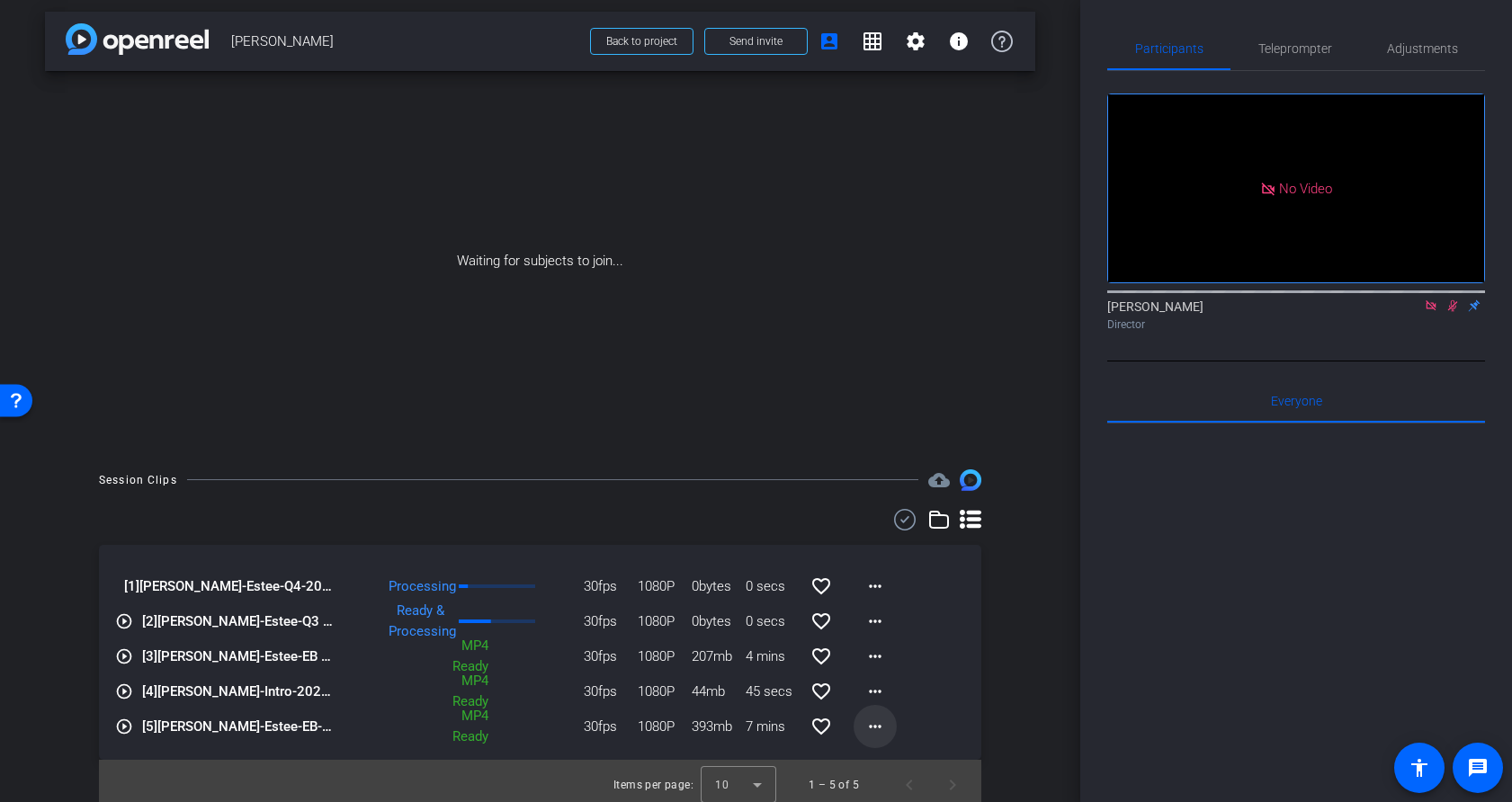
scroll to position [14, 0]
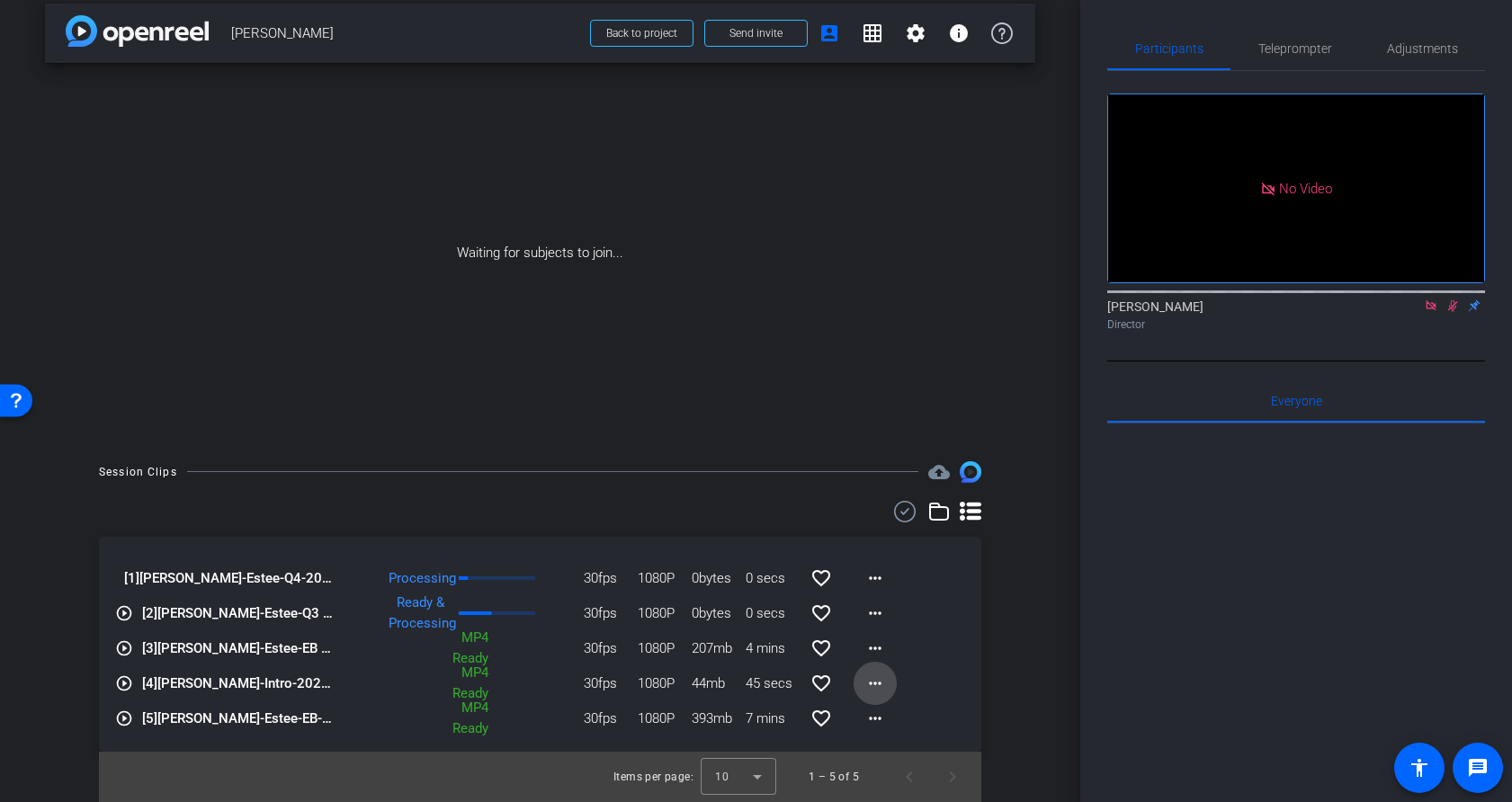
click at [876, 685] on mat-icon "more_horiz" at bounding box center [875, 683] width 22 height 22
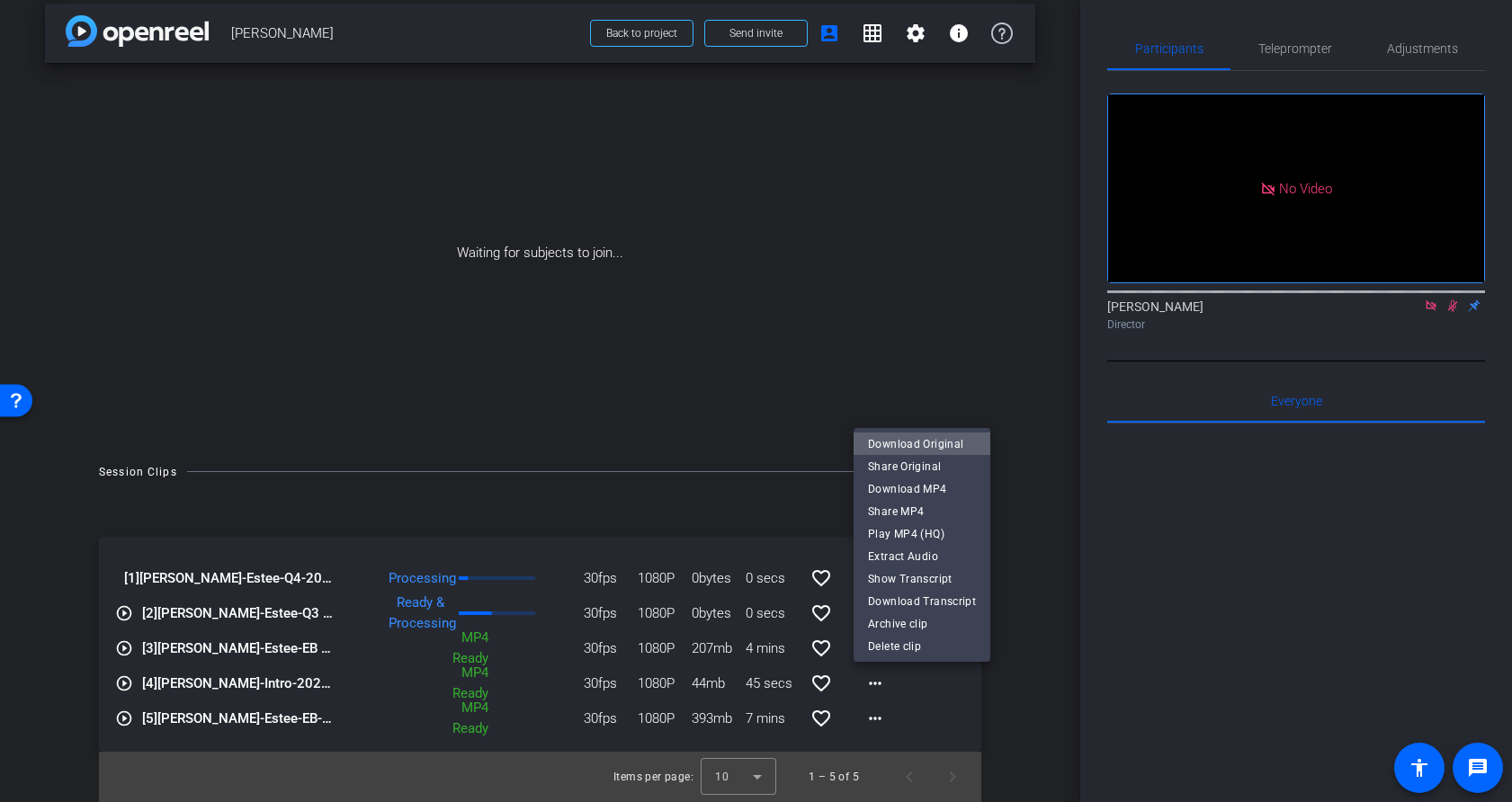
click at [954, 444] on span "Download Original" at bounding box center [922, 444] width 108 height 22
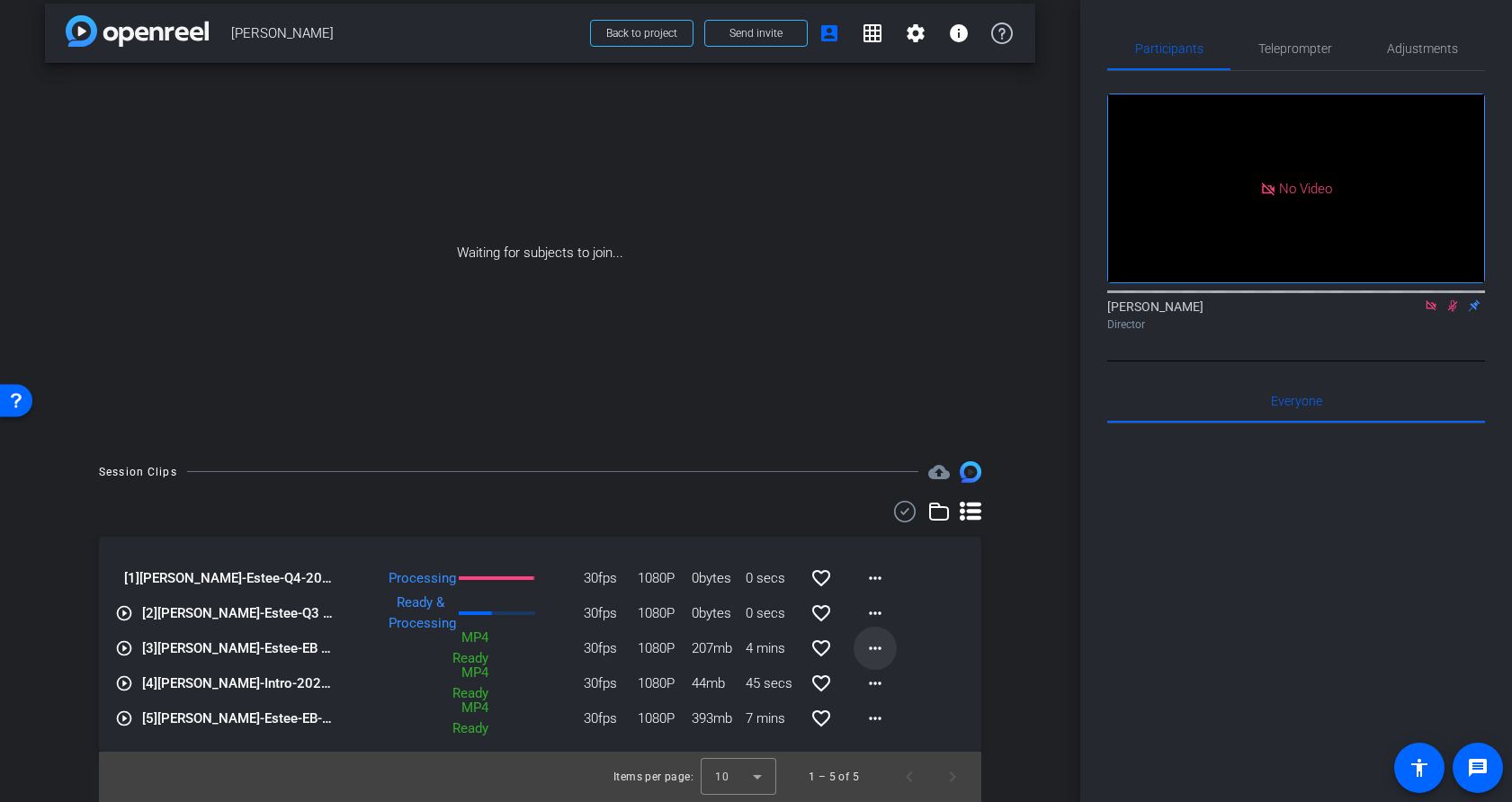
click at [877, 650] on mat-icon "more_horiz" at bounding box center [875, 648] width 22 height 22
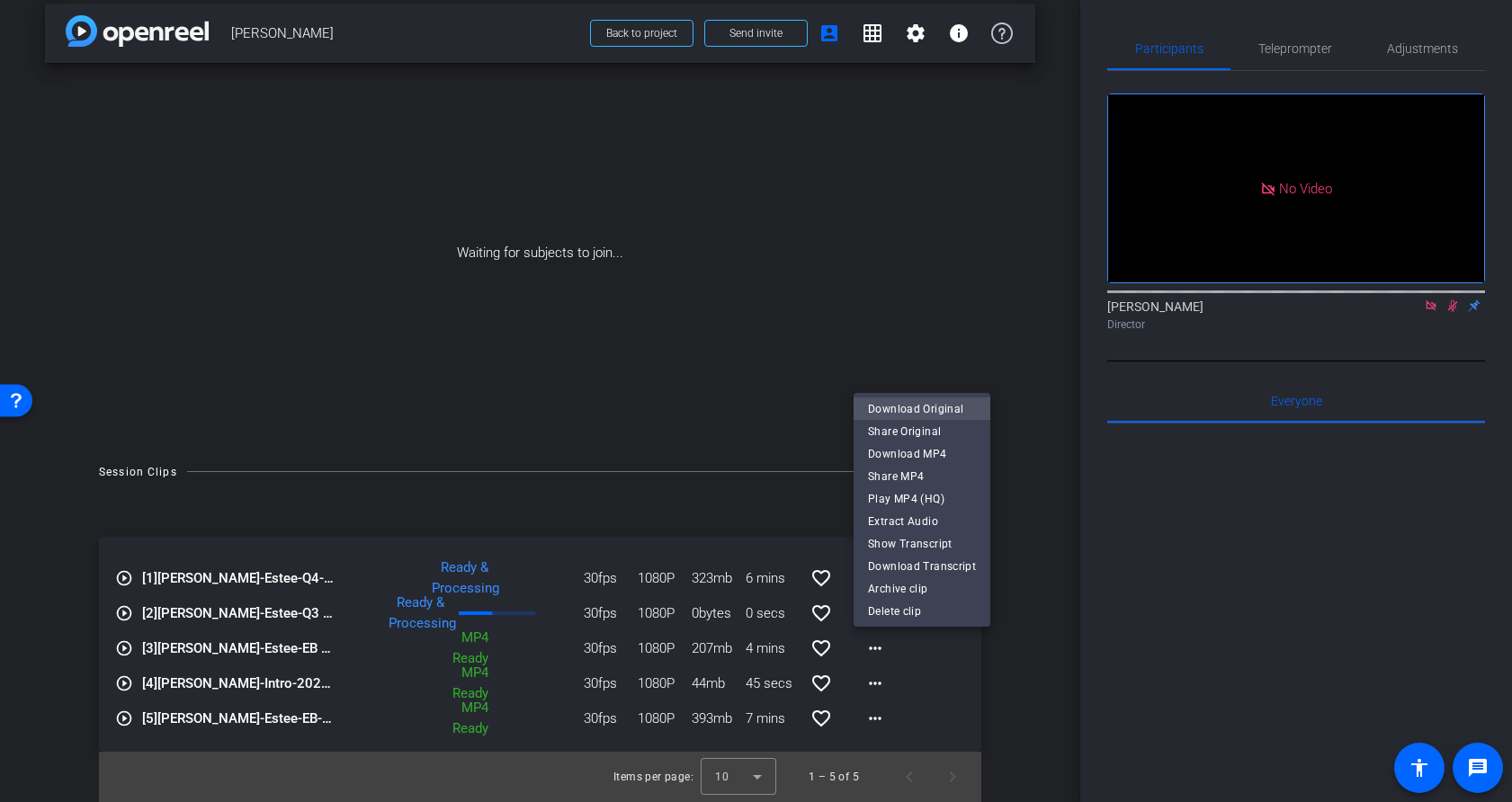
click at [931, 408] on span "Download Original" at bounding box center [922, 409] width 108 height 22
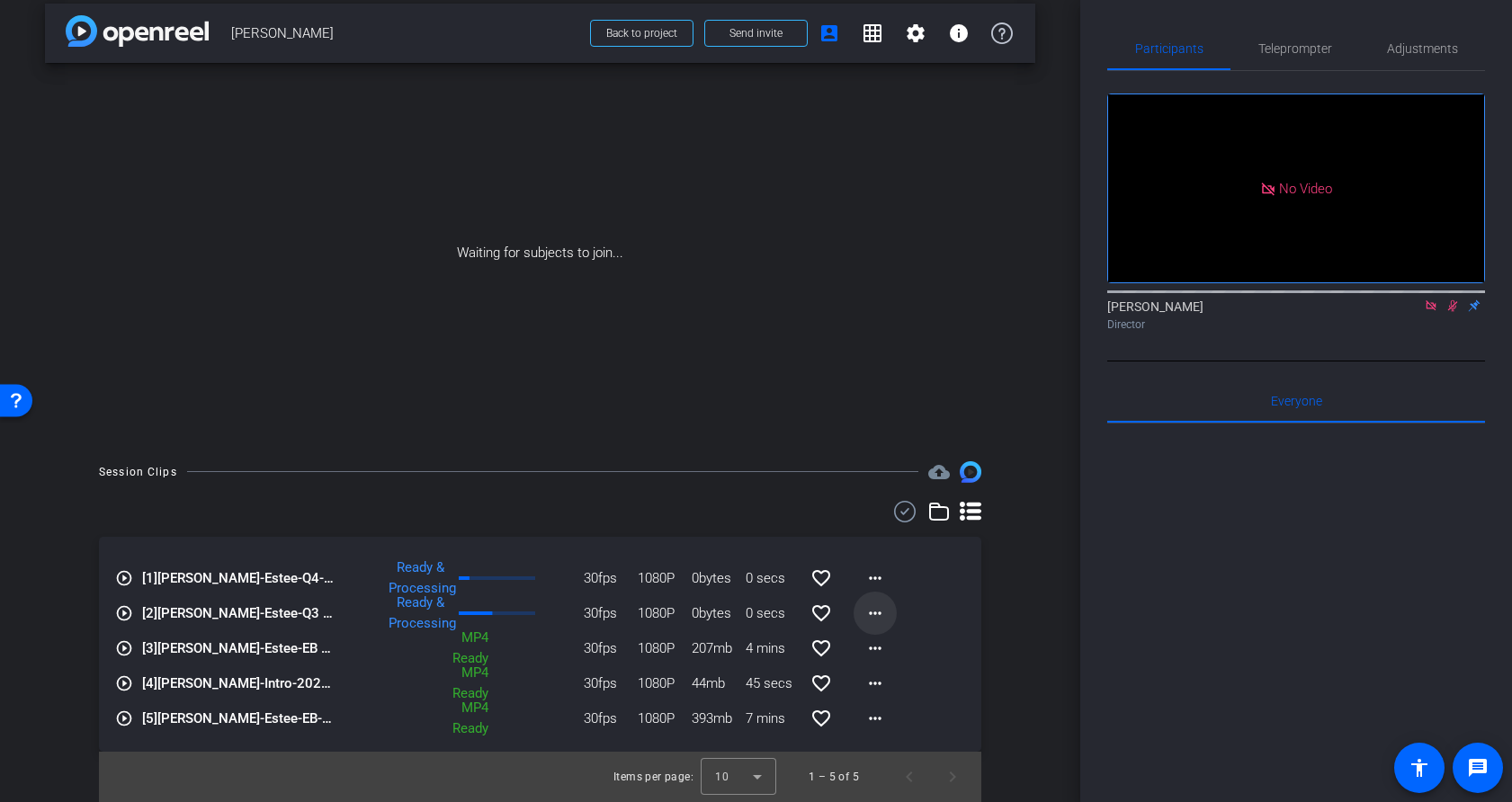
click at [878, 615] on mat-icon "more_horiz" at bounding box center [875, 613] width 22 height 22
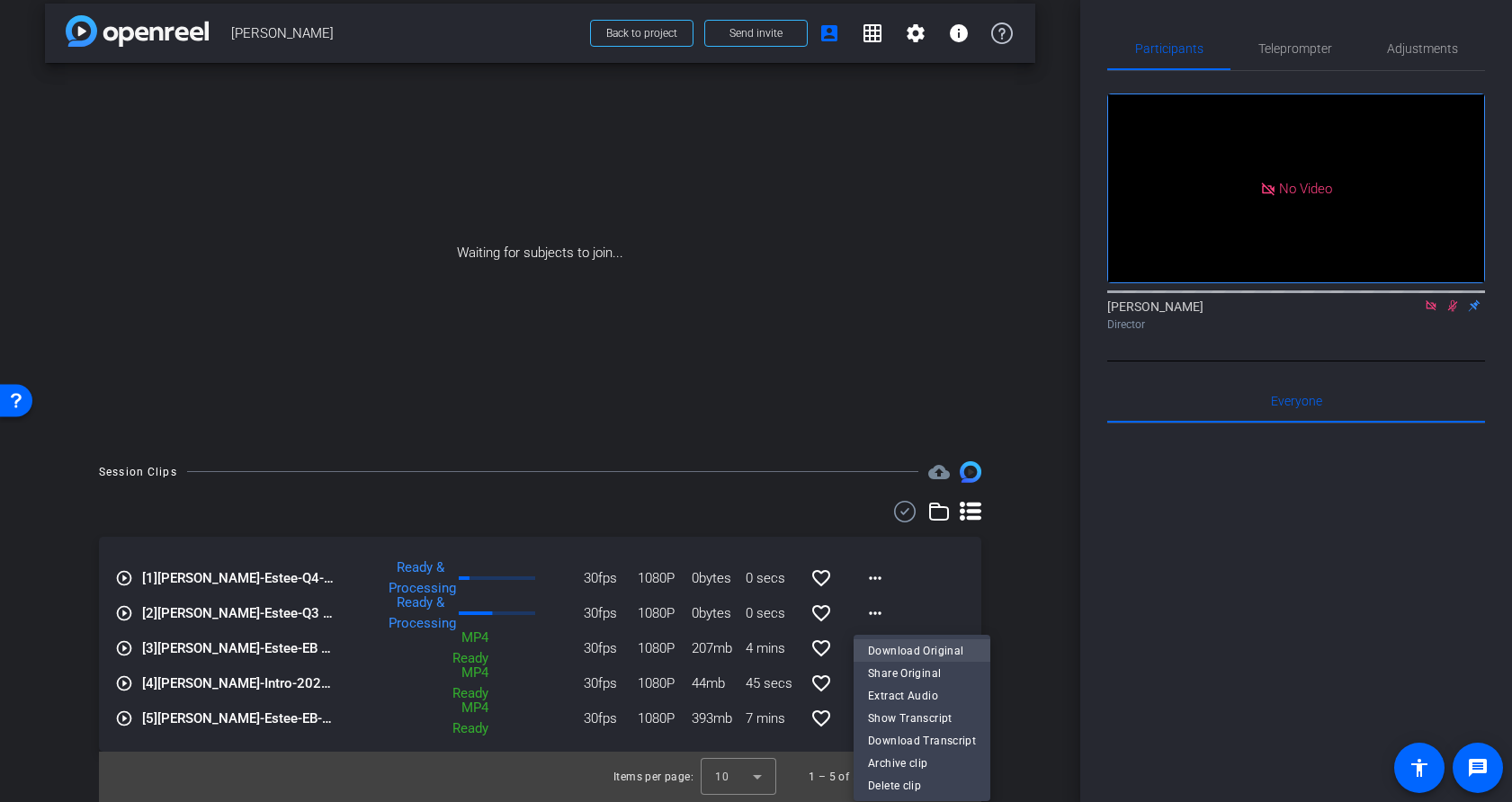
click at [910, 646] on span "Download Original" at bounding box center [922, 651] width 108 height 22
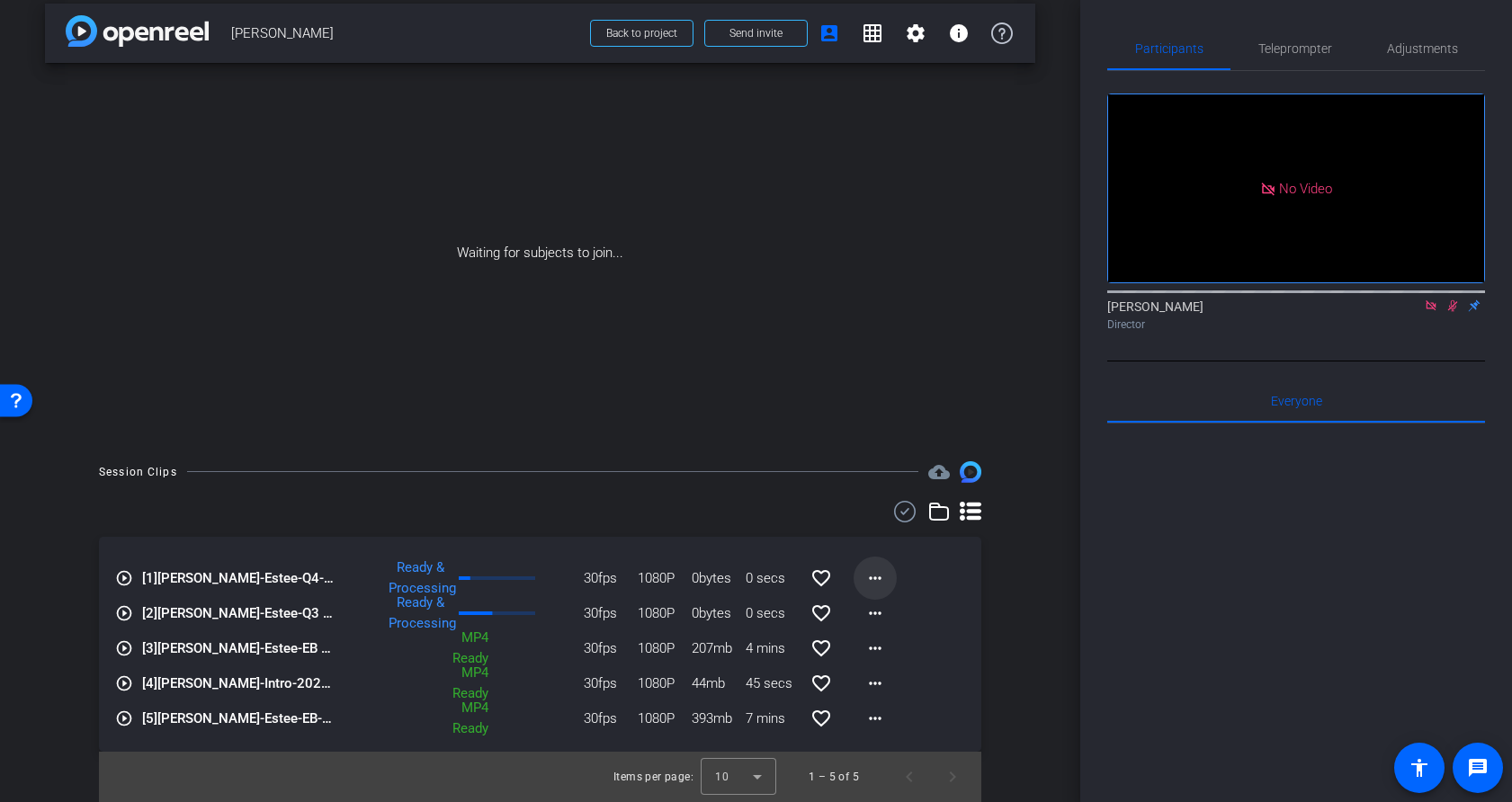
click at [873, 576] on mat-icon "more_horiz" at bounding box center [875, 578] width 22 height 22
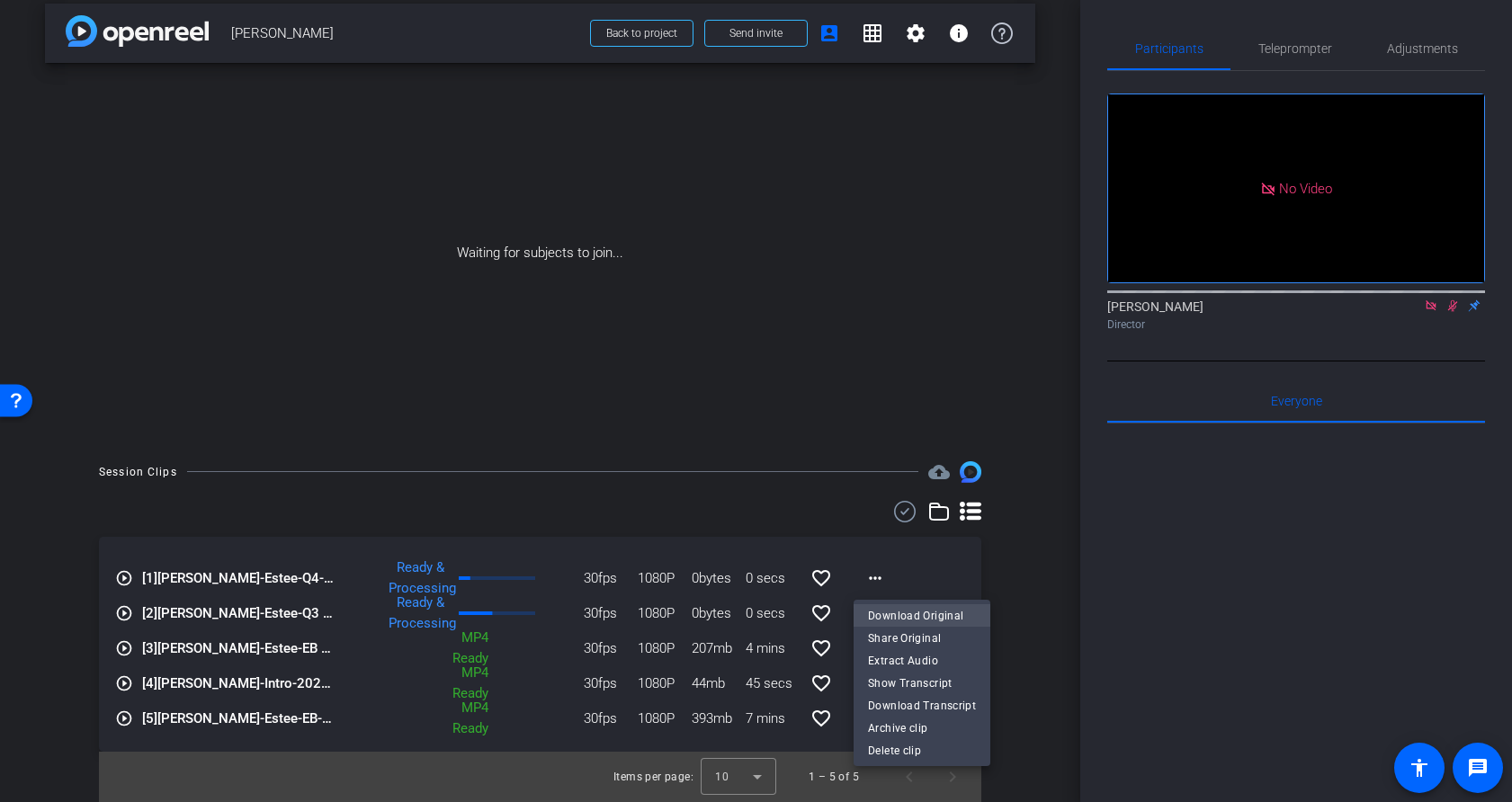
click at [905, 613] on span "Download Original" at bounding box center [922, 616] width 108 height 22
